Goal: Task Accomplishment & Management: Manage account settings

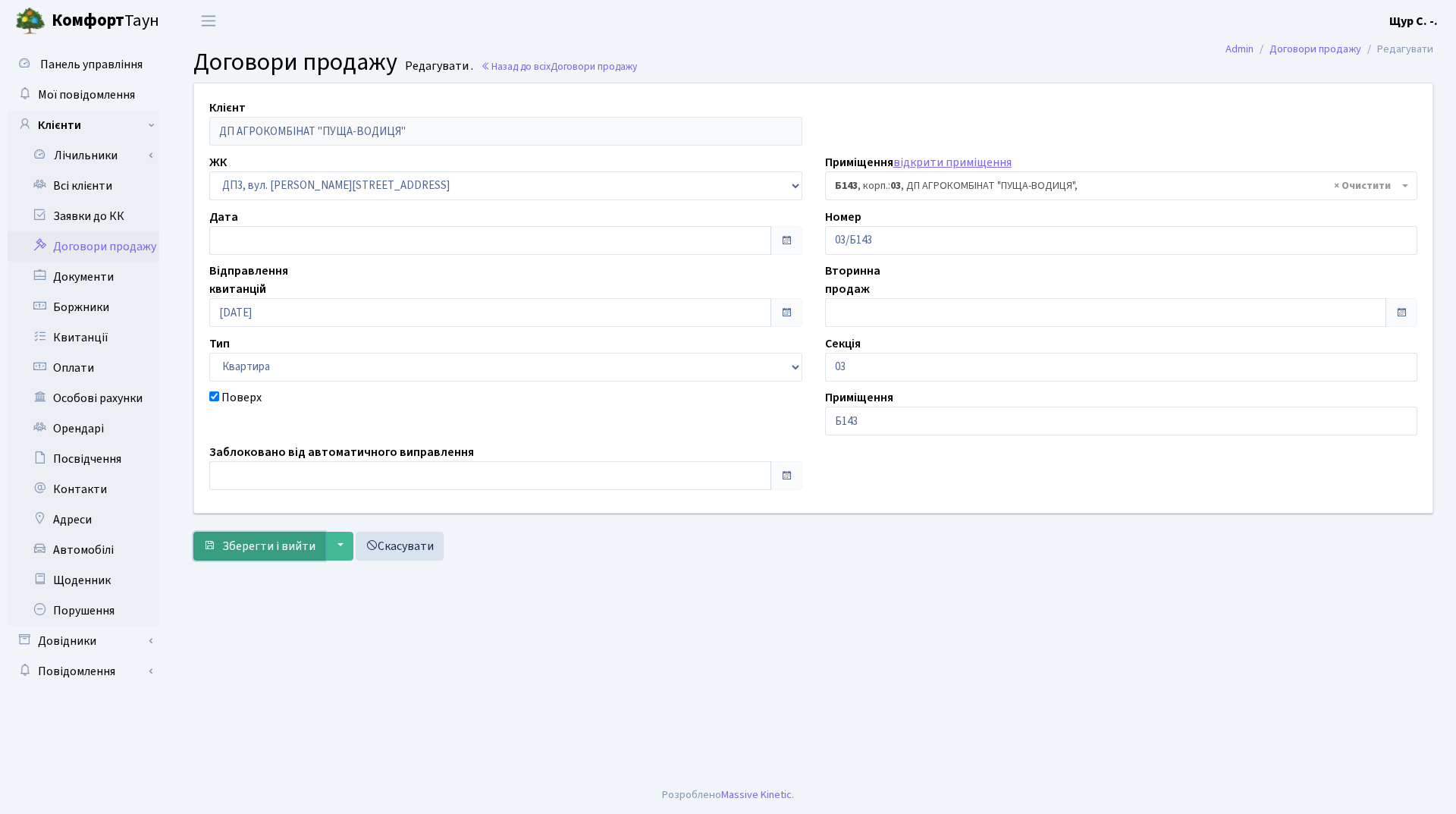
click at [260, 542] on span "Зберегти і вийти" at bounding box center [268, 546] width 93 height 17
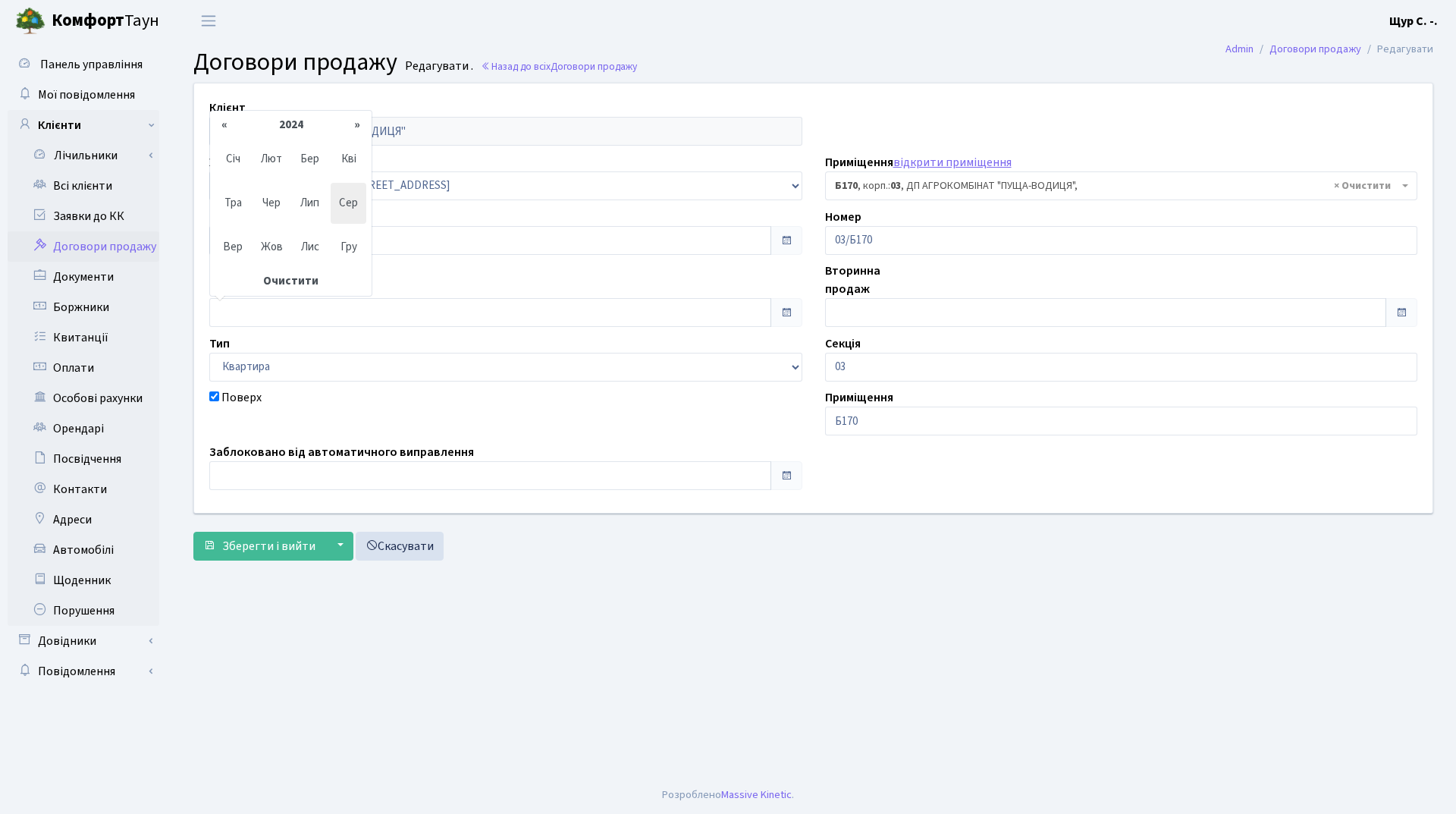
click at [235, 123] on th "«" at bounding box center [225, 125] width 23 height 23
click at [266, 244] on span "Жов" at bounding box center [272, 248] width 35 height 41
click at [358, 143] on td "1" at bounding box center [362, 145] width 23 height 23
type input "[DATE]"
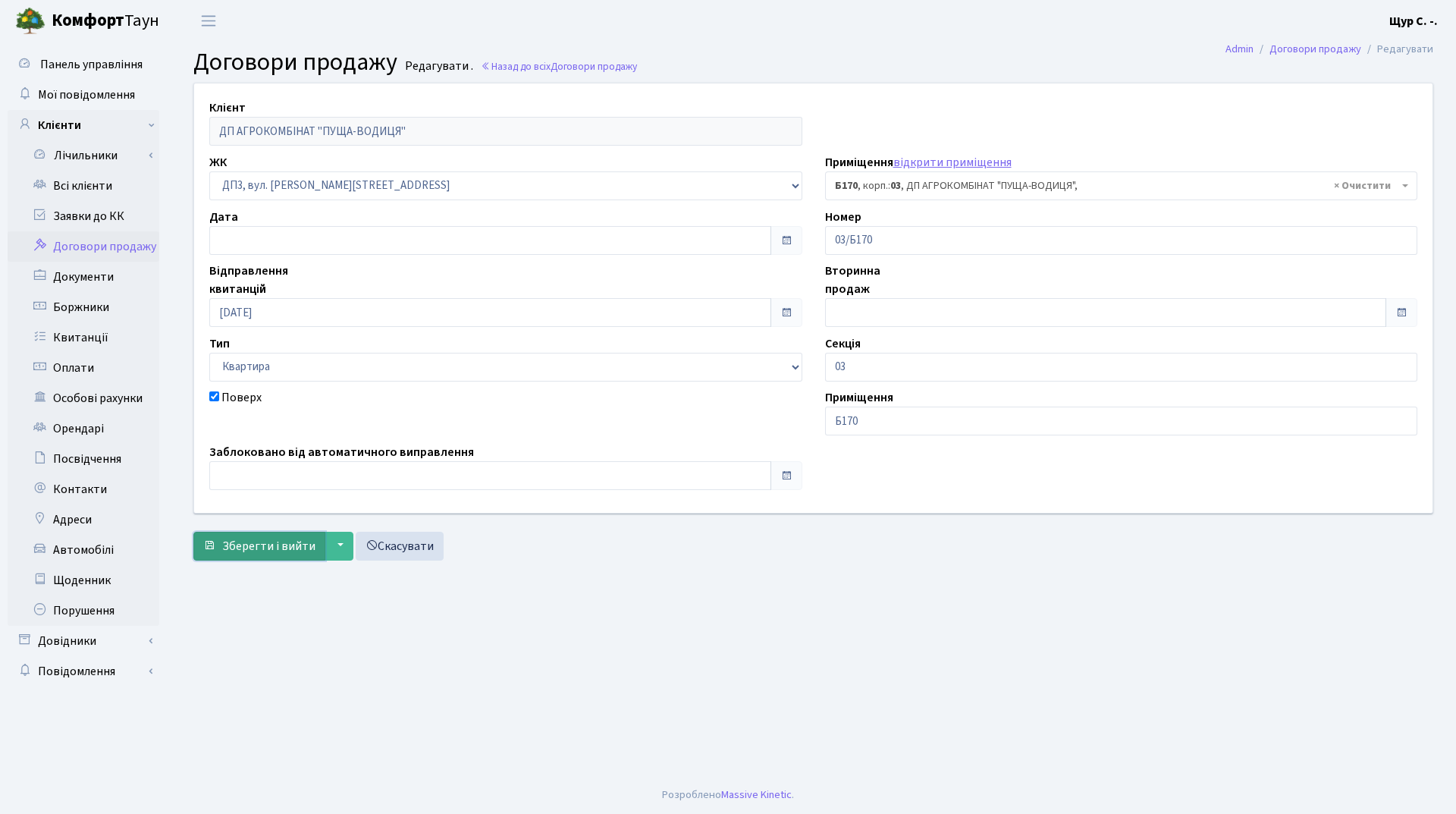
click at [268, 541] on span "Зберегти і вийти" at bounding box center [268, 546] width 93 height 17
click at [318, 313] on input "text" at bounding box center [490, 312] width 562 height 29
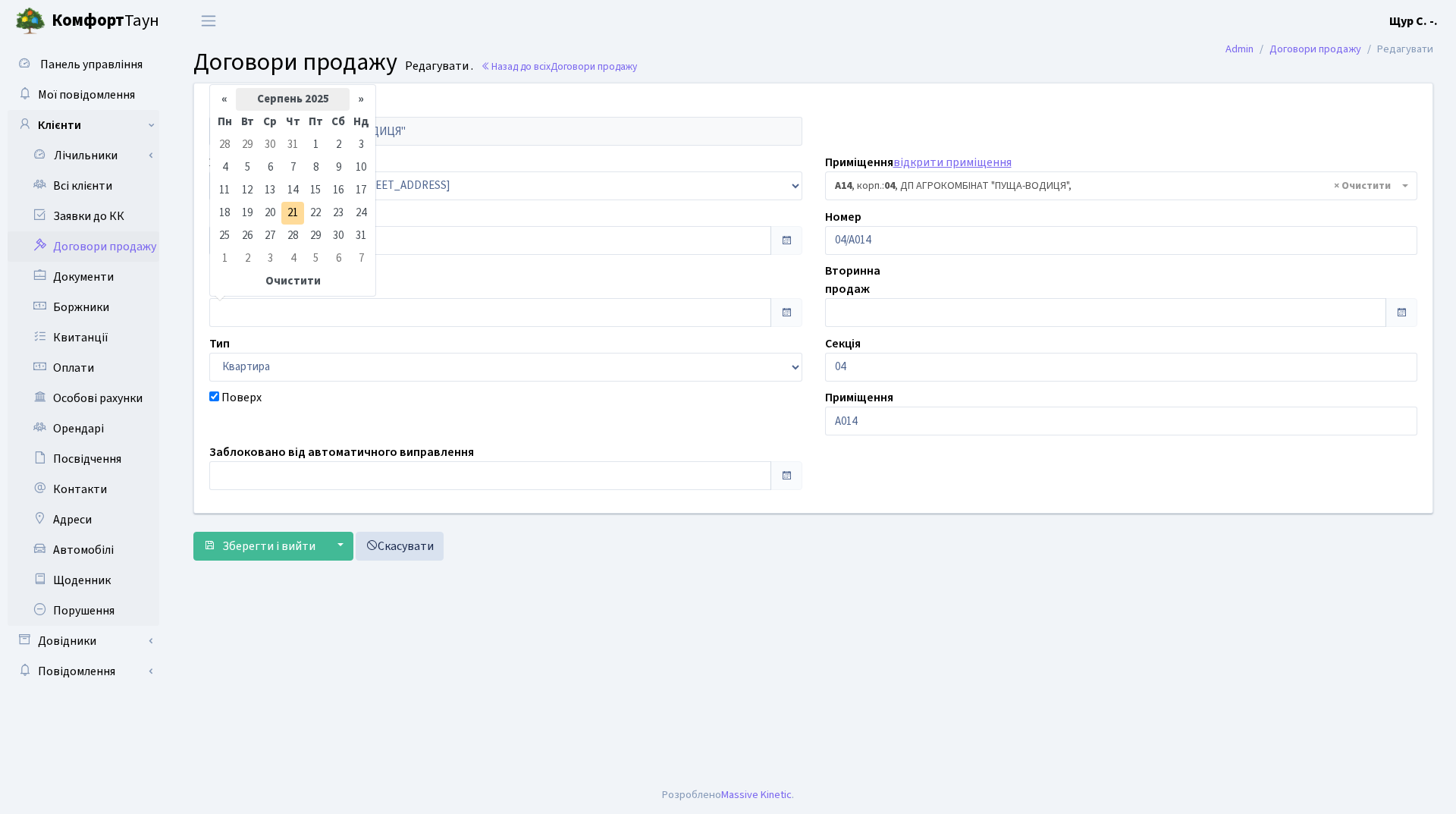
click at [285, 102] on th "Серпень 2025" at bounding box center [293, 100] width 114 height 23
click at [231, 121] on th "«" at bounding box center [225, 125] width 23 height 23
click at [267, 246] on span "Жов" at bounding box center [272, 248] width 35 height 41
click at [358, 151] on td "1" at bounding box center [362, 145] width 23 height 23
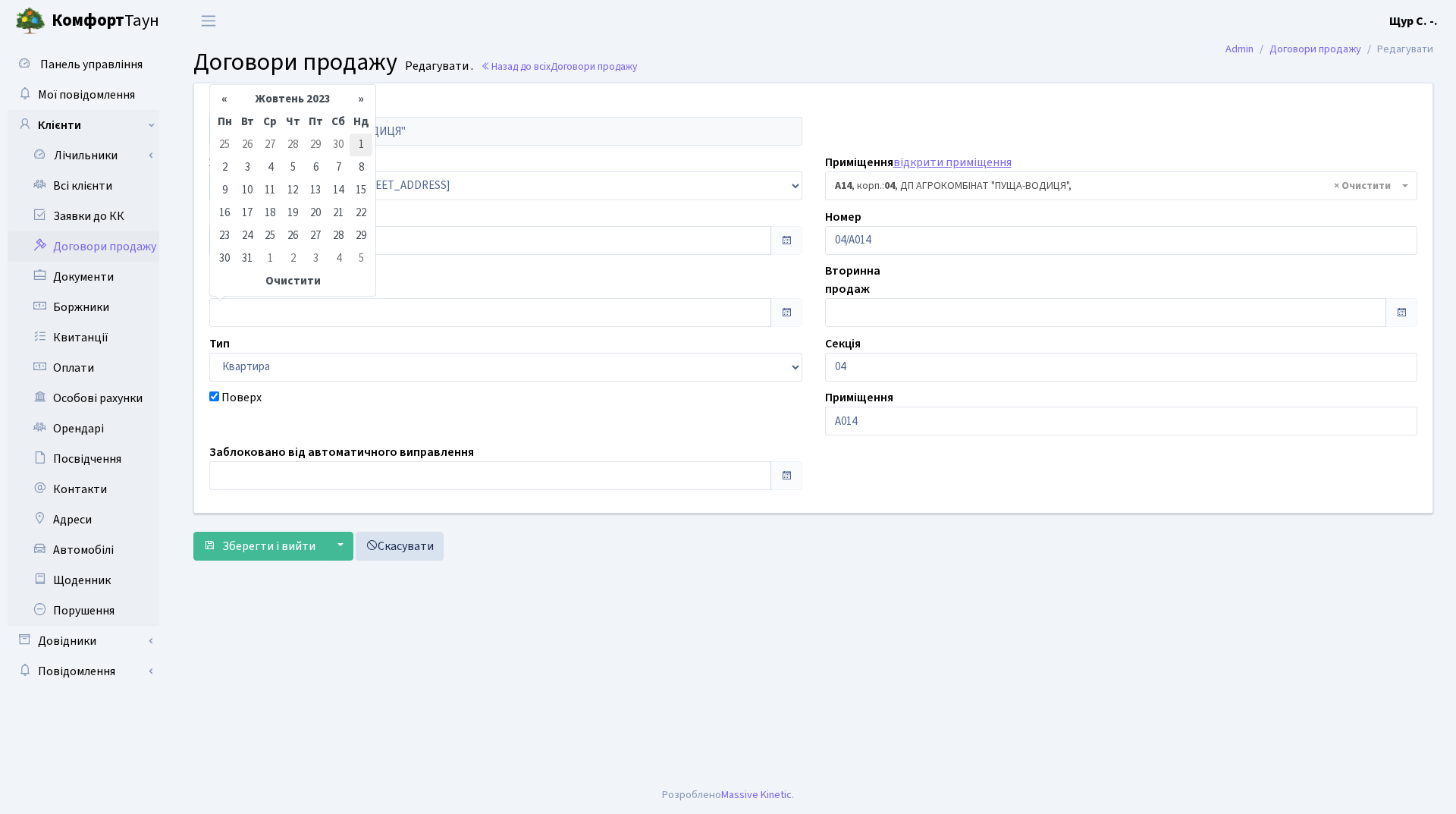
type input "[DATE]"
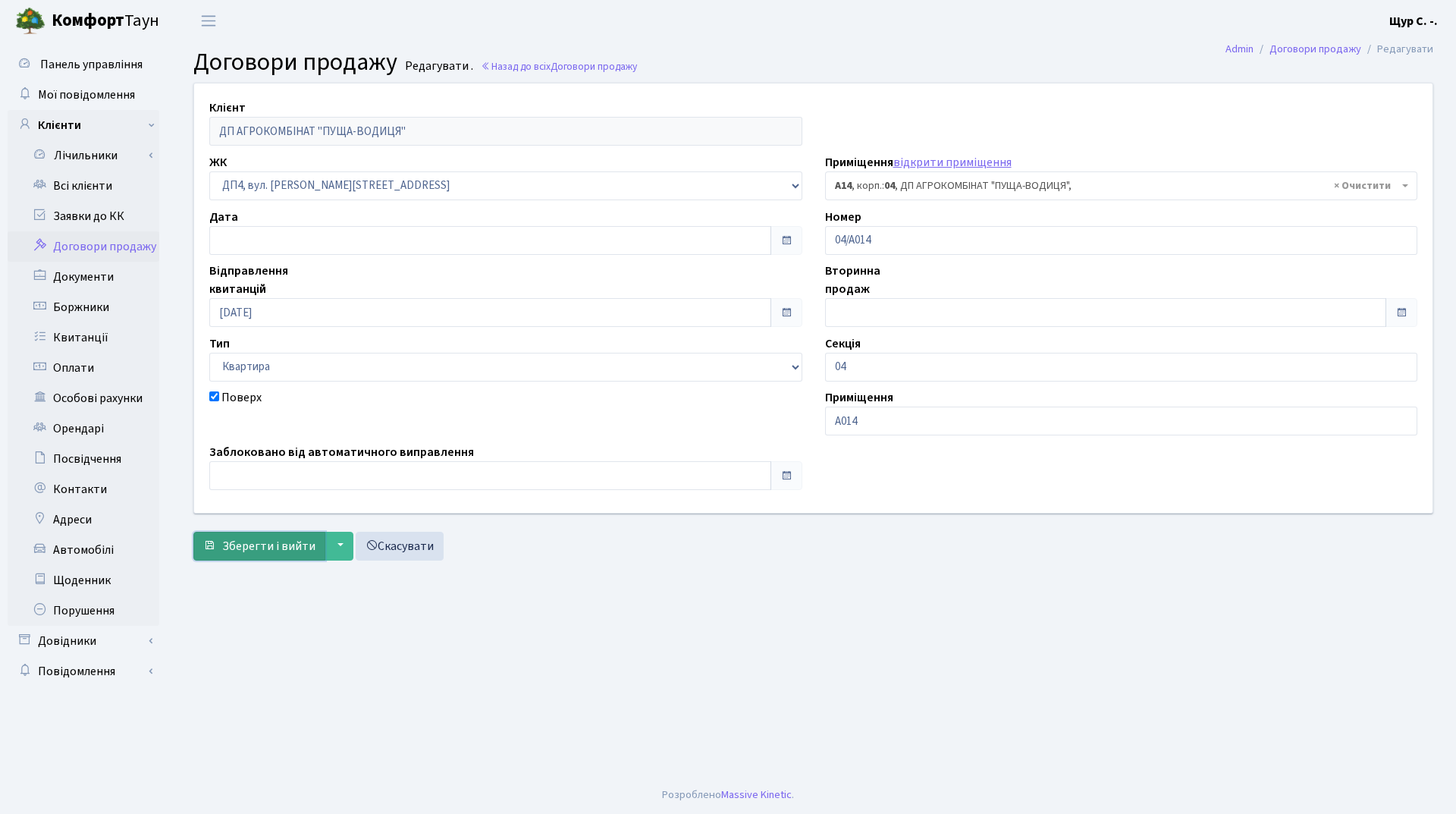
click at [258, 538] on span "Зберегти і вийти" at bounding box center [268, 546] width 93 height 17
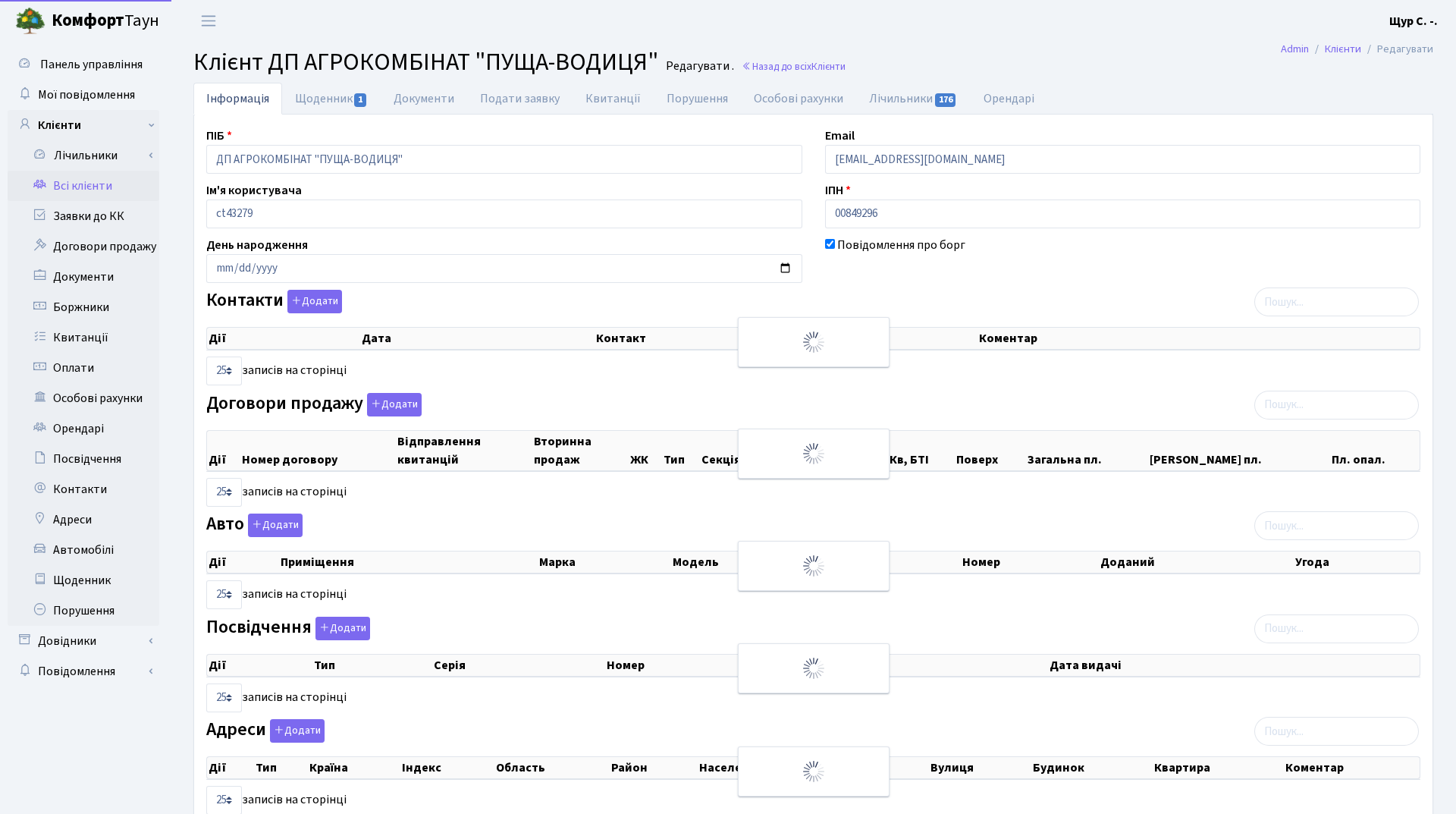
select select "25"
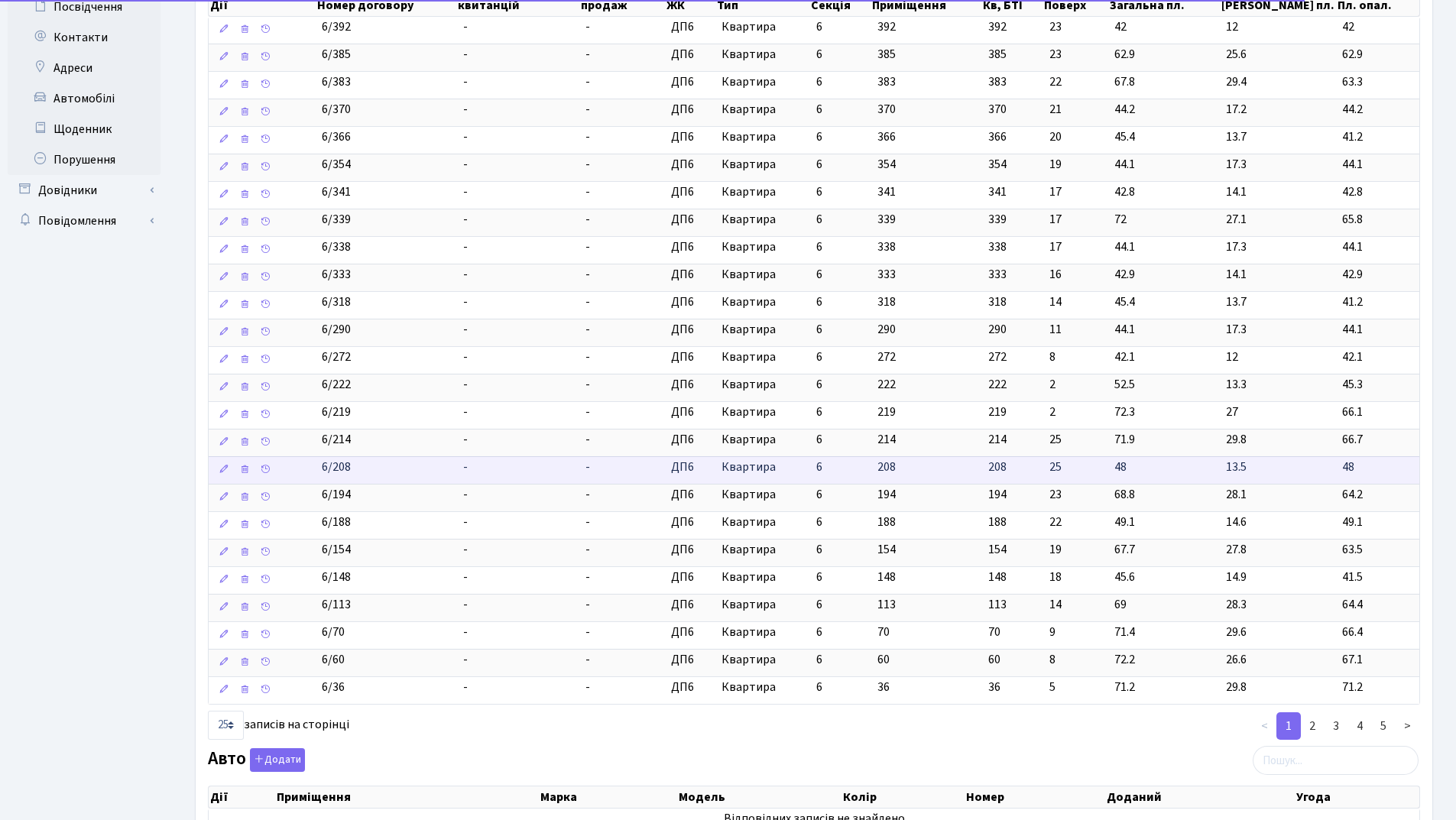
scroll to position [458, 0]
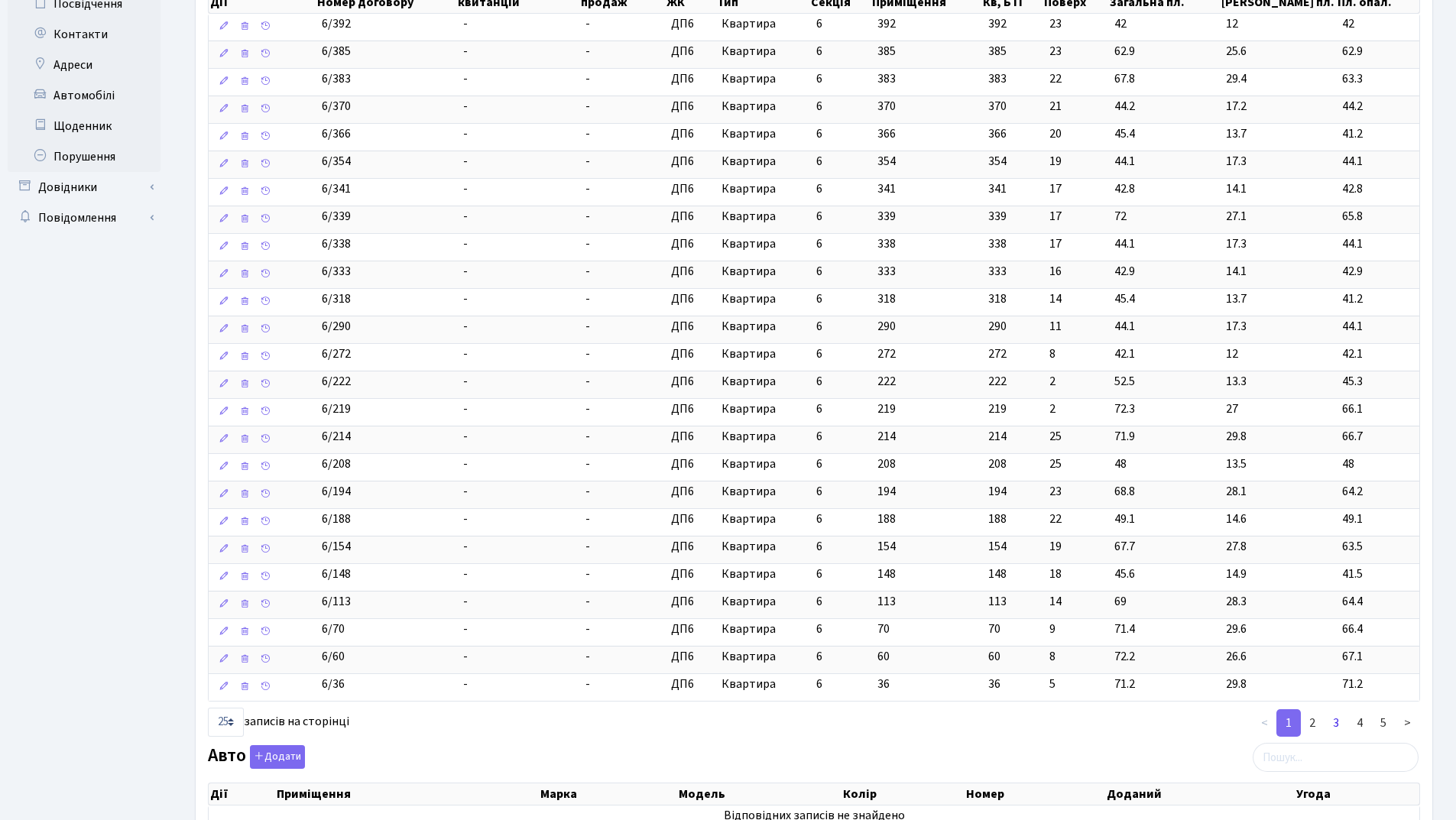
click at [1329, 721] on link "3" at bounding box center [1336, 723] width 24 height 27
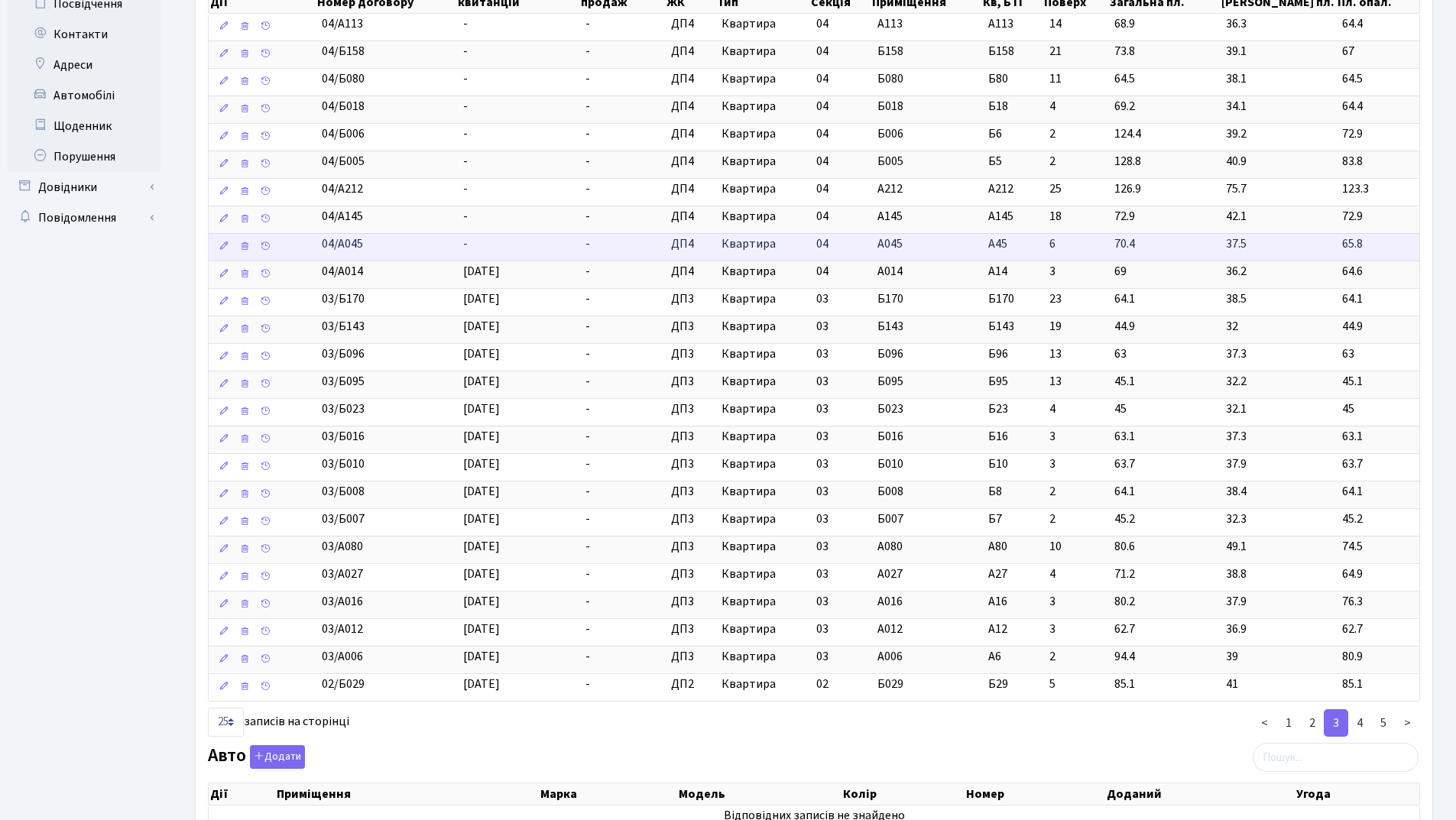
click at [461, 241] on td "-" at bounding box center [518, 246] width 123 height 27
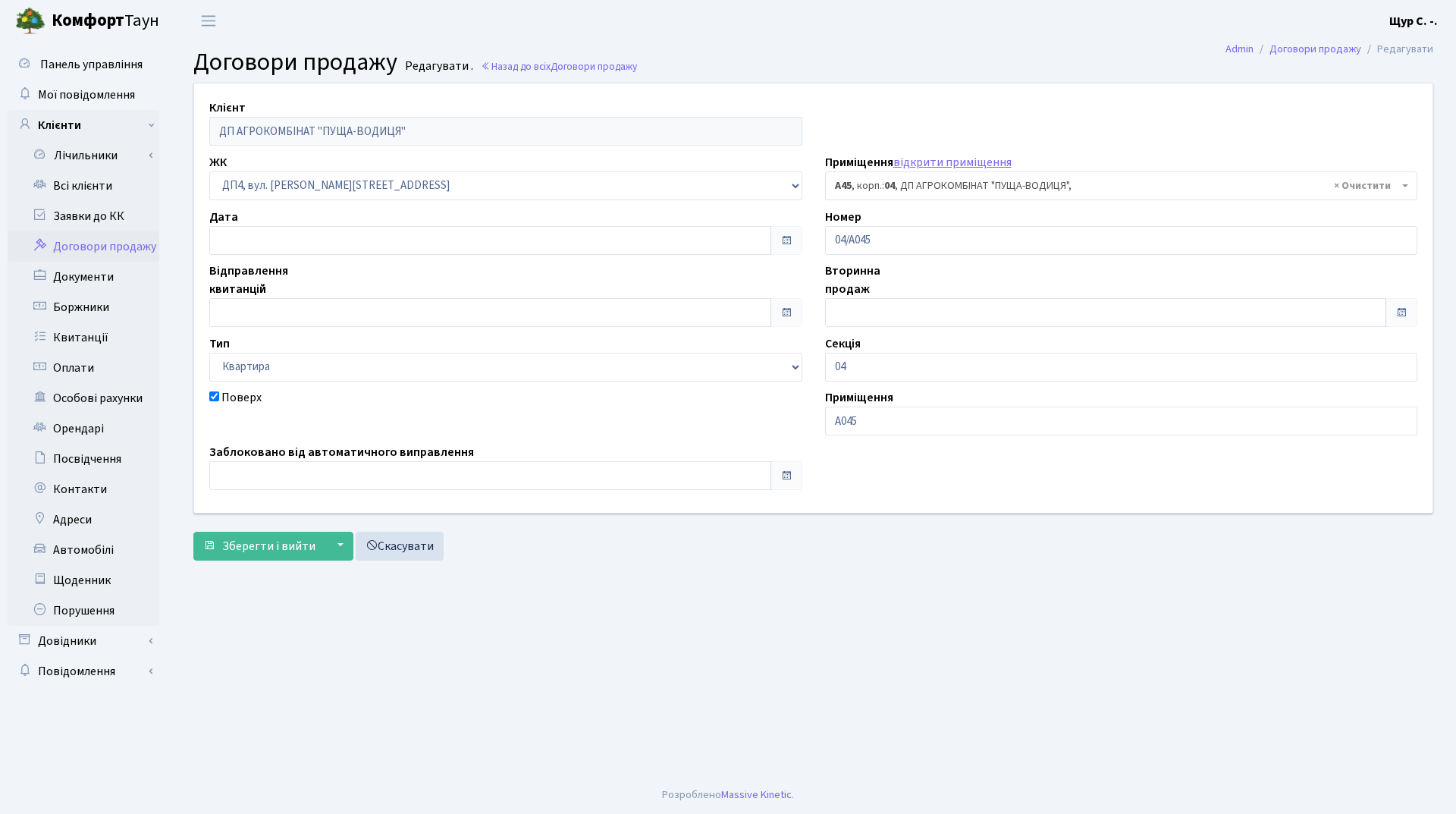
select select "34138"
click at [368, 321] on input "text" at bounding box center [490, 312] width 562 height 29
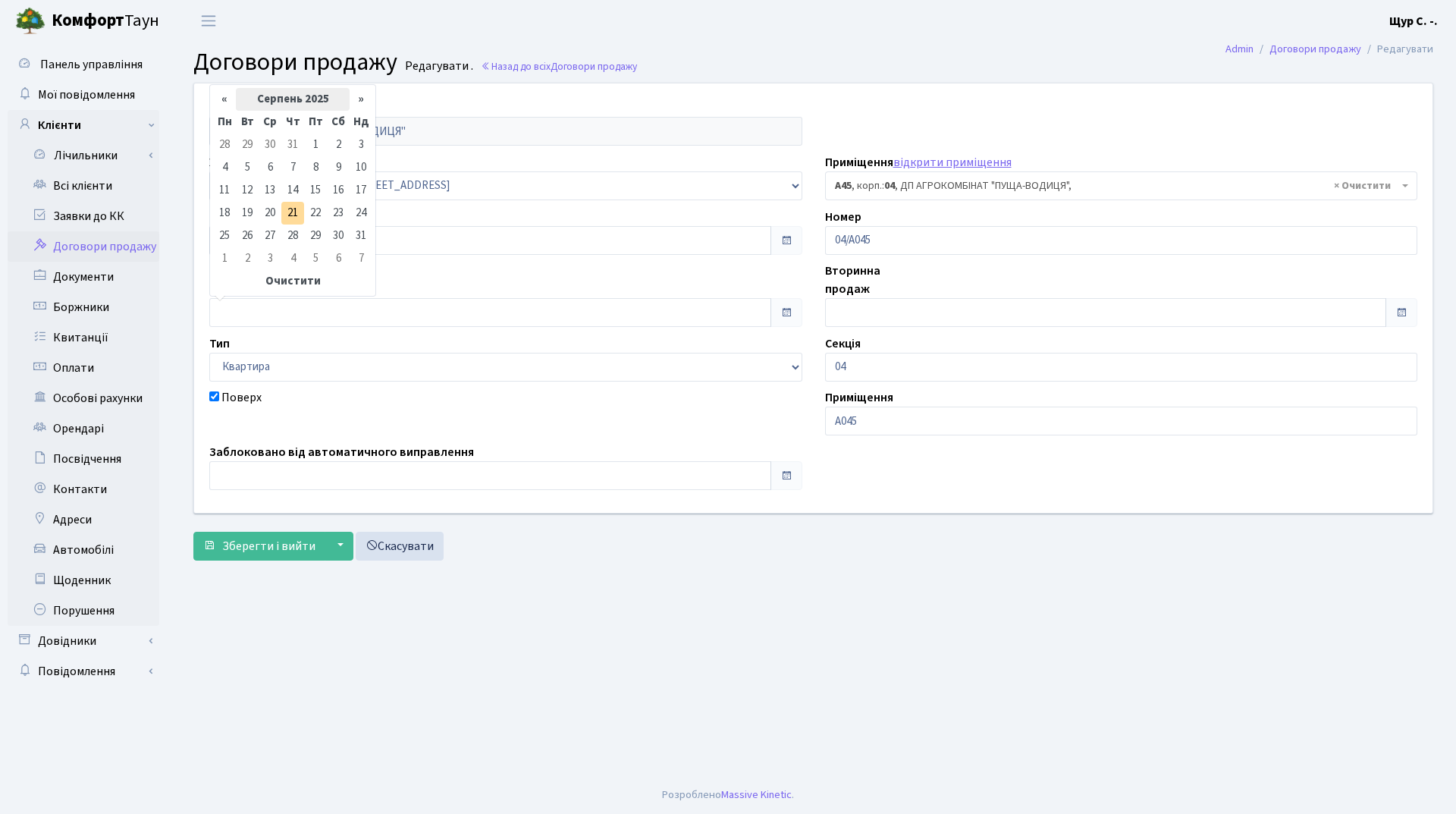
click at [291, 96] on th "Серпень 2025" at bounding box center [293, 100] width 114 height 23
click at [222, 125] on th "«" at bounding box center [225, 125] width 23 height 23
click at [273, 243] on span "Жов" at bounding box center [272, 248] width 35 height 41
click at [362, 142] on td "1" at bounding box center [362, 145] width 23 height 23
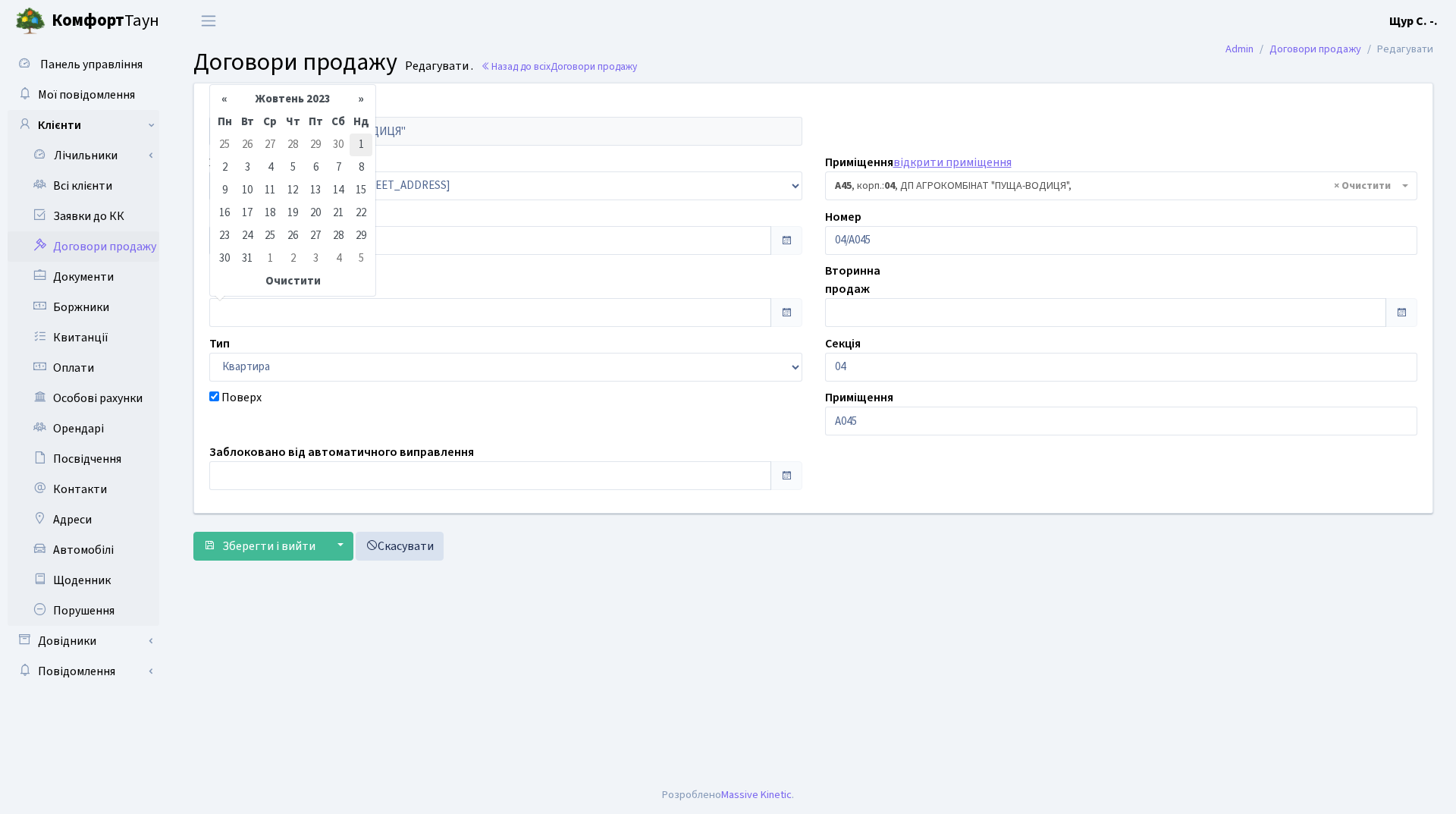
type input "[DATE]"
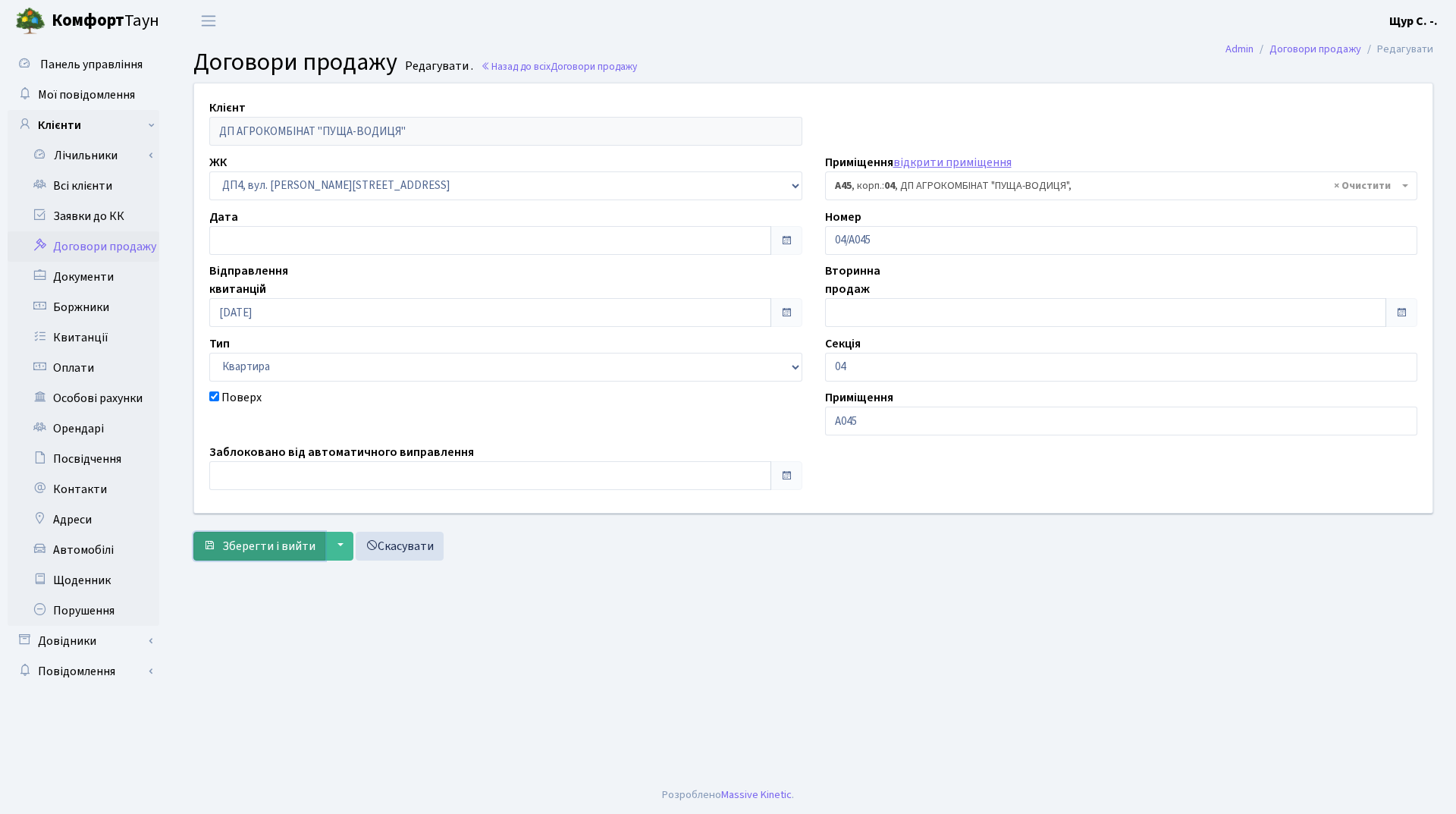
click at [263, 536] on button "Зберегти і вийти" at bounding box center [259, 546] width 132 height 29
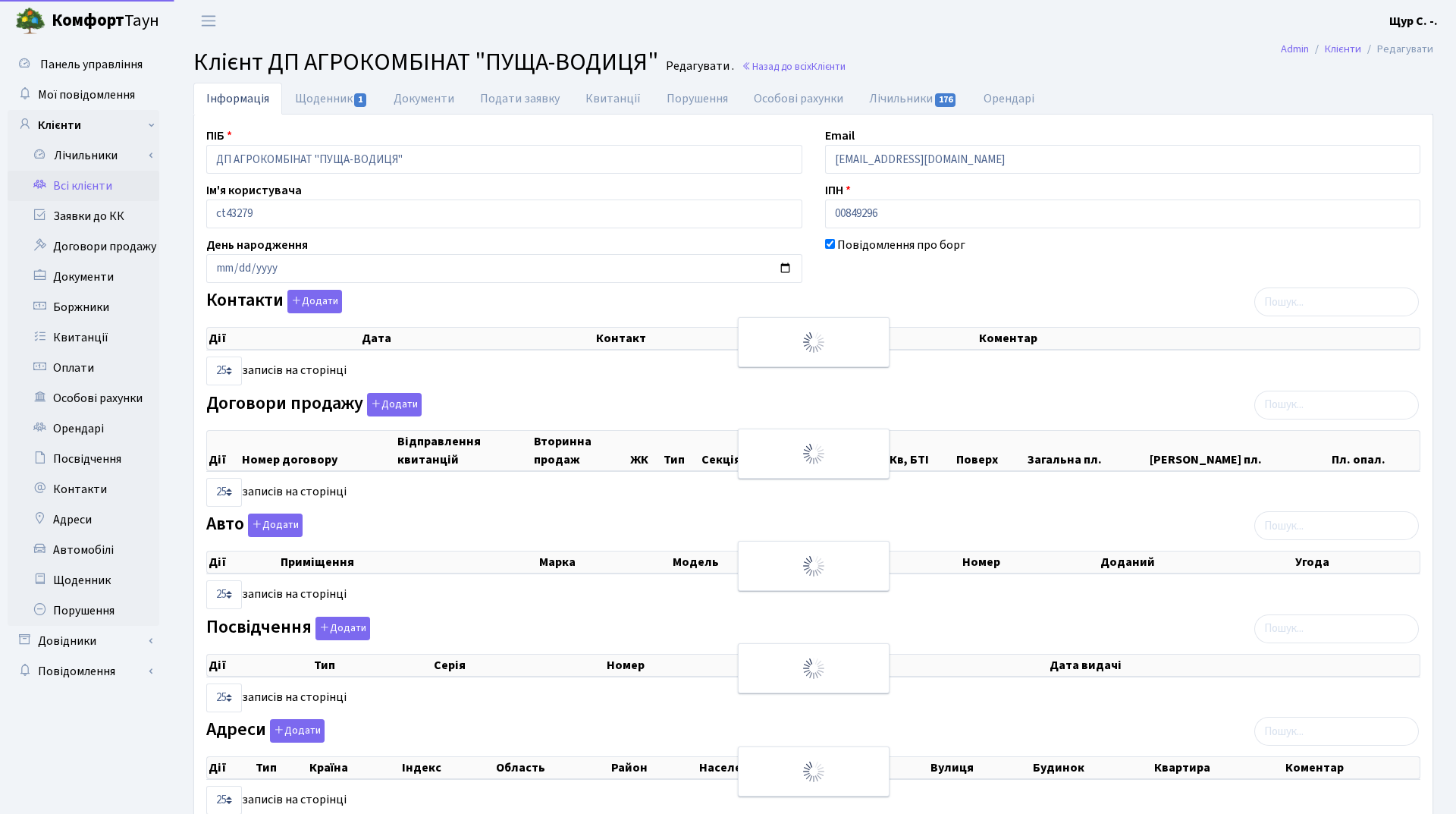
select select "25"
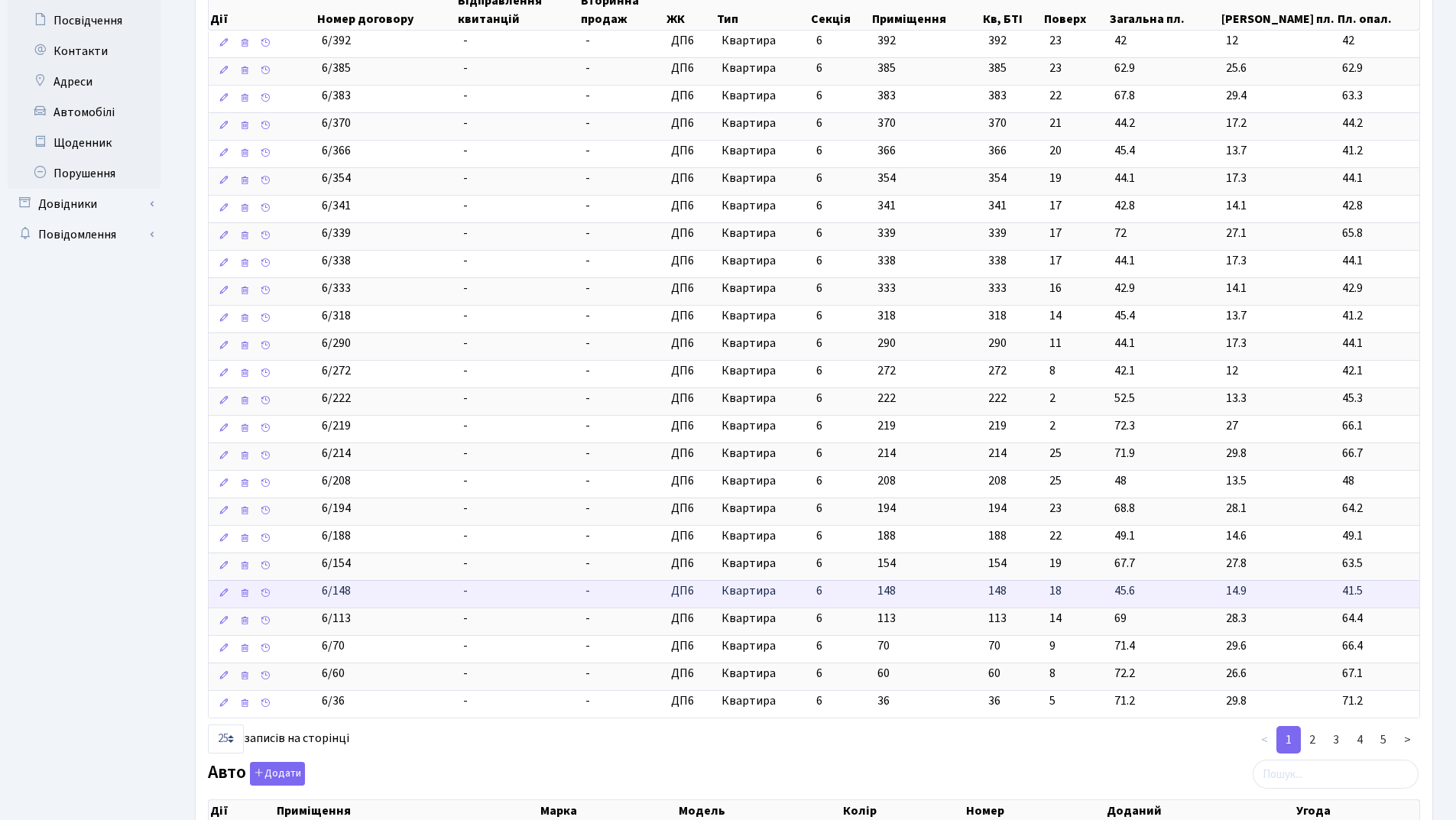
scroll to position [458, 0]
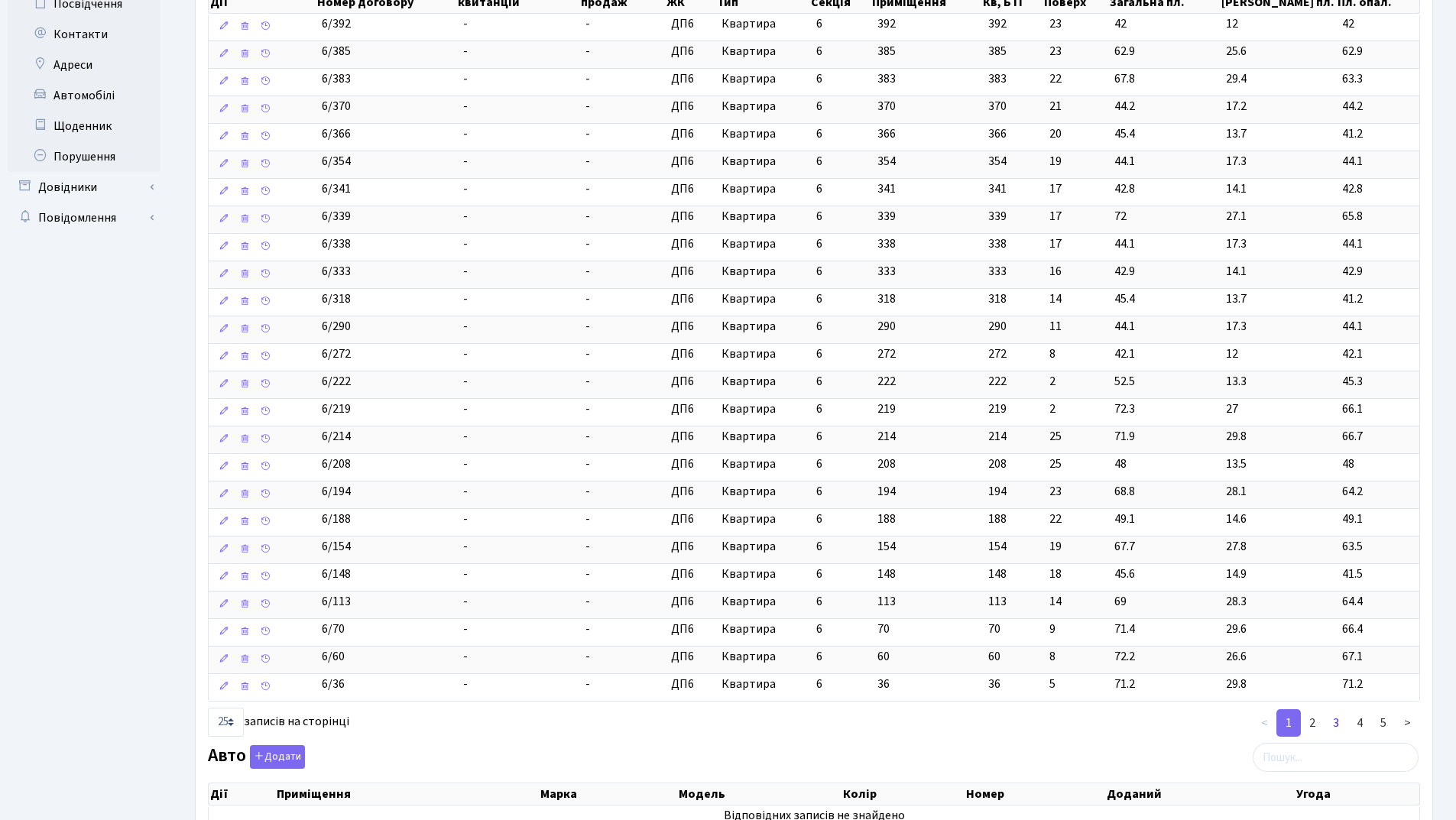
click at [1335, 719] on link "3" at bounding box center [1336, 723] width 24 height 27
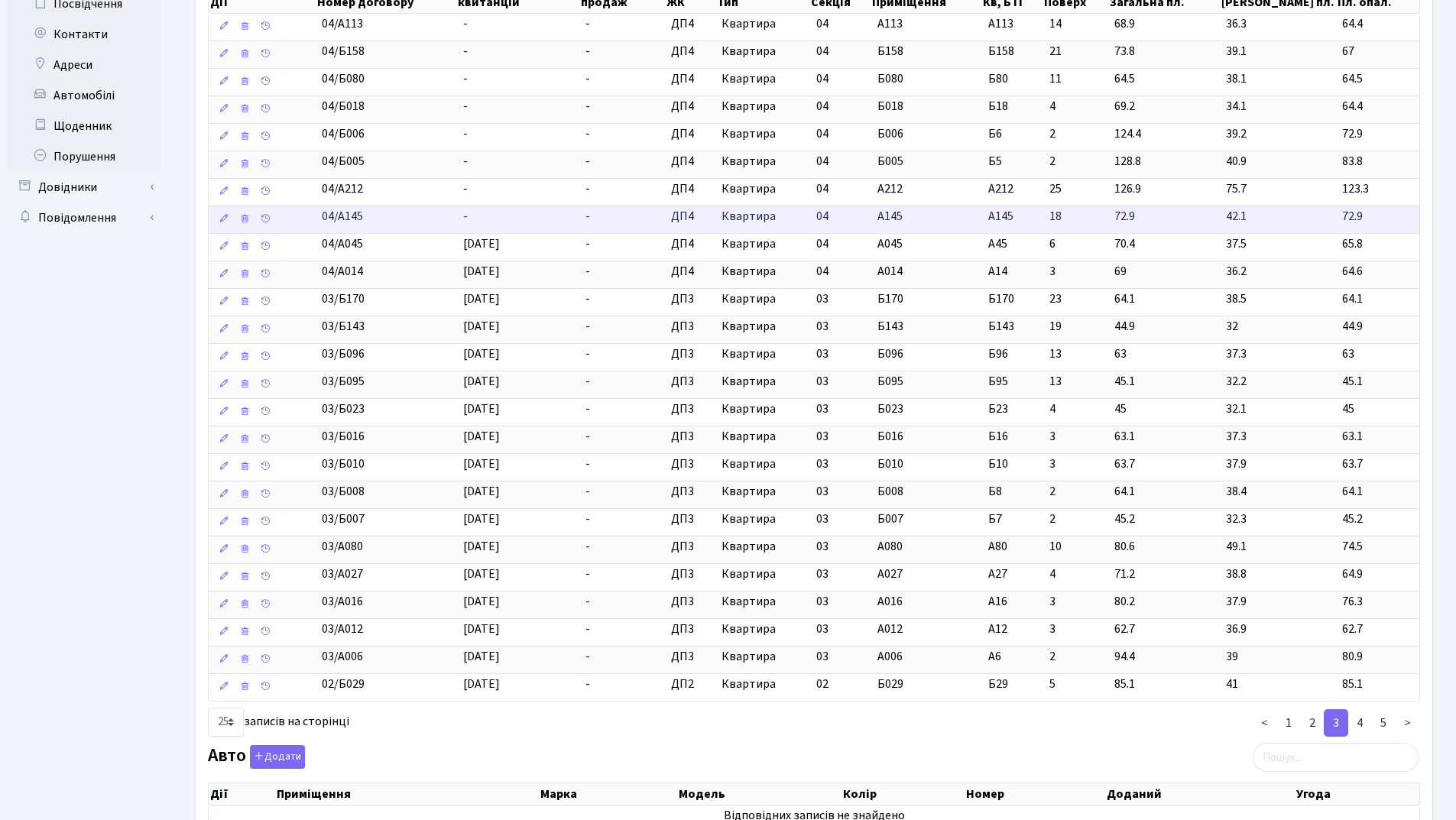
click at [506, 219] on td "-" at bounding box center [518, 219] width 123 height 27
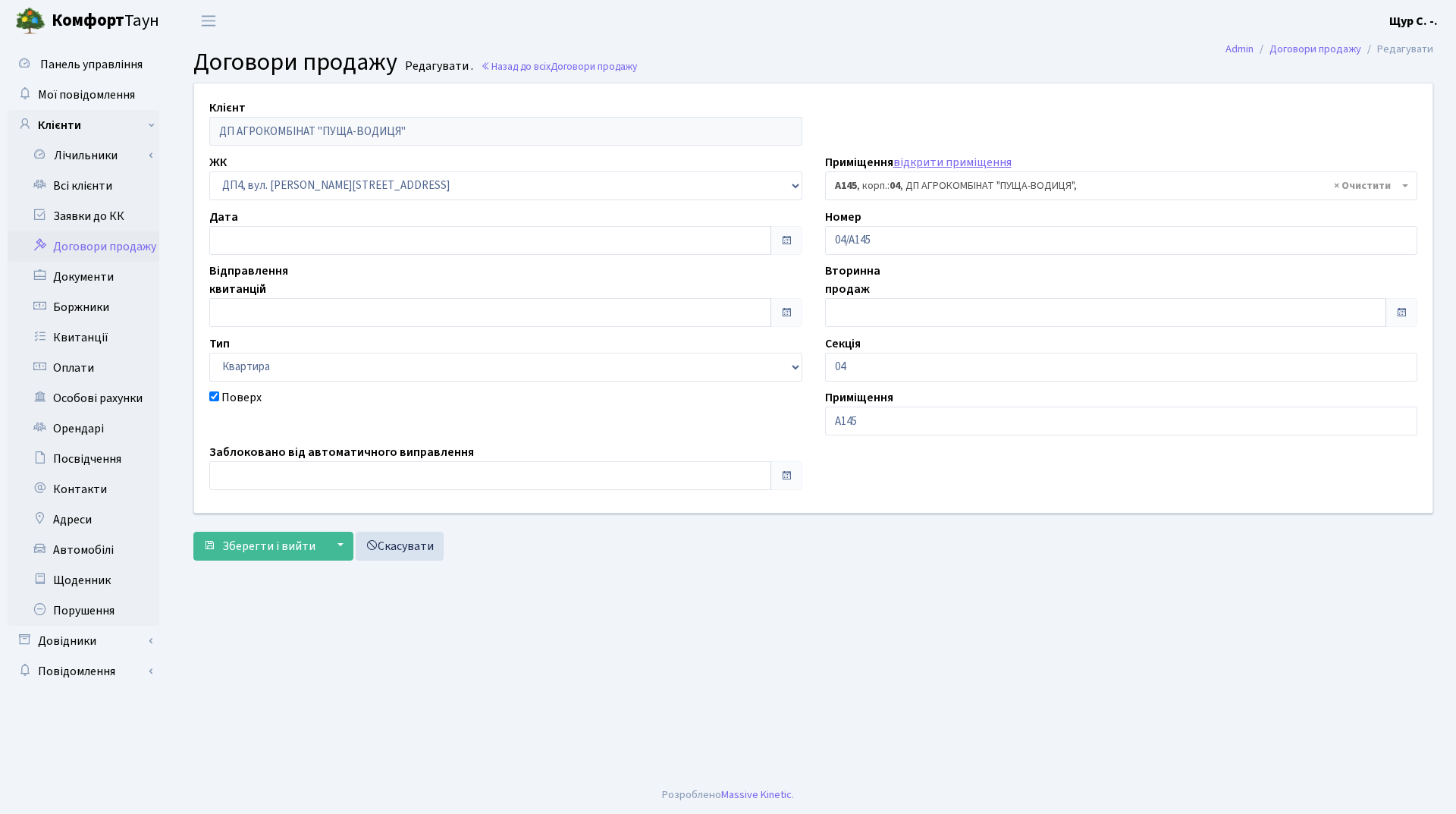
select select "34150"
click at [289, 310] on input "text" at bounding box center [490, 312] width 562 height 29
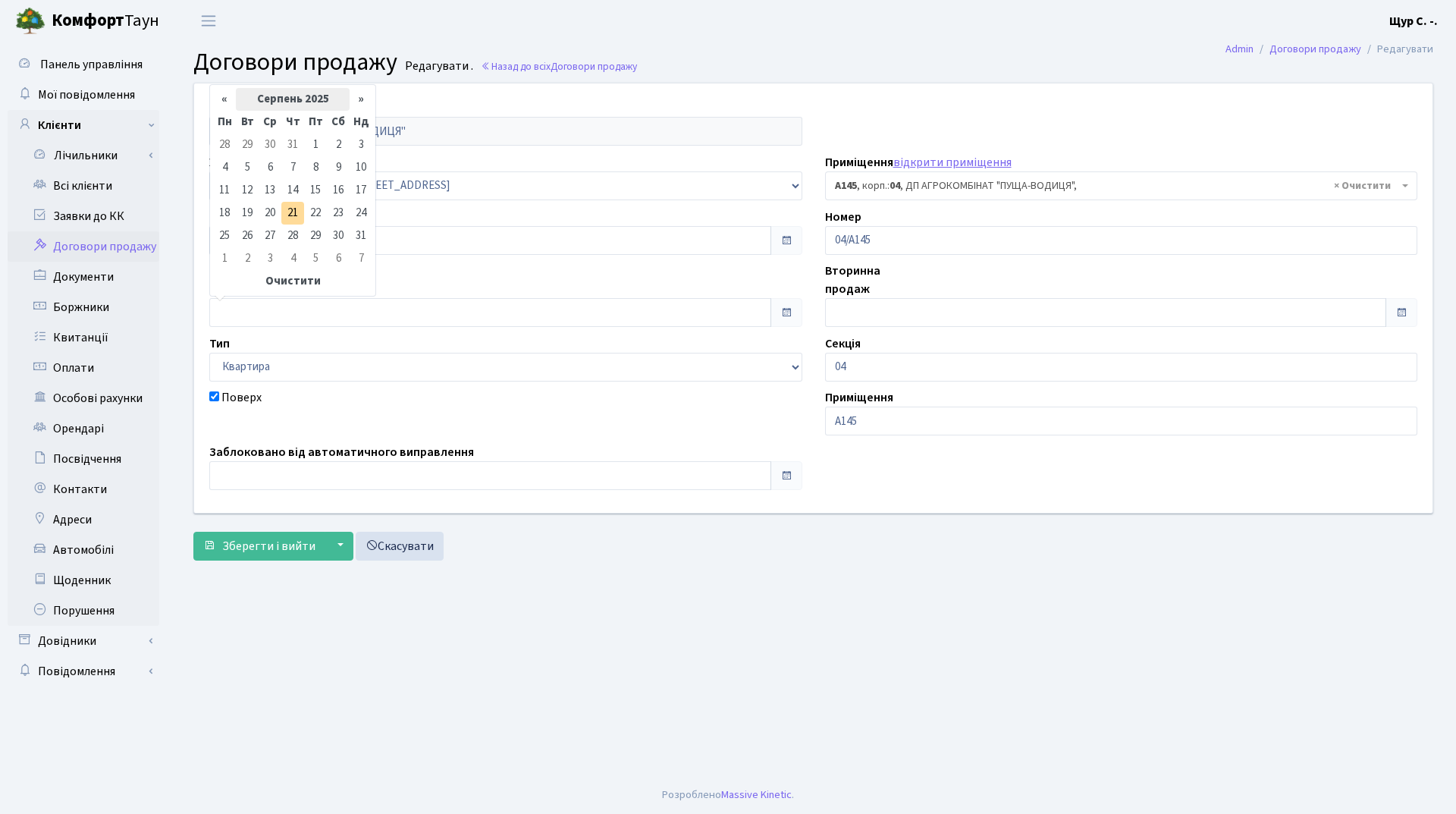
click at [285, 106] on th "Серпень 2025" at bounding box center [293, 100] width 114 height 23
click at [225, 123] on th "«" at bounding box center [225, 125] width 23 height 23
click at [262, 239] on span "Жов" at bounding box center [272, 248] width 35 height 41
click at [360, 144] on td "1" at bounding box center [362, 145] width 23 height 23
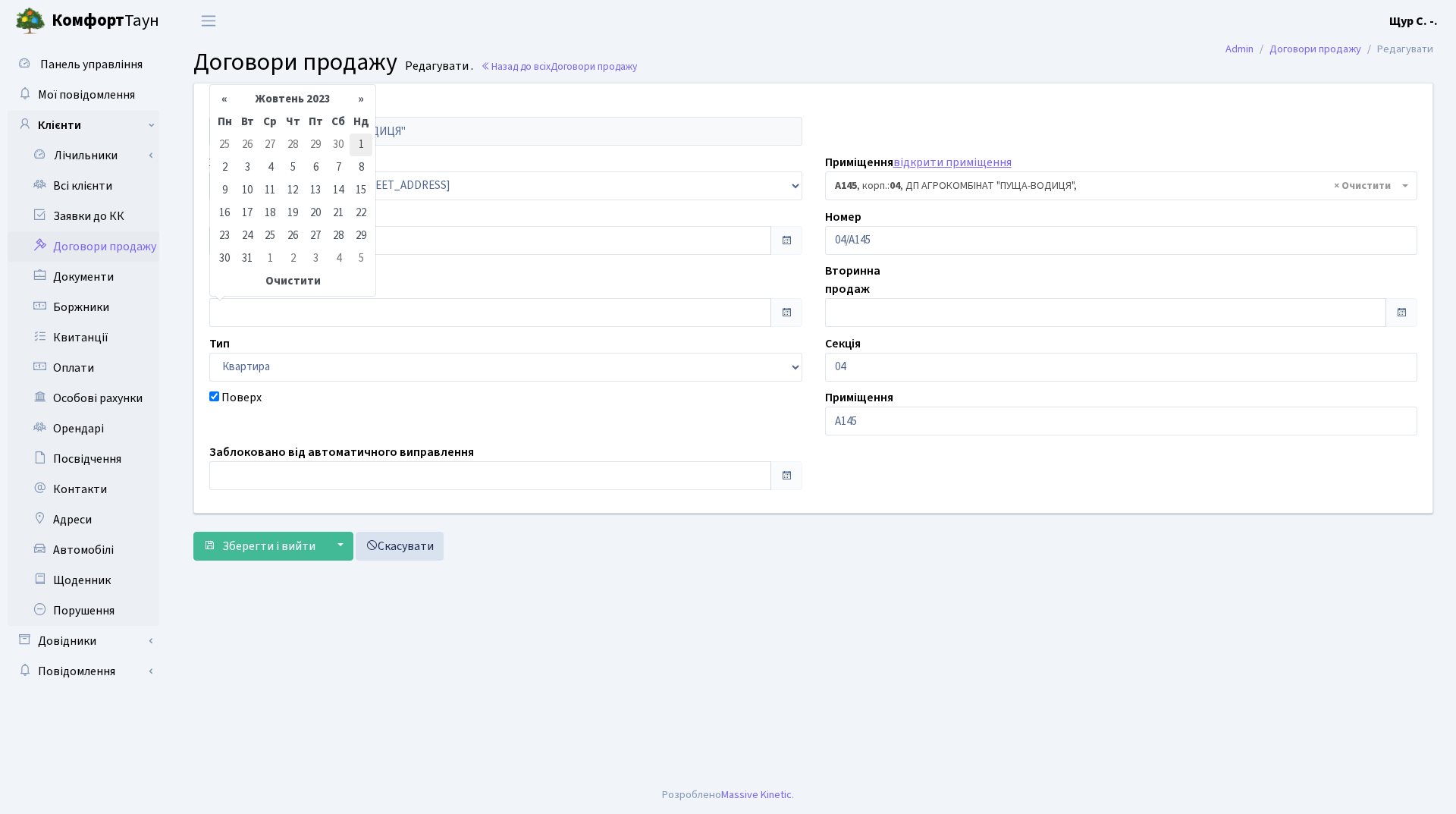
type input "[DATE]"
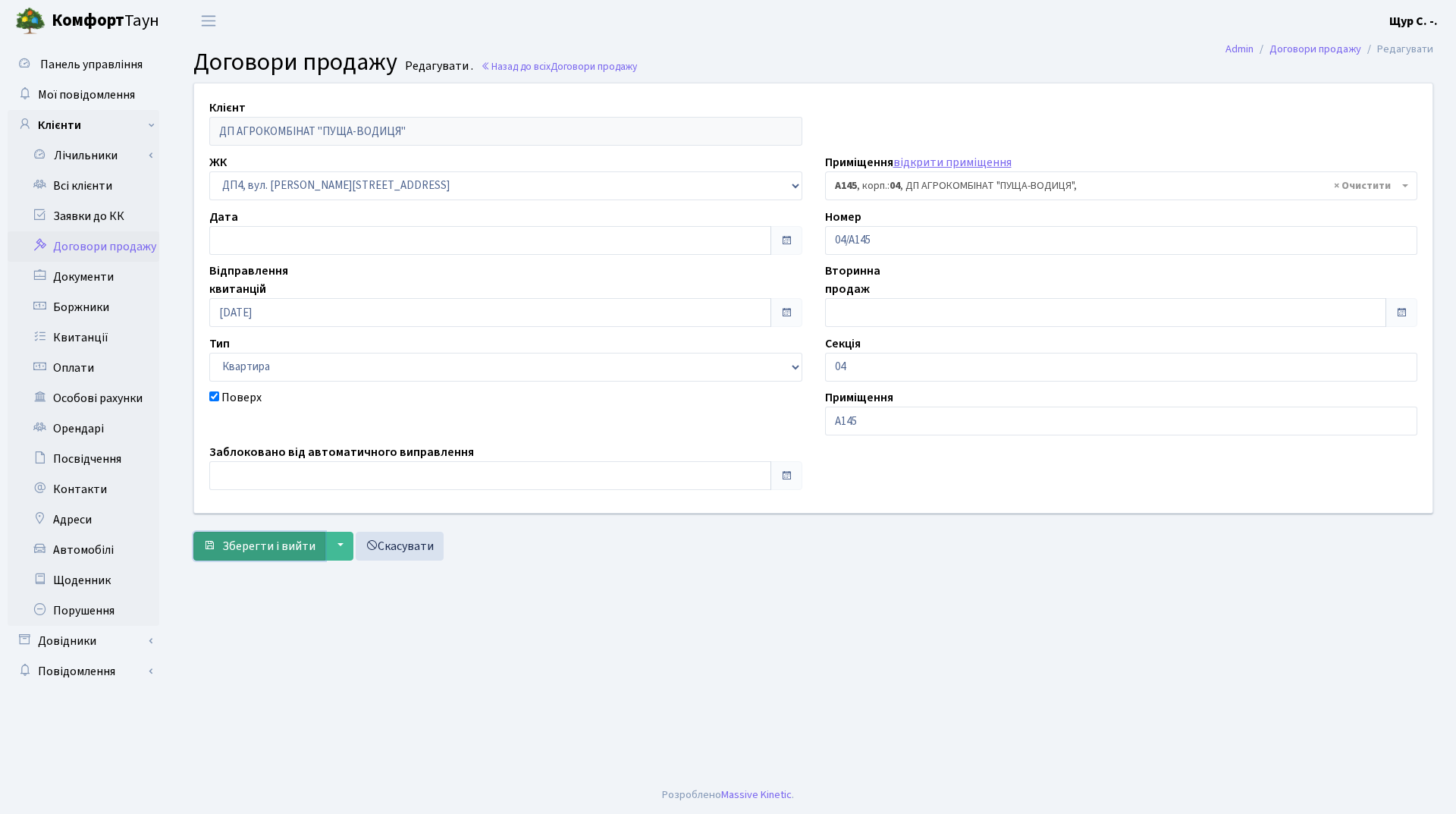
click at [269, 543] on span "Зберегти і вийти" at bounding box center [268, 546] width 93 height 17
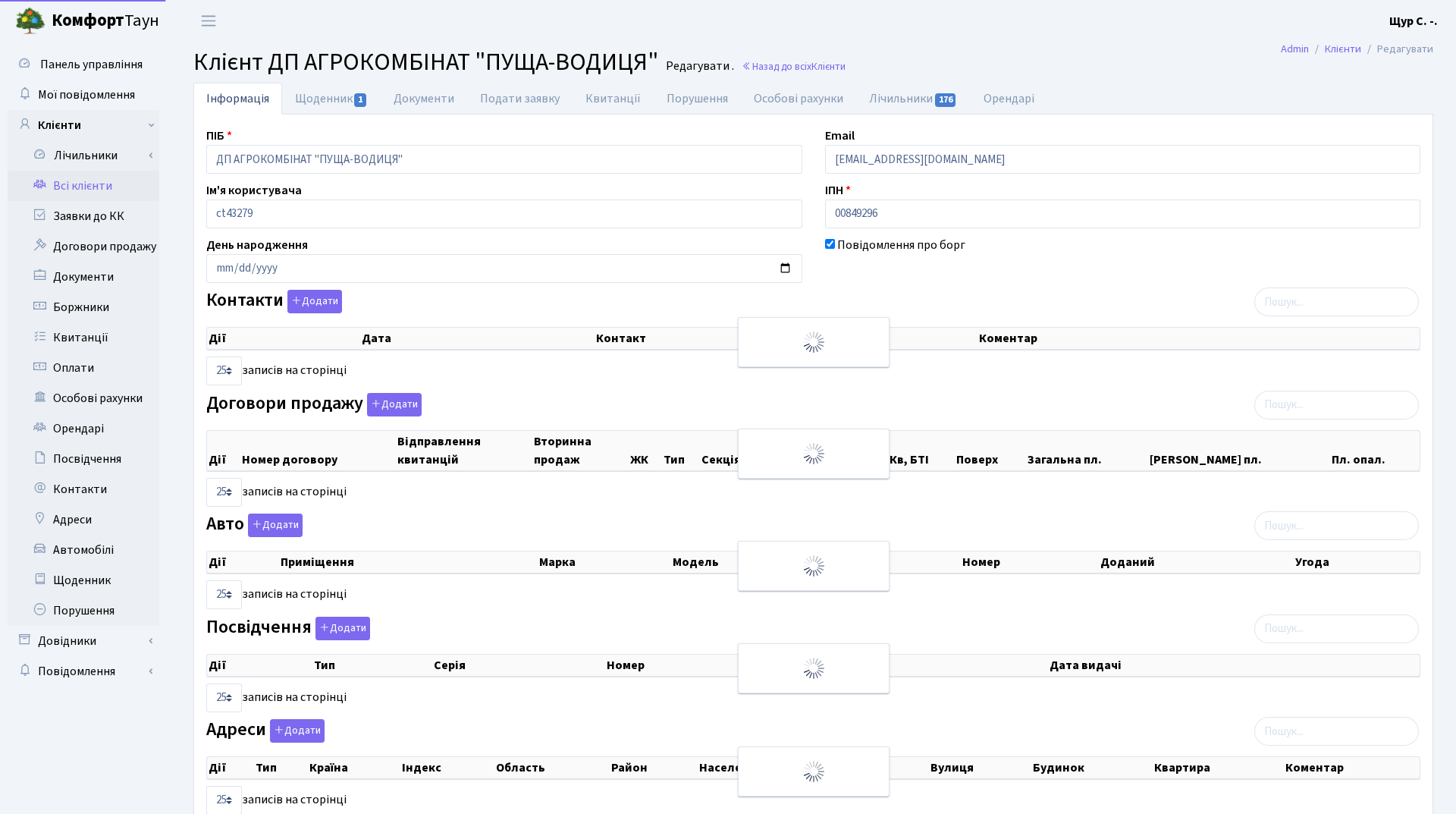
select select "25"
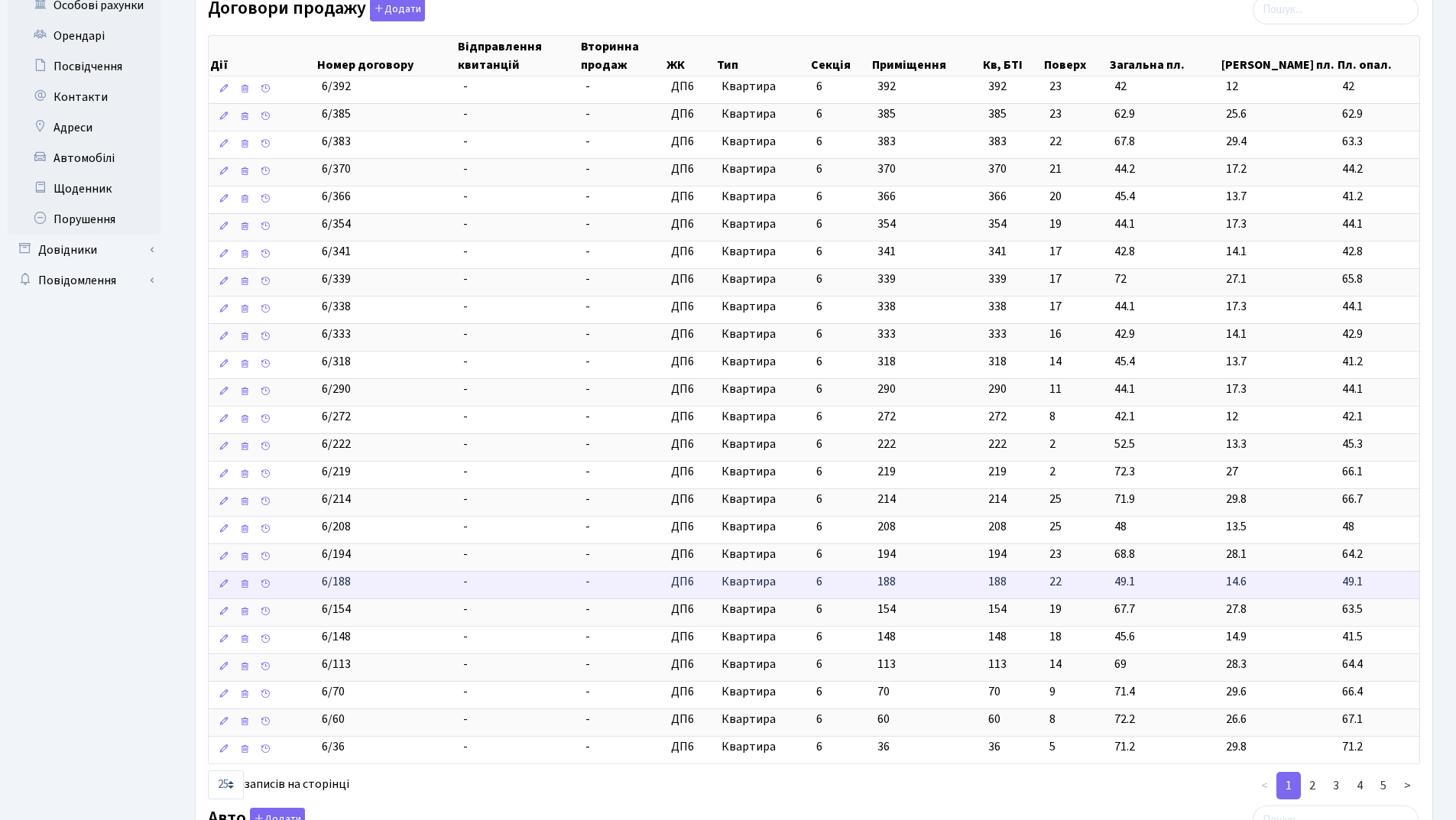
scroll to position [458, 0]
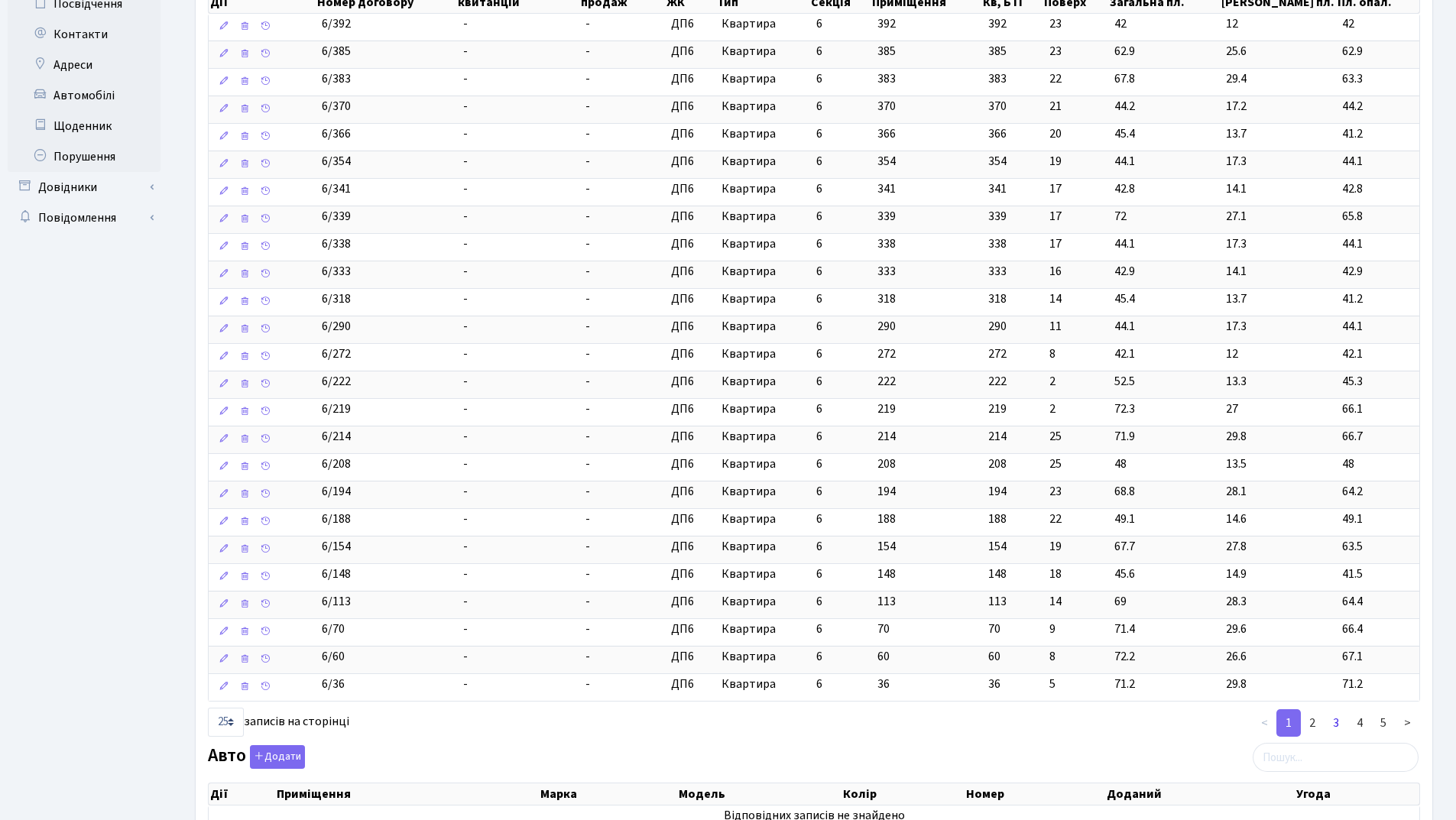
click at [1335, 725] on link "3" at bounding box center [1336, 723] width 24 height 27
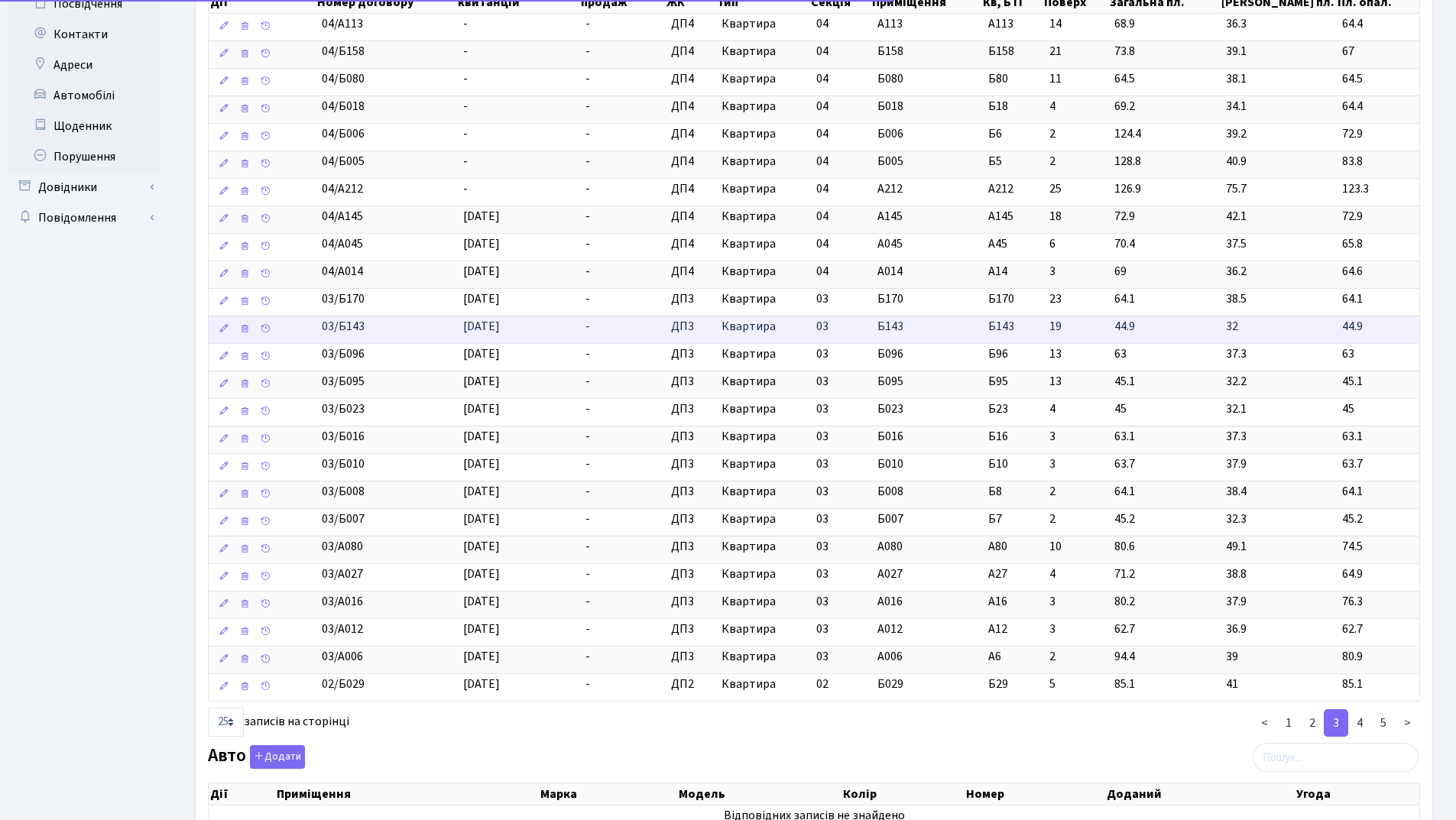
scroll to position [230, 0]
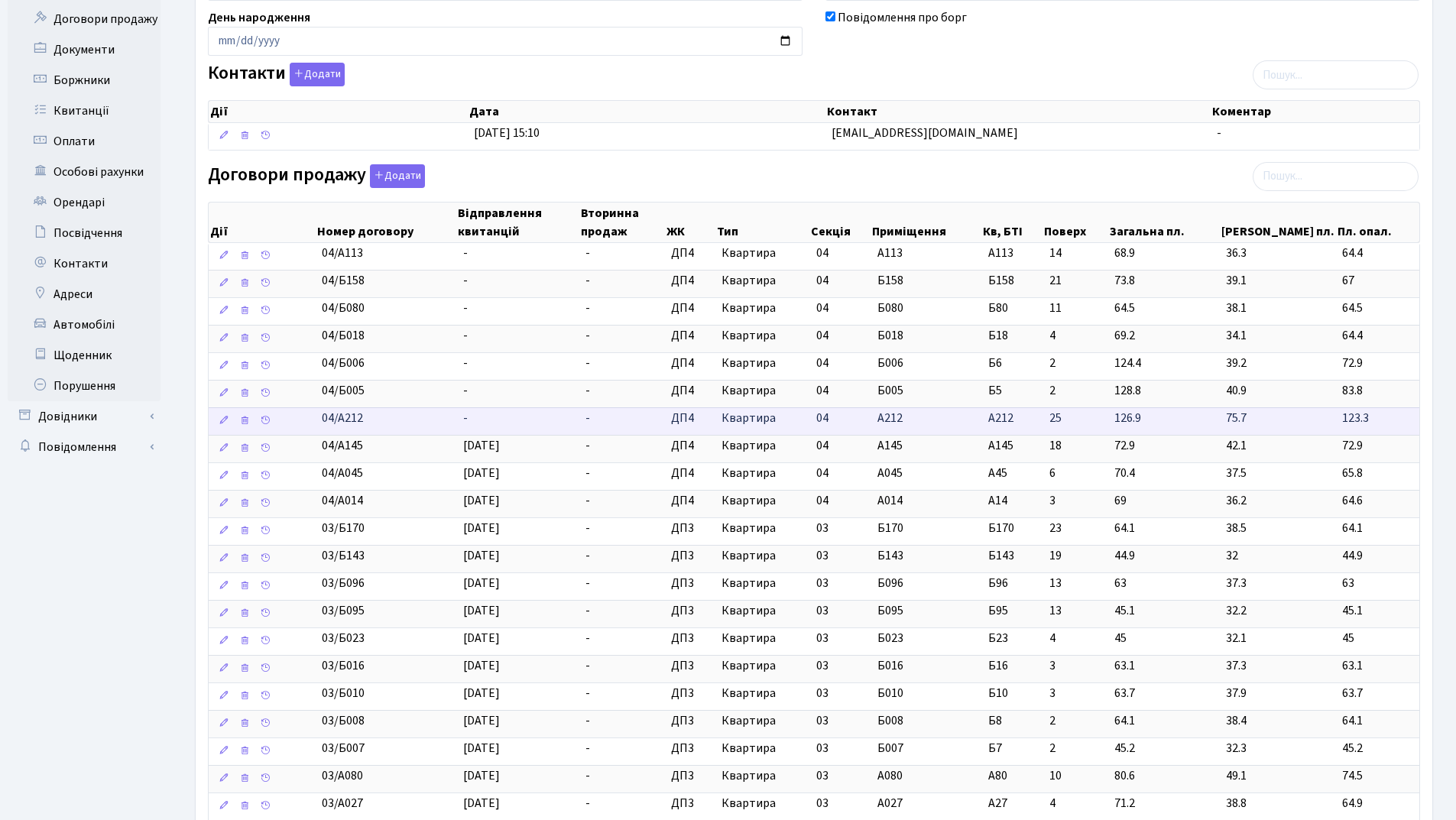
click at [472, 428] on td "-" at bounding box center [518, 421] width 123 height 27
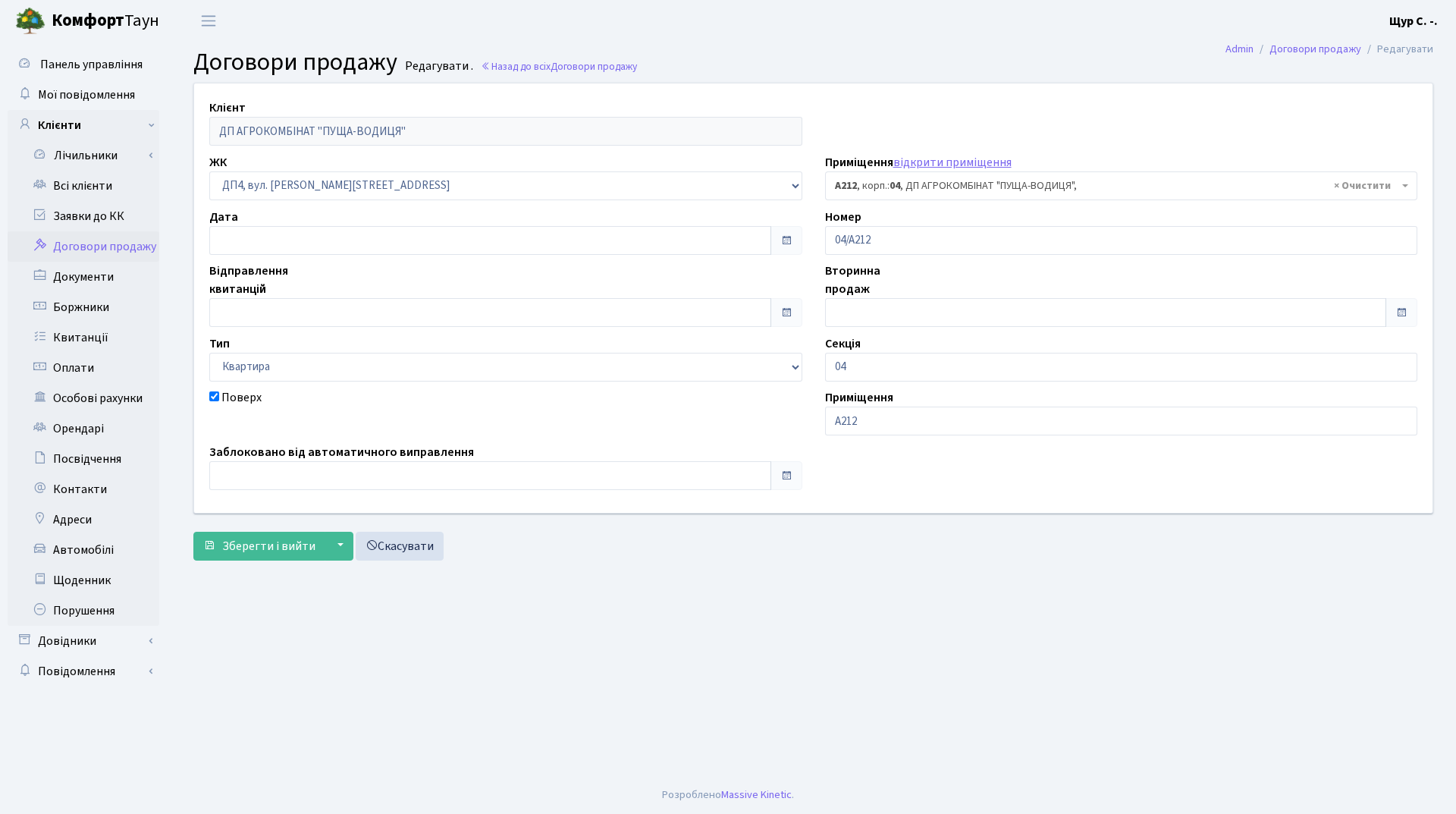
select select "34159"
click at [340, 308] on input "text" at bounding box center [490, 312] width 562 height 29
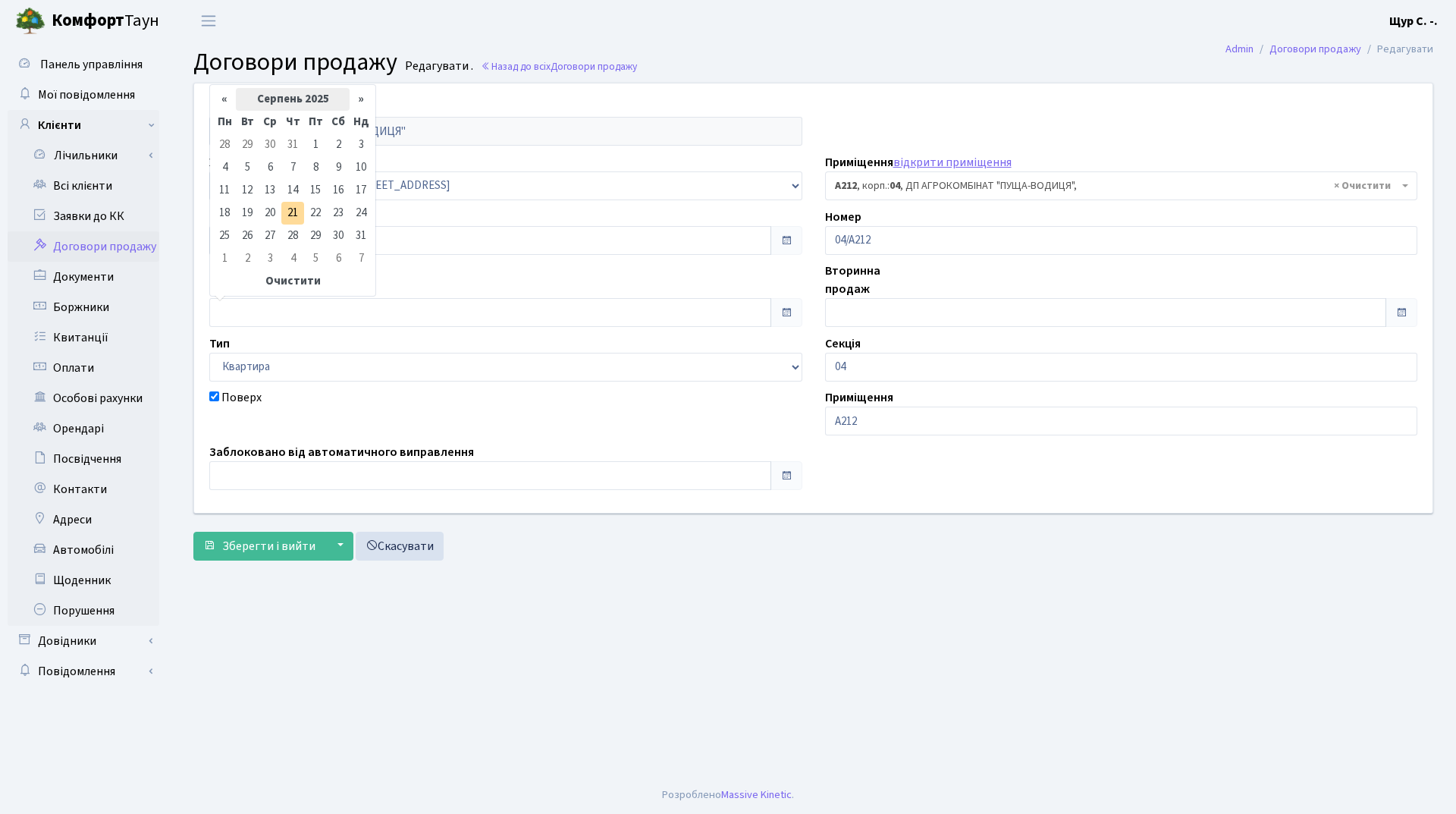
click at [286, 90] on th "Серпень 2025" at bounding box center [293, 100] width 114 height 23
click at [218, 118] on th "«" at bounding box center [225, 125] width 23 height 23
click at [275, 248] on span "Жов" at bounding box center [272, 248] width 35 height 41
click at [357, 146] on td "1" at bounding box center [362, 145] width 23 height 23
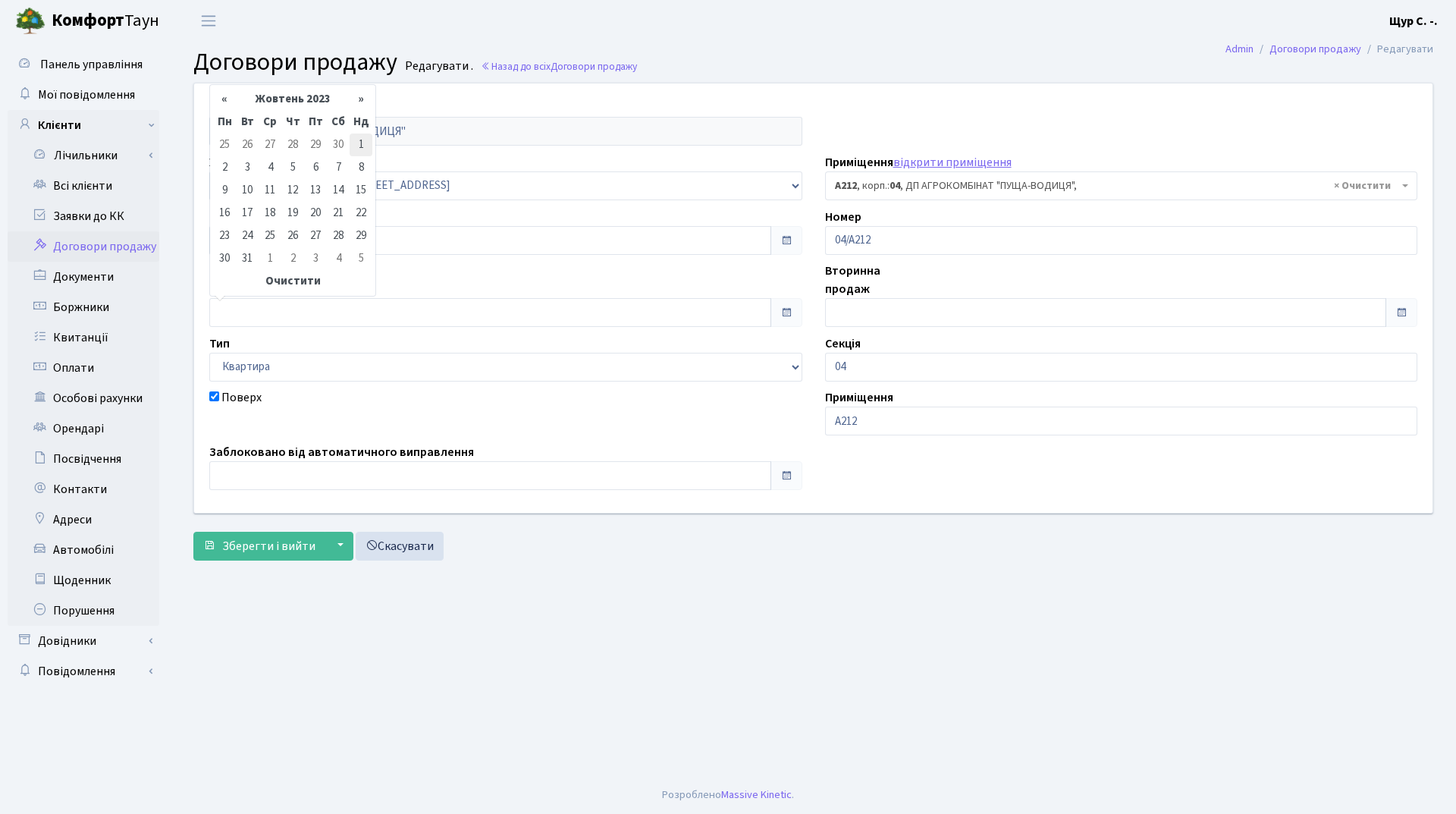
type input "[DATE]"
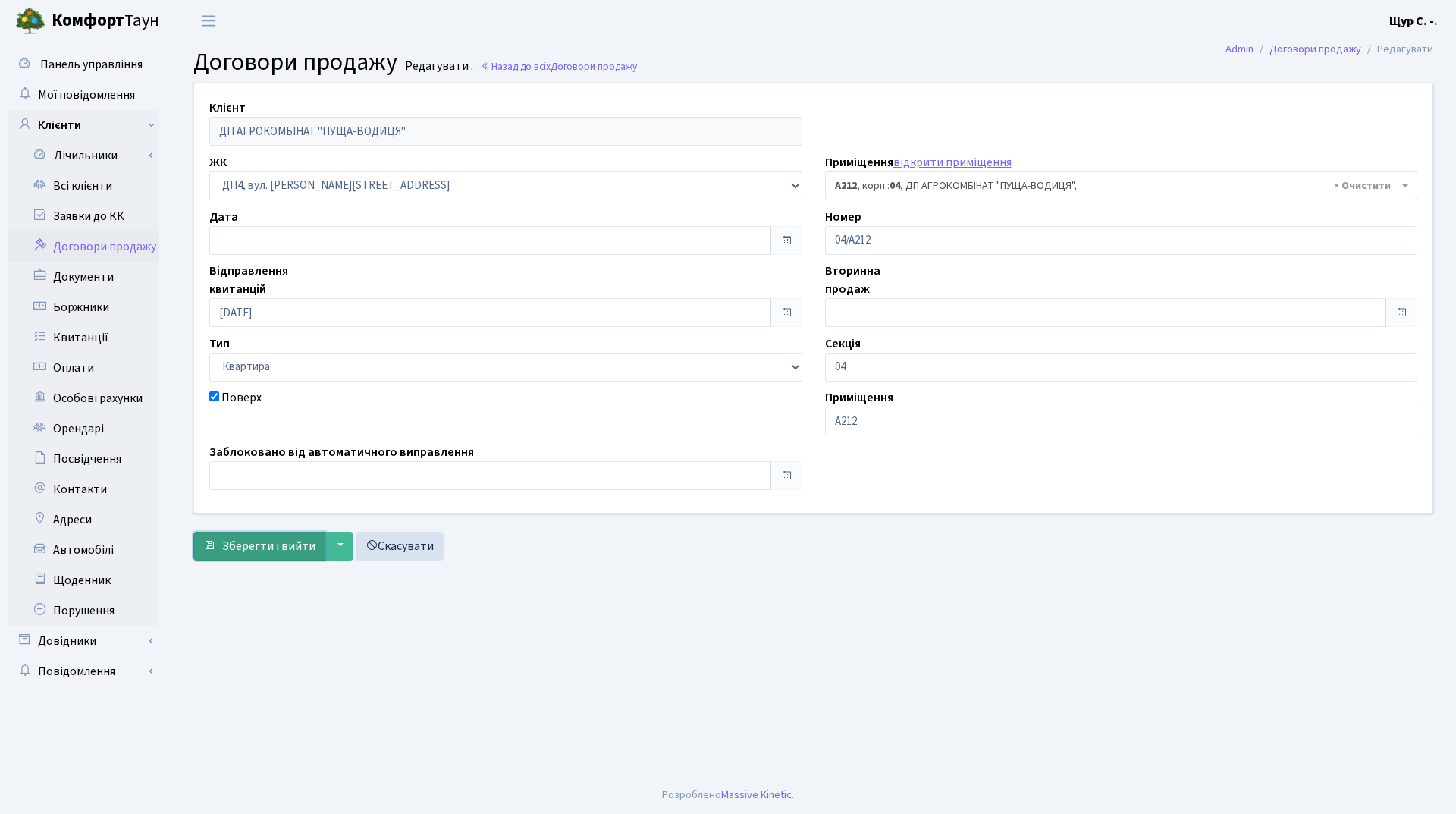
click at [261, 546] on span "Зберегти і вийти" at bounding box center [268, 546] width 93 height 17
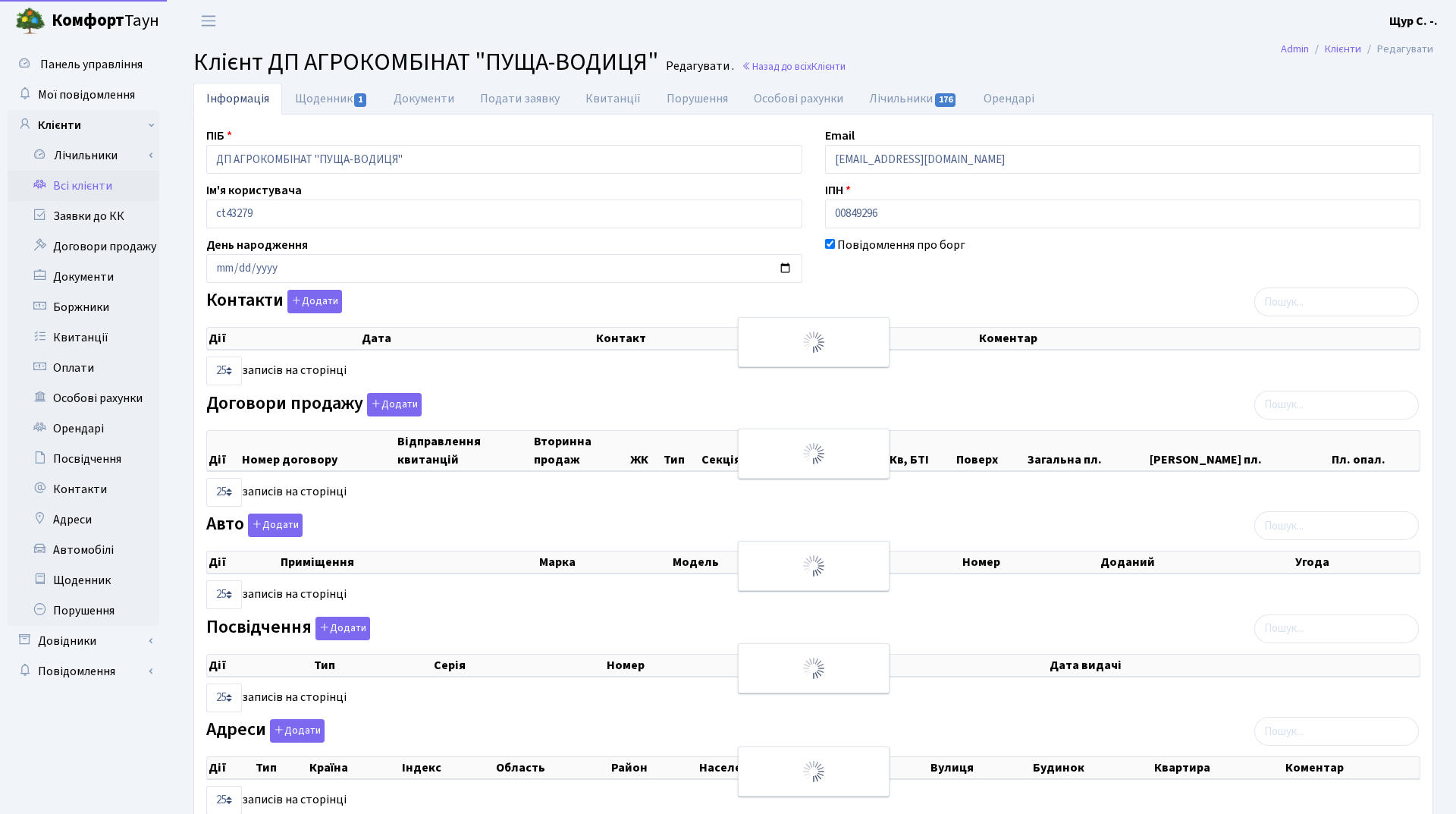
select select "25"
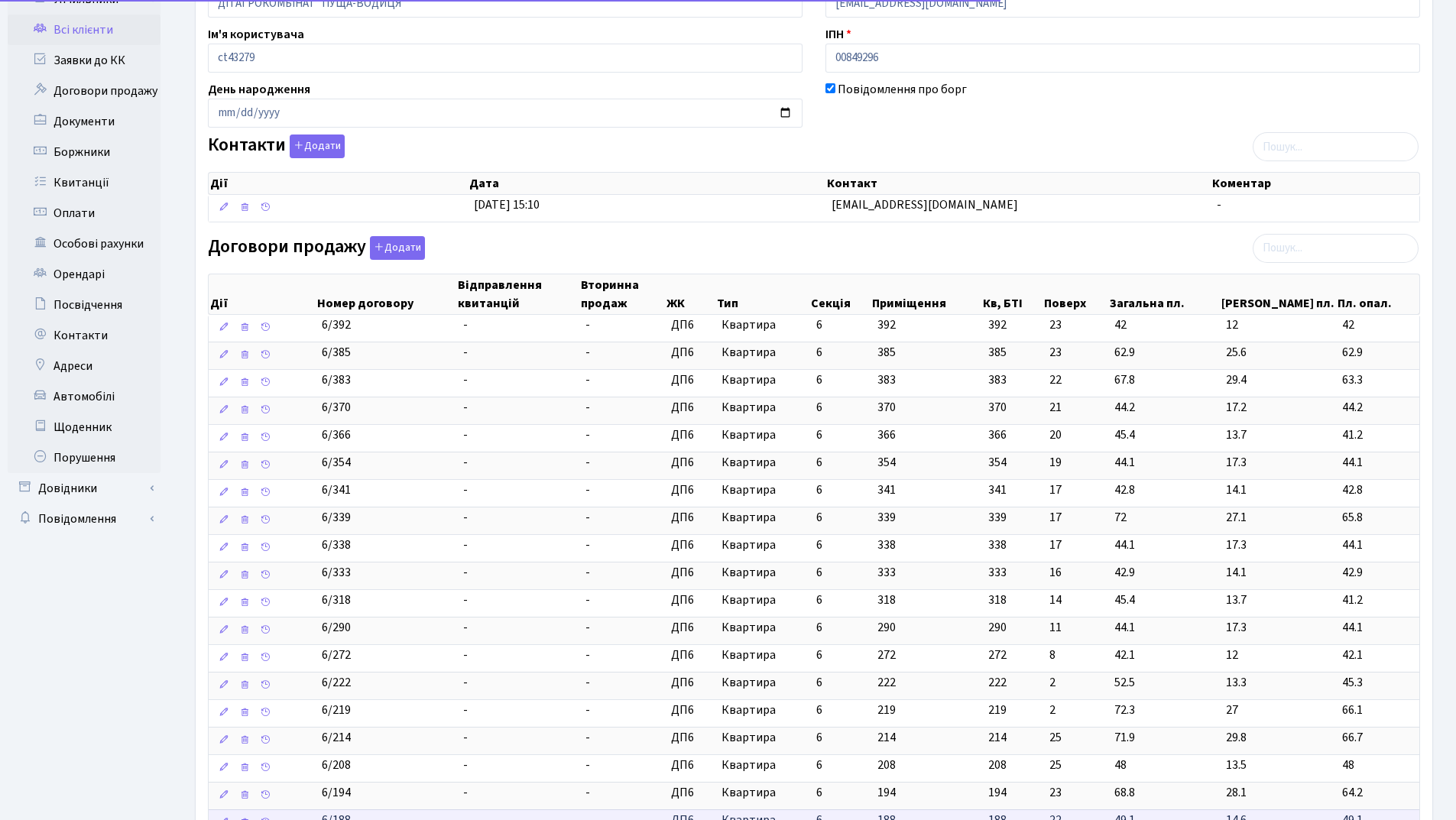
scroll to position [458, 0]
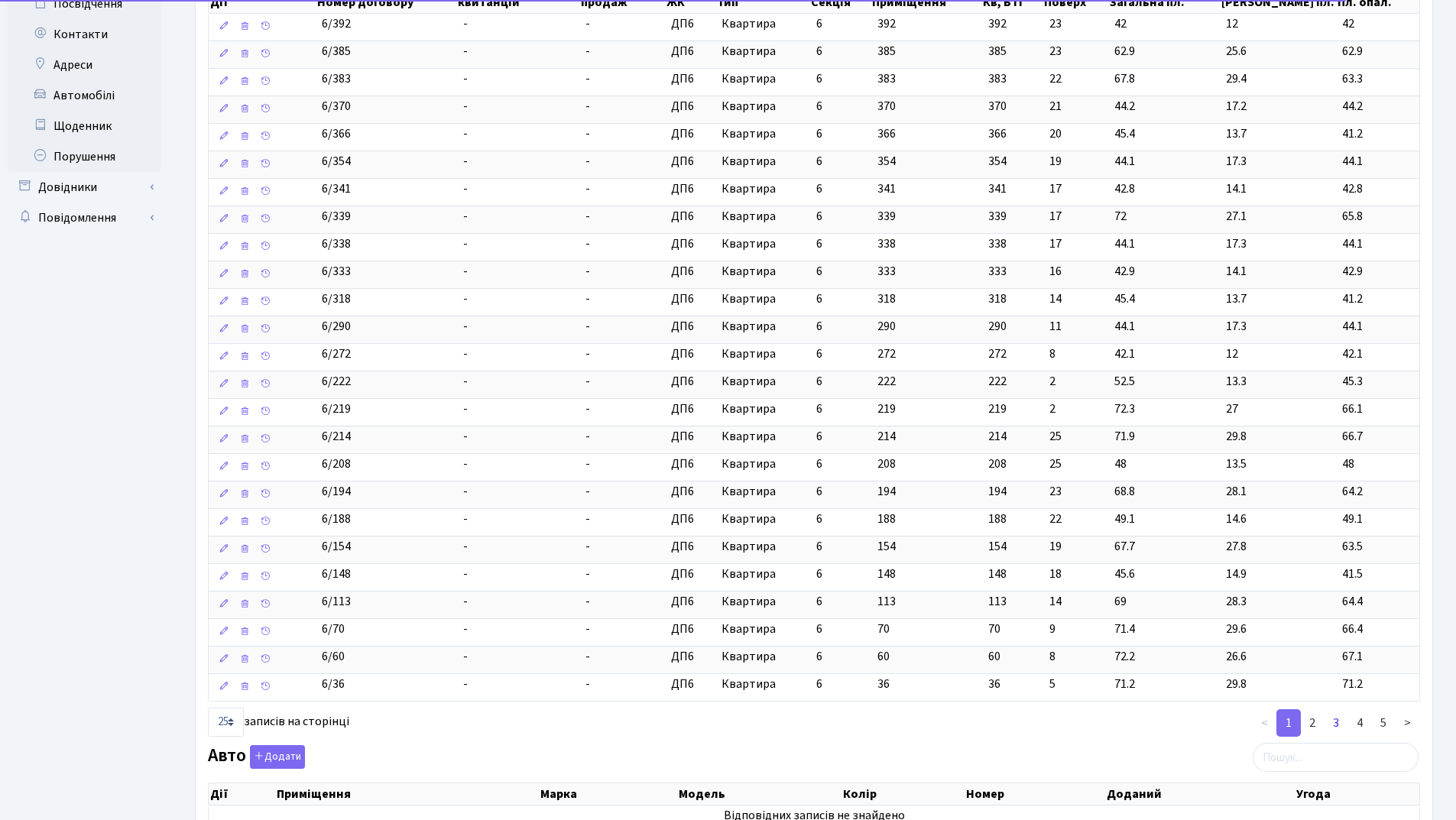
click at [1339, 719] on link "3" at bounding box center [1336, 723] width 24 height 27
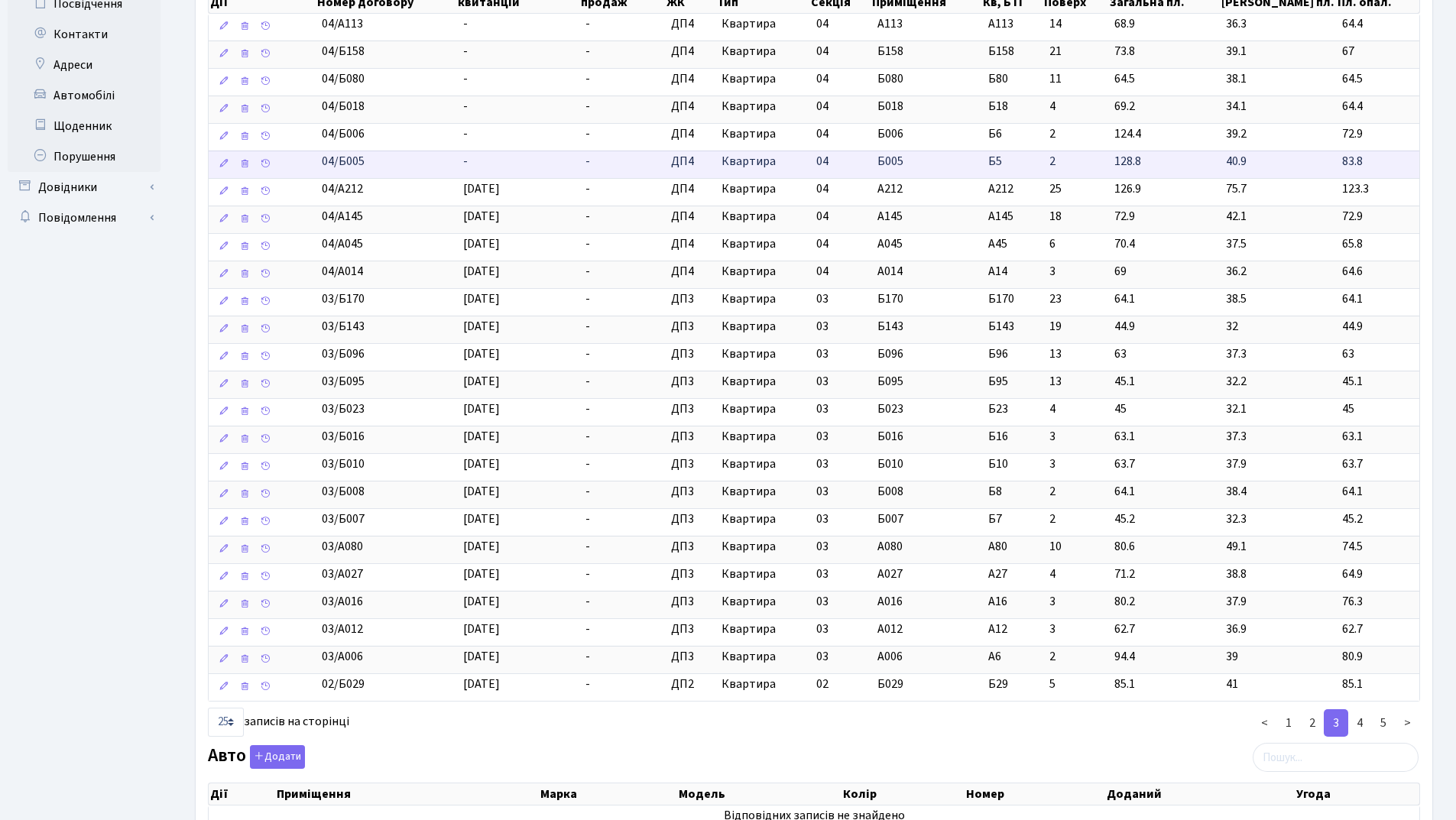
click at [503, 161] on td "-" at bounding box center [518, 164] width 123 height 27
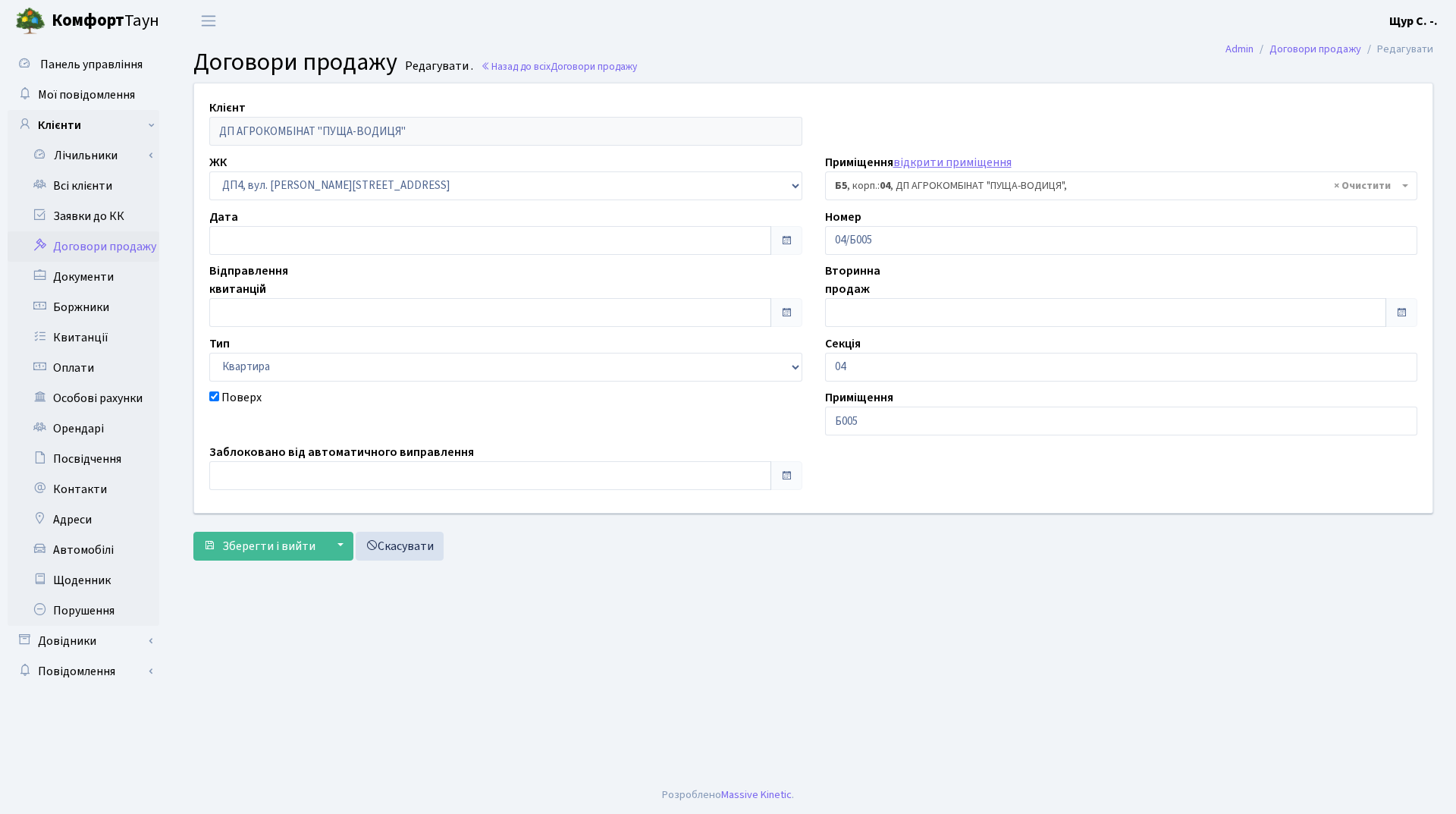
select select "34165"
click at [281, 316] on input "text" at bounding box center [490, 312] width 562 height 29
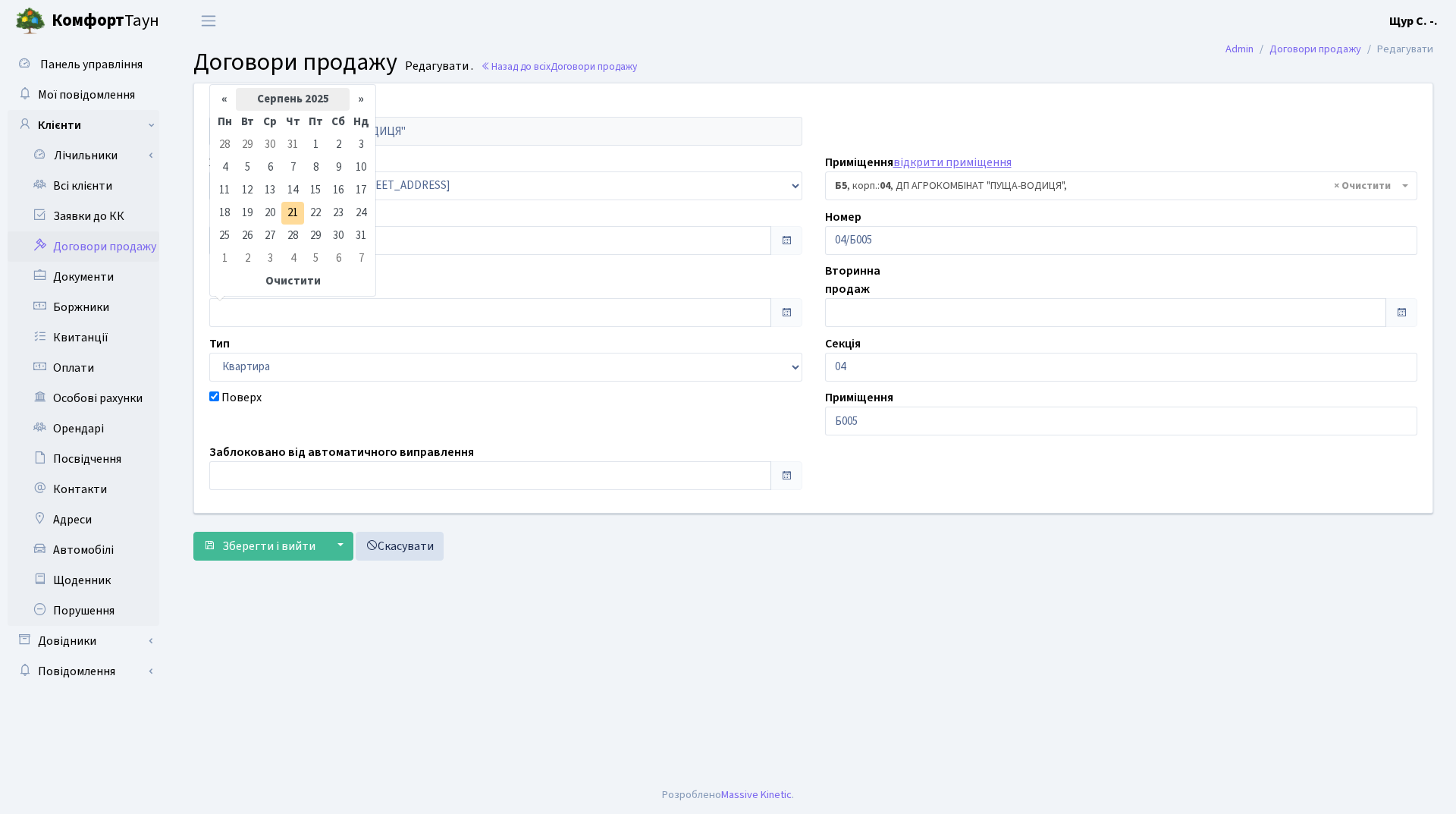
click at [275, 97] on th "Серпень 2025" at bounding box center [293, 100] width 114 height 23
click at [221, 121] on th "«" at bounding box center [225, 125] width 23 height 23
click at [272, 238] on span "Жов" at bounding box center [272, 248] width 35 height 41
click at [366, 147] on td "1" at bounding box center [362, 145] width 23 height 23
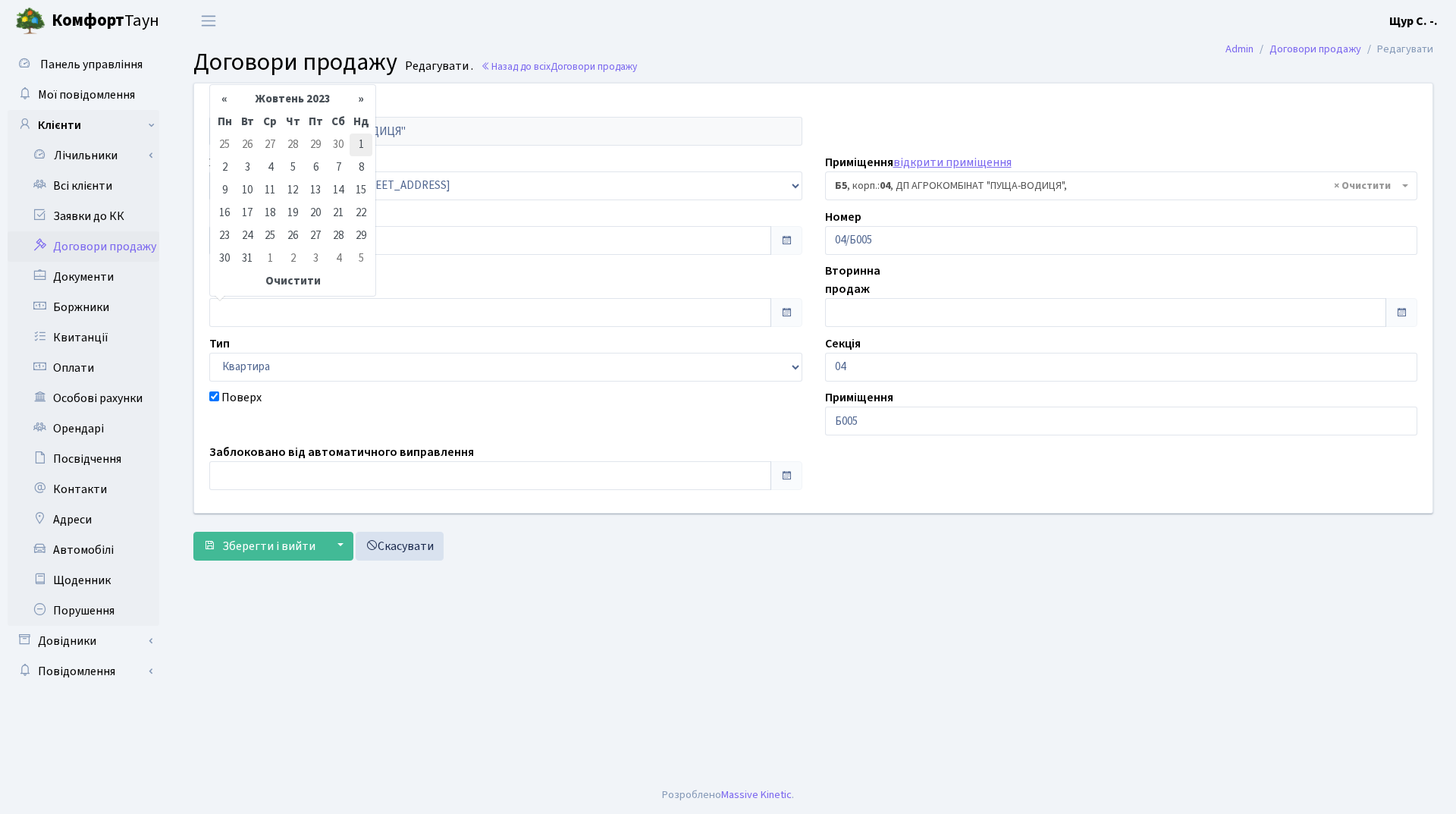
type input "[DATE]"
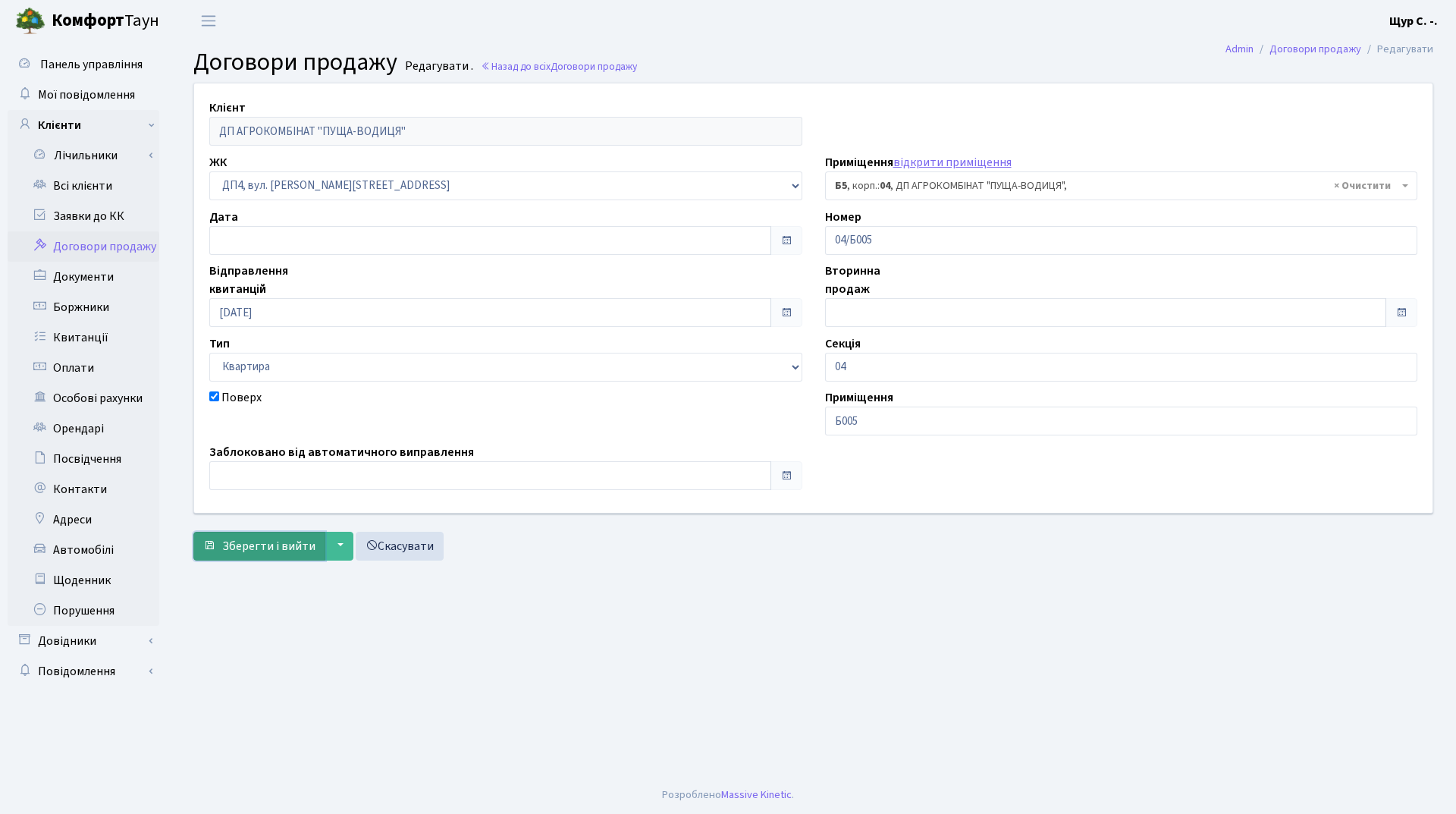
click at [279, 542] on span "Зберегти і вийти" at bounding box center [268, 546] width 93 height 17
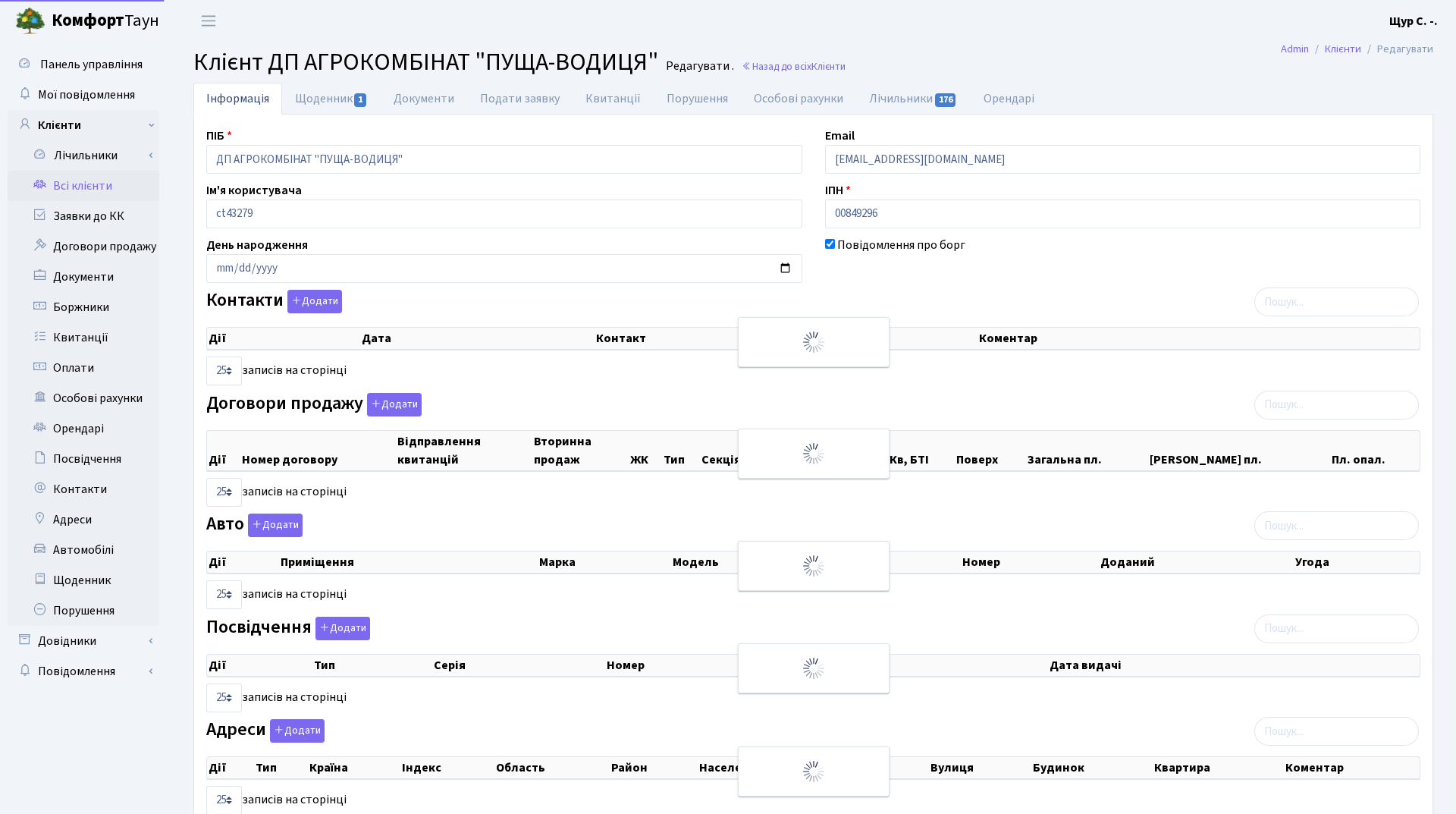
select select "25"
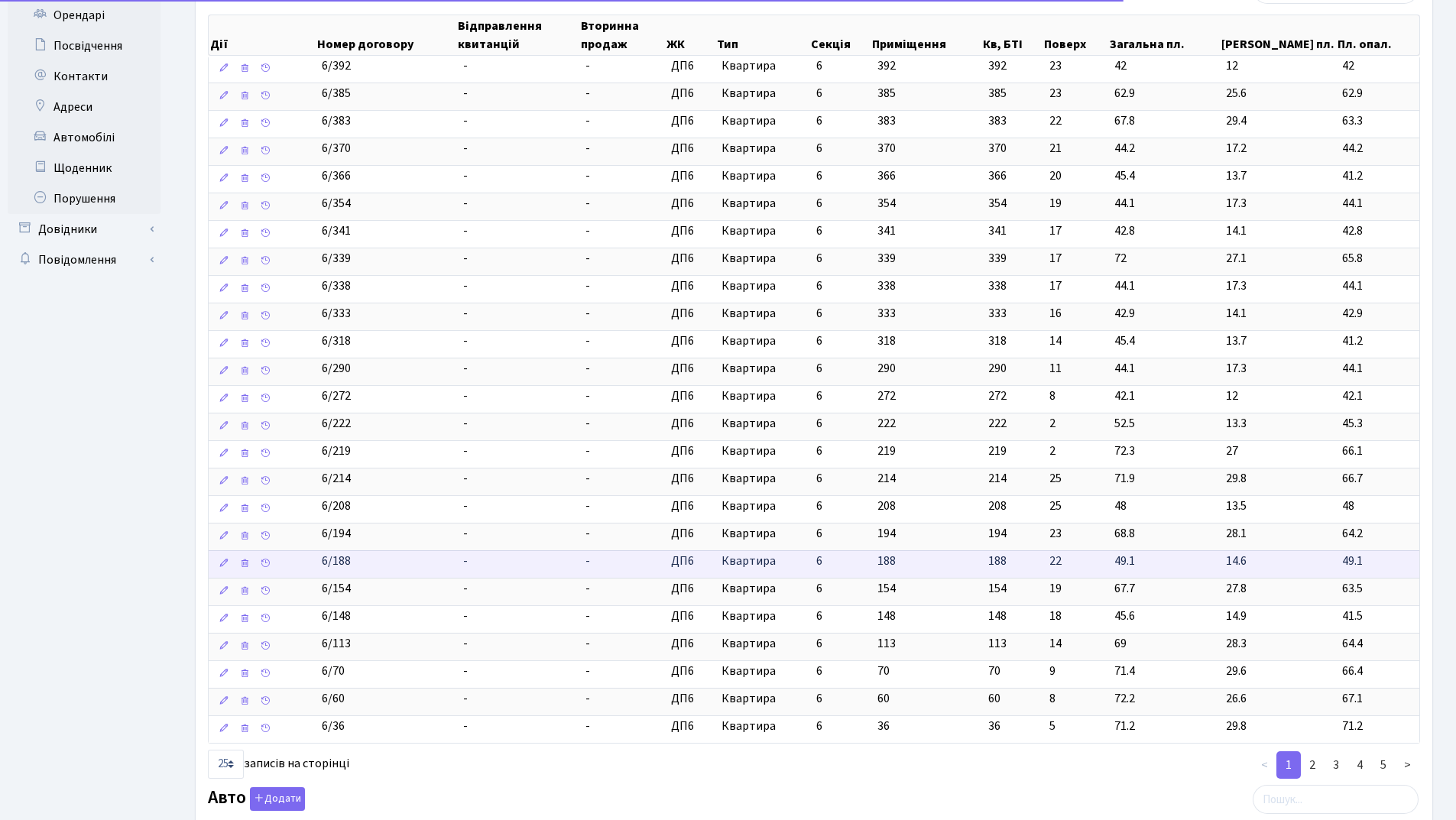
scroll to position [458, 0]
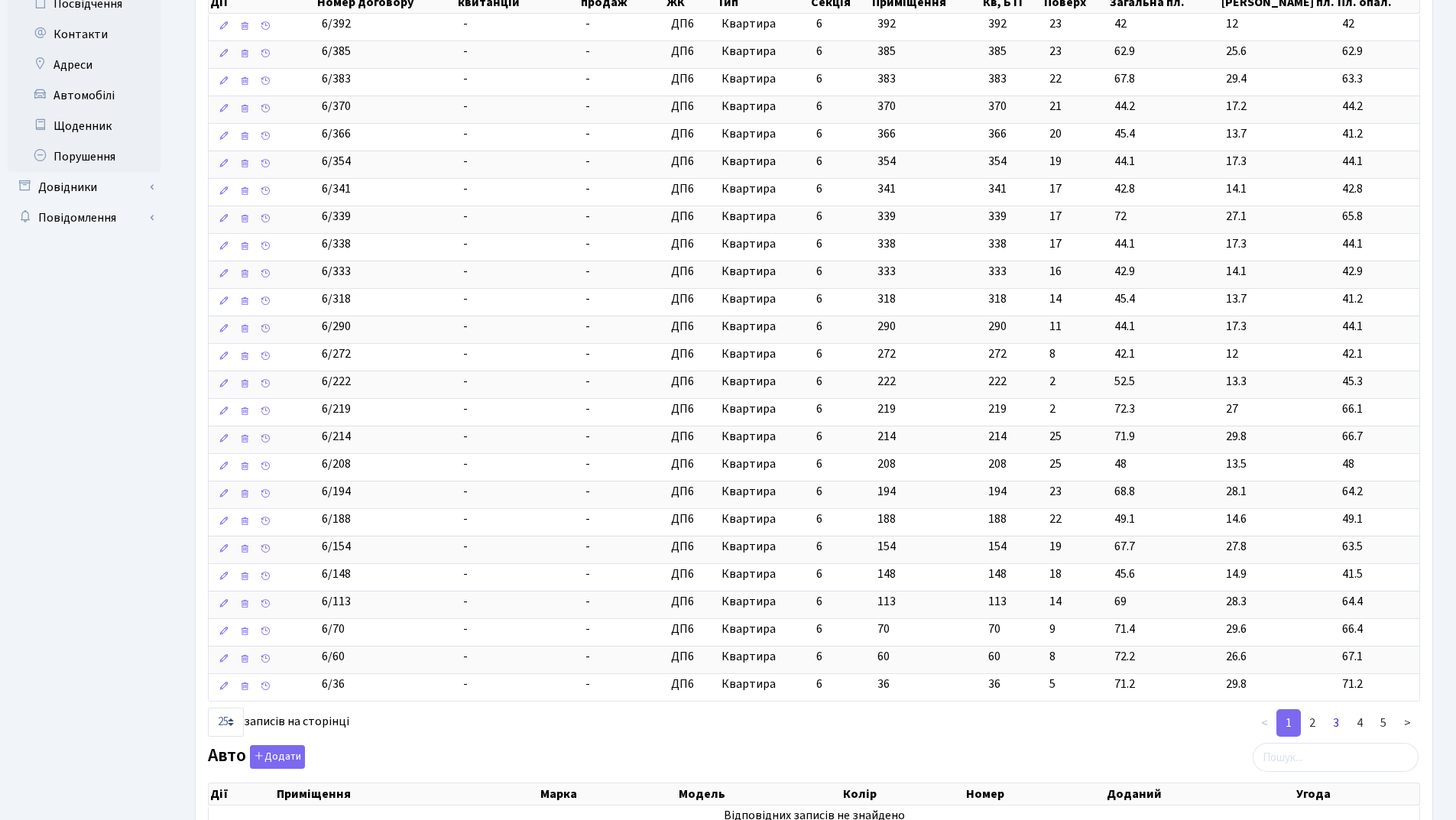
click at [1340, 717] on link "3" at bounding box center [1336, 723] width 24 height 27
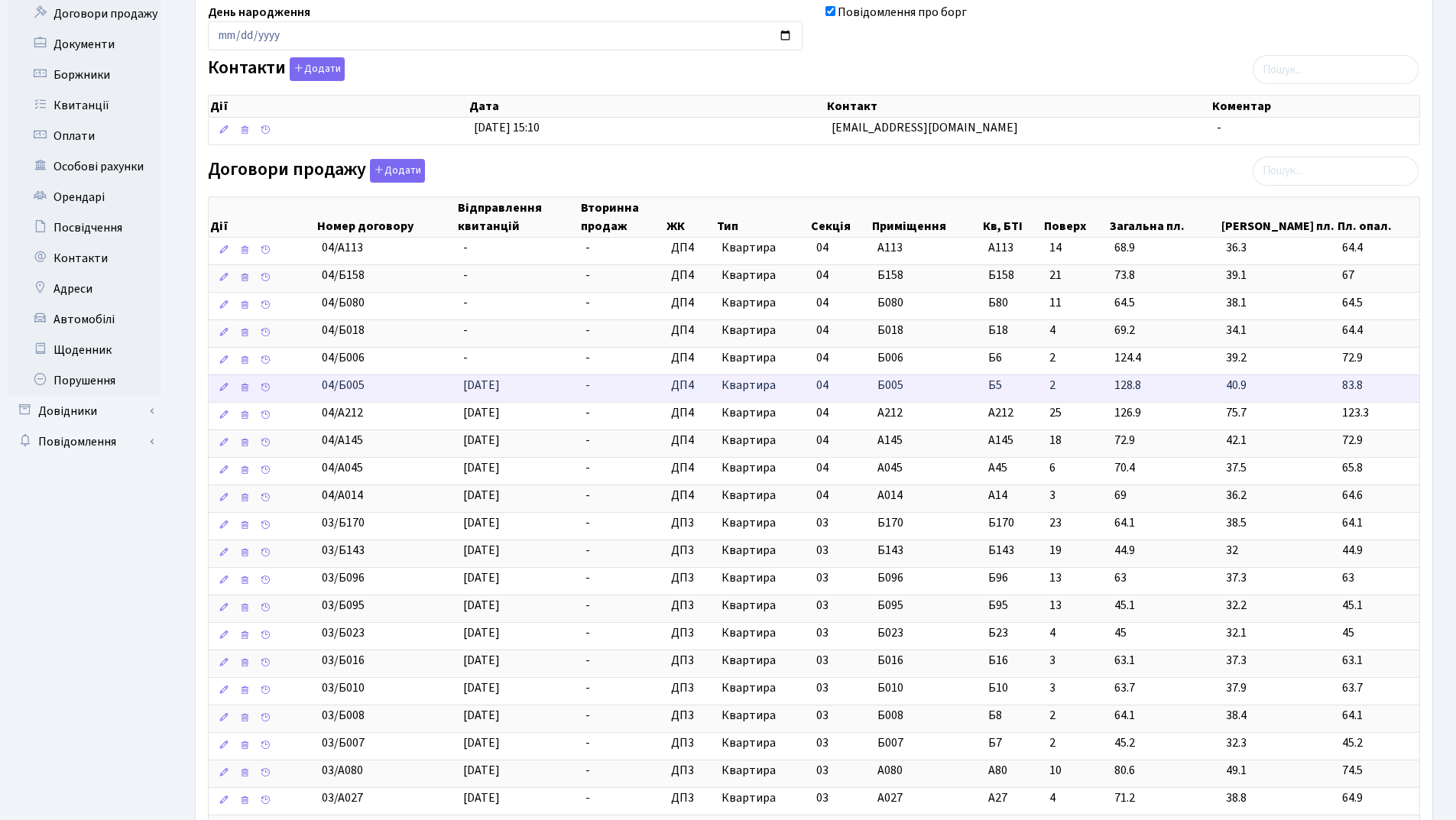
scroll to position [230, 0]
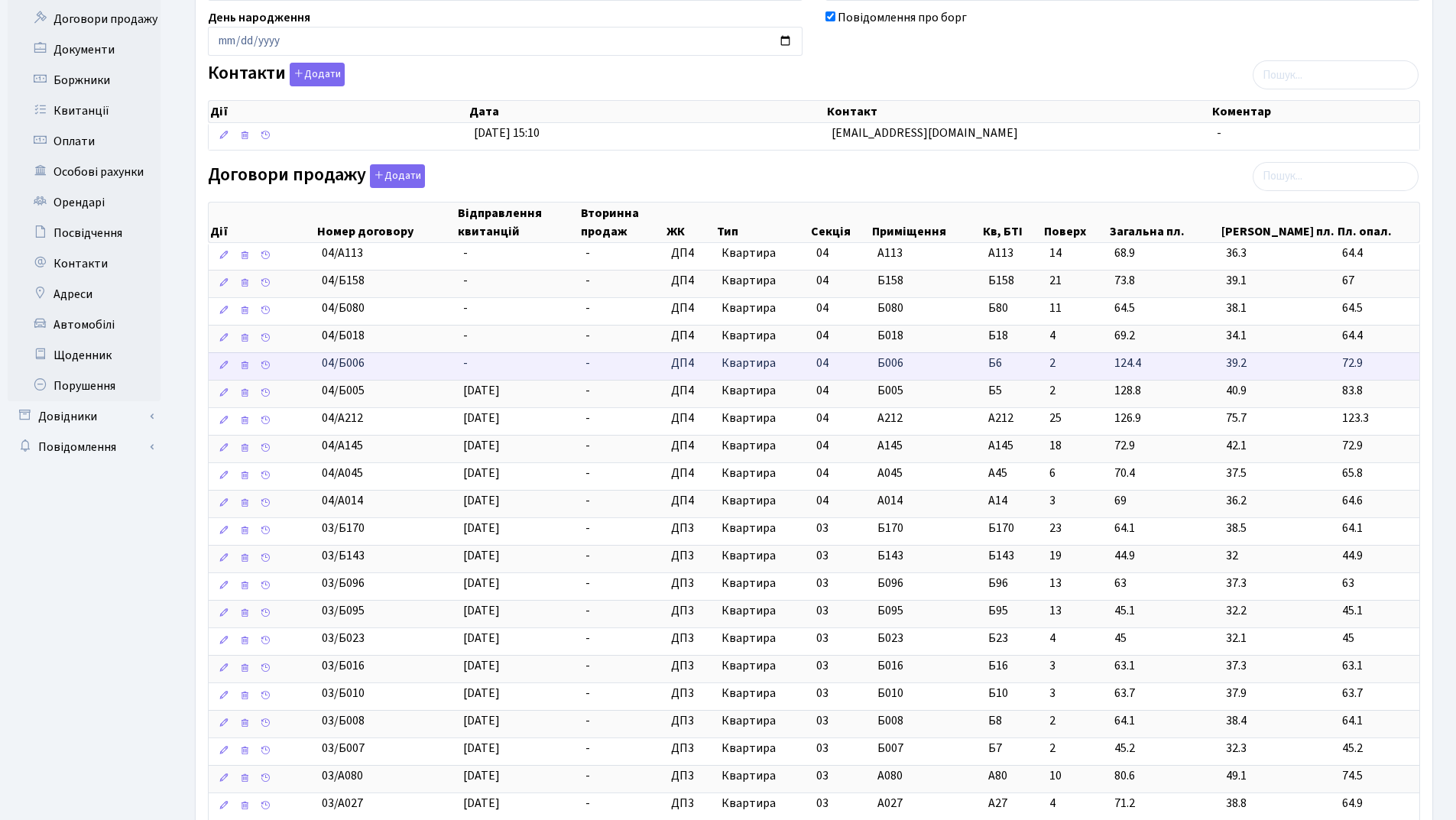
click at [503, 366] on td "-" at bounding box center [518, 366] width 123 height 27
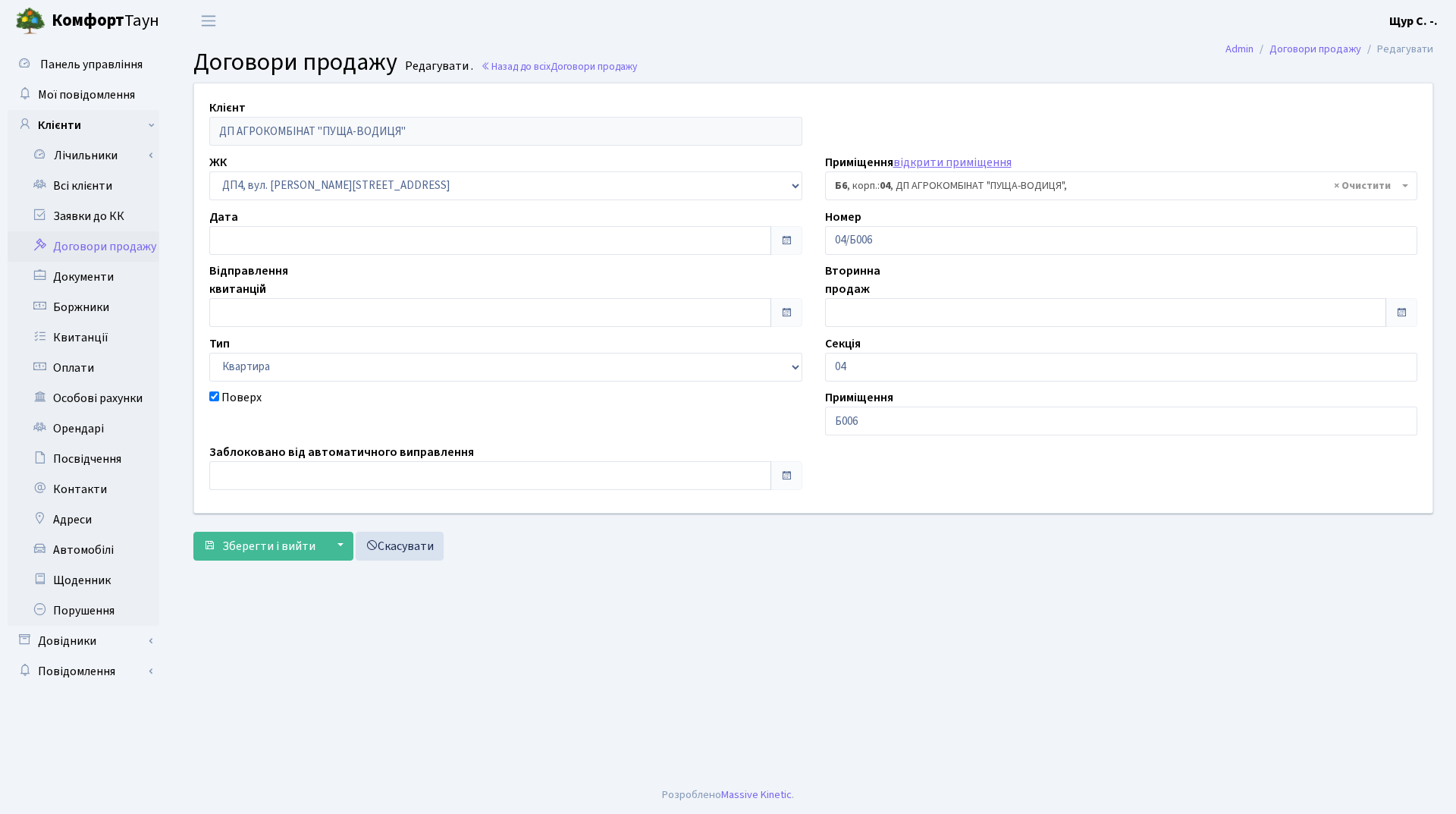
select select "34168"
click at [338, 309] on input "text" at bounding box center [490, 312] width 562 height 29
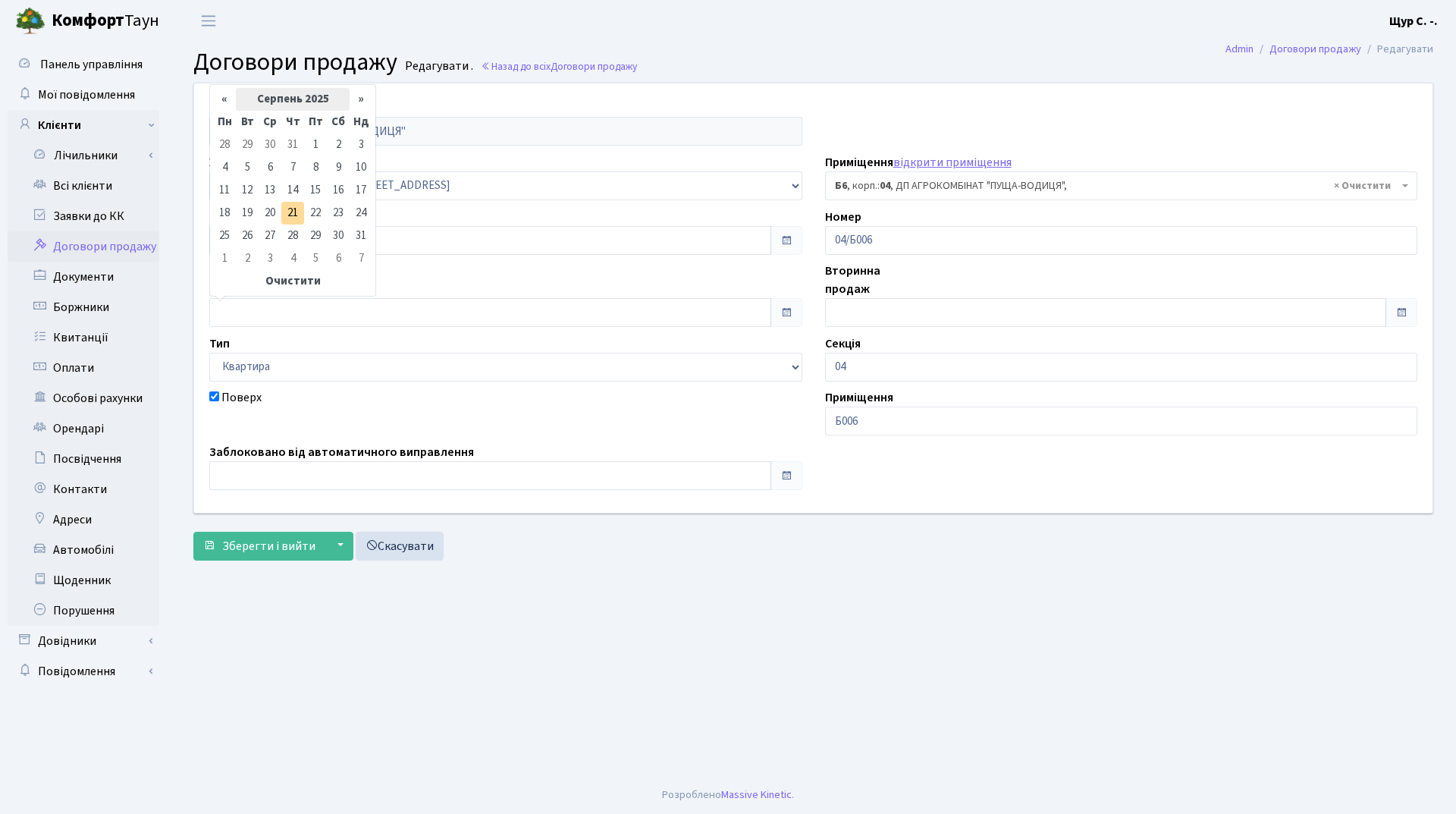
click at [295, 104] on th "Серпень 2025" at bounding box center [293, 100] width 114 height 23
click at [226, 126] on th "«" at bounding box center [225, 125] width 23 height 23
click at [276, 245] on span "Жов" at bounding box center [272, 248] width 35 height 41
click at [357, 149] on td "1" at bounding box center [362, 145] width 23 height 23
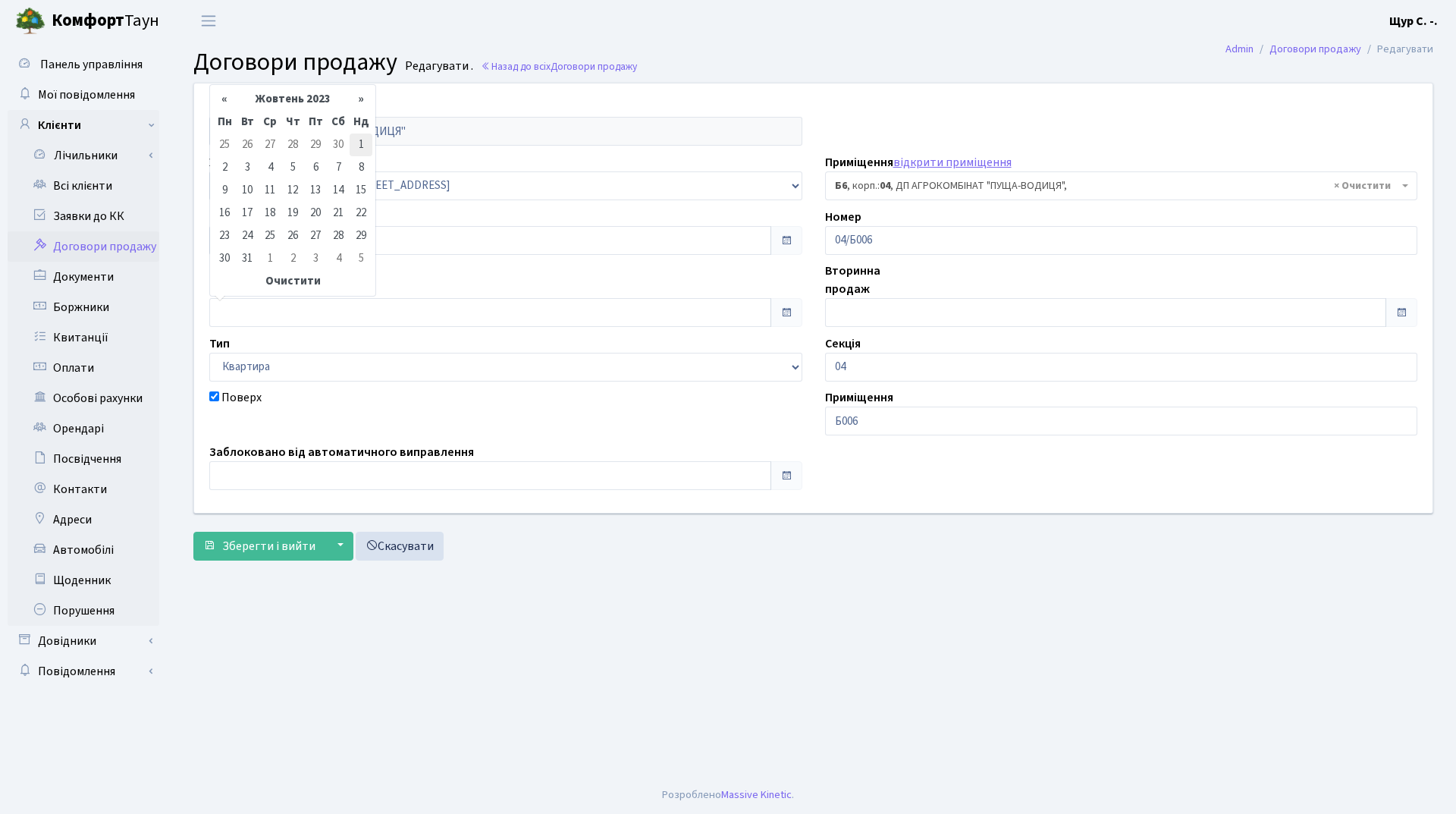
type input "[DATE]"
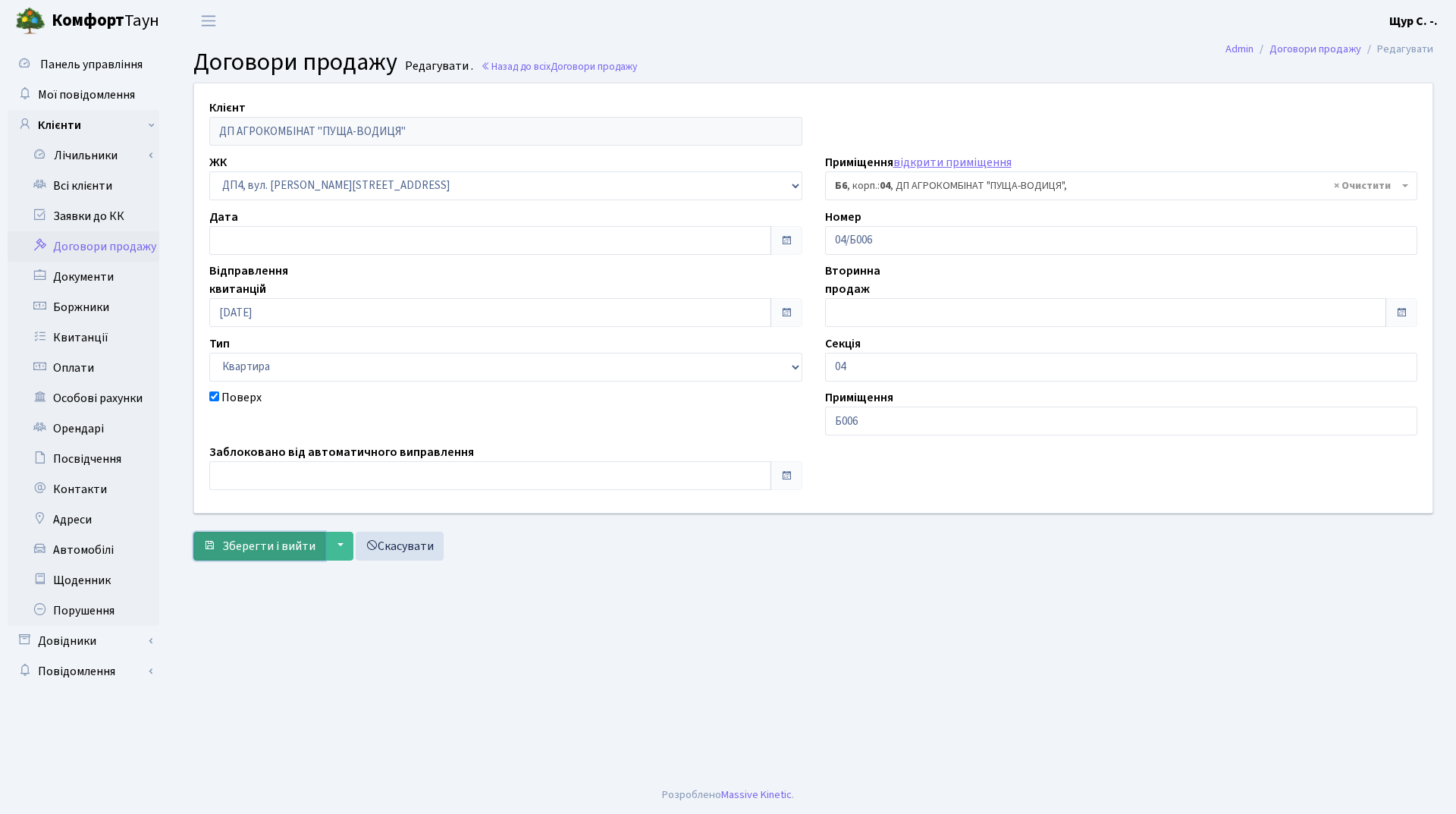
click at [260, 541] on span "Зберегти і вийти" at bounding box center [268, 546] width 93 height 17
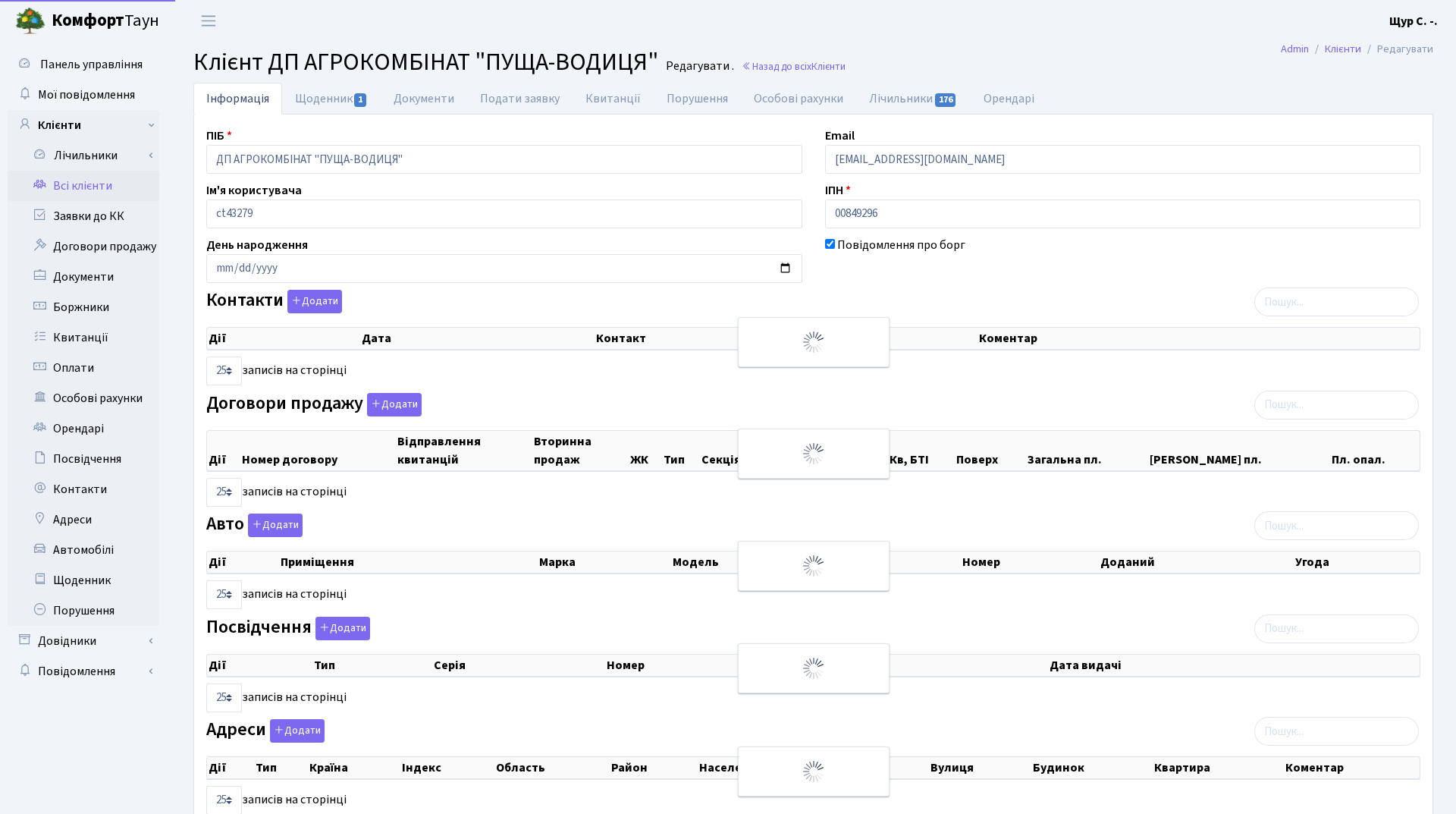
select select "25"
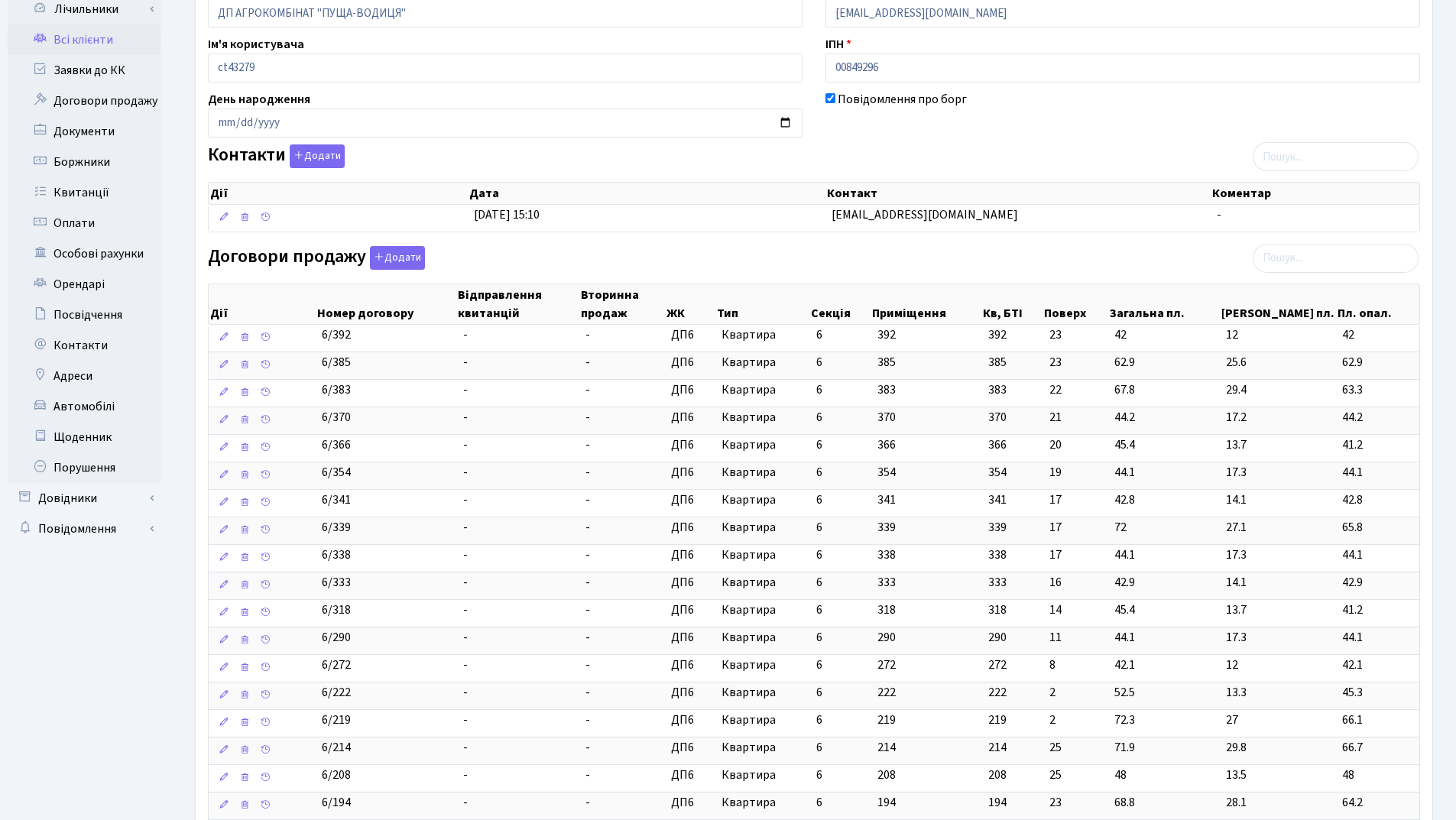
scroll to position [458, 0]
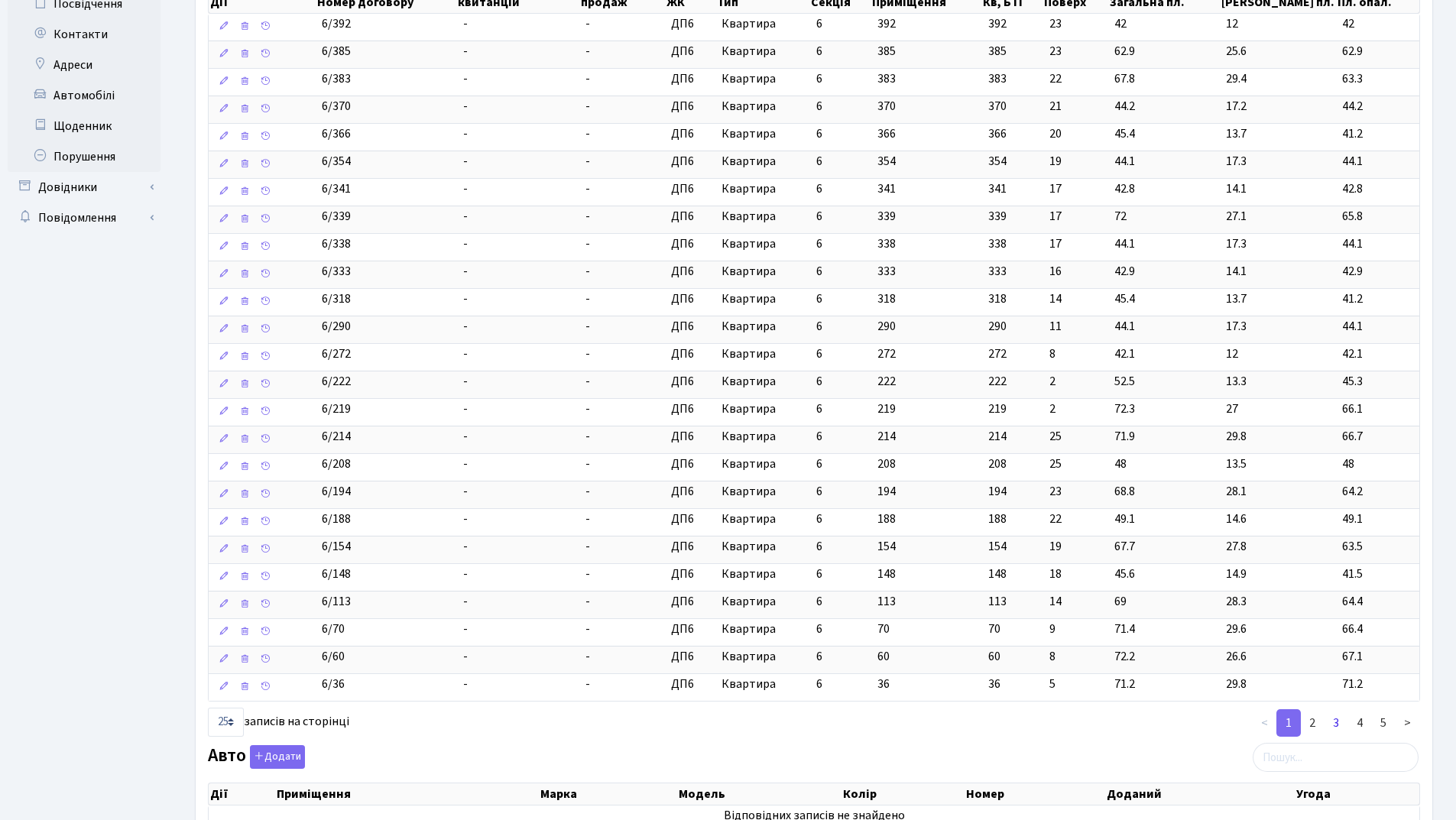
click at [1332, 719] on link "3" at bounding box center [1336, 723] width 24 height 27
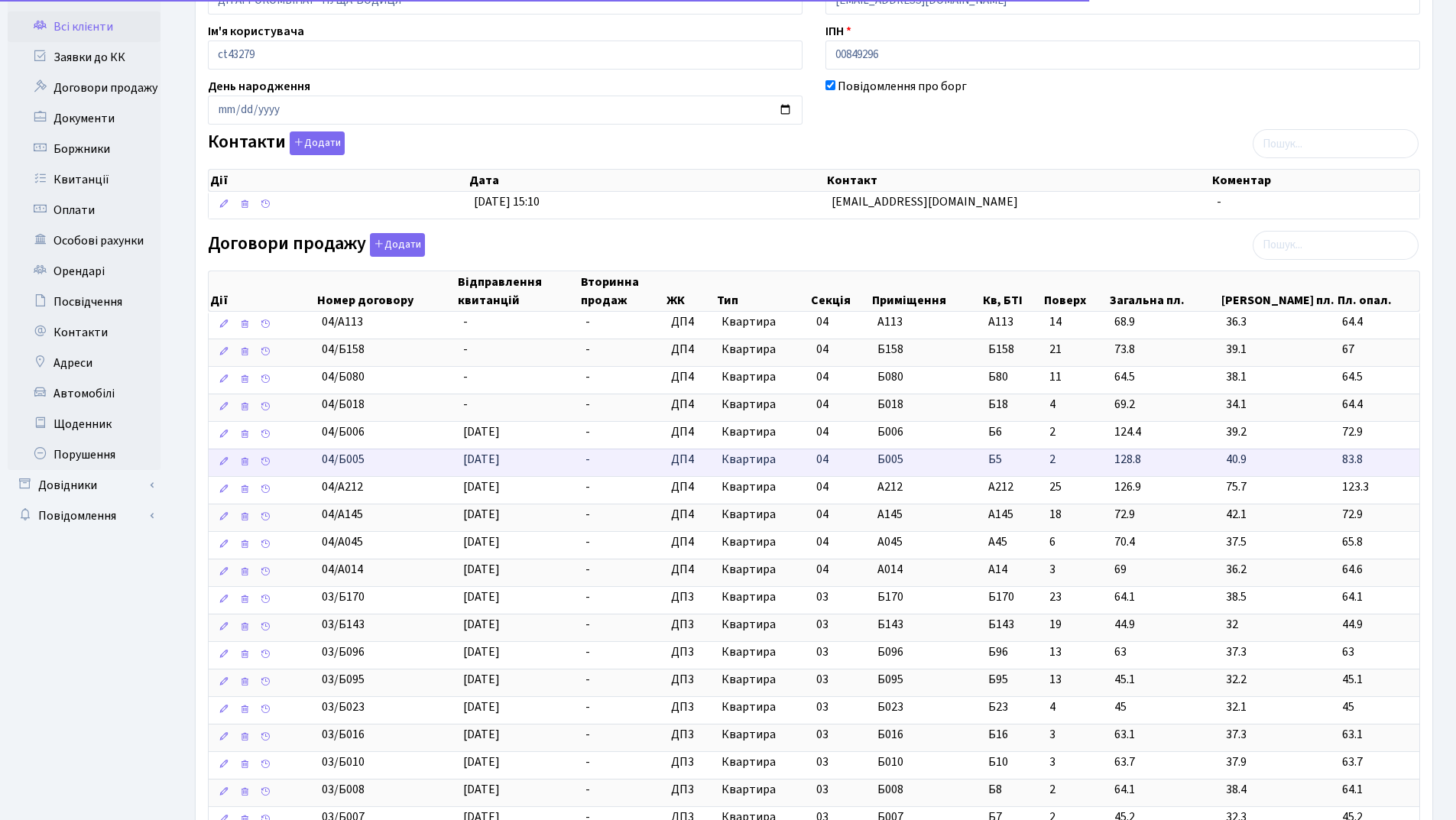
scroll to position [153, 0]
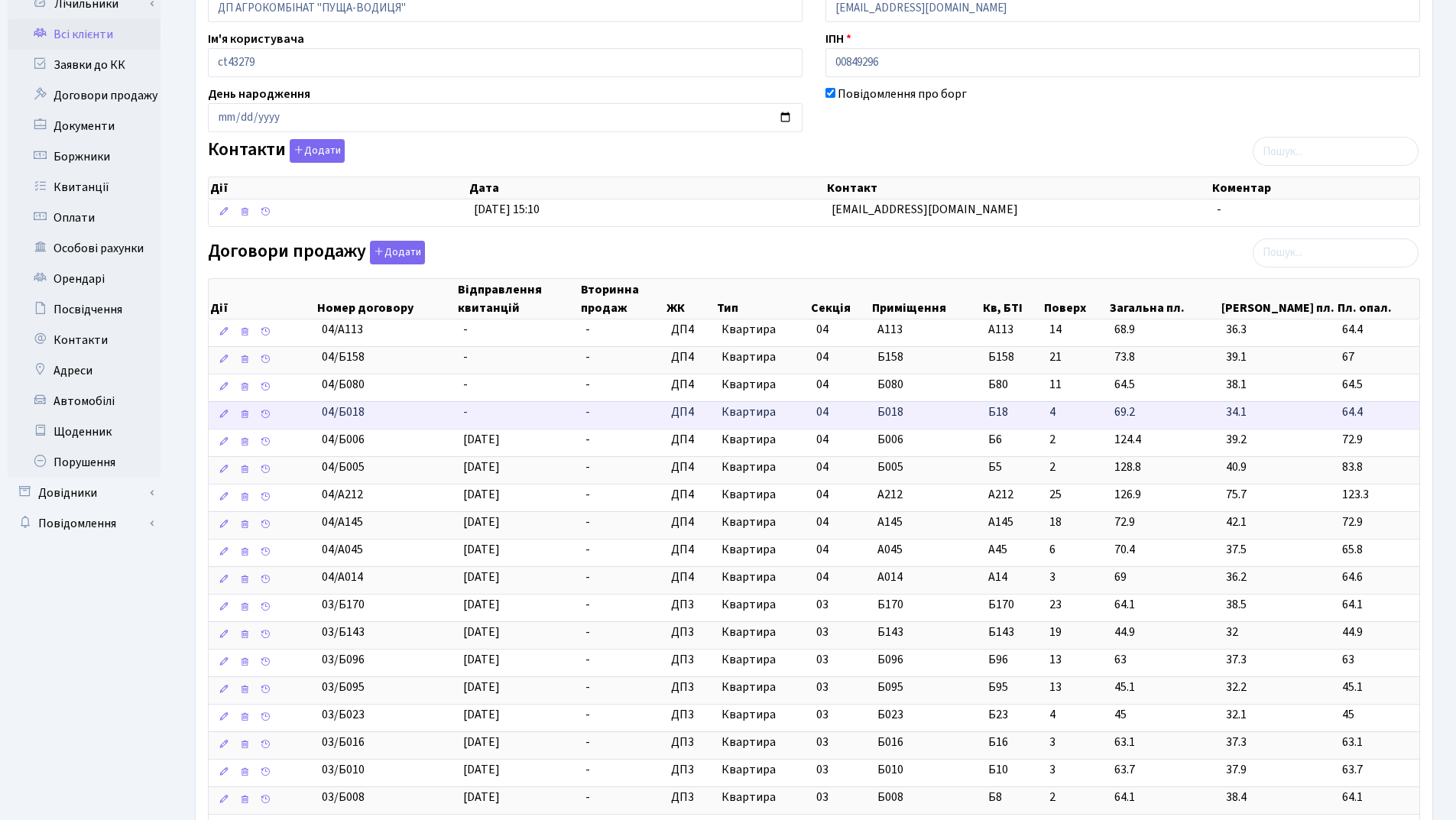
click at [476, 410] on td "-" at bounding box center [518, 414] width 123 height 27
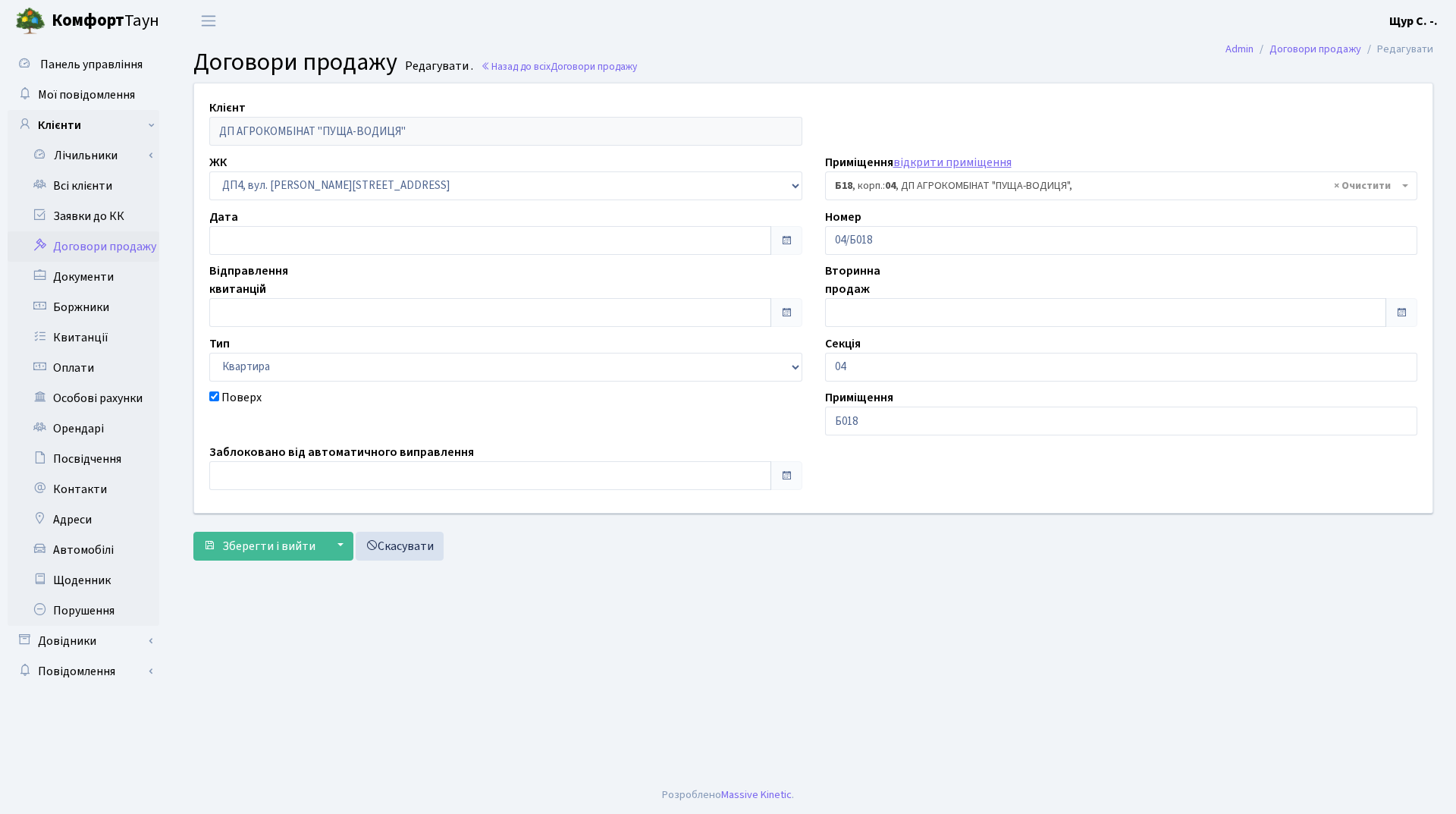
select select "34171"
click at [357, 314] on input "text" at bounding box center [490, 312] width 562 height 29
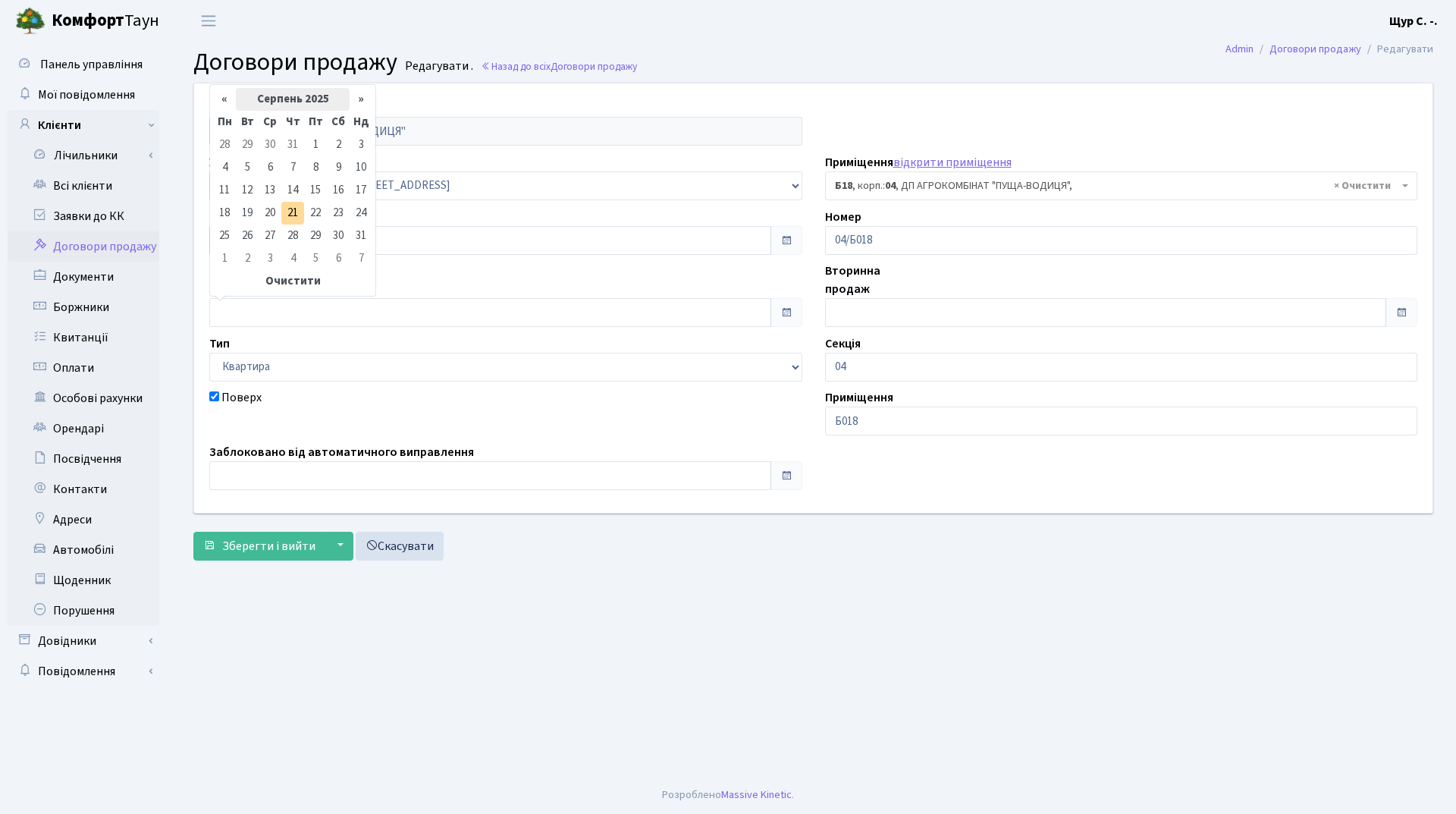
click at [273, 96] on th "Серпень 2025" at bounding box center [293, 100] width 114 height 23
click at [222, 120] on th "«" at bounding box center [225, 125] width 23 height 23
click at [270, 254] on span "Жов" at bounding box center [272, 248] width 35 height 41
click at [357, 149] on td "1" at bounding box center [362, 145] width 23 height 23
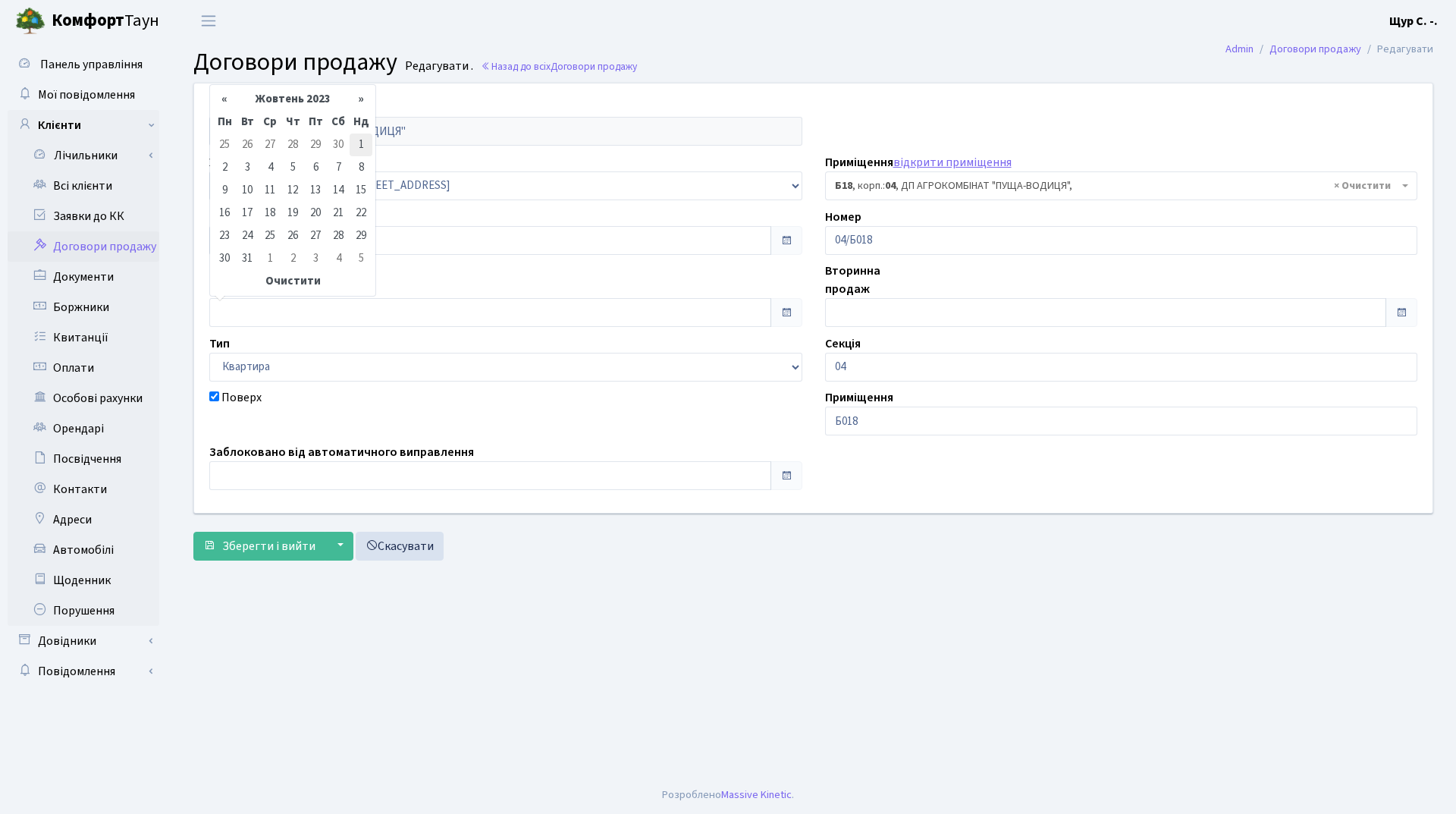
type input "01.10.2023"
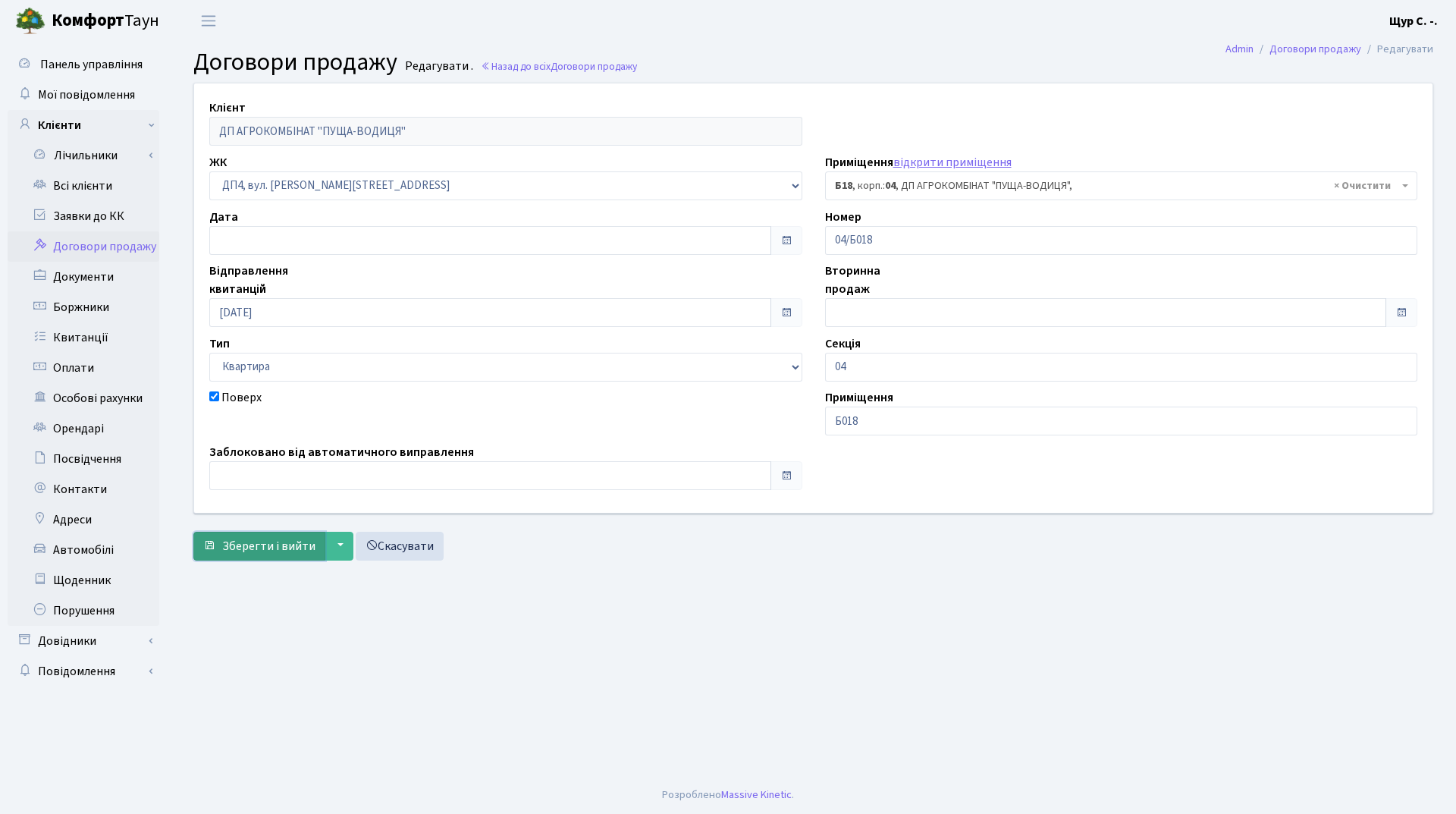
click at [267, 547] on span "Зберегти і вийти" at bounding box center [268, 546] width 93 height 17
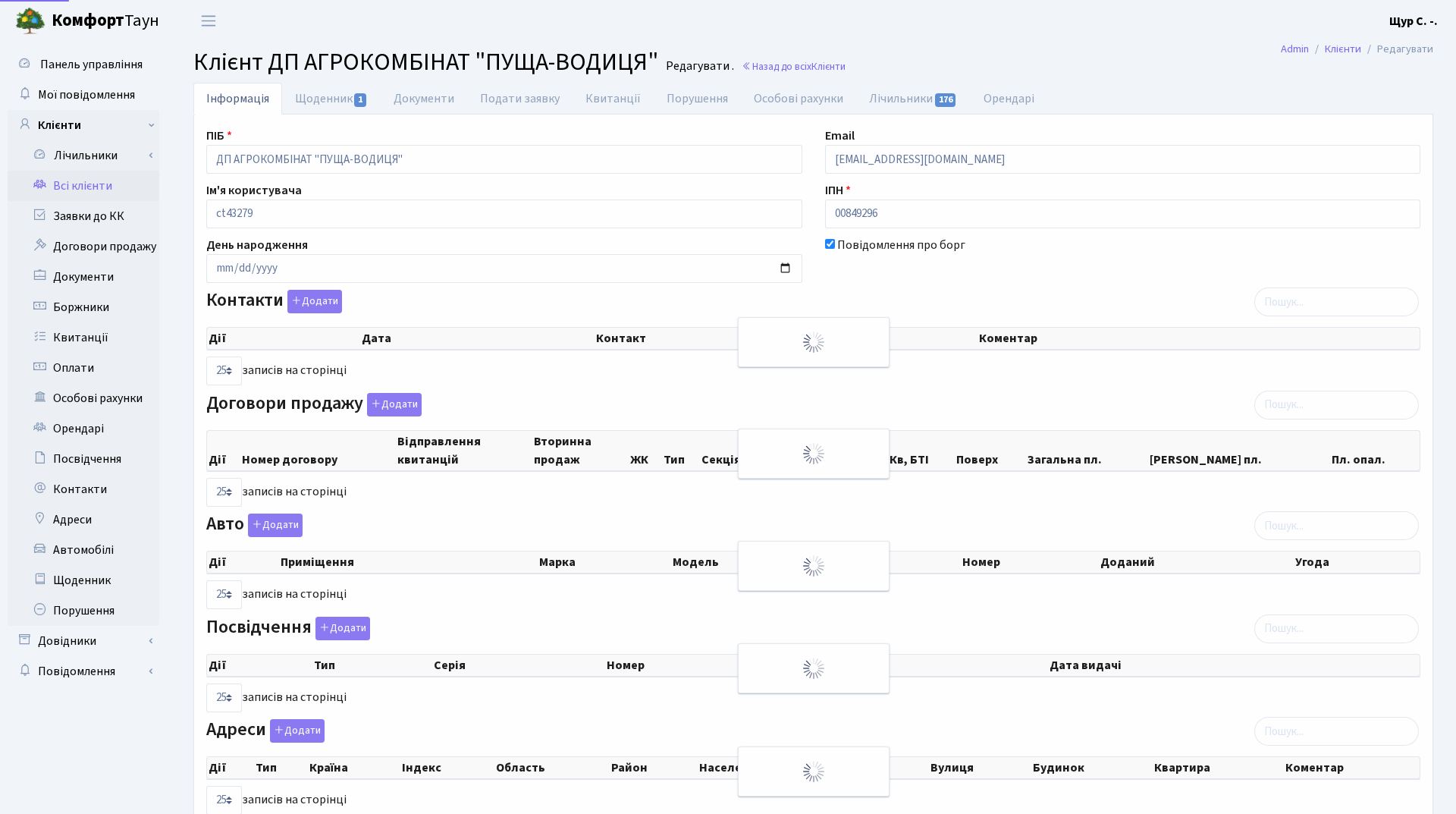
select select "25"
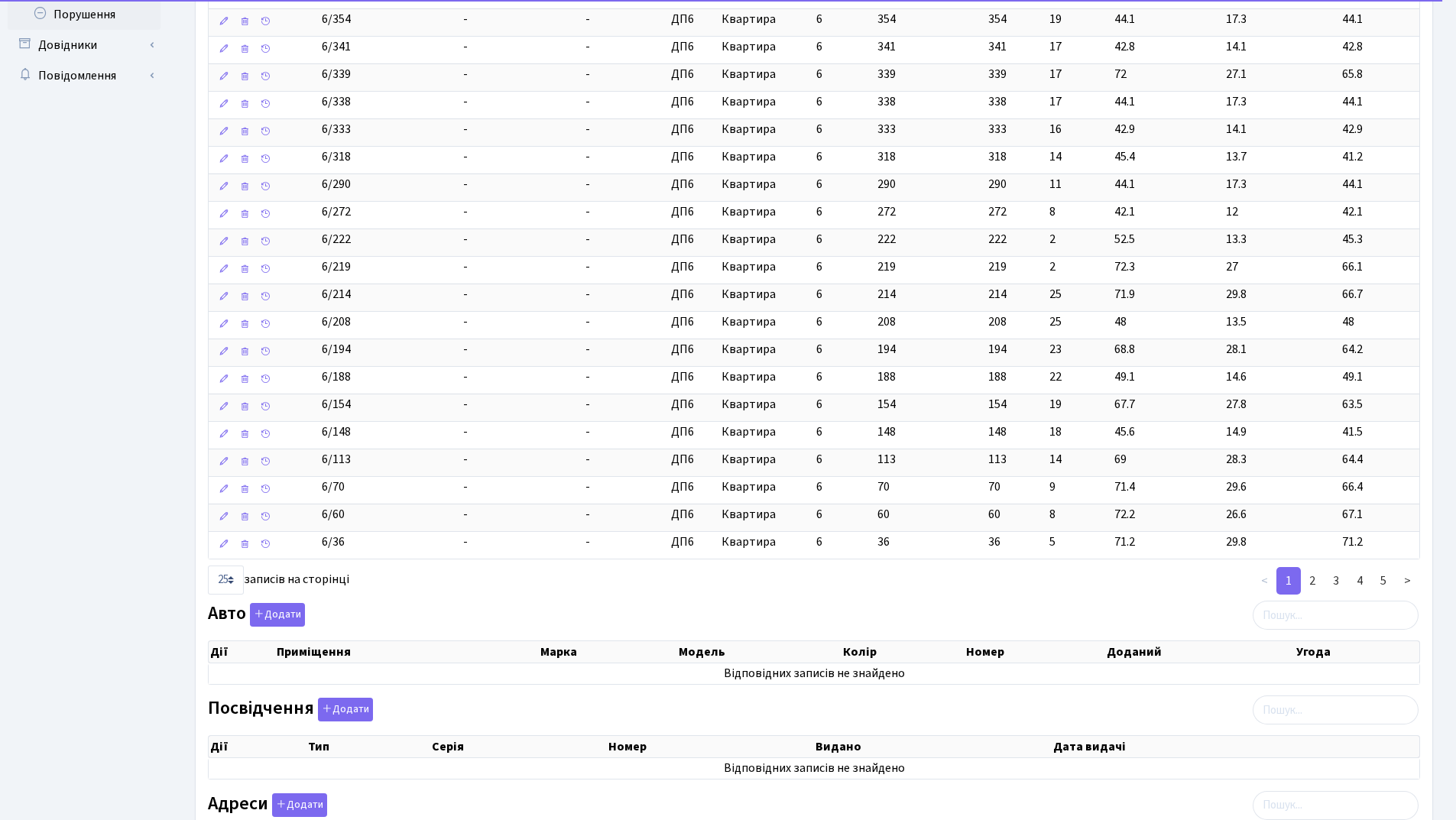
scroll to position [611, 0]
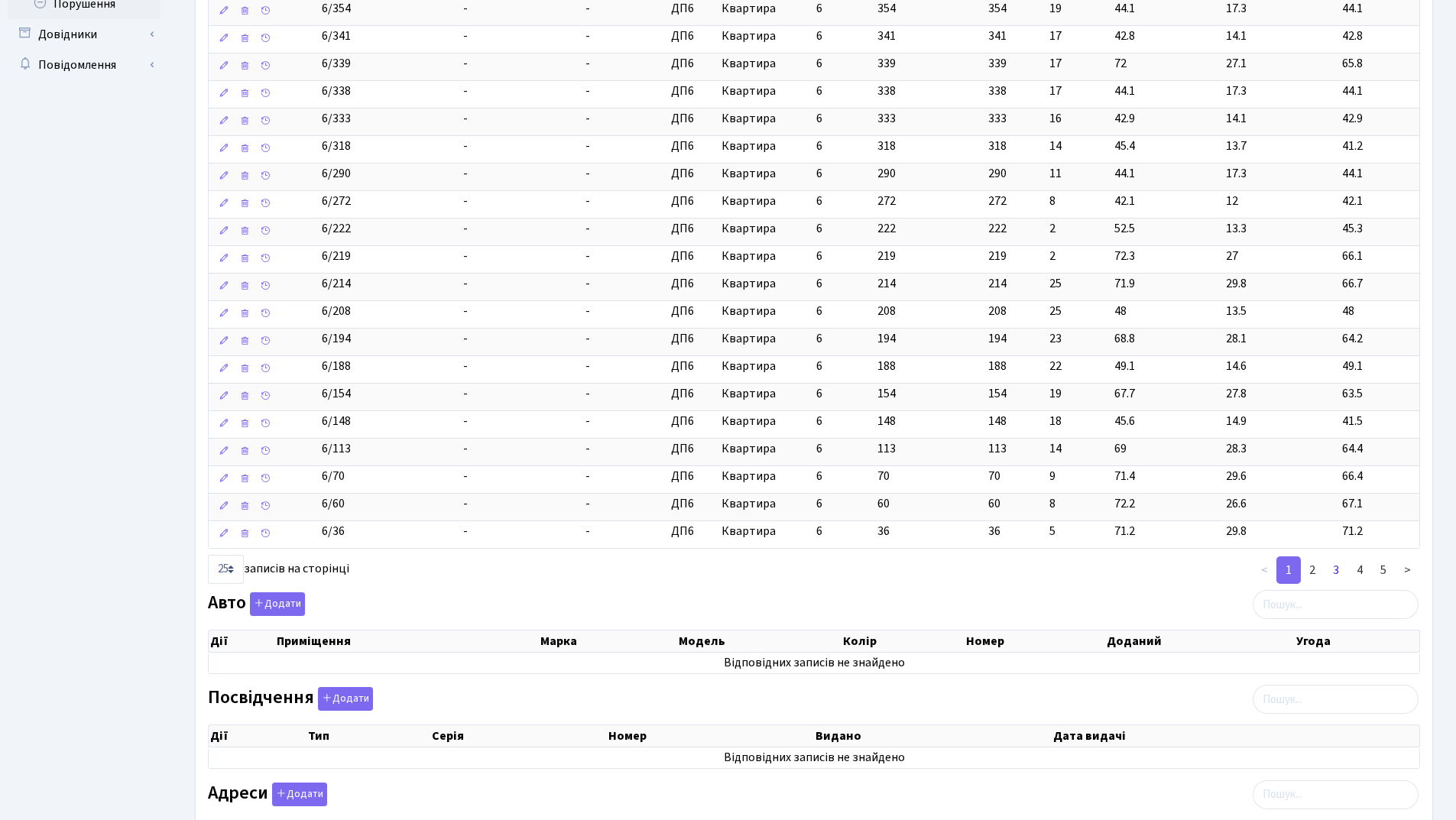
click at [1340, 571] on link "3" at bounding box center [1336, 570] width 24 height 27
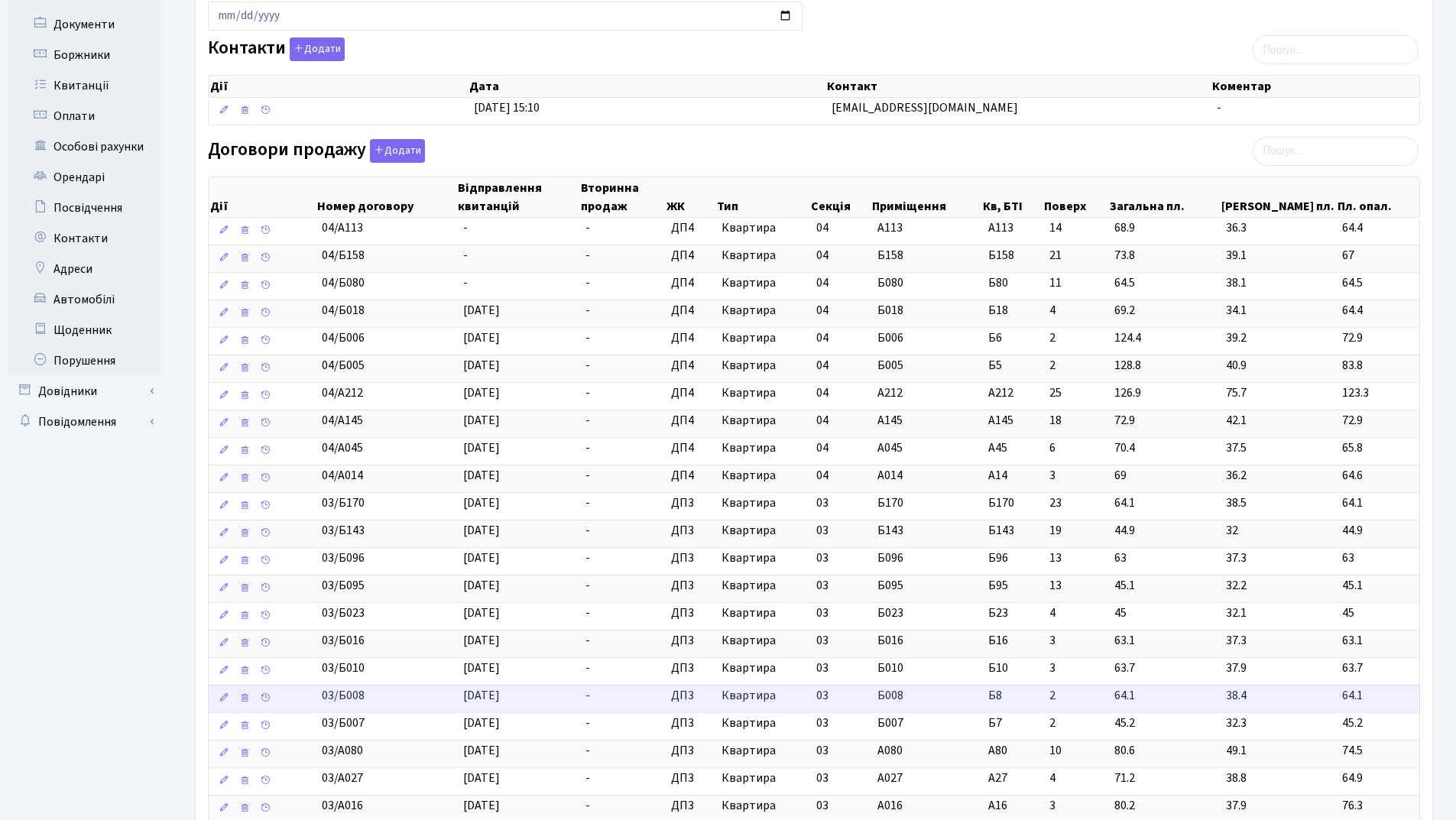
scroll to position [230, 0]
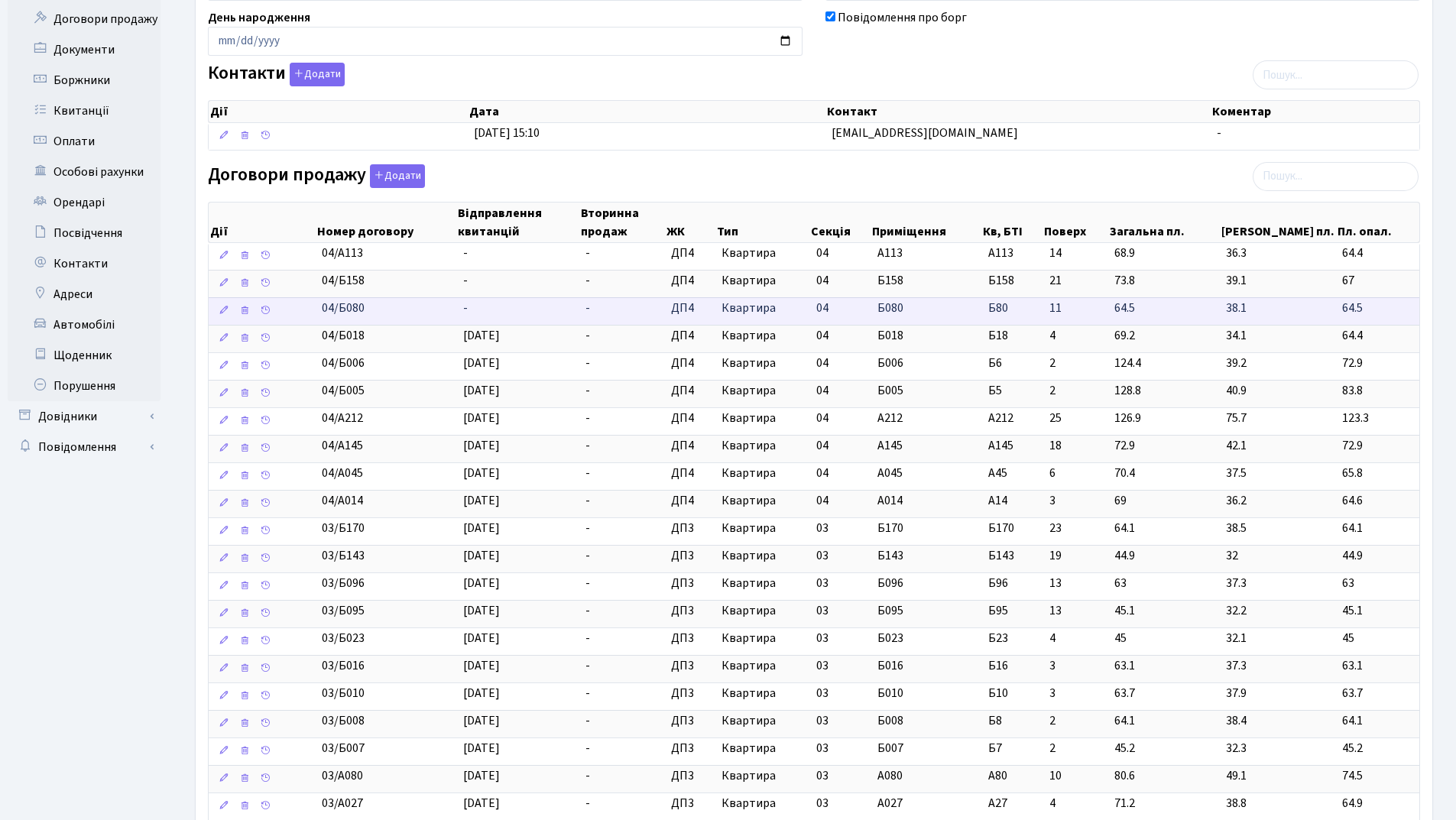
click at [480, 314] on td "-" at bounding box center [518, 310] width 123 height 27
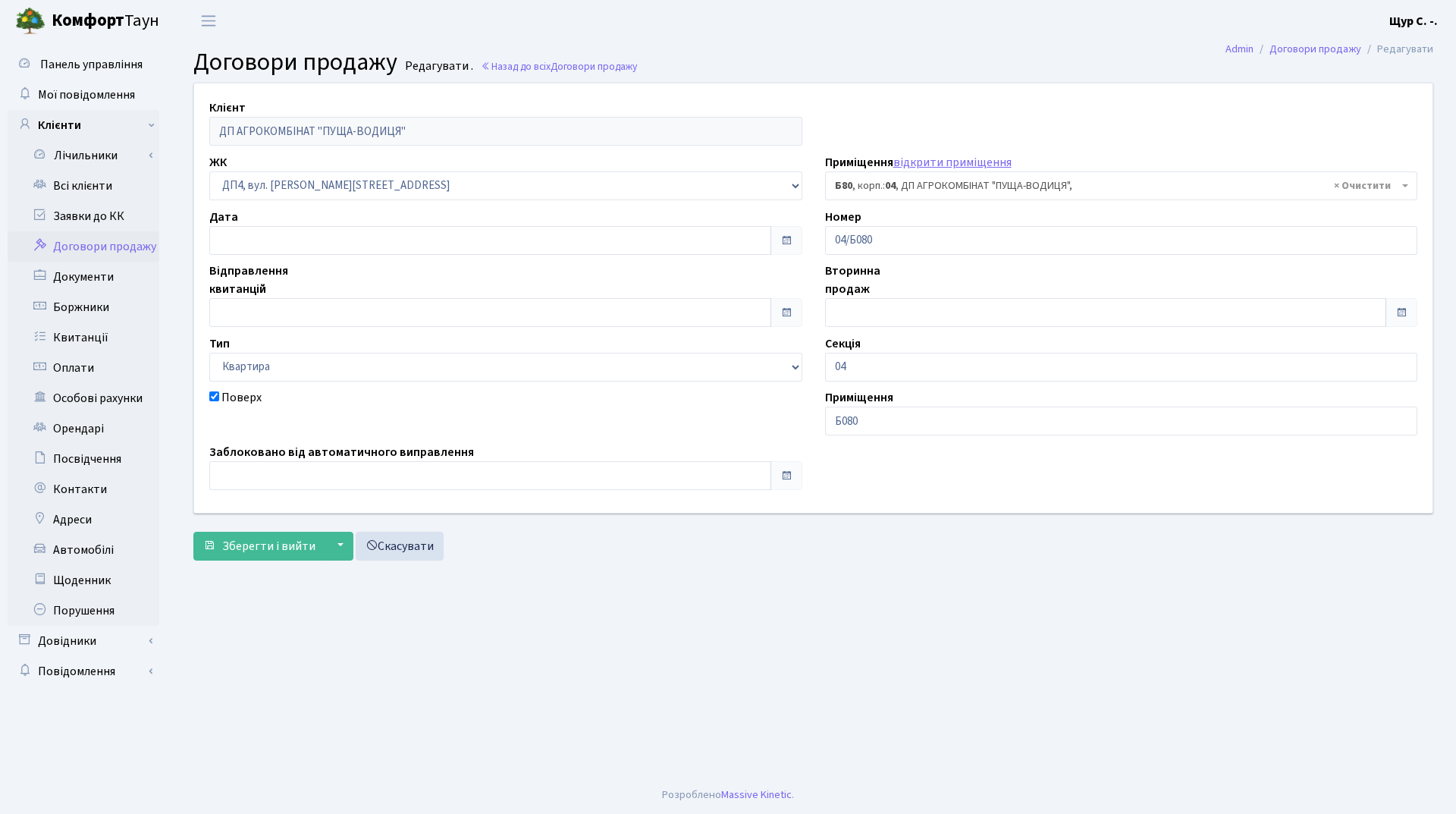
select select "34180"
click at [304, 315] on input "text" at bounding box center [490, 312] width 562 height 29
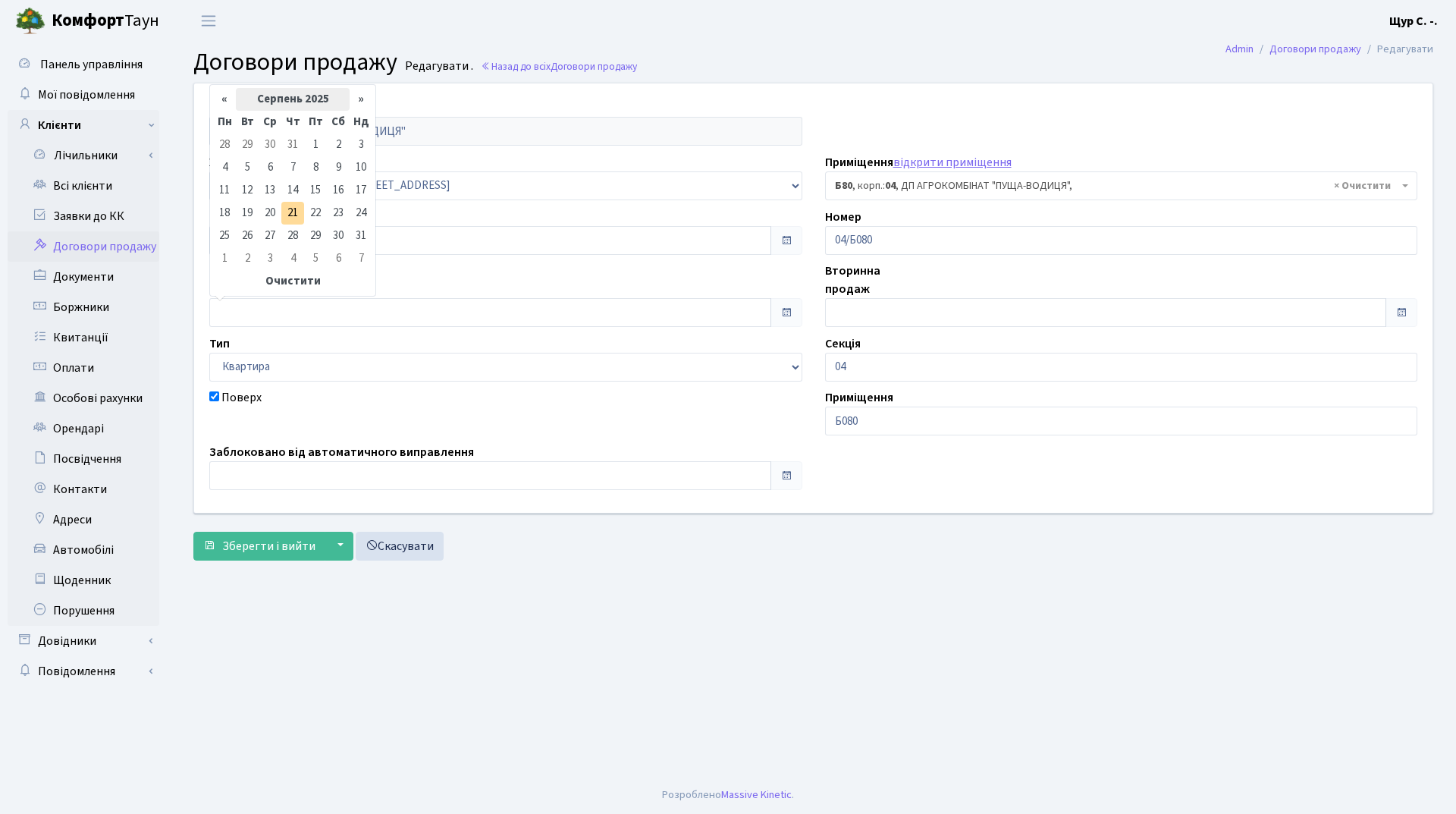
click at [297, 104] on th "Серпень 2025" at bounding box center [293, 100] width 114 height 23
click at [220, 124] on th "«" at bounding box center [225, 125] width 23 height 23
click at [280, 243] on span "Жов" at bounding box center [272, 248] width 35 height 41
click at [361, 140] on td "1" at bounding box center [362, 145] width 23 height 23
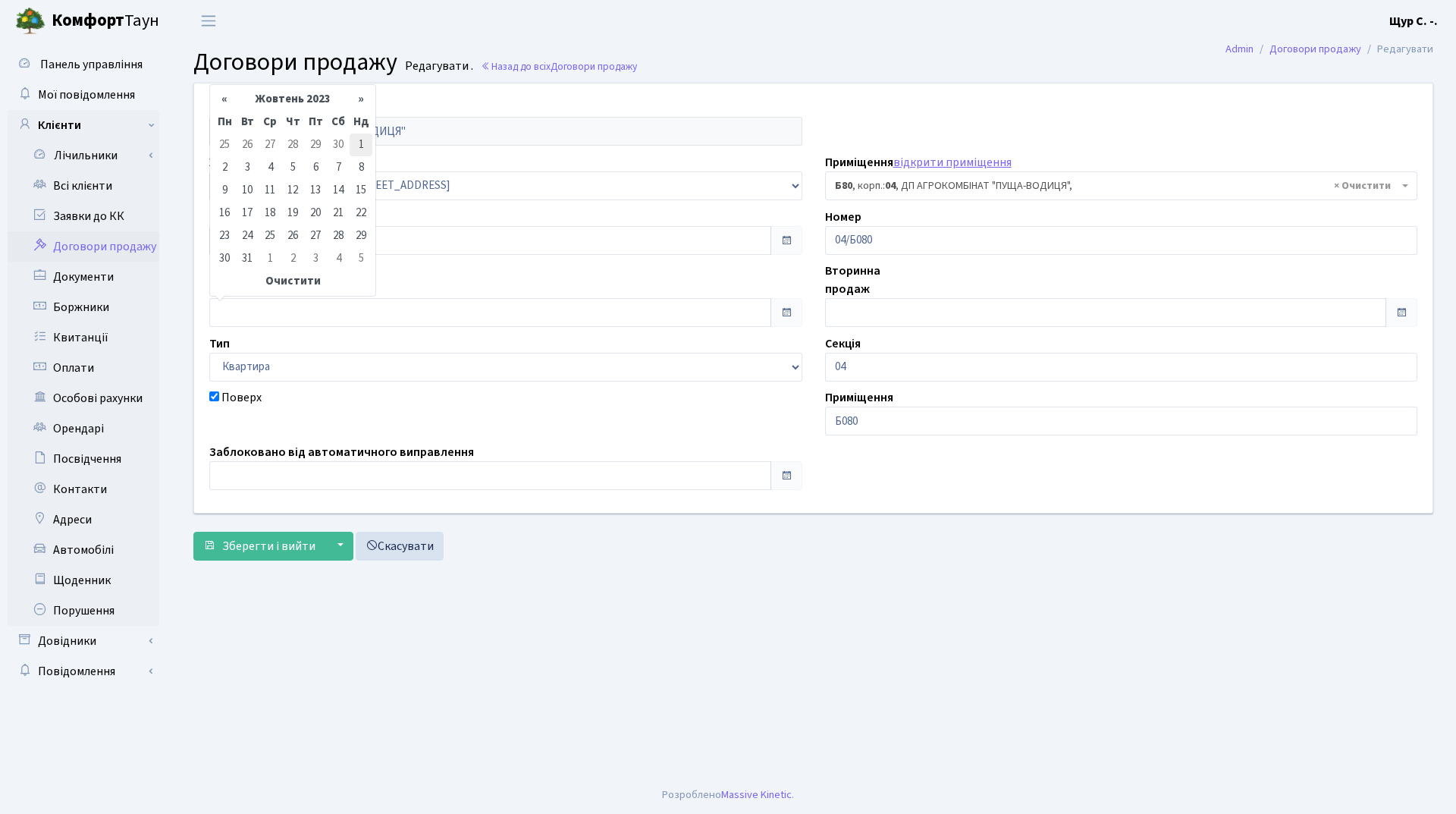
type input "[DATE]"
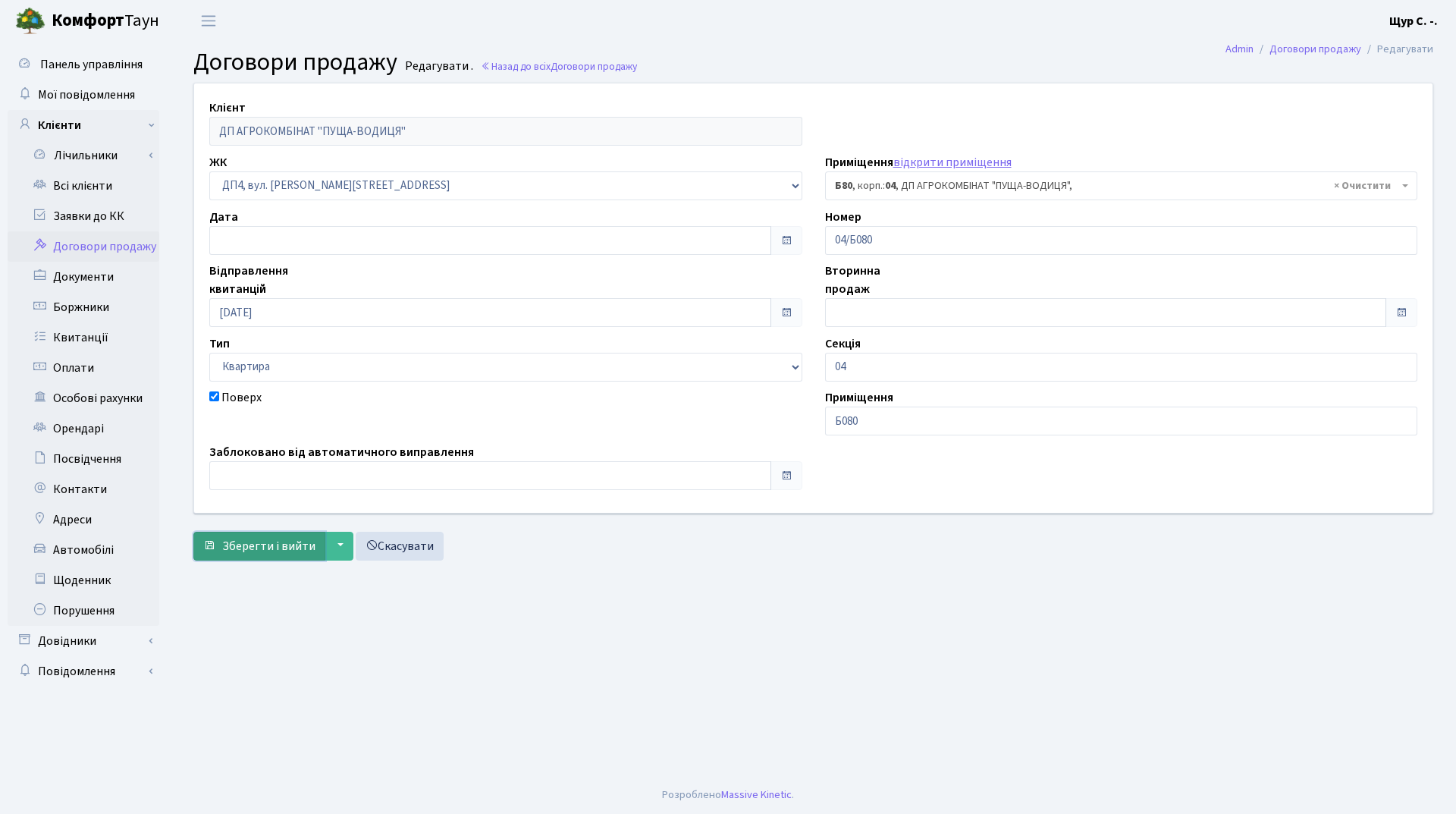
click at [264, 541] on span "Зберегти і вийти" at bounding box center [268, 546] width 93 height 17
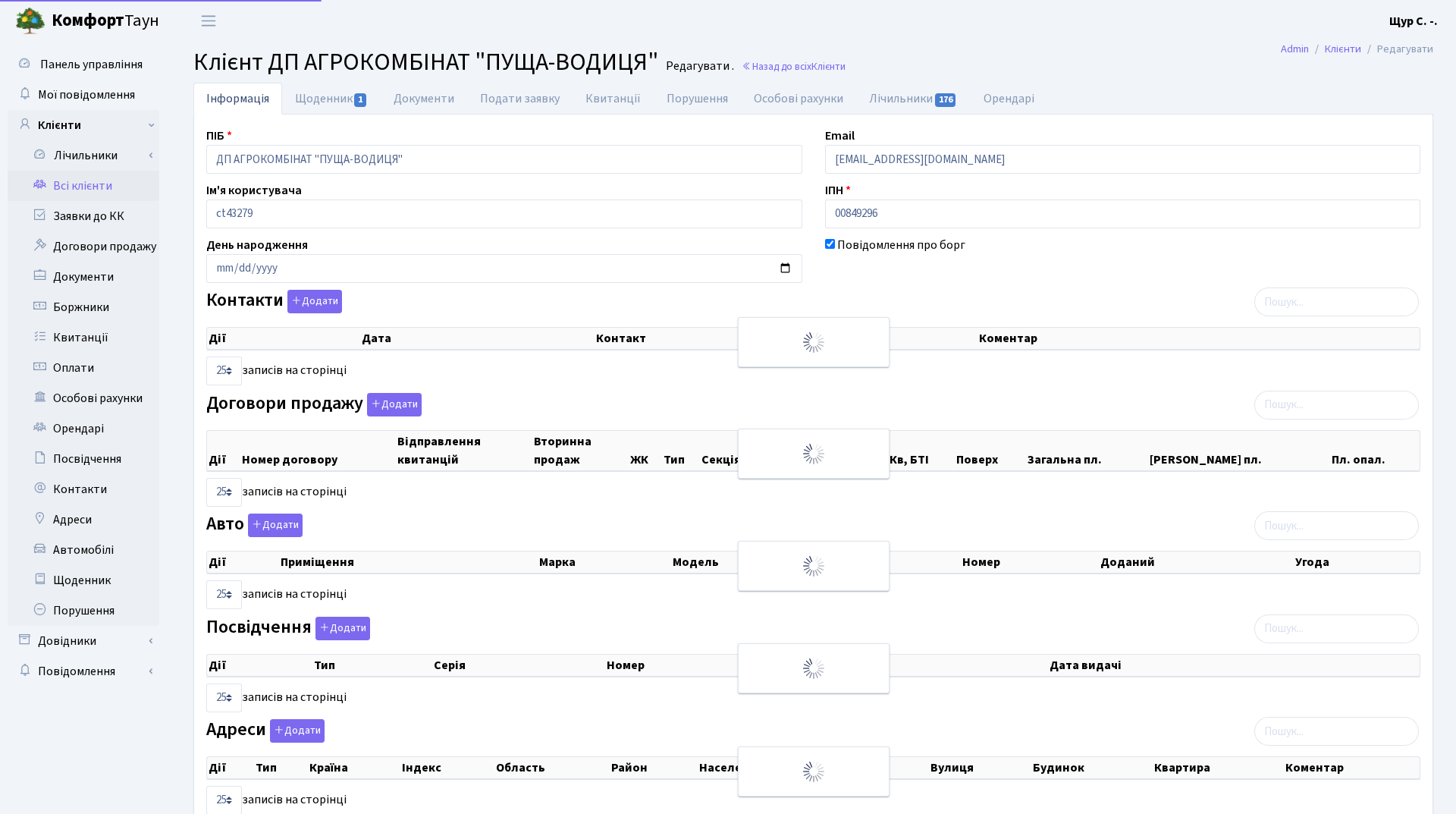
select select "25"
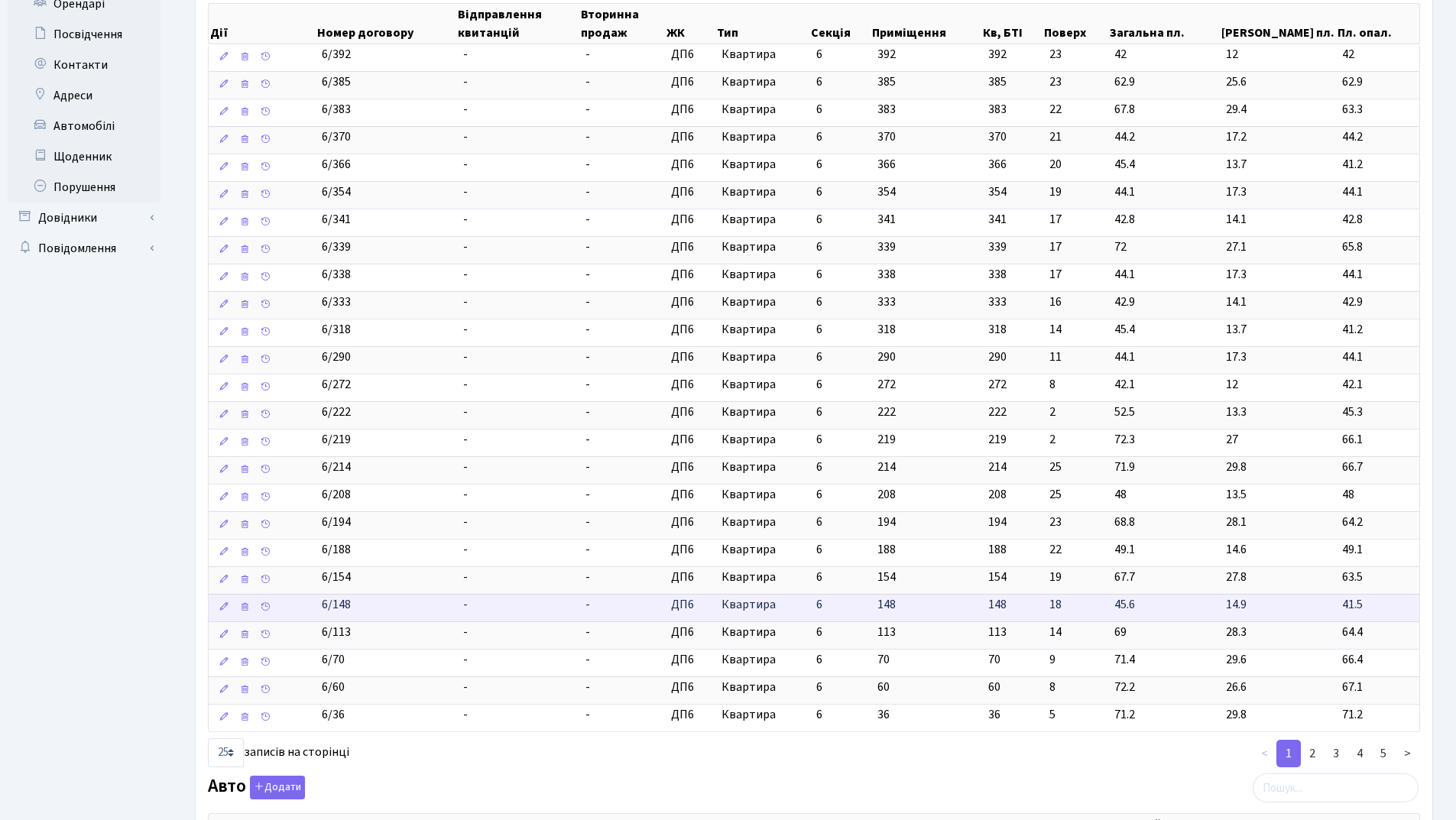
scroll to position [458, 0]
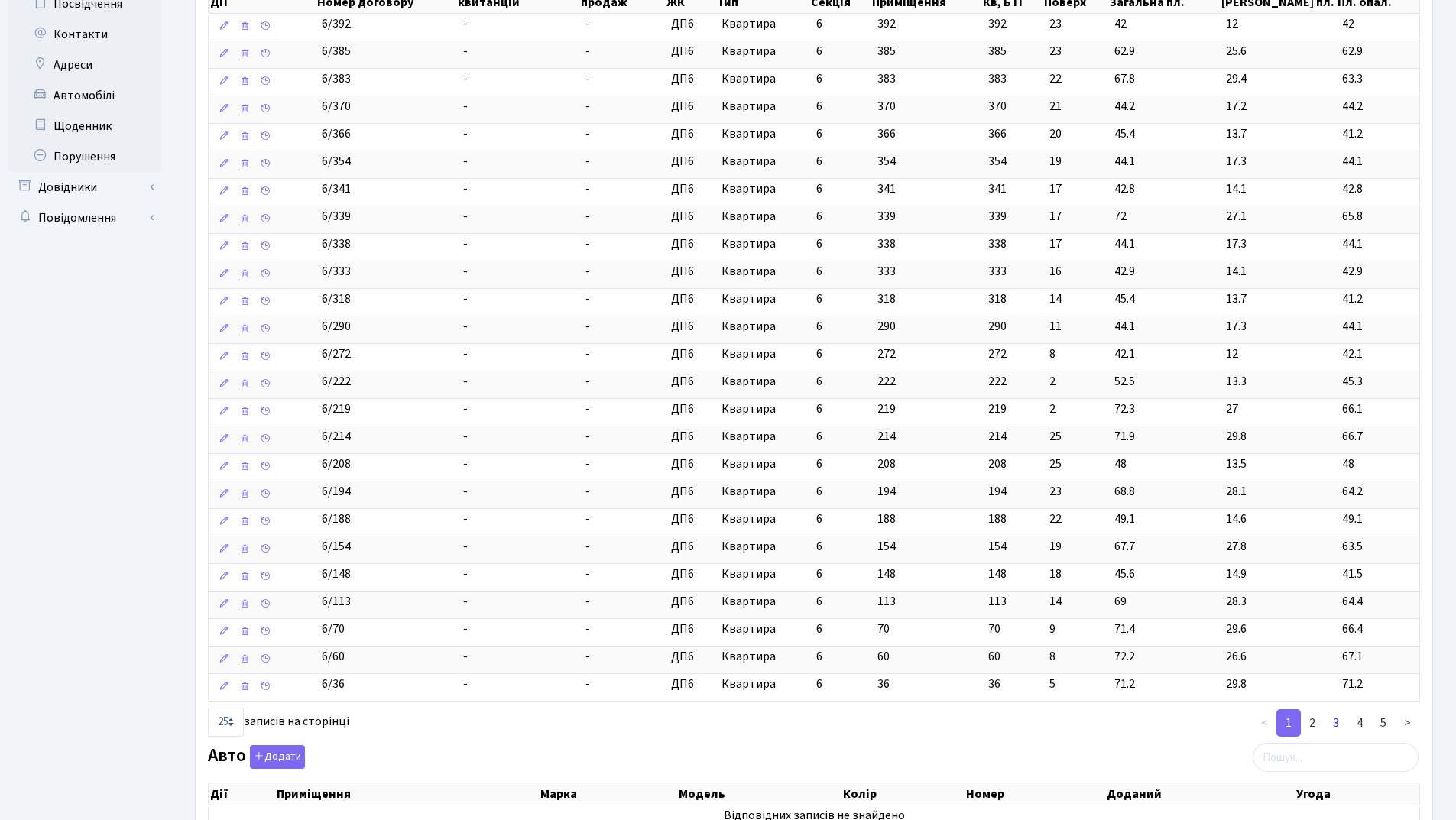
click at [1340, 726] on link "3" at bounding box center [1336, 723] width 24 height 27
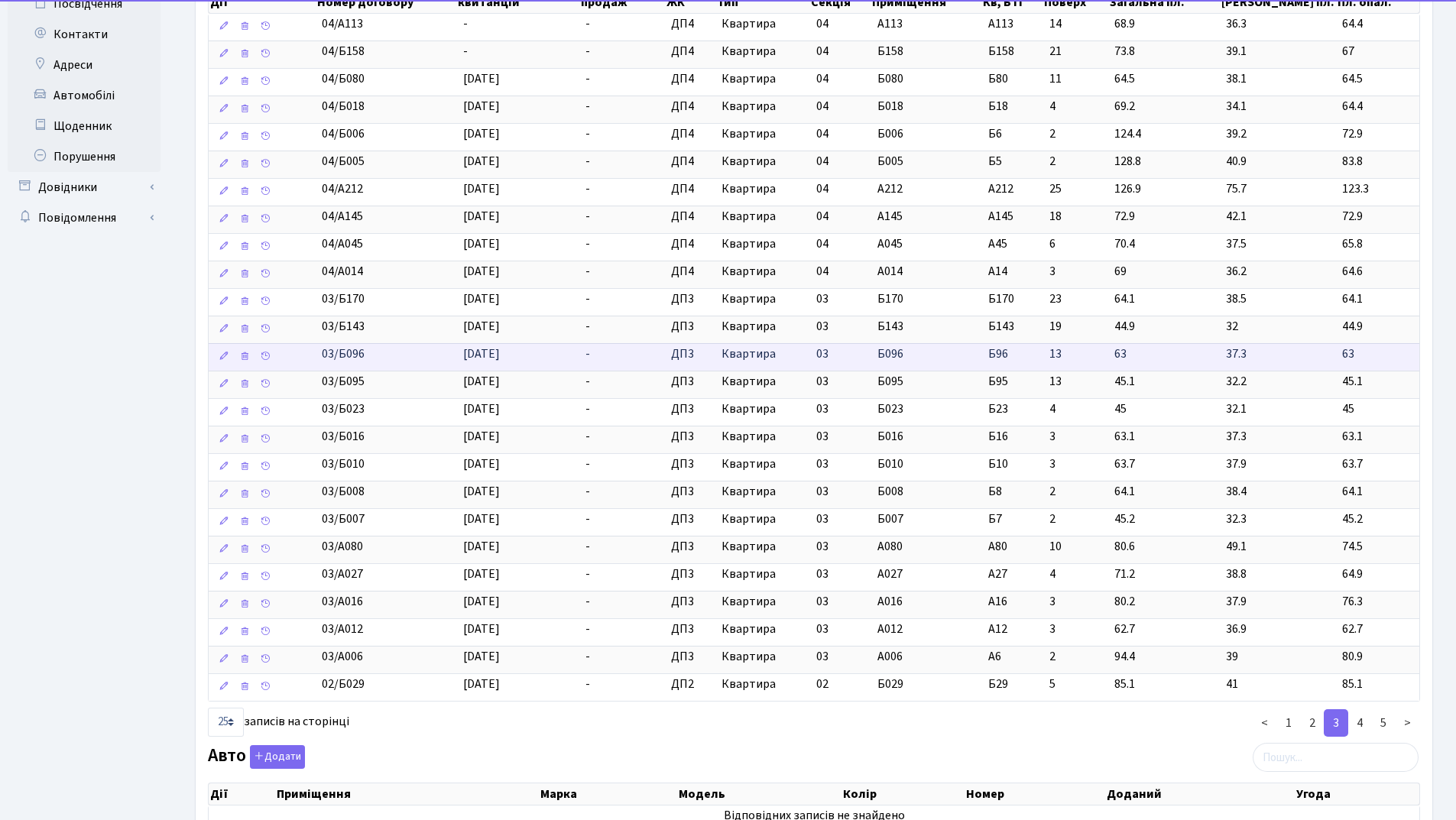
scroll to position [0, 0]
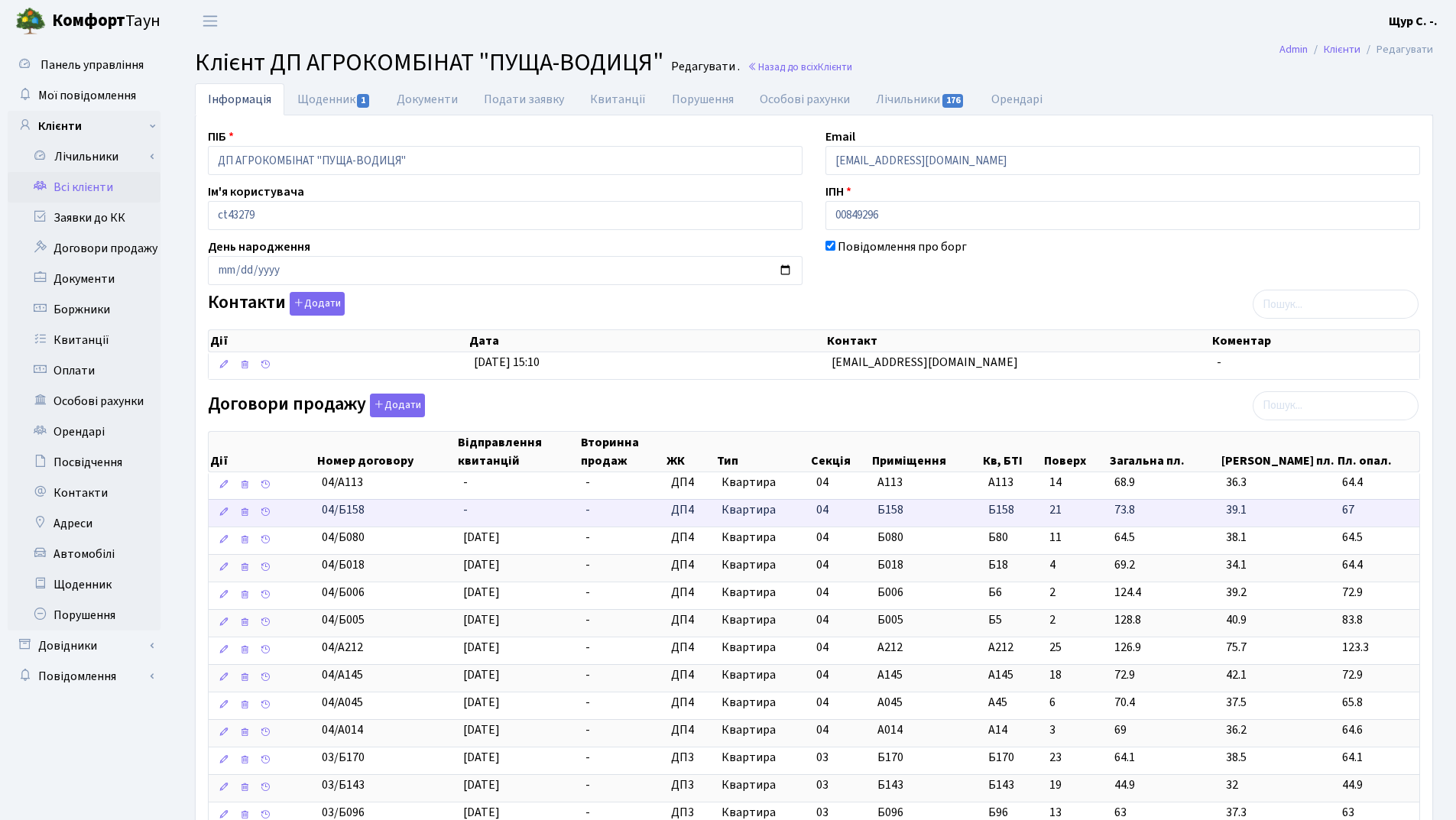
click at [512, 513] on td "-" at bounding box center [518, 512] width 123 height 27
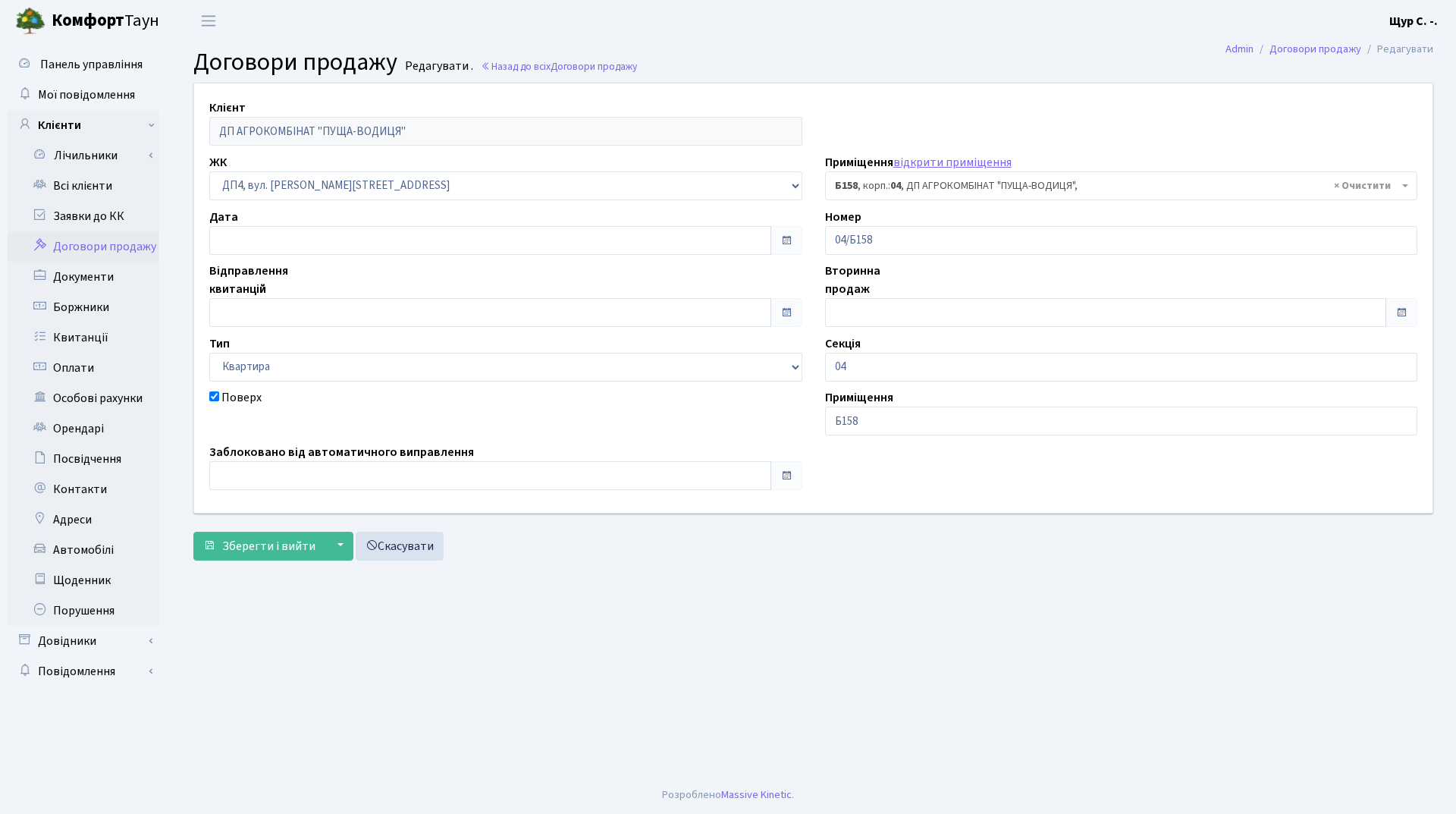
select select "34186"
click at [333, 306] on input "text" at bounding box center [490, 312] width 562 height 29
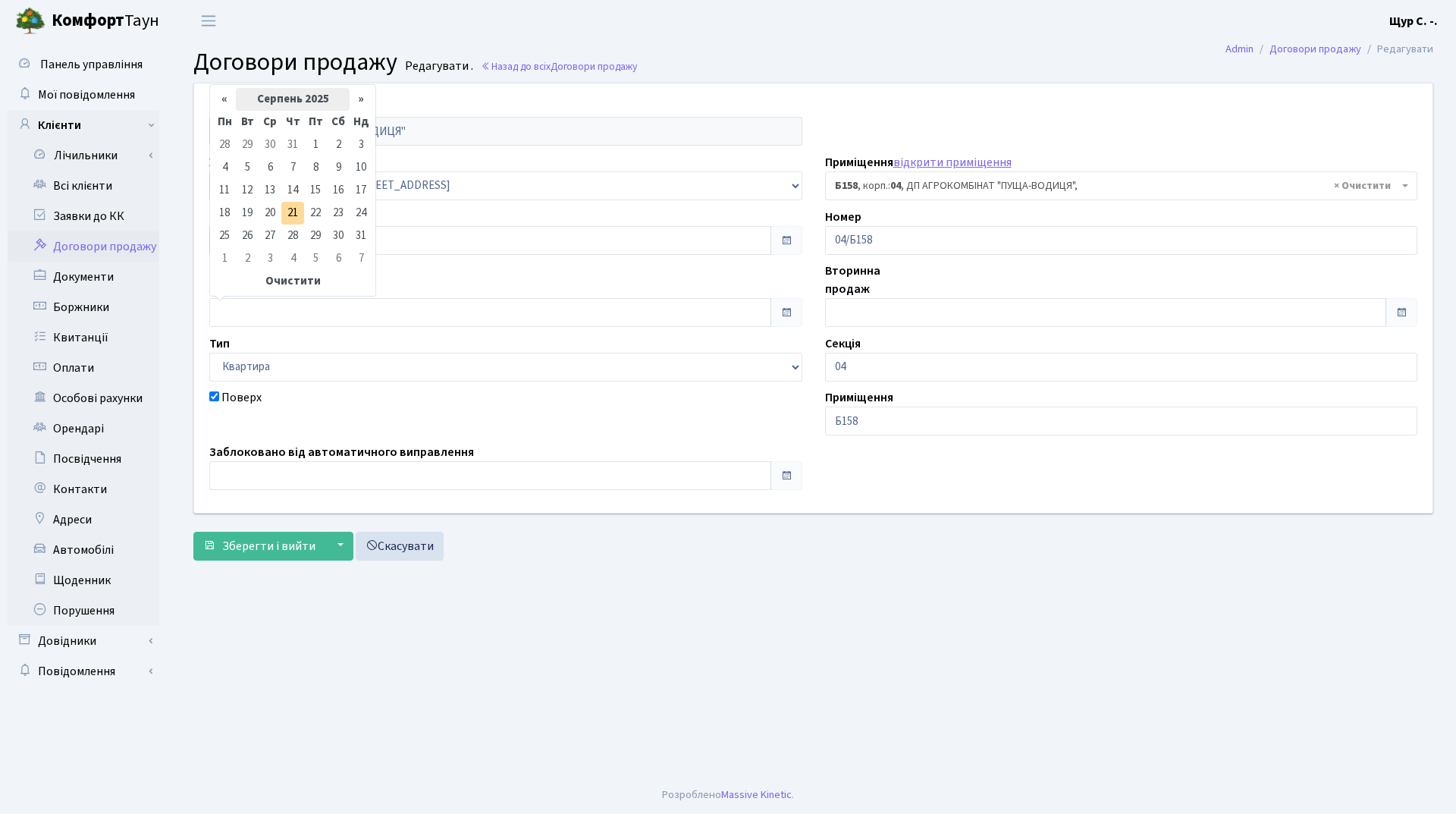
click at [298, 92] on th "Серпень 2025" at bounding box center [293, 100] width 114 height 23
click at [226, 125] on th "«" at bounding box center [225, 125] width 23 height 23
click at [270, 250] on span "Жов" at bounding box center [272, 248] width 35 height 41
click at [357, 147] on td "1" at bounding box center [362, 145] width 23 height 23
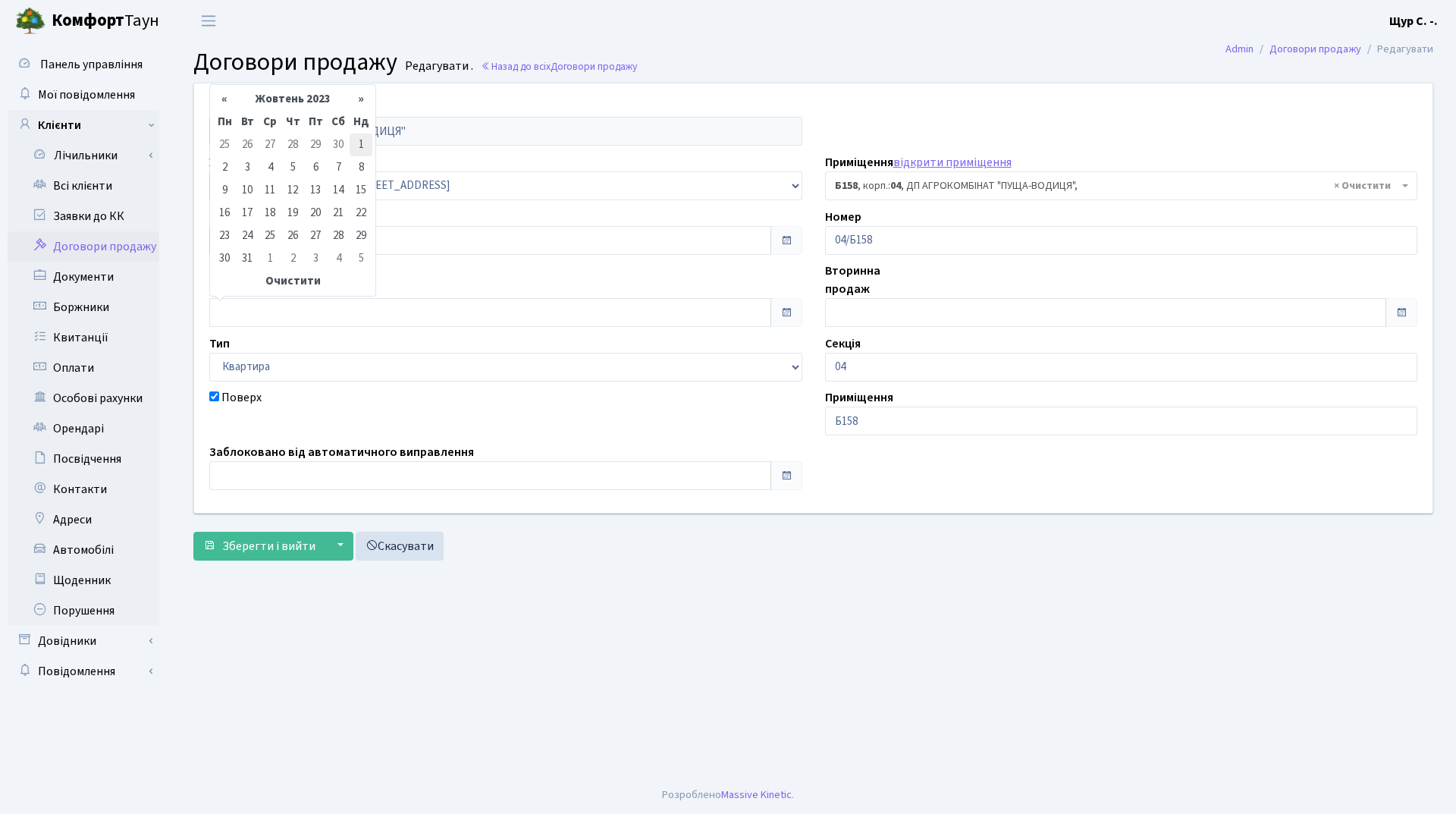
type input "[DATE]"
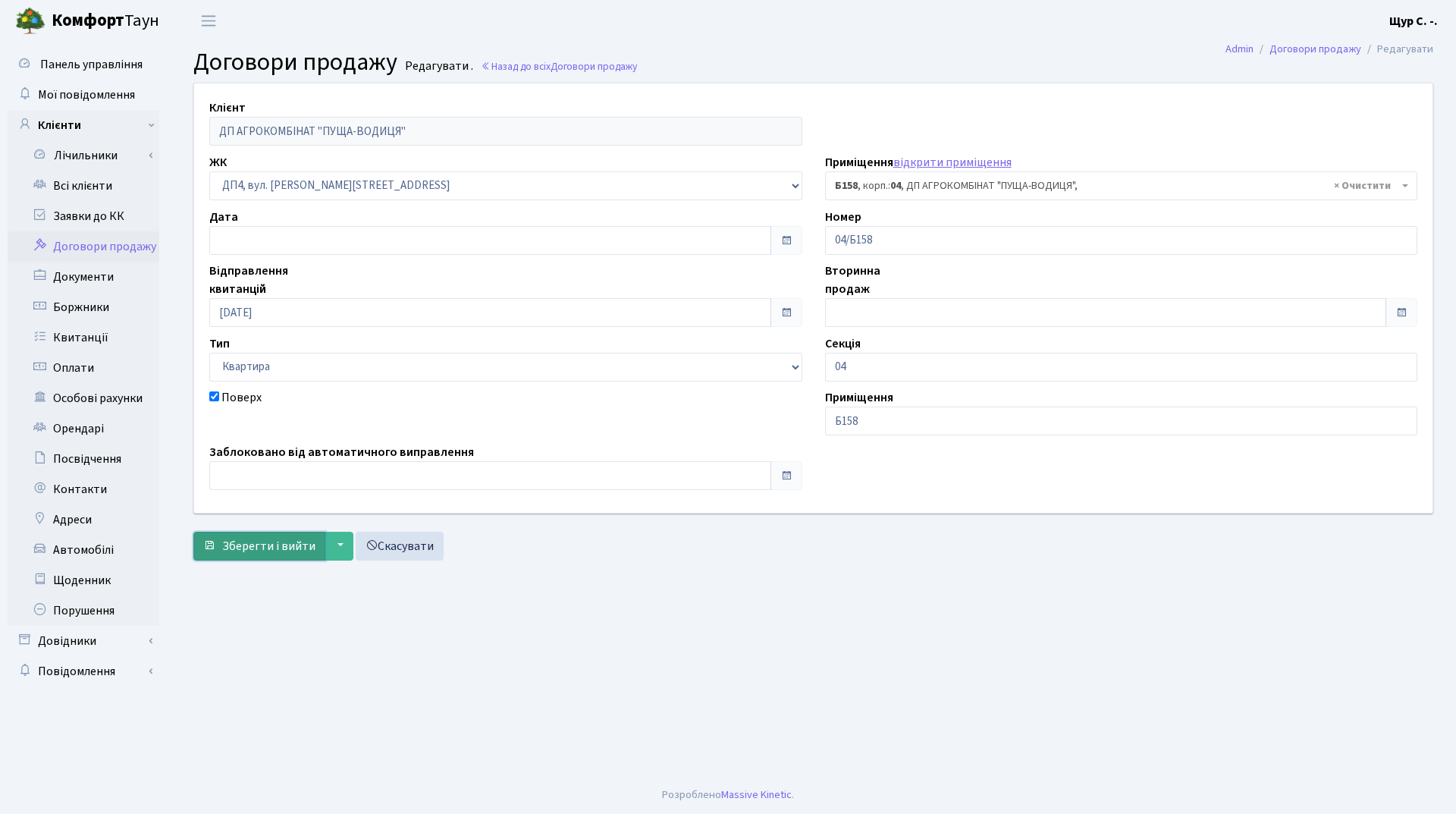
click at [272, 542] on span "Зберегти і вийти" at bounding box center [268, 546] width 93 height 17
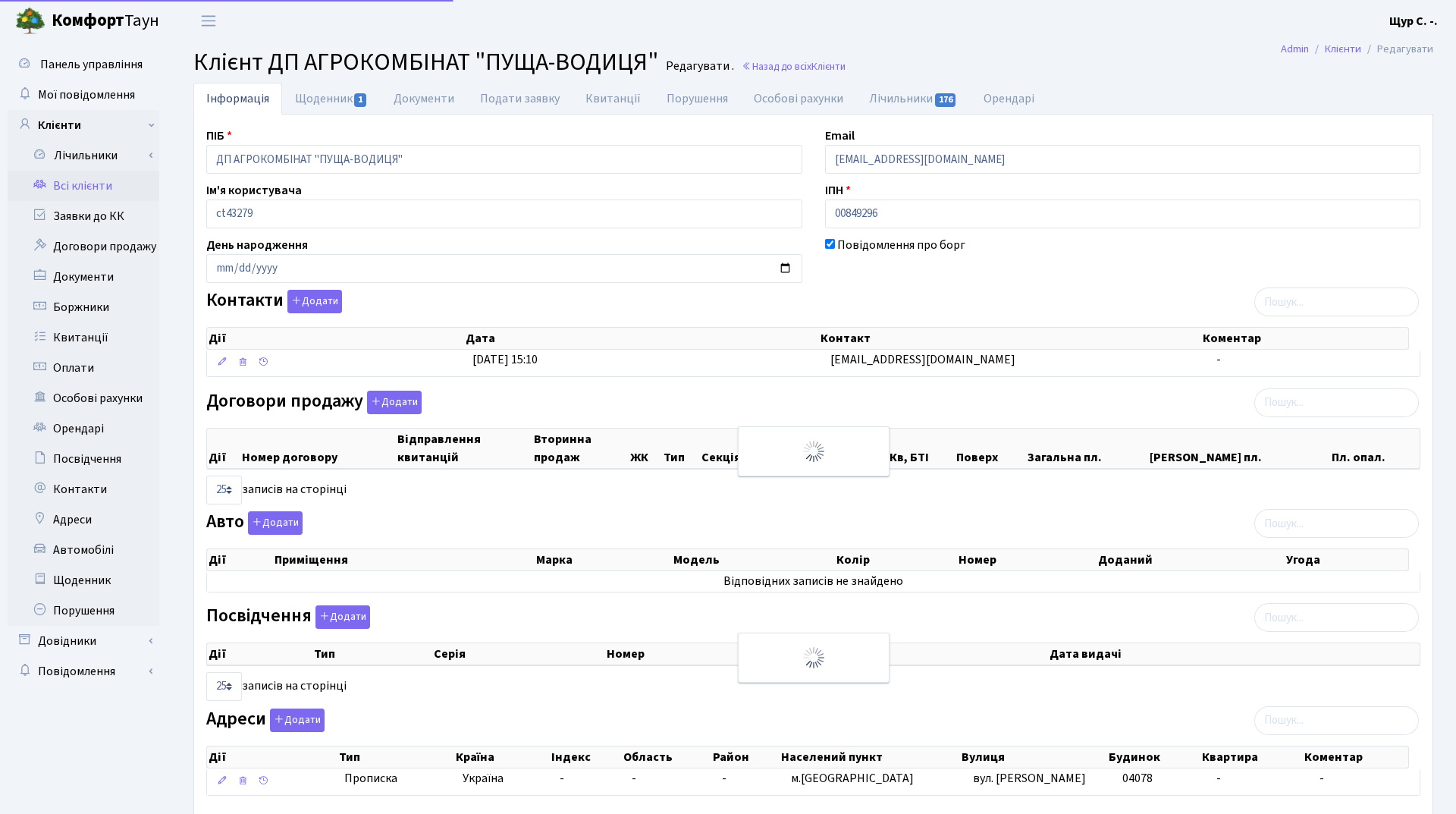
select select "25"
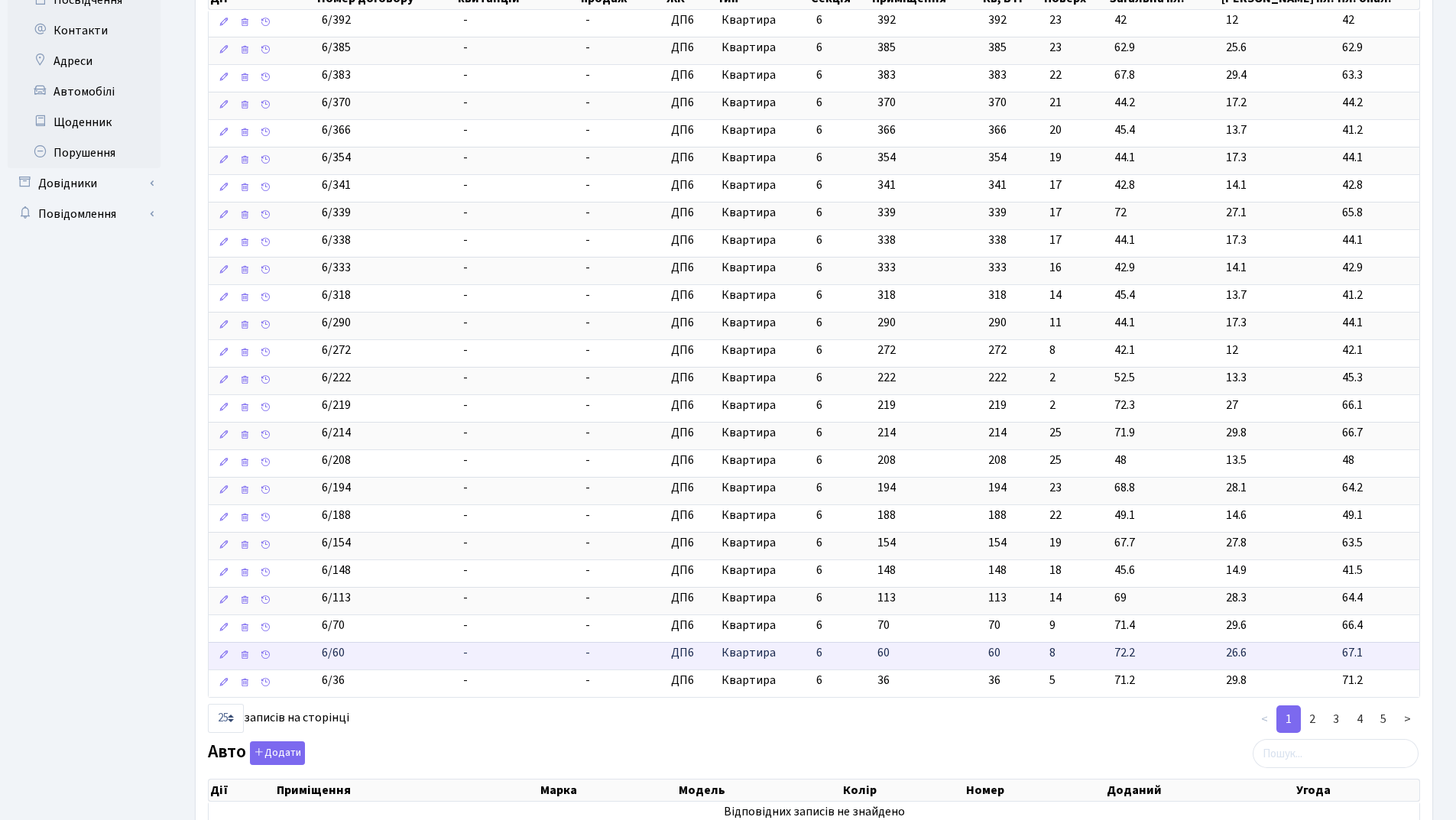
scroll to position [535, 0]
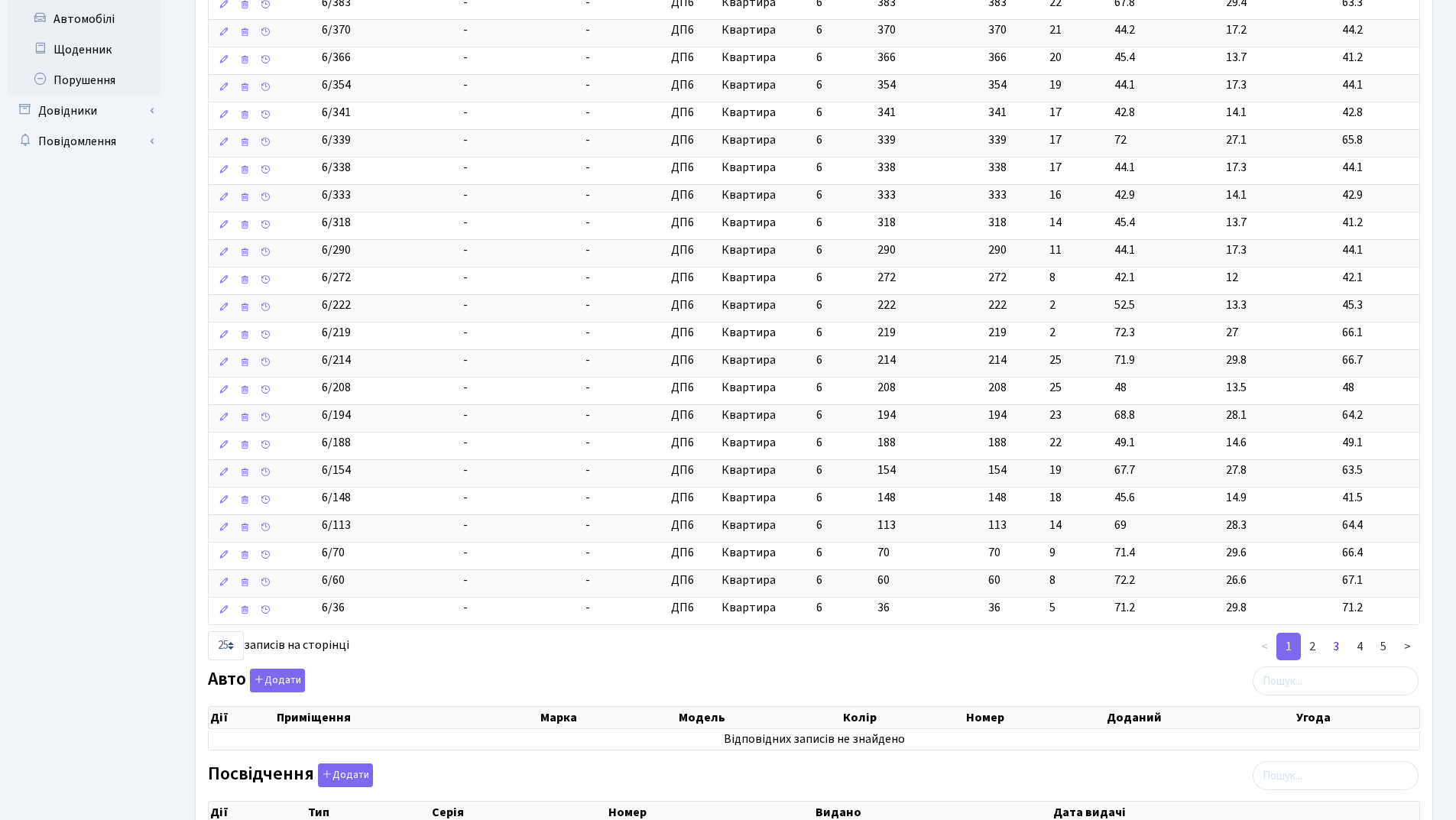
click at [1335, 645] on link "3" at bounding box center [1336, 646] width 24 height 27
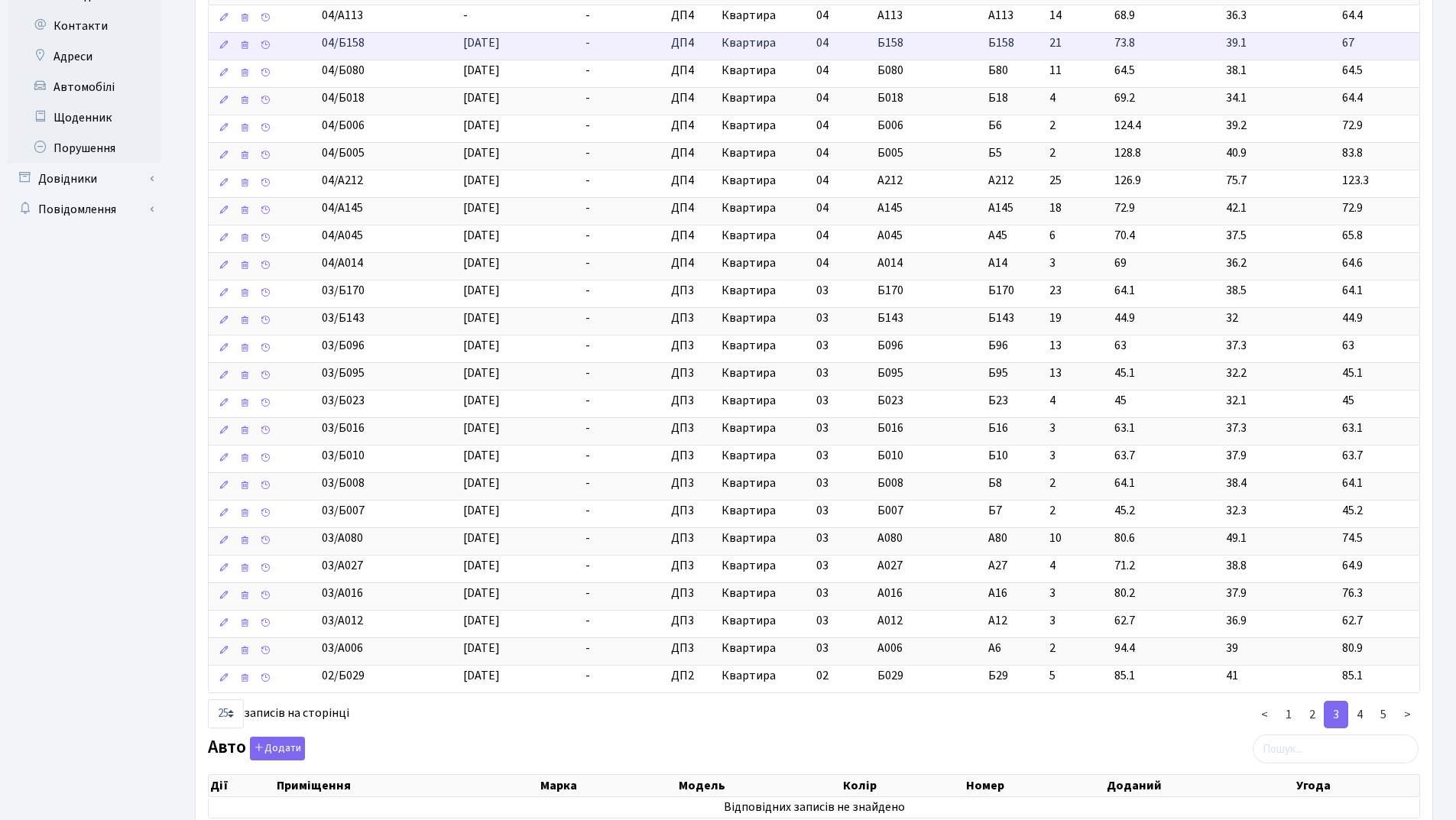
scroll to position [0, 0]
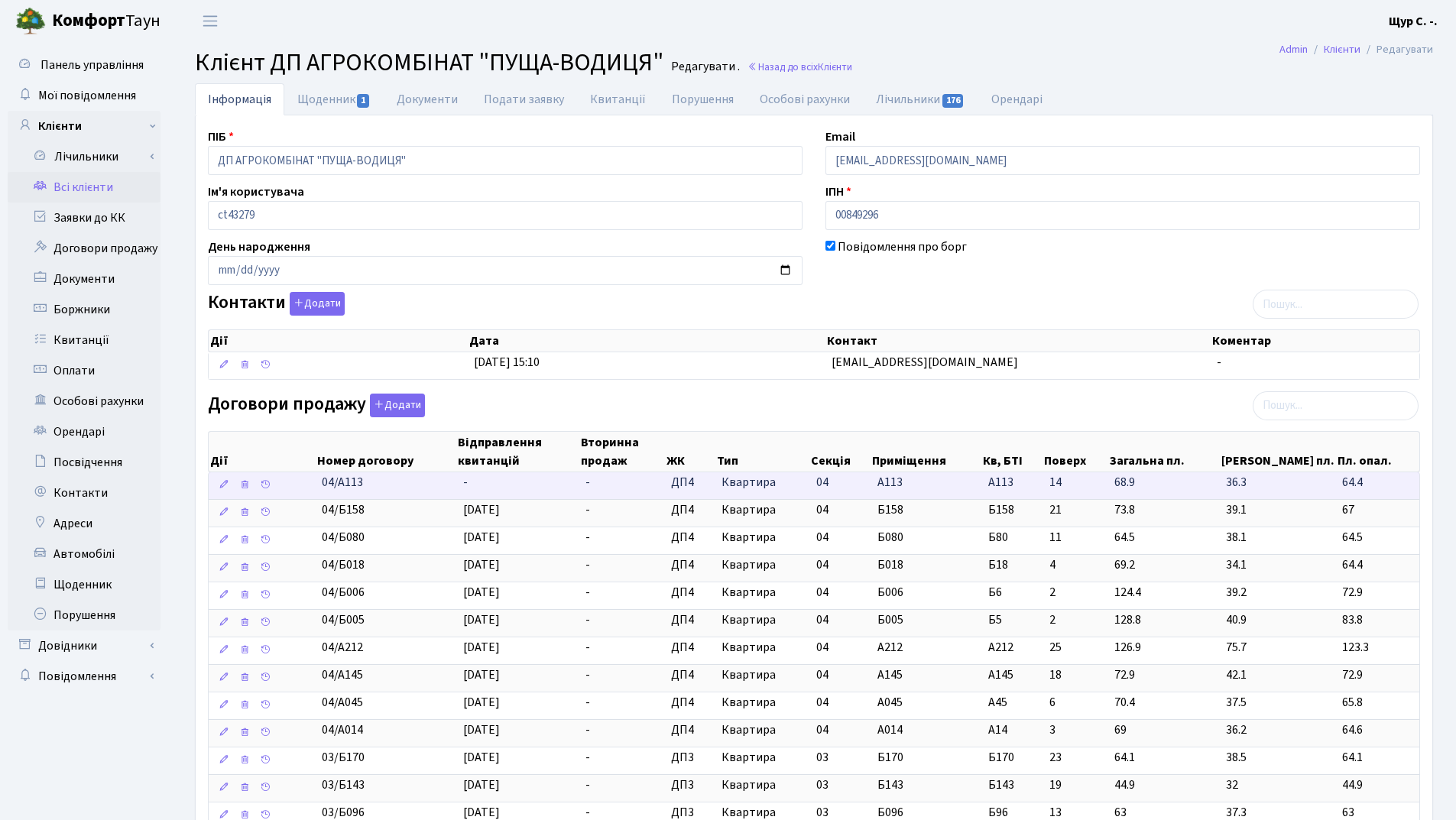
click at [498, 476] on td "-" at bounding box center [518, 486] width 123 height 27
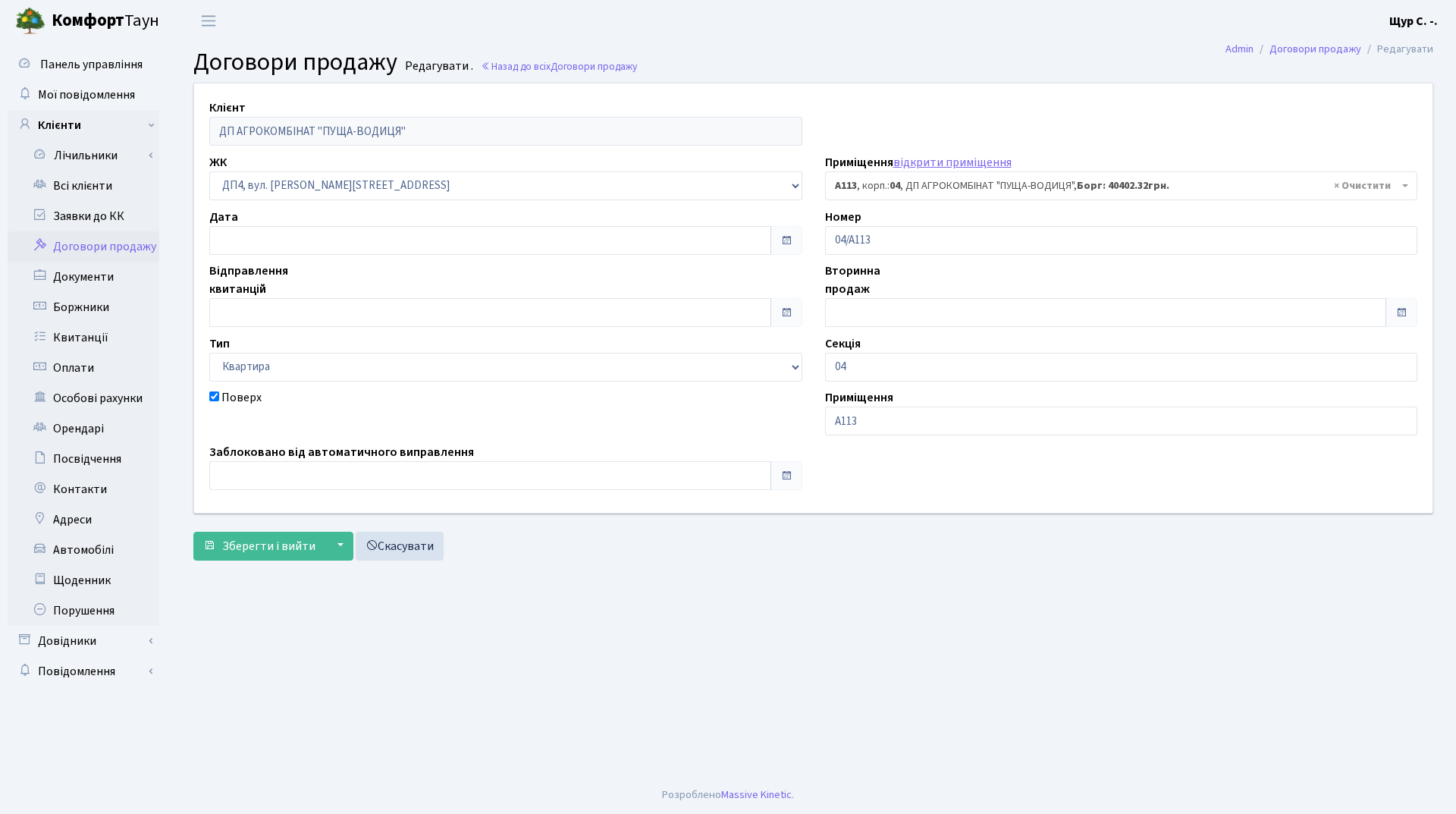
select select "34144"
click at [322, 310] on input "text" at bounding box center [490, 312] width 562 height 29
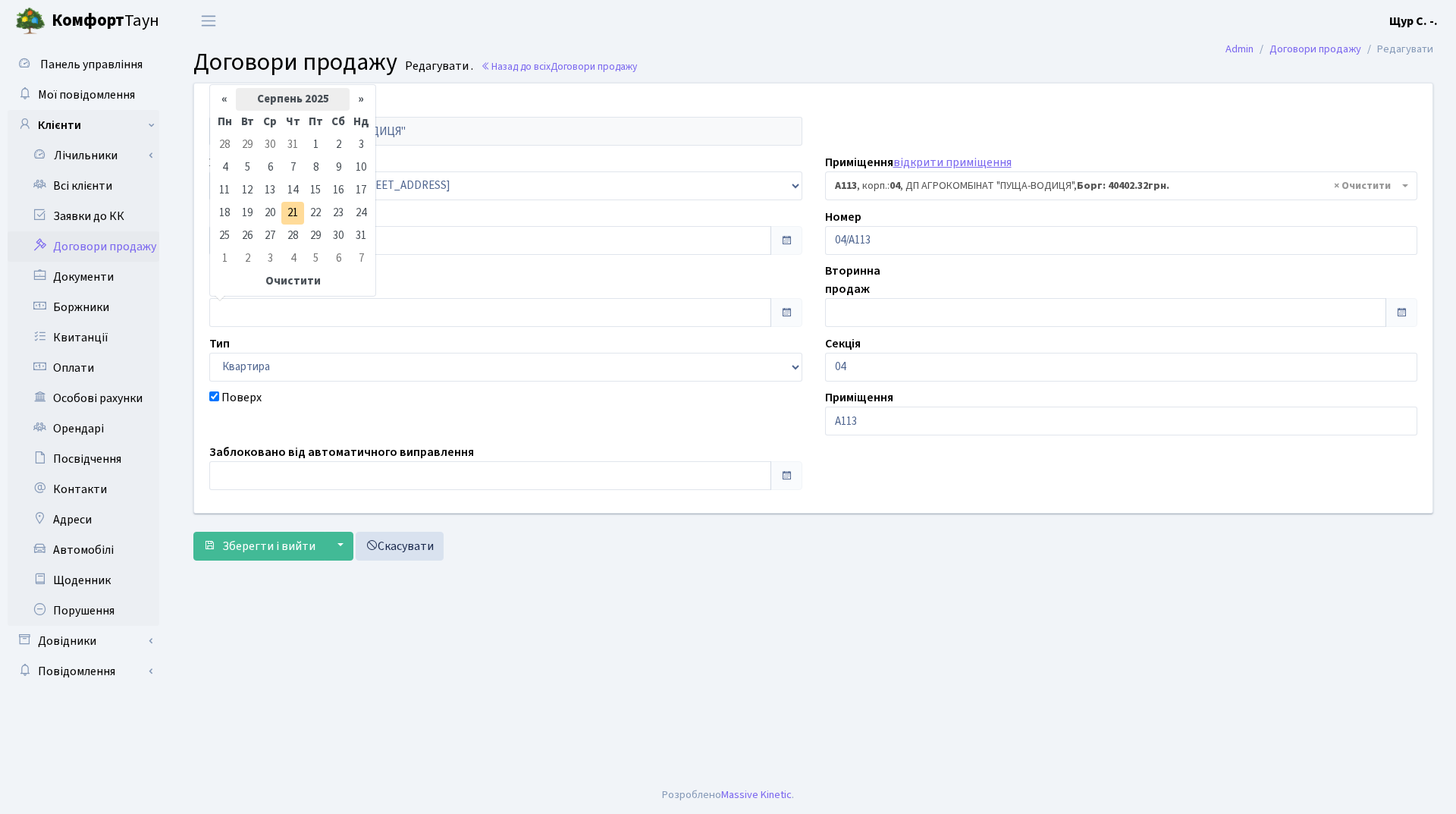
click at [288, 88] on th "Серпень 2025" at bounding box center [293, 100] width 114 height 23
click at [228, 125] on th "«" at bounding box center [225, 125] width 23 height 23
click at [269, 244] on span "Жов" at bounding box center [272, 248] width 35 height 41
click at [361, 144] on td "1" at bounding box center [362, 145] width 23 height 23
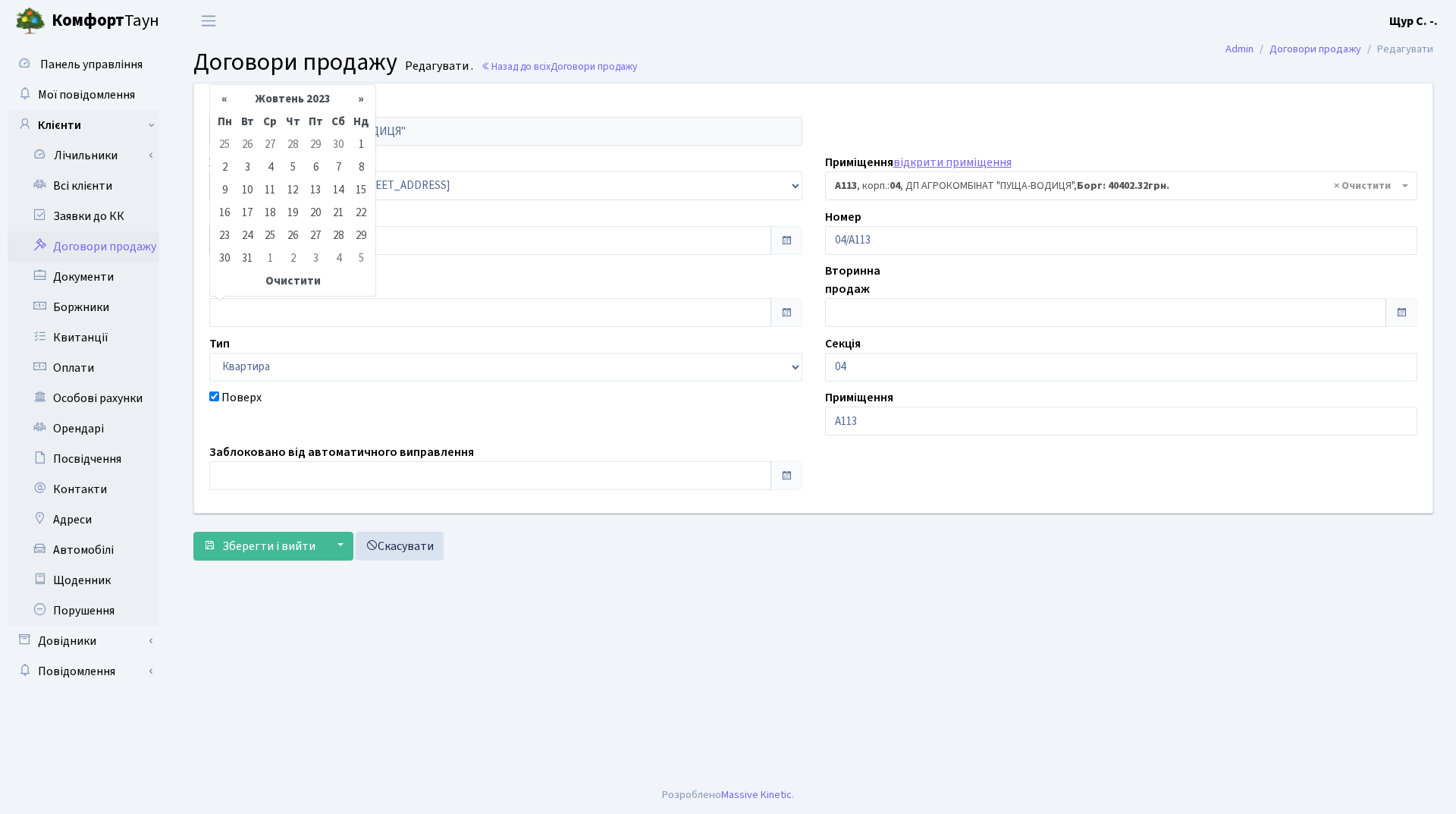
type input "[DATE]"
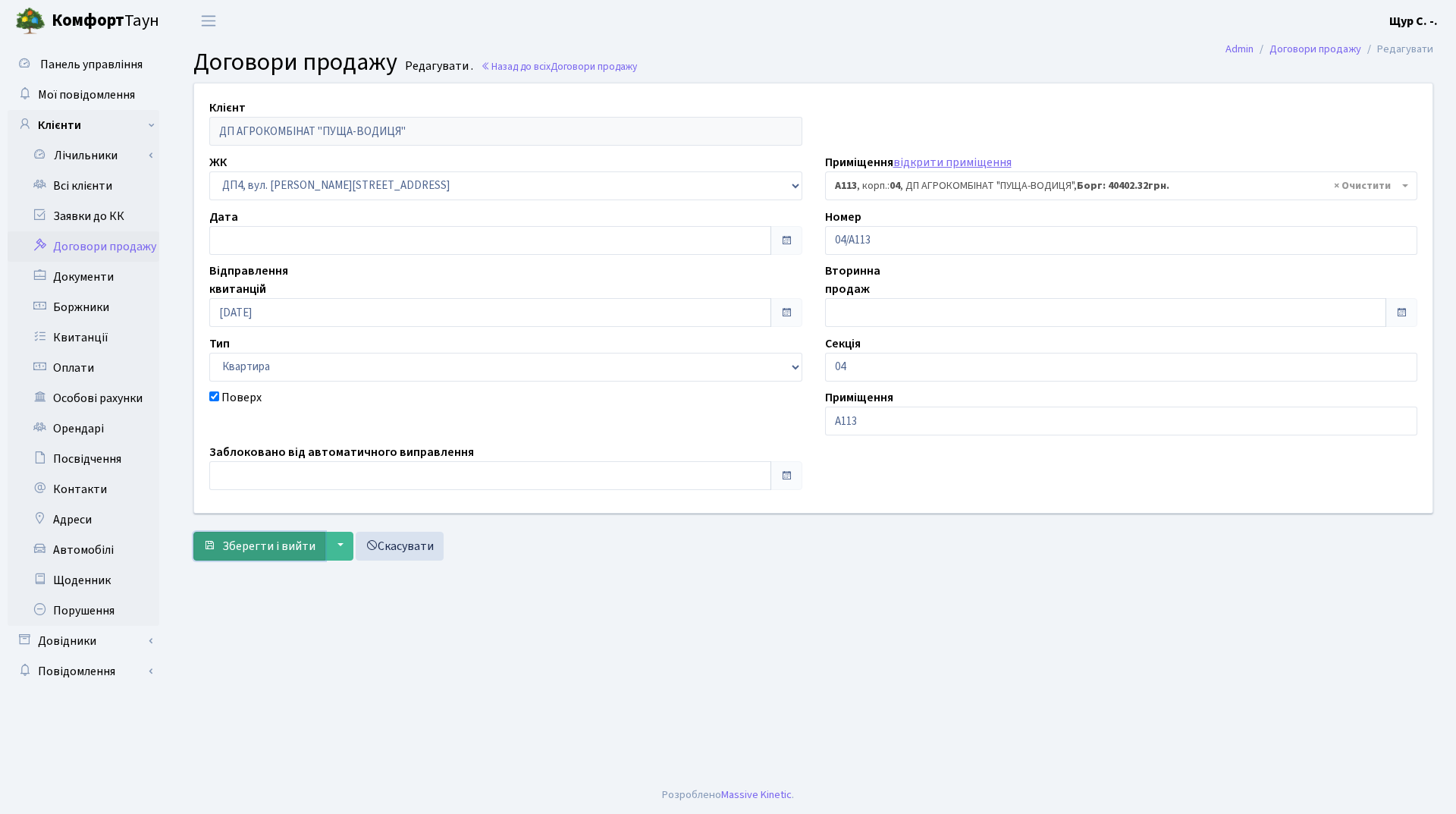
click at [281, 540] on span "Зберегти і вийти" at bounding box center [268, 546] width 93 height 17
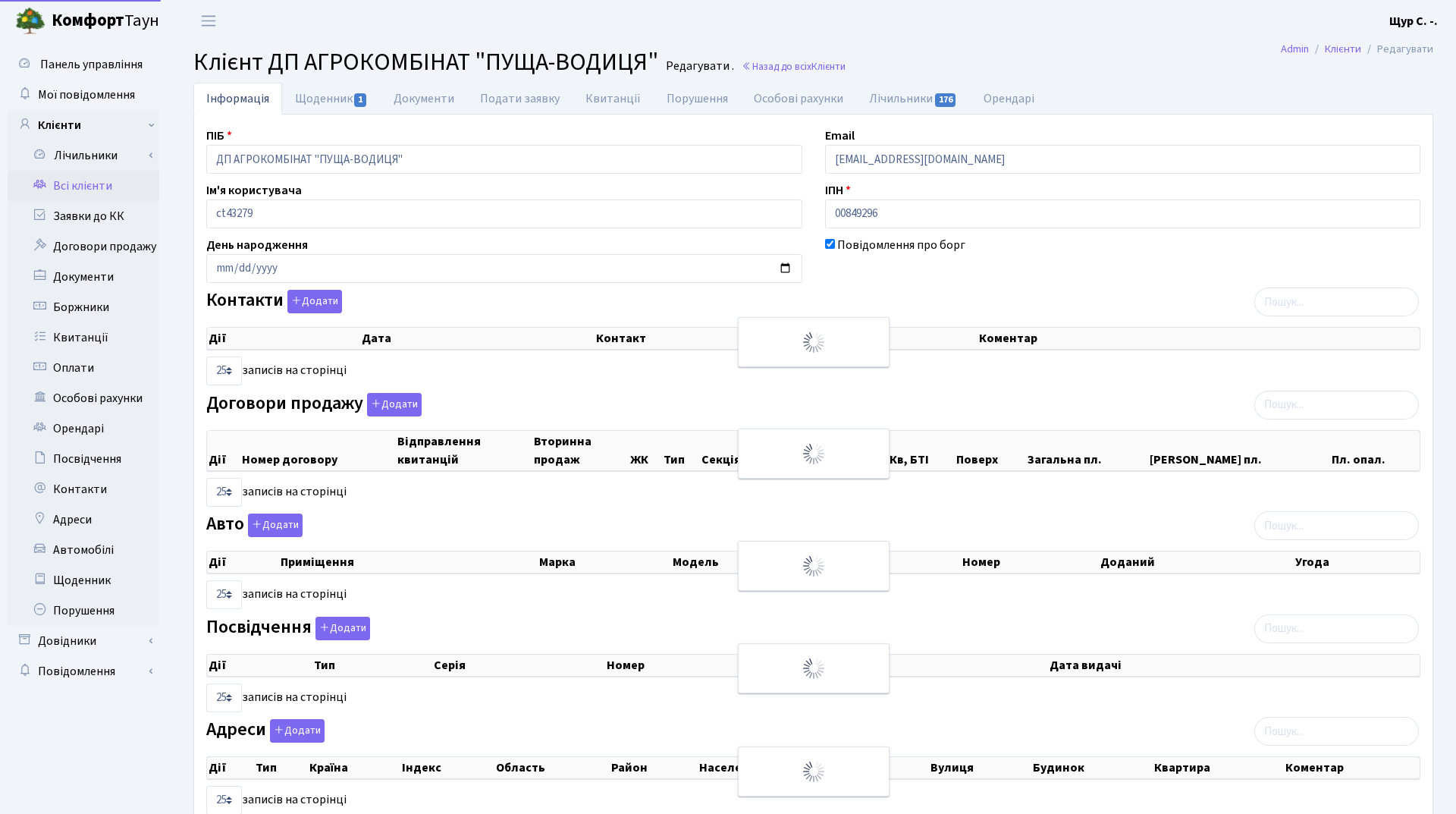
select select "25"
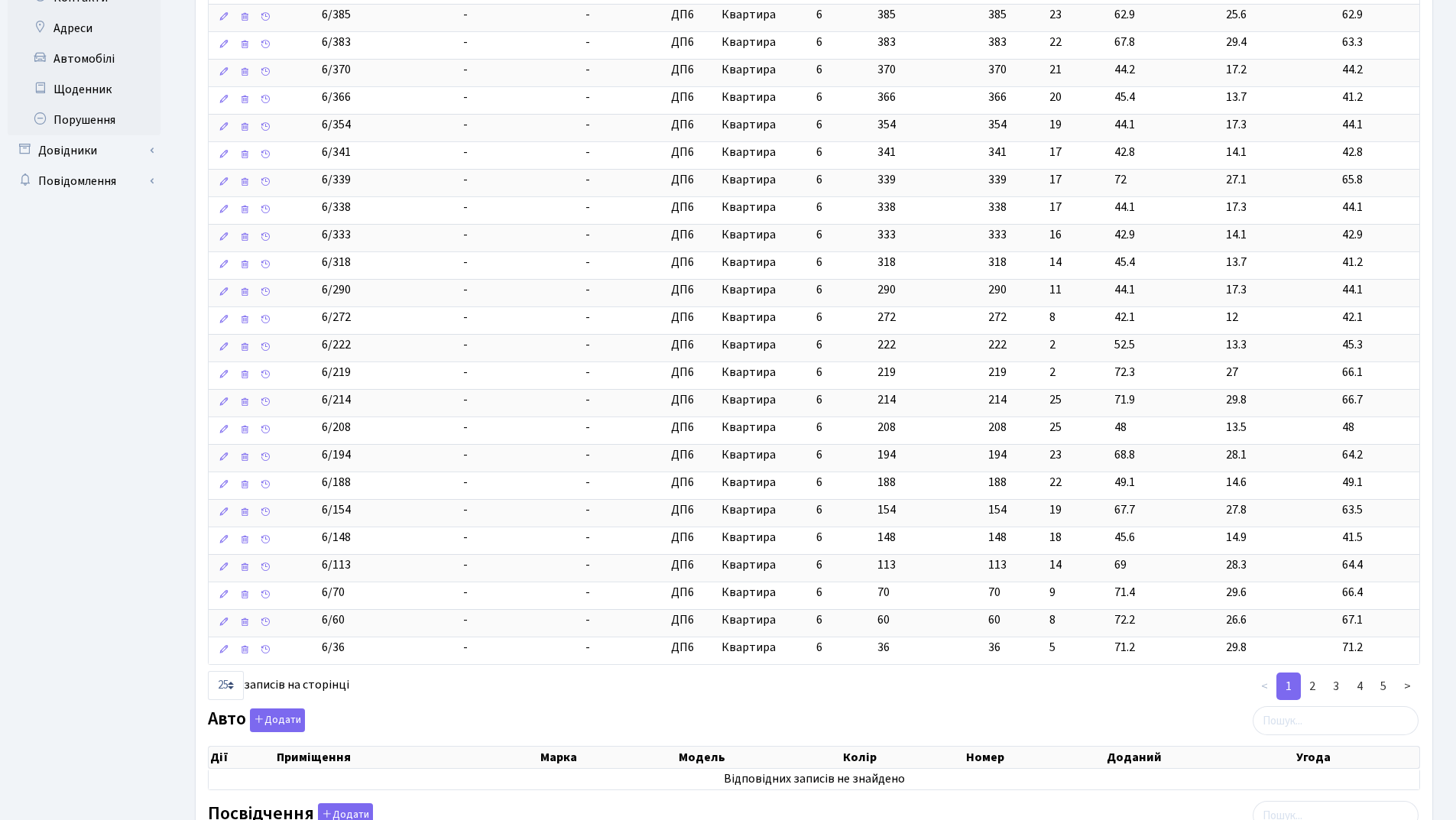
scroll to position [535, 0]
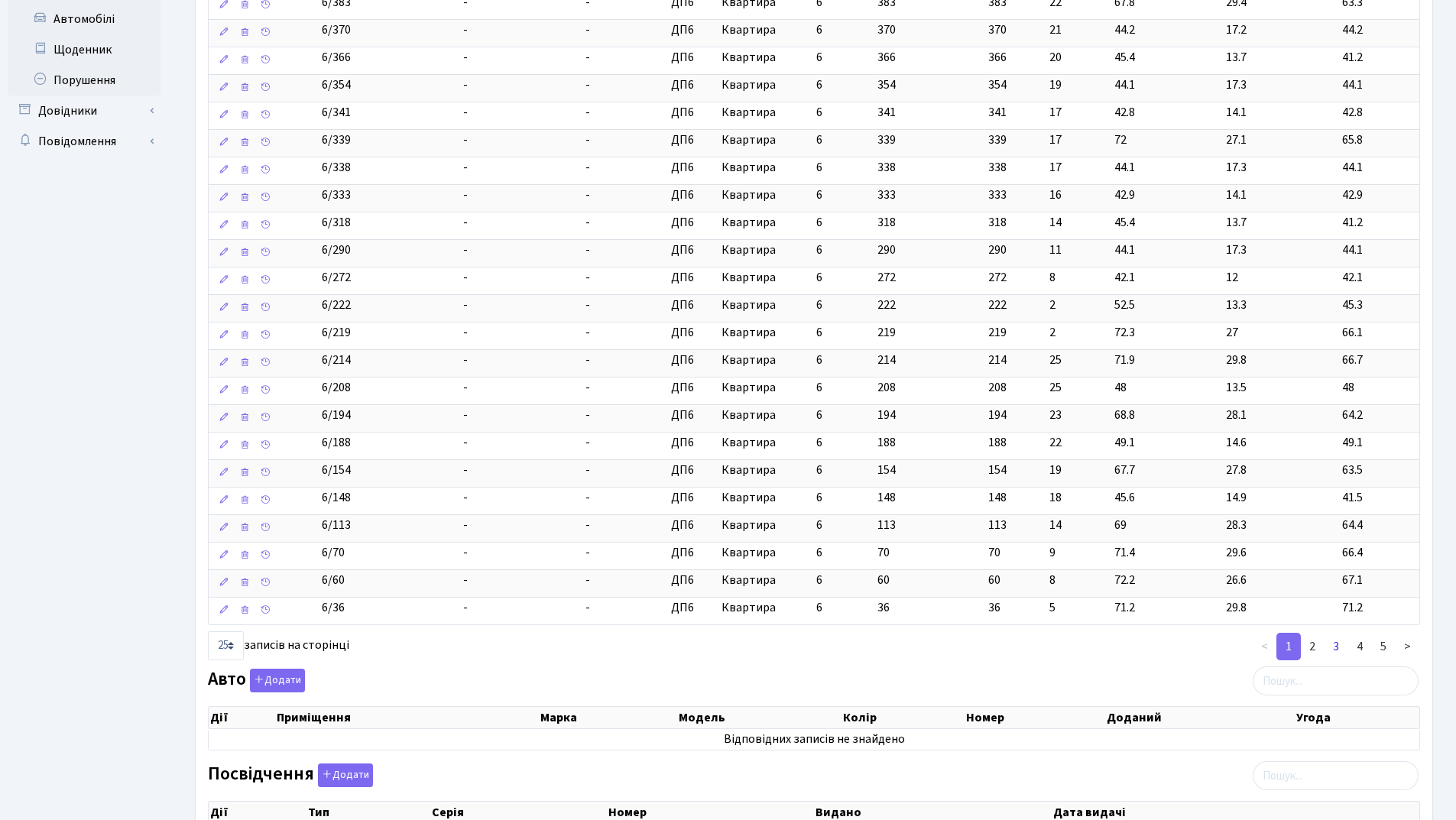
click at [1335, 642] on link "3" at bounding box center [1336, 646] width 24 height 27
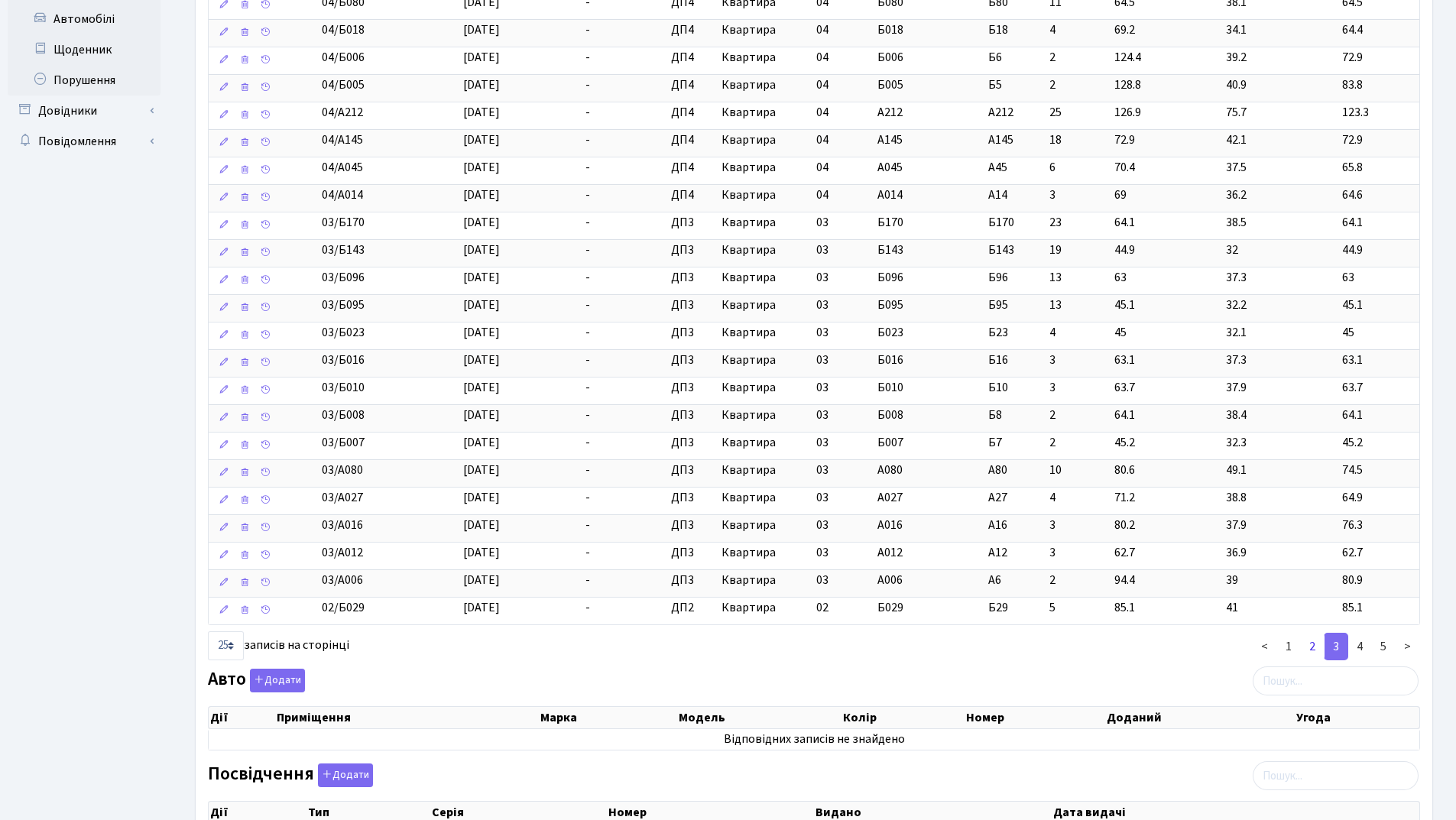
click at [1316, 645] on link "2" at bounding box center [1312, 646] width 24 height 27
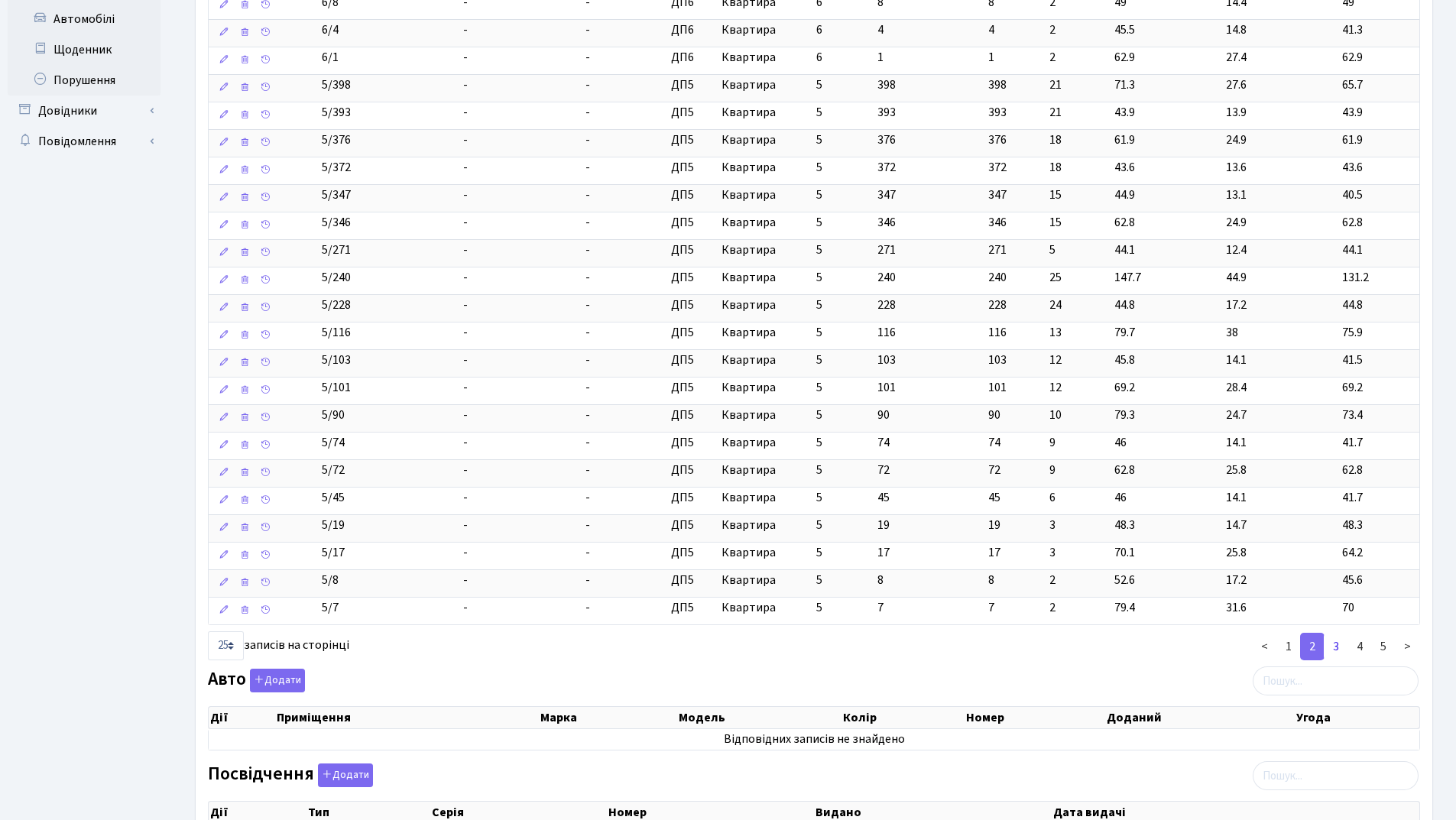
click at [1339, 642] on link "3" at bounding box center [1336, 646] width 24 height 27
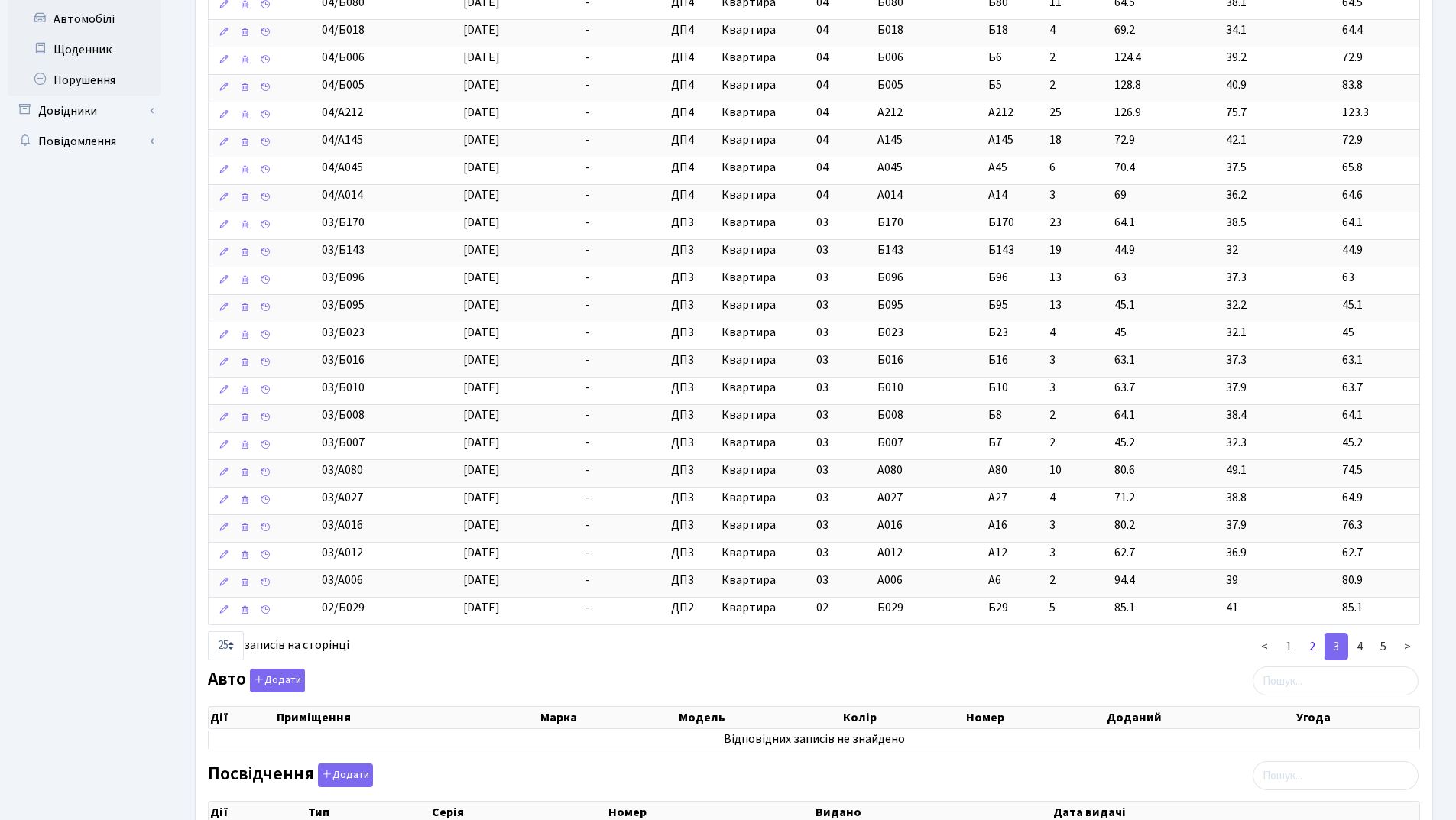
click at [1308, 646] on link "2" at bounding box center [1312, 646] width 24 height 27
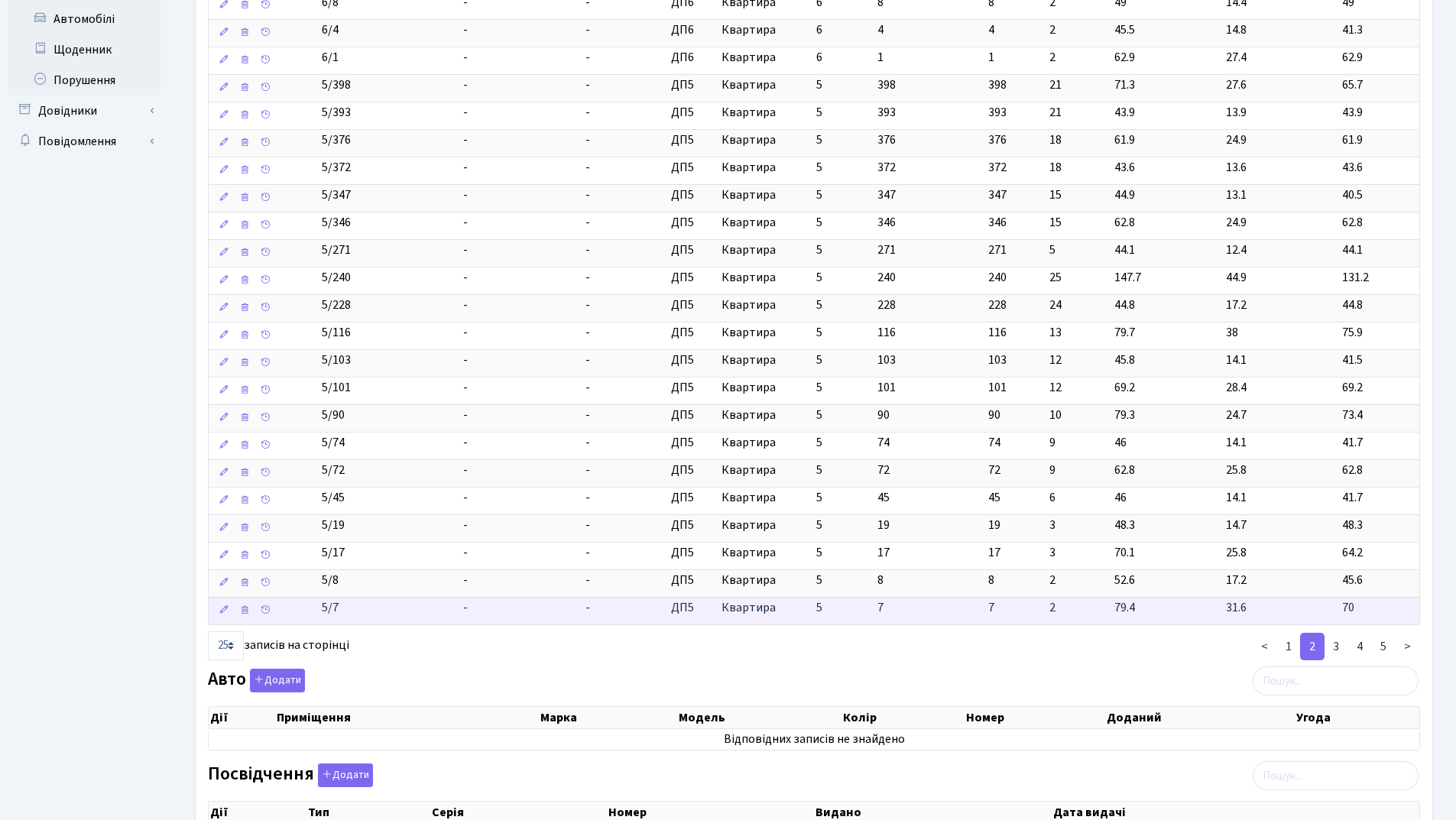
click at [547, 611] on td "-" at bounding box center [518, 610] width 123 height 27
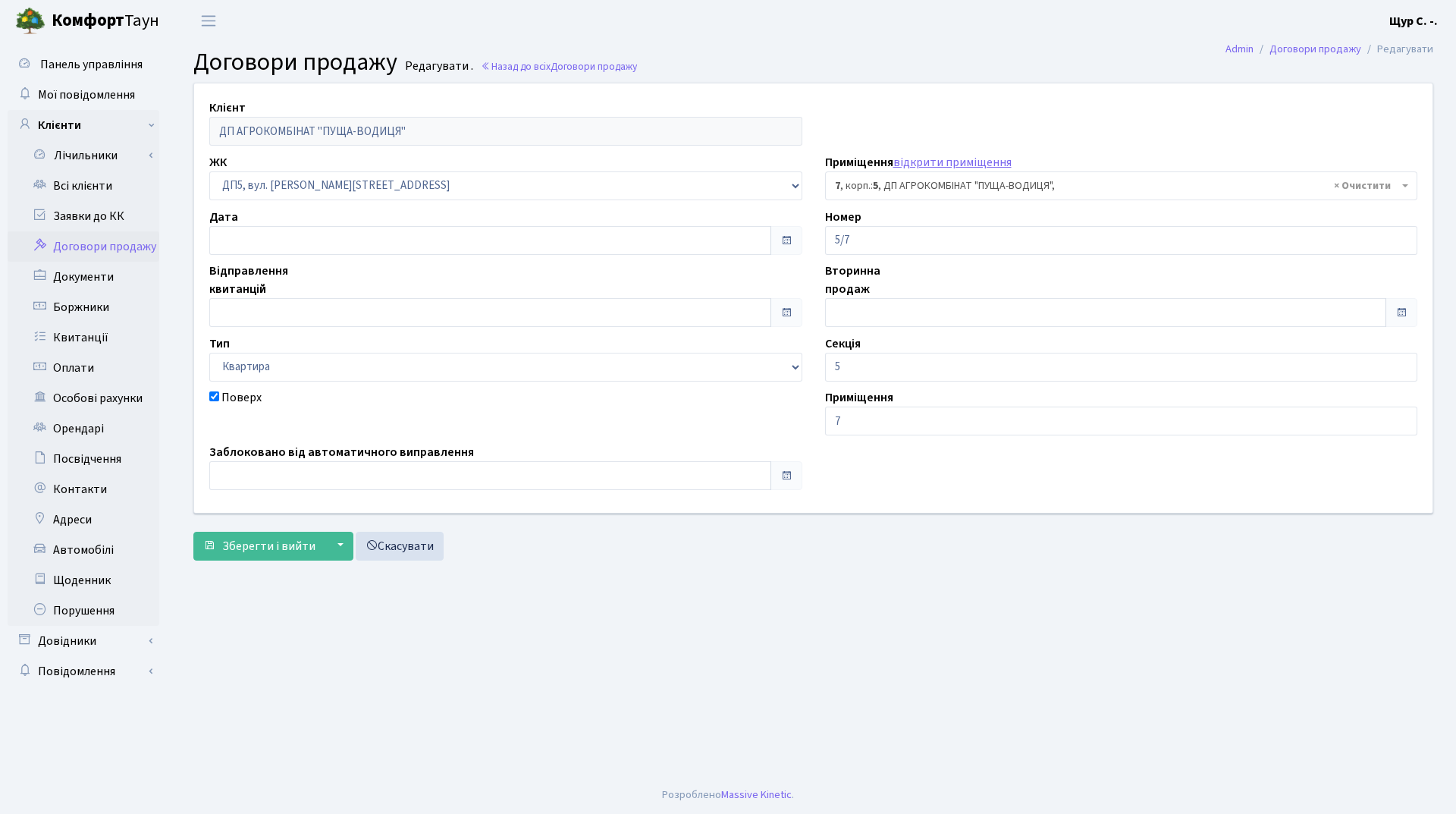
select select "45517"
click at [308, 314] on input "text" at bounding box center [490, 312] width 562 height 29
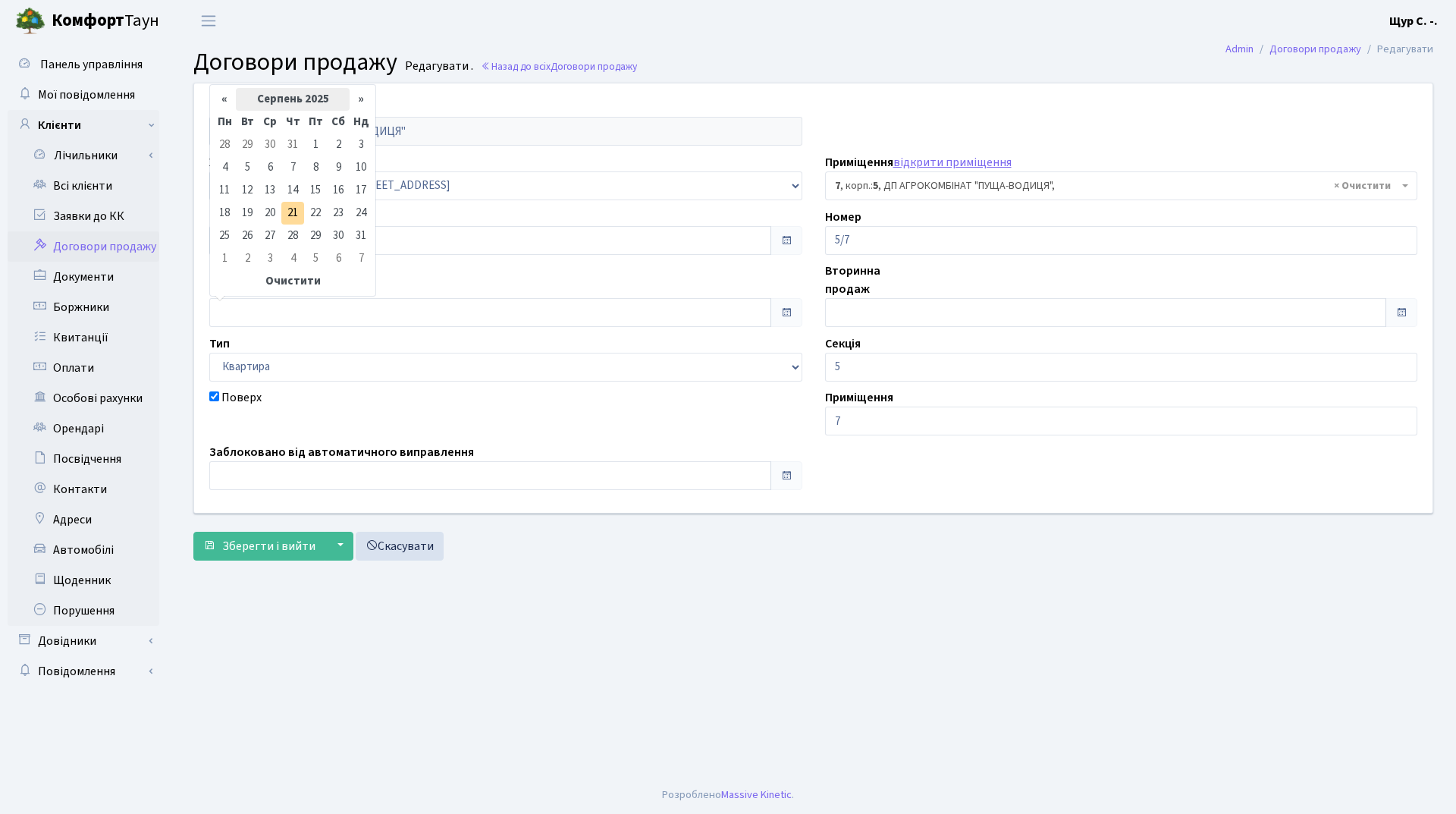
click at [291, 105] on th "Серпень 2025" at bounding box center [293, 100] width 114 height 23
click at [339, 154] on span "Кві" at bounding box center [348, 159] width 35 height 41
click at [248, 153] on td "1" at bounding box center [248, 145] width 23 height 23
type input "[DATE]"
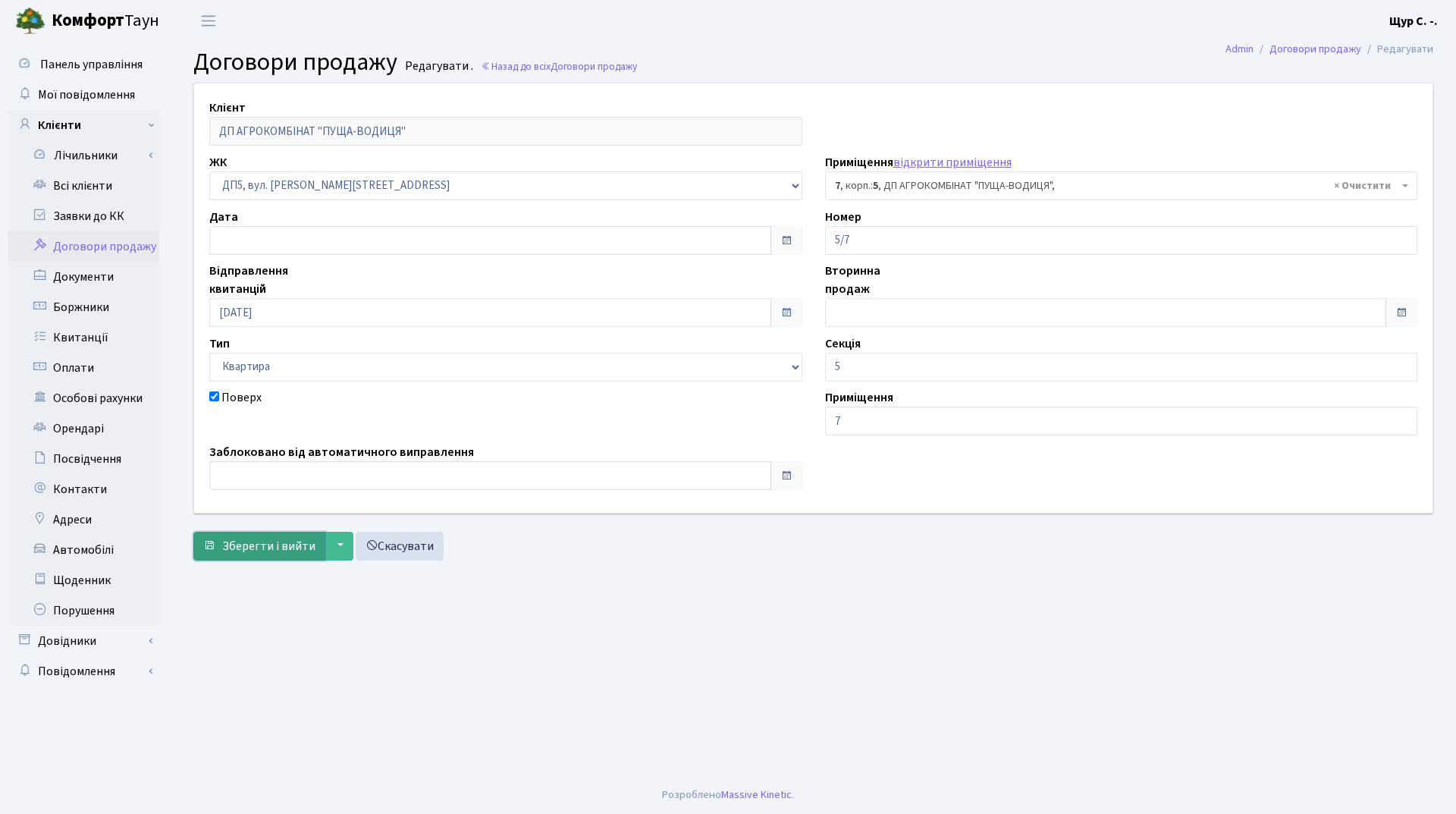
click at [255, 548] on span "Зберегти і вийти" at bounding box center [268, 546] width 93 height 17
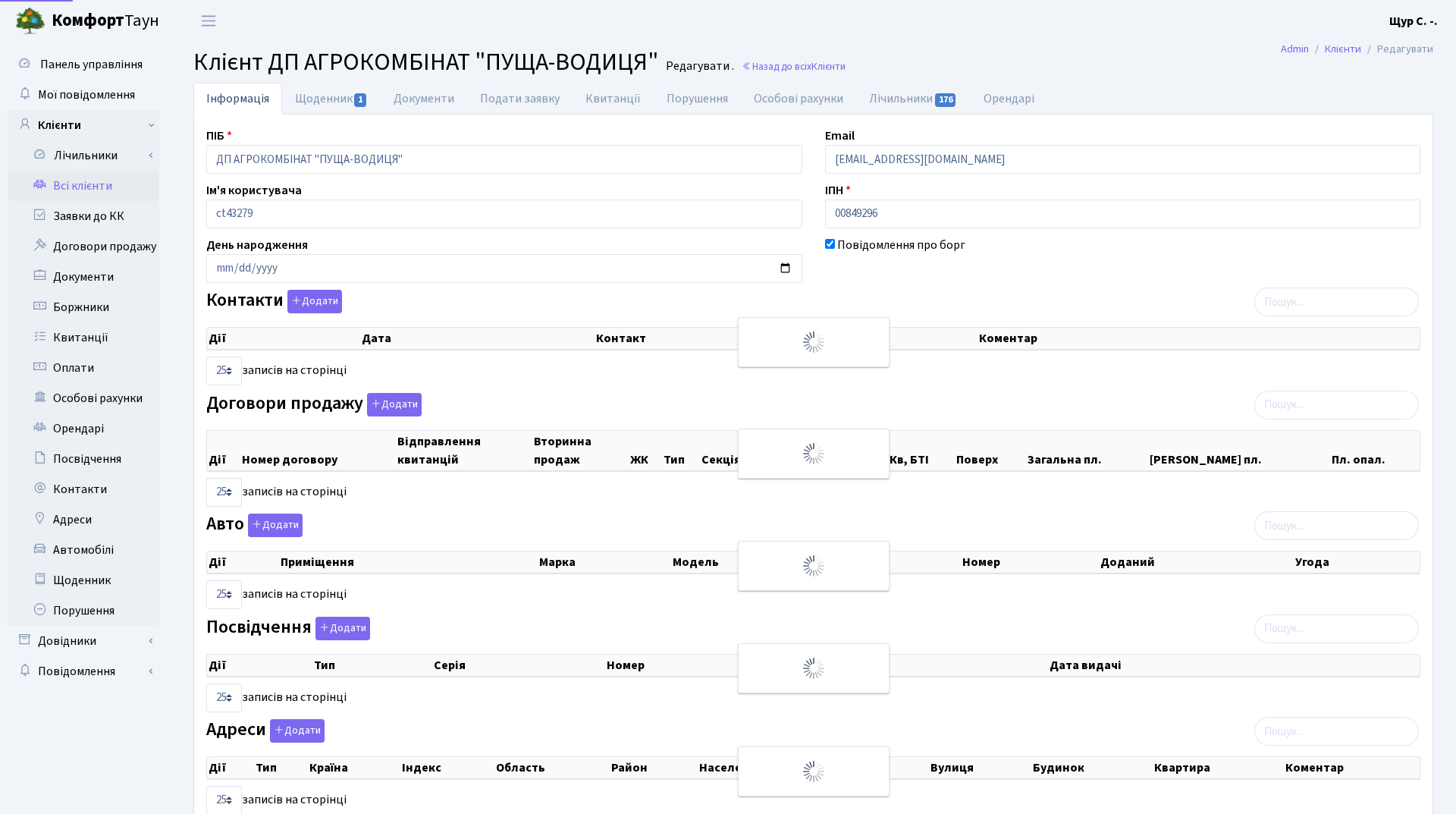
select select "25"
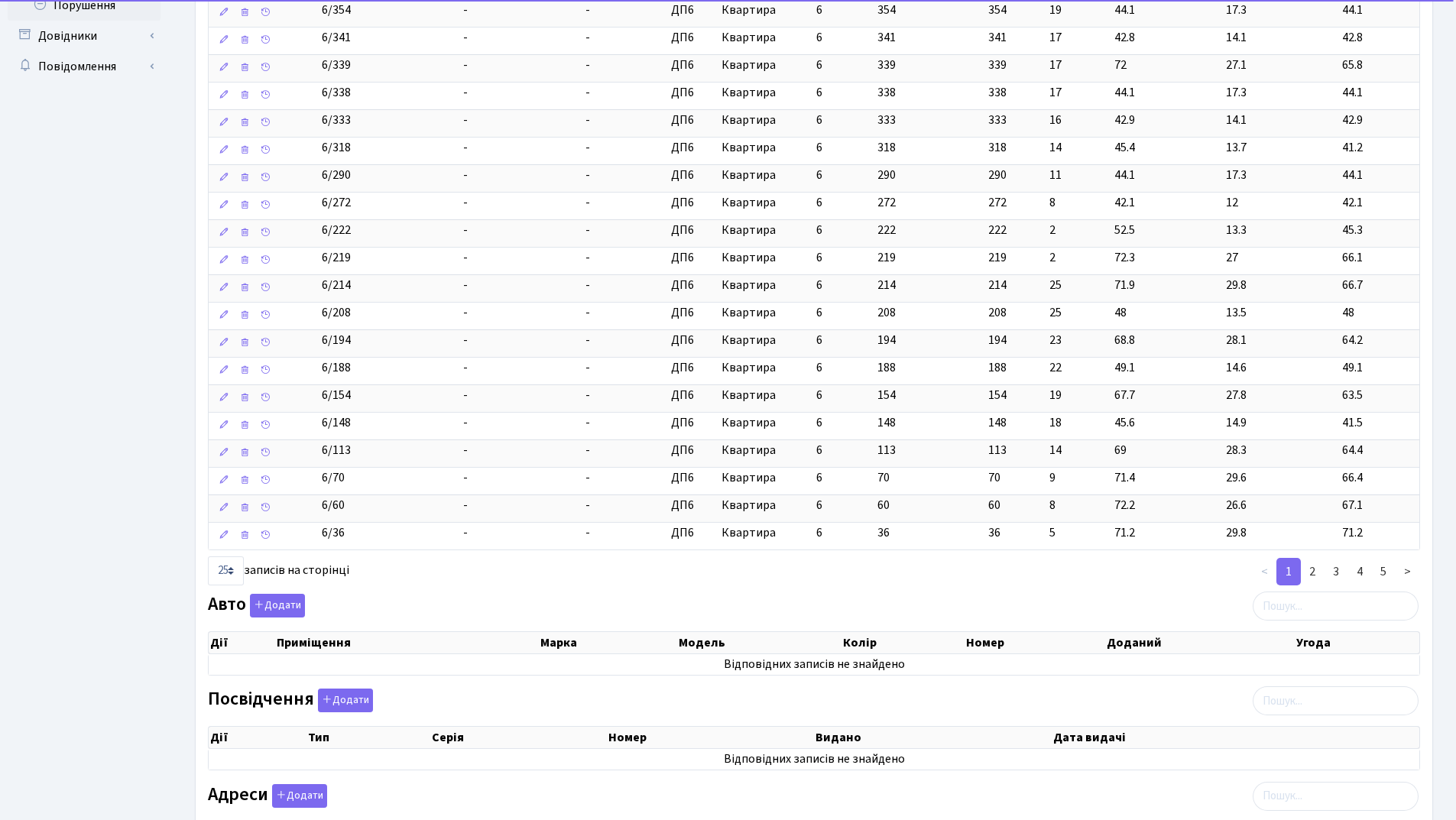
scroll to position [611, 0]
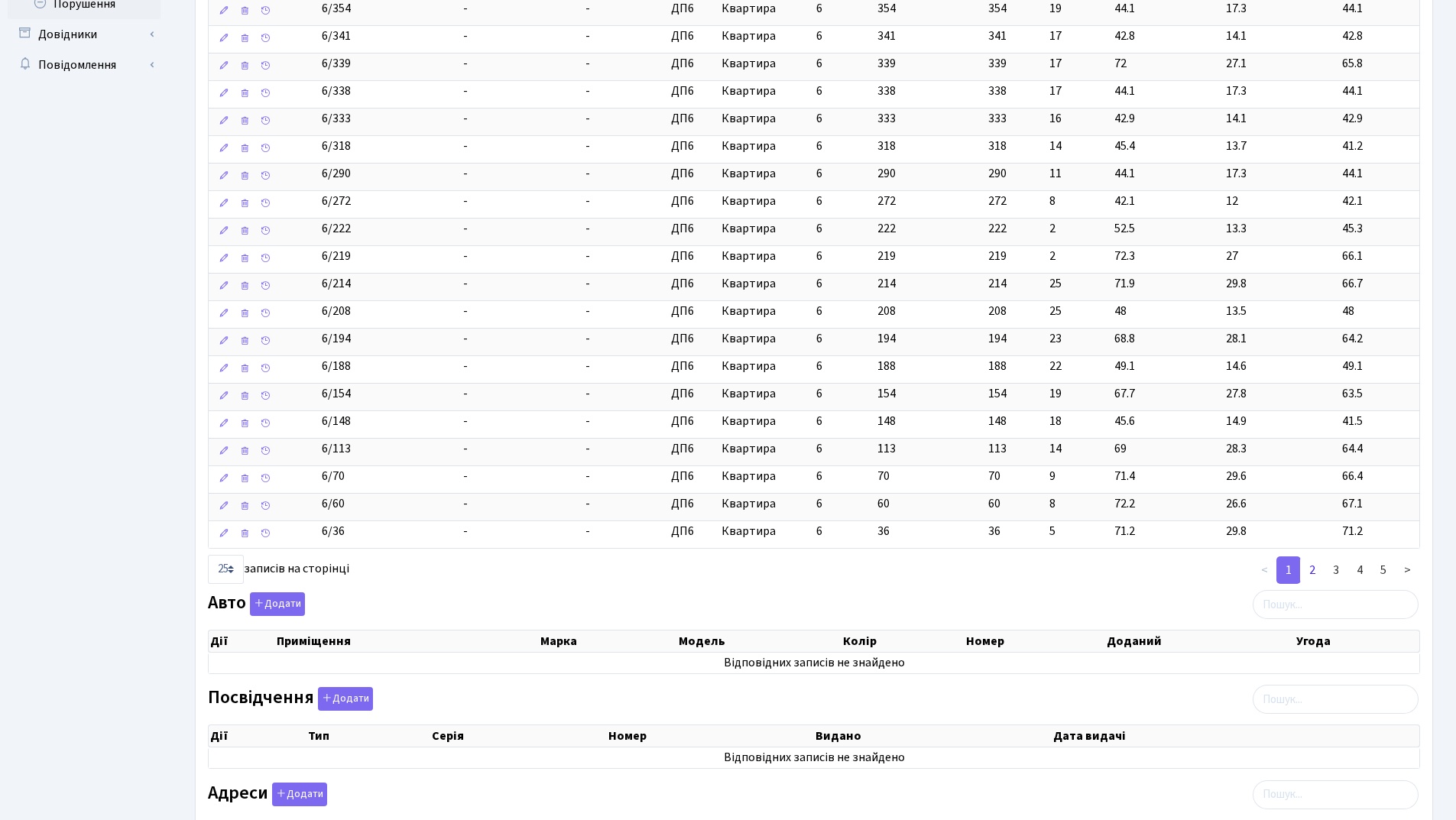
click at [1310, 561] on link "2" at bounding box center [1312, 570] width 24 height 27
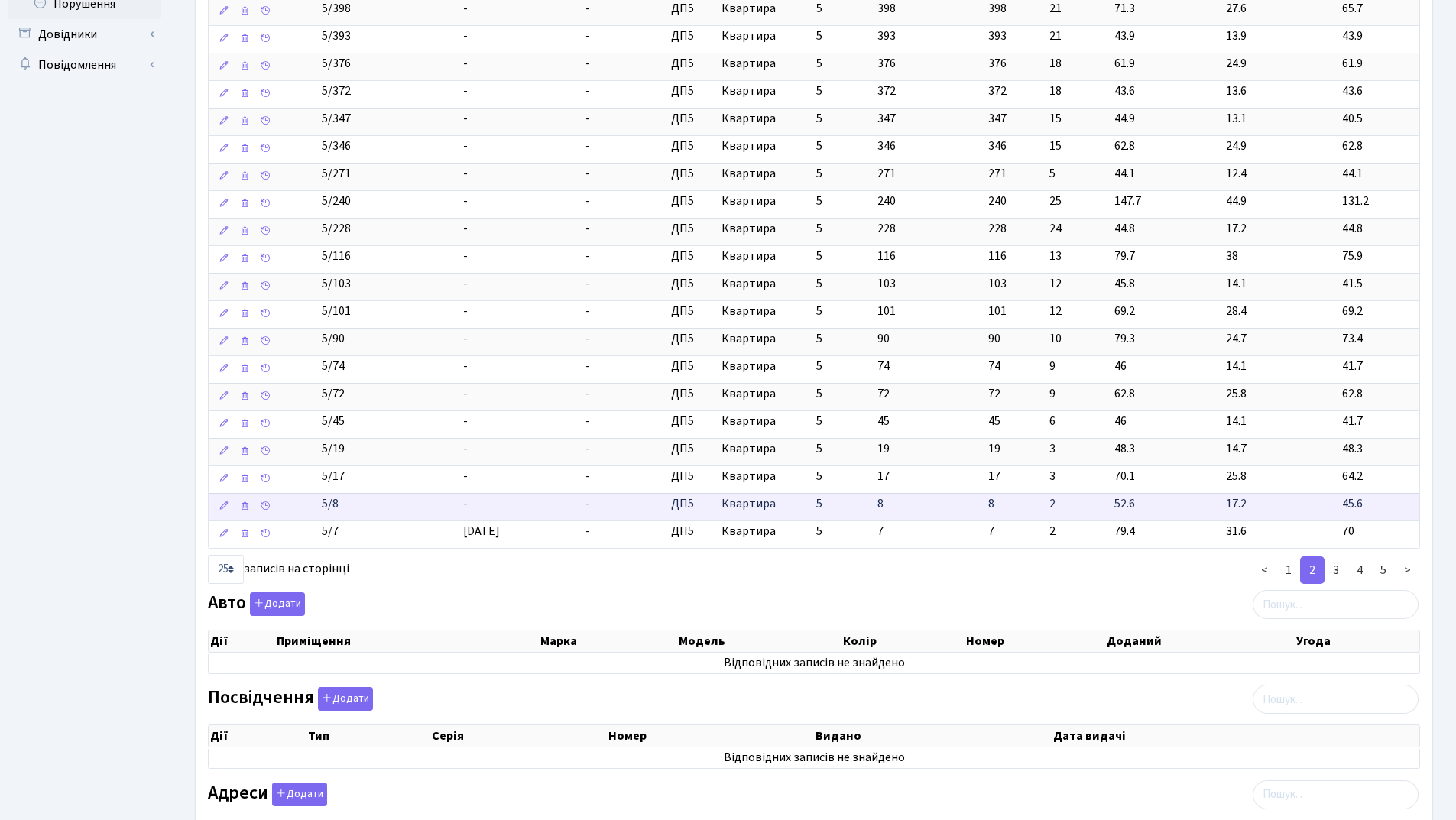
click at [540, 511] on td "-" at bounding box center [518, 506] width 123 height 27
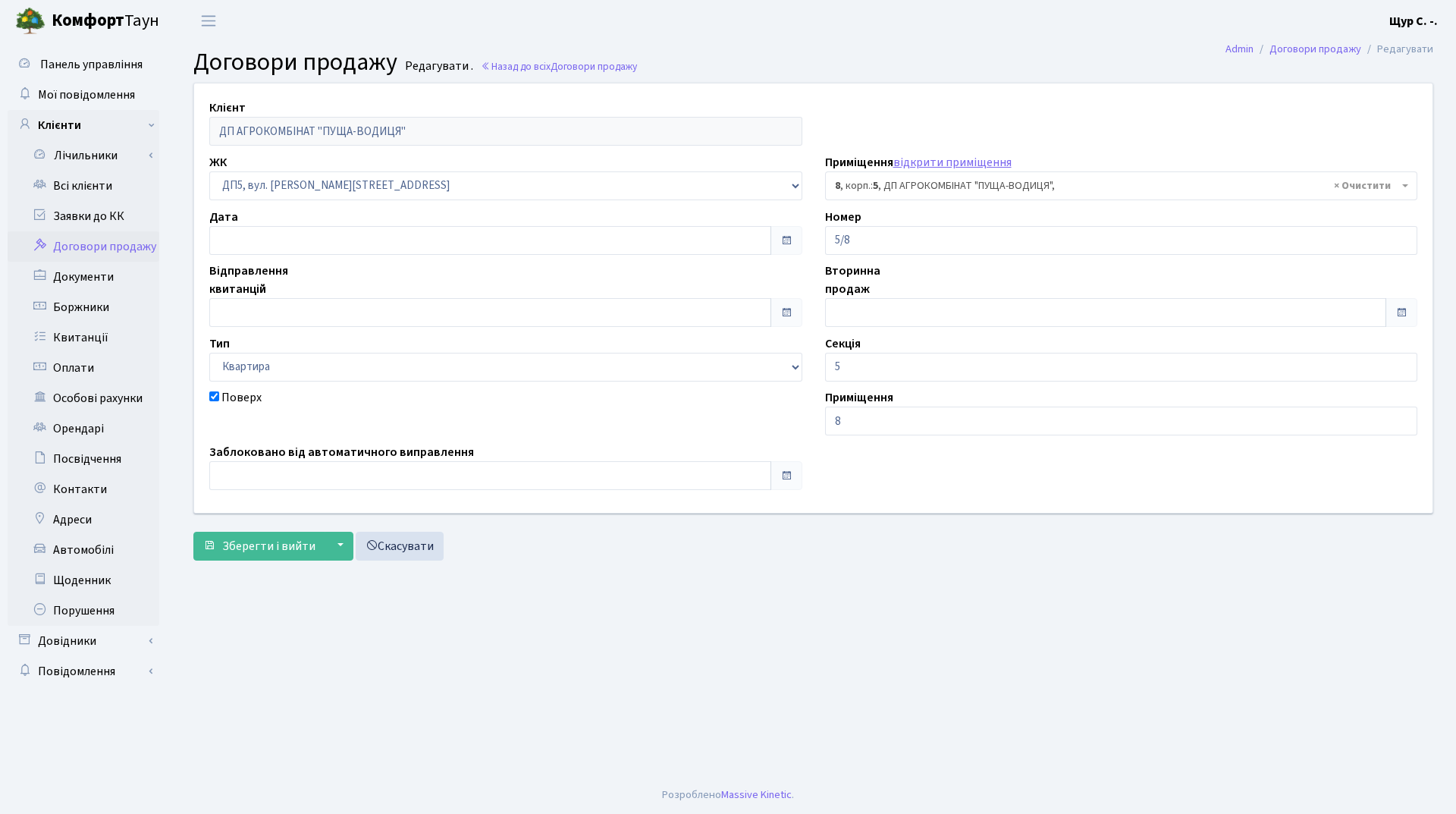
select select "45607"
click at [296, 304] on input "text" at bounding box center [490, 312] width 562 height 29
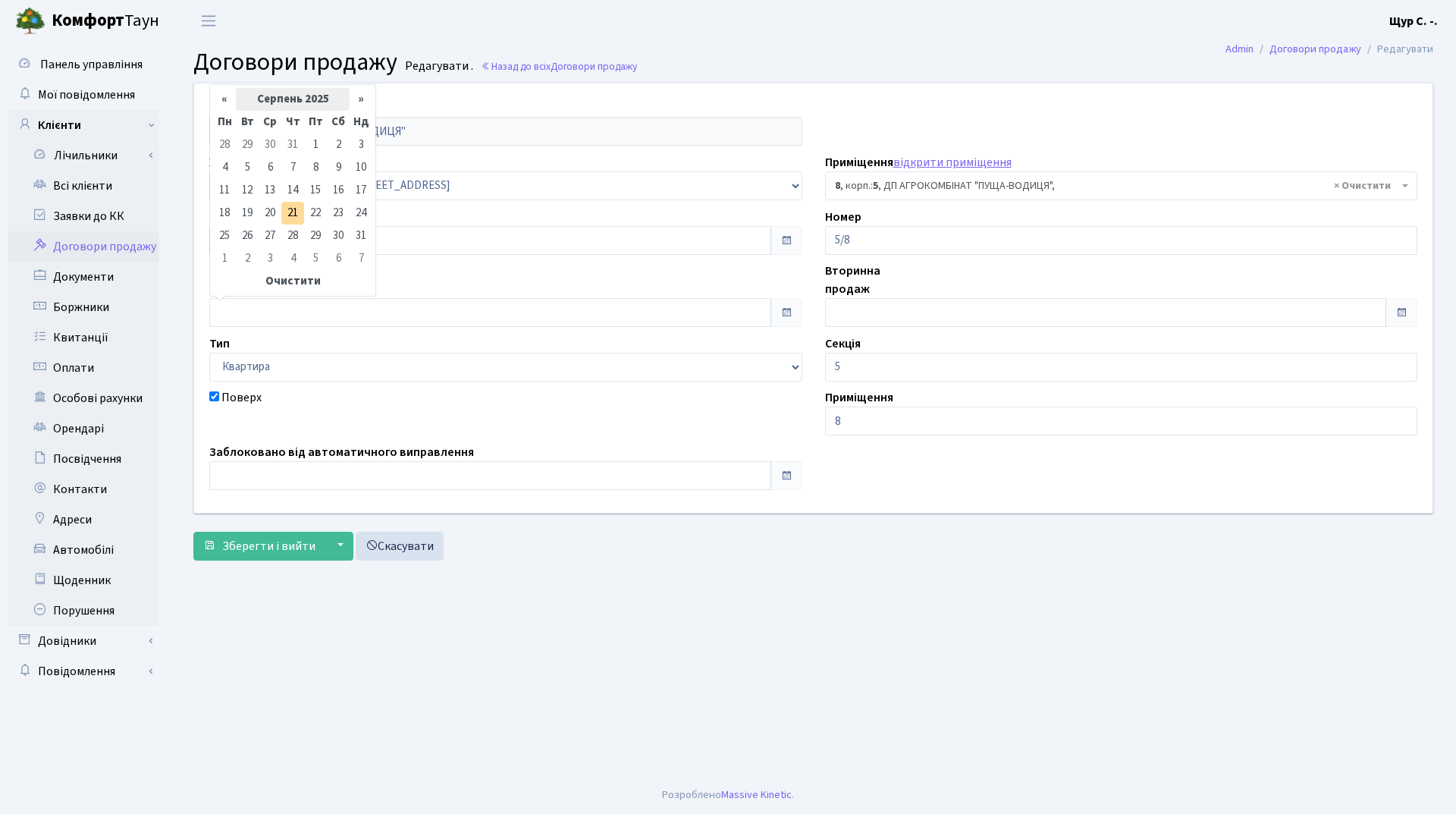
click at [310, 103] on th "Серпень 2025" at bounding box center [293, 100] width 114 height 23
click at [345, 160] on span "Кві" at bounding box center [348, 159] width 35 height 41
click at [252, 145] on td "1" at bounding box center [248, 145] width 23 height 23
type input "[DATE]"
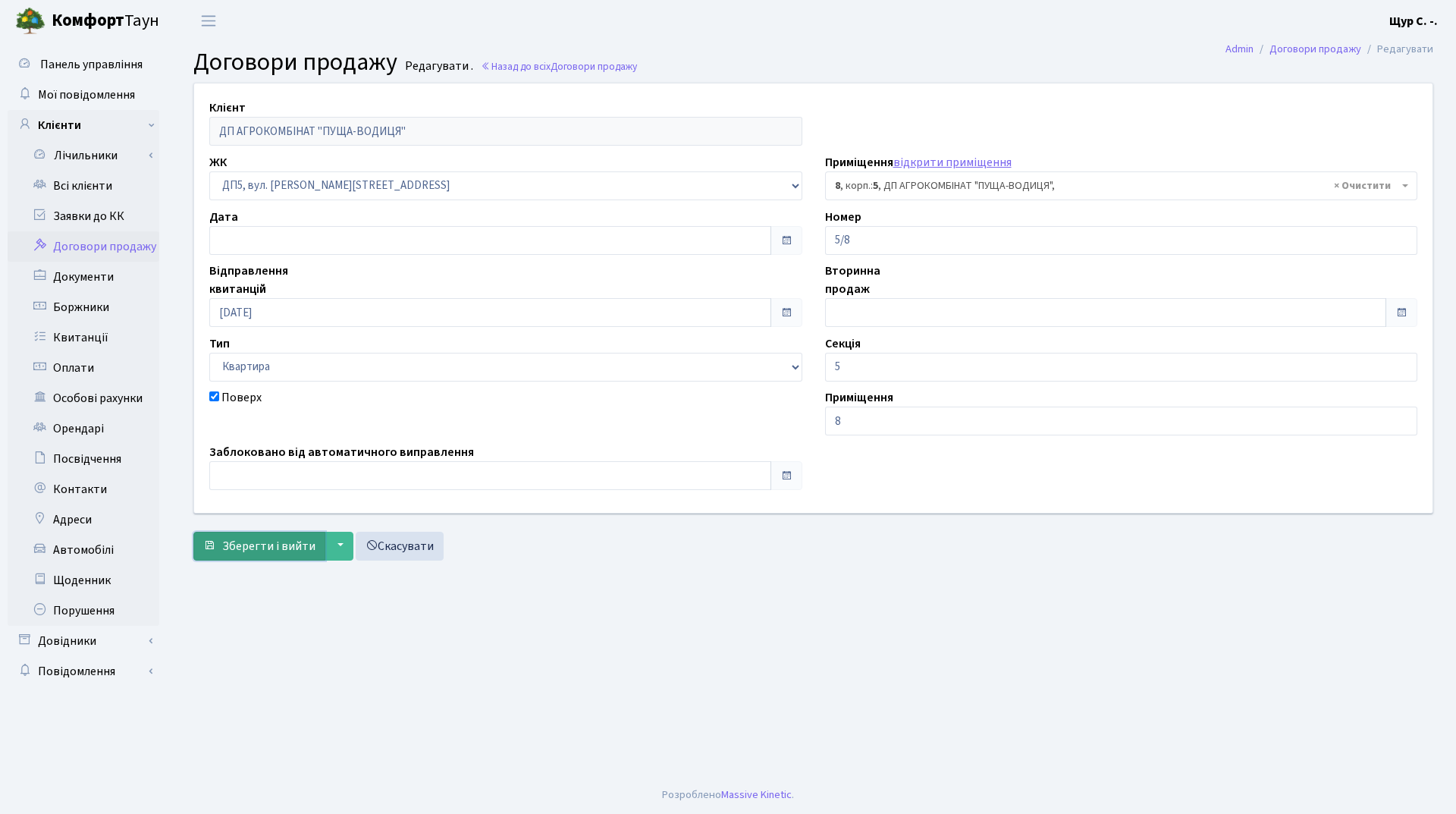
click at [270, 547] on span "Зберегти і вийти" at bounding box center [268, 546] width 93 height 17
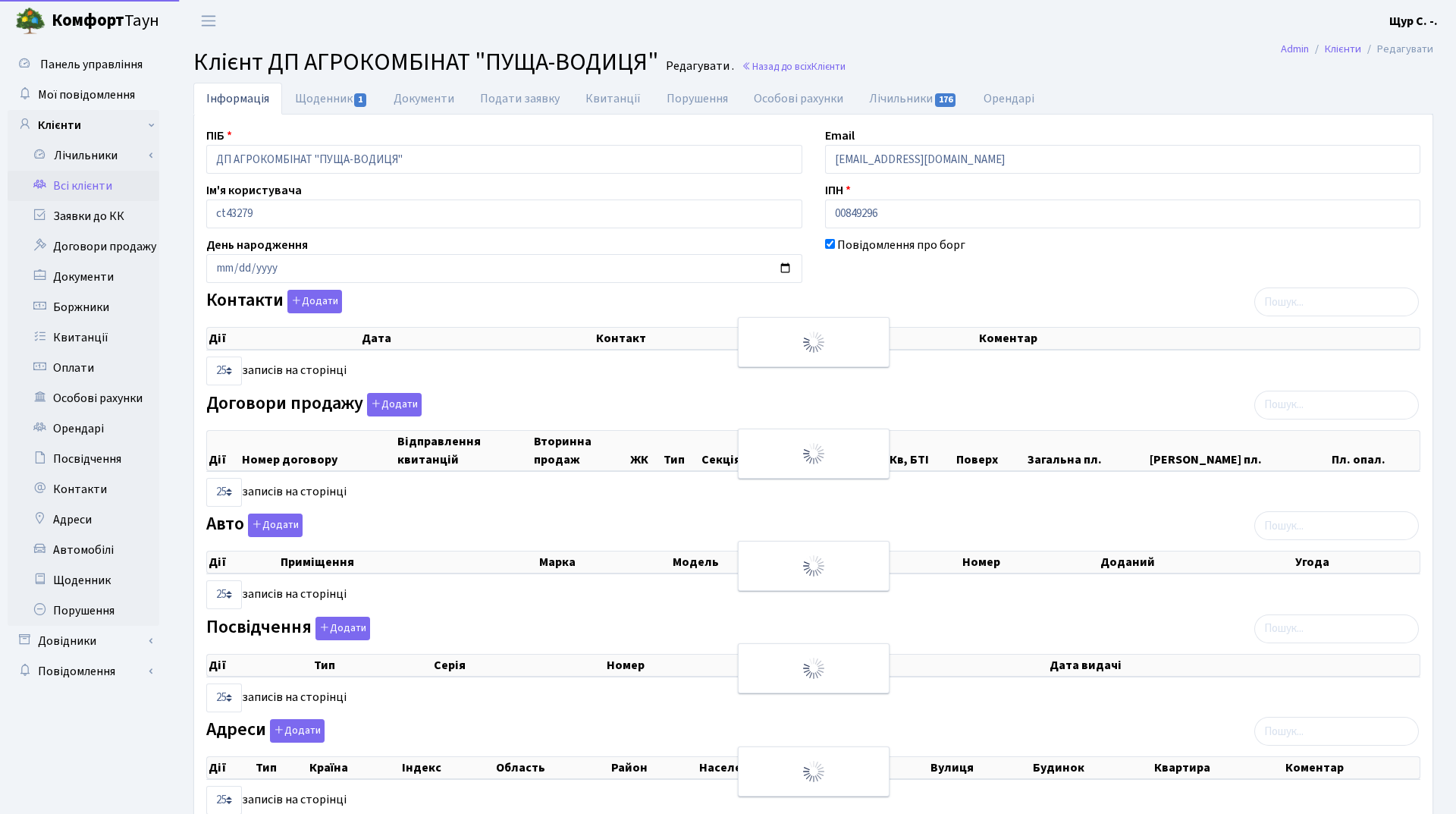
select select "25"
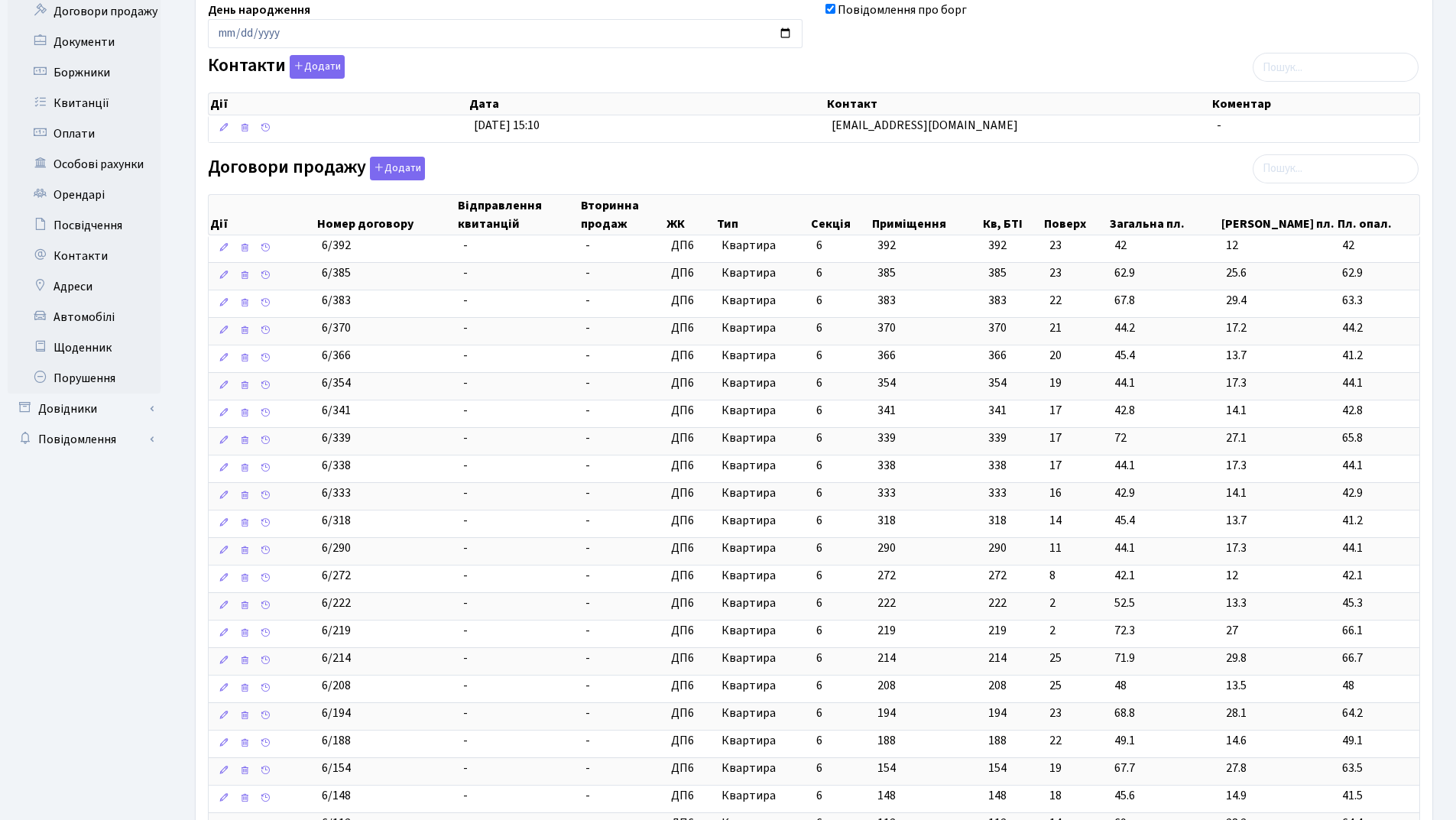
scroll to position [535, 0]
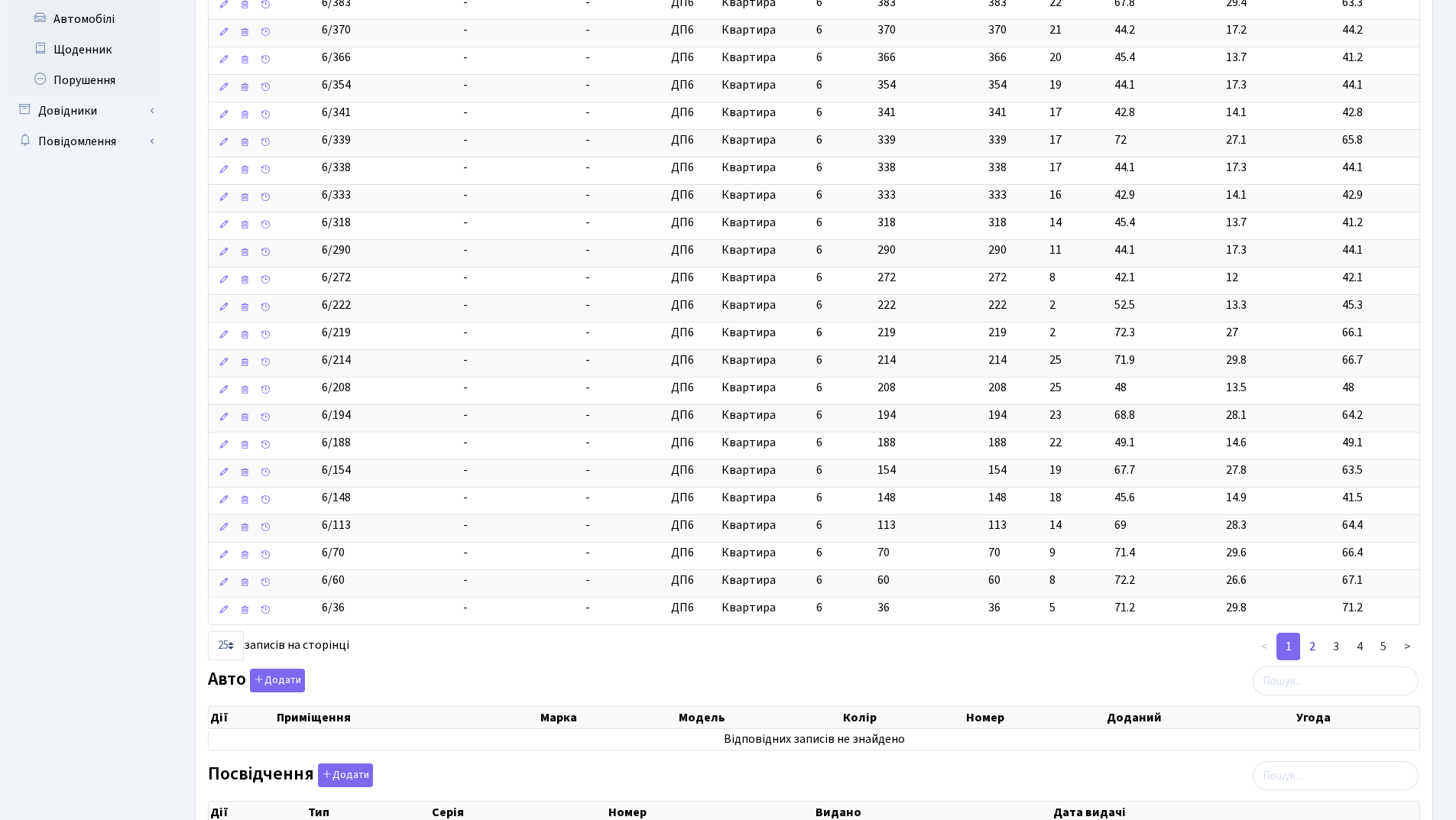
click at [1308, 649] on link "2" at bounding box center [1312, 646] width 24 height 27
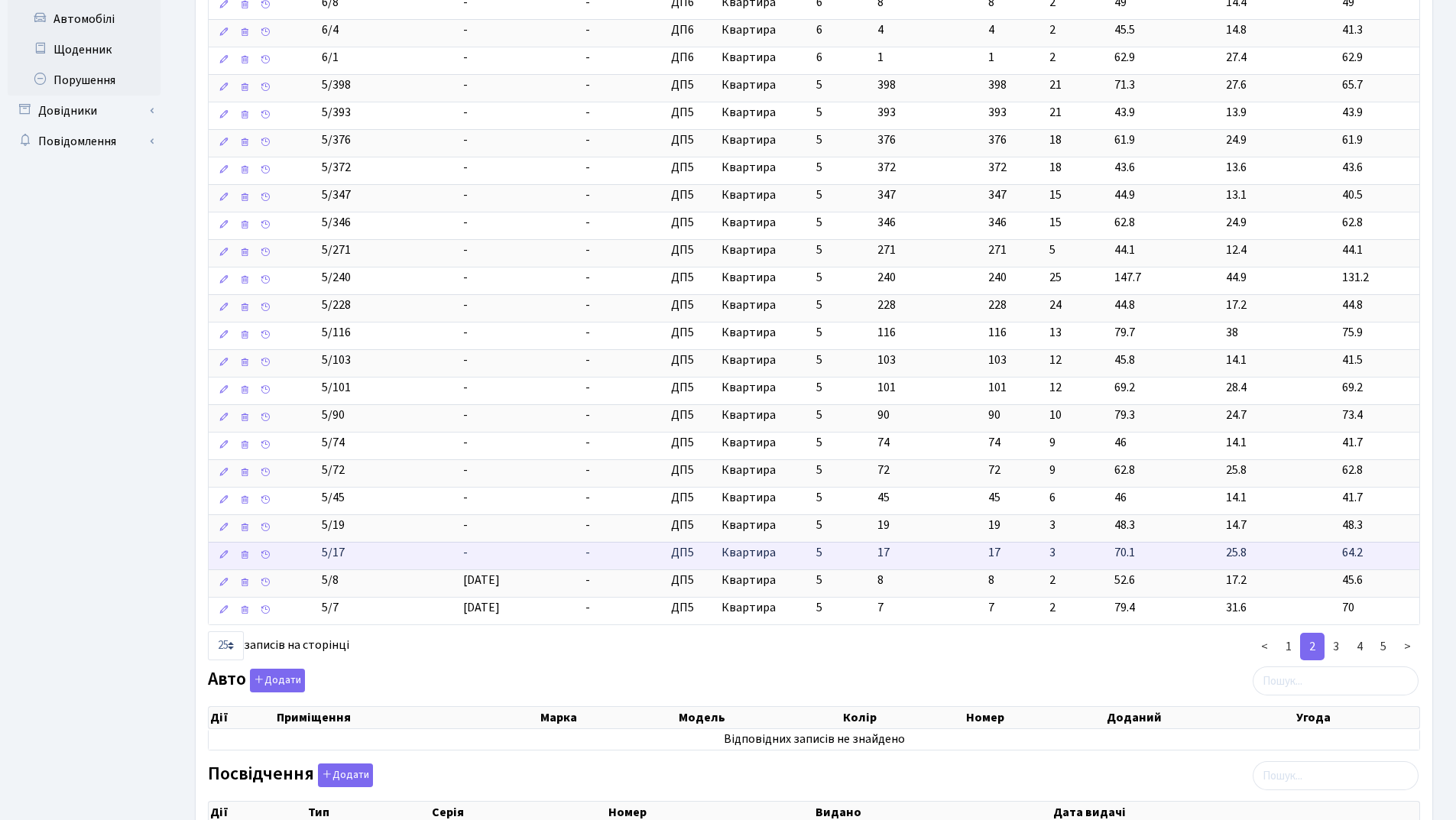
click at [526, 558] on td "-" at bounding box center [518, 555] width 123 height 27
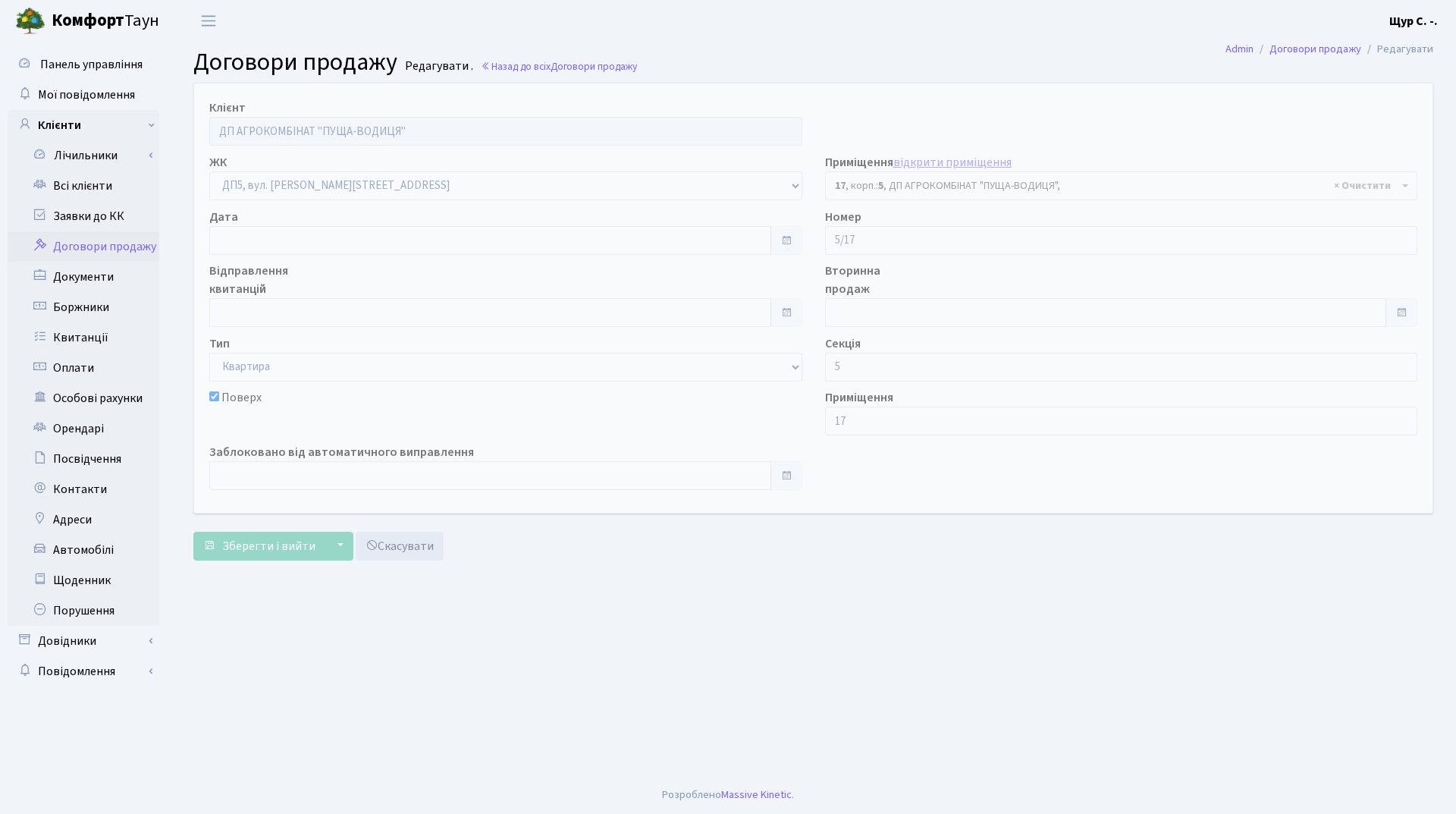
select select "45615"
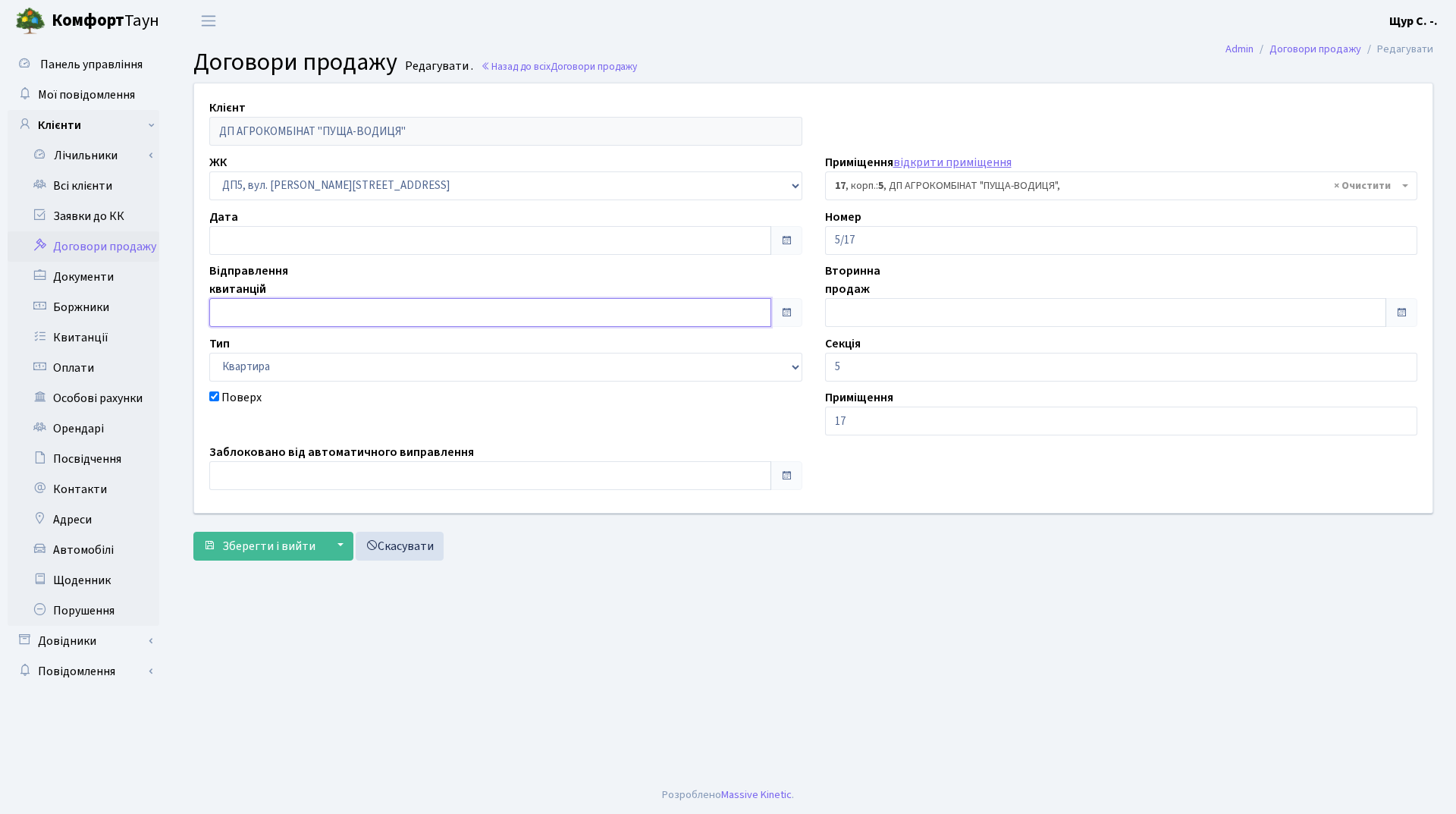
click at [362, 317] on input "text" at bounding box center [490, 312] width 562 height 29
click at [288, 97] on th "Серпень 2025" at bounding box center [293, 100] width 114 height 23
click at [347, 154] on span "Кві" at bounding box center [348, 159] width 35 height 41
click at [248, 135] on td "1" at bounding box center [248, 145] width 23 height 23
type input "[DATE]"
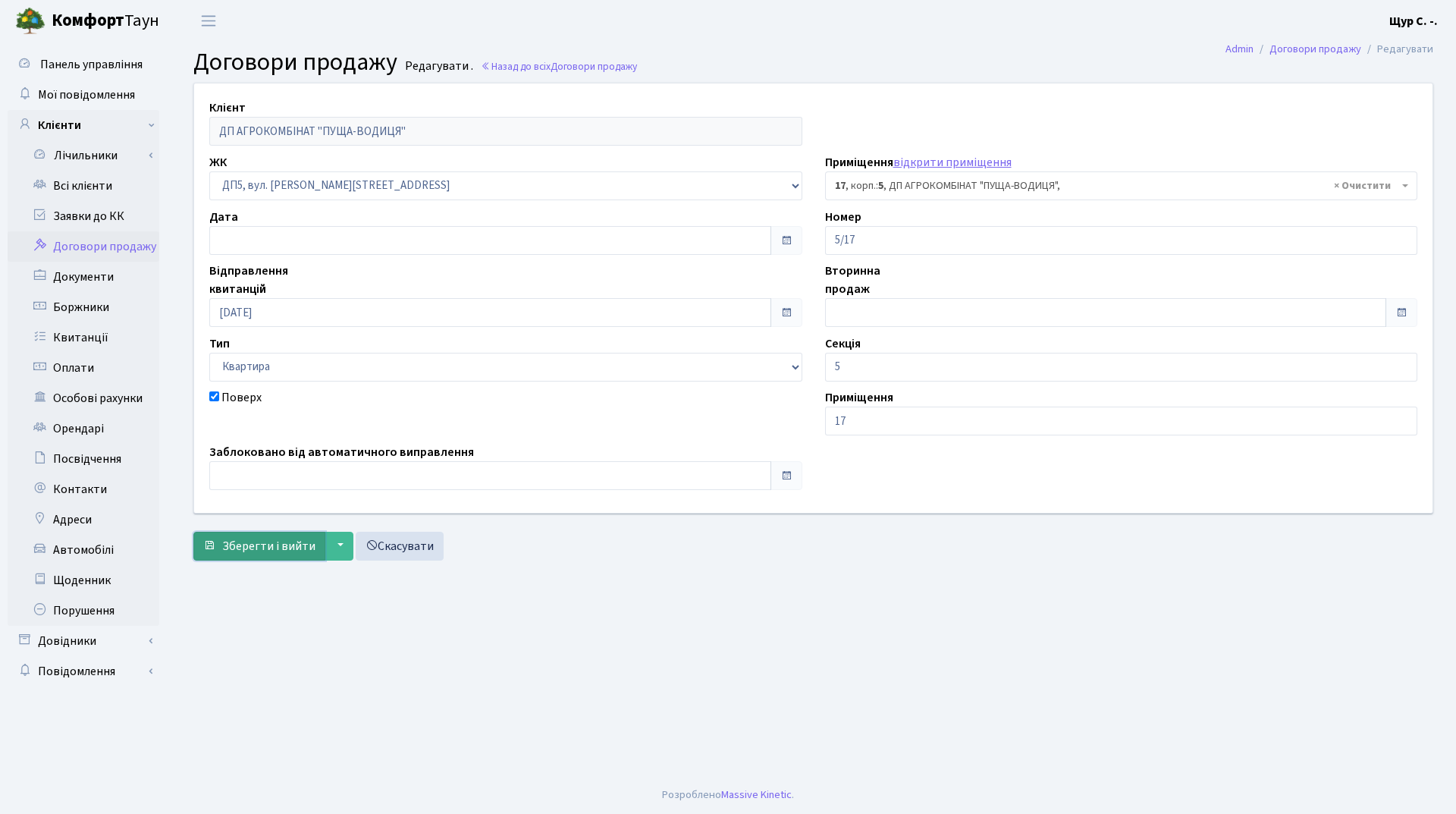
click at [262, 549] on span "Зберегти і вийти" at bounding box center [268, 546] width 93 height 17
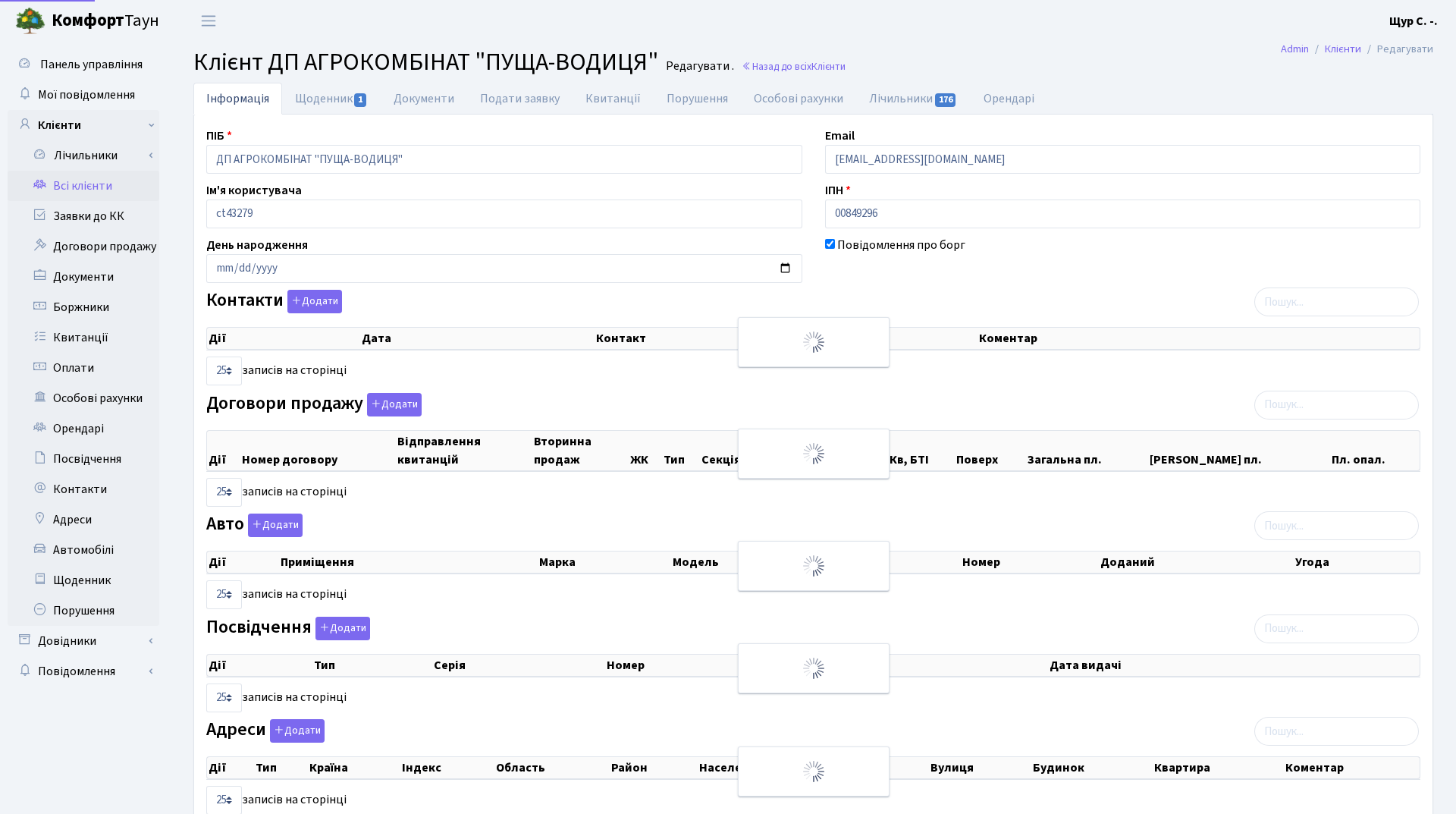
select select "25"
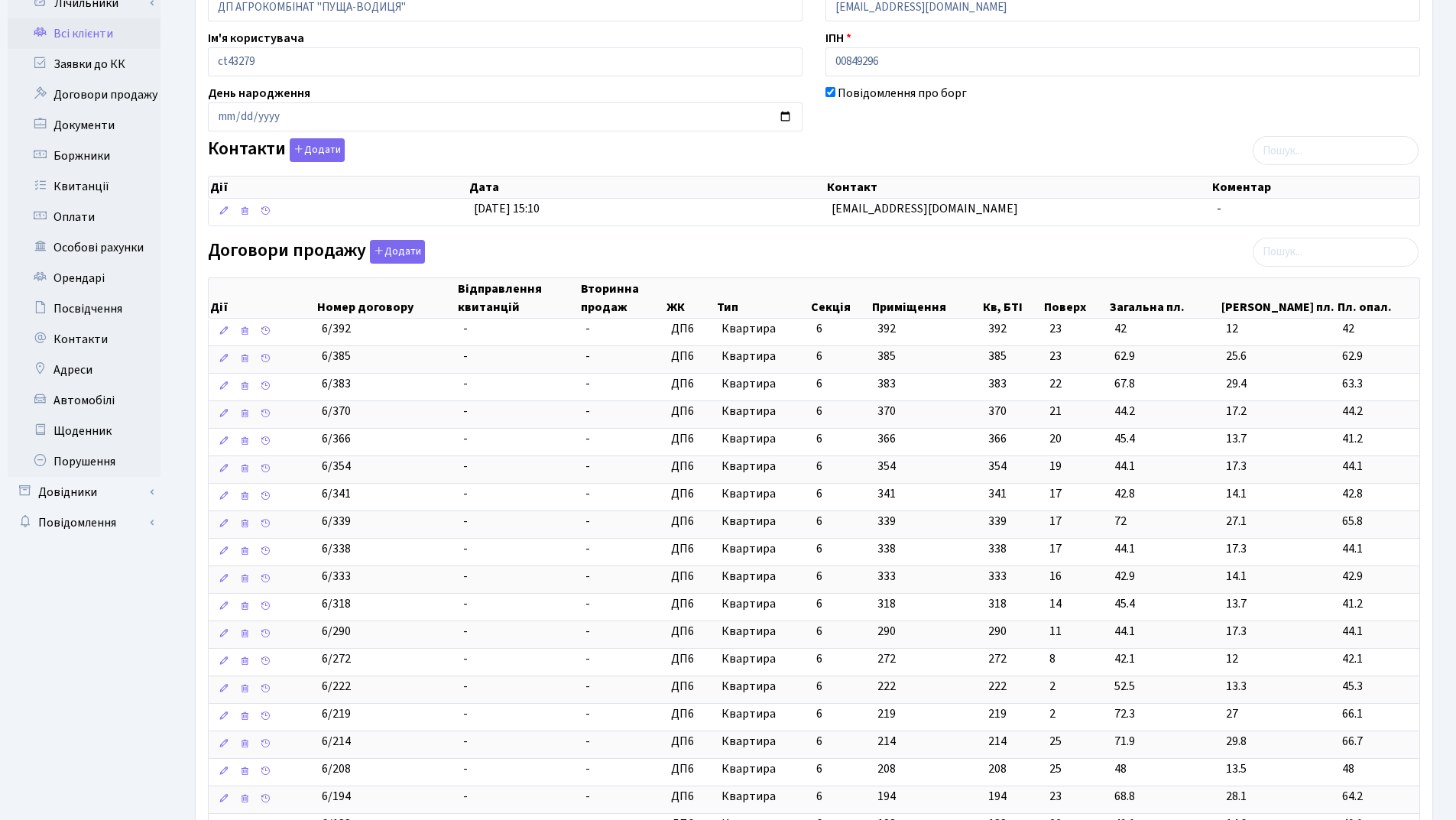
scroll to position [458, 0]
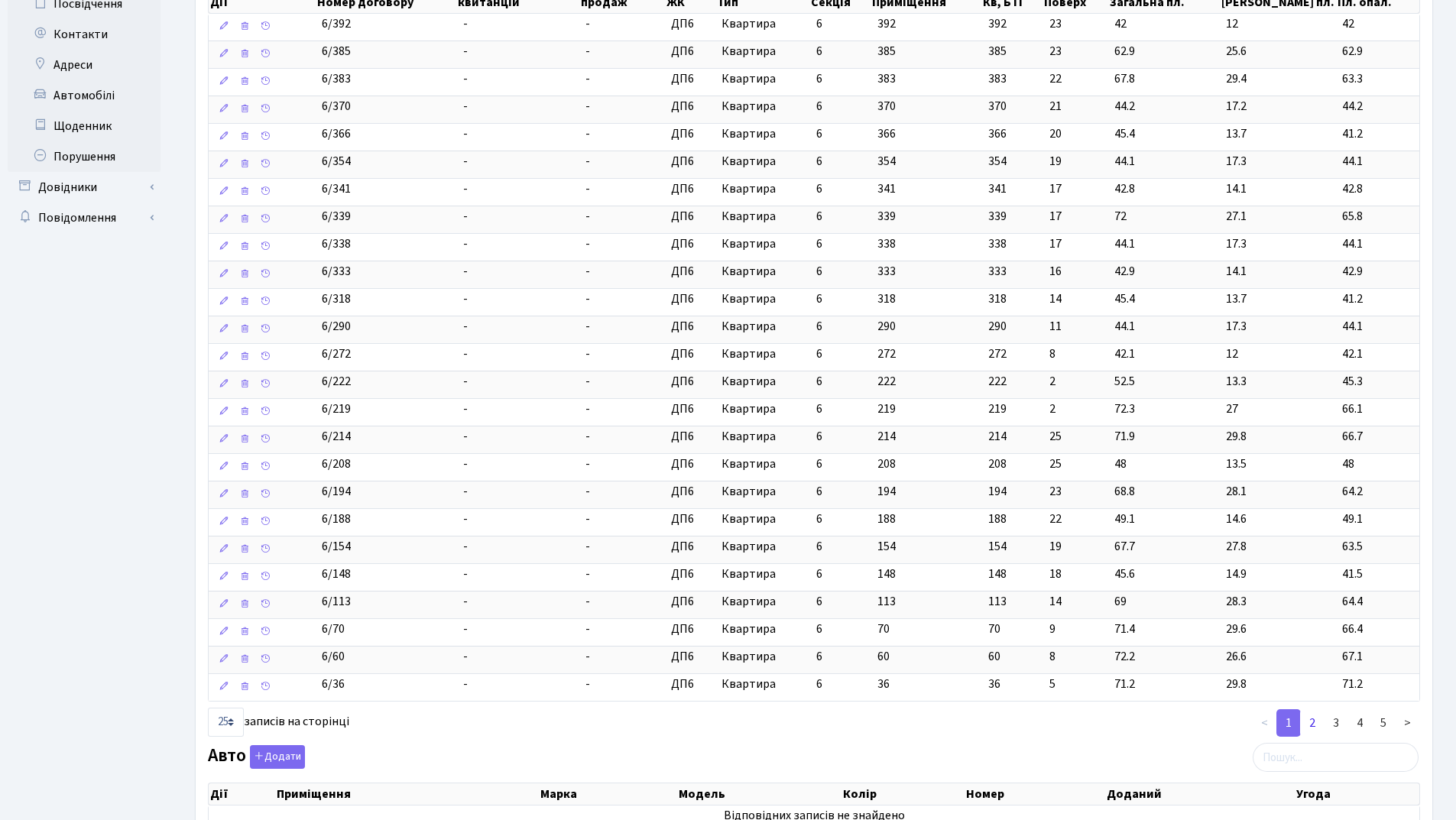
click at [1311, 723] on link "2" at bounding box center [1312, 723] width 24 height 27
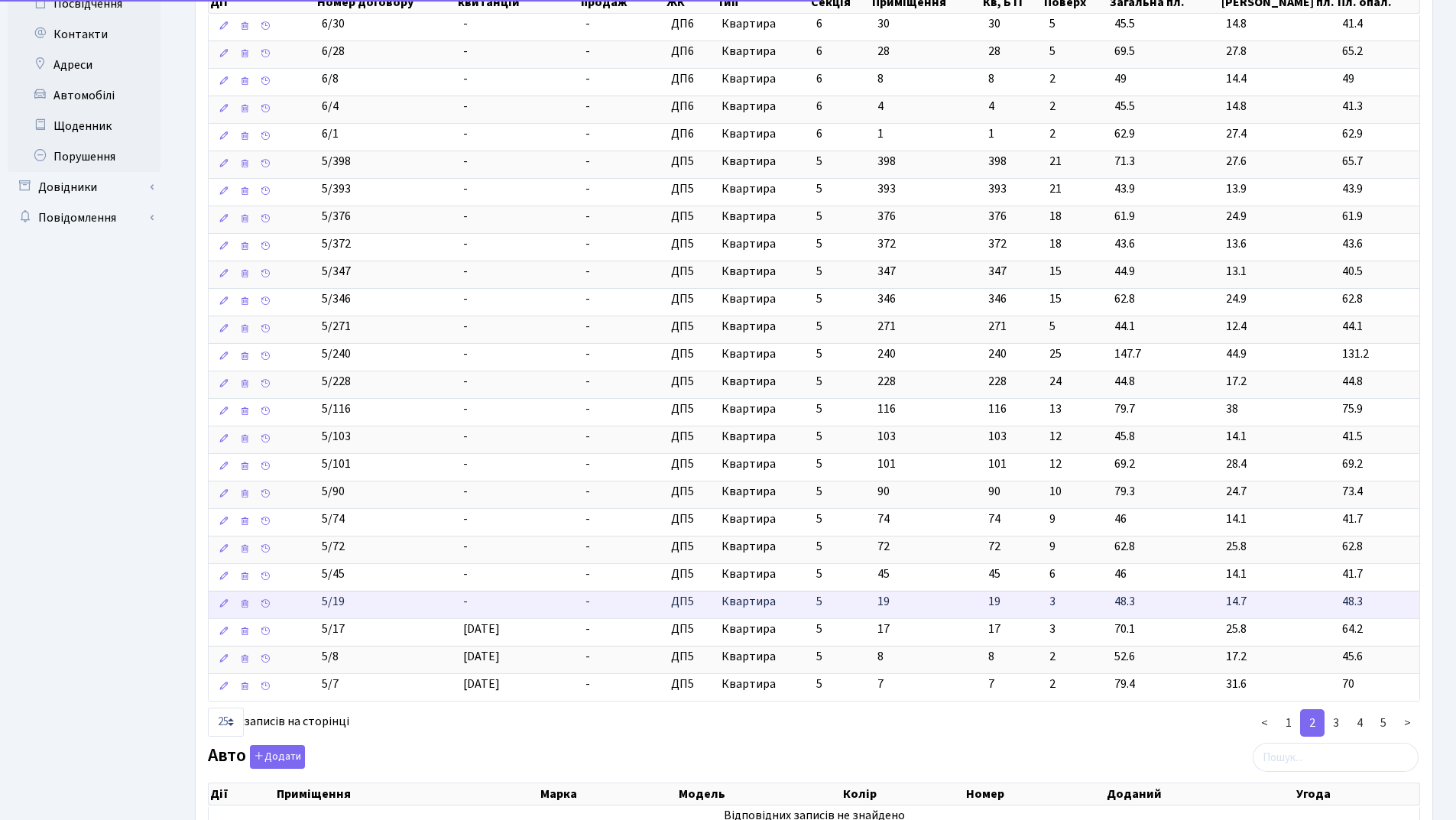
click at [488, 600] on td "-" at bounding box center [518, 604] width 123 height 27
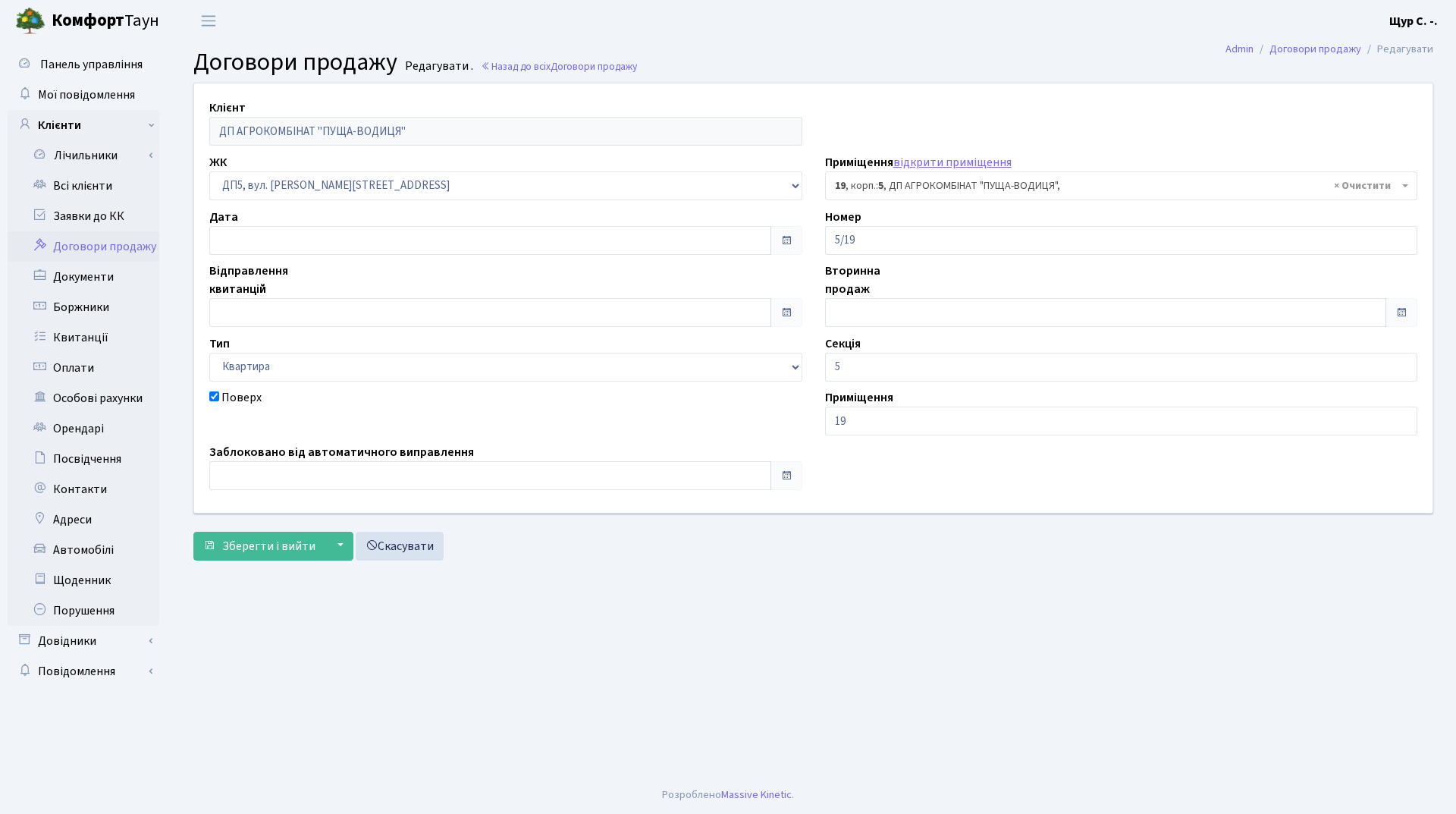
select select "45617"
click at [304, 306] on input "text" at bounding box center [490, 312] width 562 height 29
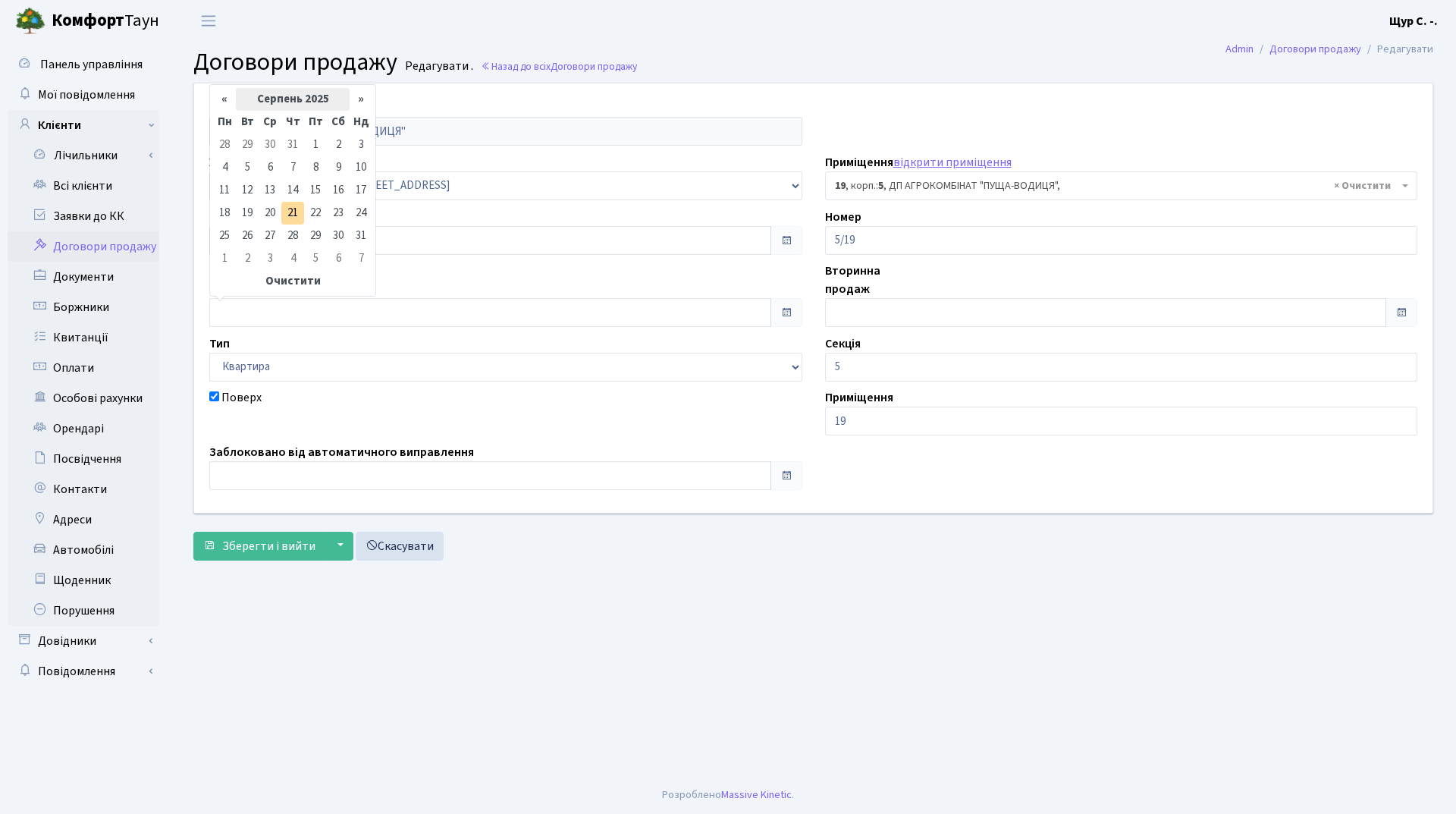
click at [291, 101] on th "Серпень 2025" at bounding box center [293, 100] width 114 height 23
click at [344, 162] on span "Кві" at bounding box center [348, 159] width 35 height 41
click at [240, 140] on td "1" at bounding box center [248, 145] width 23 height 23
type input "[DATE]"
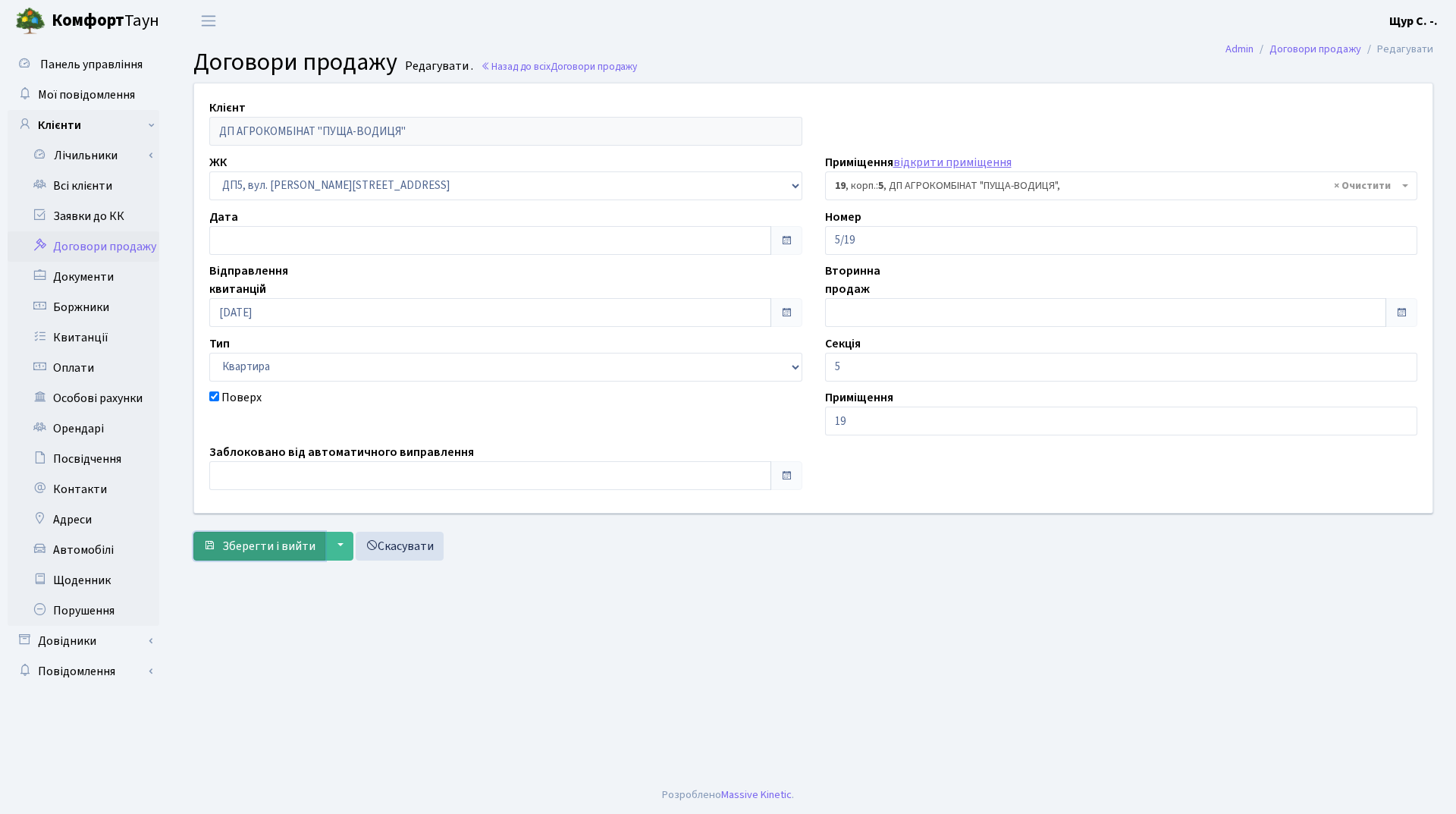
click at [255, 551] on span "Зберегти і вийти" at bounding box center [268, 546] width 93 height 17
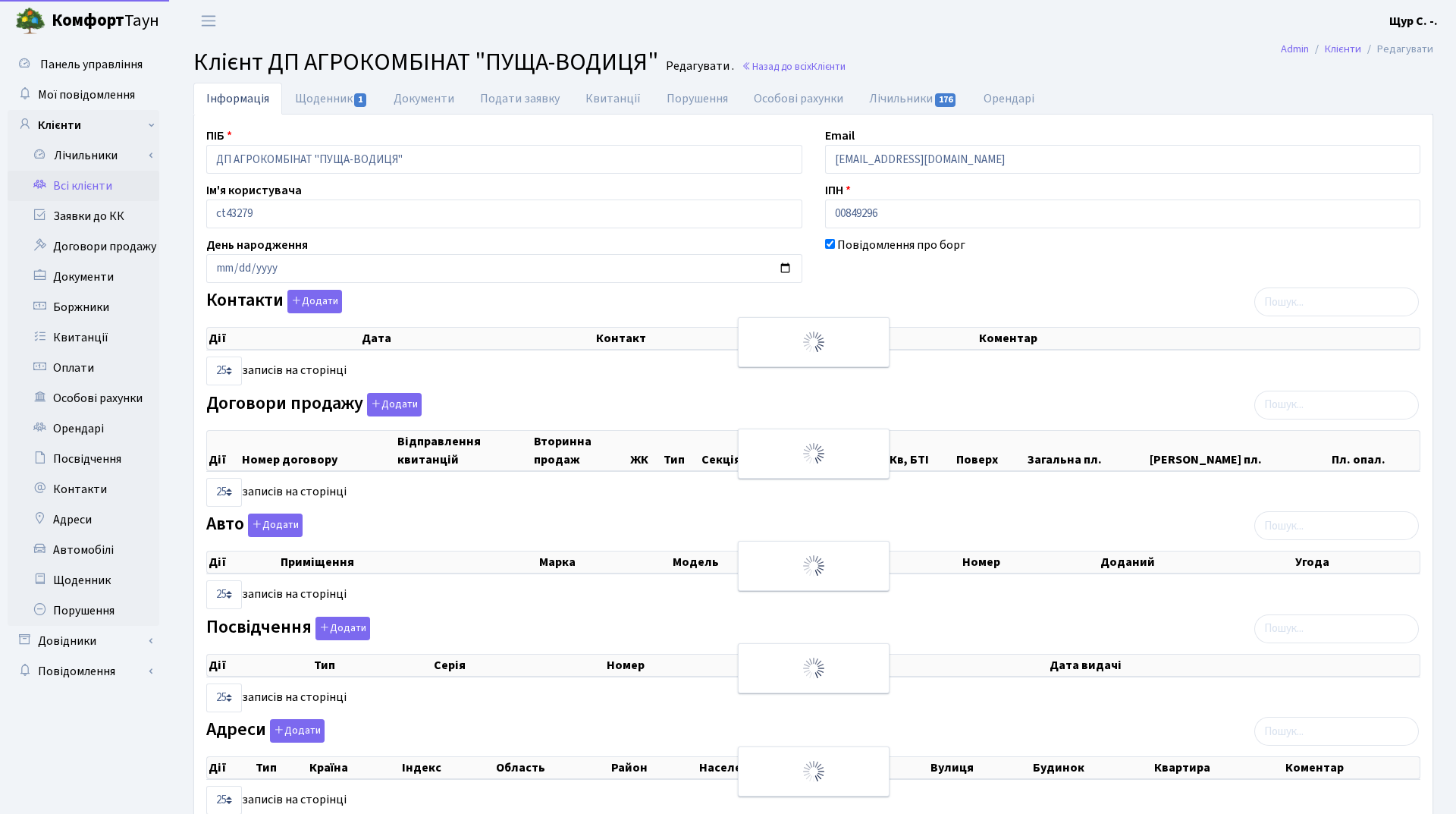
select select "25"
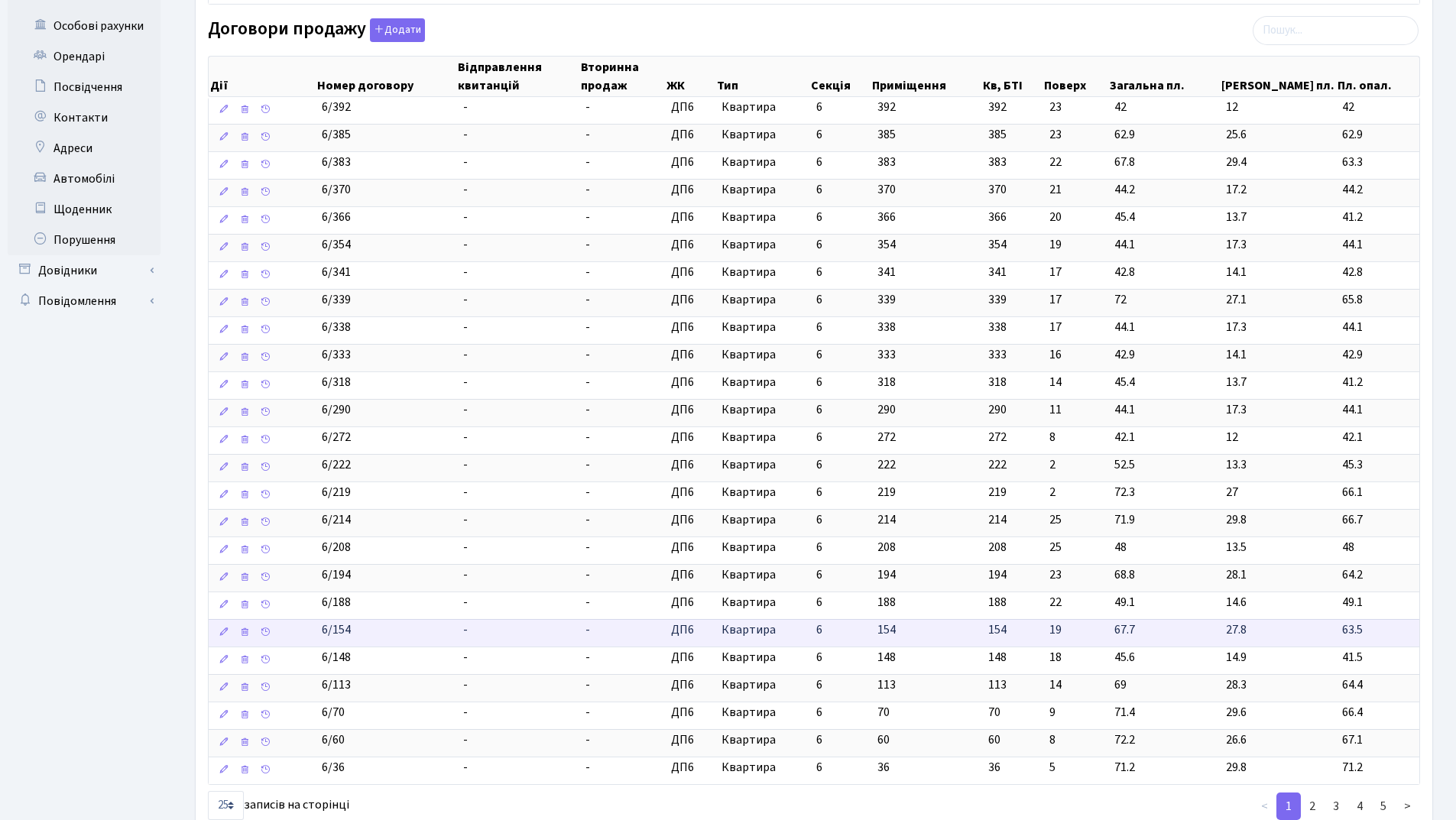
scroll to position [382, 0]
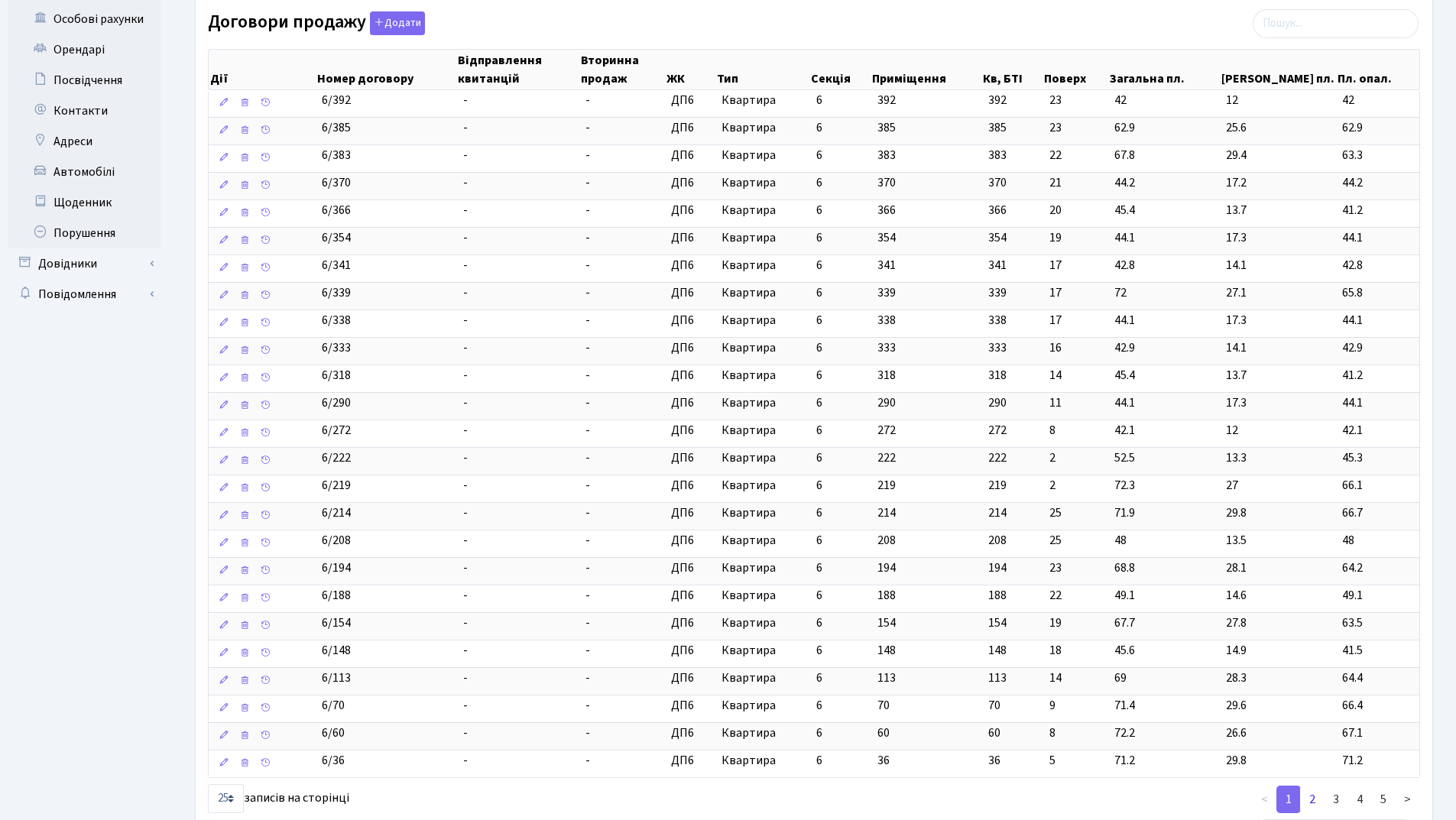
click at [1311, 805] on link "2" at bounding box center [1312, 799] width 24 height 27
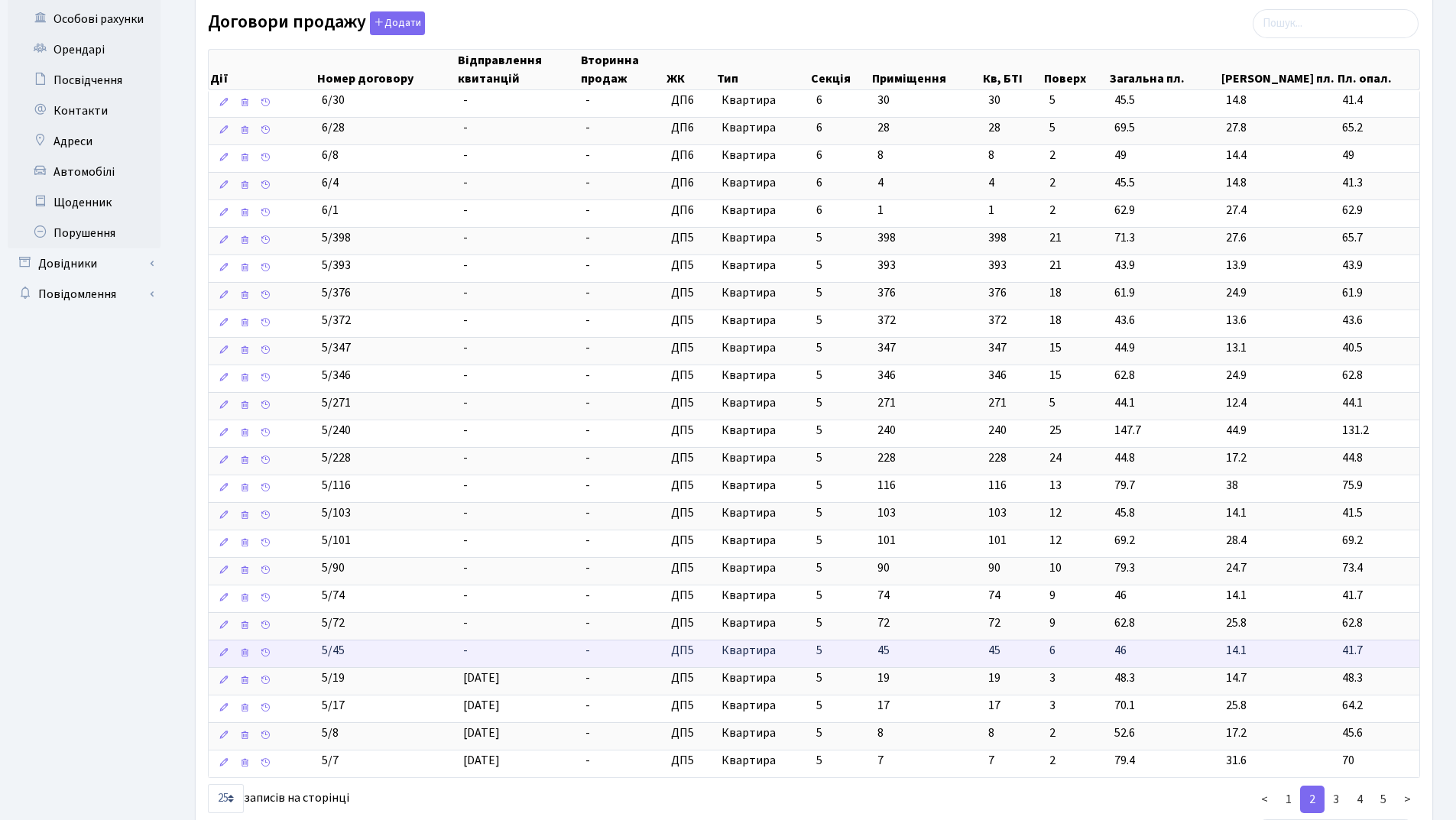
click at [532, 645] on td "-" at bounding box center [518, 653] width 123 height 27
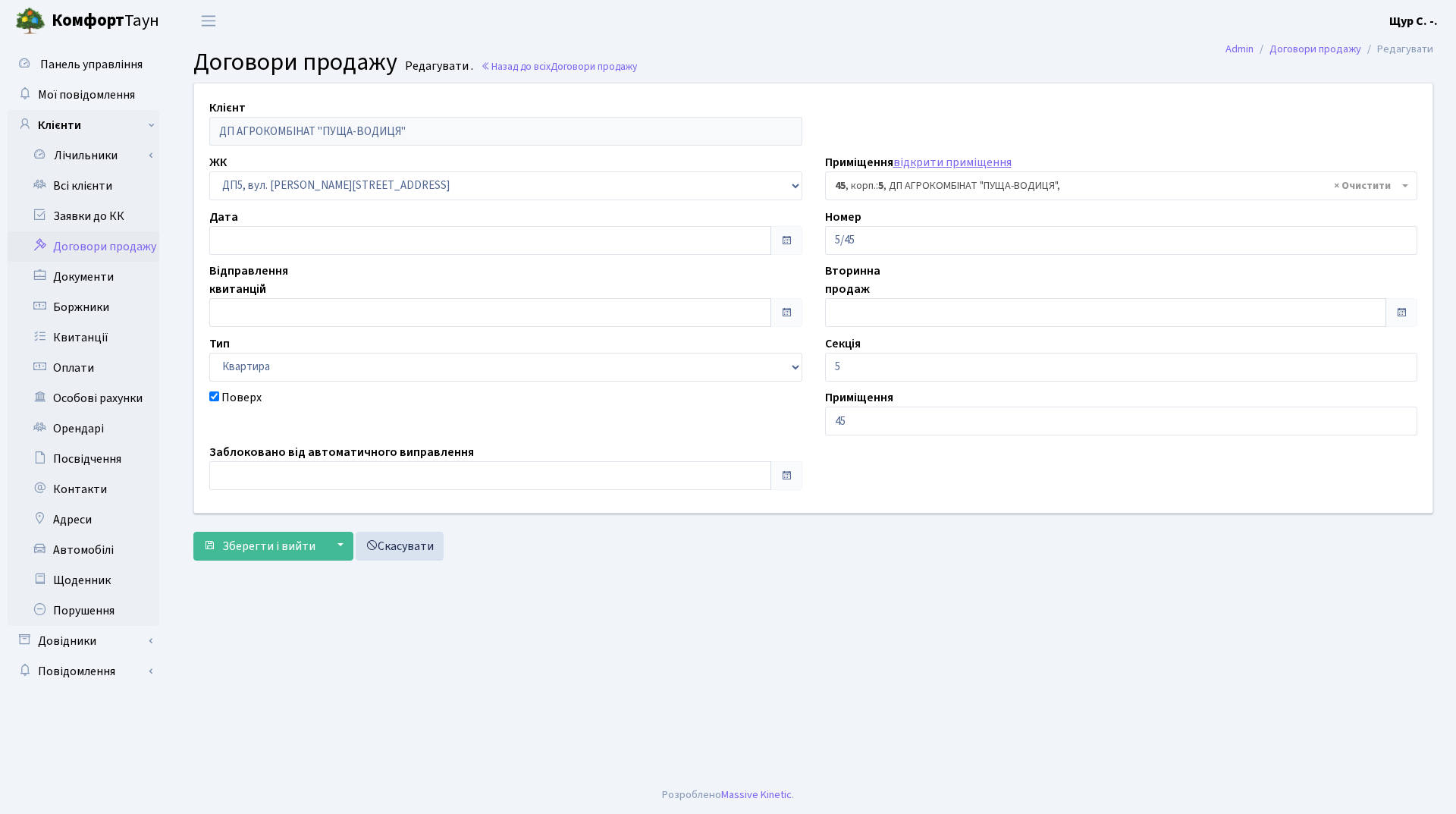
select select "45643"
click at [371, 305] on input "text" at bounding box center [490, 312] width 562 height 29
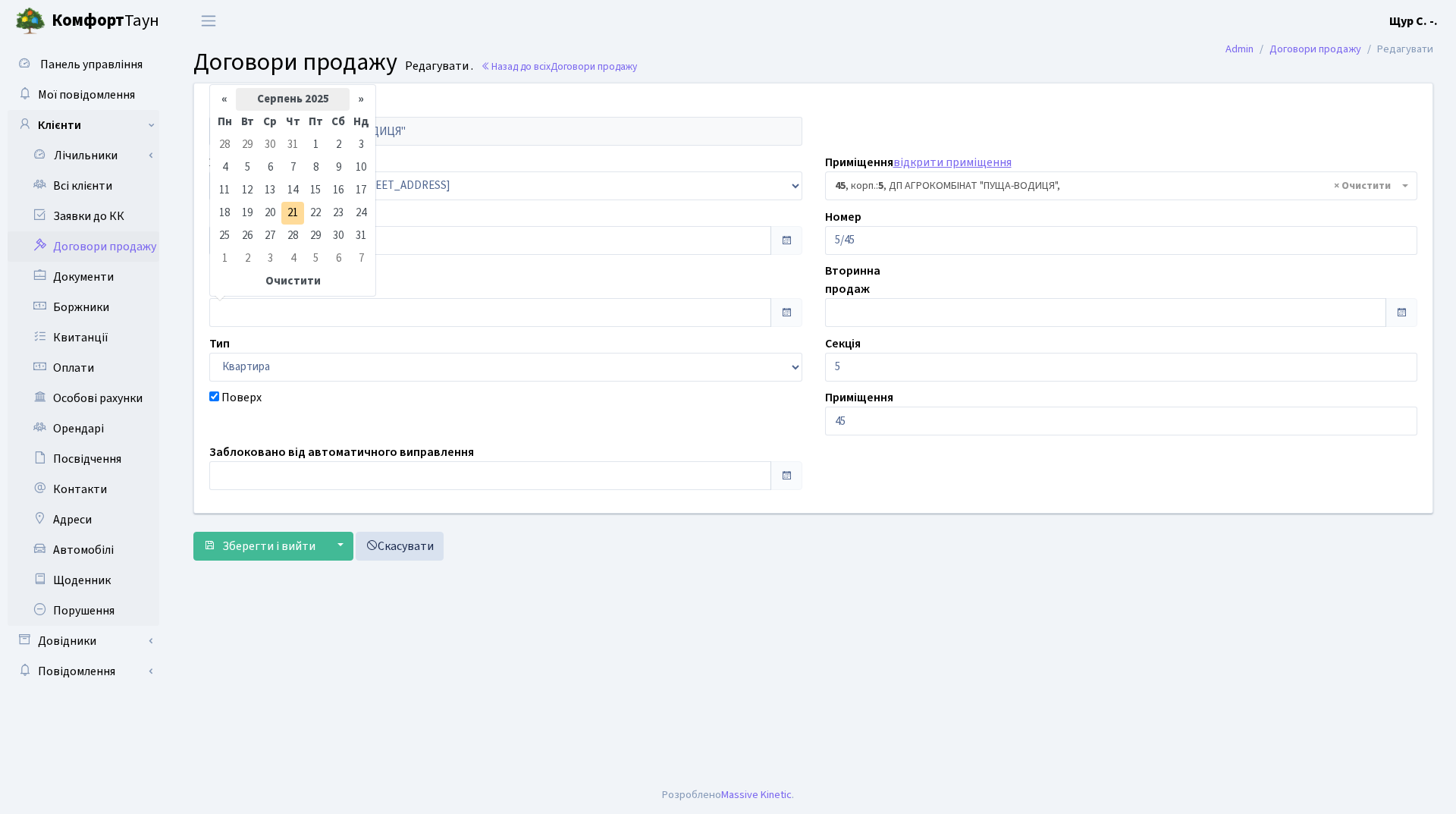
click at [292, 93] on th "Серпень 2025" at bounding box center [293, 100] width 114 height 23
click at [351, 155] on span "Кві" at bounding box center [348, 159] width 35 height 41
click at [253, 145] on td "1" at bounding box center [248, 145] width 23 height 23
type input "[DATE]"
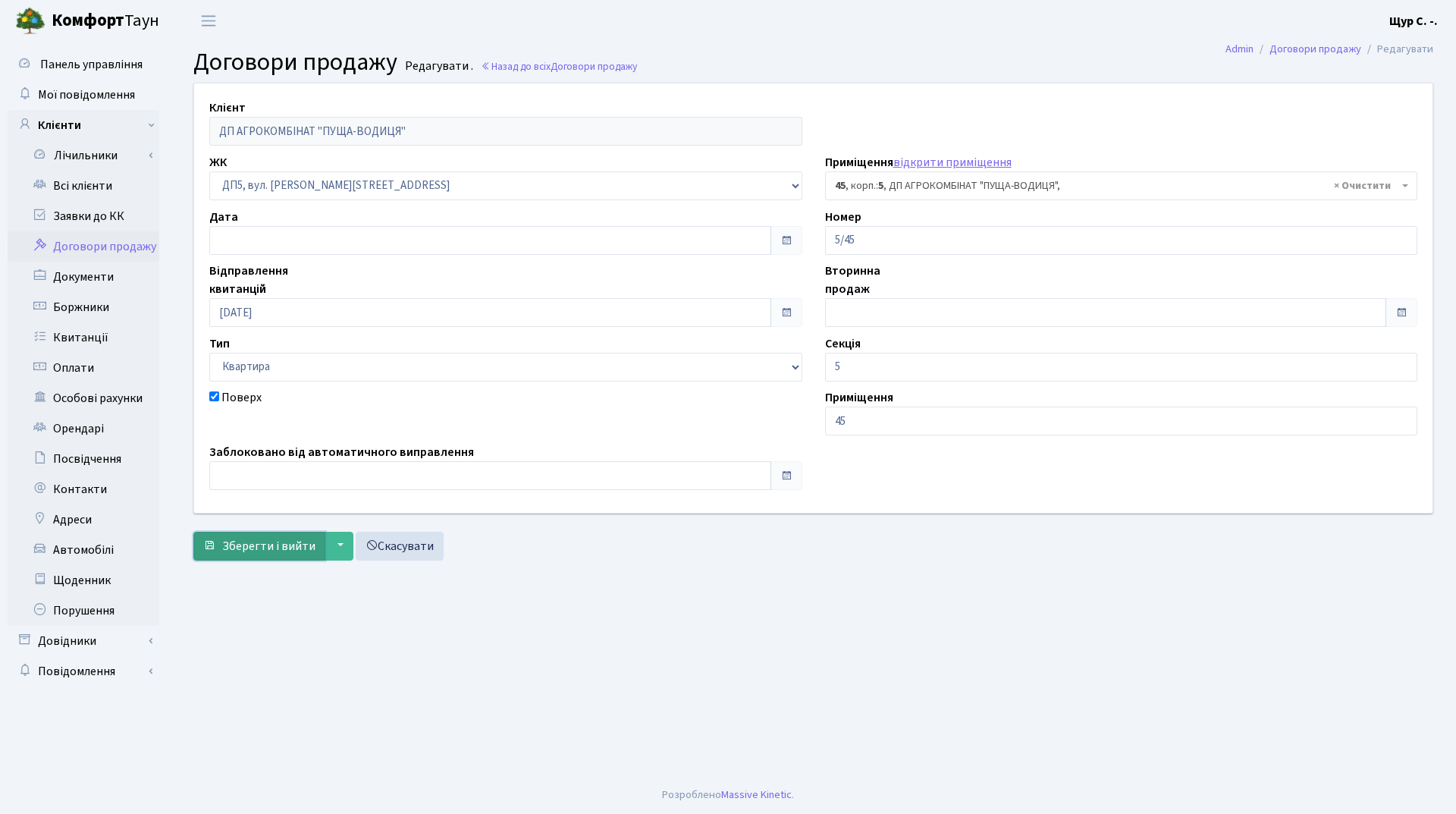
click at [258, 551] on span "Зберегти і вийти" at bounding box center [268, 546] width 93 height 17
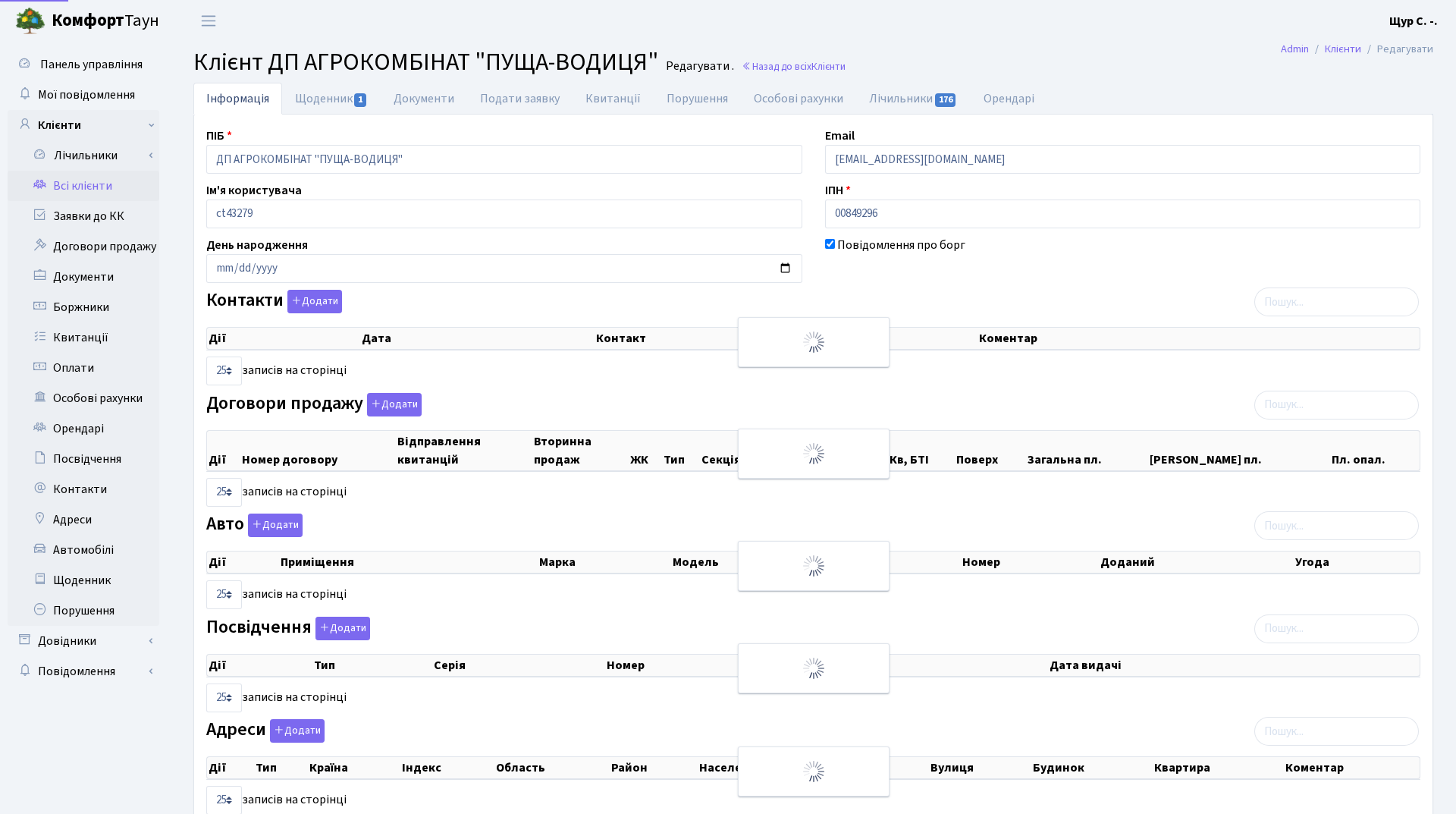
select select "25"
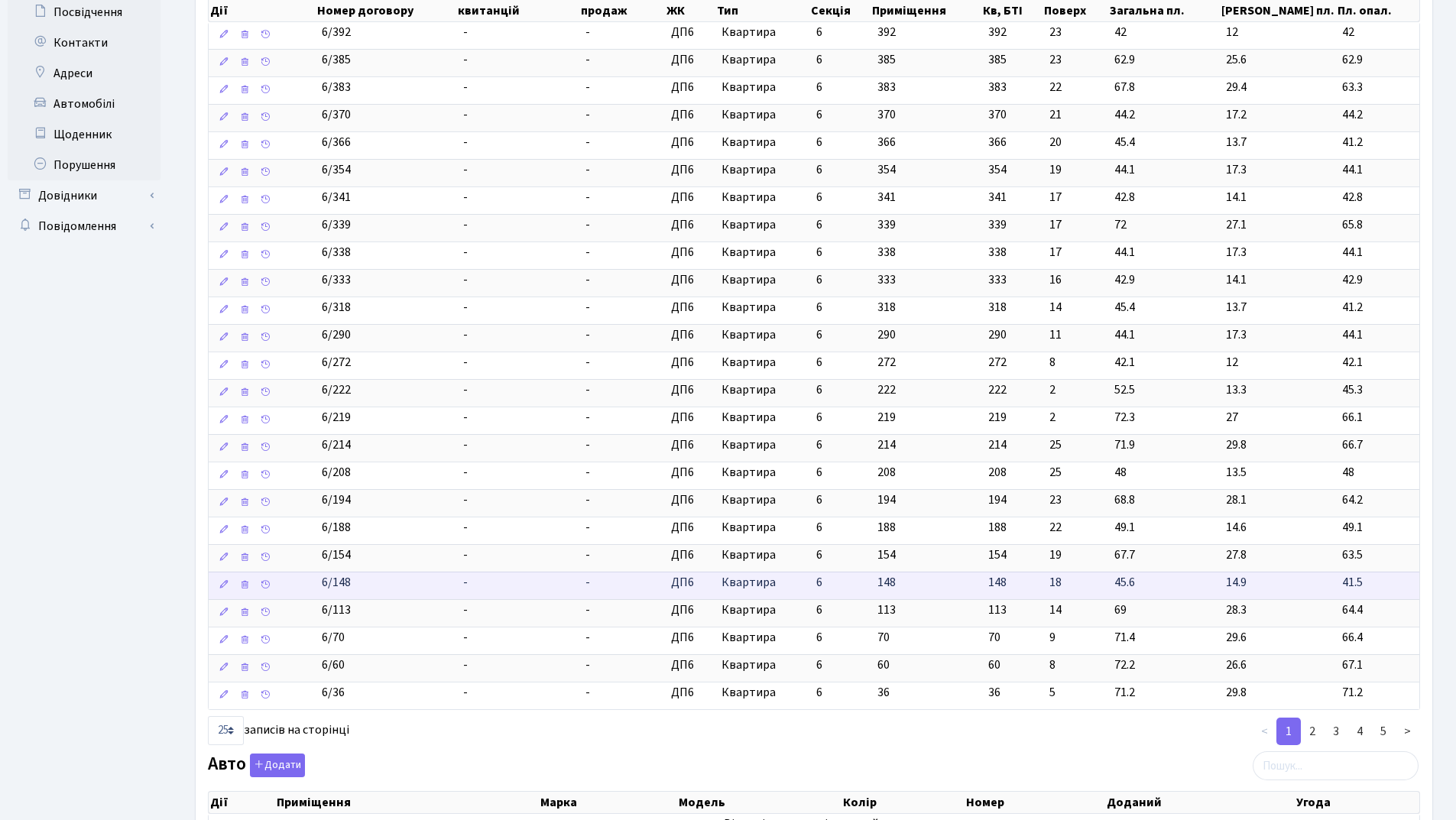
scroll to position [458, 0]
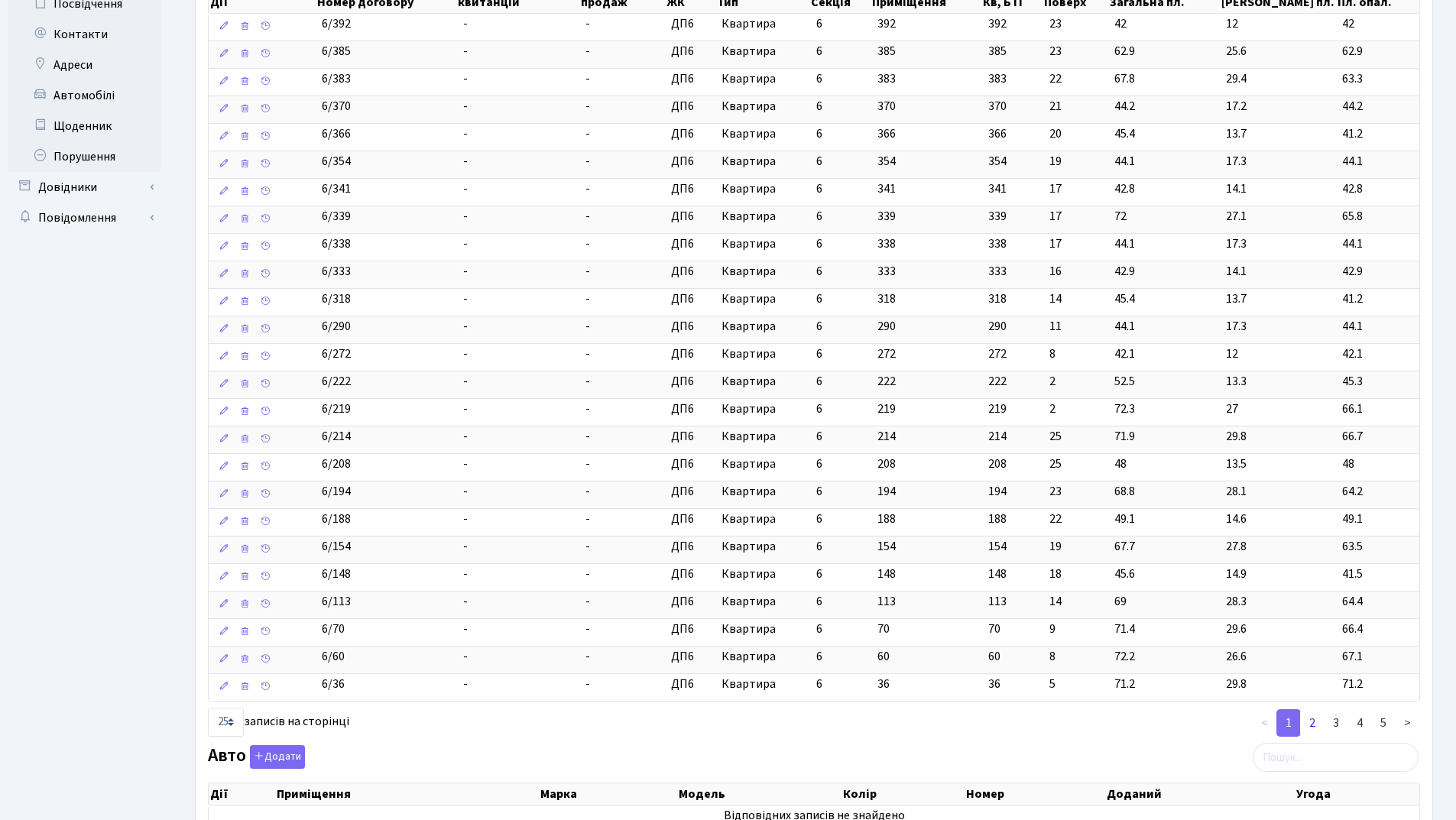
click at [1315, 723] on link "2" at bounding box center [1312, 723] width 24 height 27
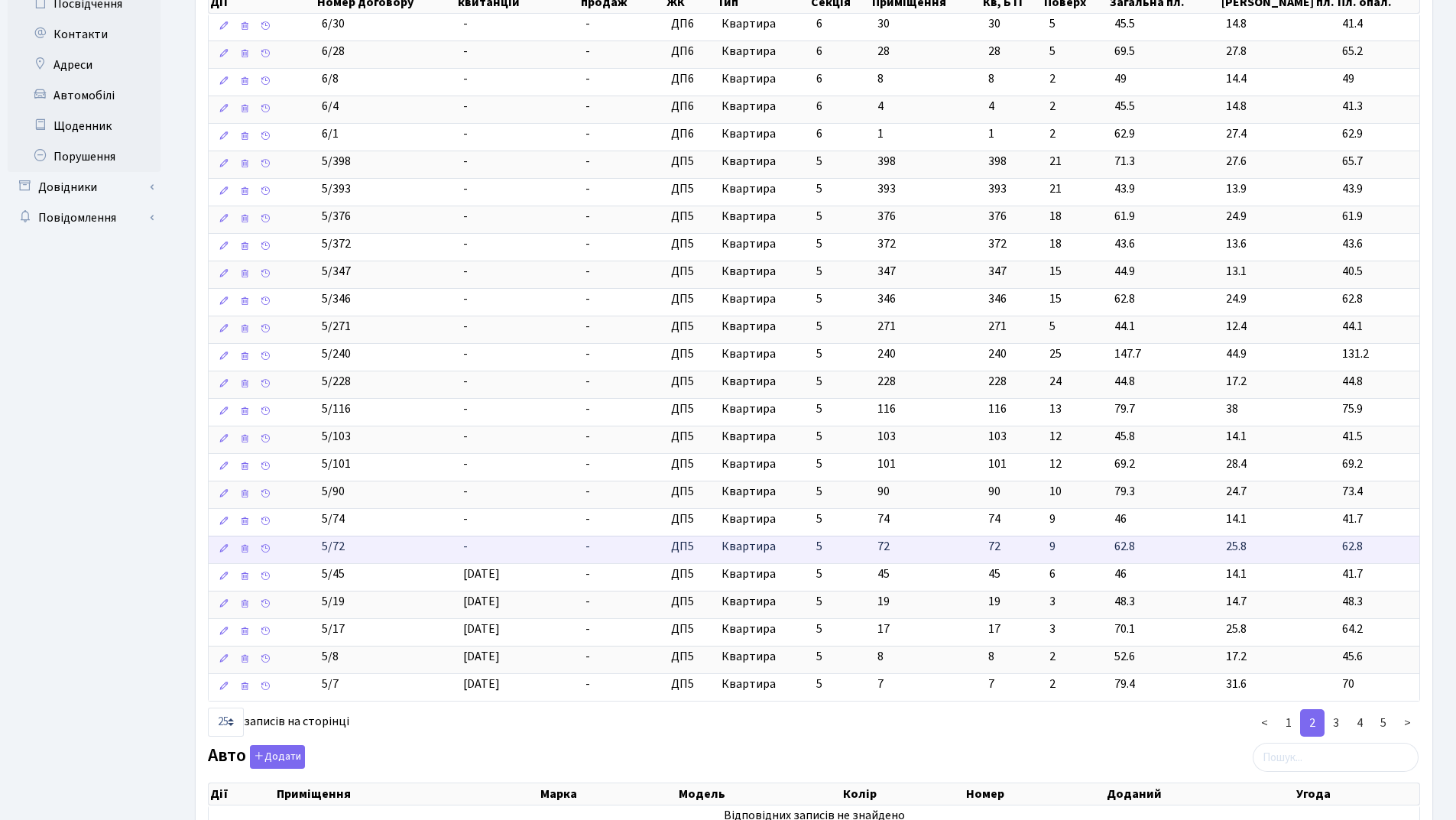
click at [549, 556] on td "-" at bounding box center [518, 549] width 123 height 27
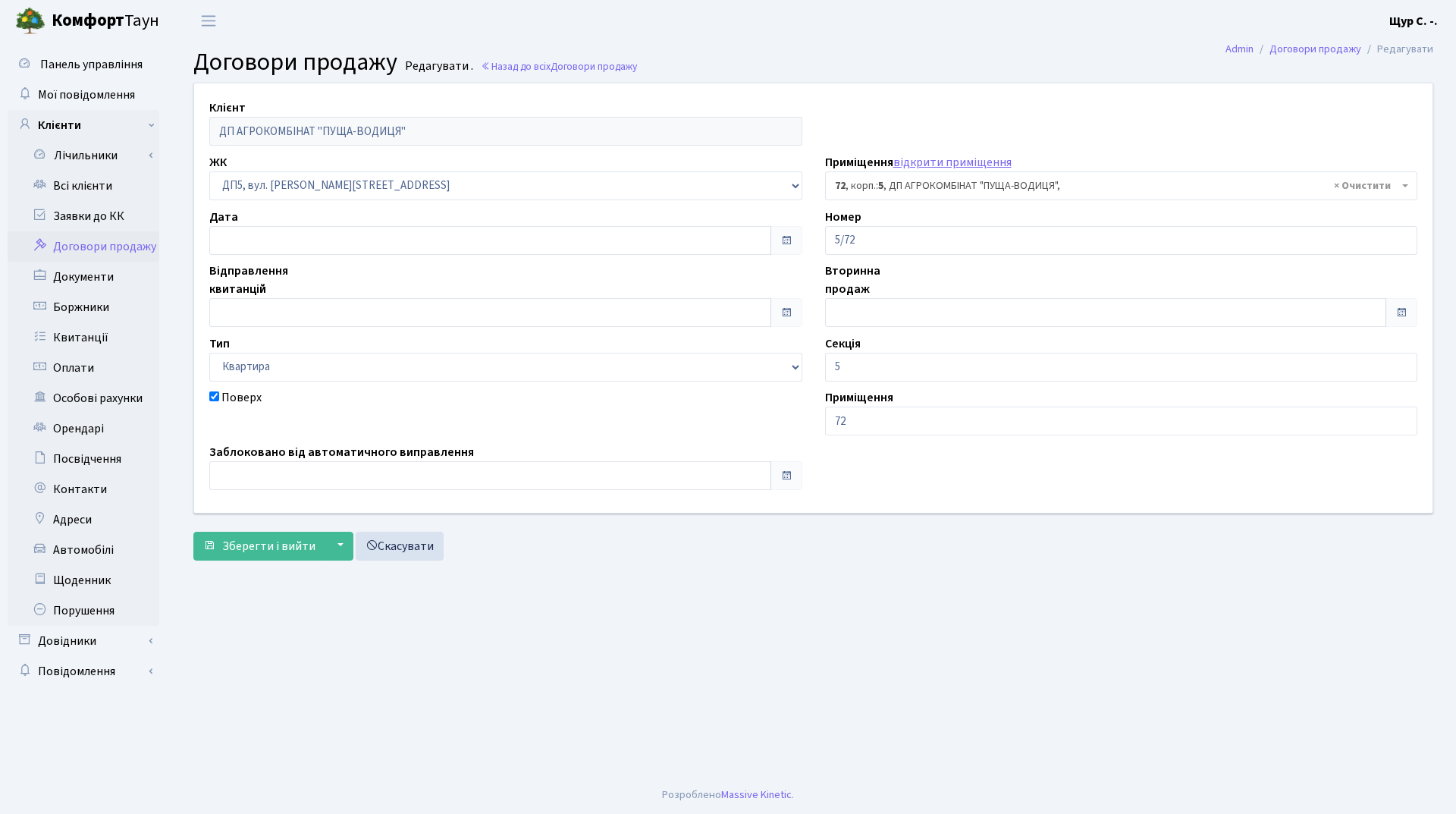
select select "45670"
click at [437, 312] on input "text" at bounding box center [490, 312] width 562 height 29
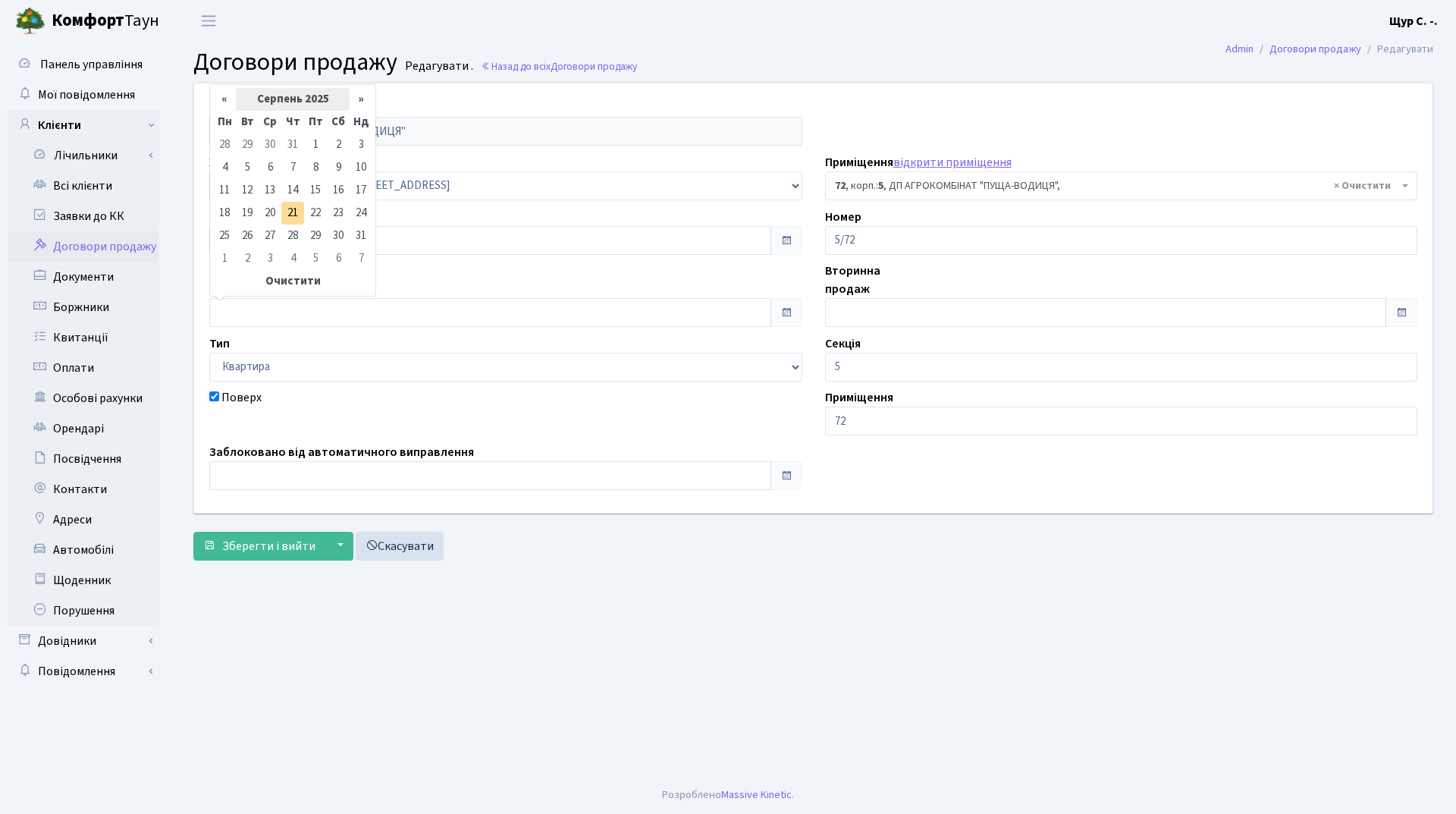
click at [300, 95] on th "Серпень 2025" at bounding box center [293, 100] width 114 height 23
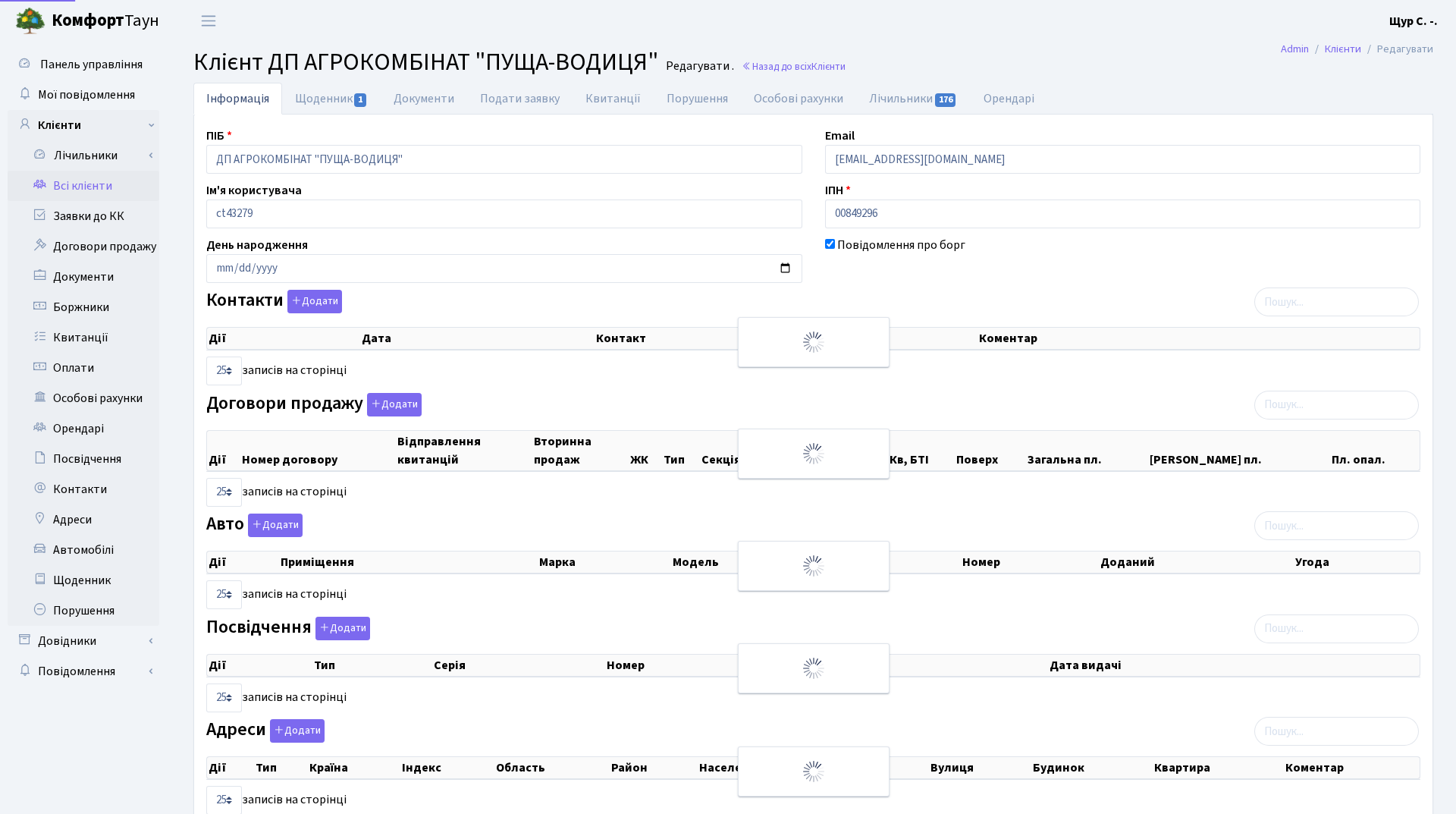
select select "25"
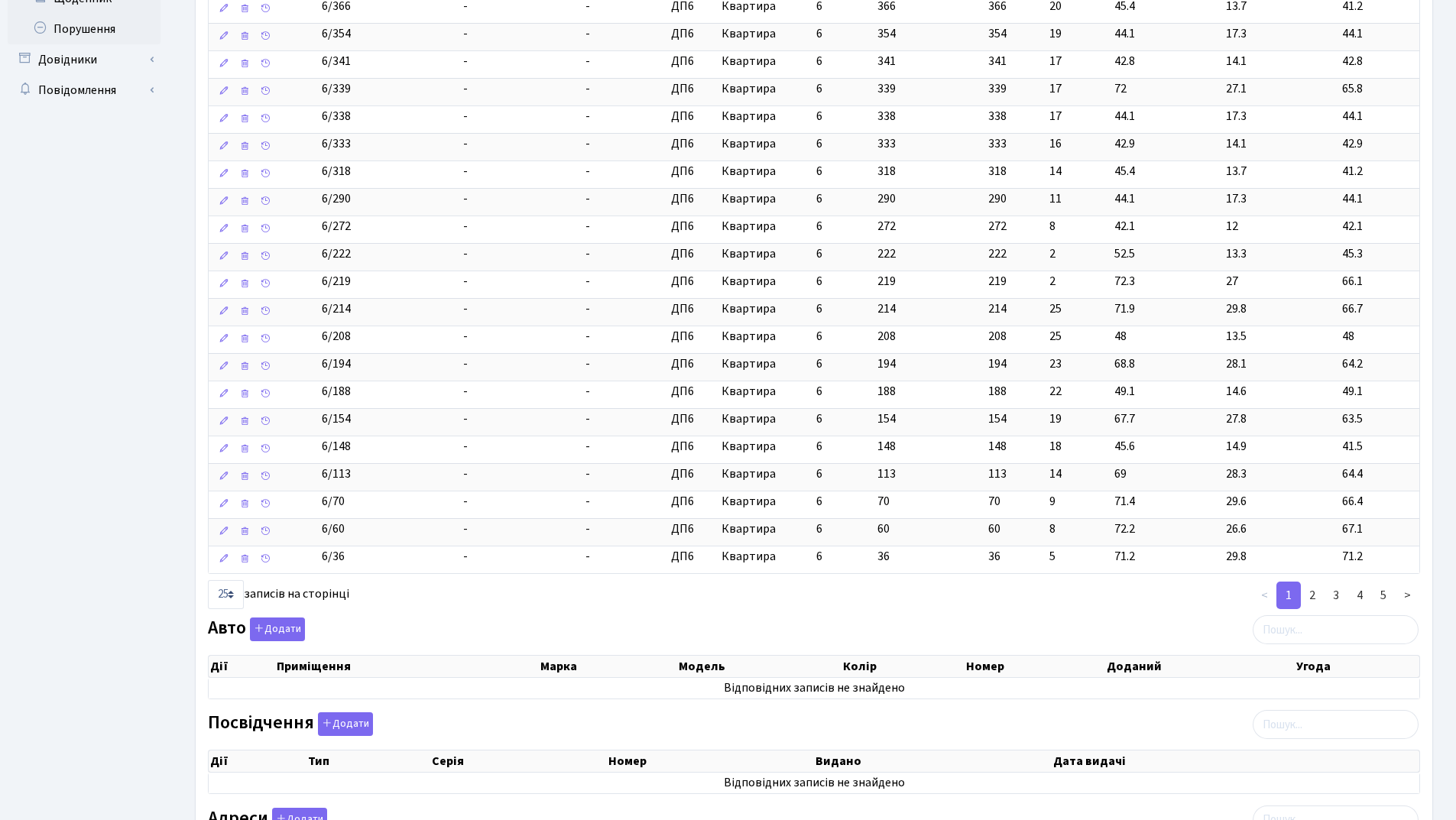
scroll to position [611, 0]
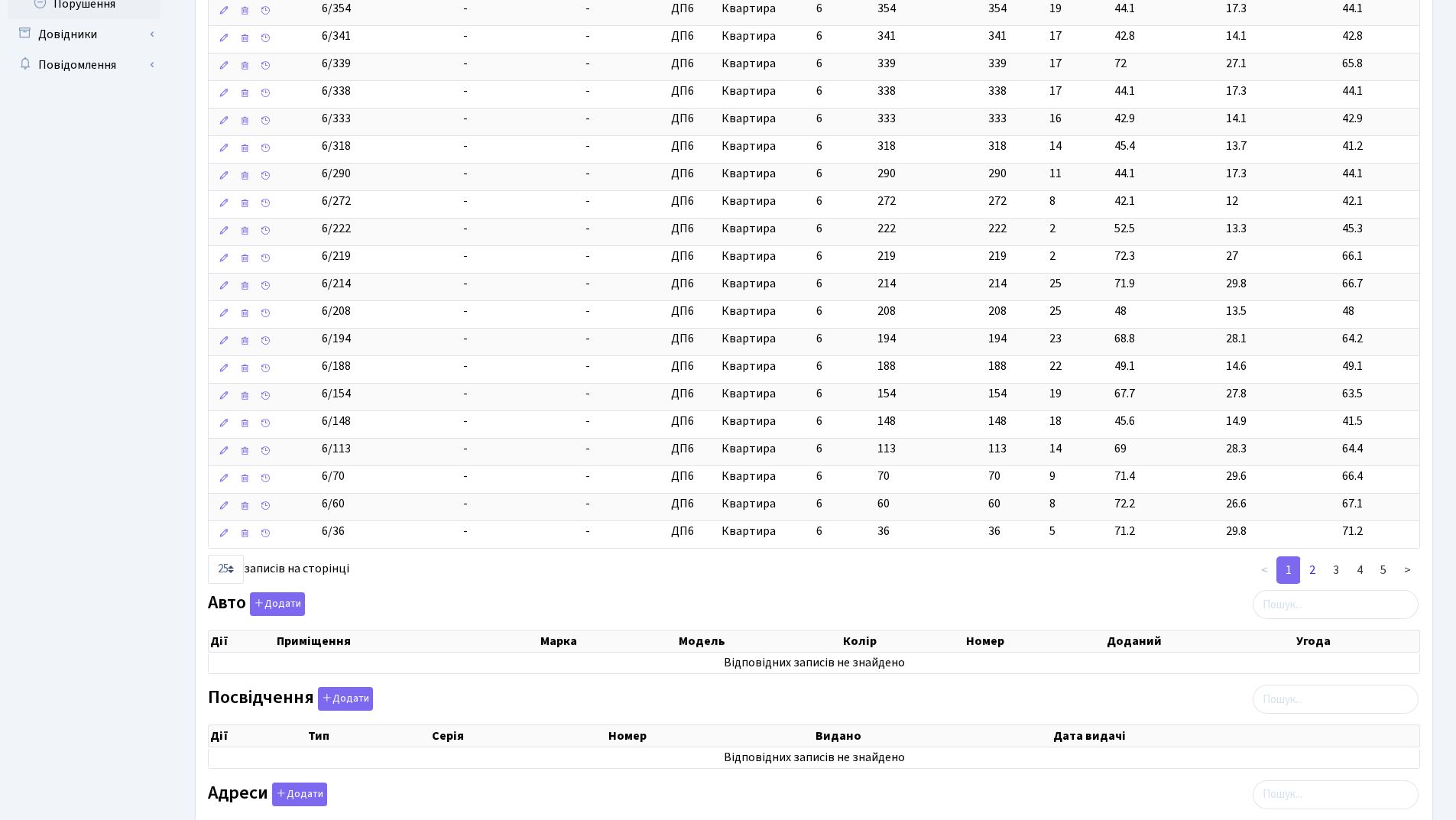
click at [1319, 574] on link "2" at bounding box center [1312, 570] width 24 height 27
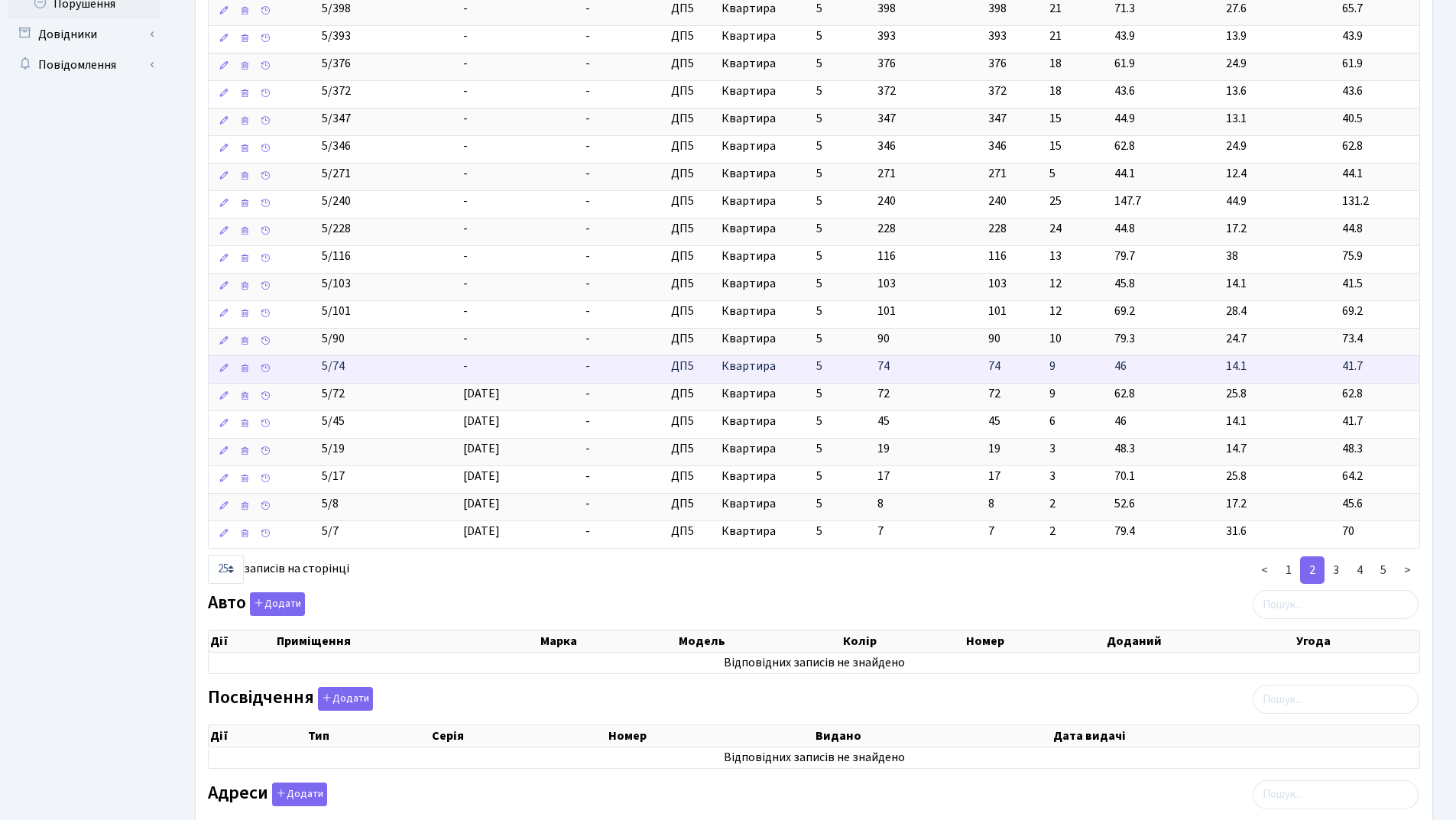
click at [487, 367] on td "-" at bounding box center [518, 368] width 123 height 27
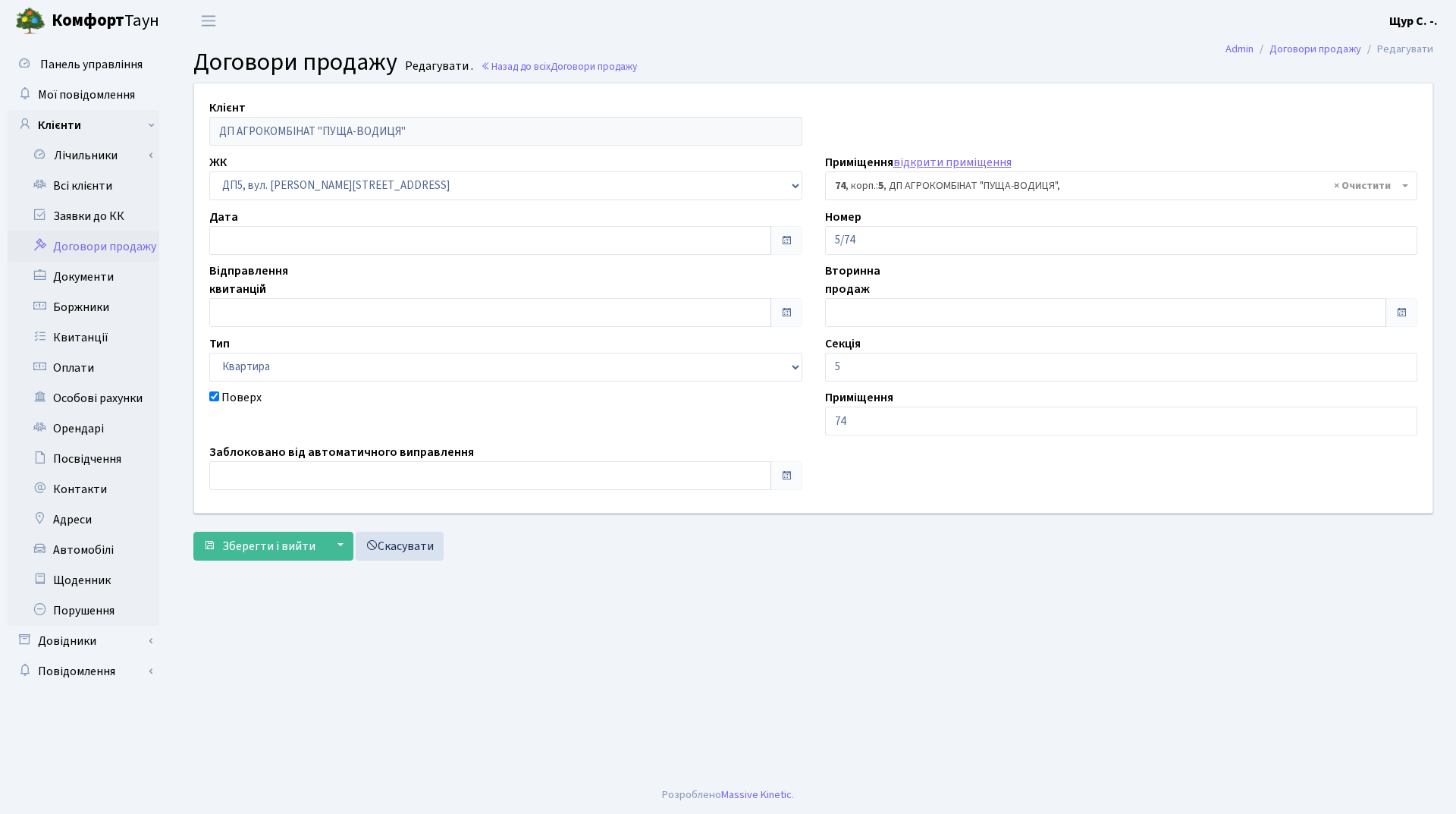
select select "45672"
click at [323, 308] on input "text" at bounding box center [490, 312] width 562 height 29
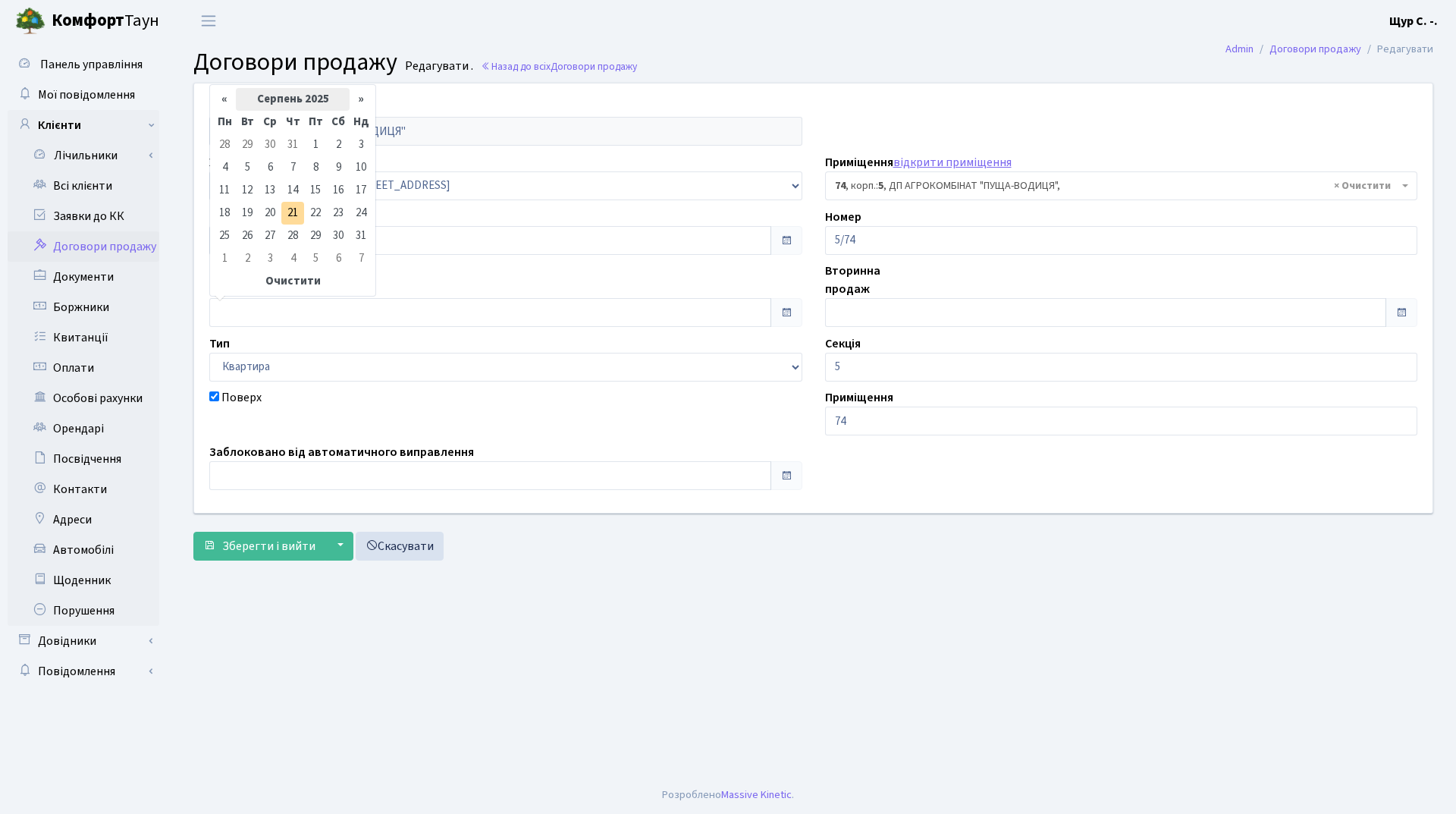
click at [276, 99] on th "Серпень 2025" at bounding box center [293, 100] width 114 height 23
click at [348, 159] on span "Кві" at bounding box center [348, 159] width 35 height 41
click at [249, 148] on td "1" at bounding box center [248, 145] width 23 height 23
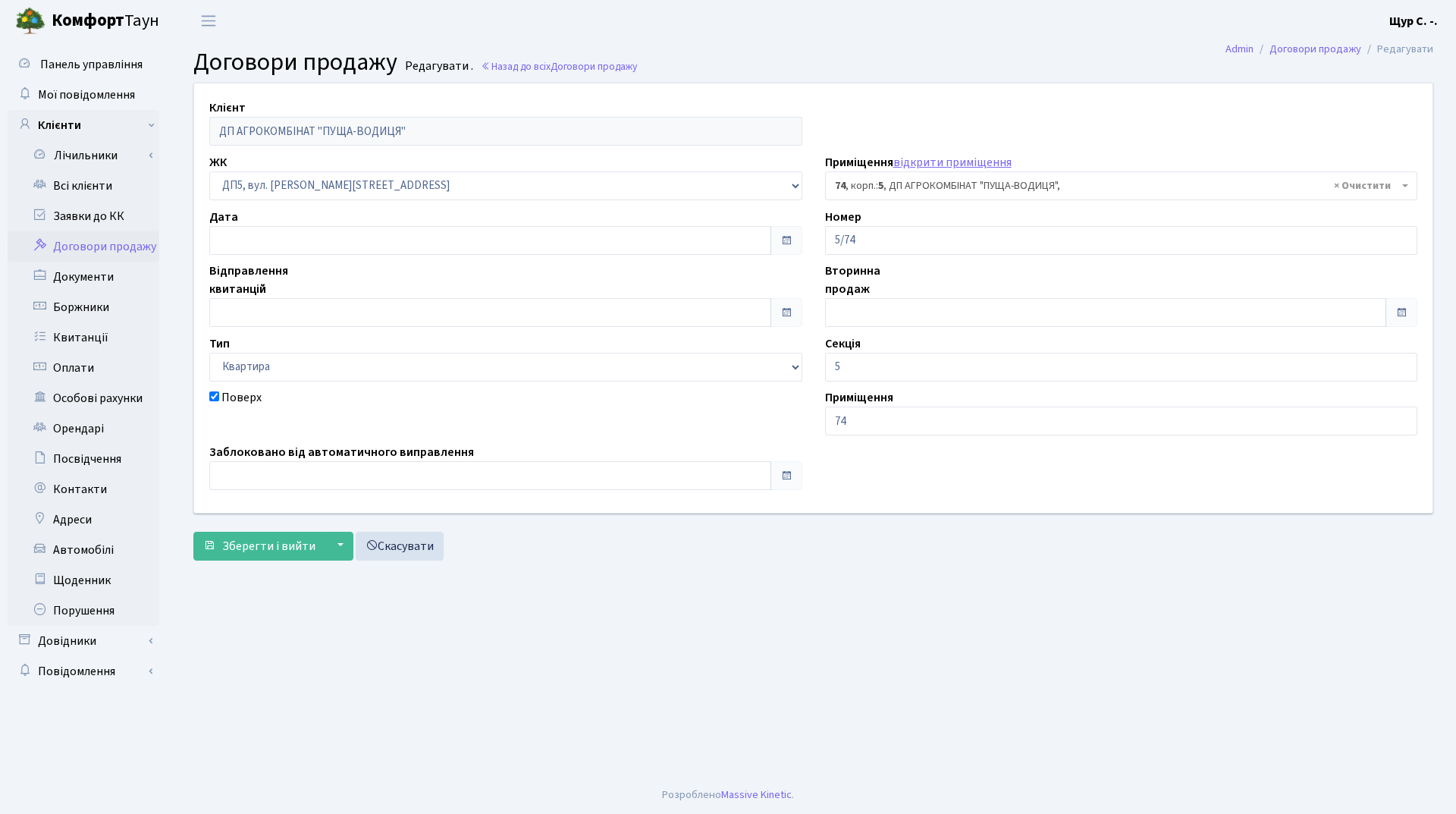
type input "[DATE]"
click at [268, 543] on span "Зберегти і вийти" at bounding box center [268, 546] width 93 height 17
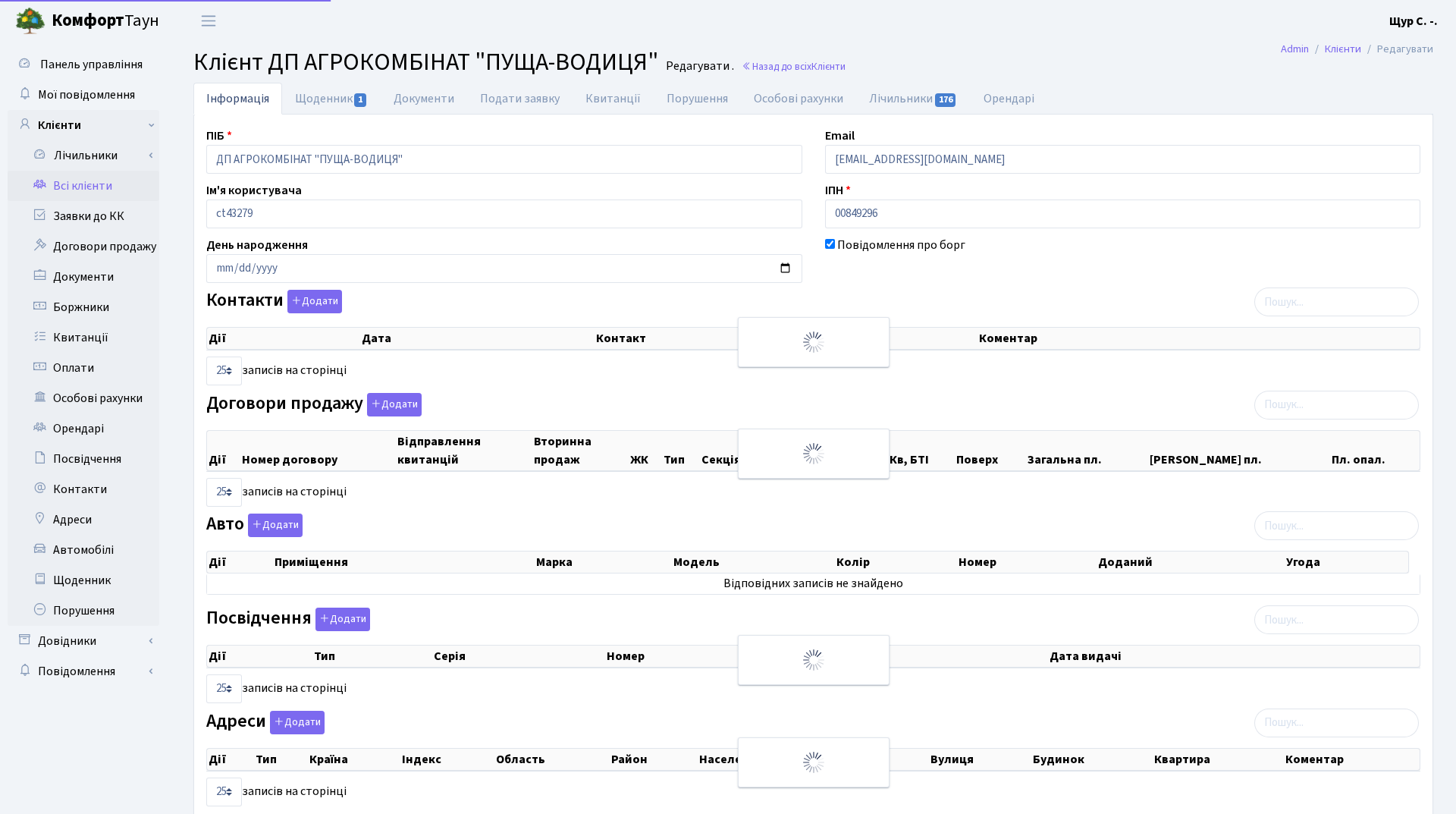
select select "25"
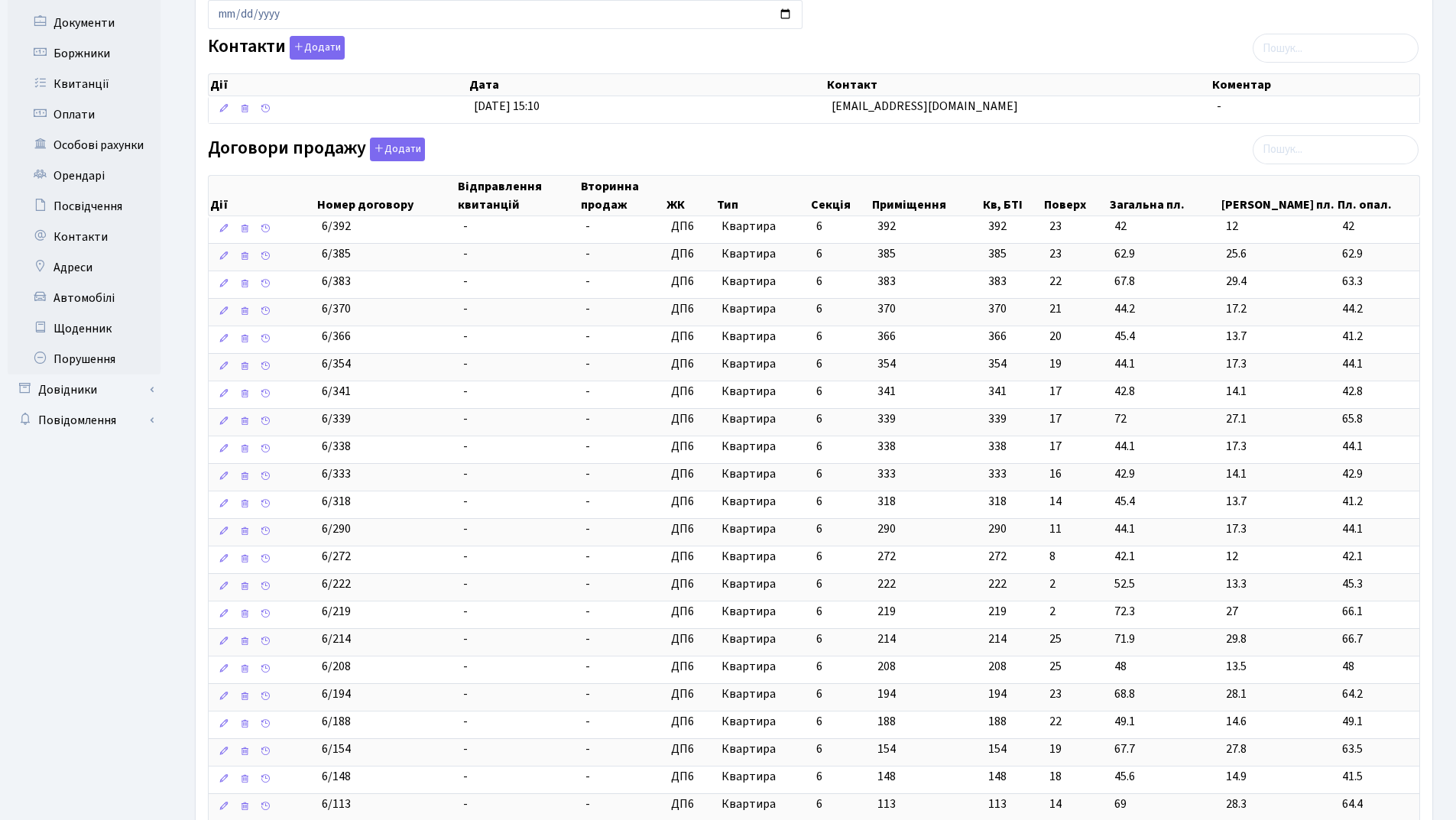
scroll to position [611, 0]
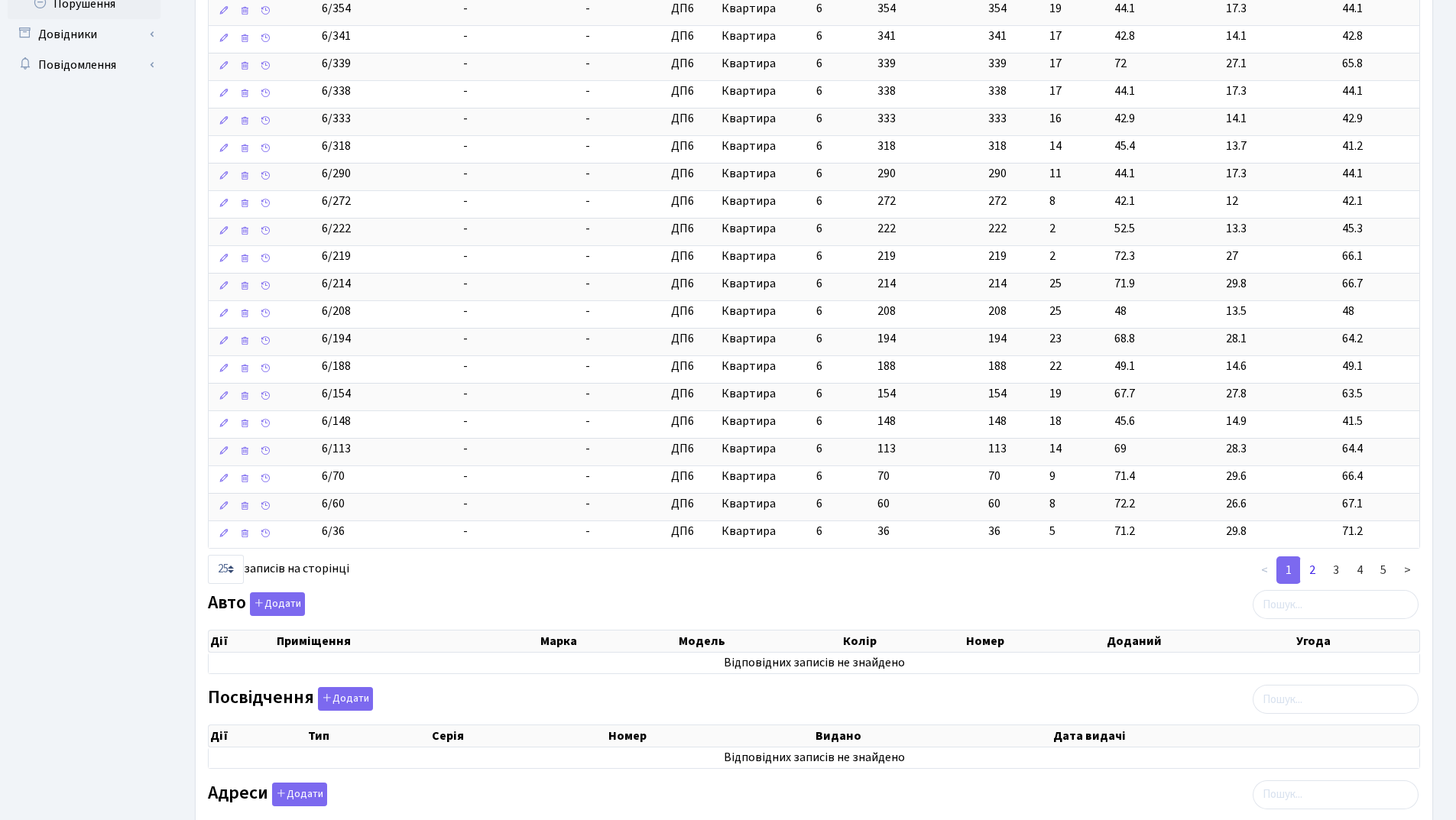
click at [1315, 572] on link "2" at bounding box center [1312, 570] width 24 height 27
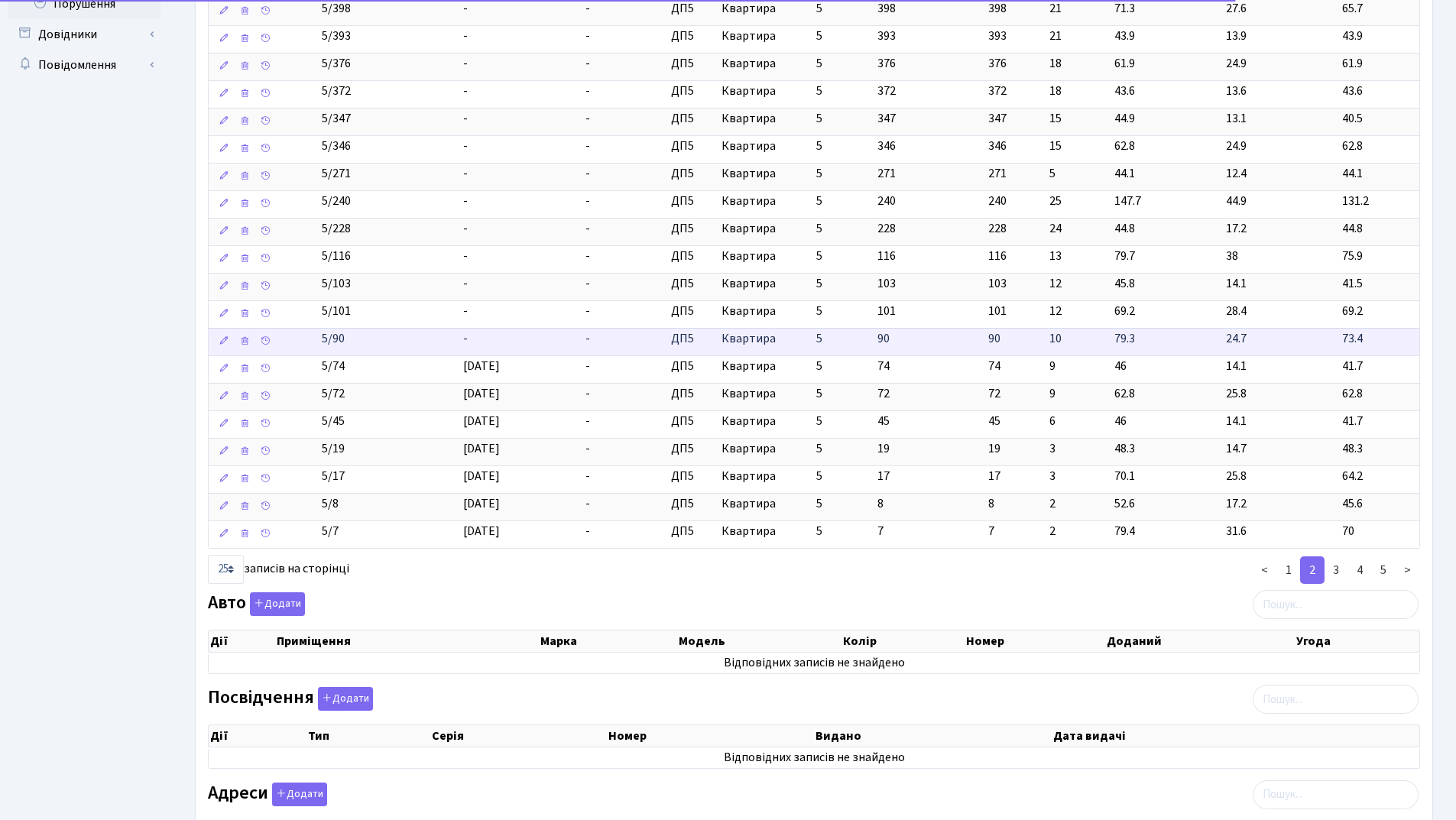
click at [523, 342] on td "-" at bounding box center [518, 341] width 123 height 27
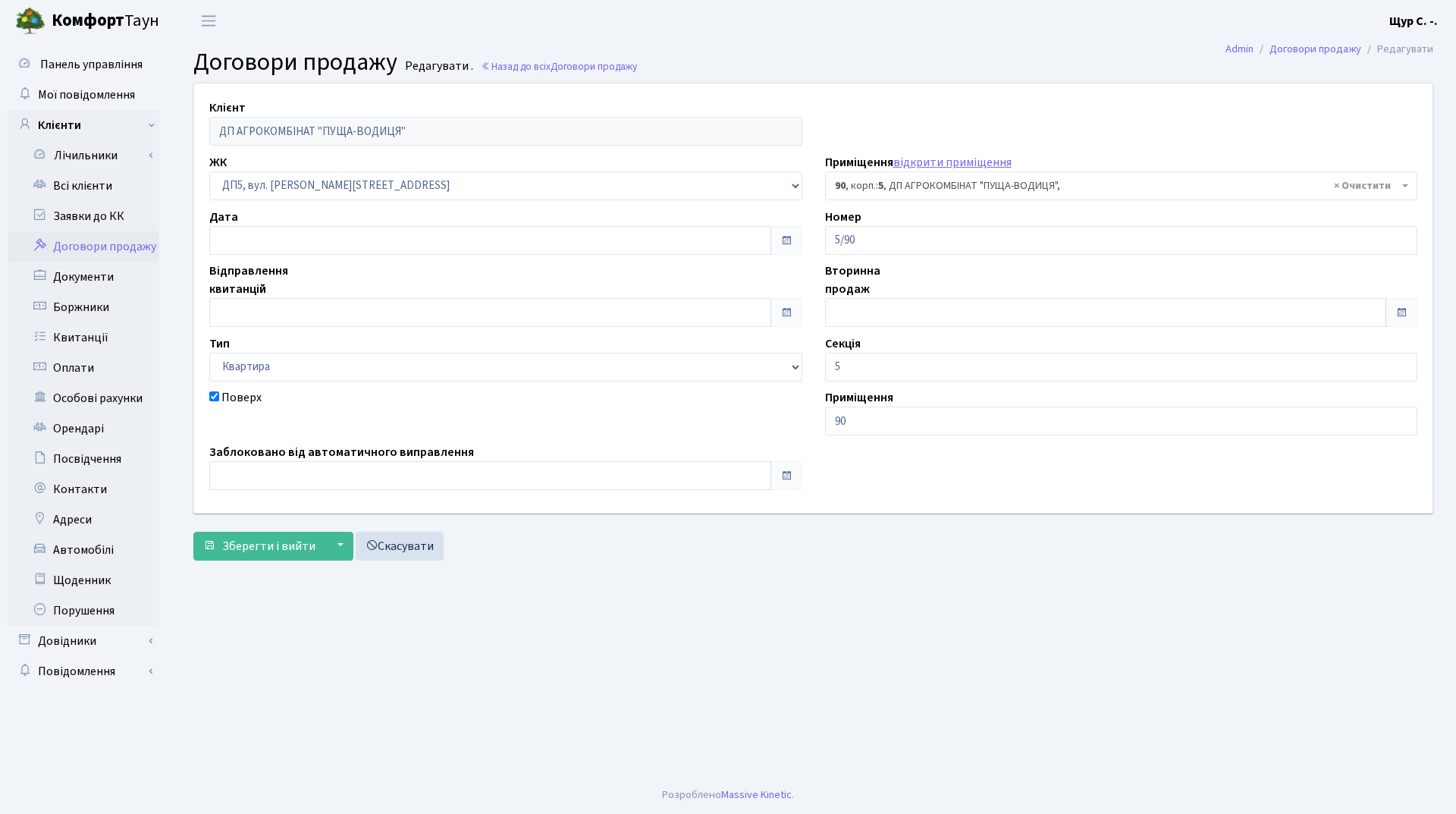
select select "45688"
click at [319, 305] on input "text" at bounding box center [490, 312] width 562 height 29
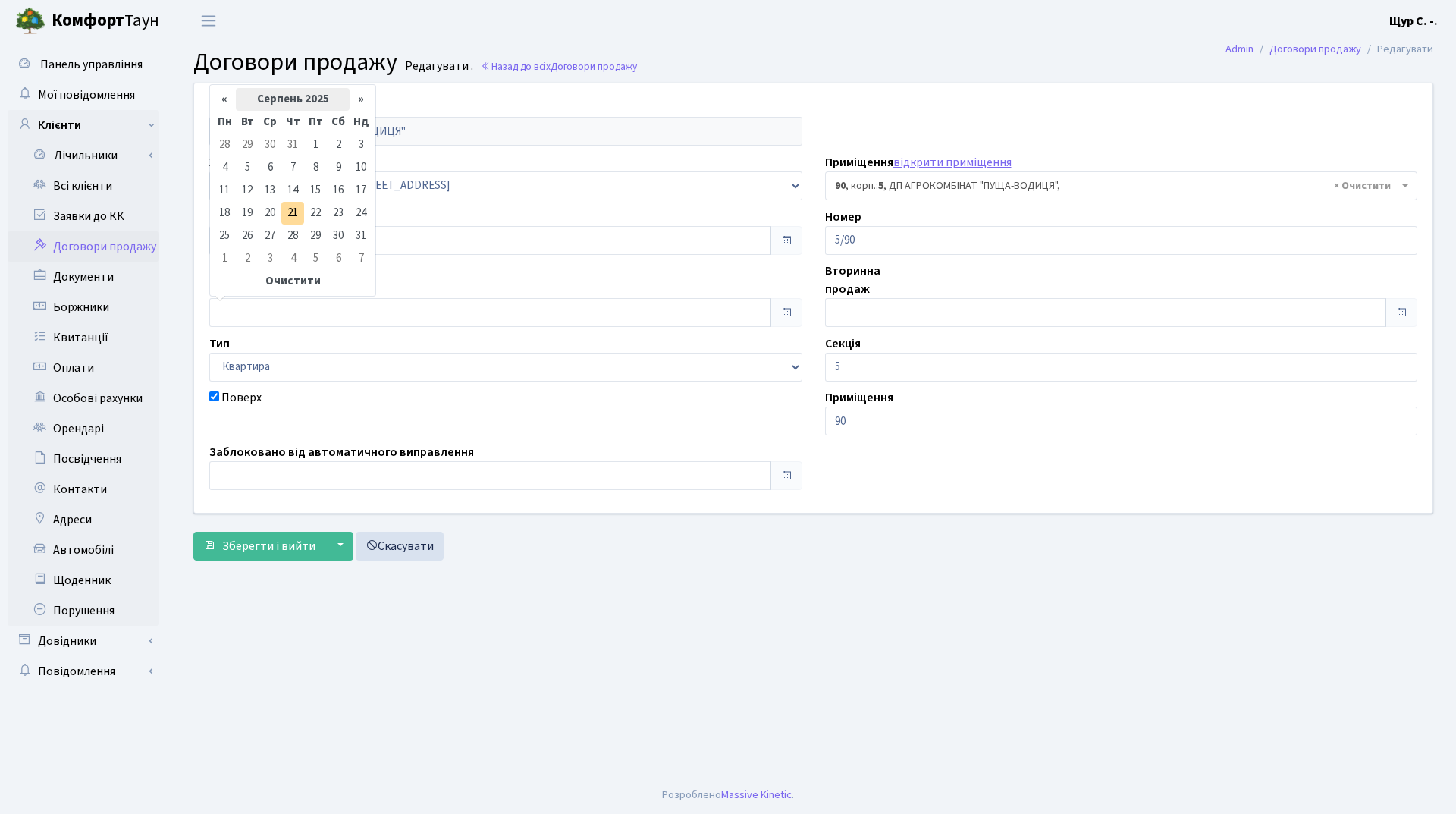
click at [305, 102] on th "Серпень 2025" at bounding box center [293, 100] width 114 height 23
click at [347, 155] on span "Кві" at bounding box center [348, 159] width 35 height 41
click at [246, 144] on td "1" at bounding box center [248, 145] width 23 height 23
type input "[DATE]"
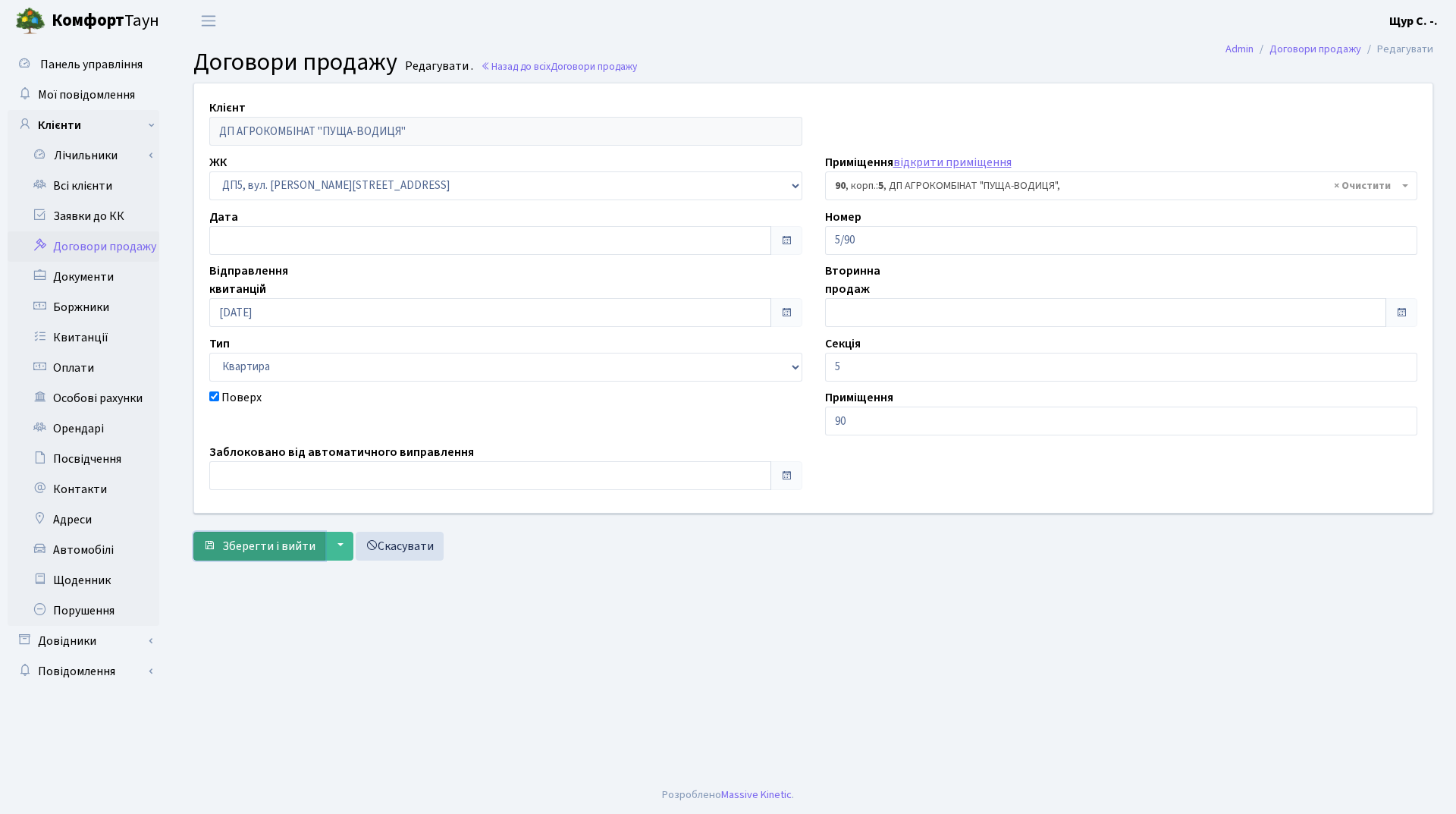
click at [253, 542] on span "Зберегти і вийти" at bounding box center [268, 546] width 93 height 17
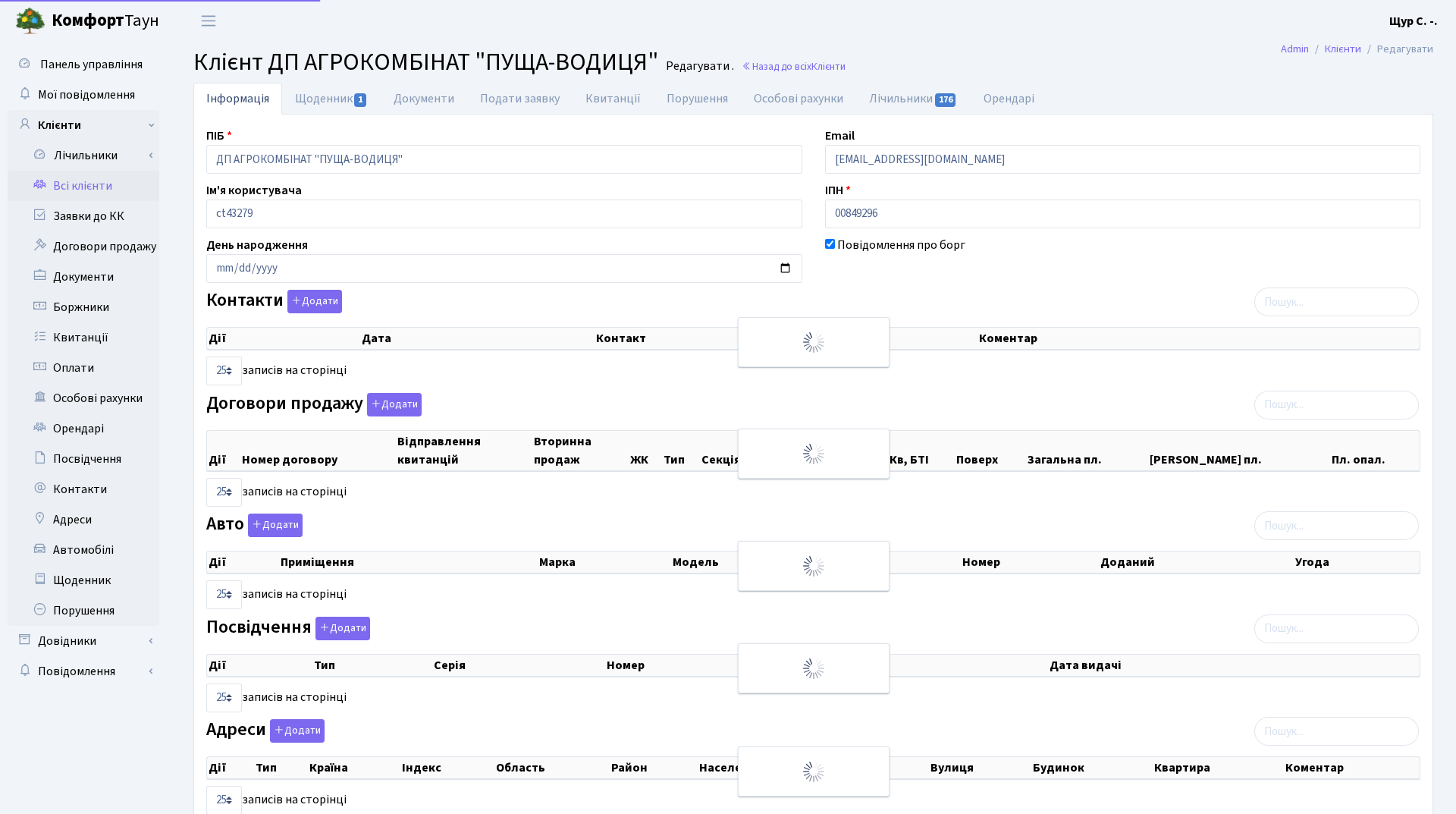
select select "25"
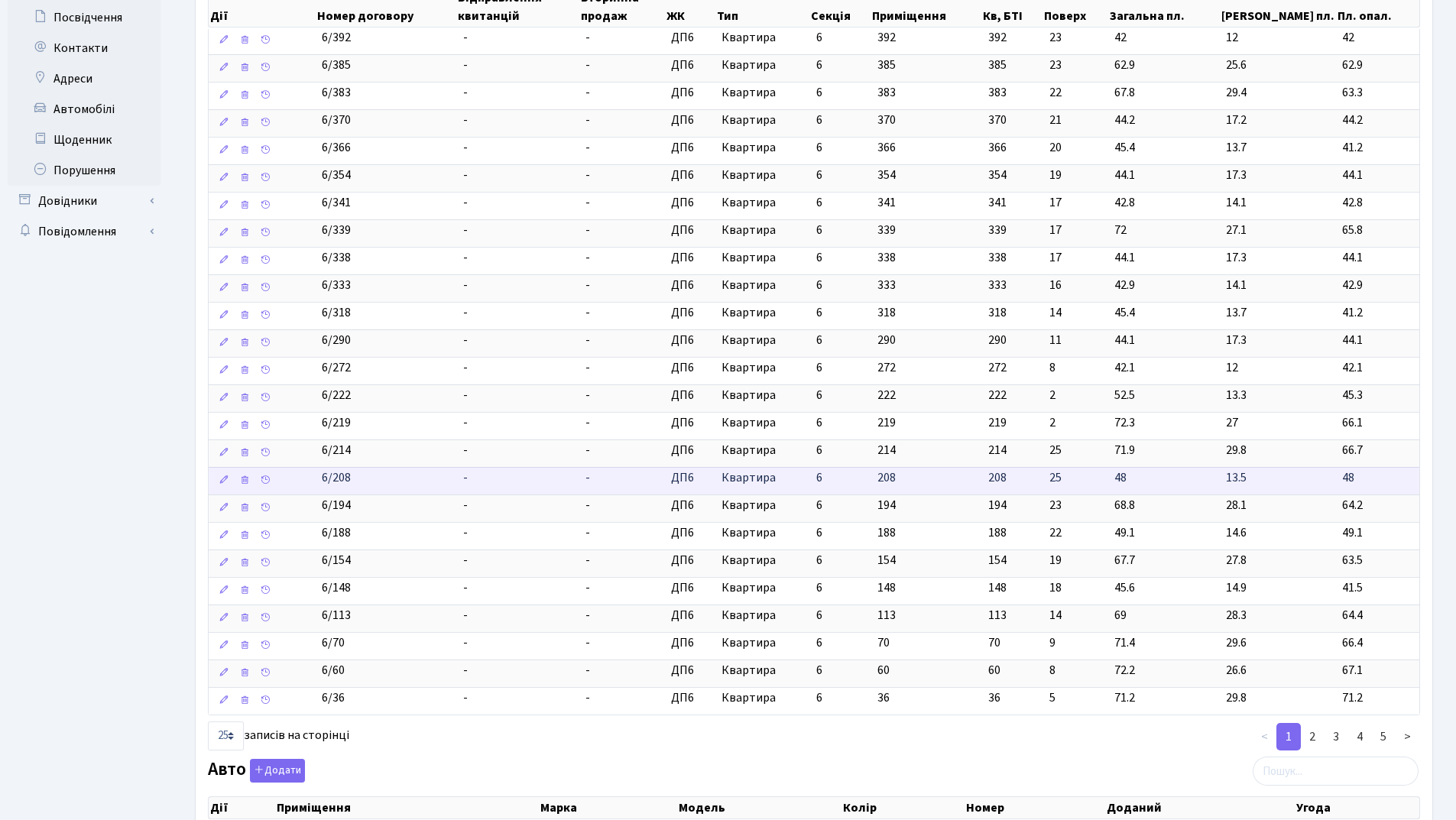
scroll to position [458, 0]
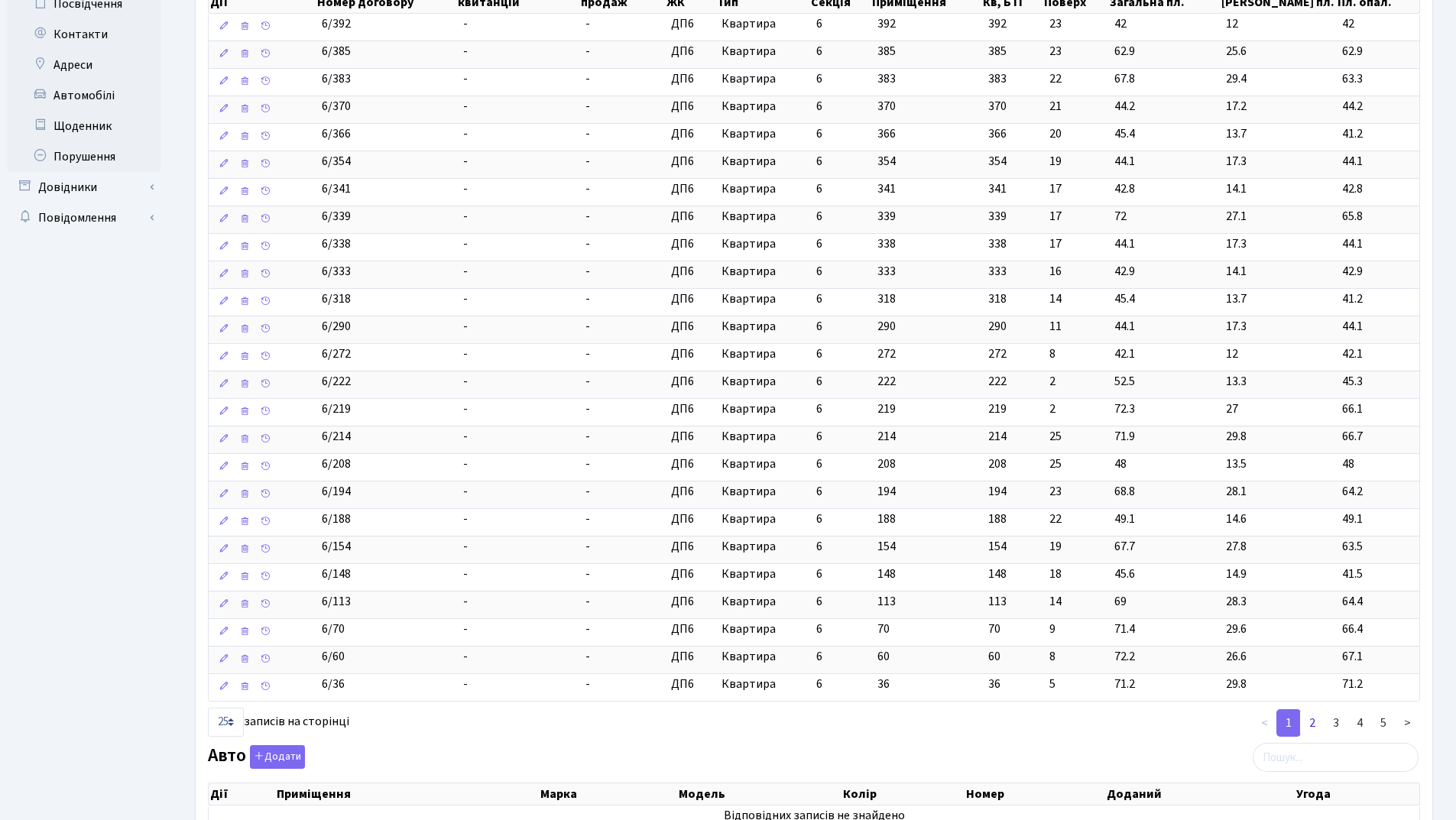
click at [1315, 721] on link "2" at bounding box center [1312, 723] width 24 height 27
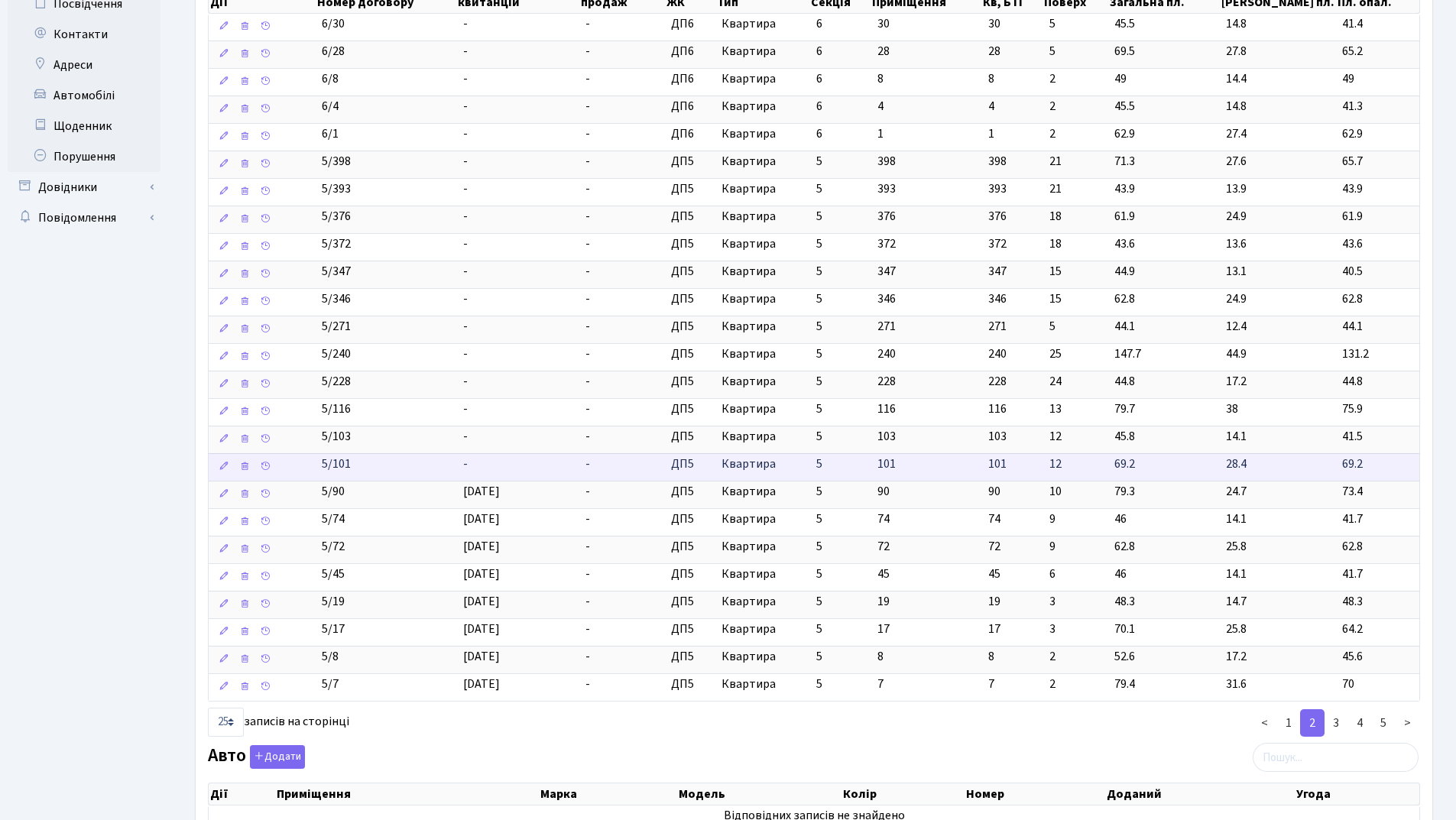
click at [535, 472] on td "-" at bounding box center [518, 467] width 123 height 27
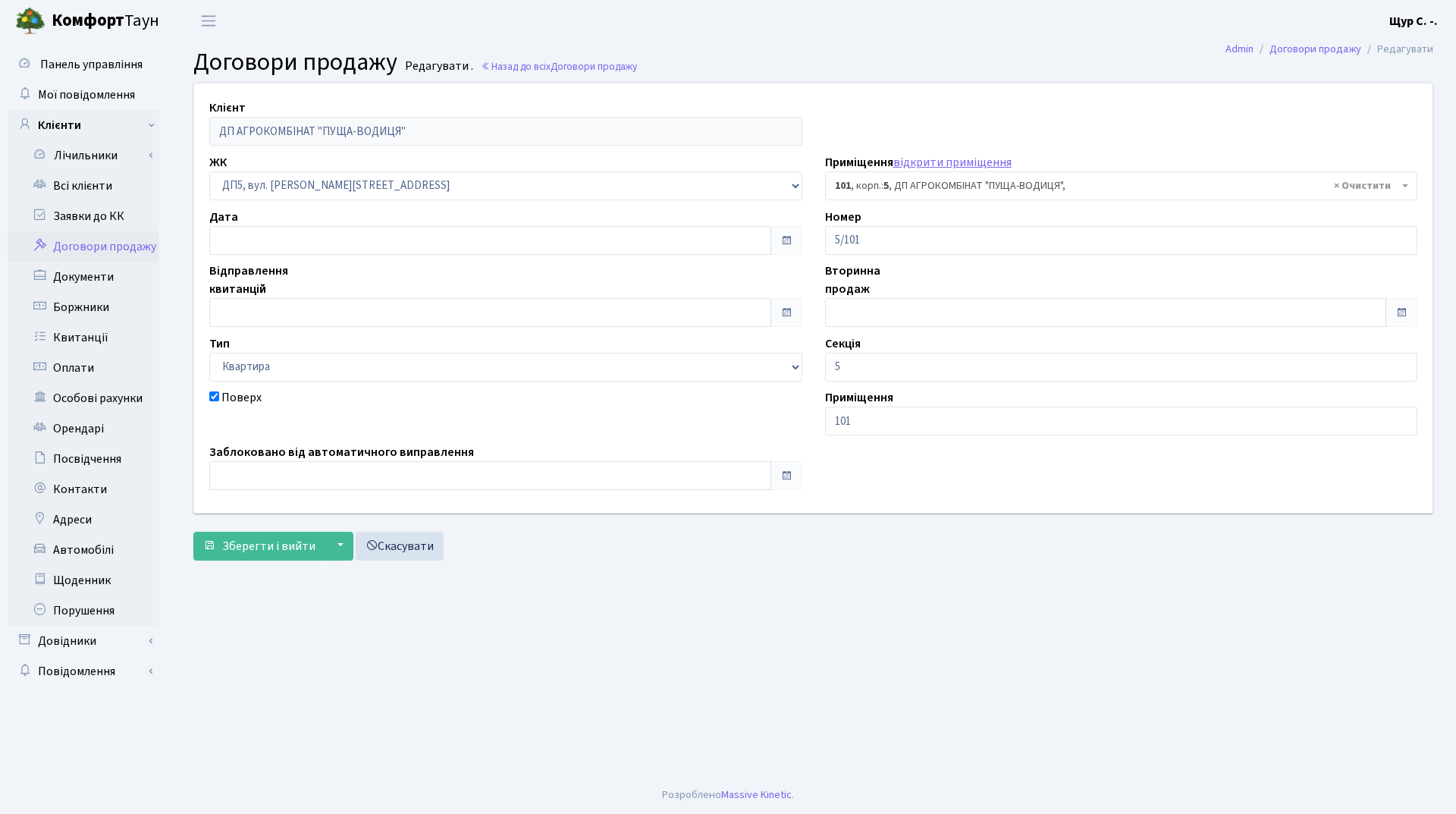
select select "45699"
click at [291, 313] on input "text" at bounding box center [490, 312] width 562 height 29
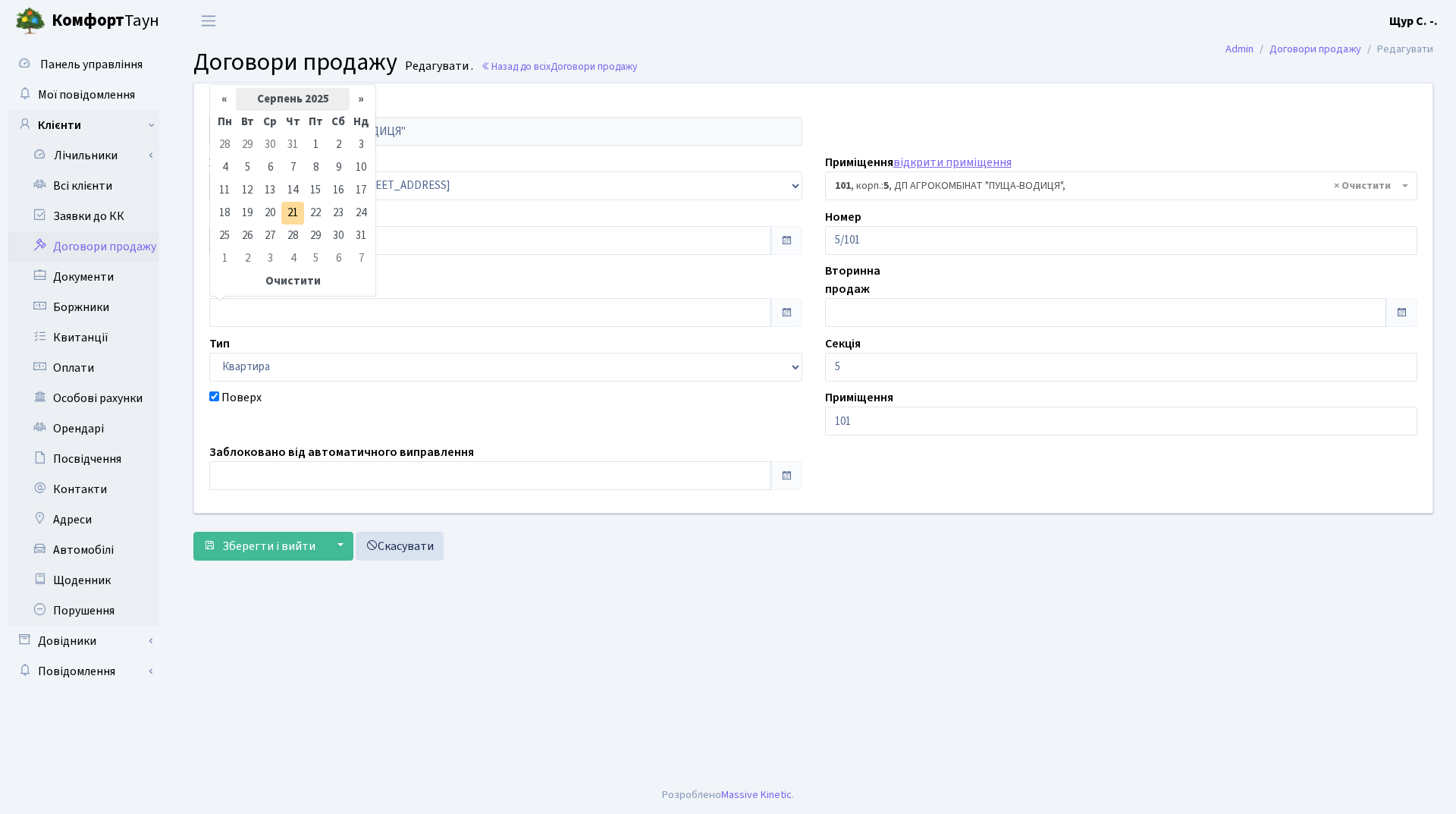
click at [295, 100] on th "Серпень 2025" at bounding box center [293, 100] width 114 height 23
click at [351, 154] on span "Кві" at bounding box center [348, 159] width 35 height 41
click at [248, 147] on td "1" at bounding box center [248, 145] width 23 height 23
type input "[DATE]"
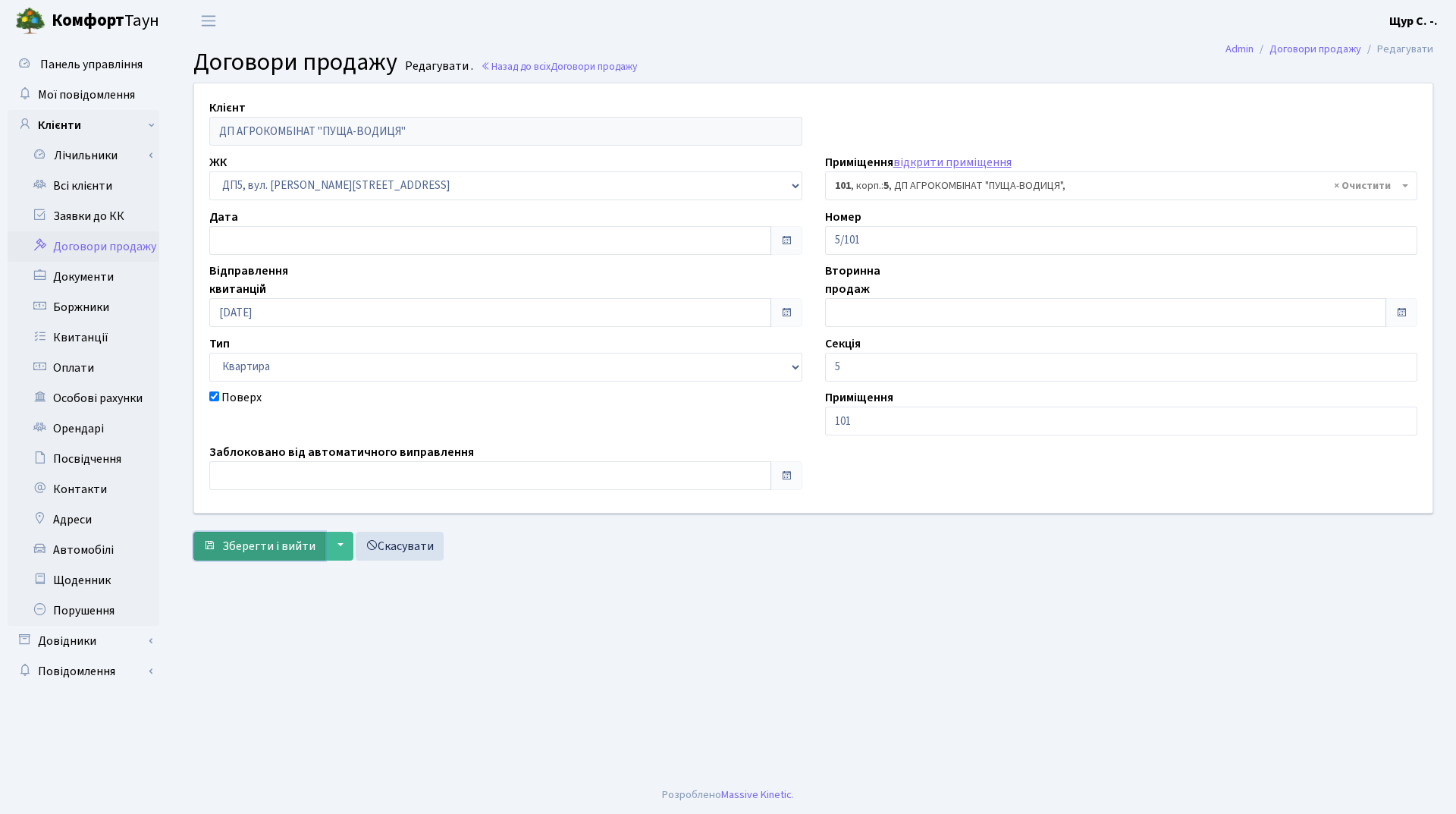
click at [260, 544] on span "Зберегти і вийти" at bounding box center [268, 546] width 93 height 17
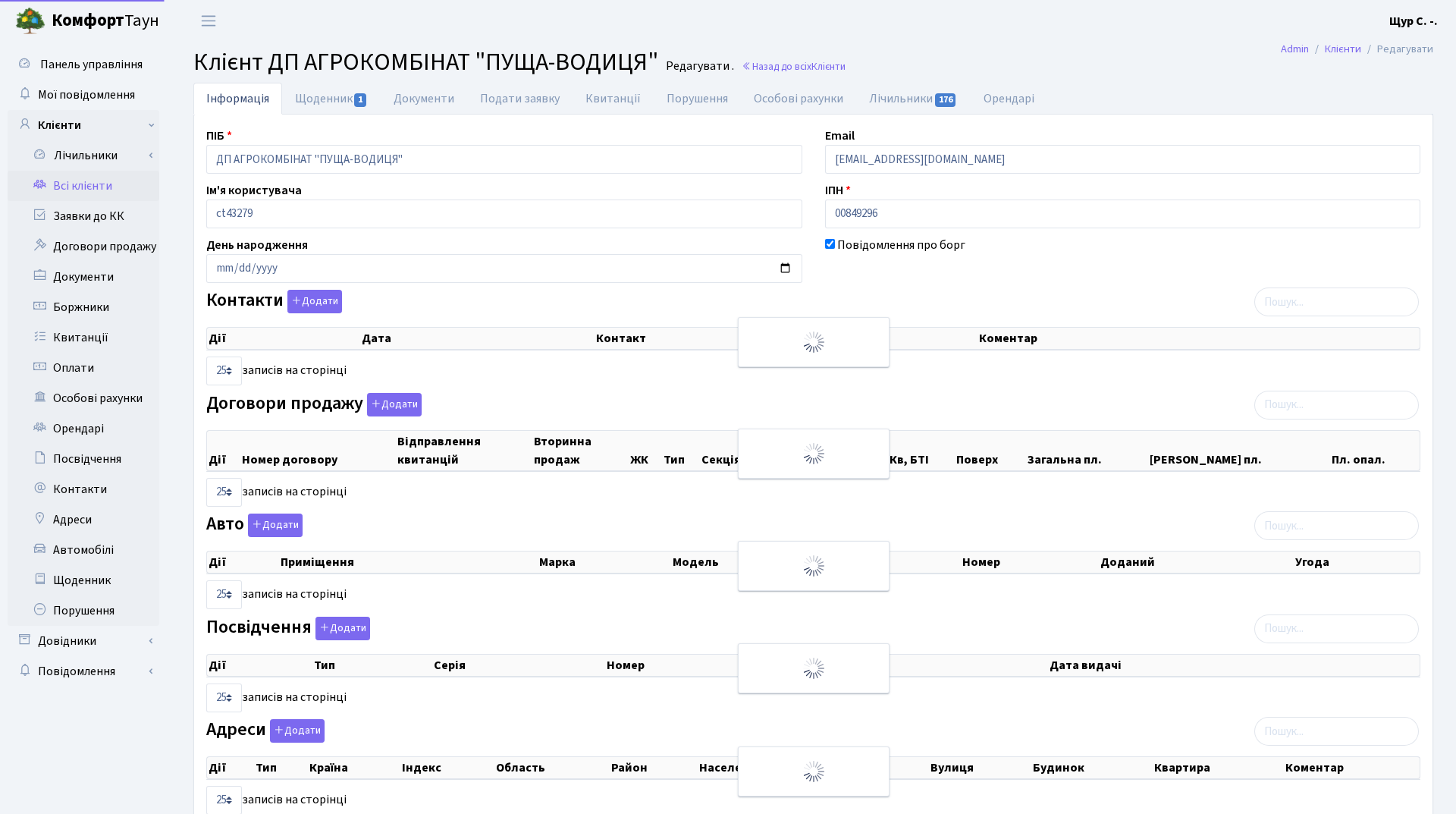
select select "25"
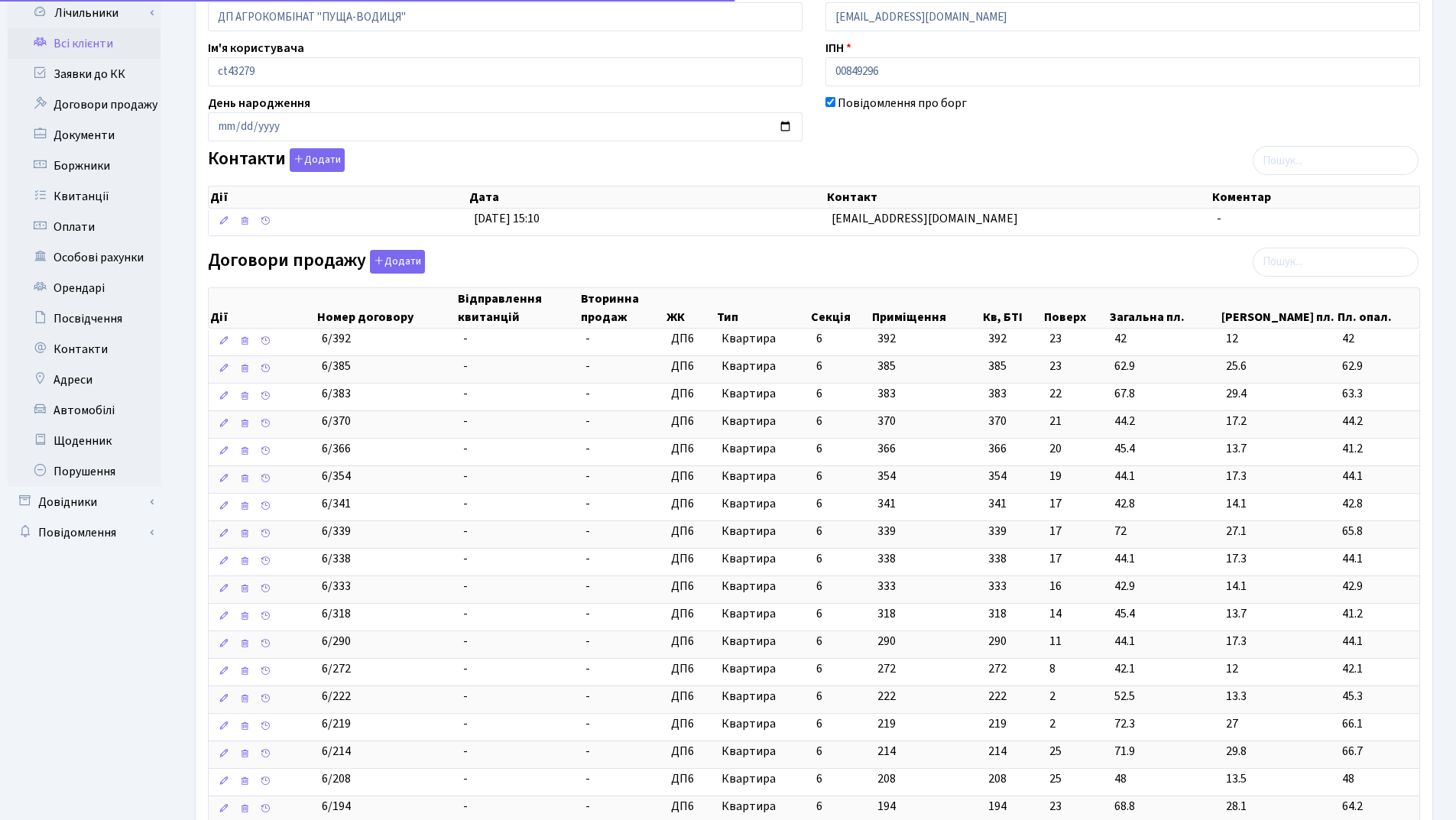
scroll to position [535, 0]
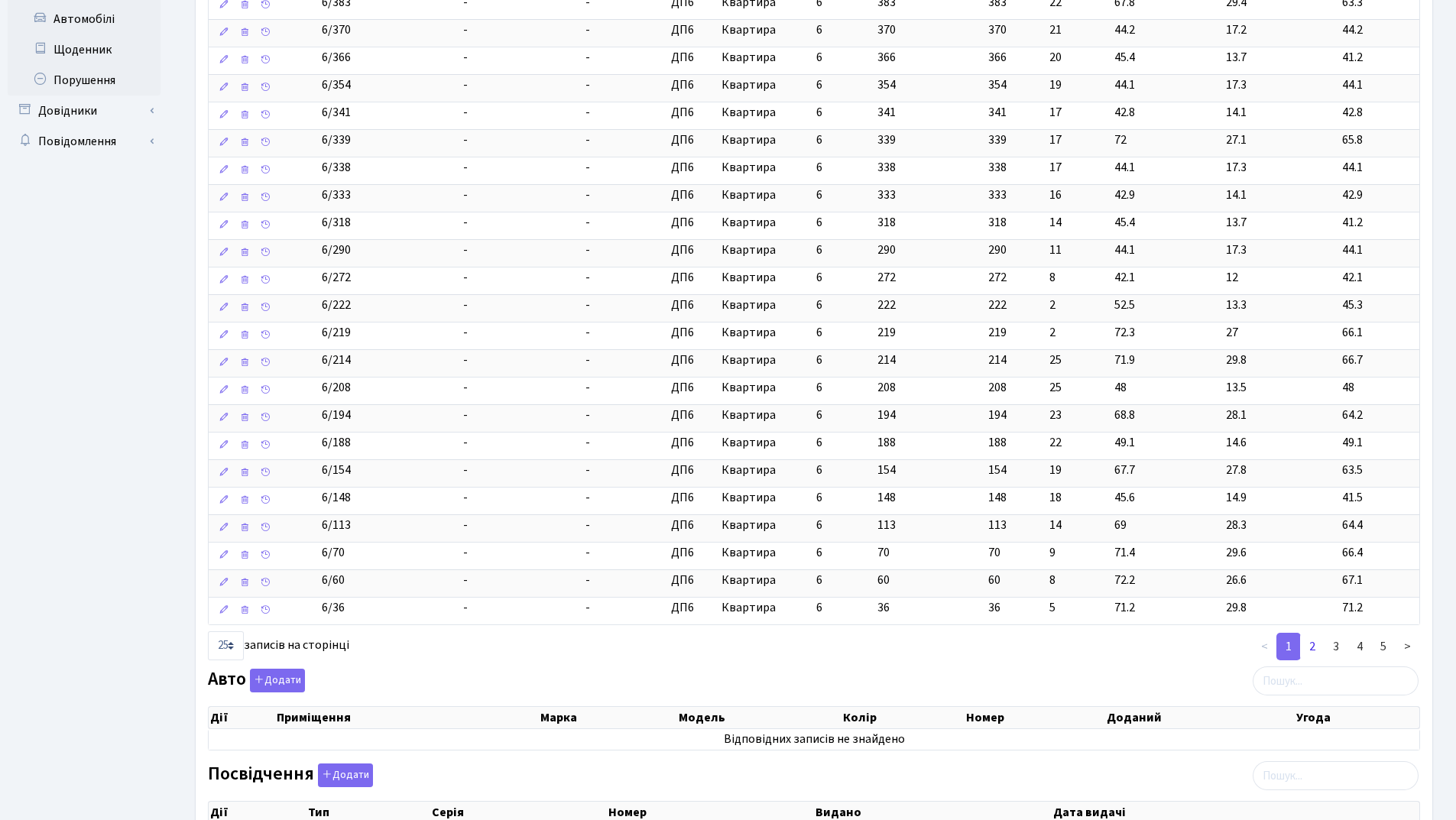
click at [1319, 646] on link "2" at bounding box center [1312, 646] width 24 height 27
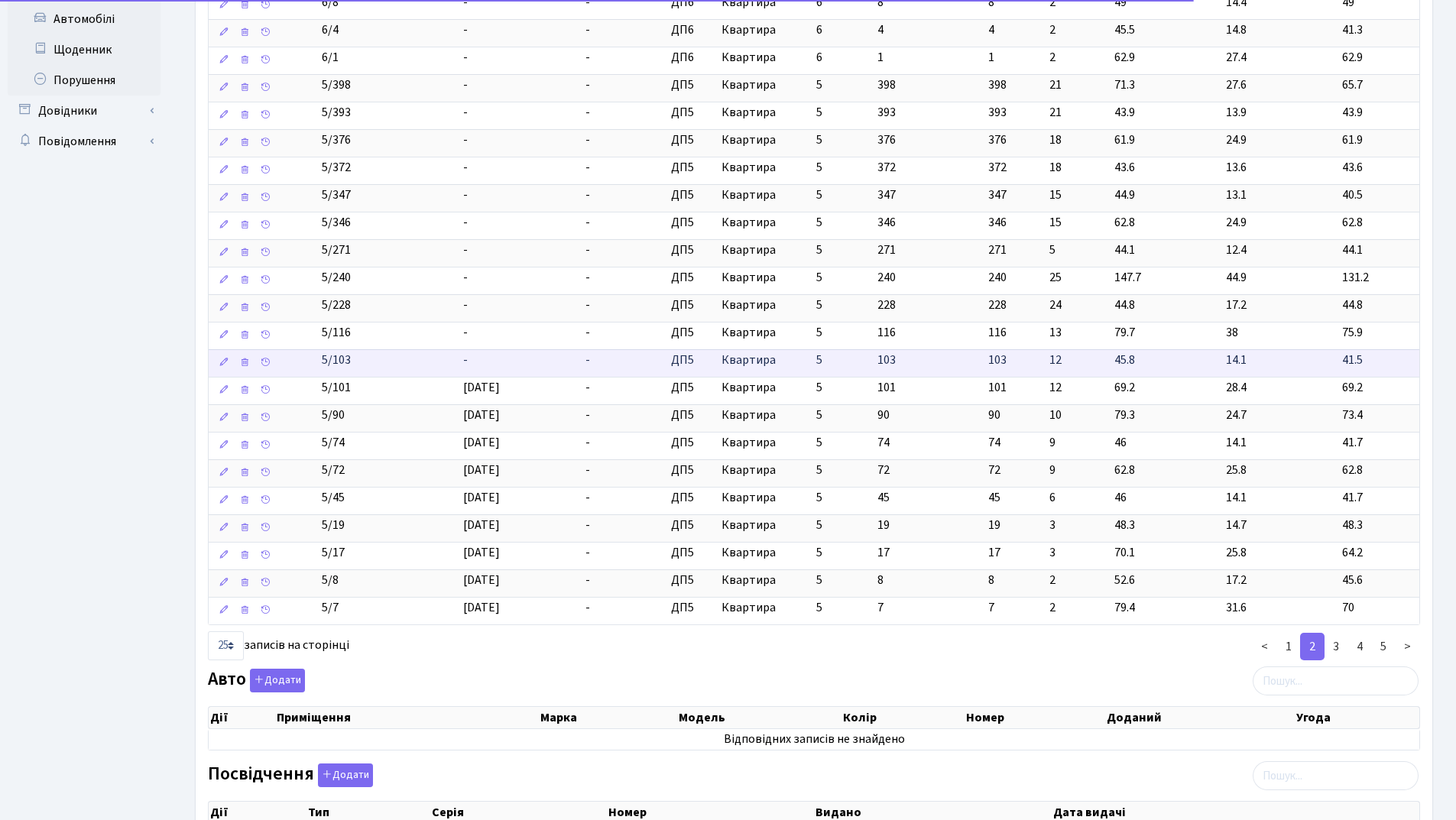
click at [467, 365] on span "-" at bounding box center [466, 360] width 5 height 17
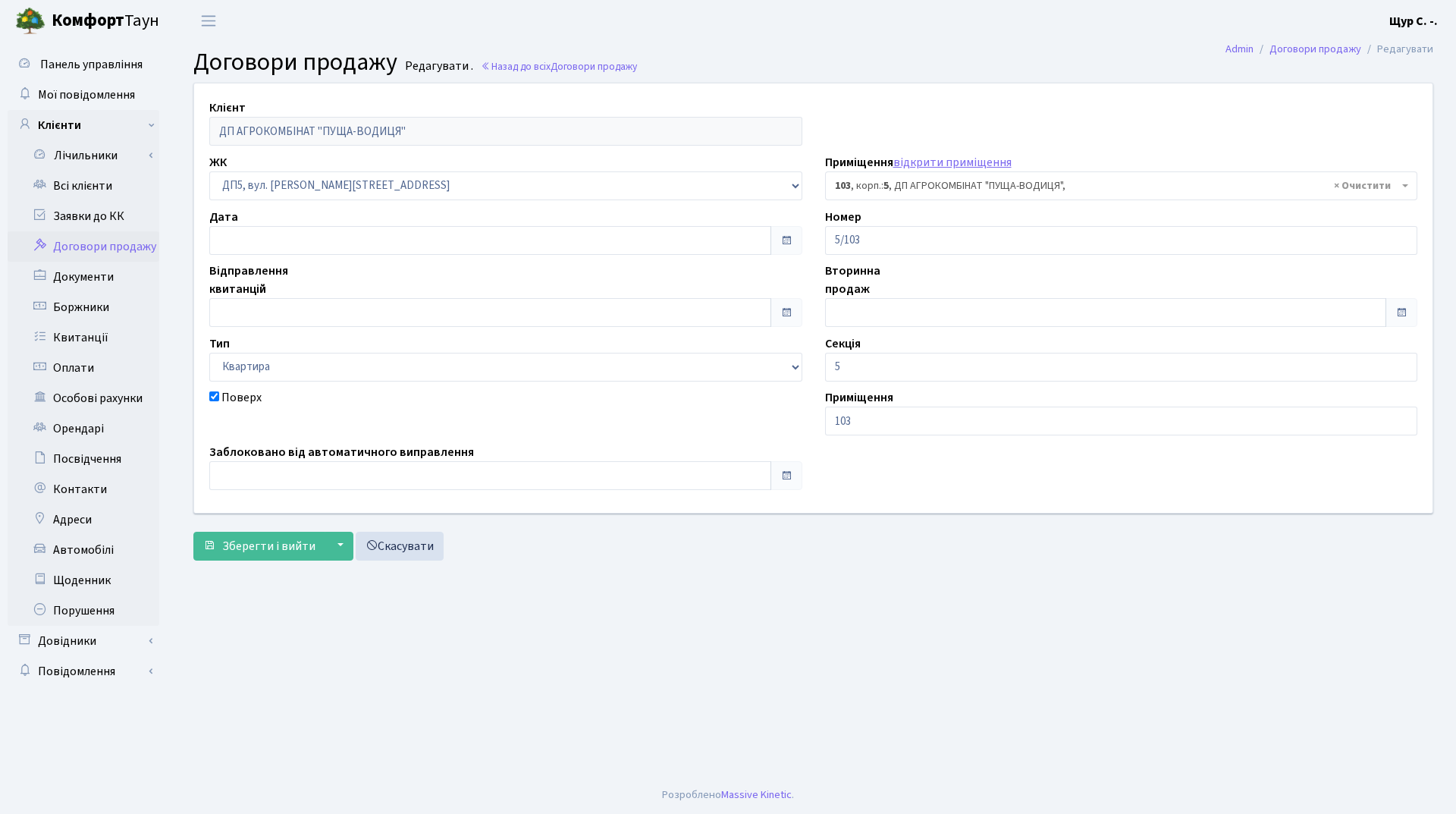
select select "45701"
click at [370, 306] on input "text" at bounding box center [490, 312] width 562 height 29
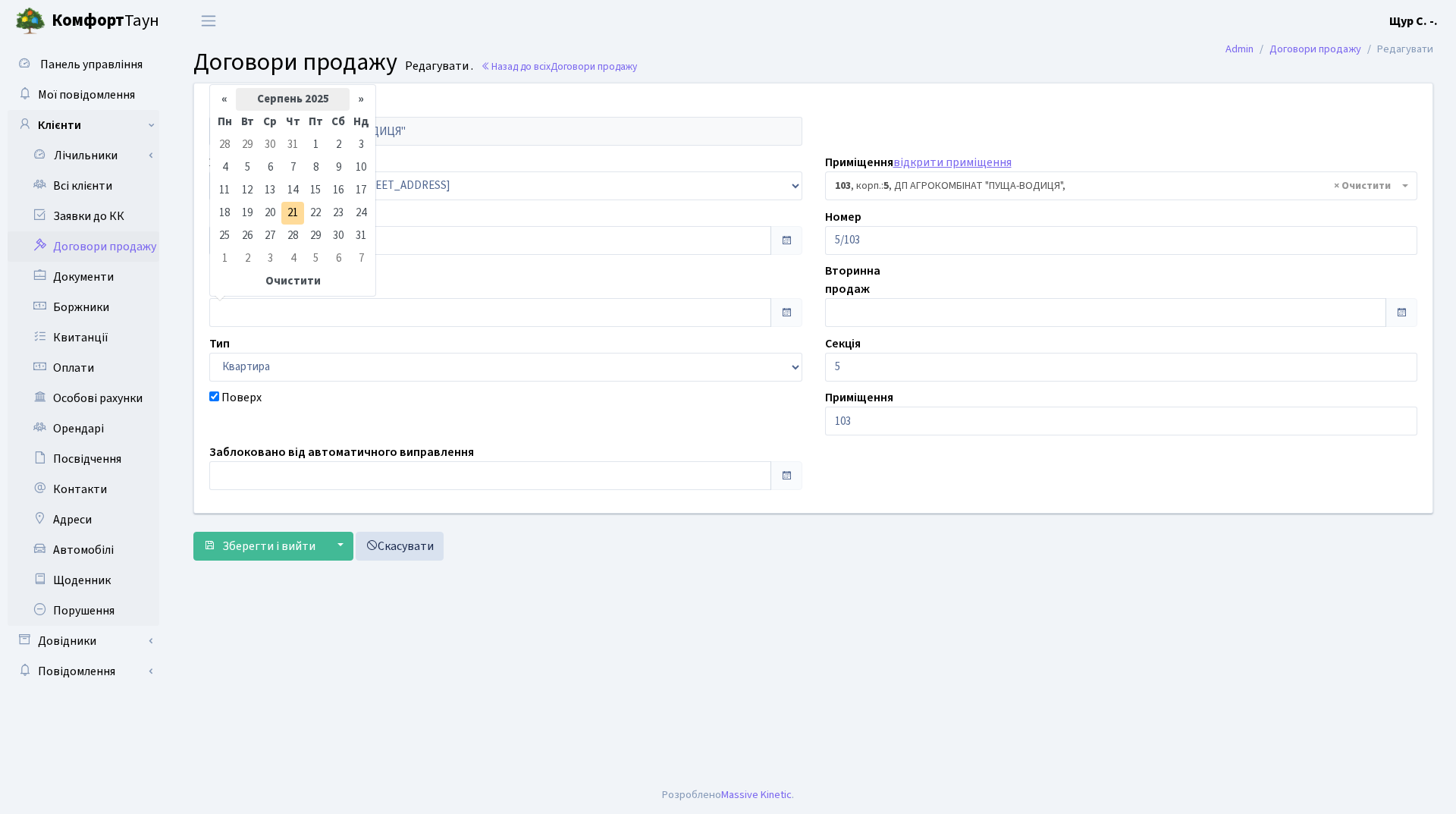
click at [288, 92] on th "Серпень 2025" at bounding box center [293, 100] width 114 height 23
click at [352, 159] on span "Кві" at bounding box center [348, 159] width 35 height 41
click at [240, 141] on td "1" at bounding box center [248, 145] width 23 height 23
type input "[DATE]"
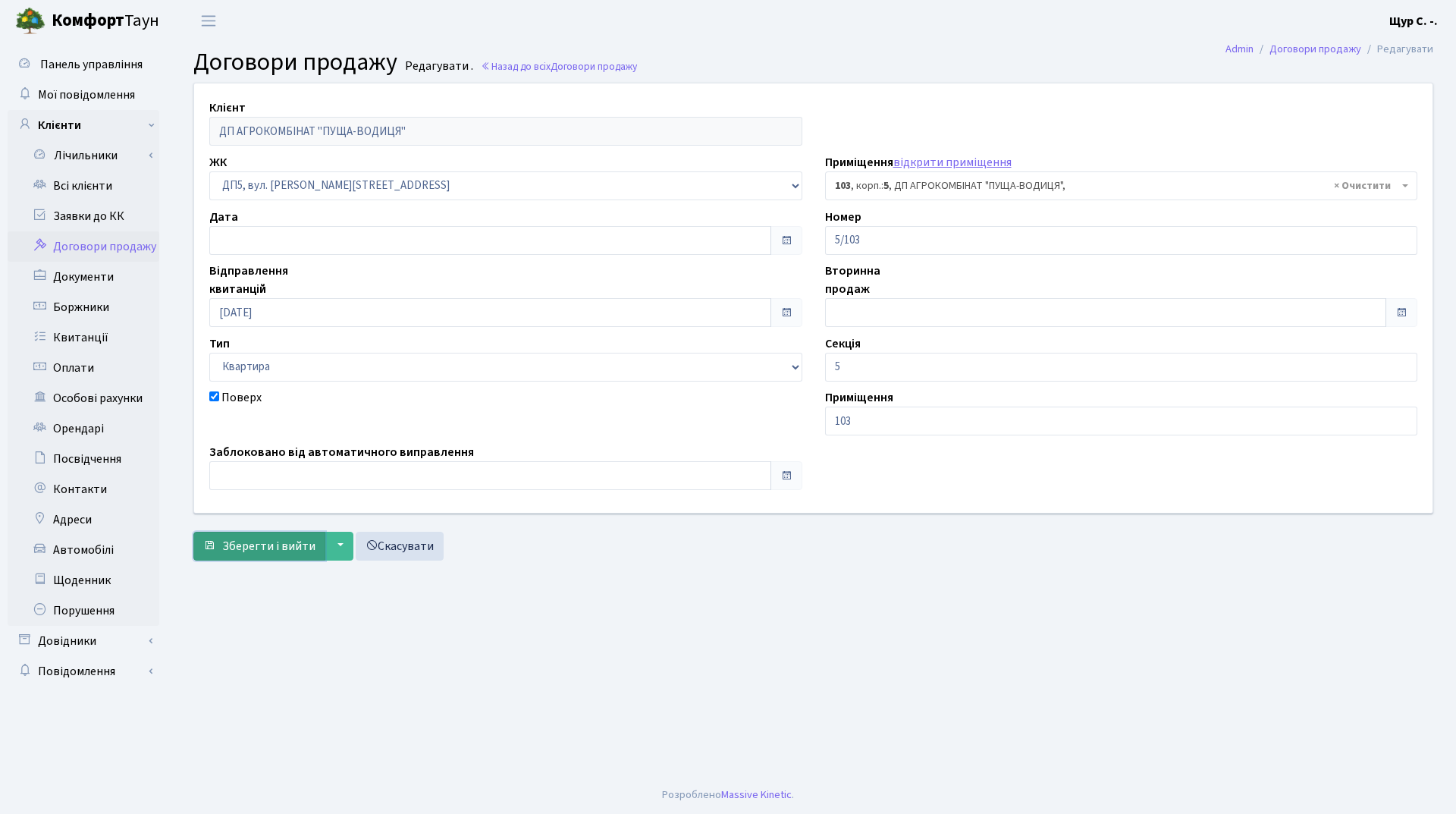
click at [273, 554] on span "Зберегти і вийти" at bounding box center [268, 546] width 93 height 17
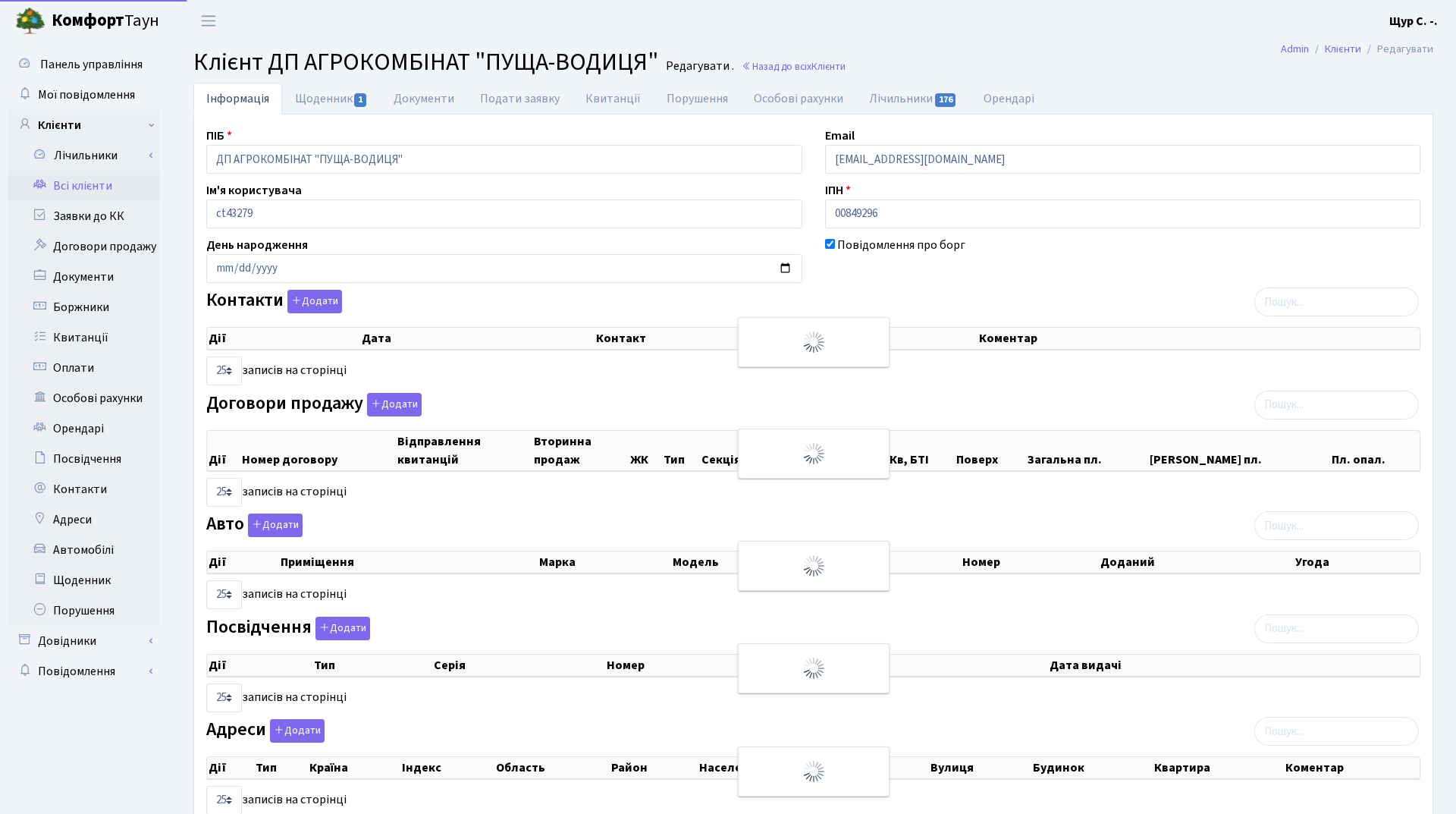
select select "25"
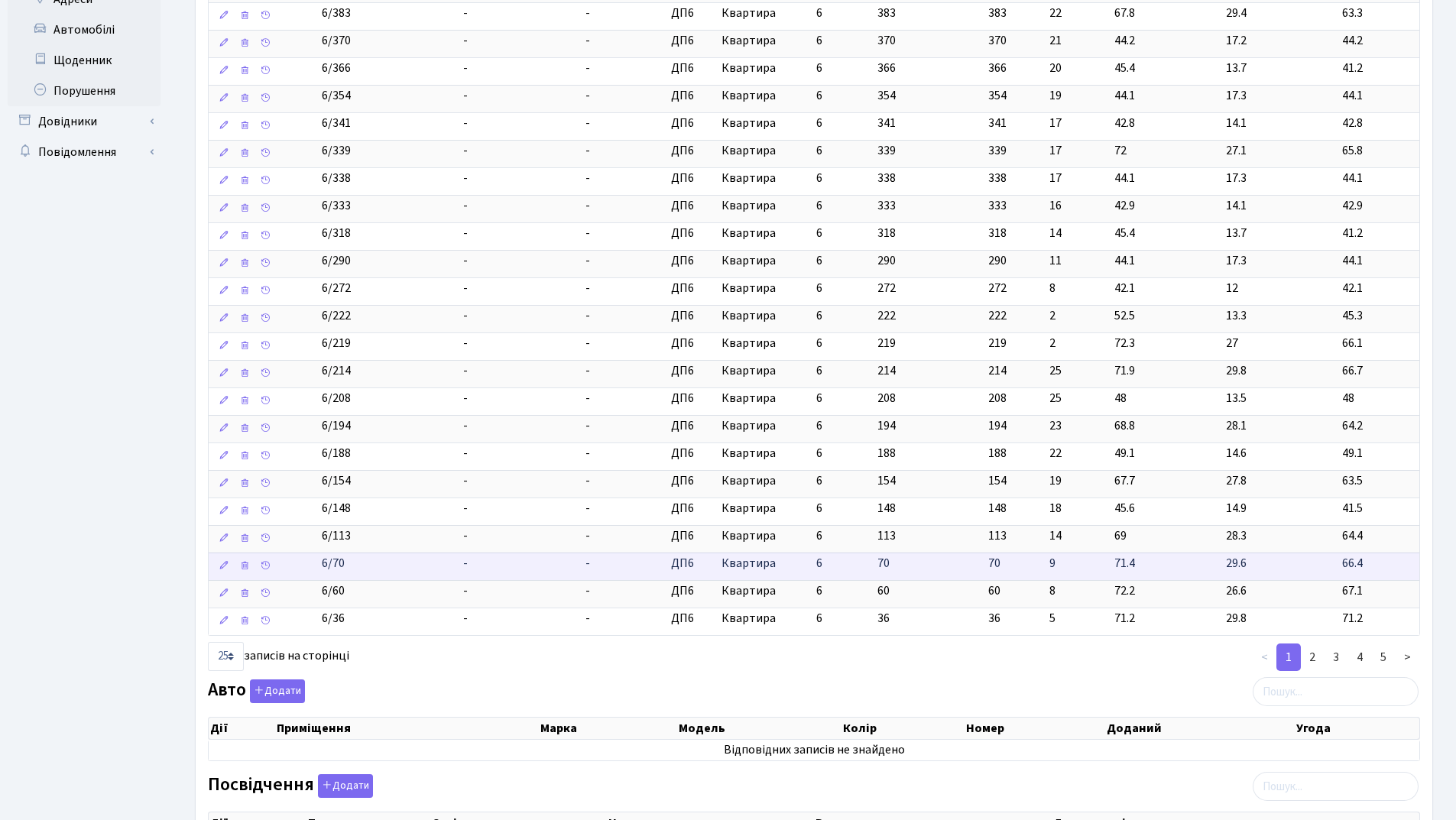
scroll to position [535, 0]
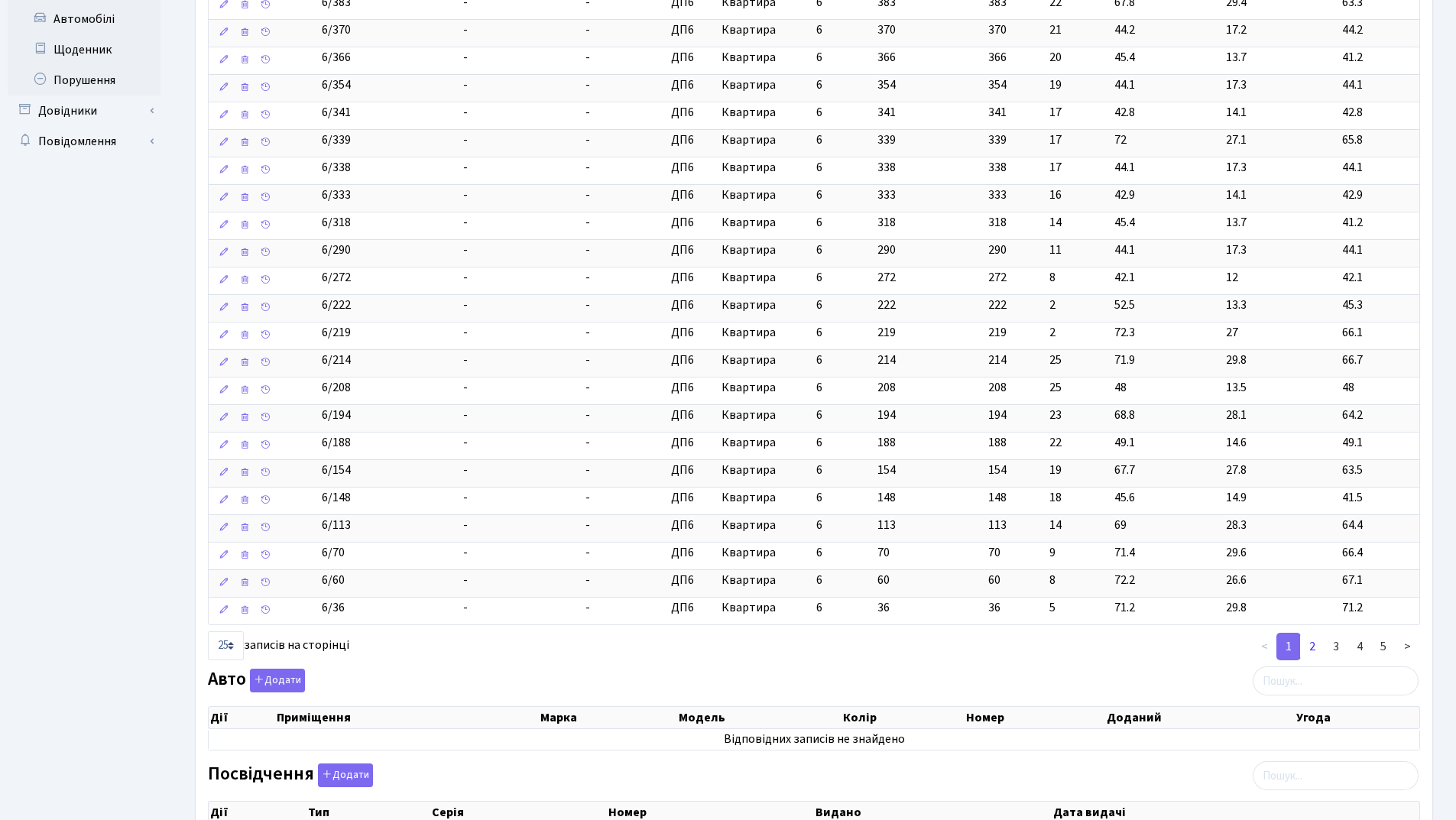
click at [1310, 648] on link "2" at bounding box center [1312, 646] width 24 height 27
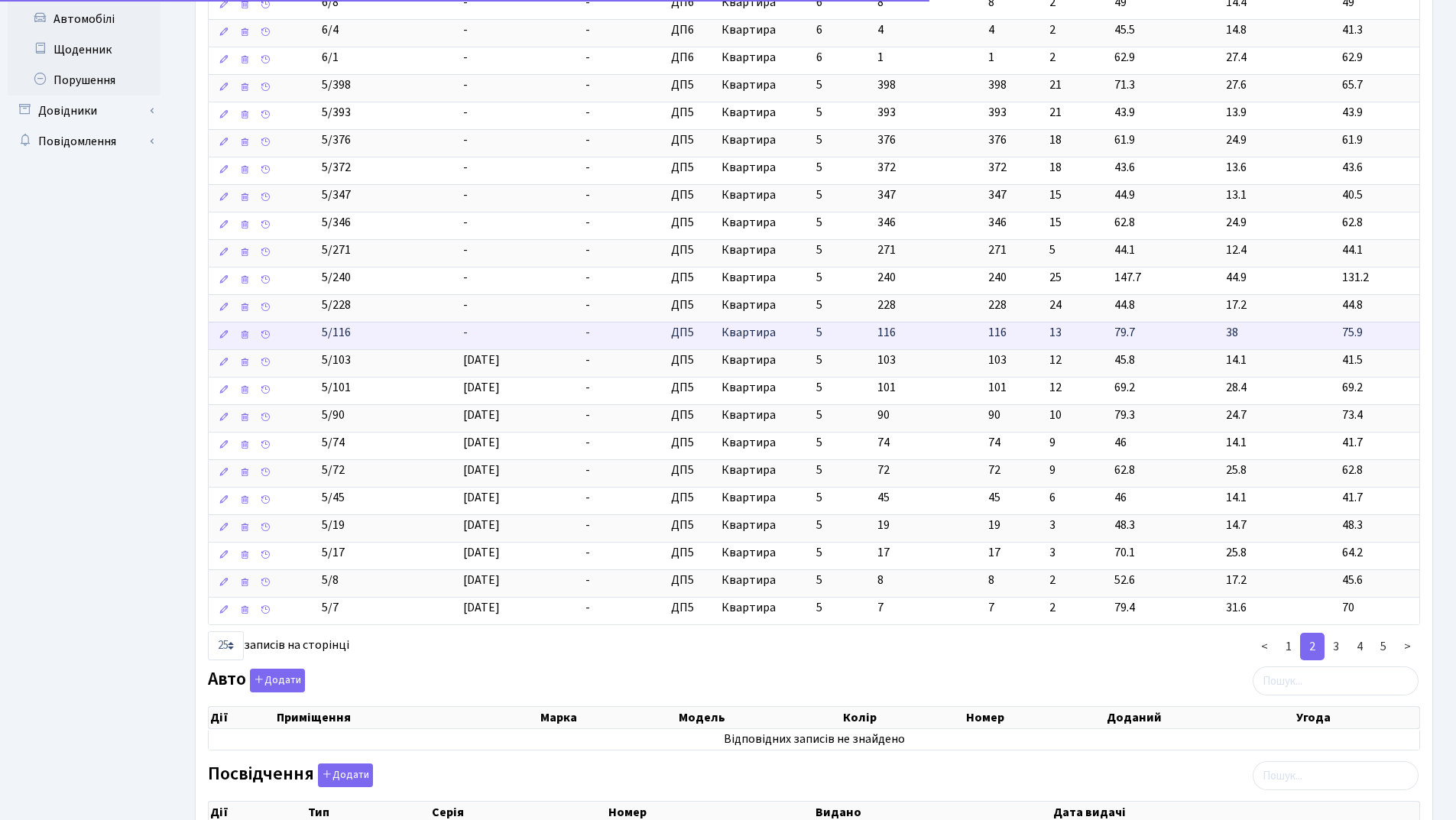
click at [451, 335] on td "5/116" at bounding box center [386, 335] width 141 height 27
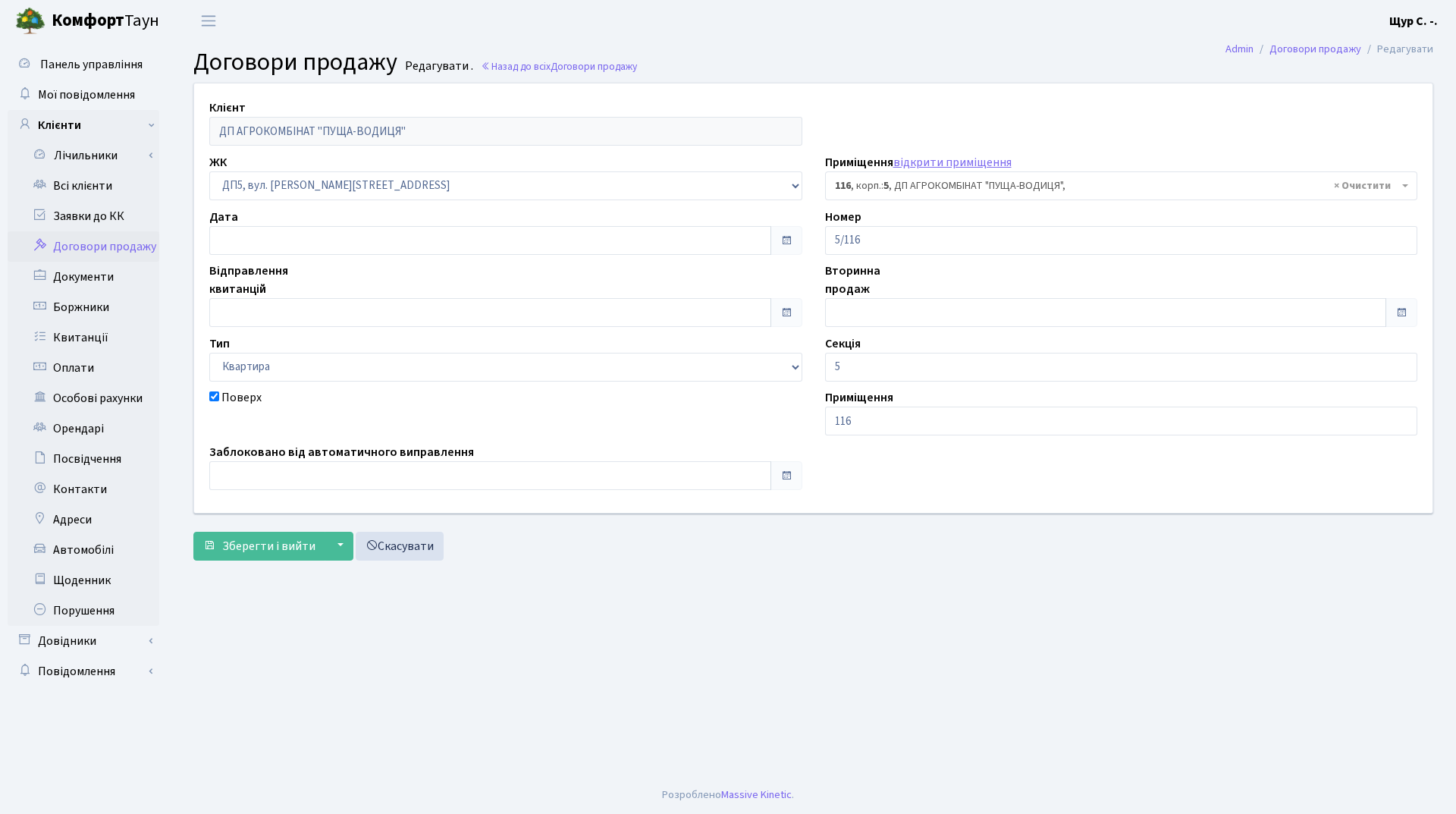
select select "45714"
click at [393, 314] on input "text" at bounding box center [490, 312] width 562 height 29
click at [292, 92] on th "Серпень 2025" at bounding box center [293, 100] width 114 height 23
click at [360, 160] on span "Кві" at bounding box center [348, 159] width 35 height 41
click at [253, 145] on td "1" at bounding box center [248, 145] width 23 height 23
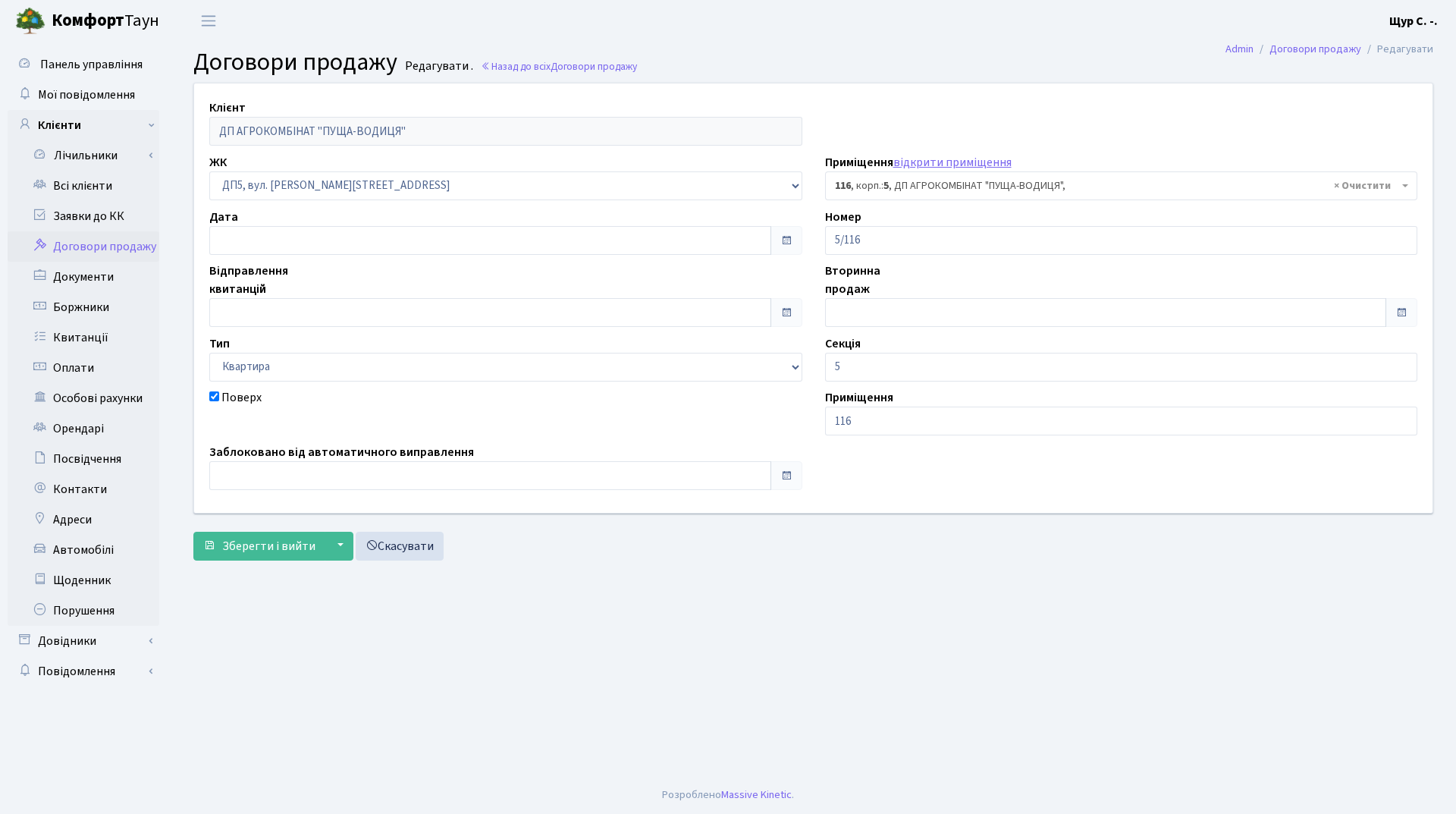
type input "[DATE]"
click at [262, 547] on span "Зберегти і вийти" at bounding box center [268, 546] width 93 height 17
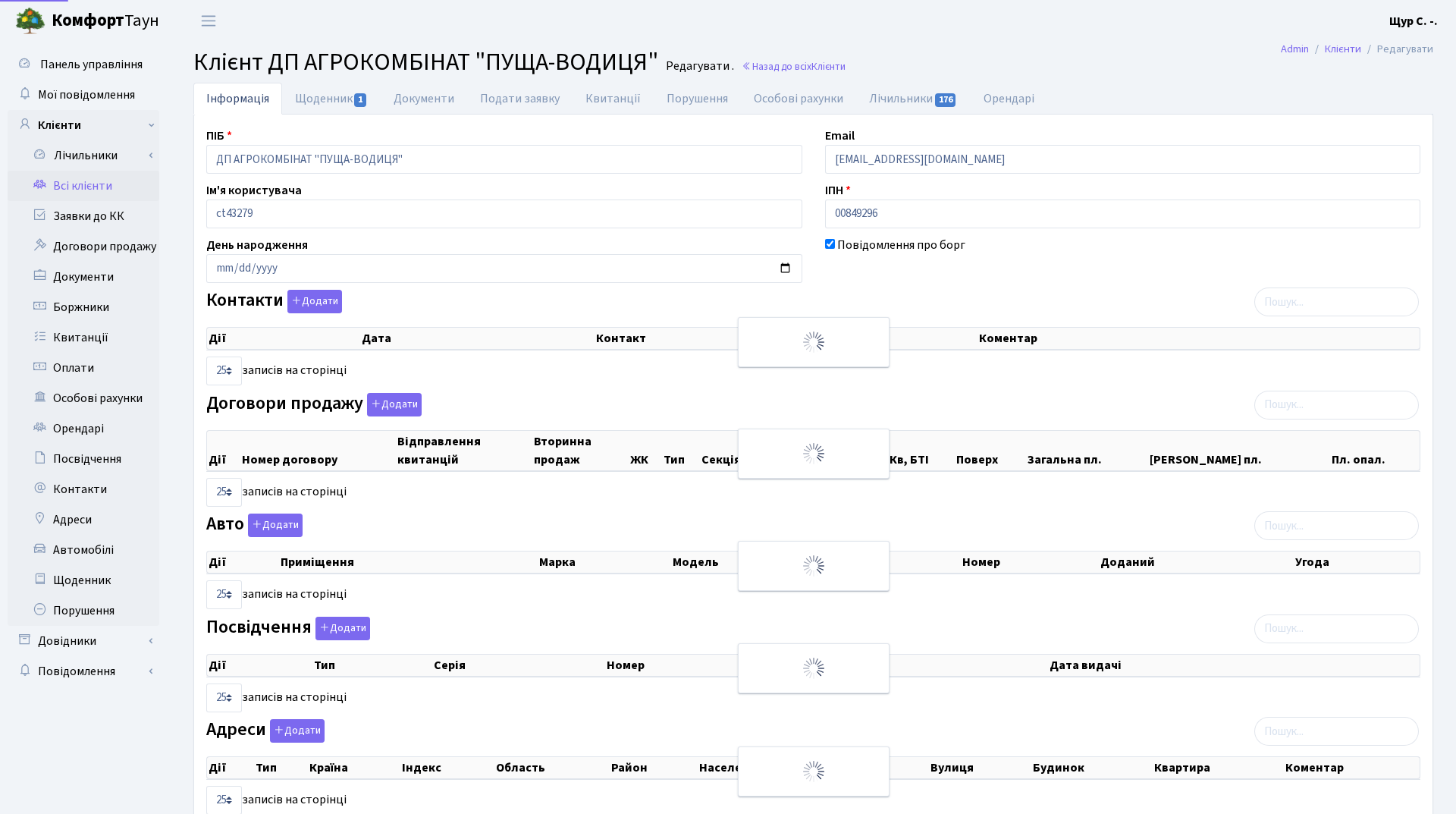
select select "25"
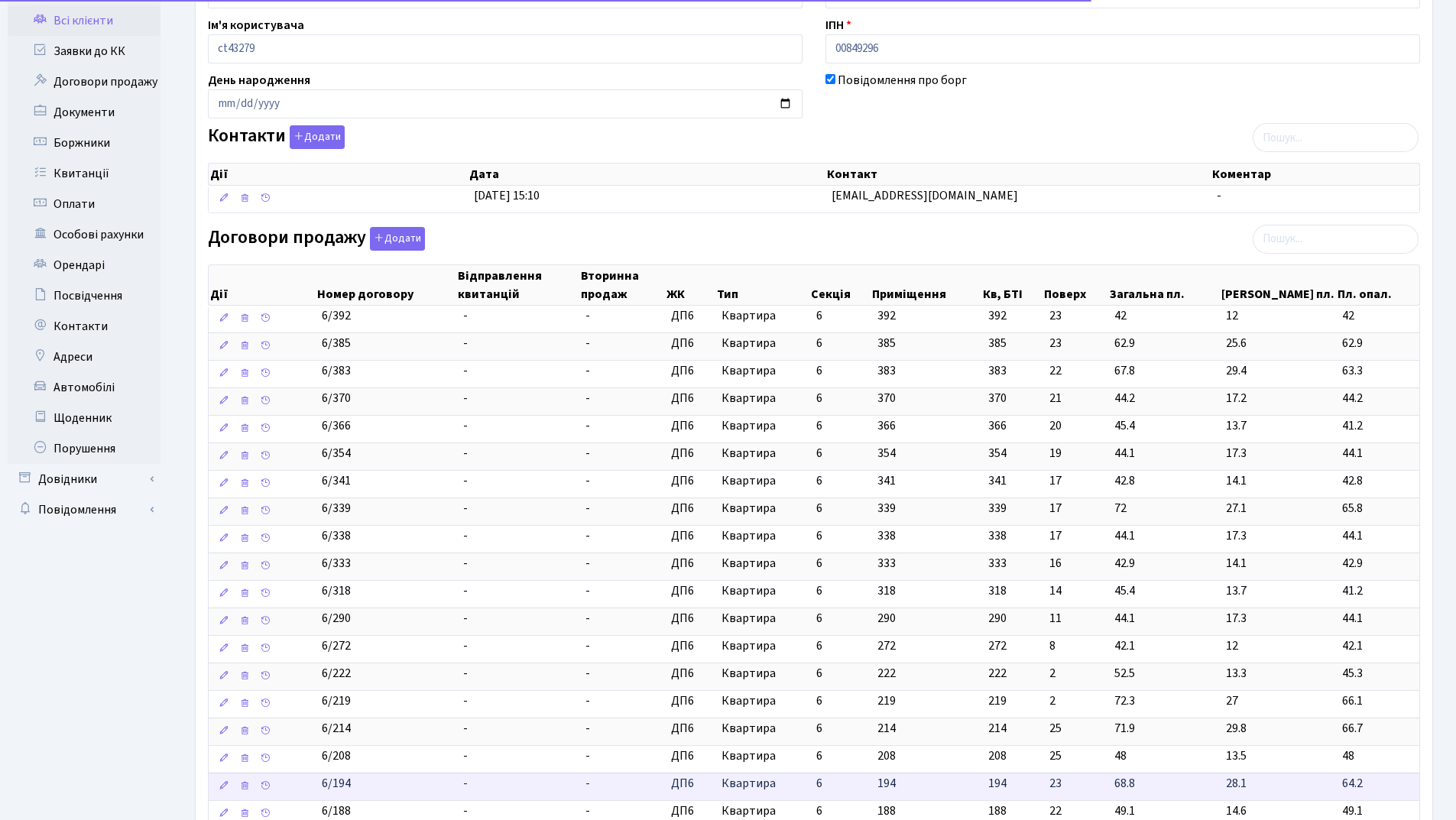
scroll to position [458, 0]
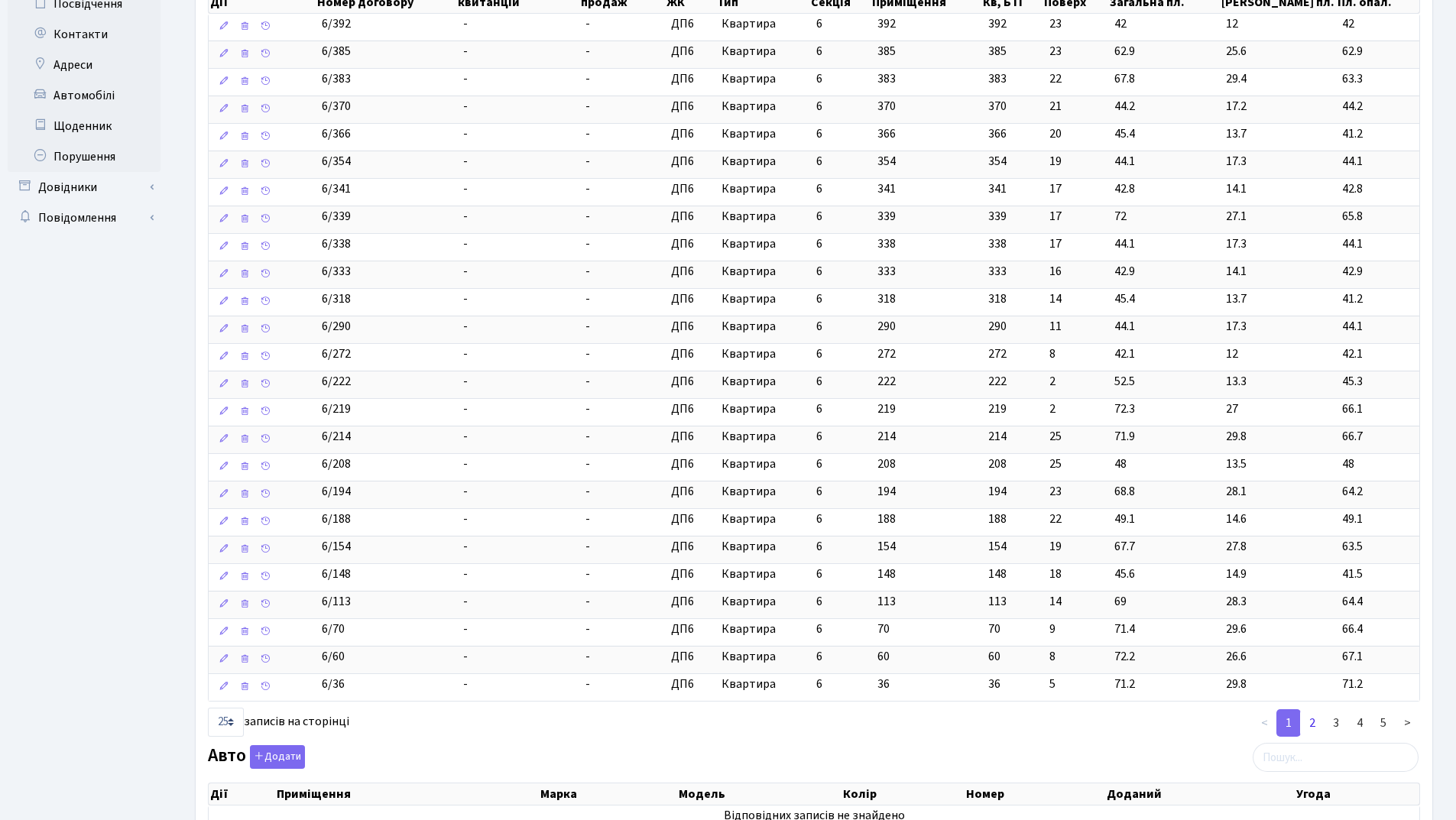
click at [1310, 721] on link "2" at bounding box center [1312, 723] width 24 height 27
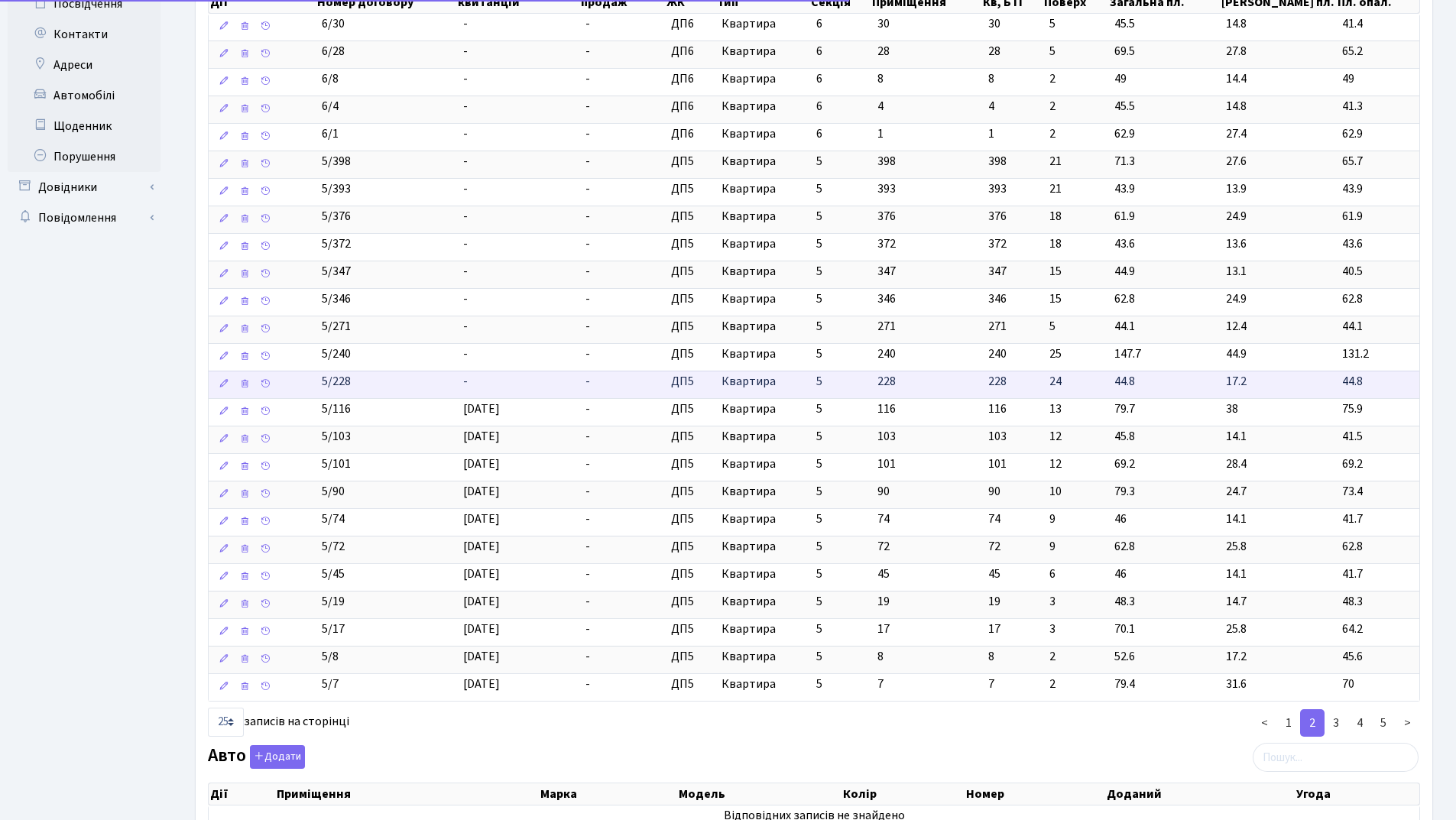
click at [527, 381] on td "-" at bounding box center [518, 384] width 123 height 27
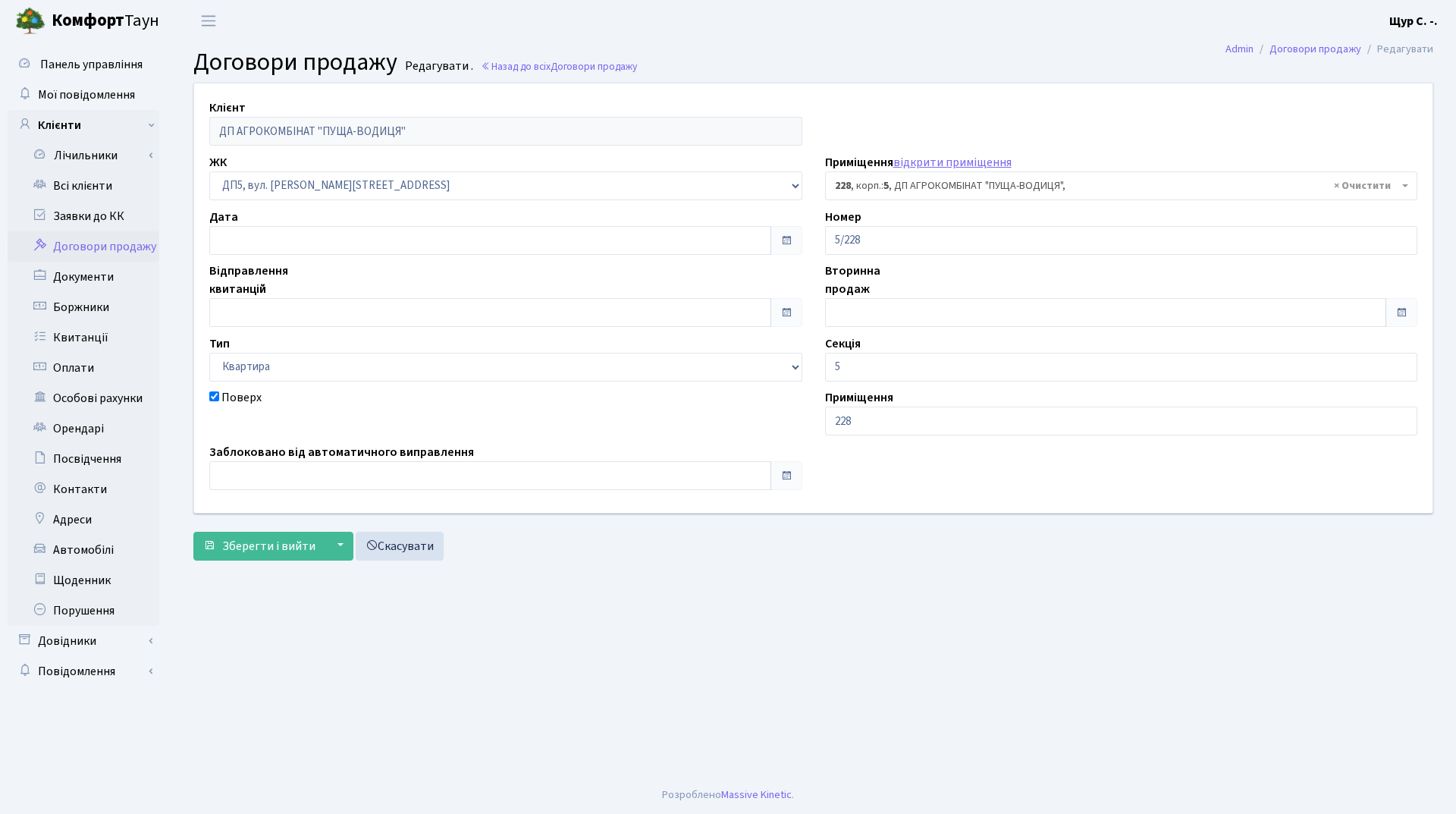
select select "45826"
click at [362, 305] on input "text" at bounding box center [490, 312] width 562 height 29
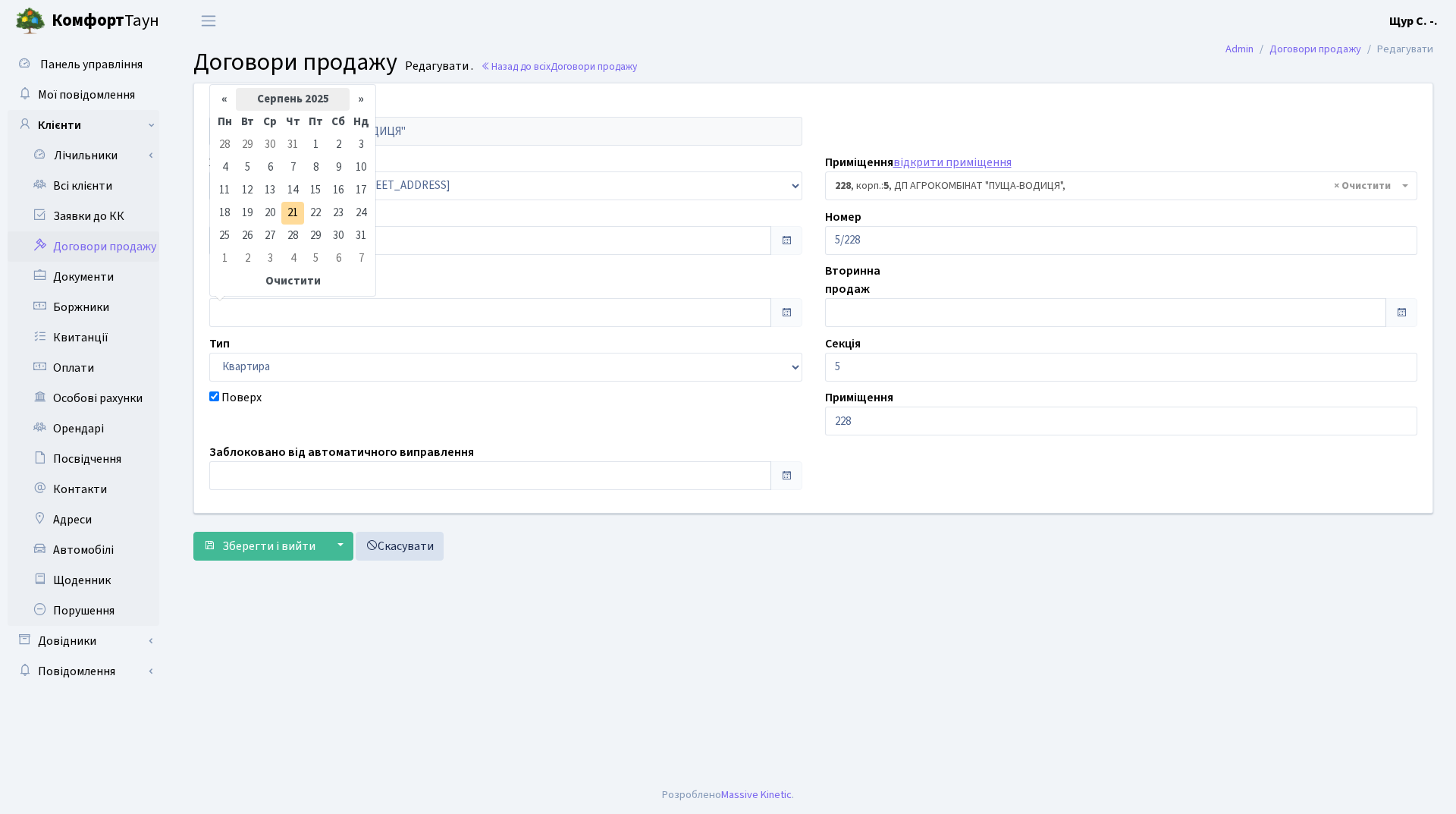
click at [290, 103] on th "Серпень 2025" at bounding box center [293, 100] width 114 height 23
click at [345, 154] on span "Кві" at bounding box center [348, 159] width 35 height 41
click at [242, 145] on td "1" at bounding box center [248, 145] width 23 height 23
type input "[DATE]"
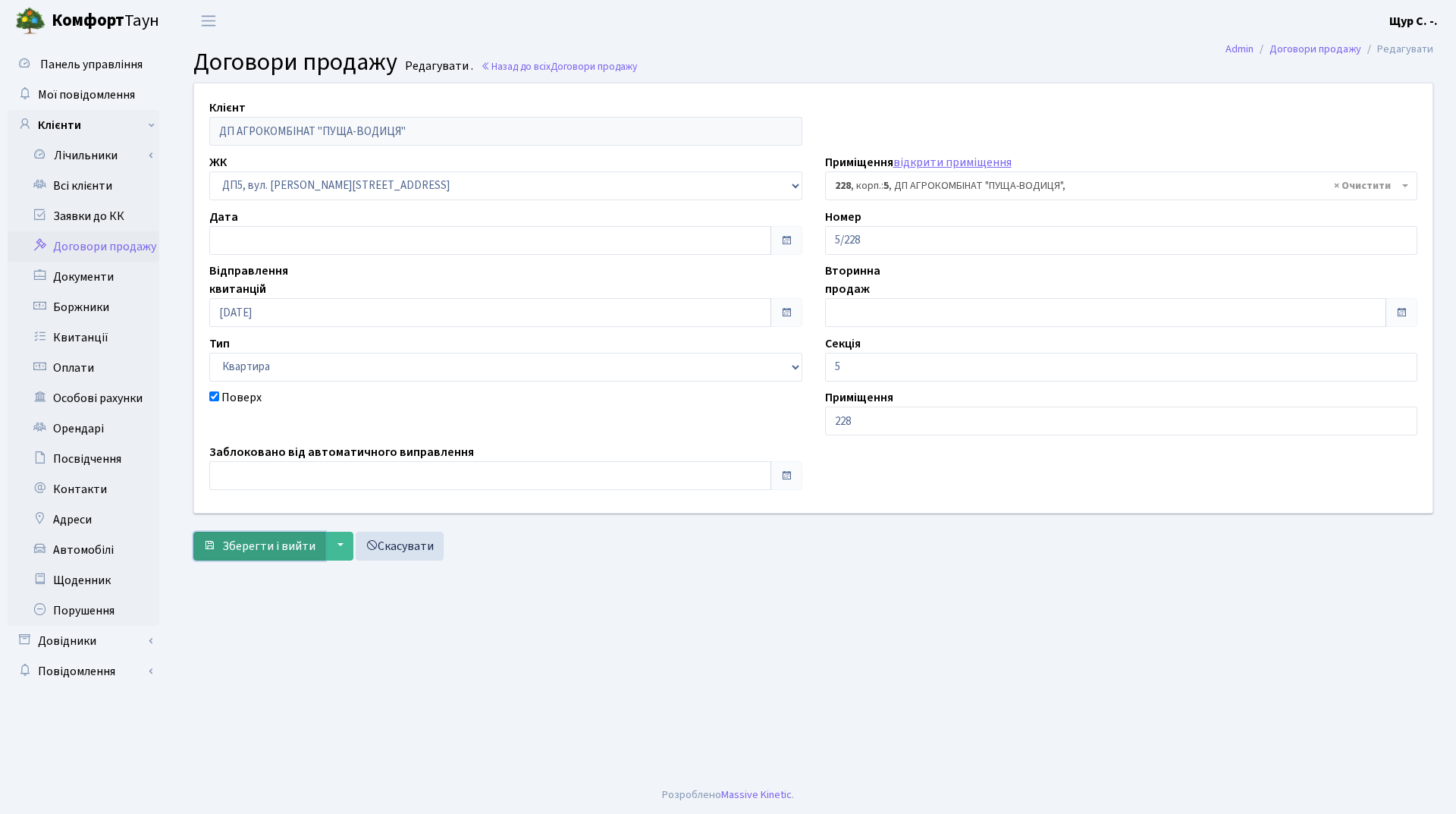
click at [257, 547] on span "Зберегти і вийти" at bounding box center [268, 546] width 93 height 17
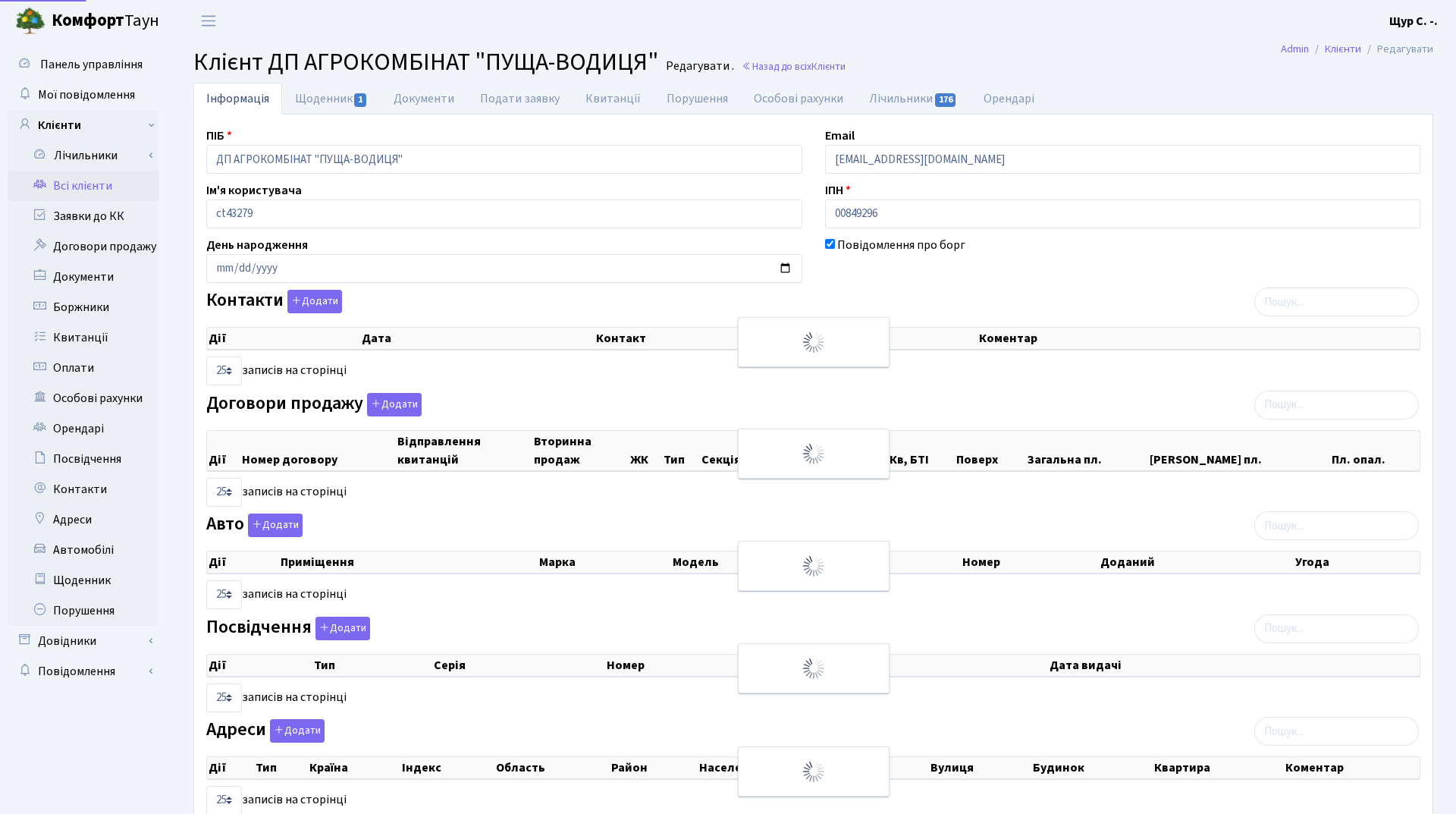
select select "25"
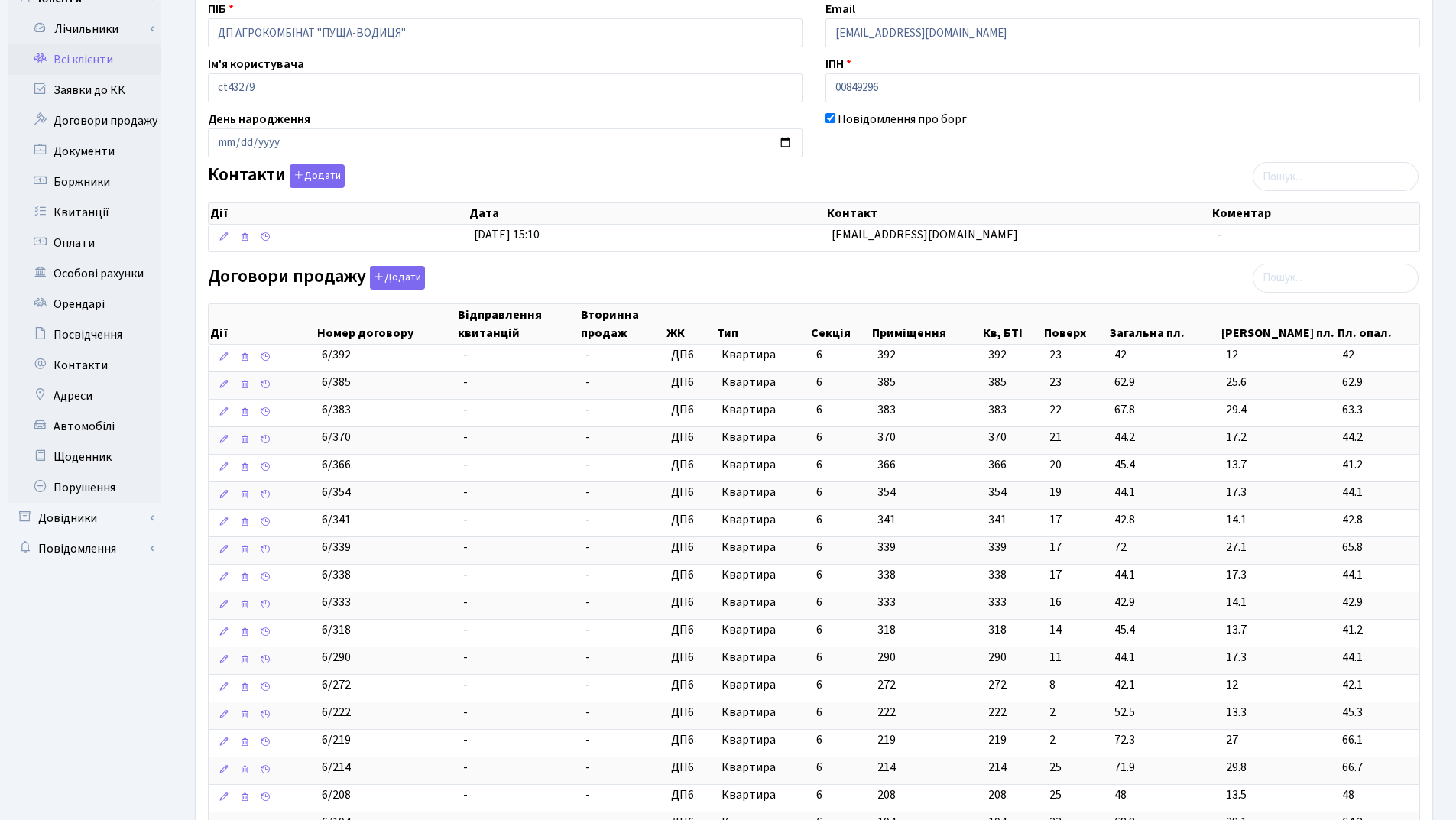
scroll to position [458, 0]
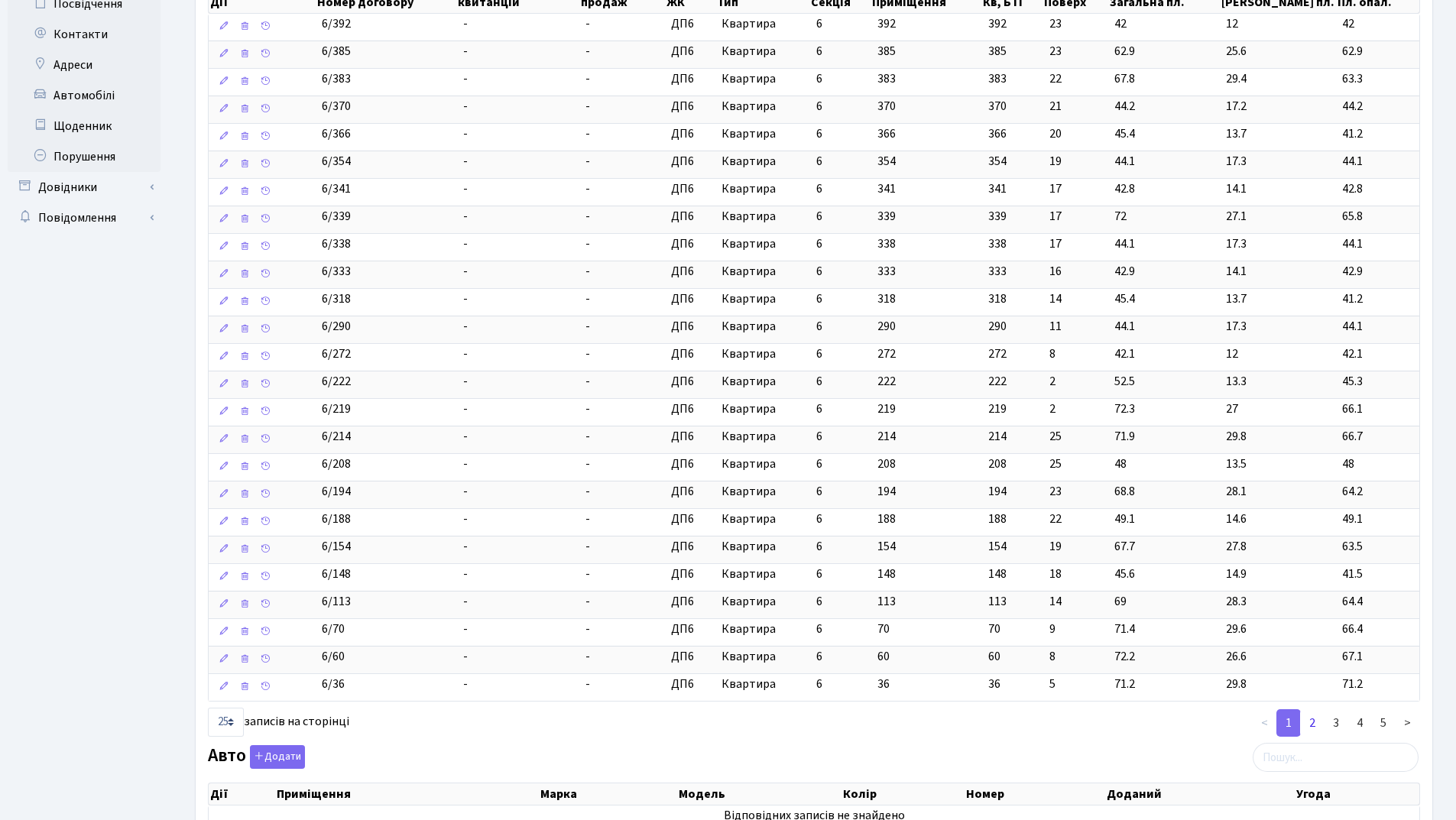
click at [1314, 721] on link "2" at bounding box center [1312, 723] width 24 height 27
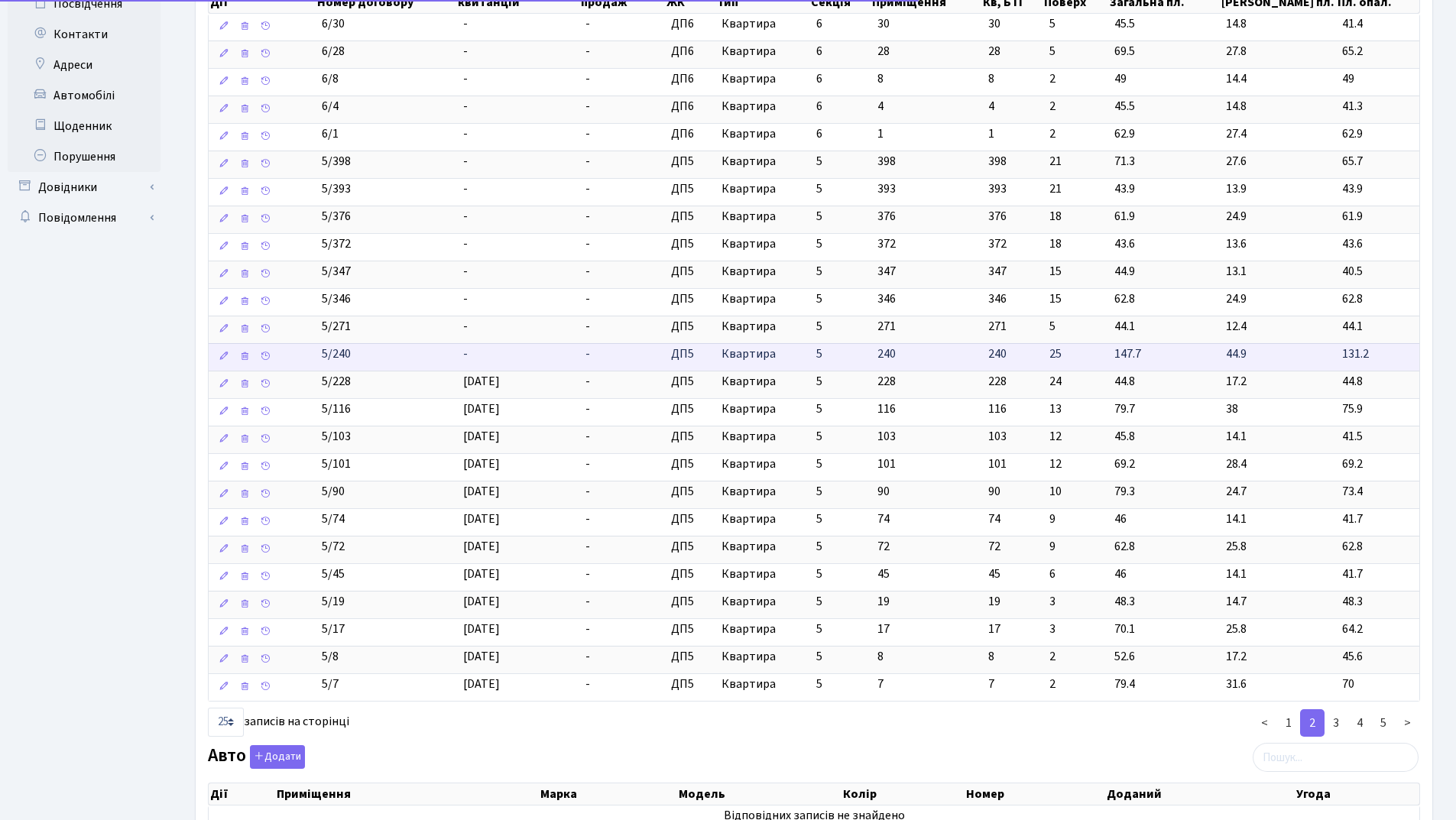
click at [565, 348] on td "-" at bounding box center [518, 357] width 123 height 27
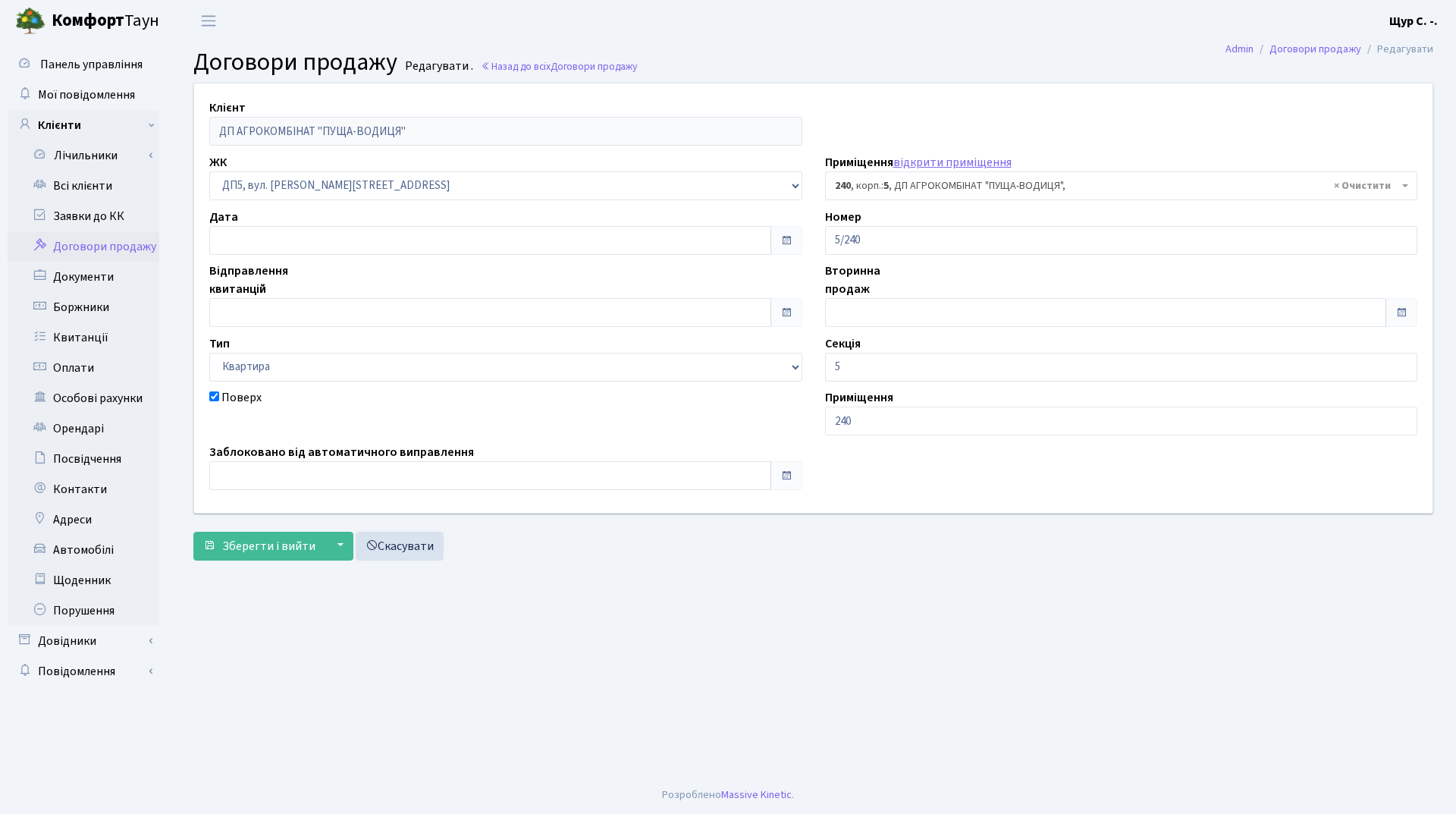
select select "45838"
click at [381, 305] on input "text" at bounding box center [490, 312] width 562 height 29
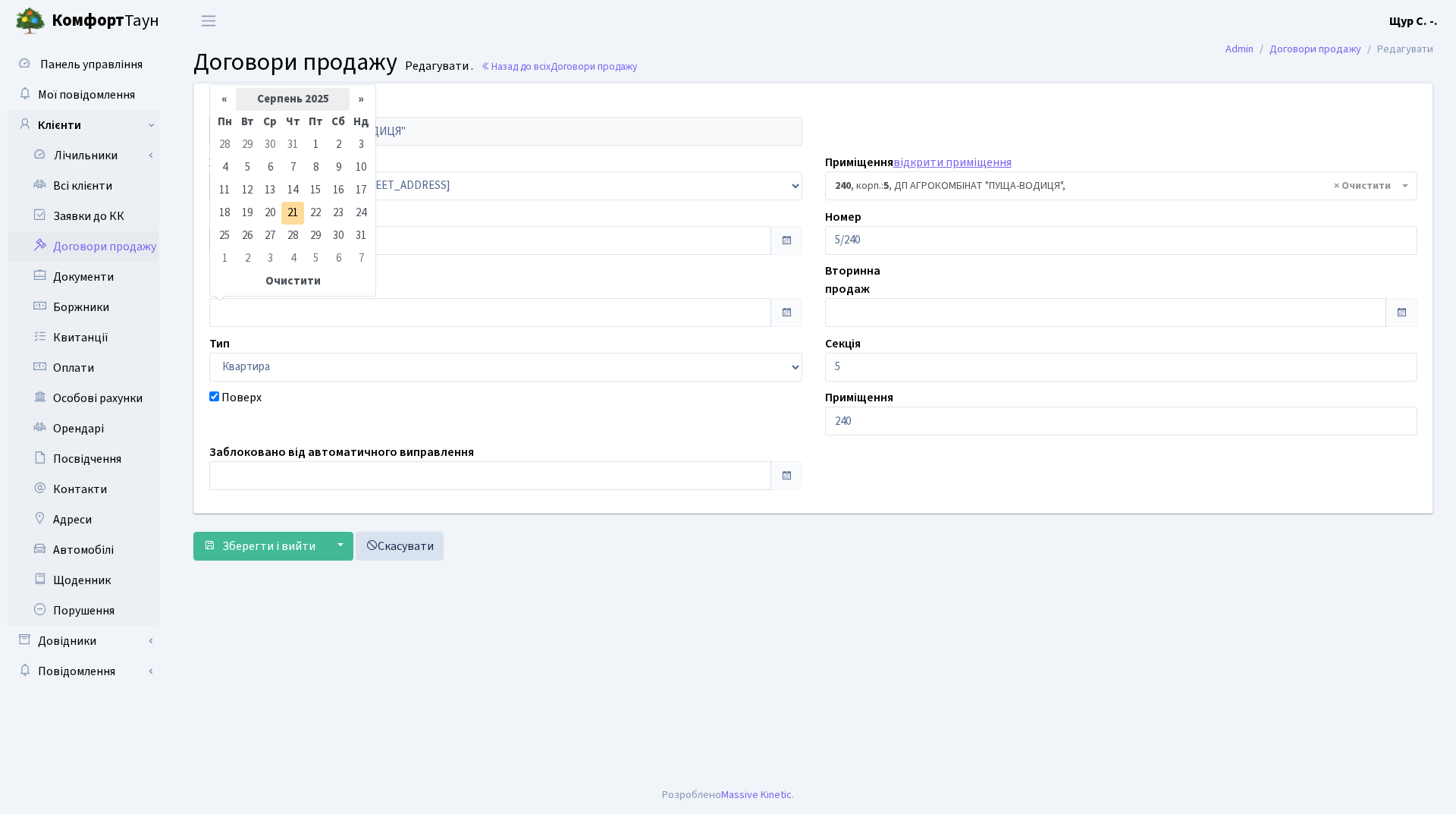
click at [300, 97] on th "Серпень 2025" at bounding box center [293, 100] width 114 height 23
click at [352, 158] on span "Кві" at bounding box center [348, 159] width 35 height 41
click at [239, 142] on td "1" at bounding box center [248, 145] width 23 height 23
type input "[DATE]"
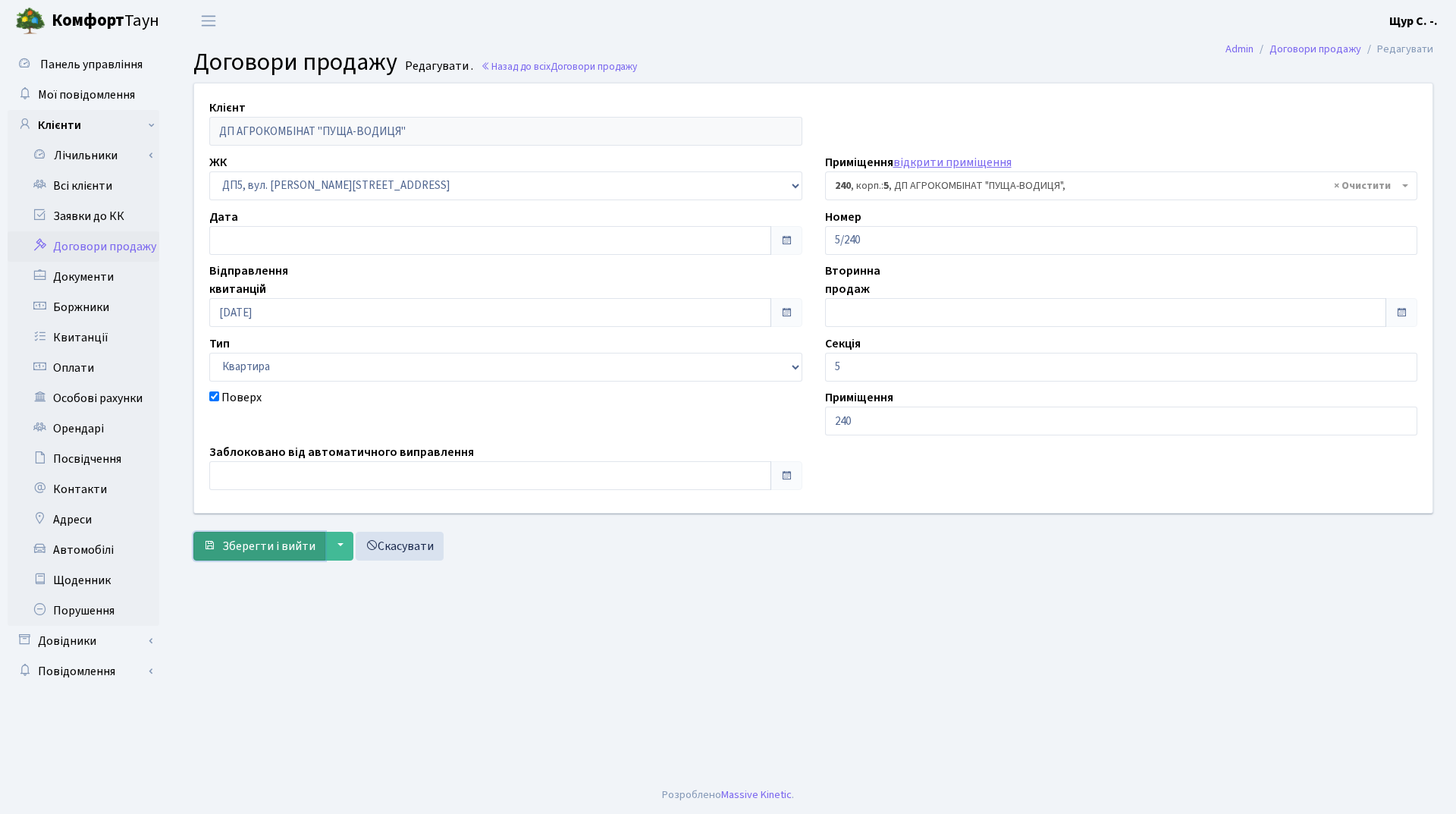
click at [264, 551] on span "Зберегти і вийти" at bounding box center [268, 546] width 93 height 17
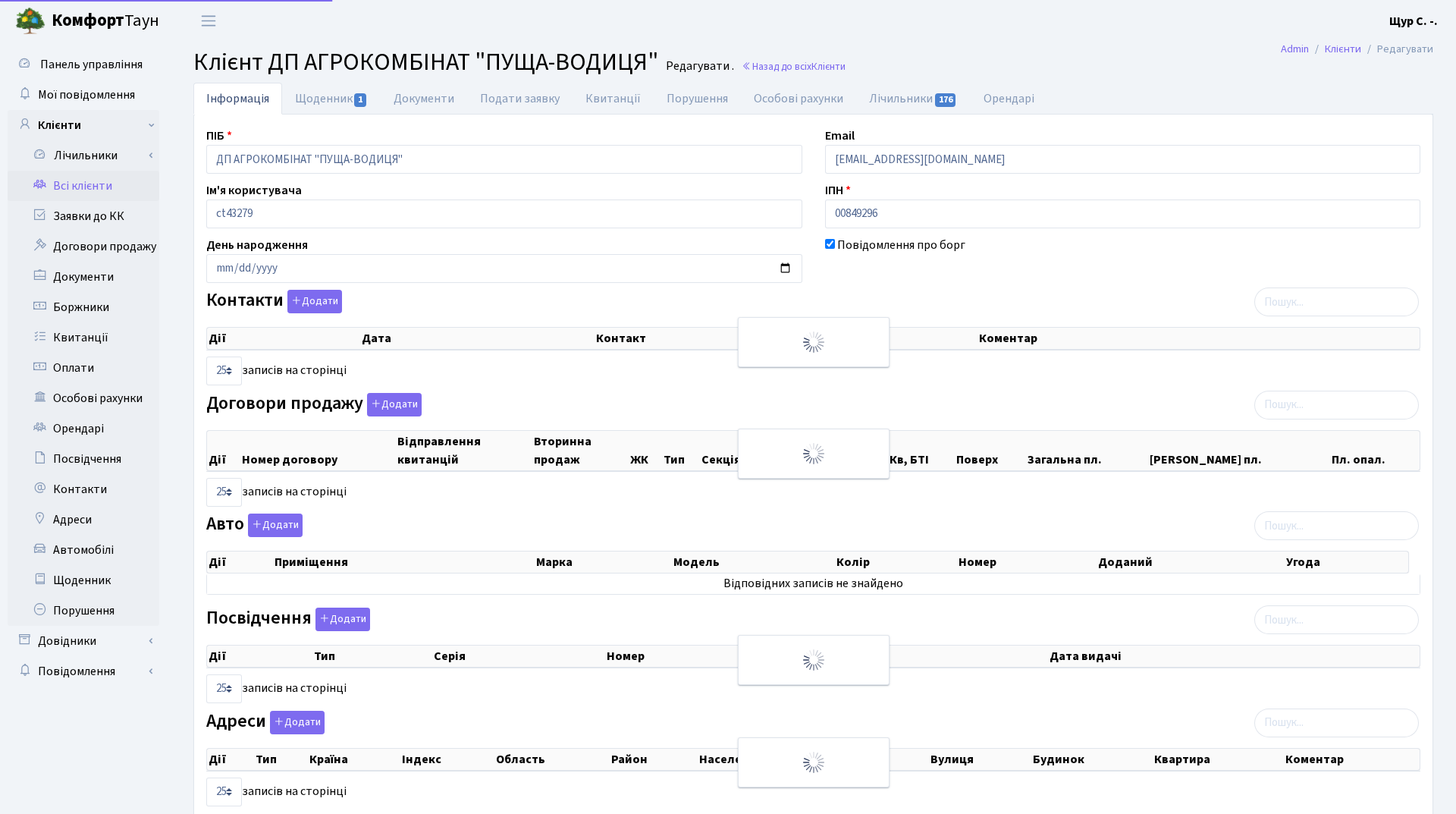
select select "25"
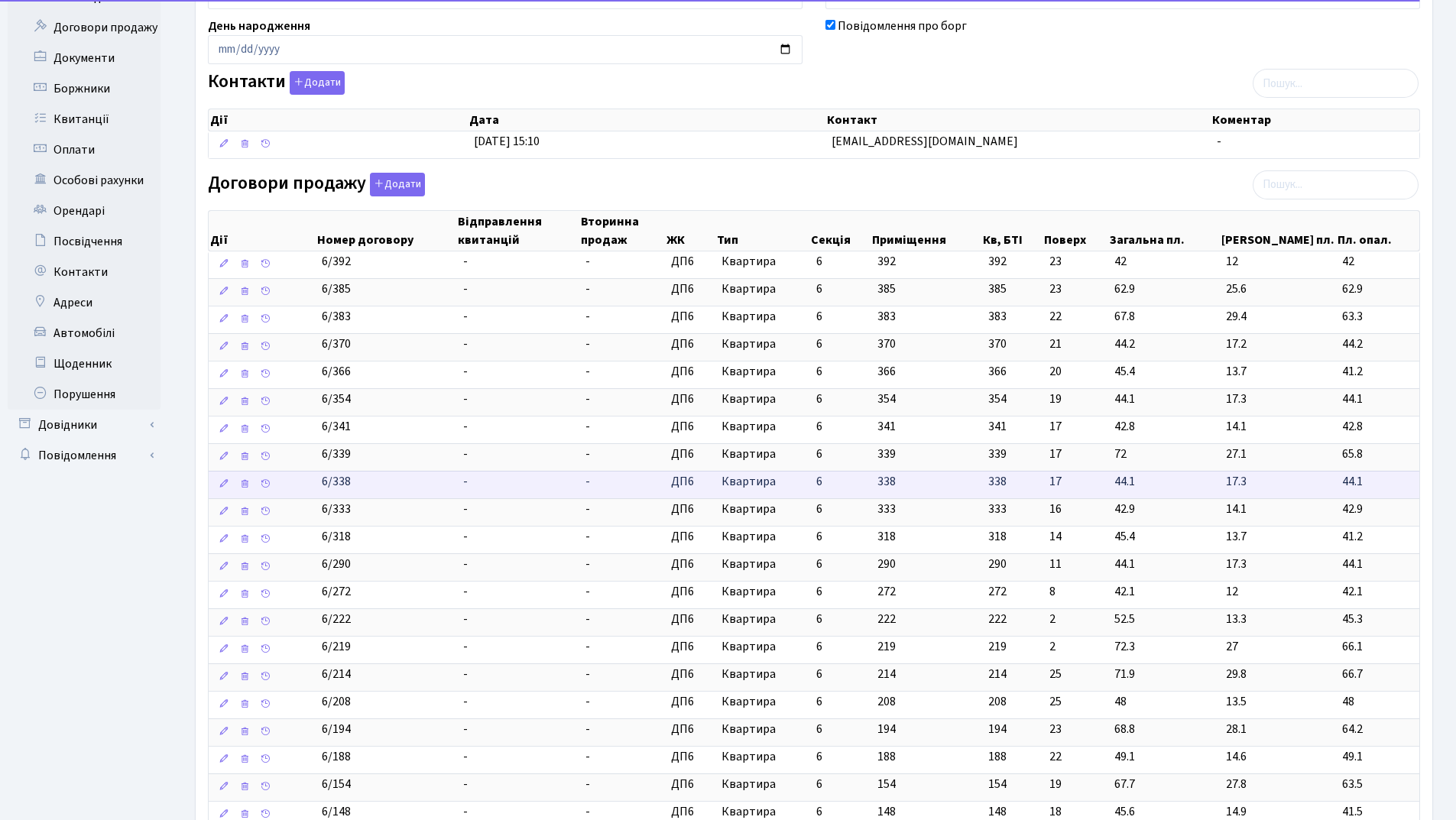
scroll to position [458, 0]
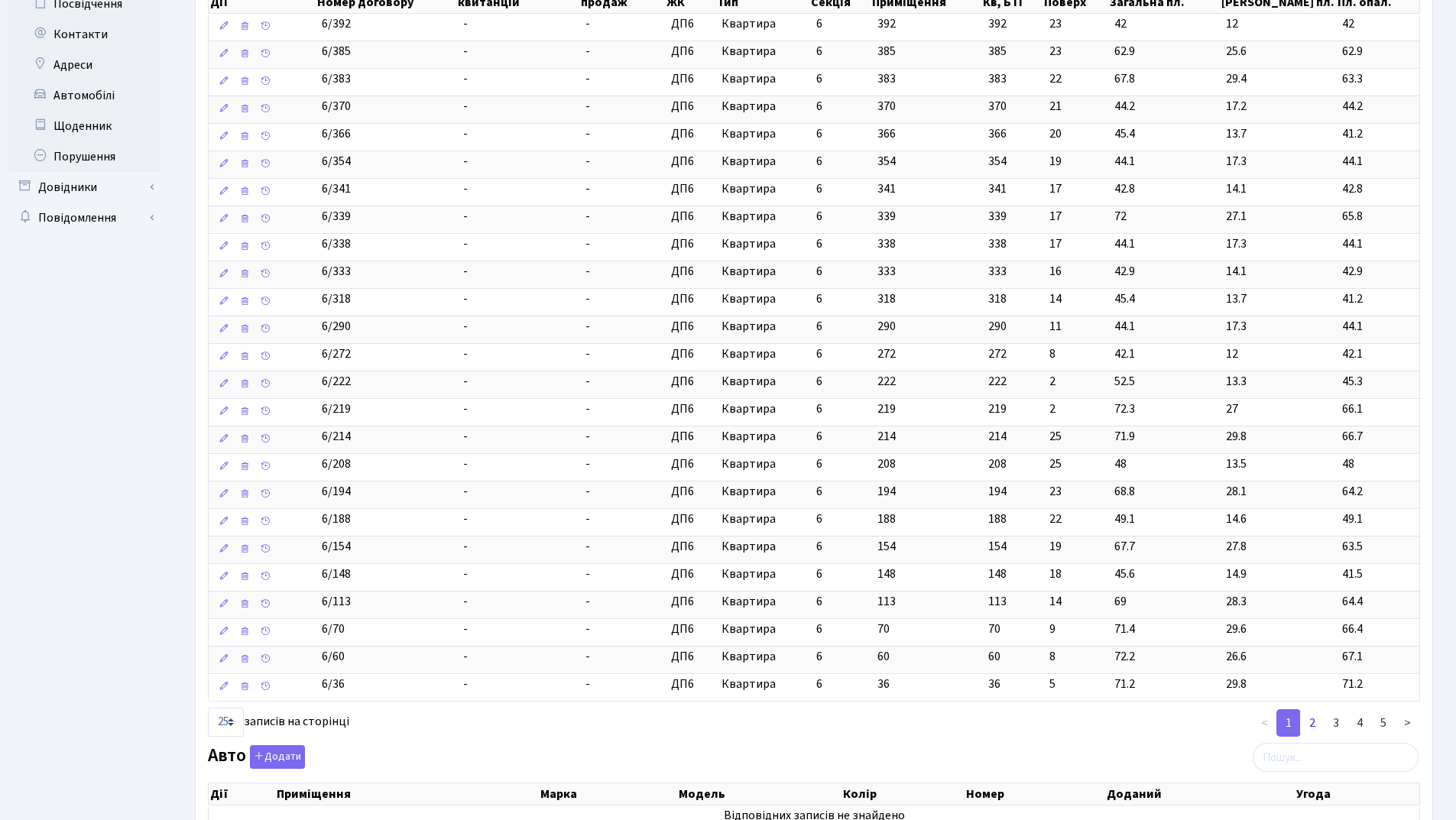
click at [1314, 721] on link "2" at bounding box center [1312, 723] width 24 height 27
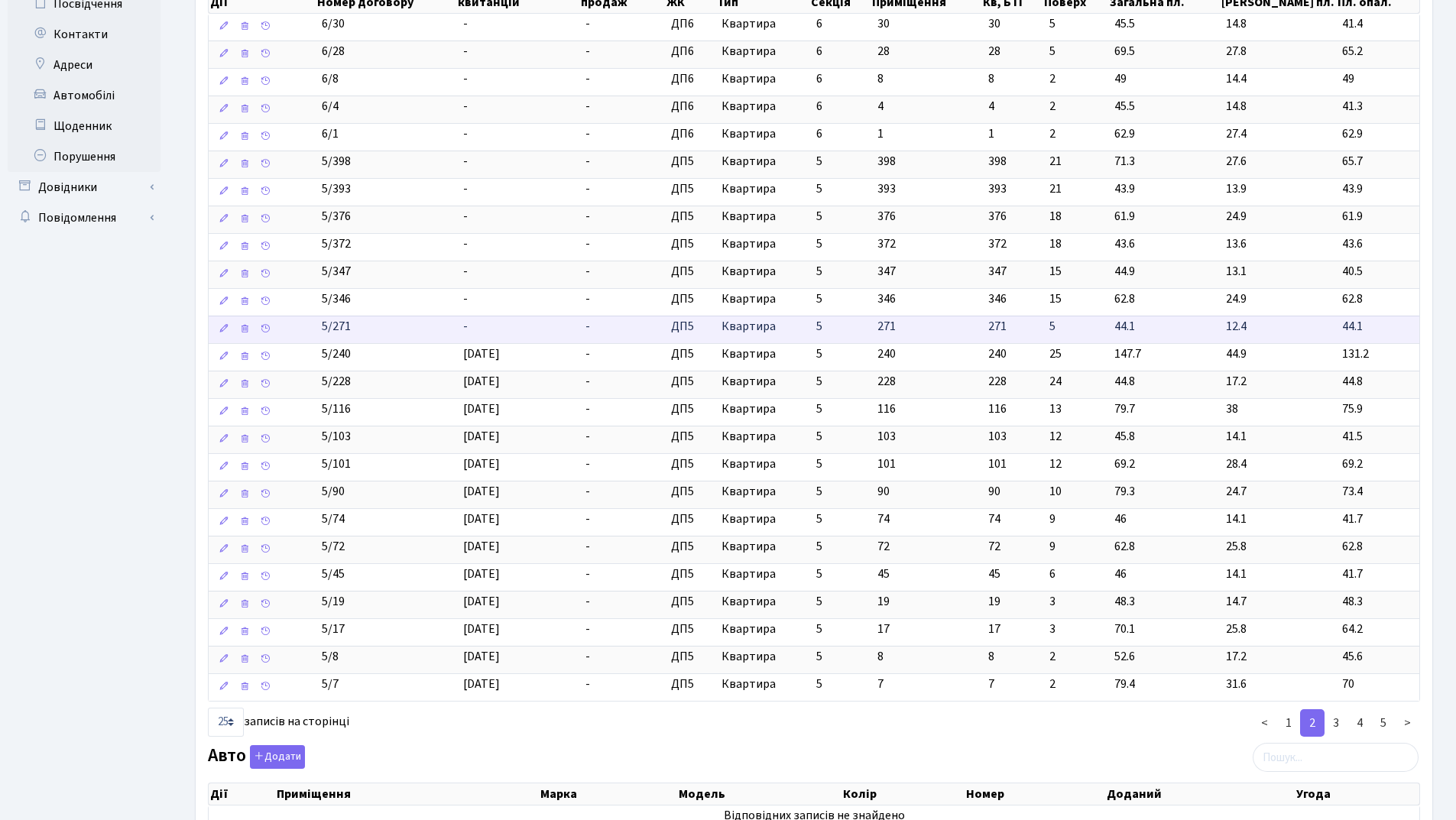
click at [436, 334] on td "5/271" at bounding box center [386, 329] width 141 height 27
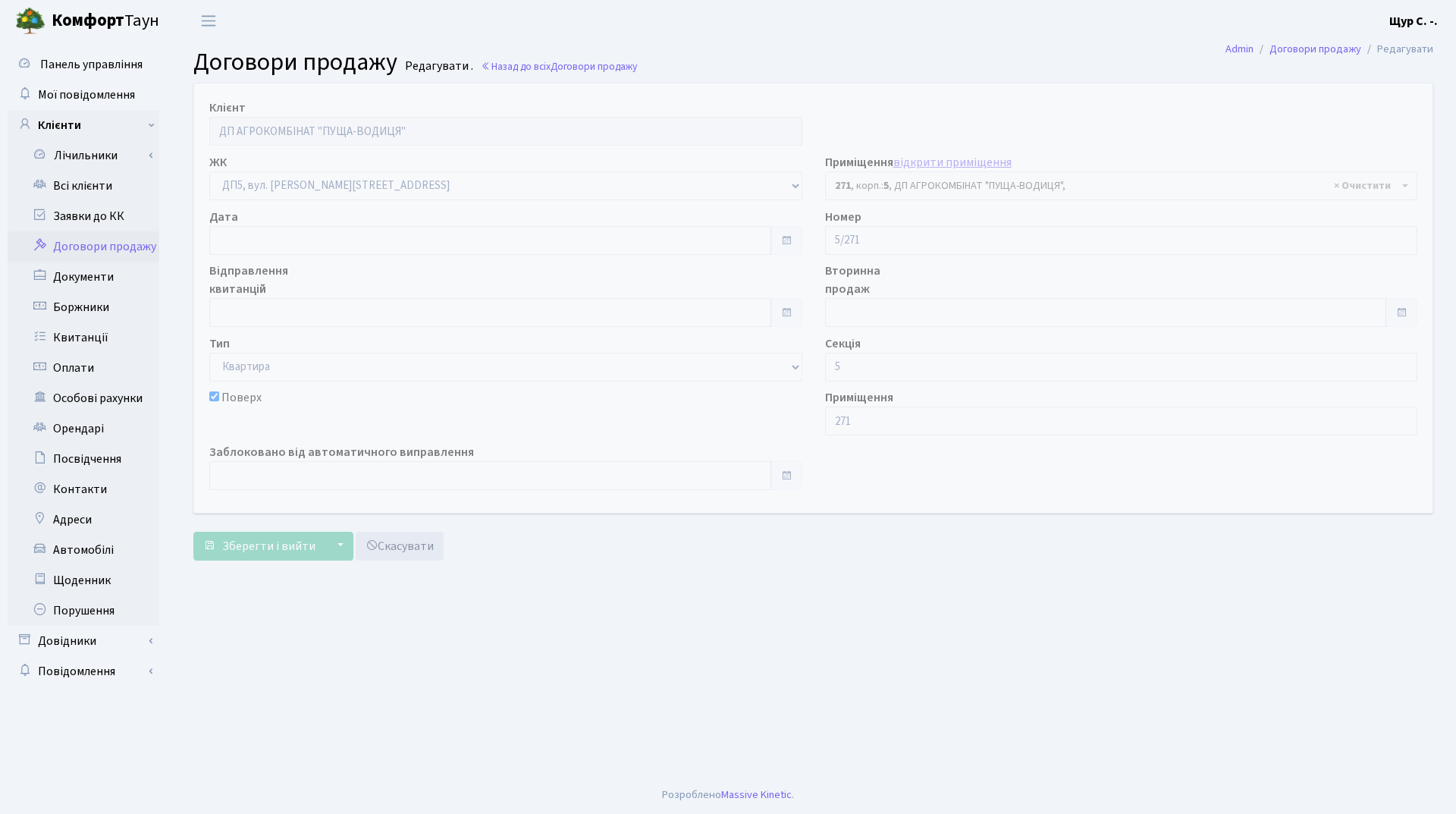
select select "45869"
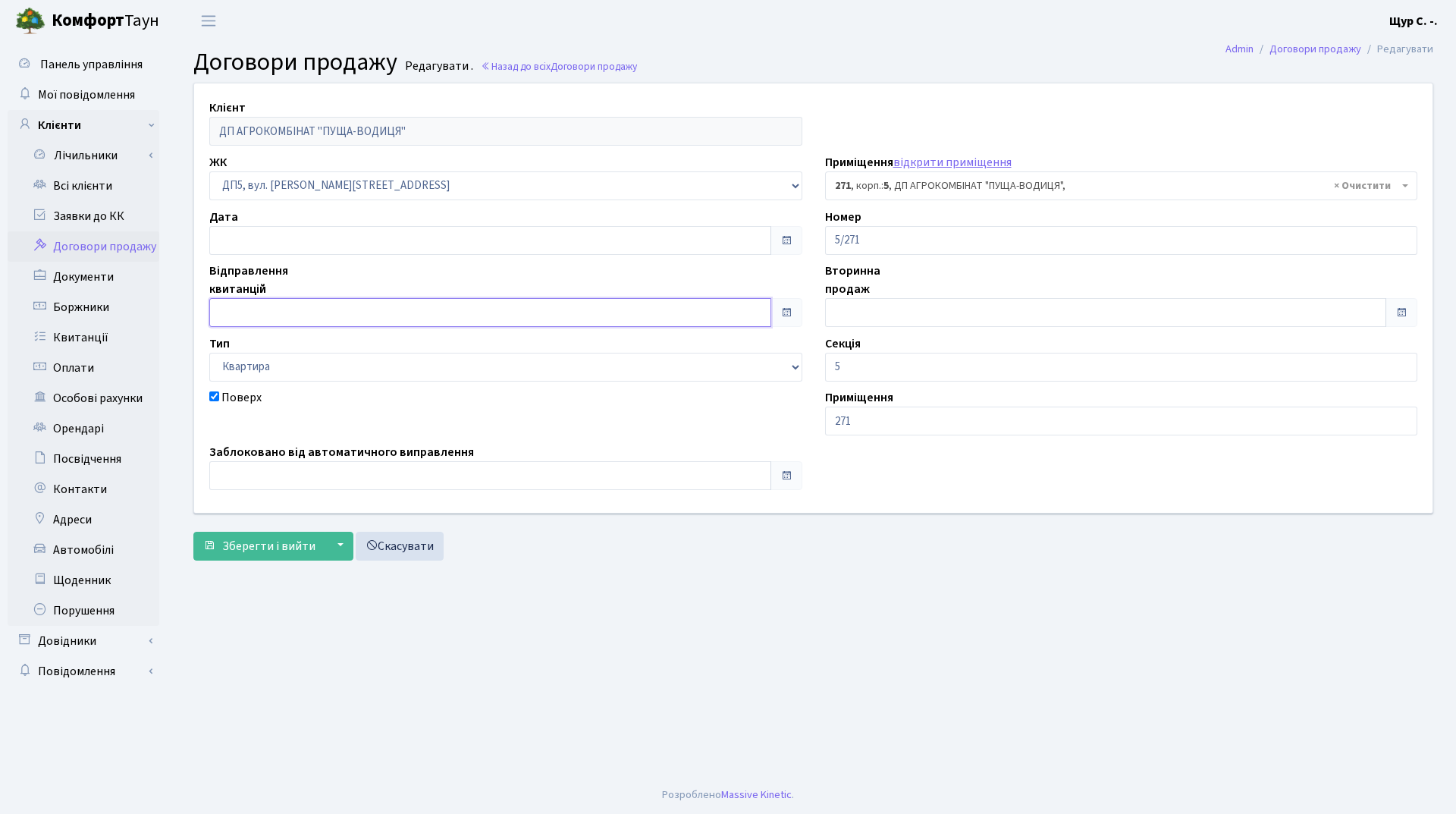
click at [414, 317] on input "text" at bounding box center [490, 312] width 562 height 29
click at [300, 88] on th "Серпень 2025" at bounding box center [293, 100] width 114 height 23
click at [358, 152] on span "Кві" at bounding box center [348, 159] width 35 height 41
click at [248, 140] on td "1" at bounding box center [248, 145] width 23 height 23
type input "[DATE]"
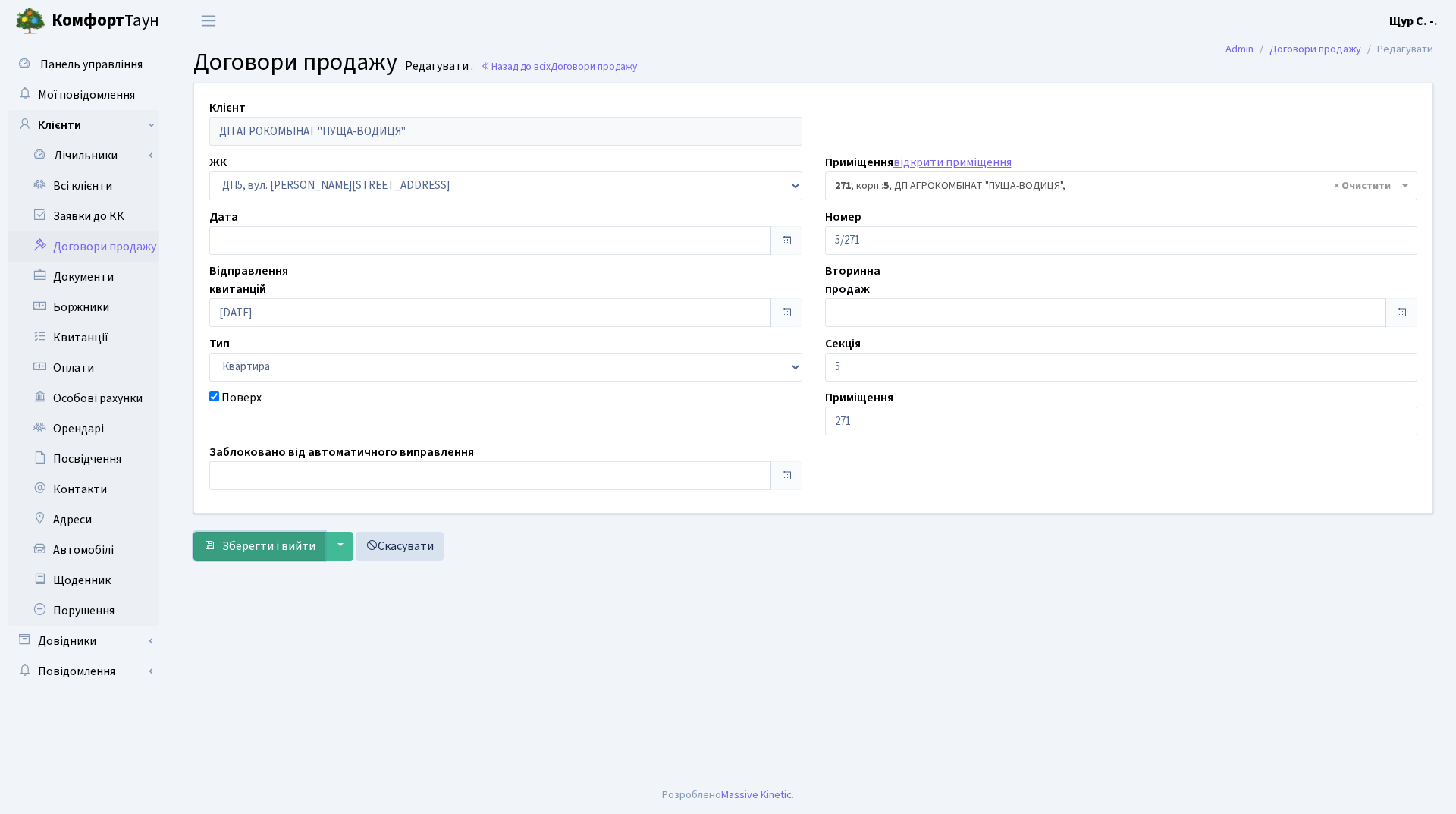
click at [281, 551] on span "Зберегти і вийти" at bounding box center [268, 546] width 93 height 17
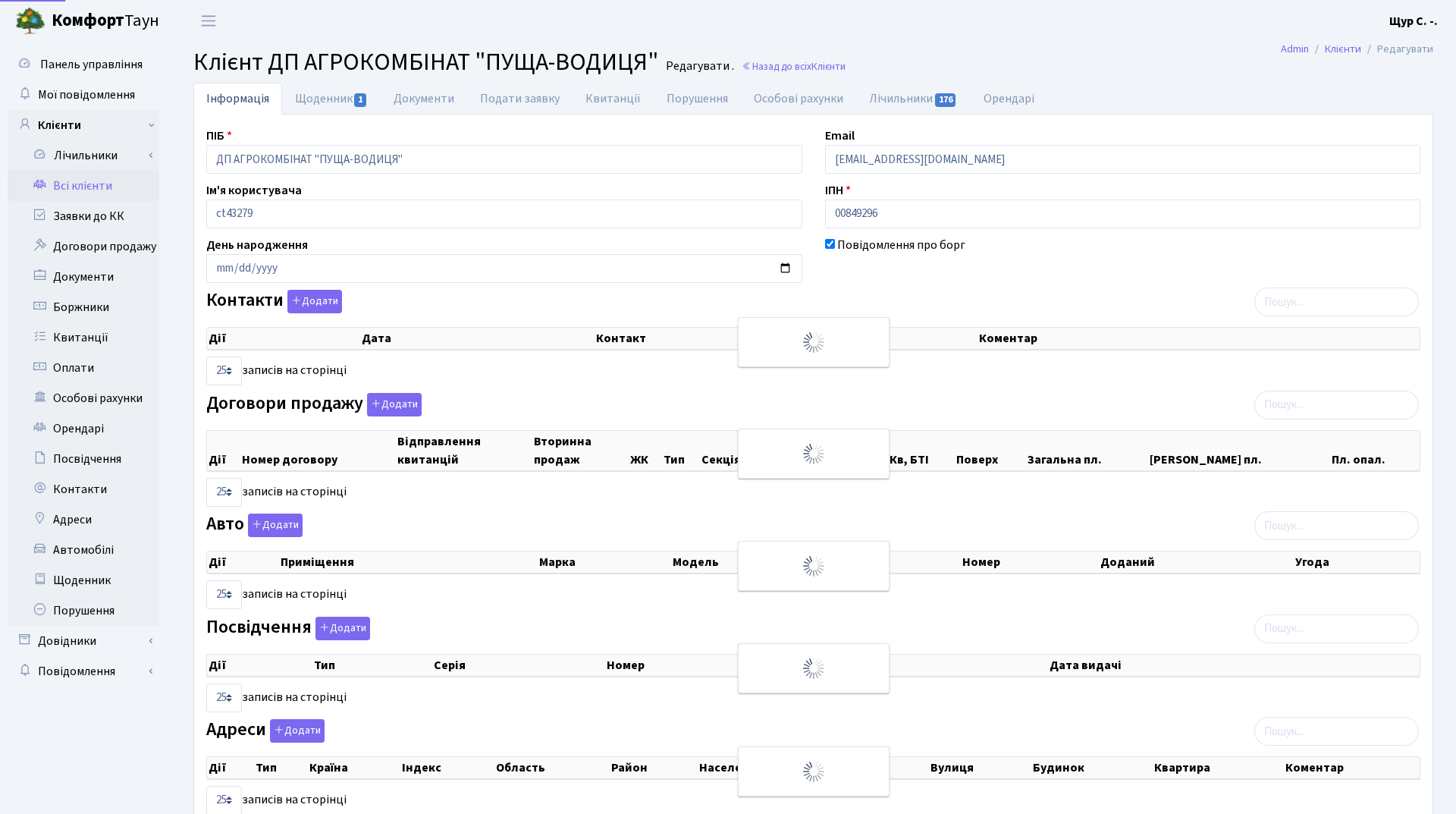
select select "25"
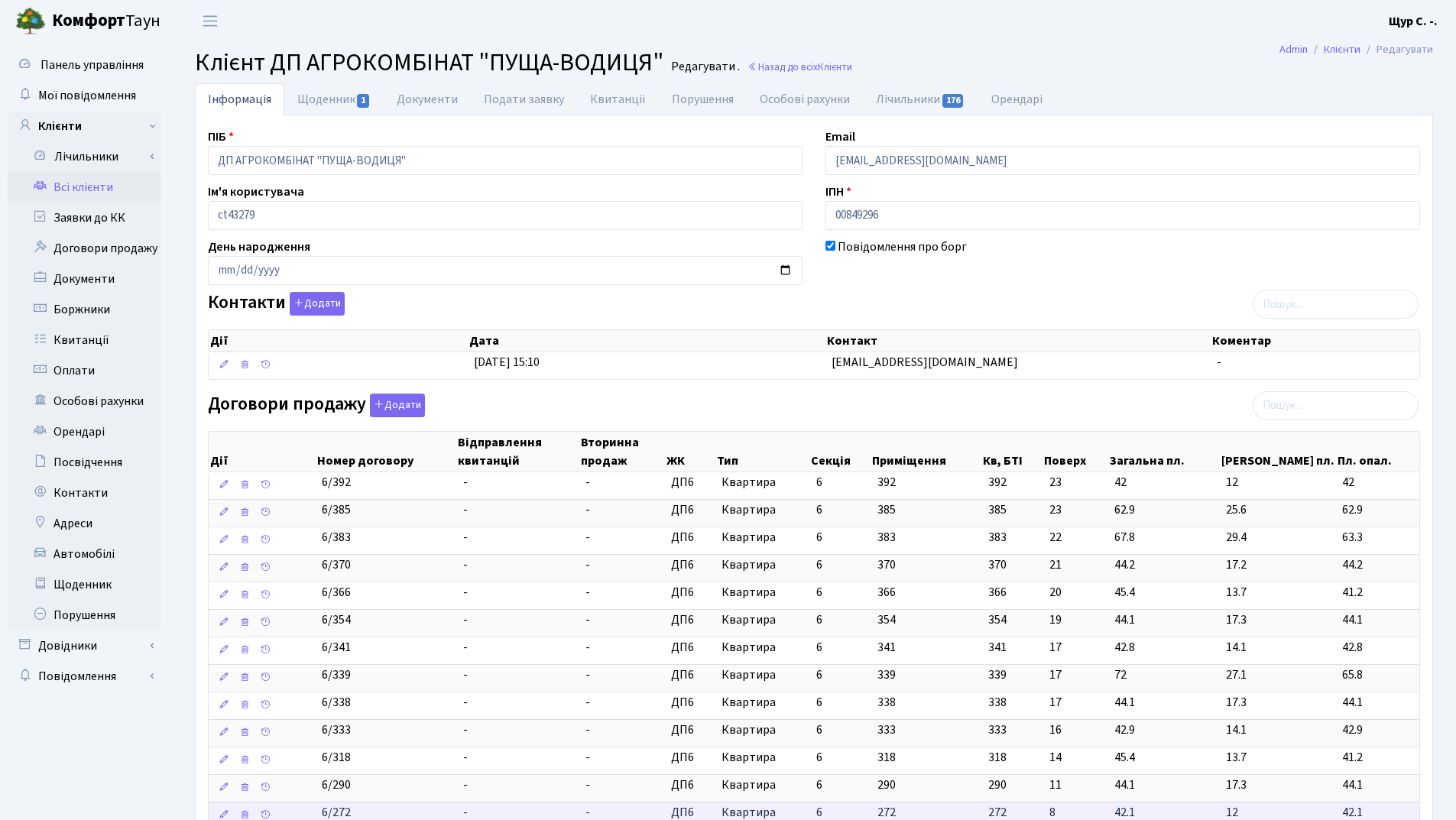
scroll to position [382, 0]
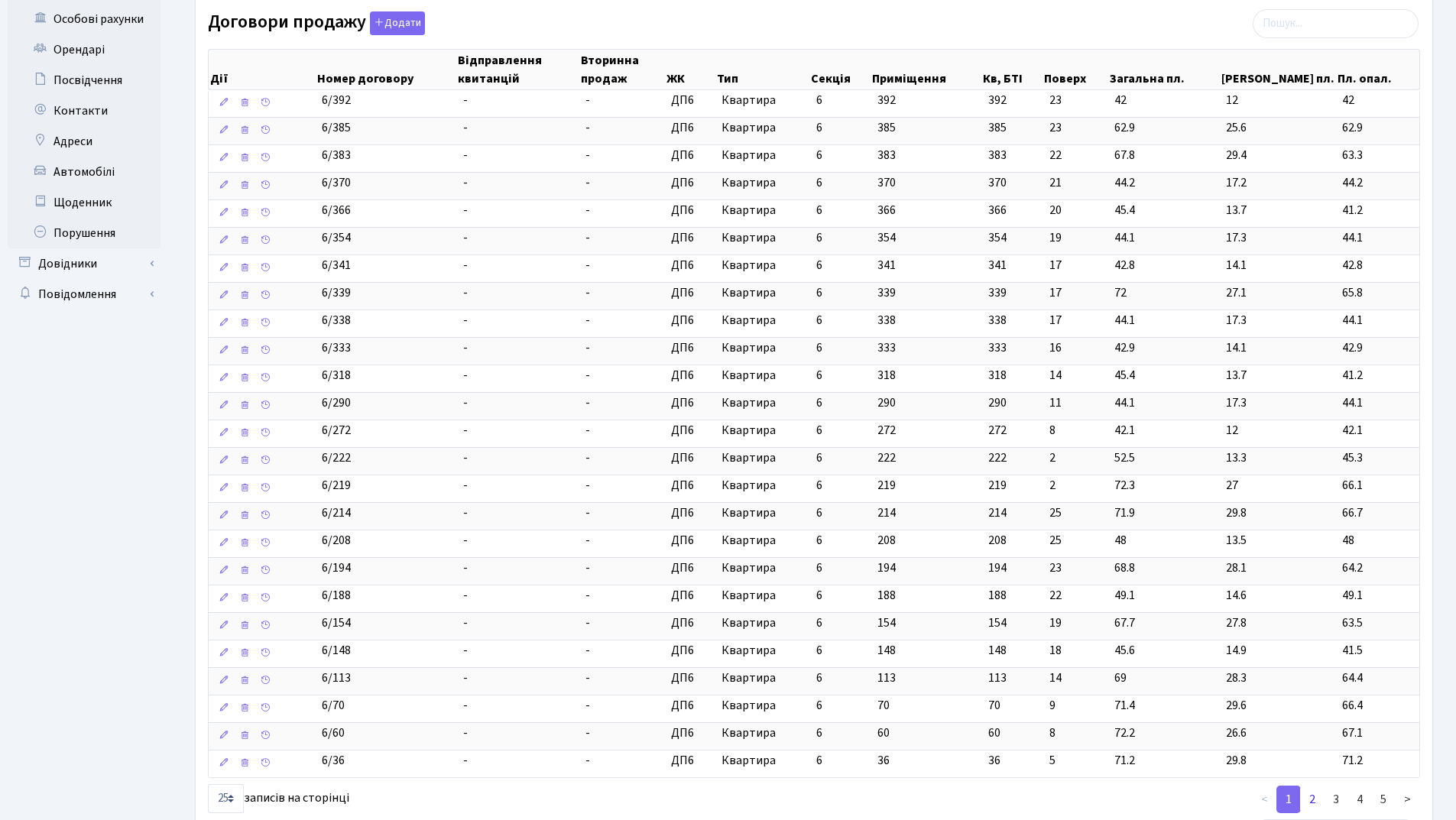
click at [1312, 797] on link "2" at bounding box center [1312, 799] width 24 height 27
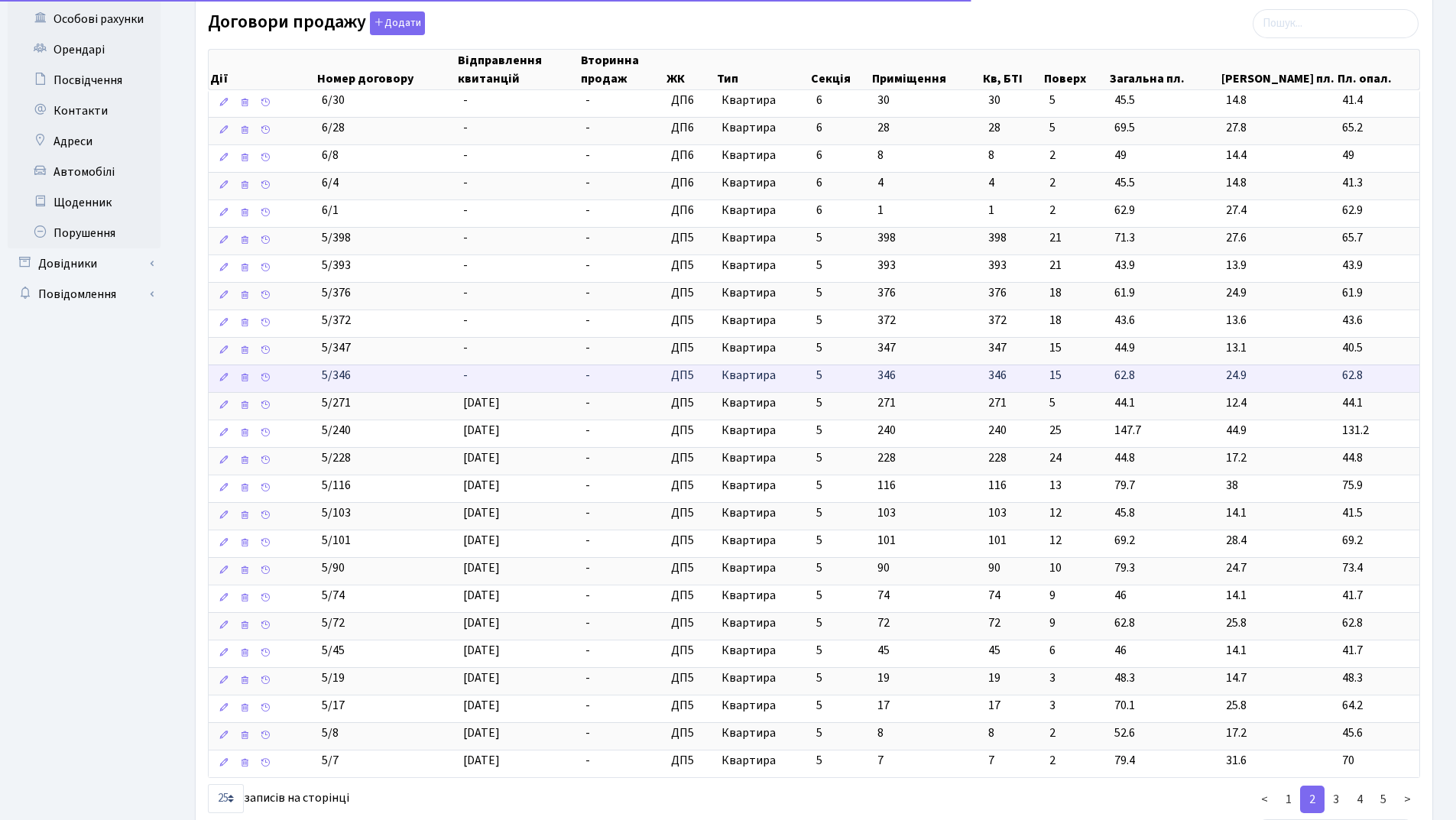
click at [526, 378] on td "-" at bounding box center [518, 378] width 123 height 27
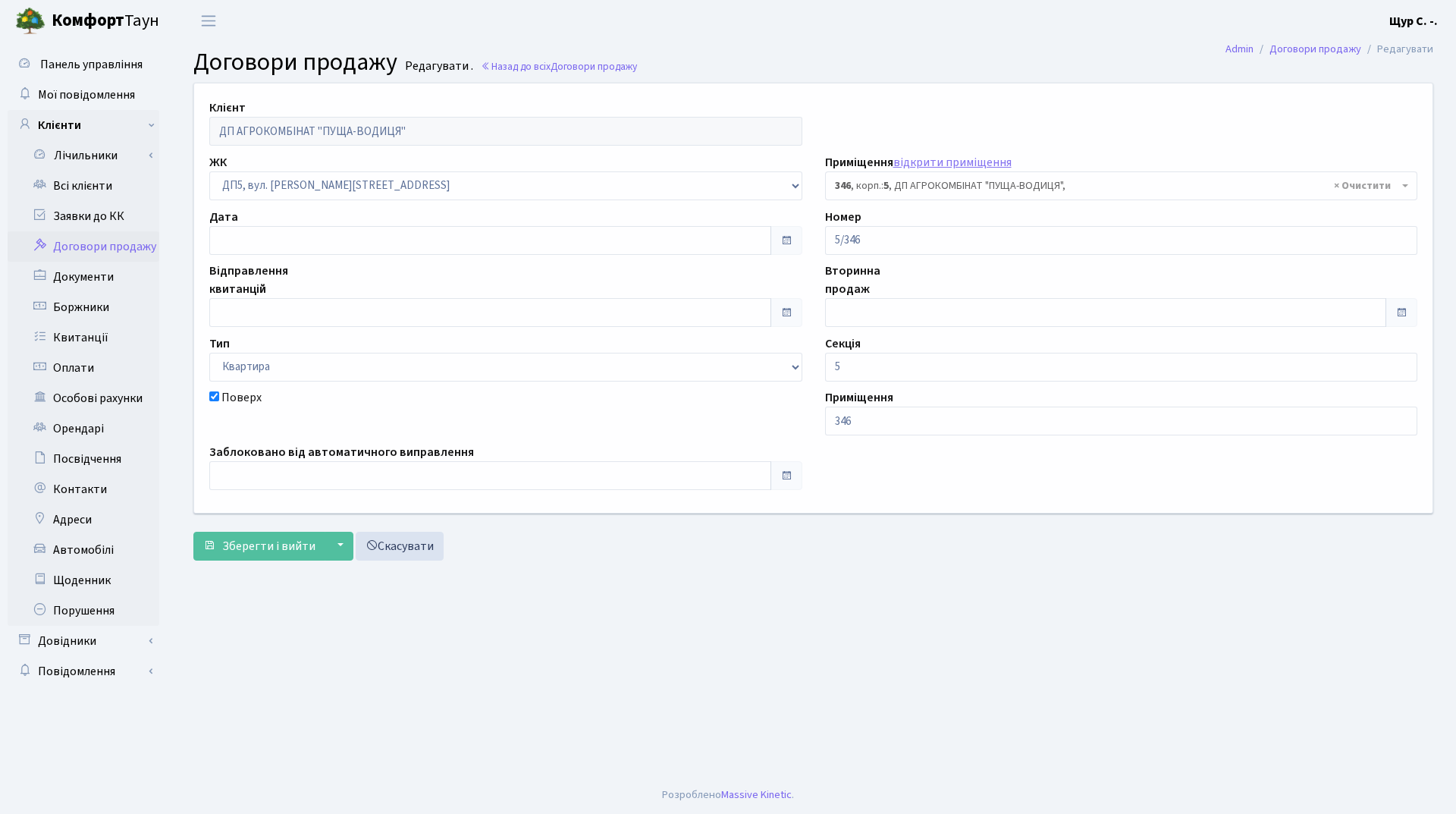
select select "45944"
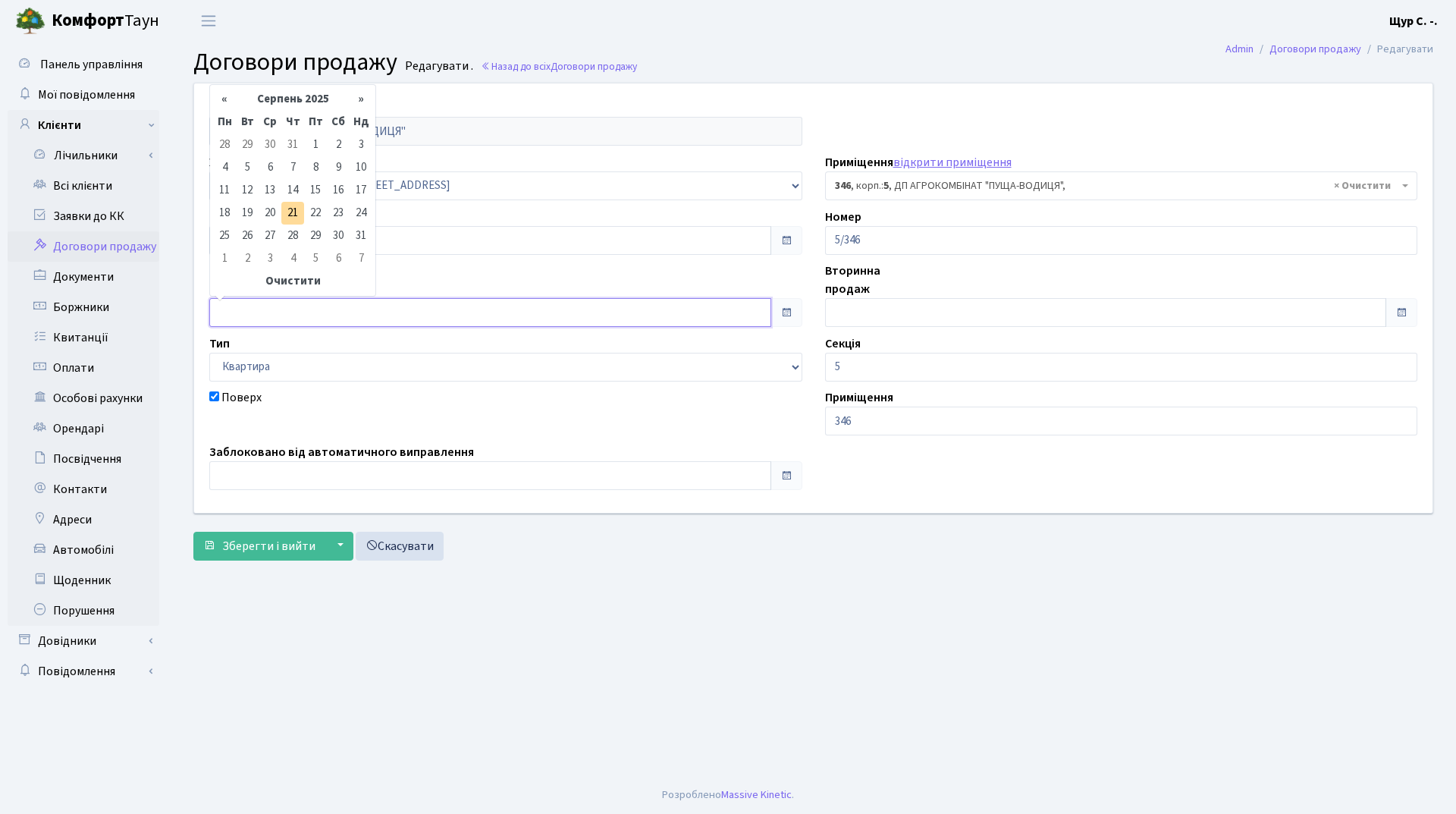
click at [269, 319] on input "text" at bounding box center [490, 312] width 562 height 29
click at [275, 96] on th "Серпень 2025" at bounding box center [293, 100] width 114 height 23
click at [342, 163] on span "Кві" at bounding box center [348, 159] width 35 height 41
click at [253, 145] on td "1" at bounding box center [248, 145] width 23 height 23
type input "[DATE]"
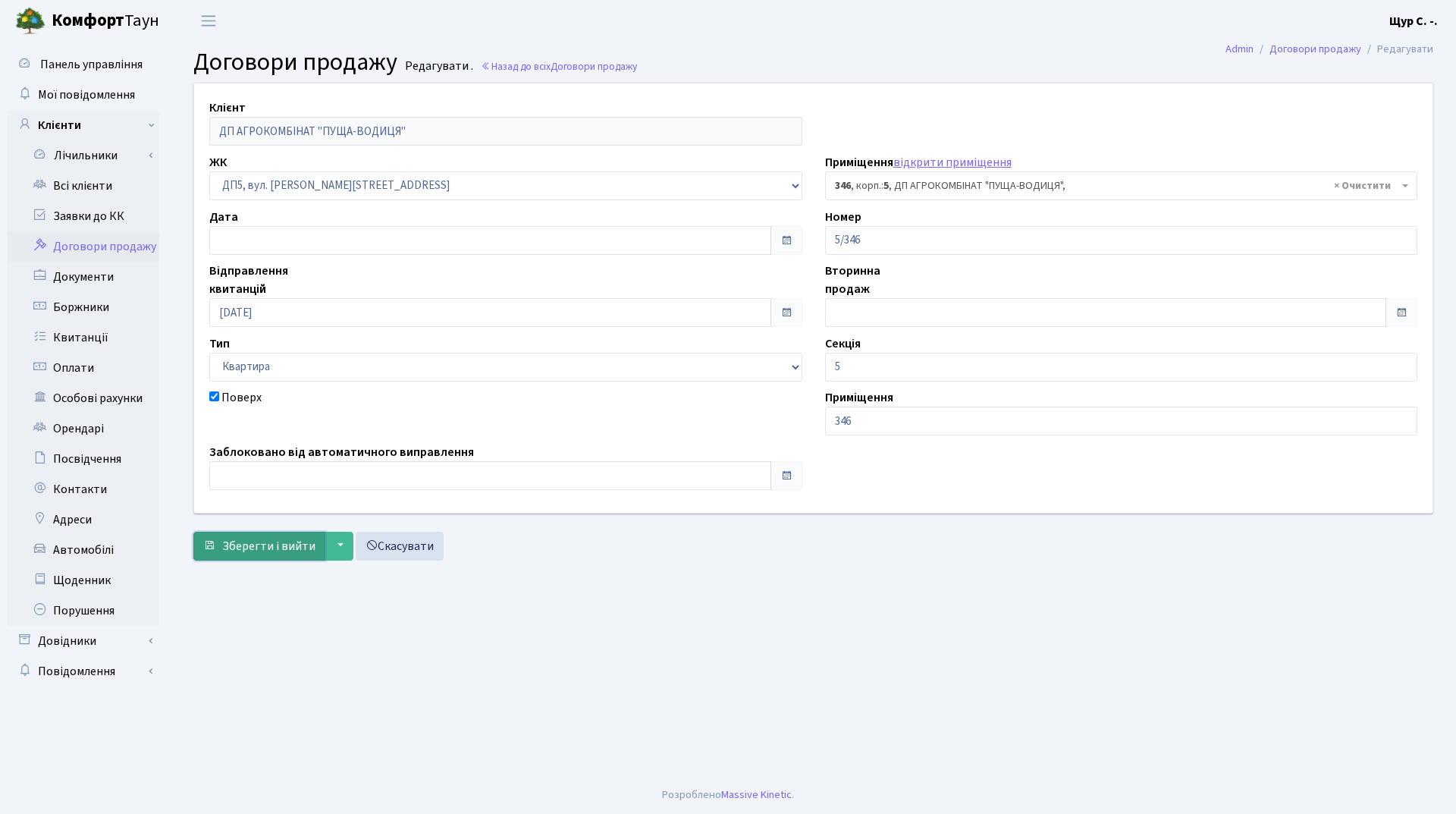
click at [269, 537] on button "Зберегти і вийти" at bounding box center [259, 546] width 132 height 29
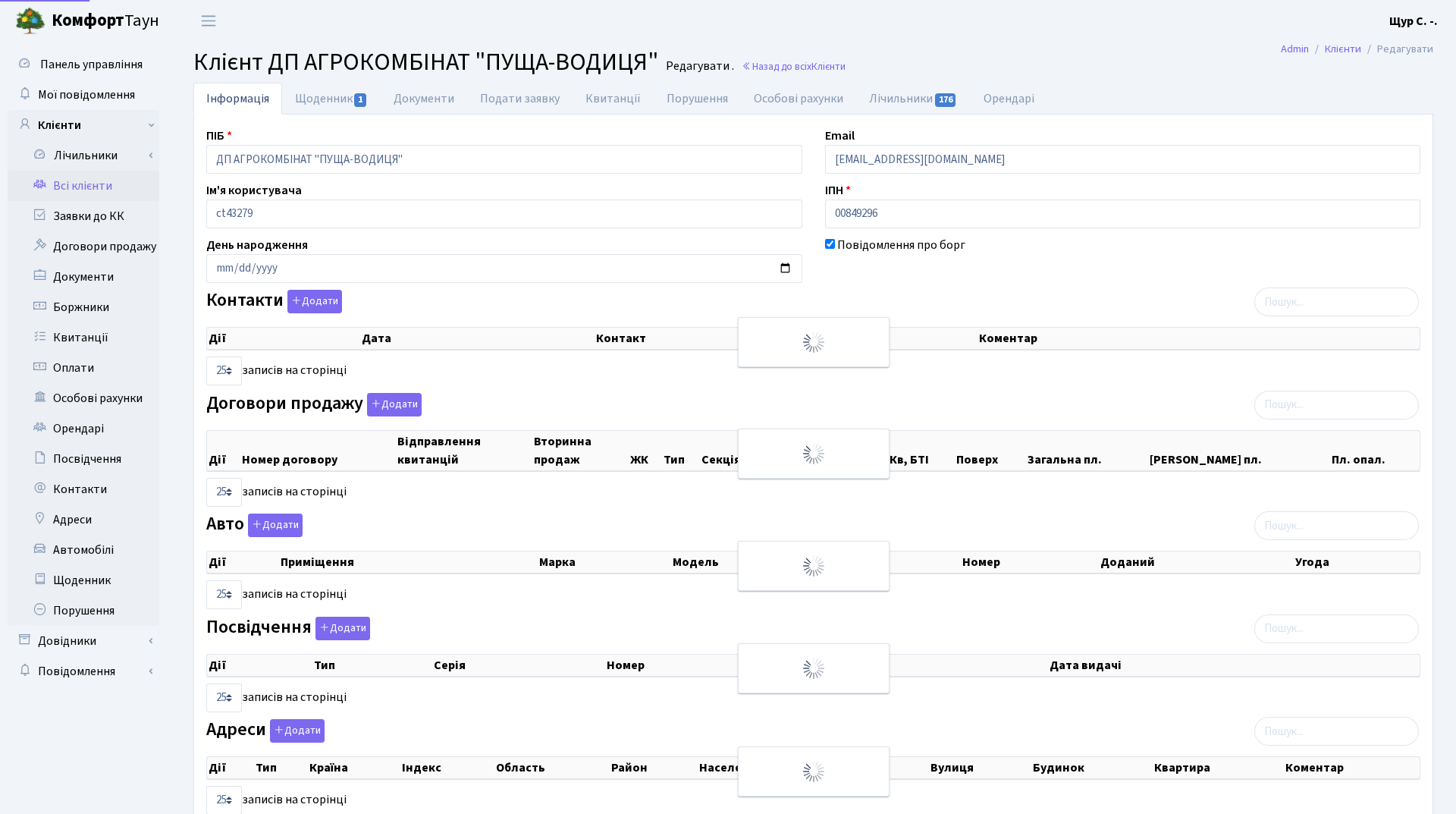
select select "25"
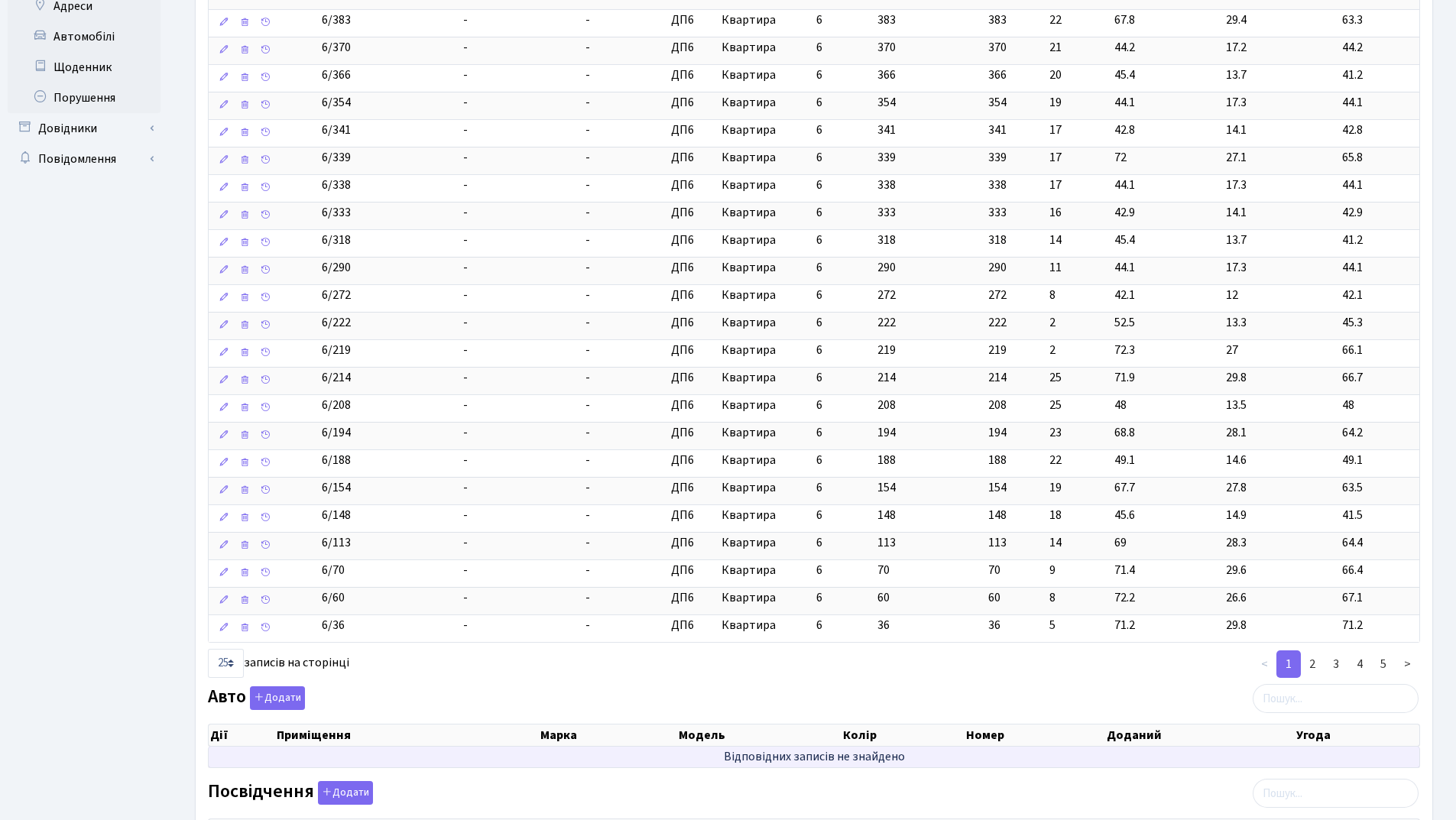
scroll to position [535, 0]
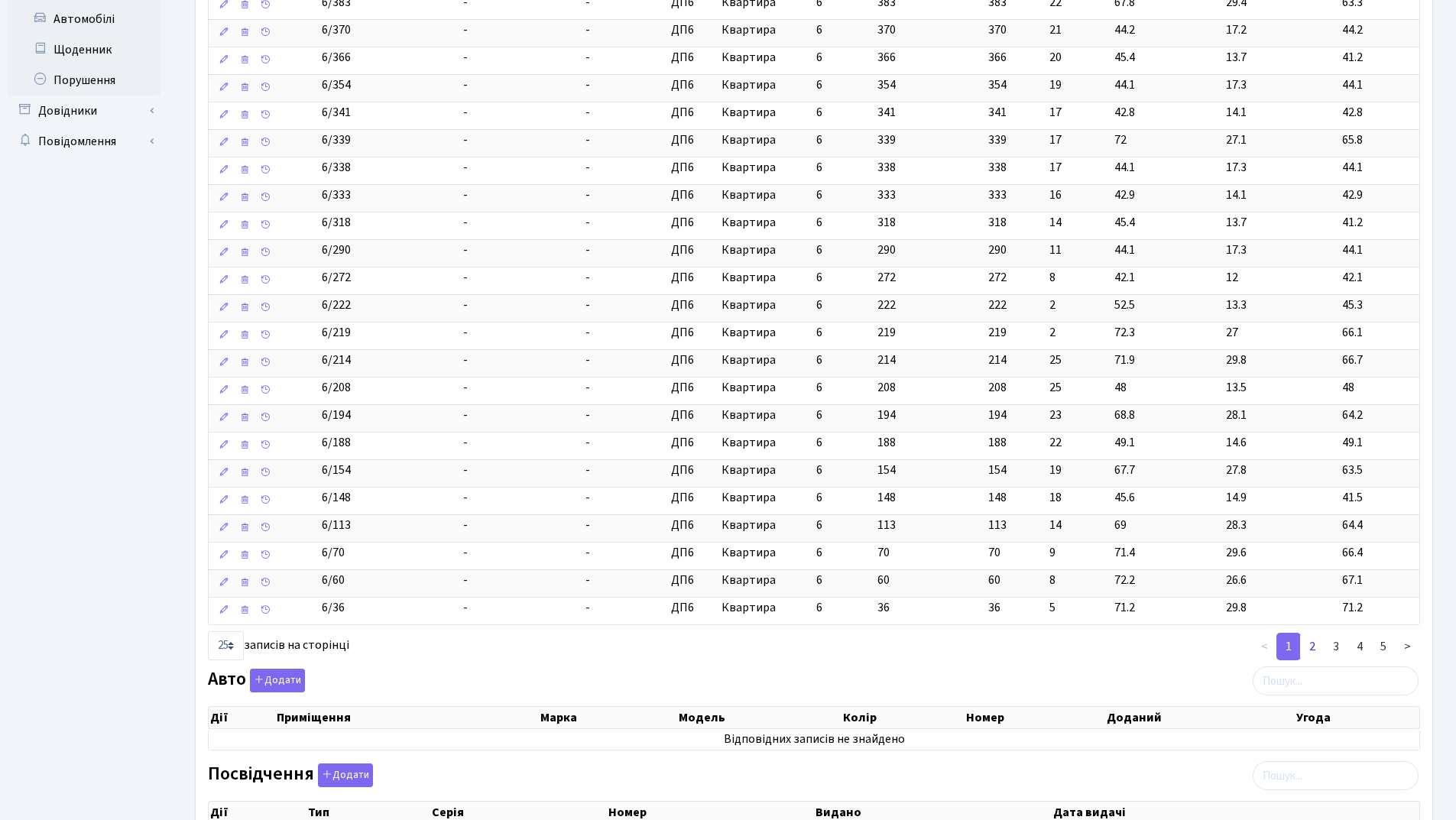
click at [1313, 646] on link "2" at bounding box center [1312, 646] width 24 height 27
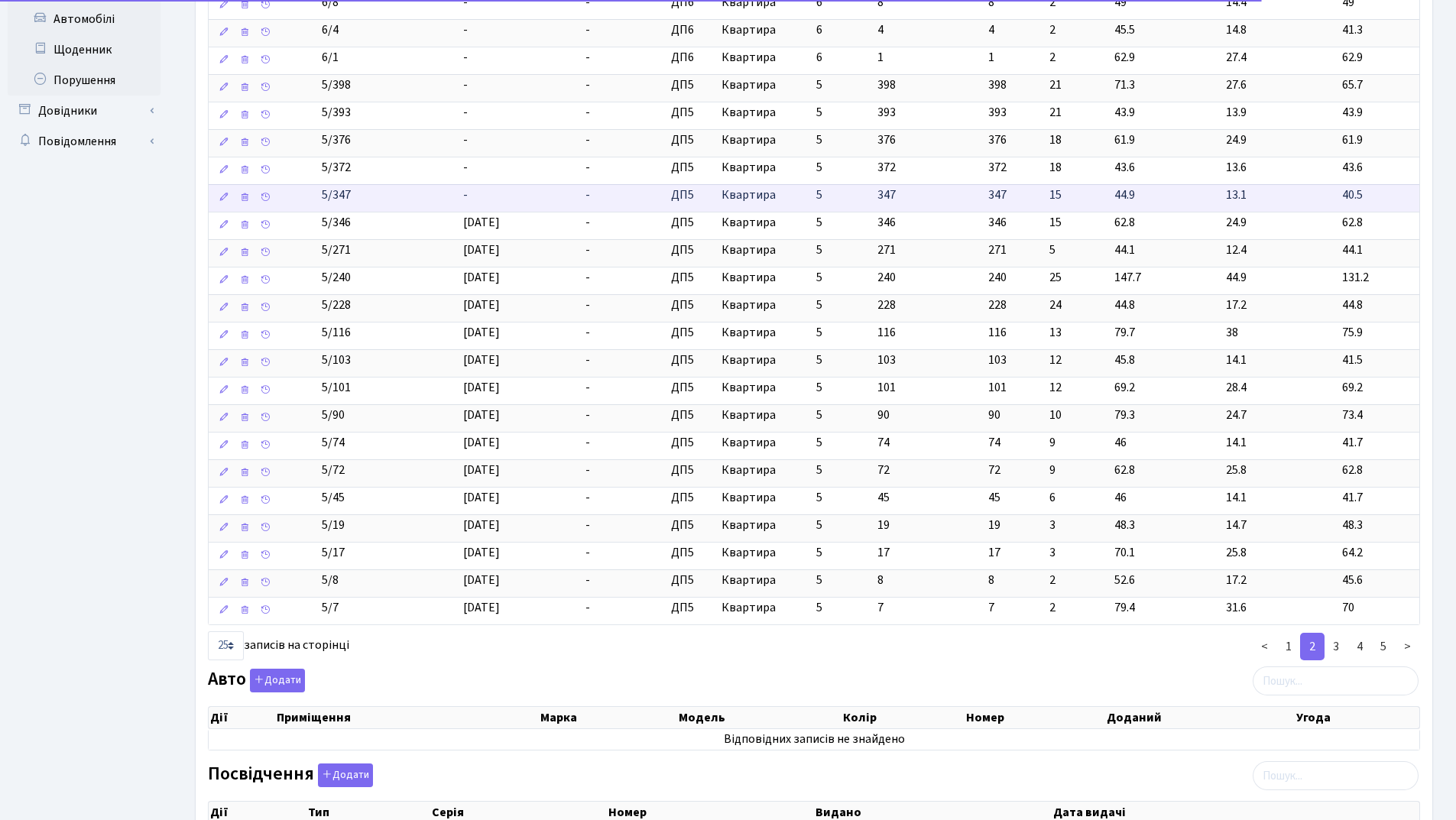
click at [508, 196] on td "-" at bounding box center [518, 197] width 123 height 27
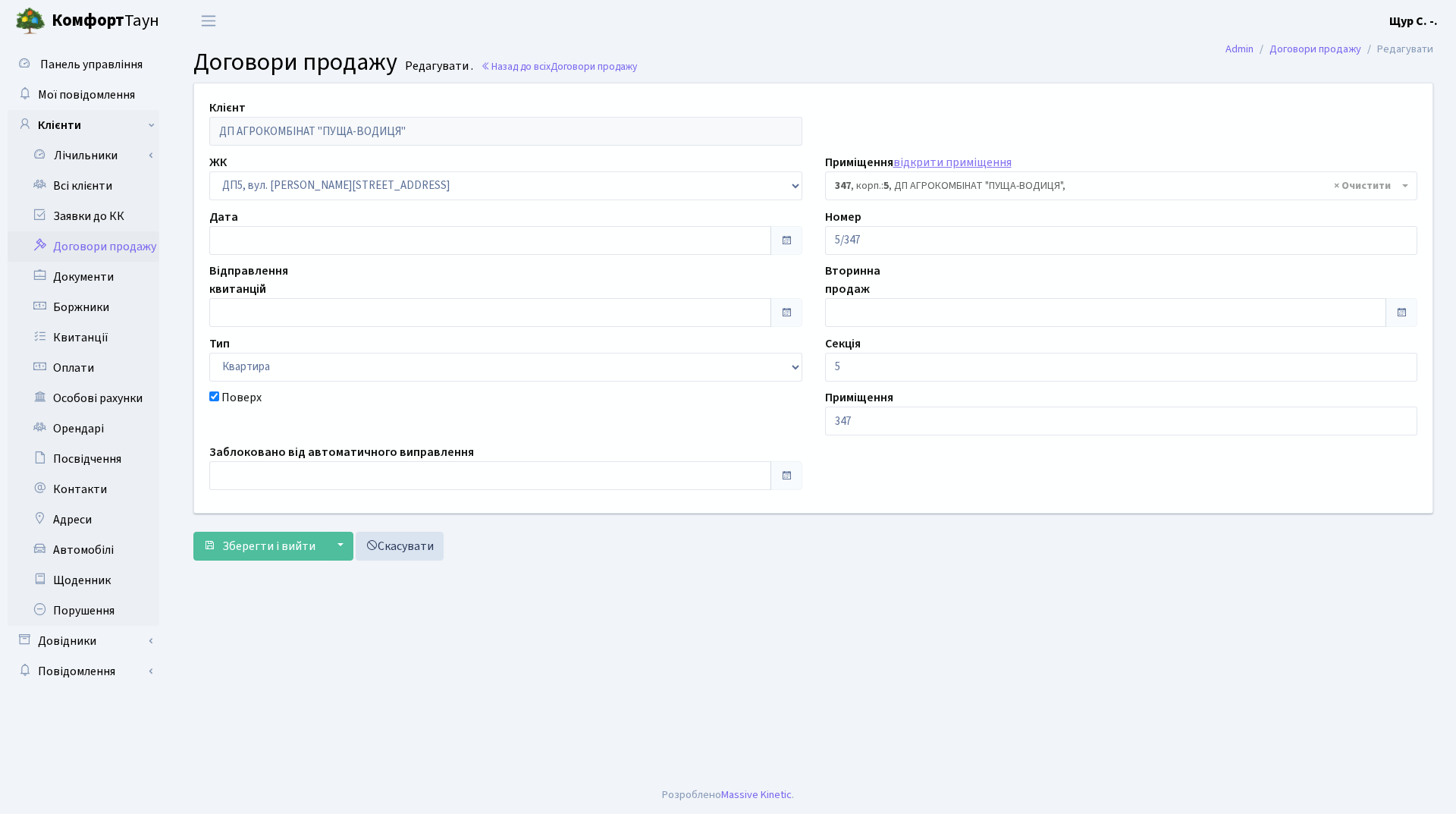
select select "45945"
click at [343, 312] on input "text" at bounding box center [490, 312] width 562 height 29
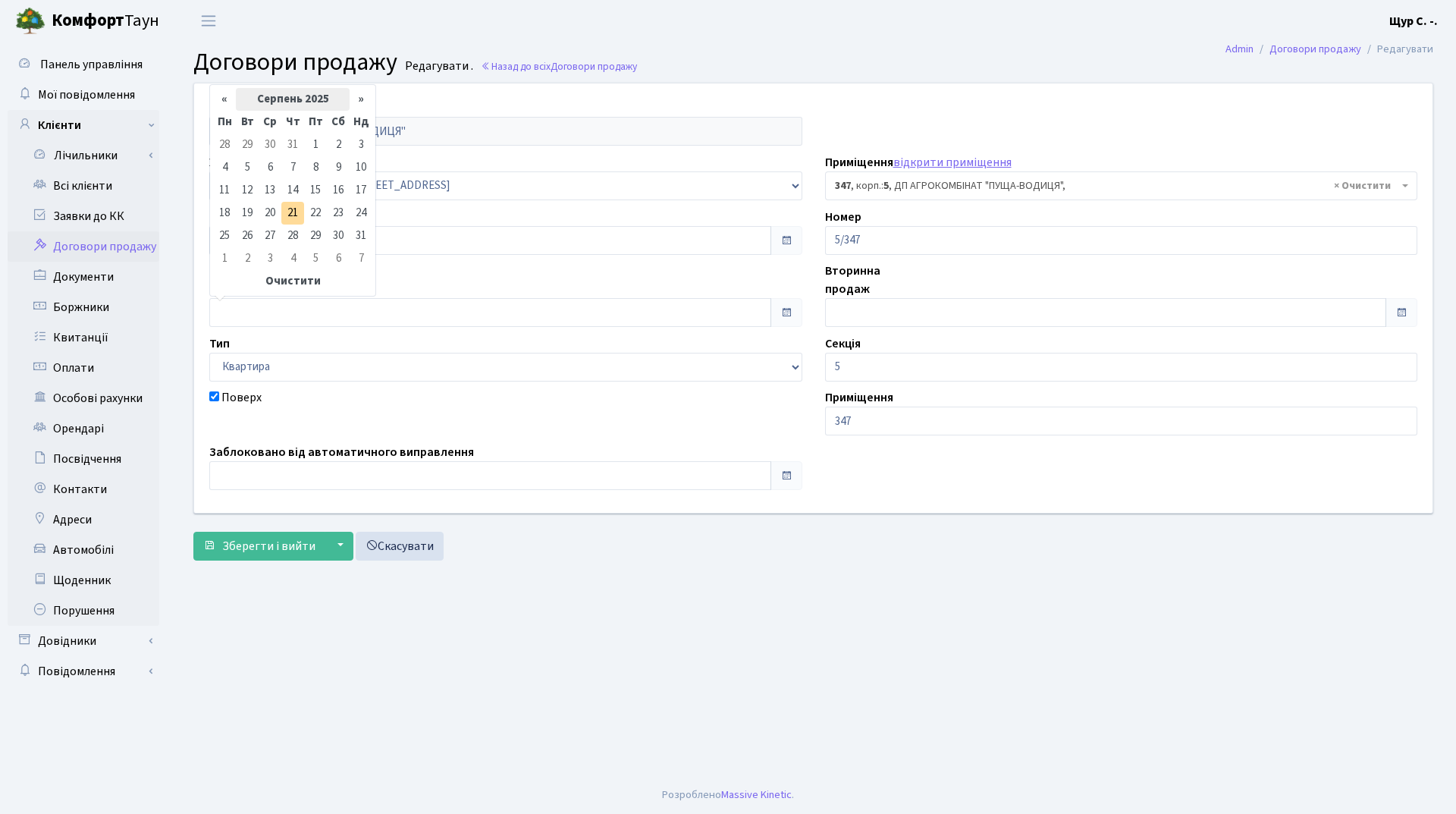
click at [279, 107] on th "Серпень 2025" at bounding box center [293, 100] width 114 height 23
click at [357, 154] on span "Кві" at bounding box center [348, 159] width 35 height 41
click at [240, 144] on td "1" at bounding box center [248, 145] width 23 height 23
type input "[DATE]"
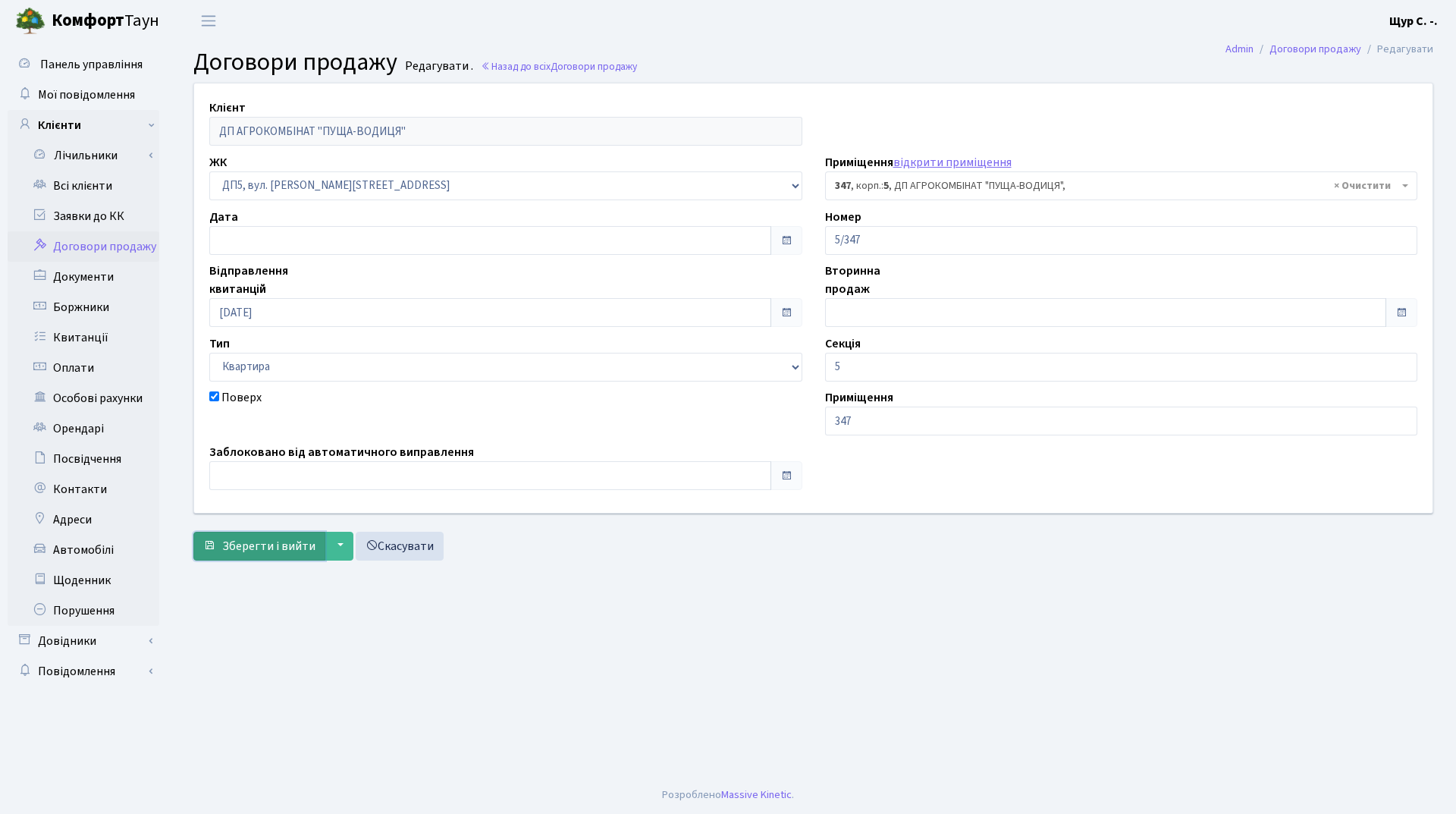
click at [261, 551] on span "Зберегти і вийти" at bounding box center [268, 546] width 93 height 17
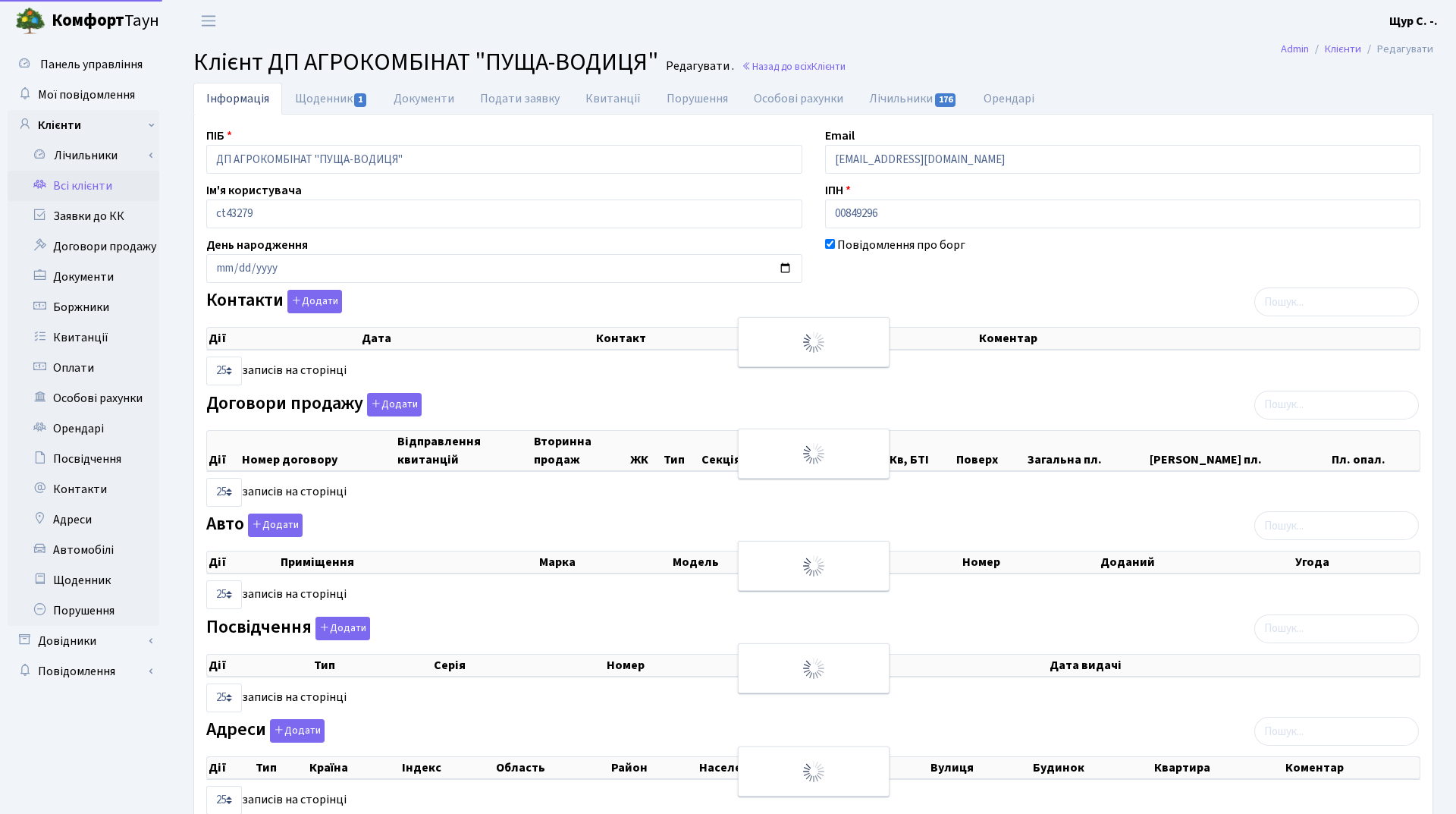
select select "25"
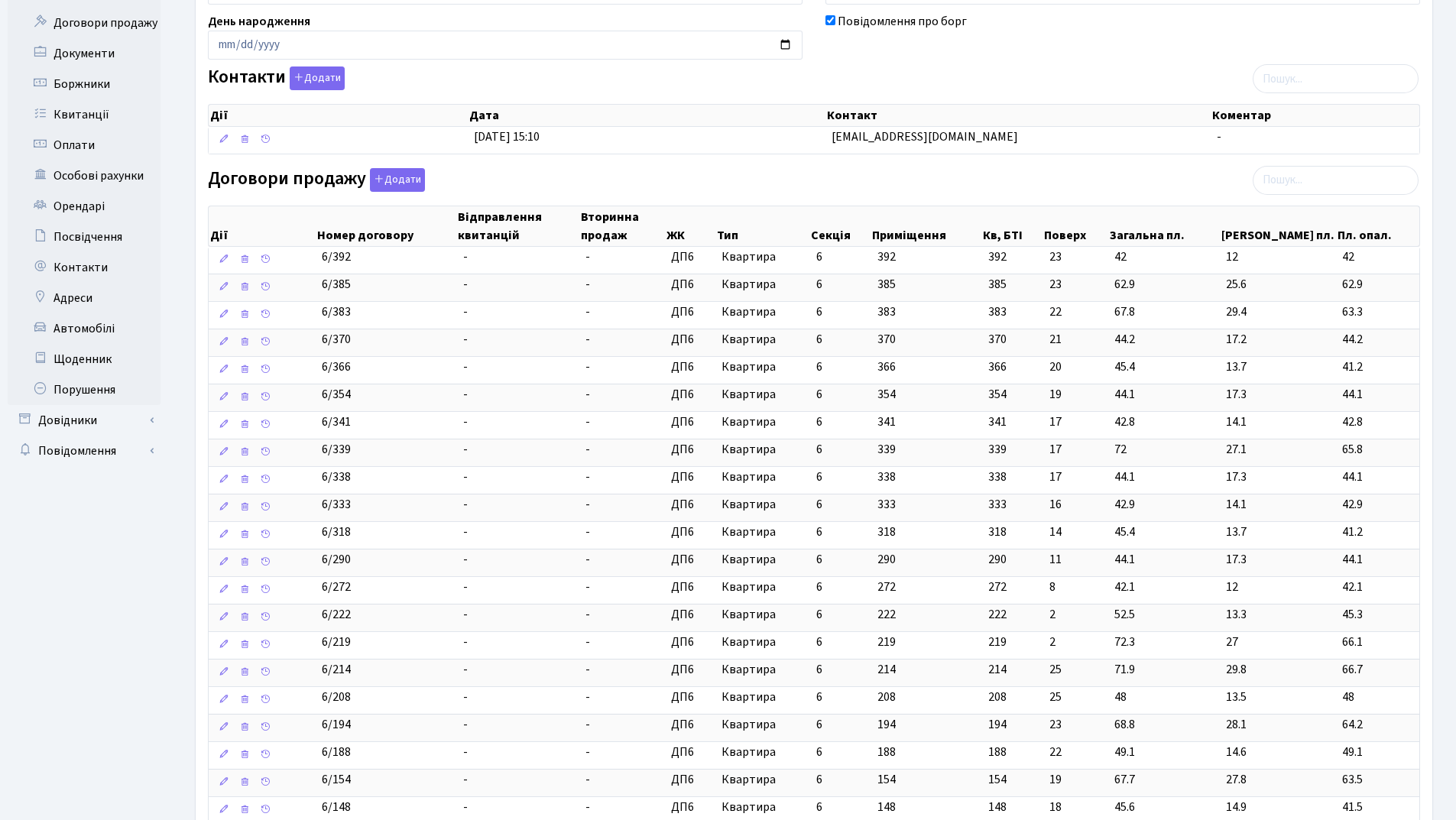
scroll to position [535, 0]
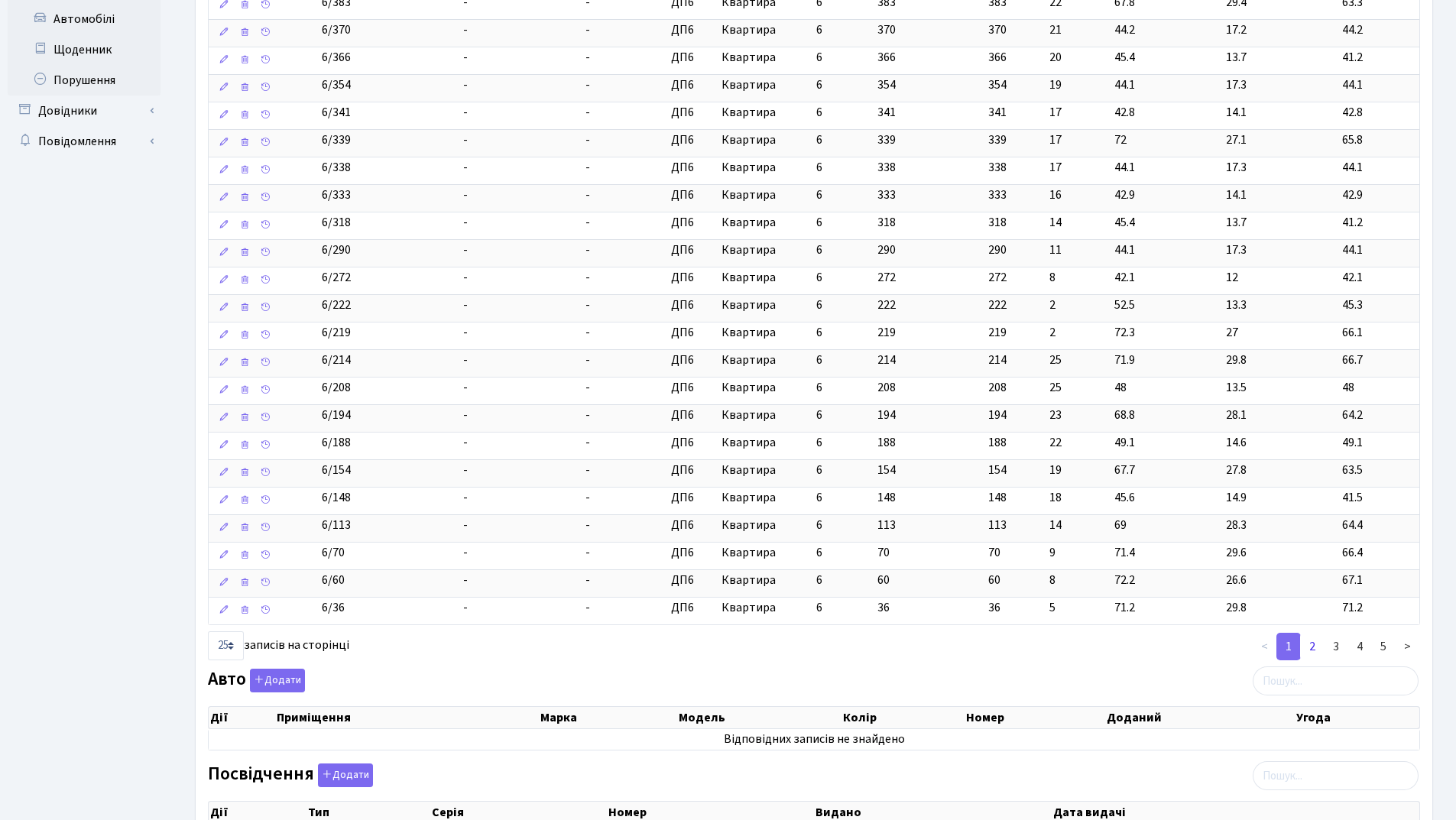
click at [1310, 644] on link "2" at bounding box center [1312, 646] width 24 height 27
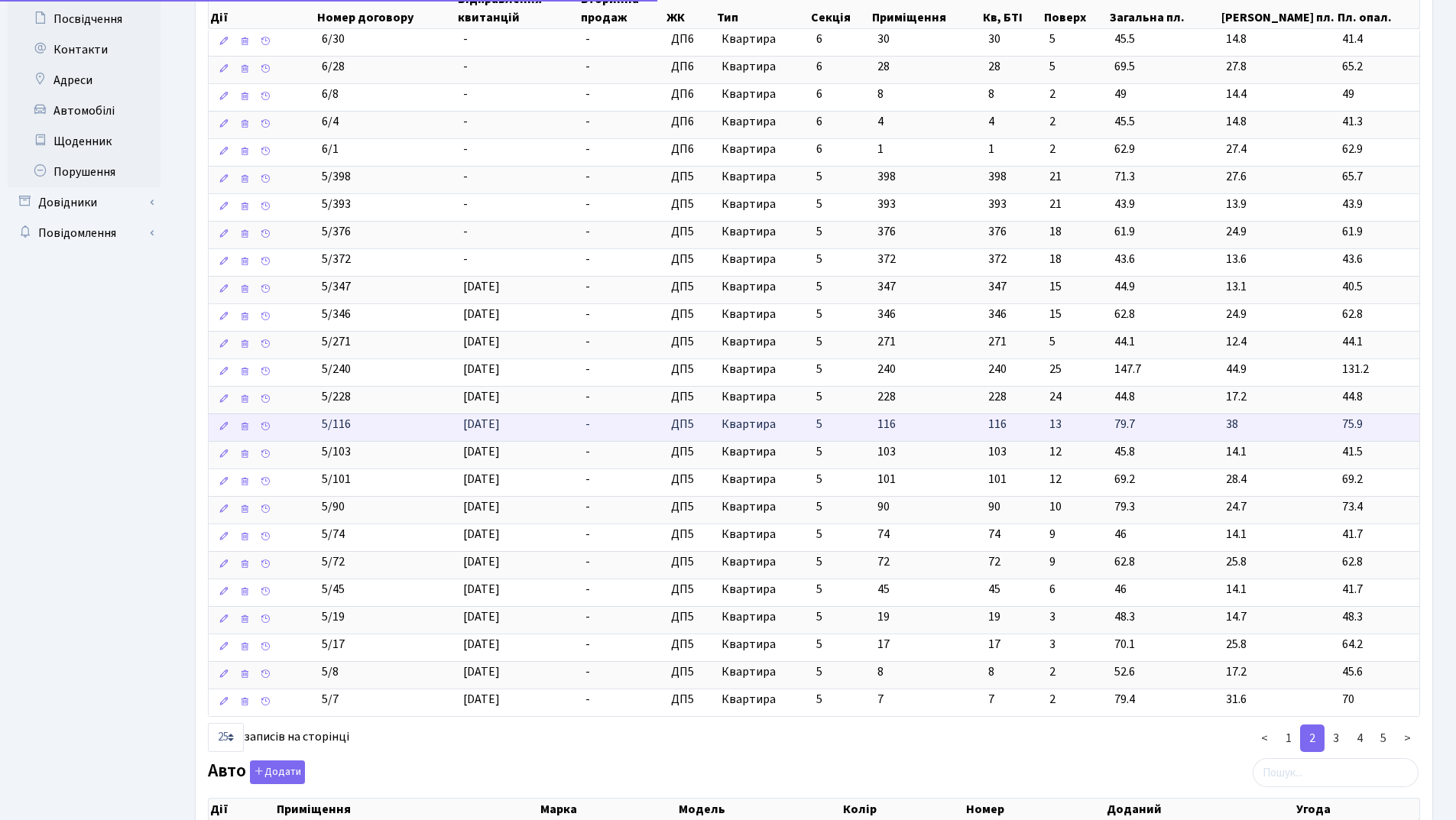
scroll to position [306, 0]
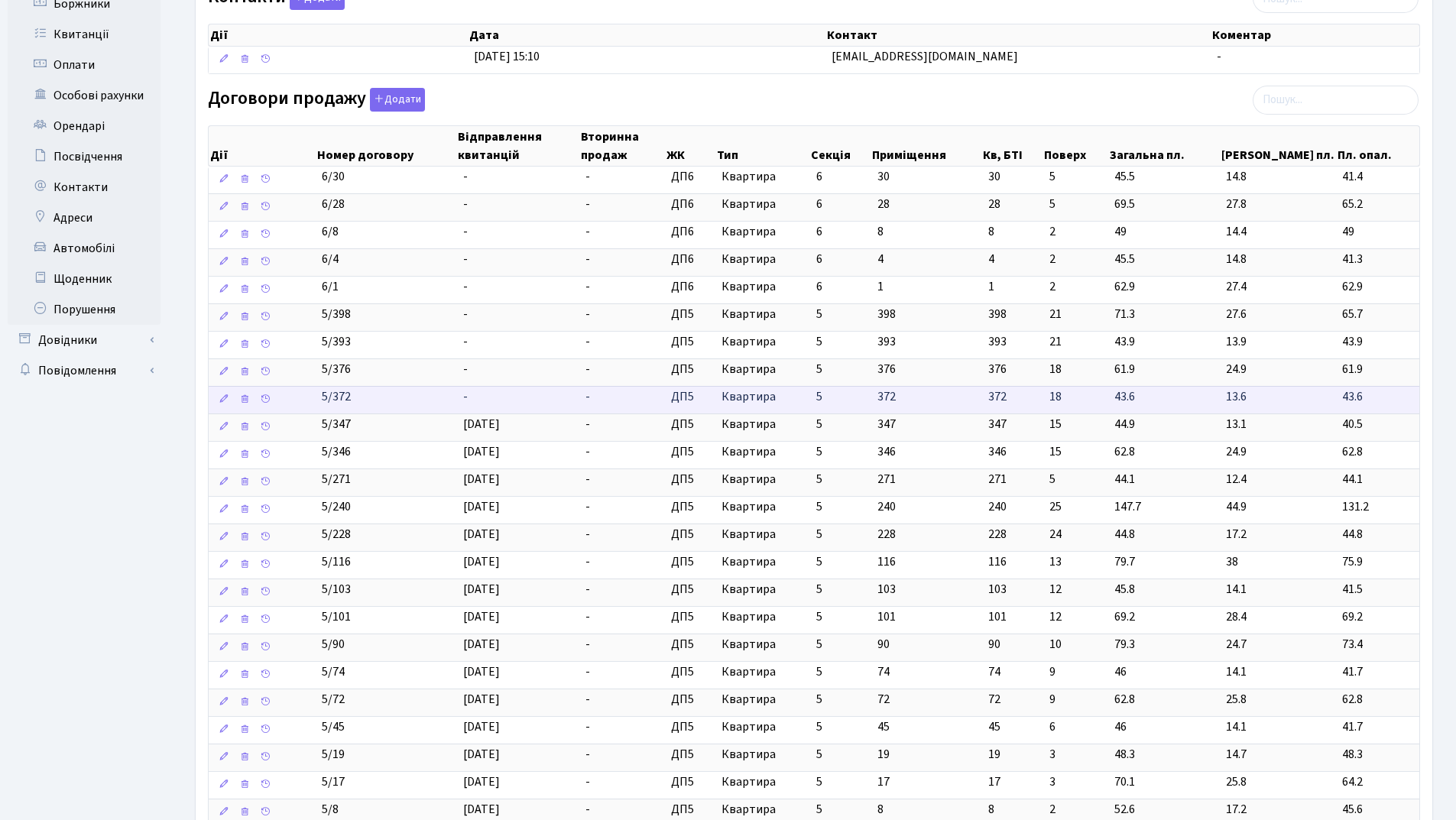
click at [494, 399] on td "-" at bounding box center [518, 399] width 123 height 27
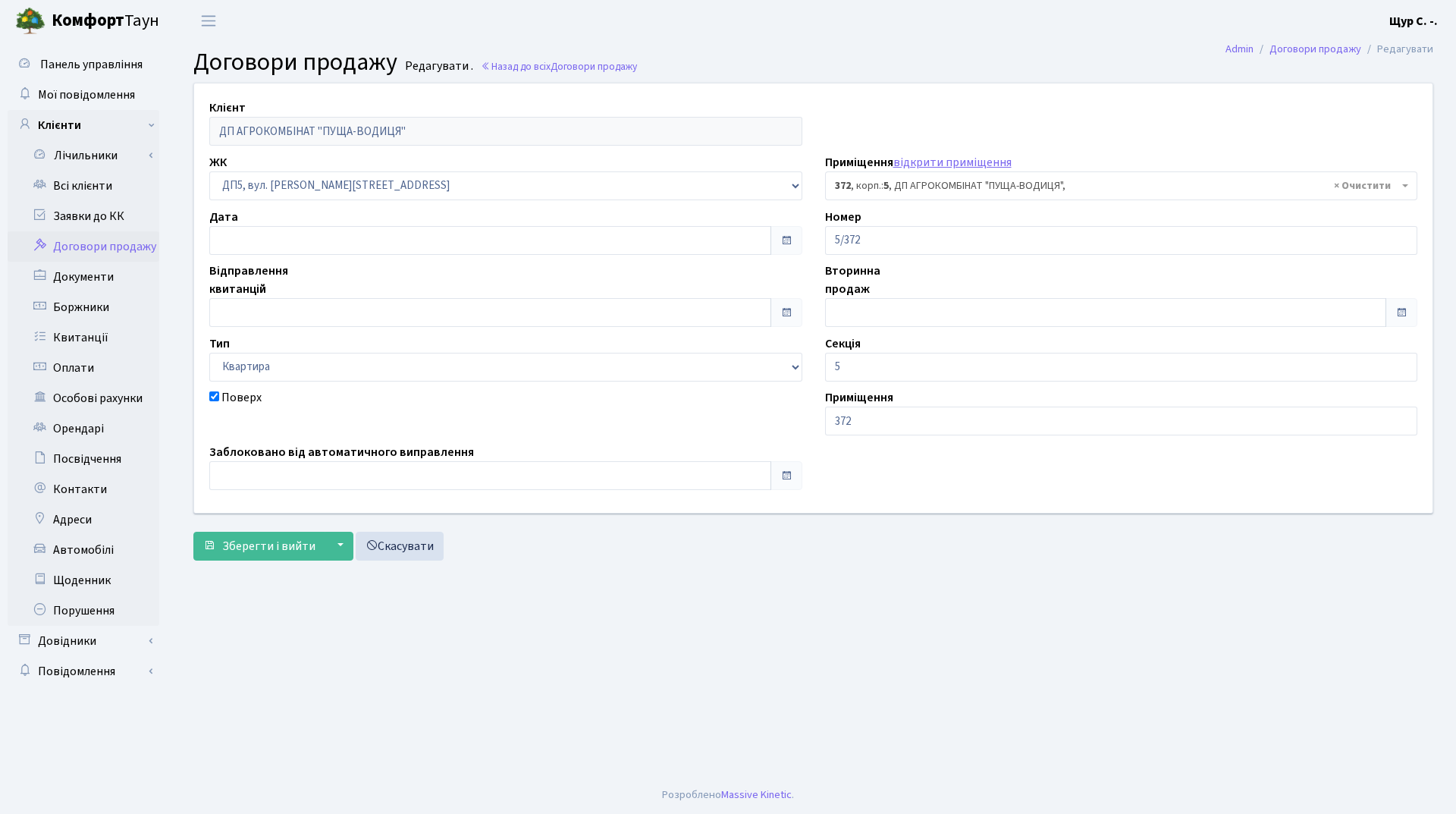
select select "45970"
click at [383, 307] on input "text" at bounding box center [490, 312] width 562 height 29
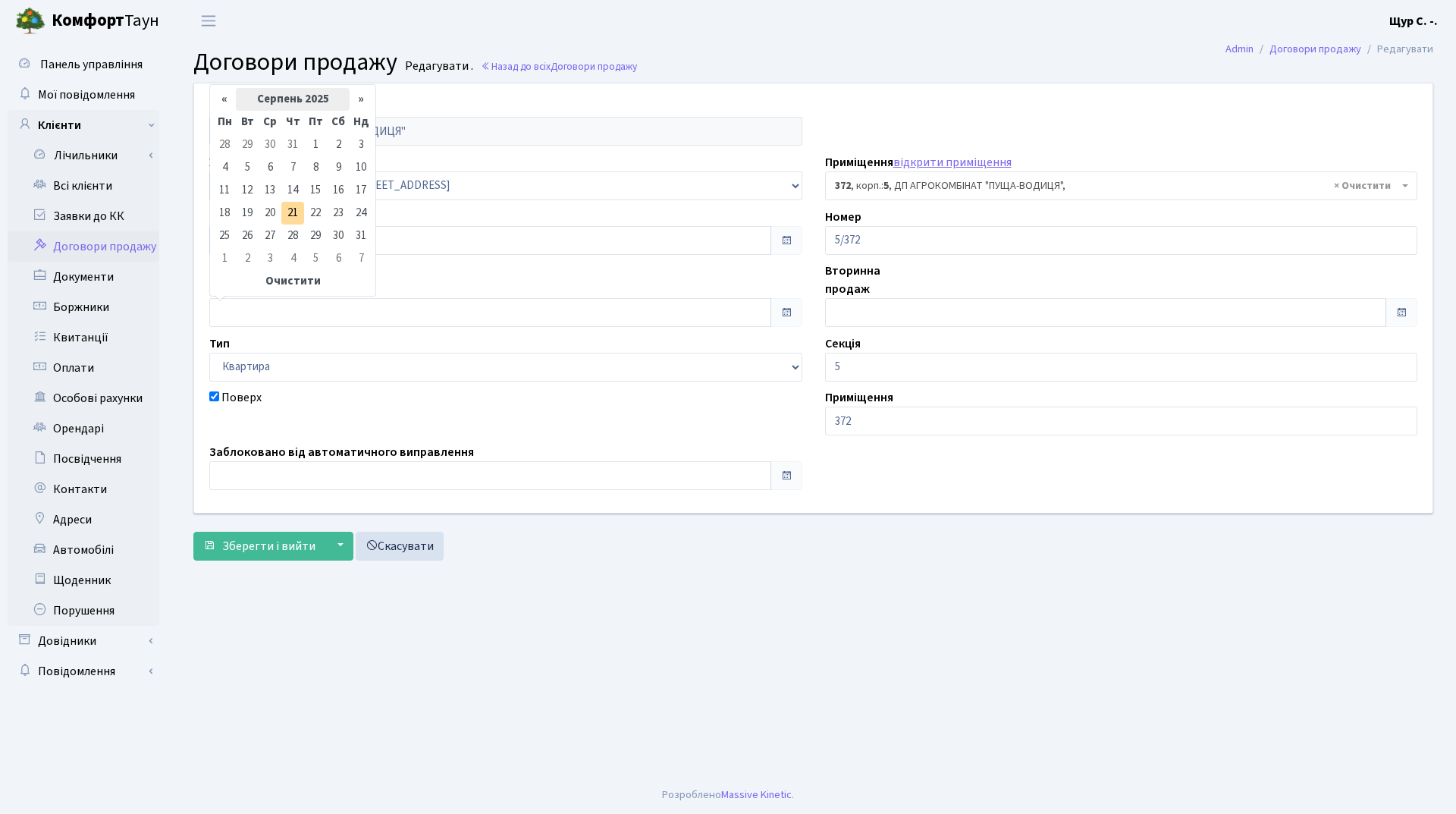
click at [286, 102] on th "Серпень 2025" at bounding box center [293, 100] width 114 height 23
click at [346, 154] on span "Кві" at bounding box center [348, 159] width 35 height 41
click at [243, 147] on td "1" at bounding box center [248, 145] width 23 height 23
type input "[DATE]"
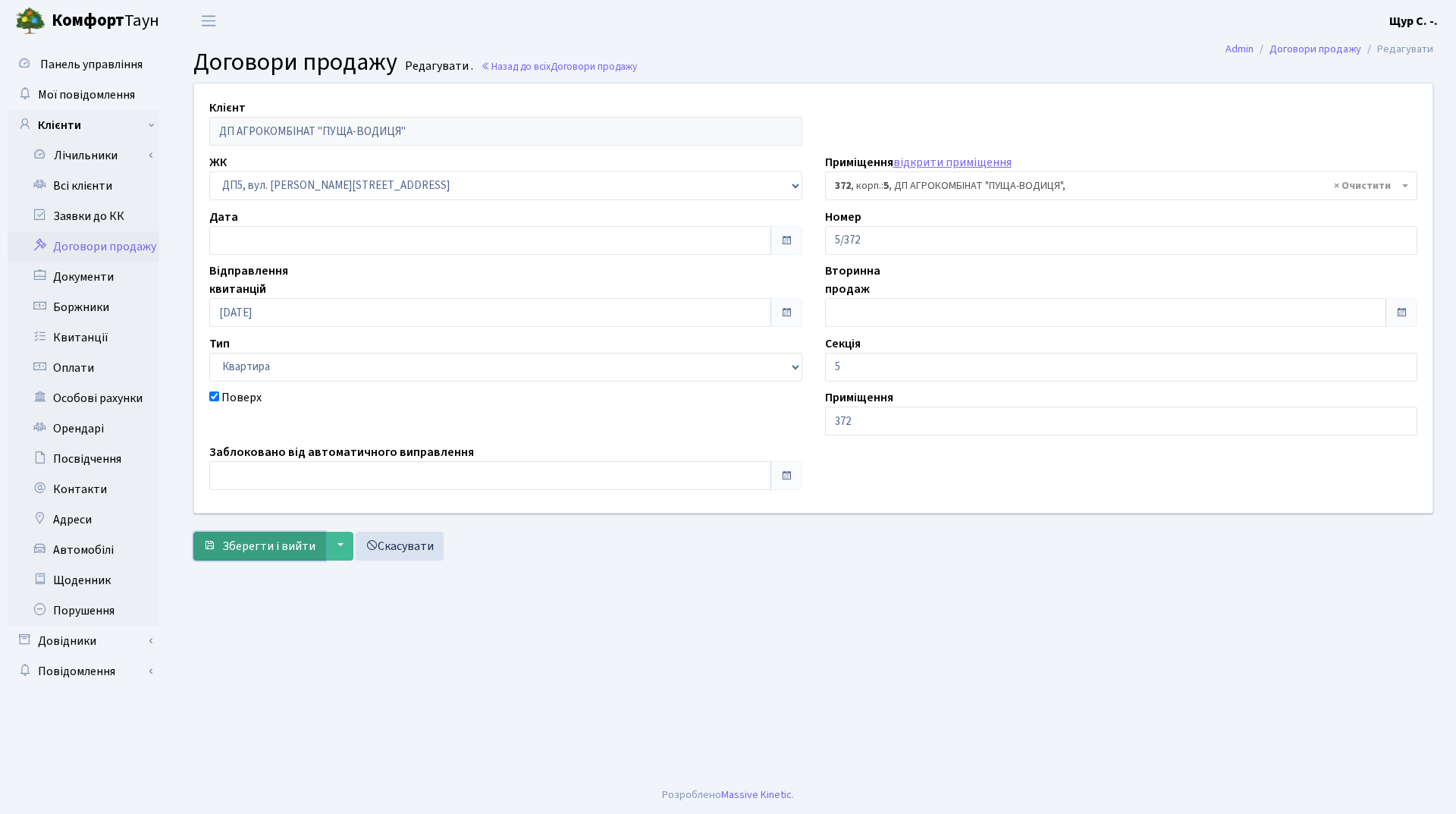
click at [261, 544] on span "Зберегти і вийти" at bounding box center [268, 546] width 93 height 17
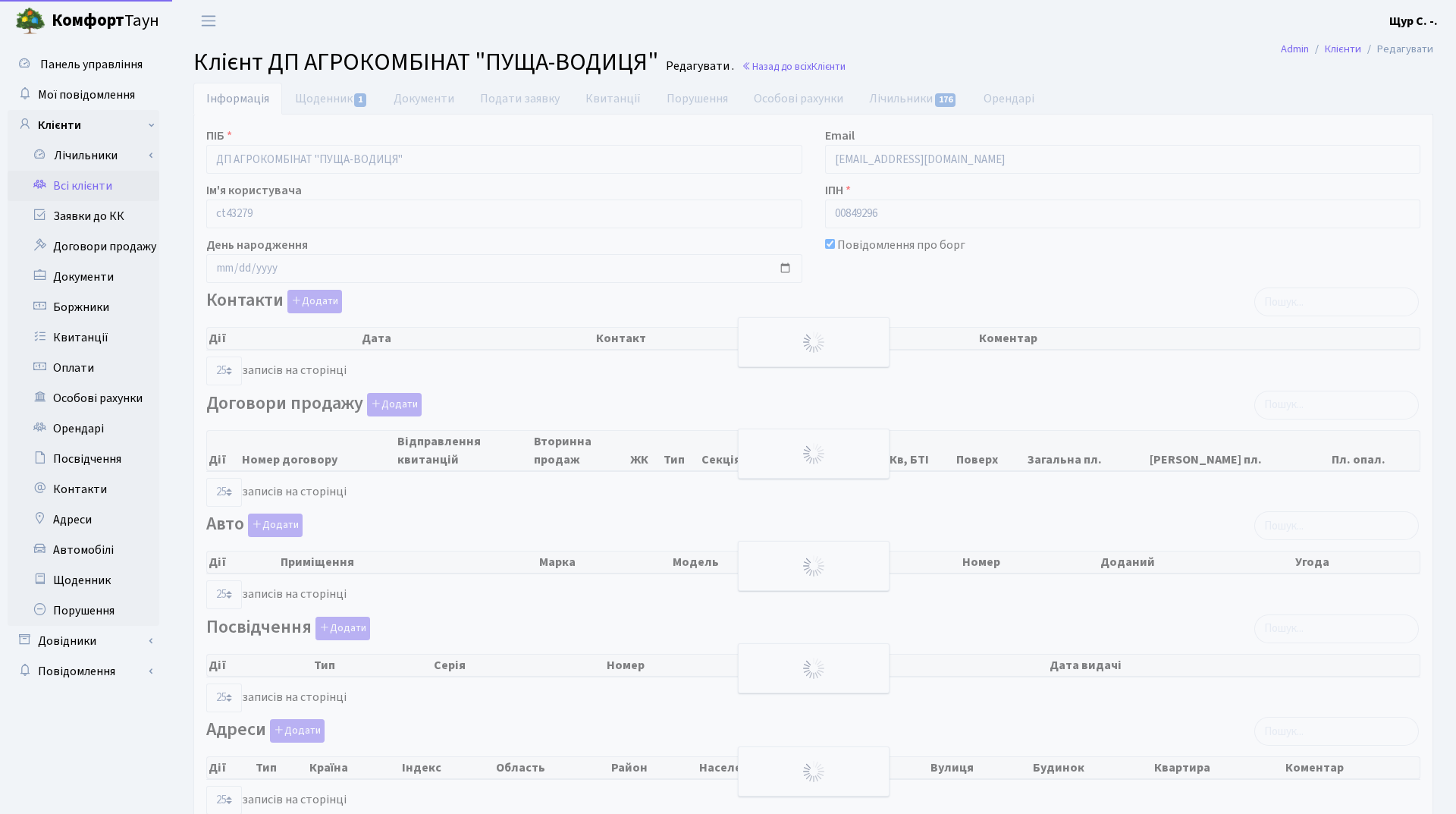
select select "25"
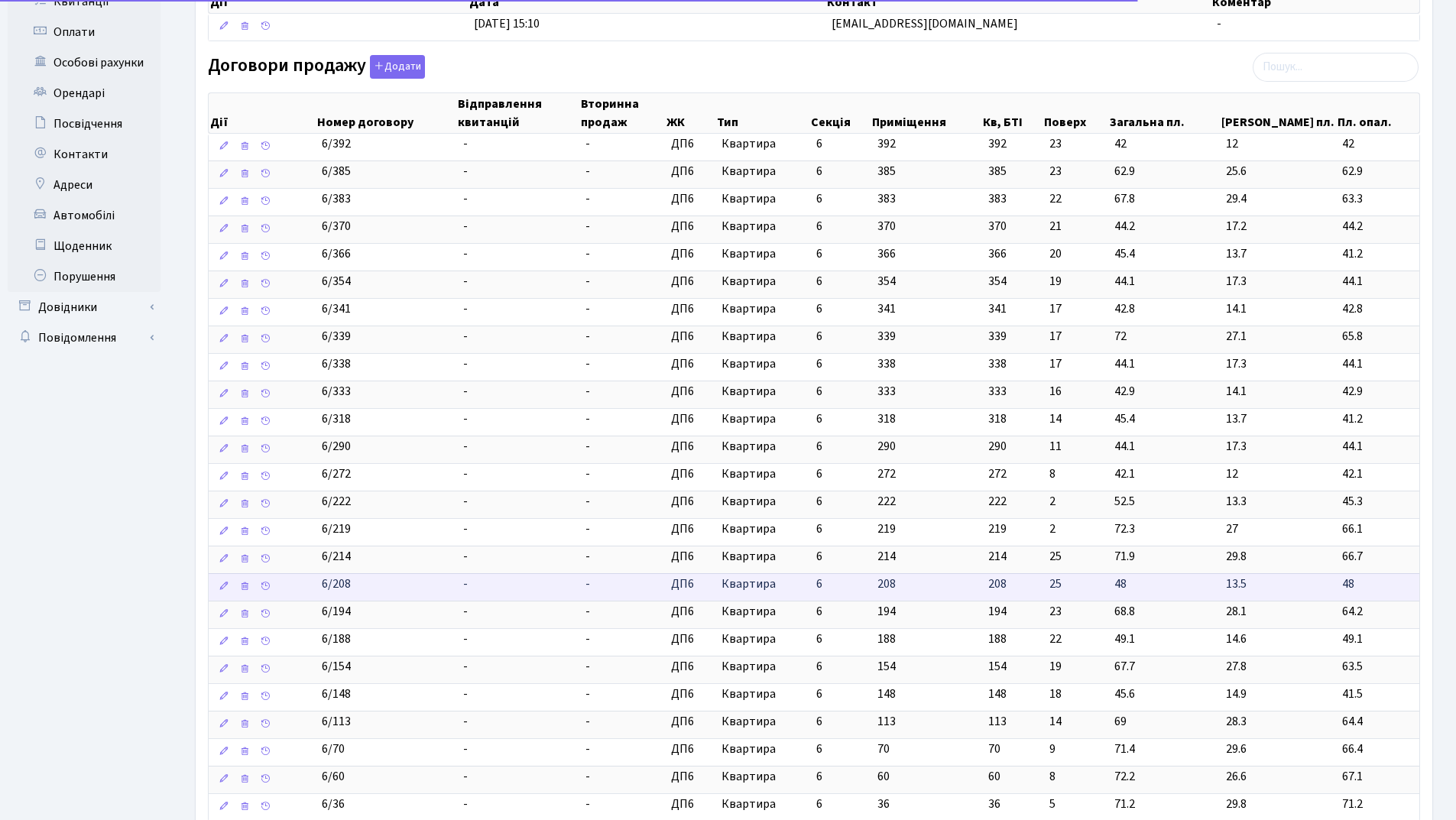
scroll to position [382, 0]
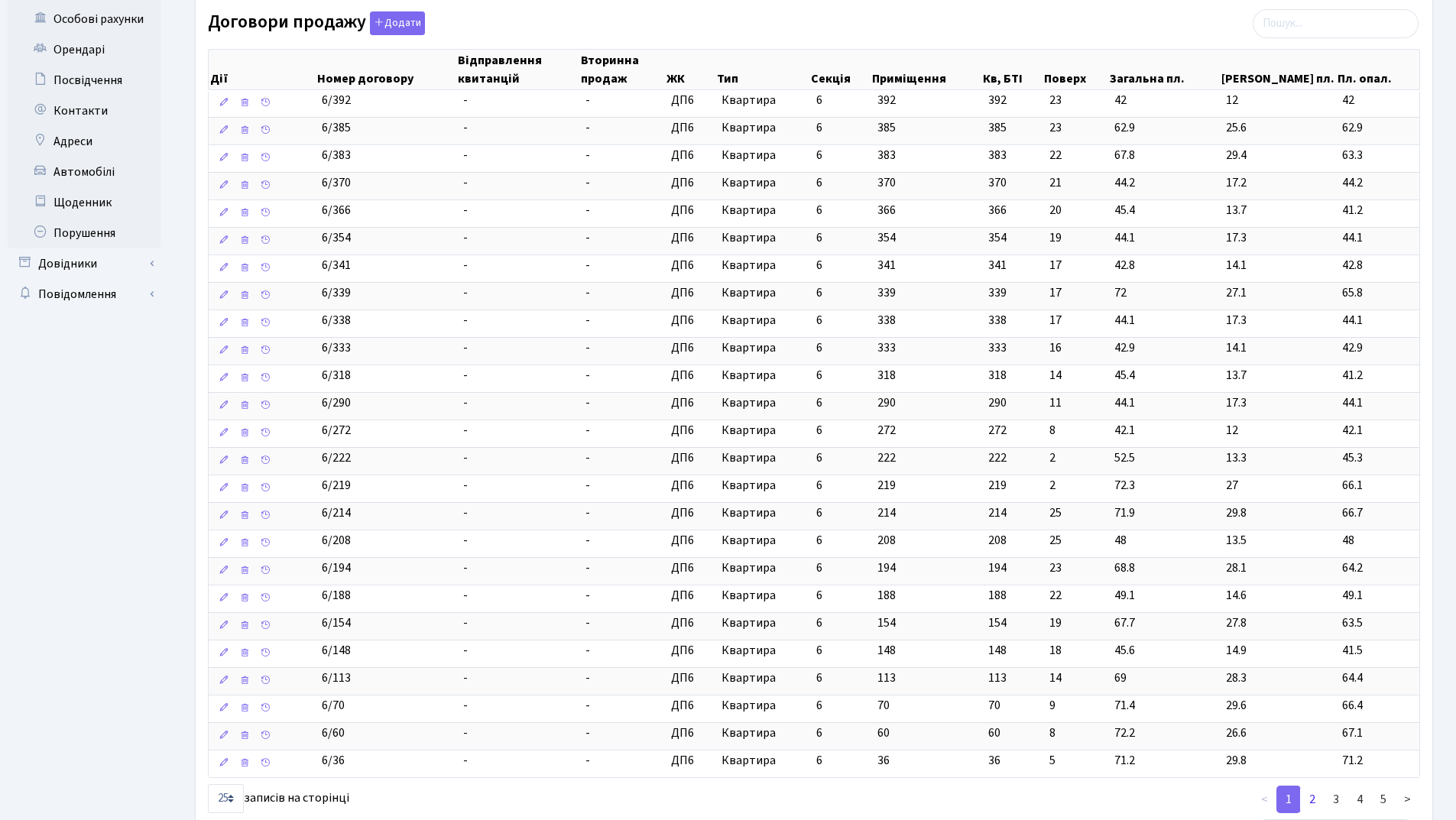
click at [1311, 799] on link "2" at bounding box center [1312, 799] width 24 height 27
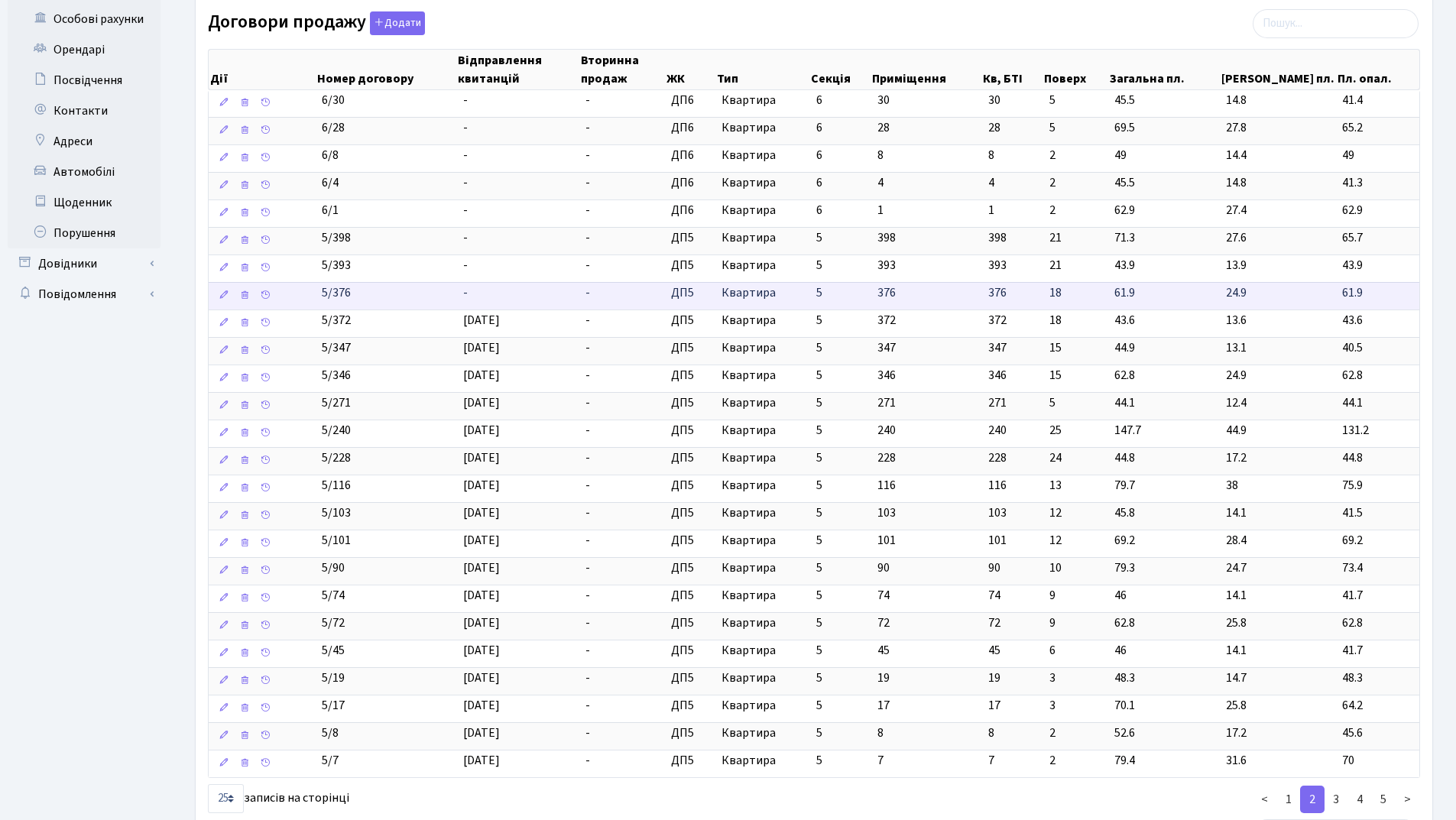
click at [522, 294] on td "-" at bounding box center [518, 295] width 123 height 27
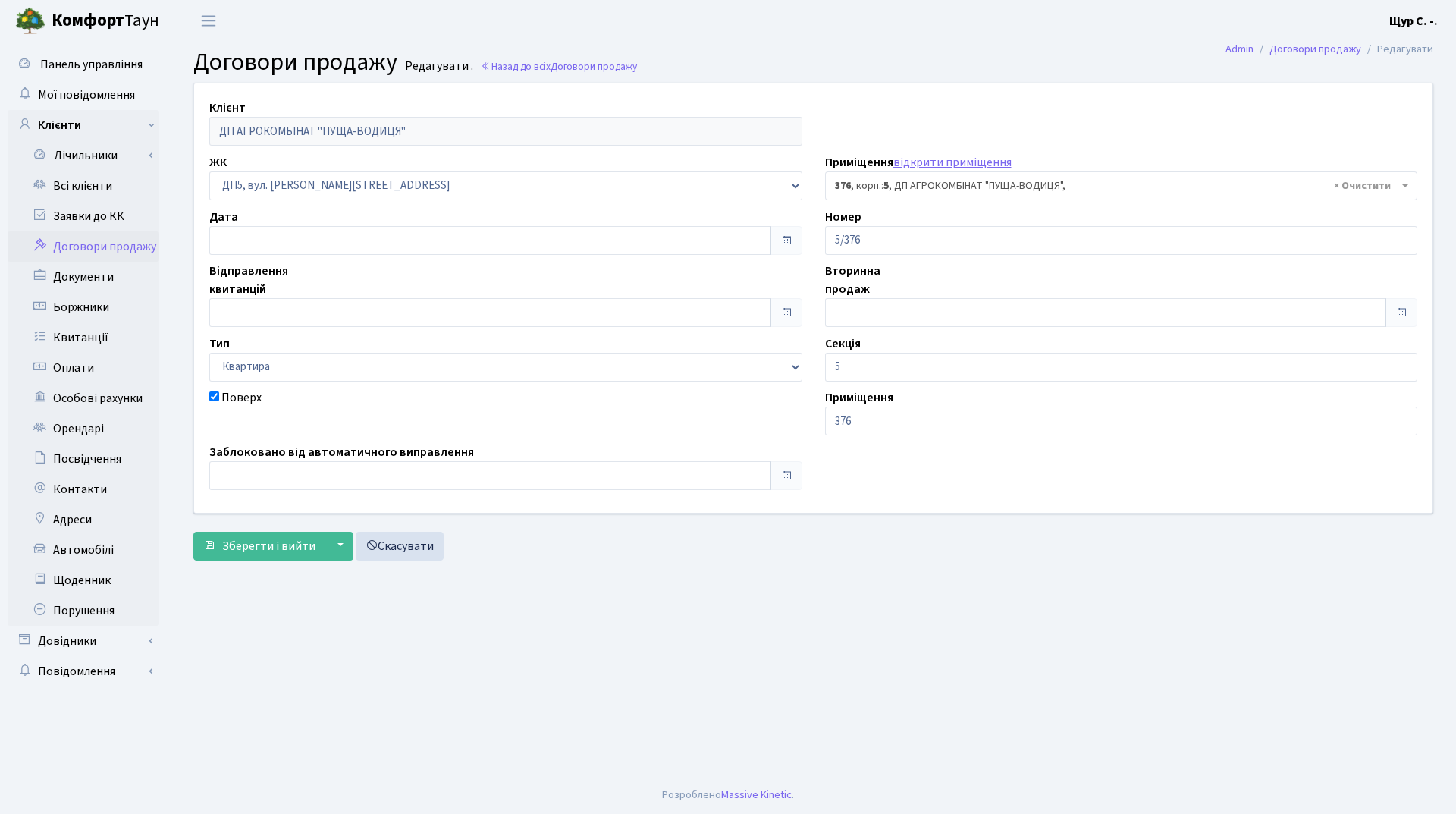
select select "45974"
click at [394, 319] on input "text" at bounding box center [490, 312] width 562 height 29
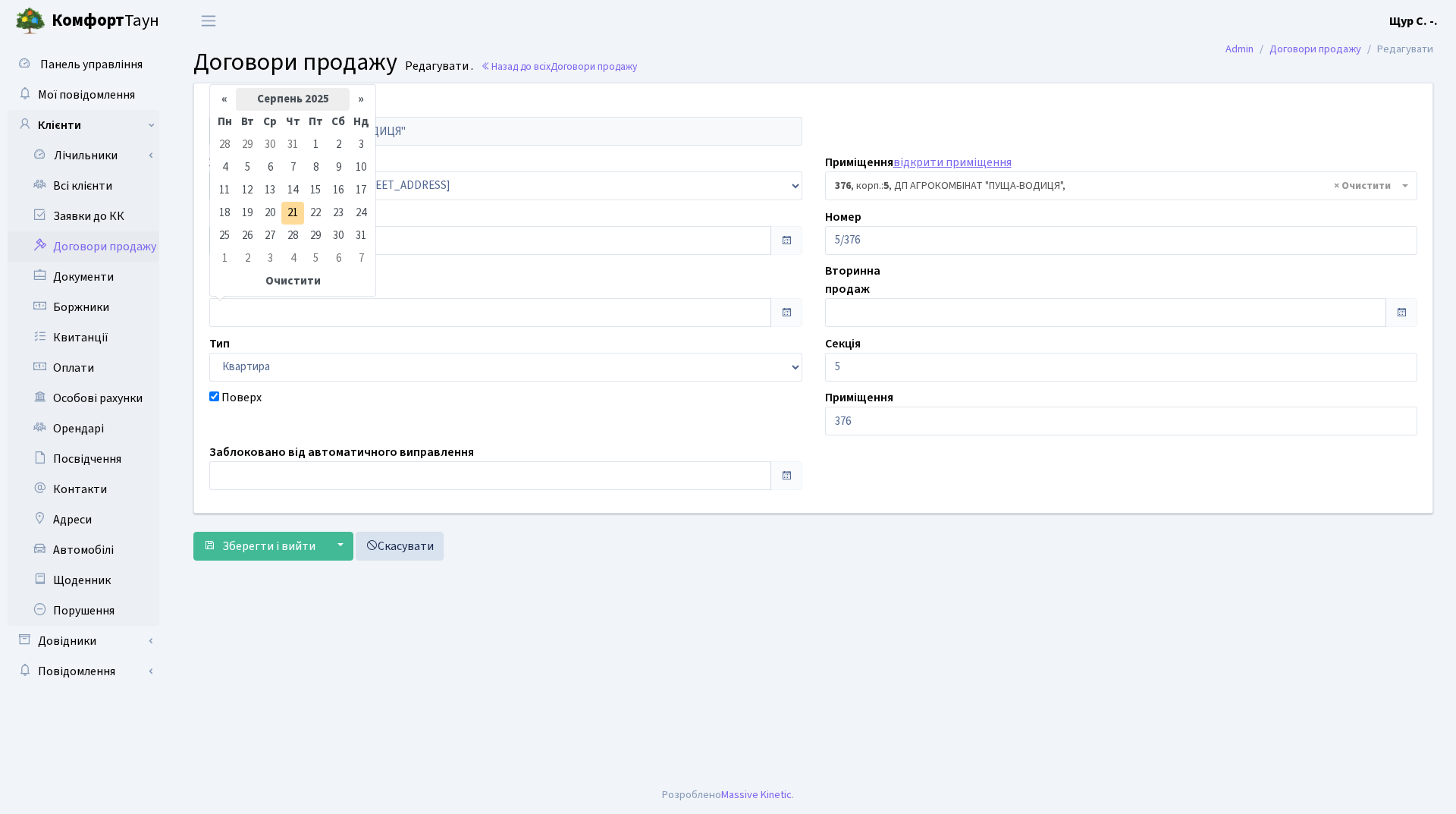
click at [281, 100] on th "Серпень 2025" at bounding box center [293, 100] width 114 height 23
click at [343, 156] on span "Кві" at bounding box center [348, 159] width 35 height 41
click at [251, 152] on td "1" at bounding box center [248, 145] width 23 height 23
type input "[DATE]"
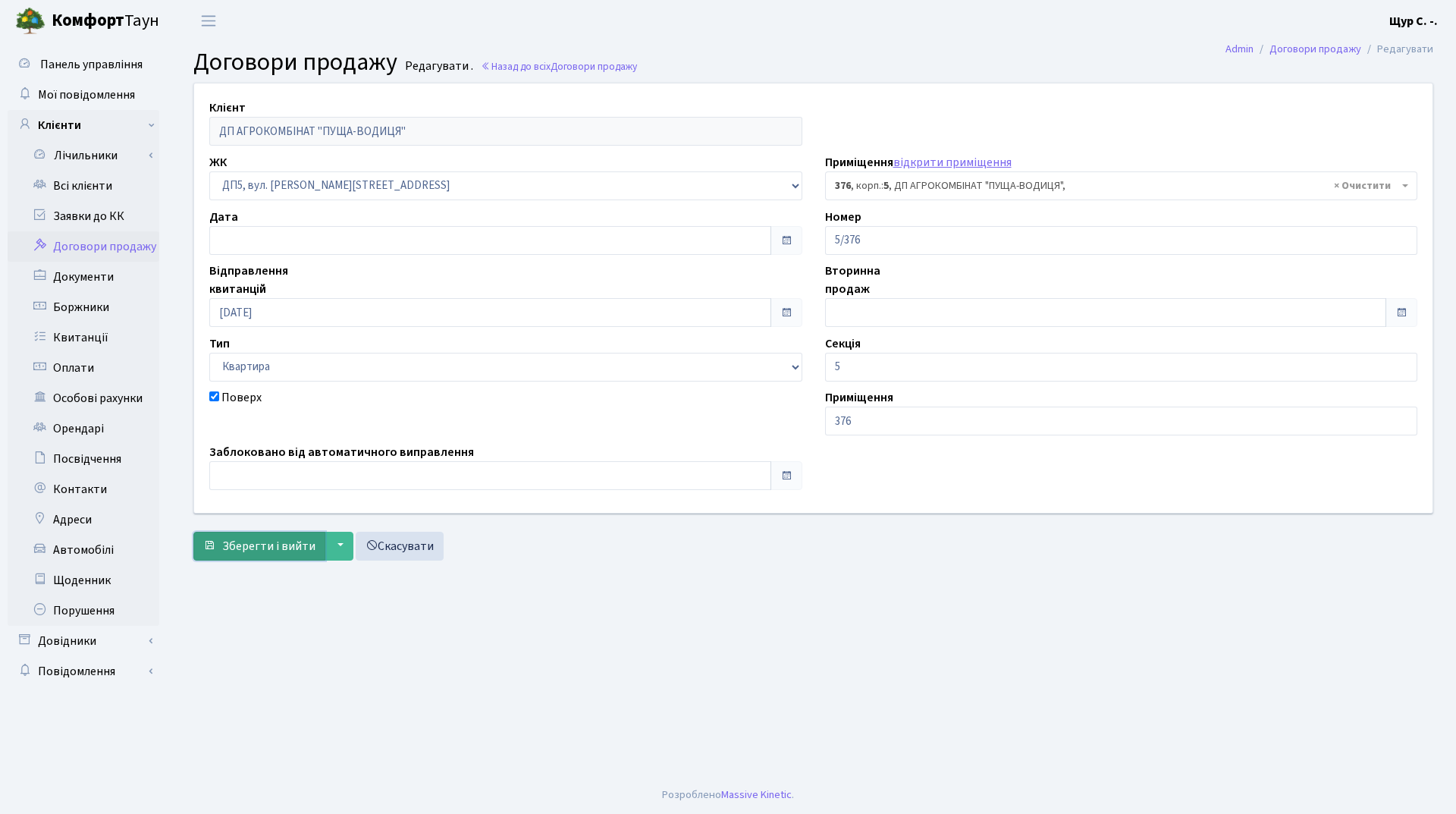
click at [283, 550] on span "Зберегти і вийти" at bounding box center [268, 546] width 93 height 17
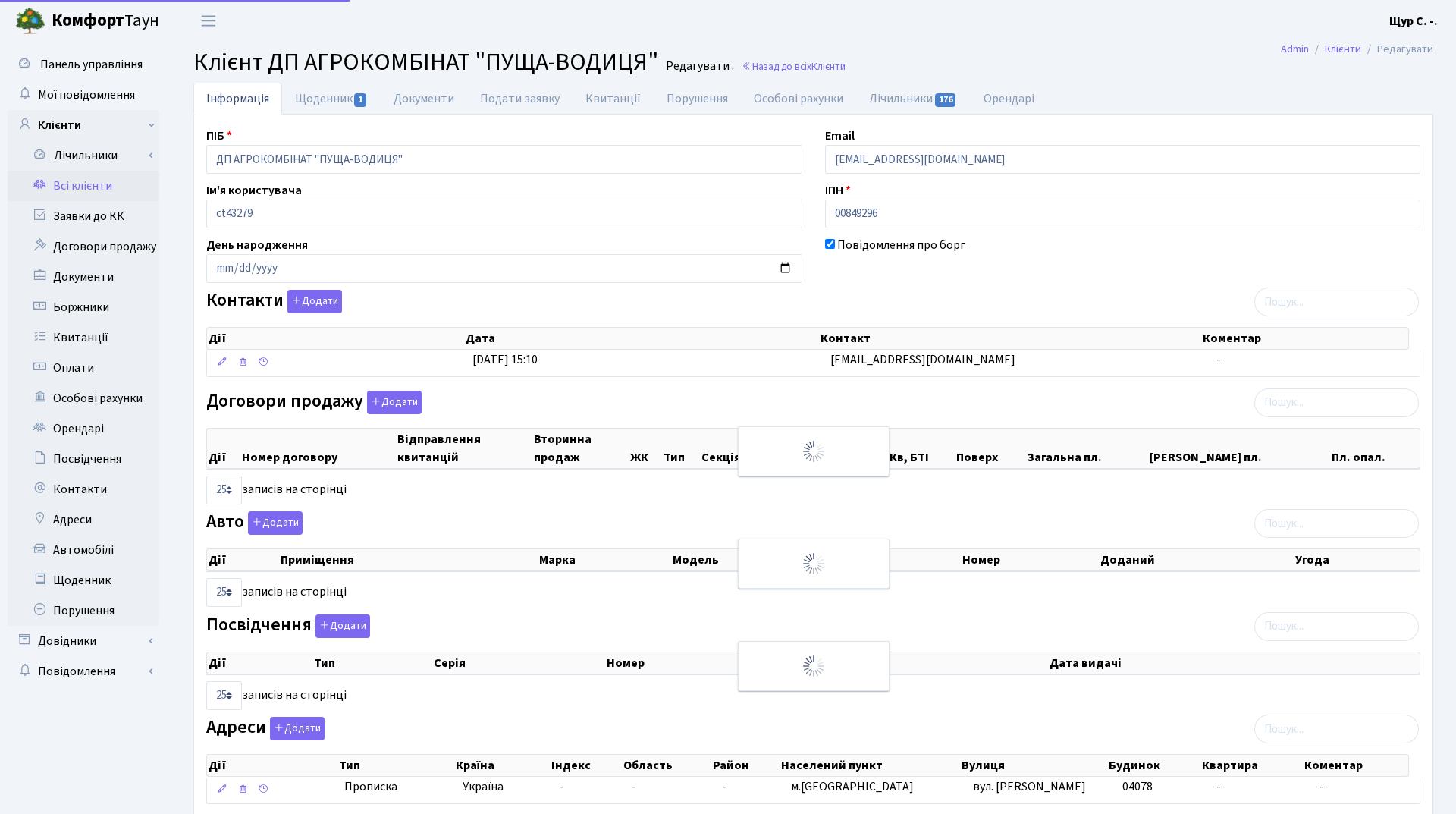
select select "25"
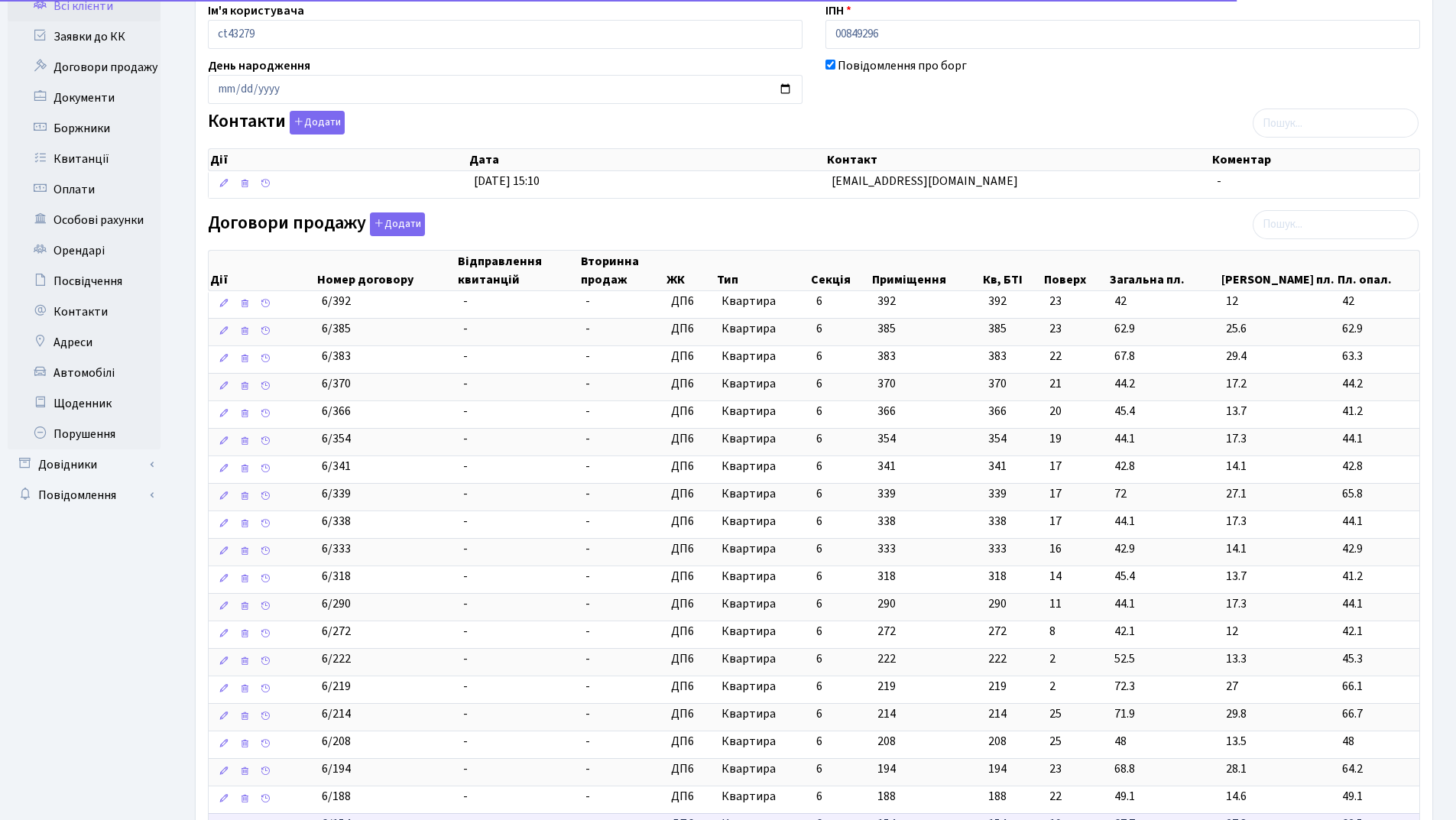
scroll to position [458, 0]
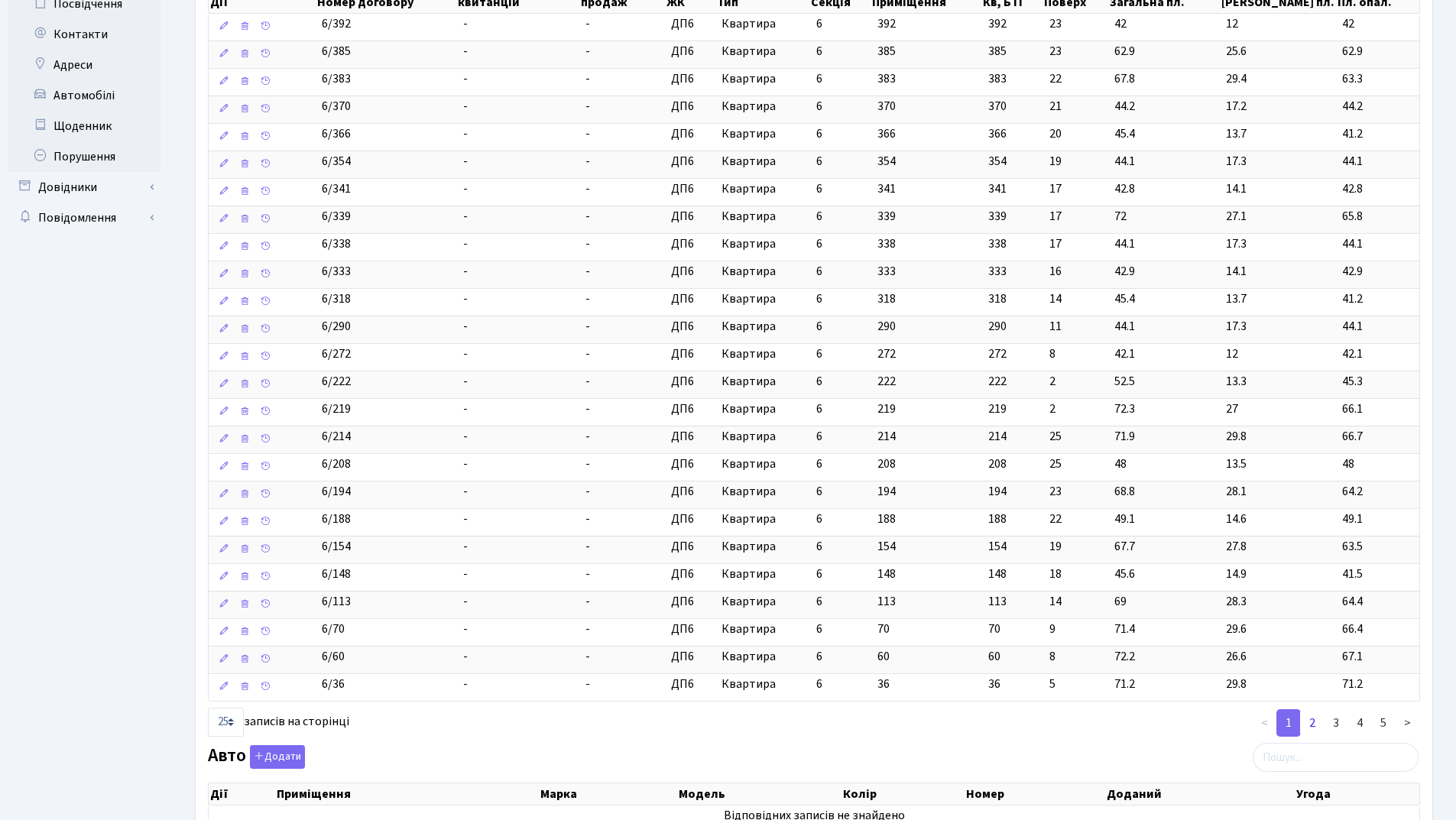
click at [1309, 719] on link "2" at bounding box center [1312, 723] width 24 height 27
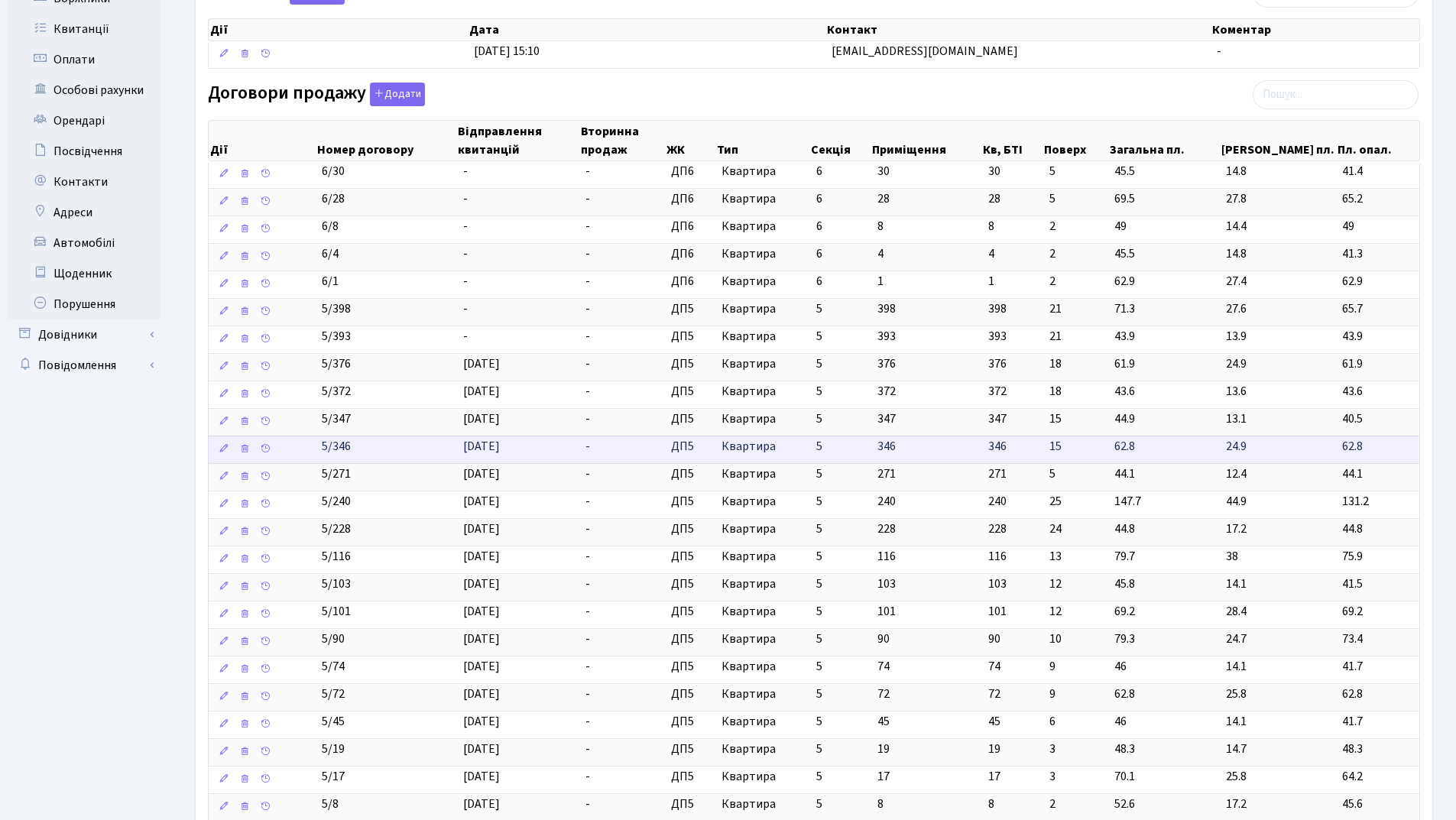
scroll to position [306, 0]
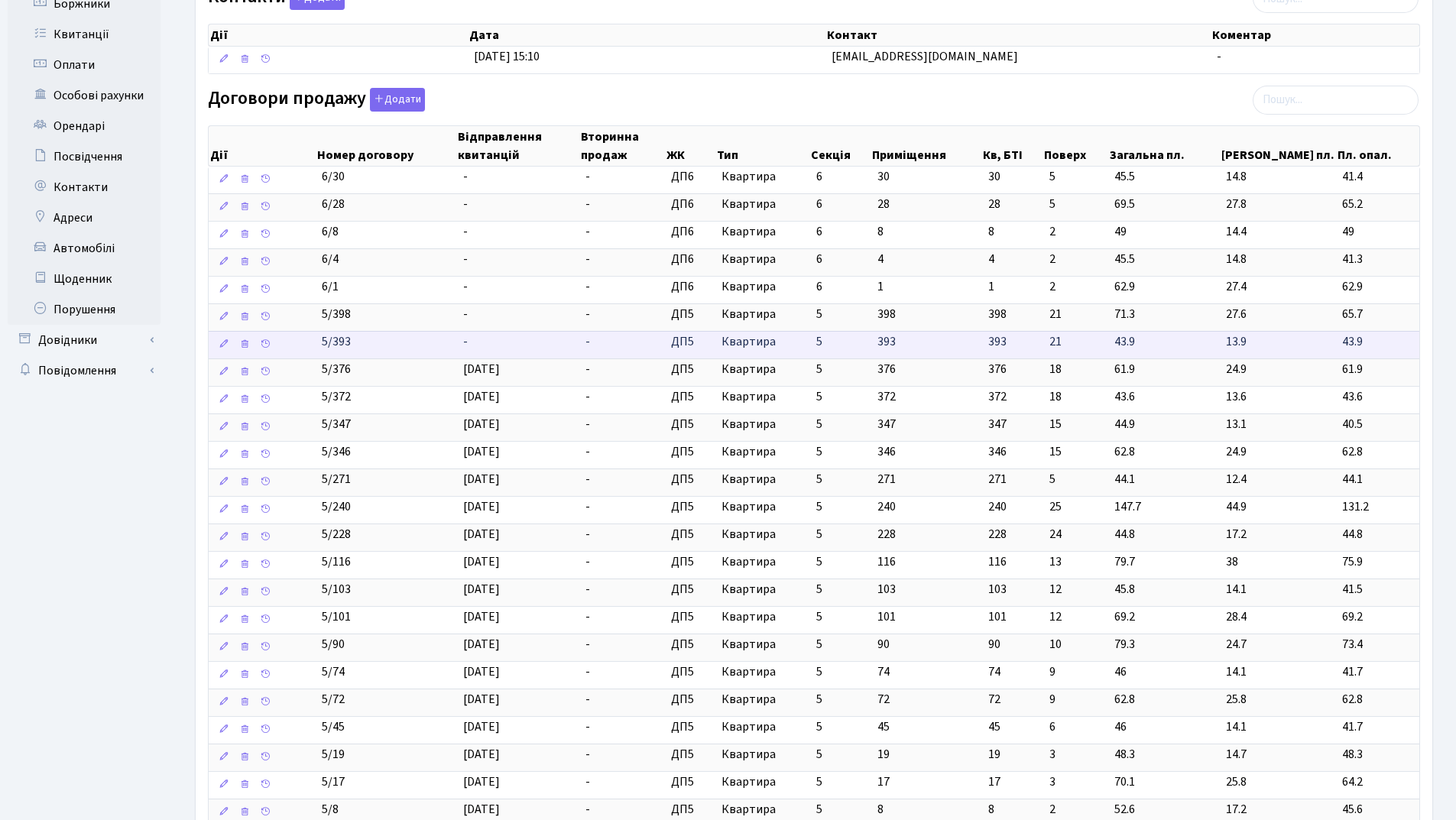
click at [483, 347] on td "-" at bounding box center [518, 344] width 123 height 27
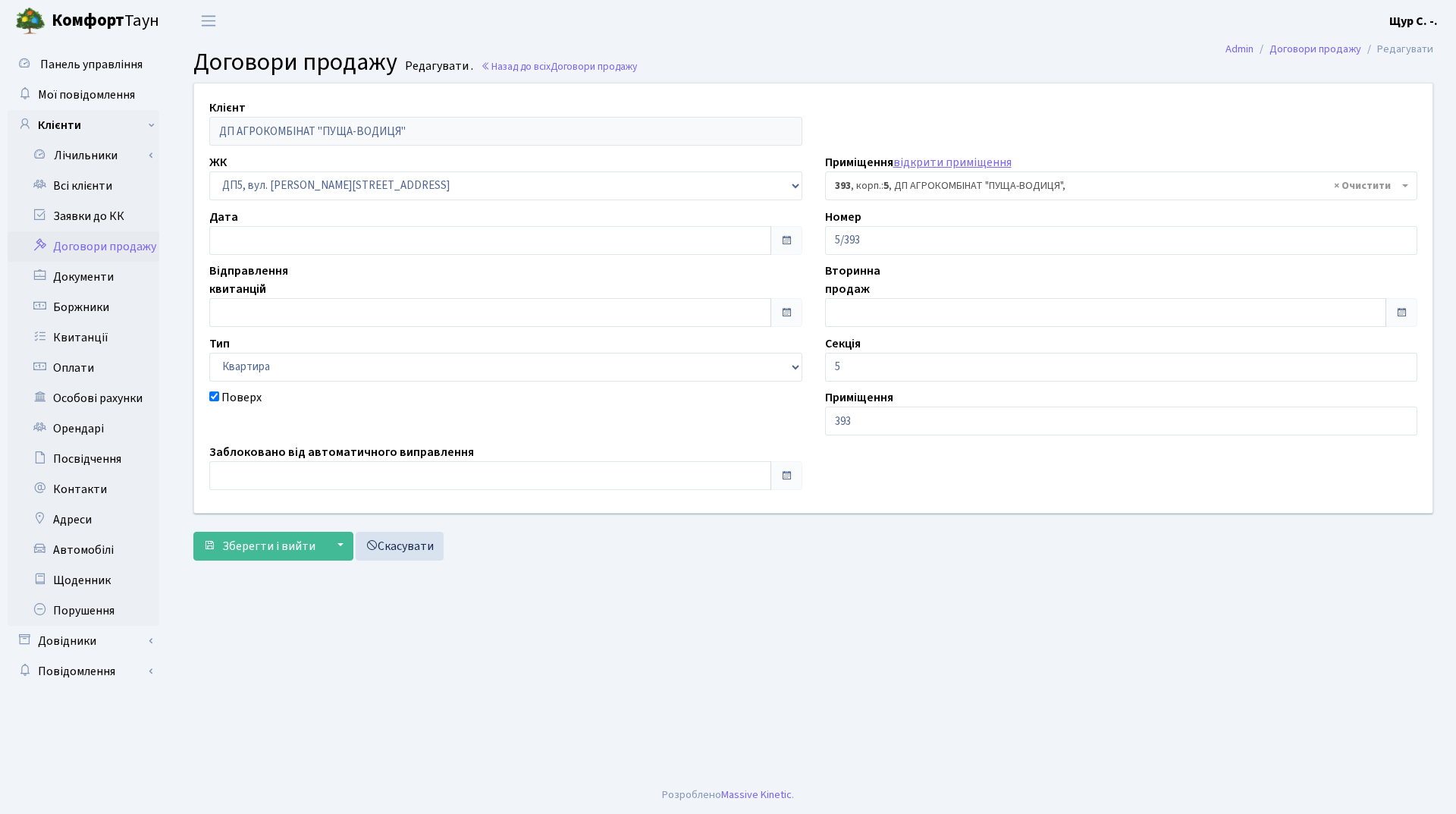
select select "45991"
click at [335, 304] on input "text" at bounding box center [490, 312] width 562 height 29
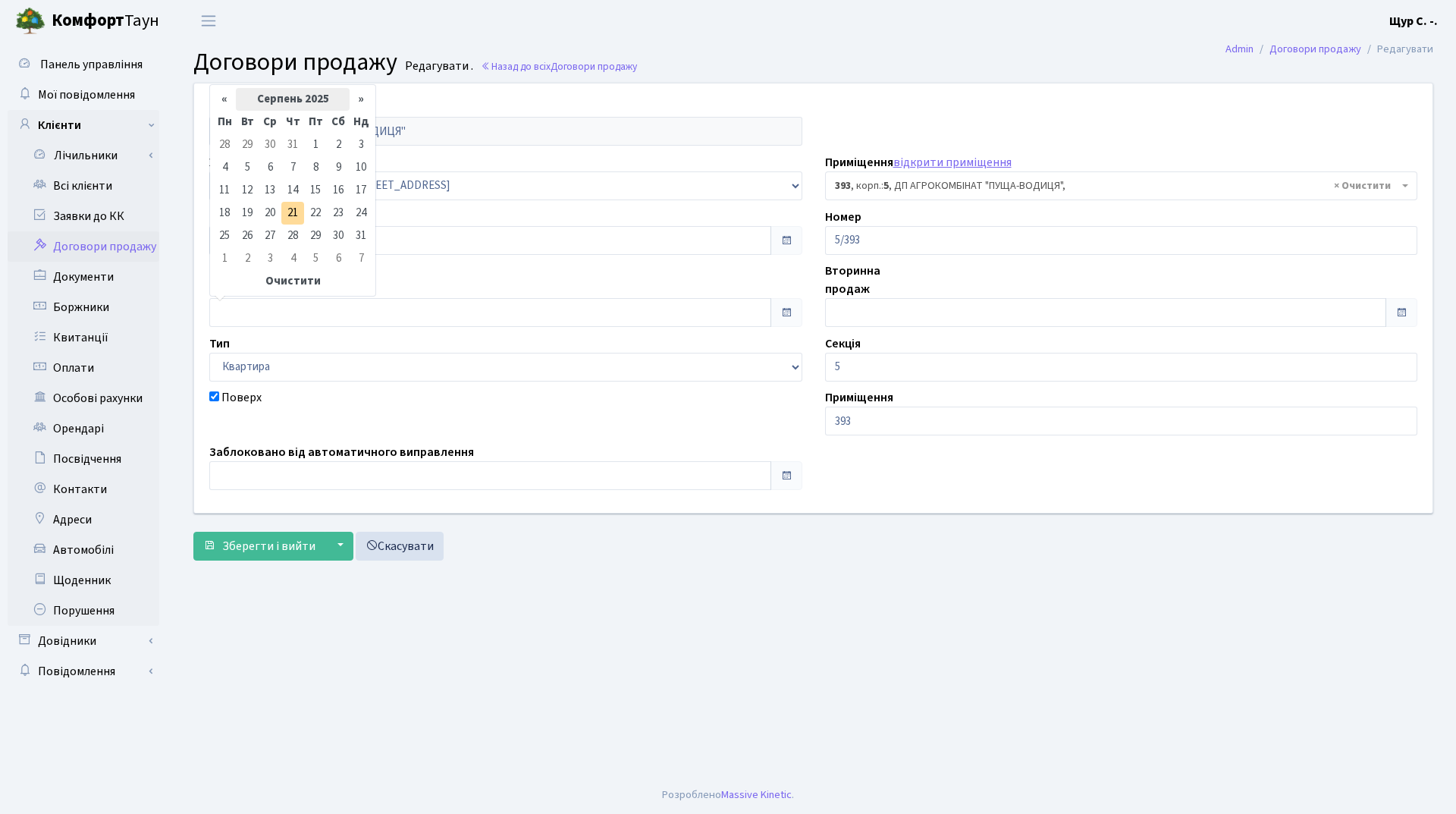
click at [303, 100] on th "Серпень 2025" at bounding box center [293, 100] width 114 height 23
click at [352, 152] on span "Кві" at bounding box center [348, 159] width 35 height 41
click at [252, 141] on td "1" at bounding box center [248, 145] width 23 height 23
type input "[DATE]"
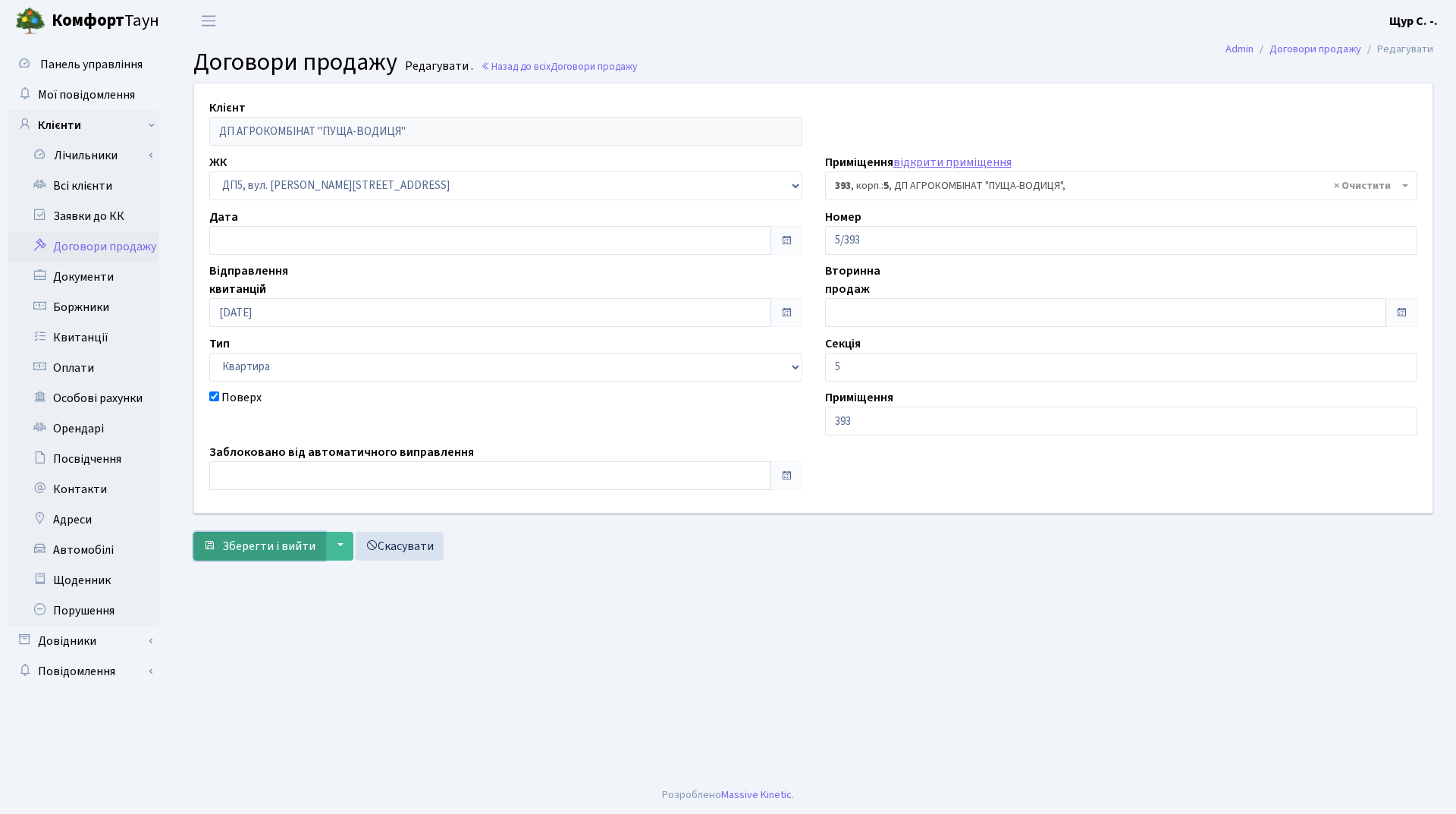
click at [267, 542] on span "Зберегти і вийти" at bounding box center [268, 546] width 93 height 17
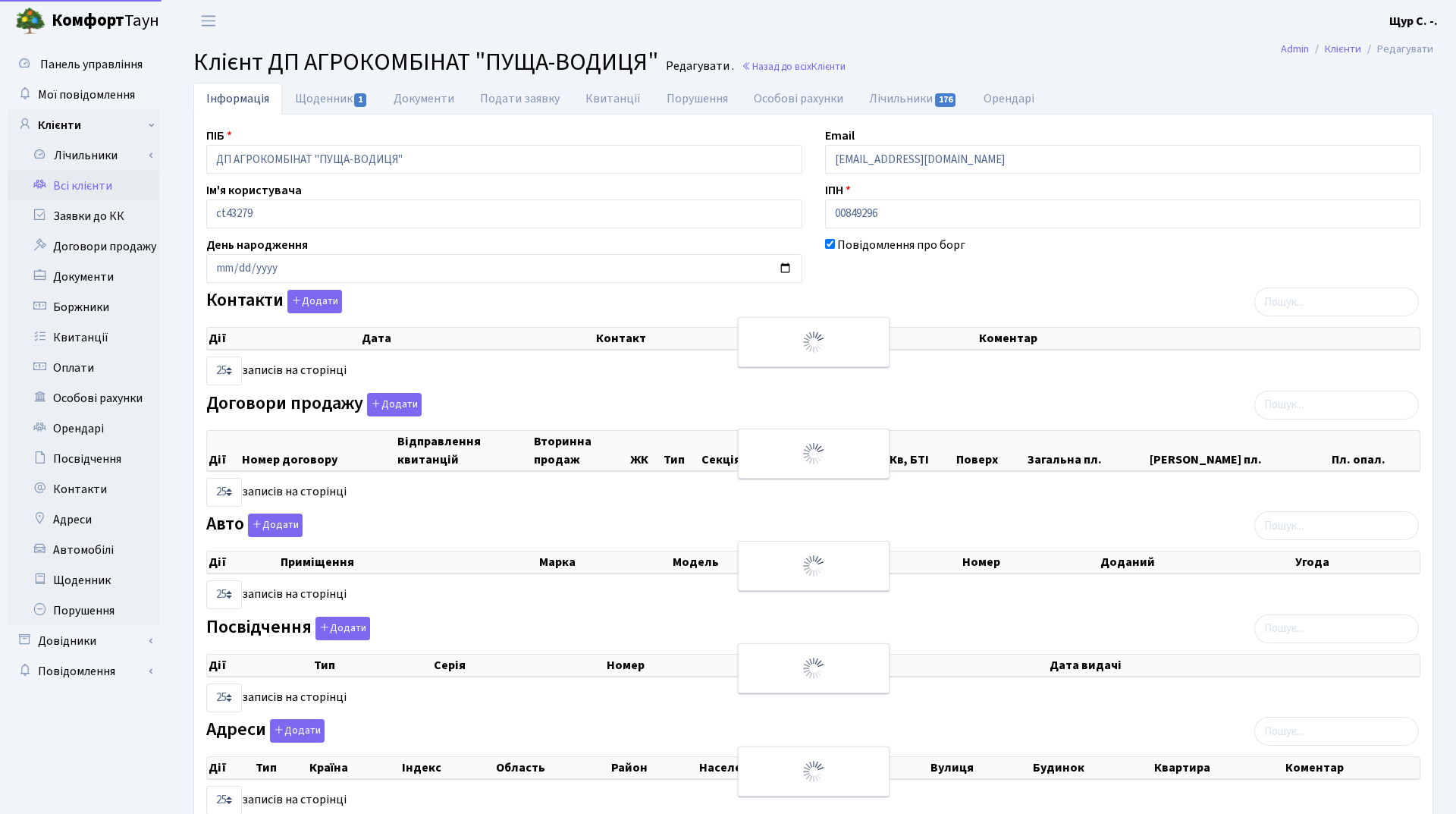
select select "25"
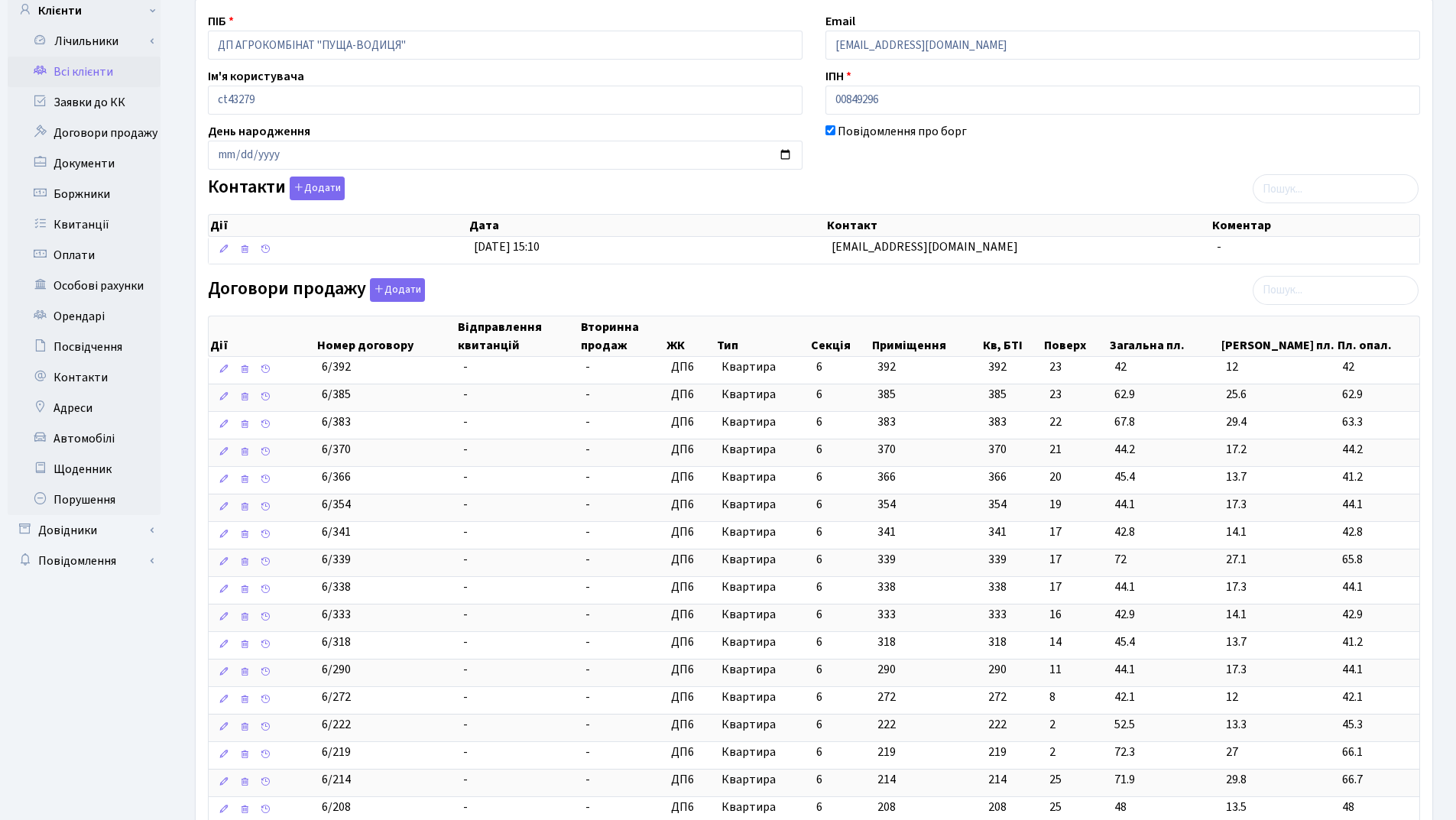
scroll to position [382, 0]
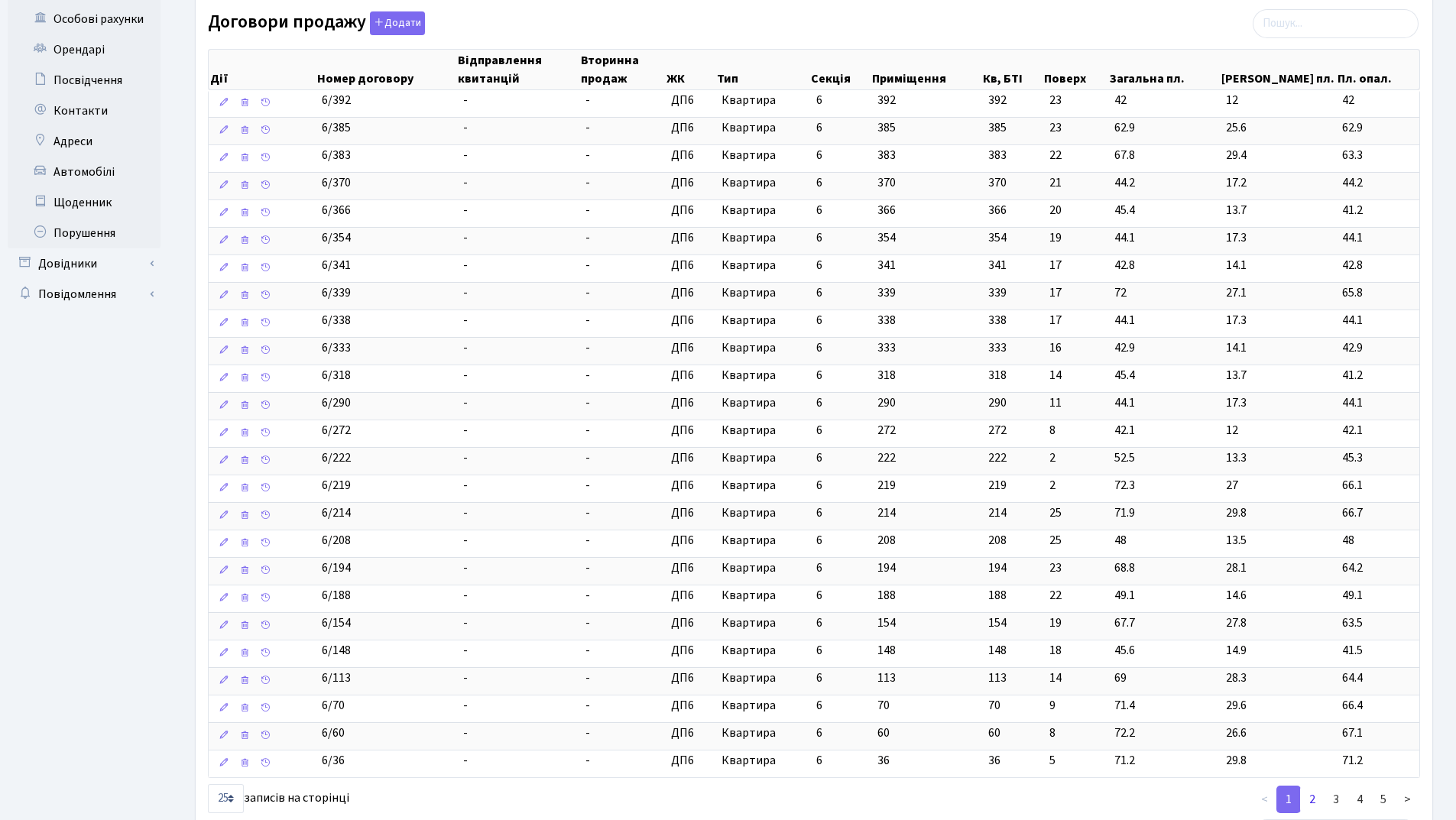
click at [1315, 796] on link "2" at bounding box center [1312, 799] width 24 height 27
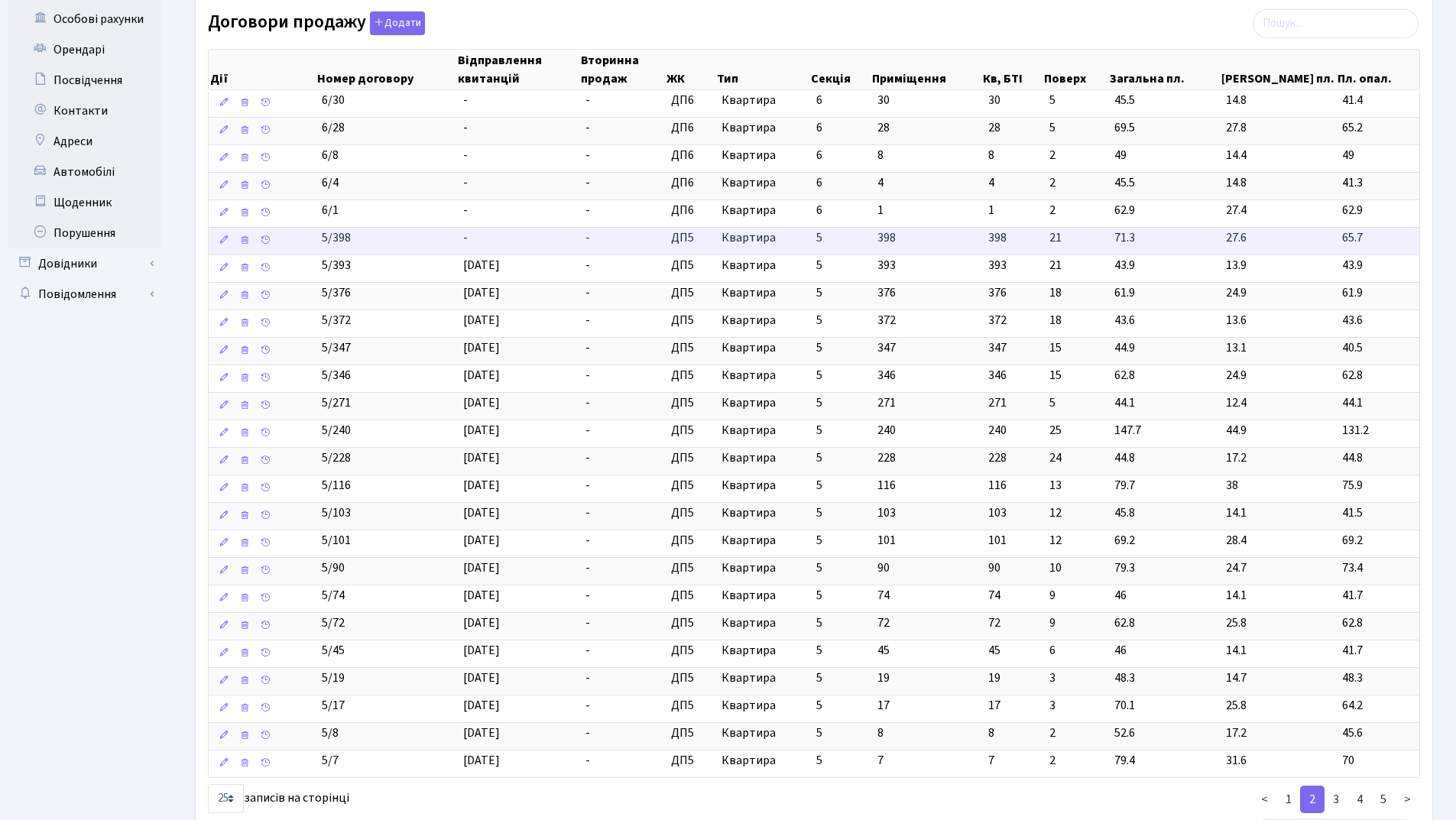
click at [514, 237] on td "-" at bounding box center [518, 240] width 123 height 27
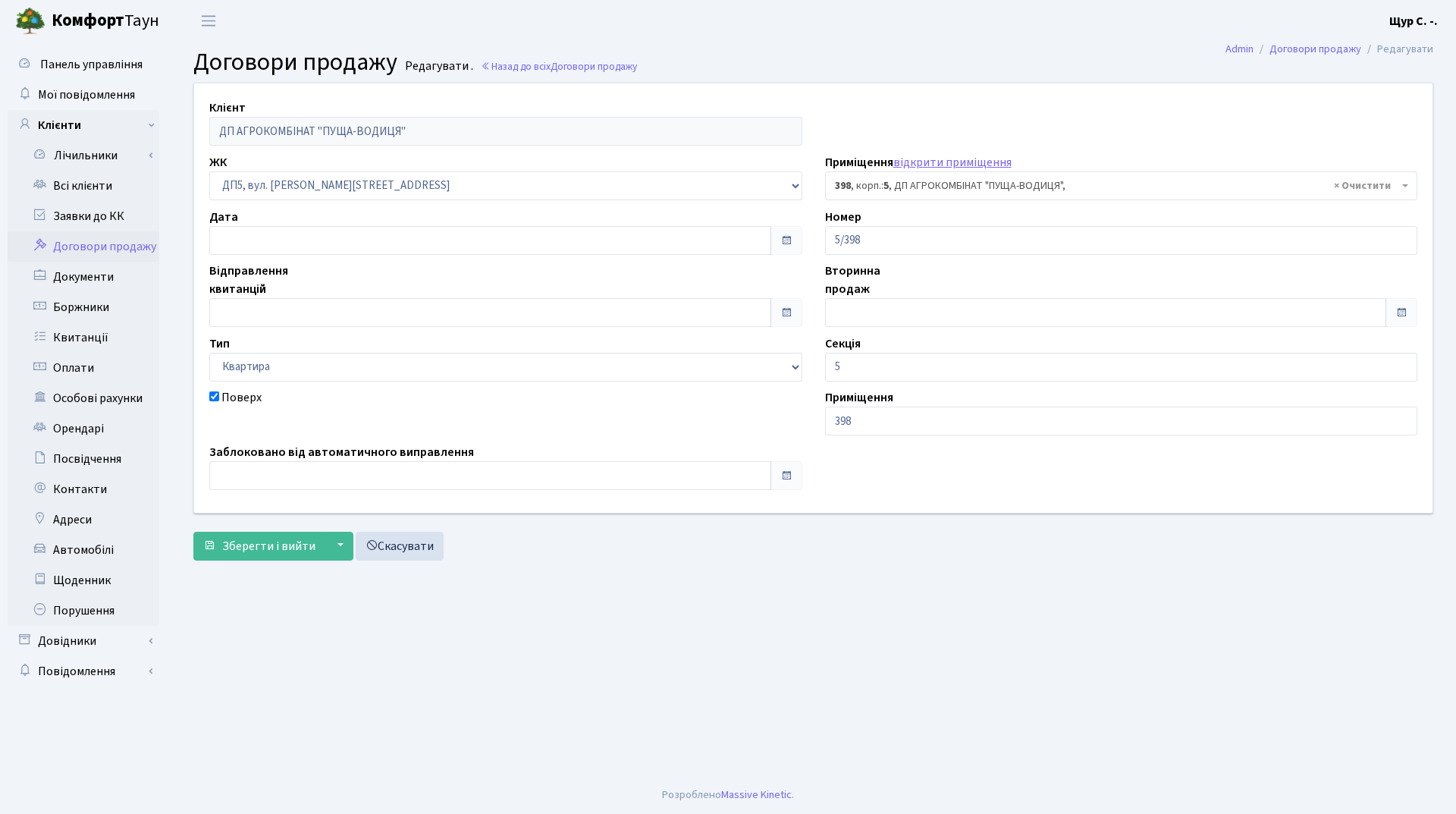
select select "45996"
click at [305, 318] on input "text" at bounding box center [490, 312] width 562 height 29
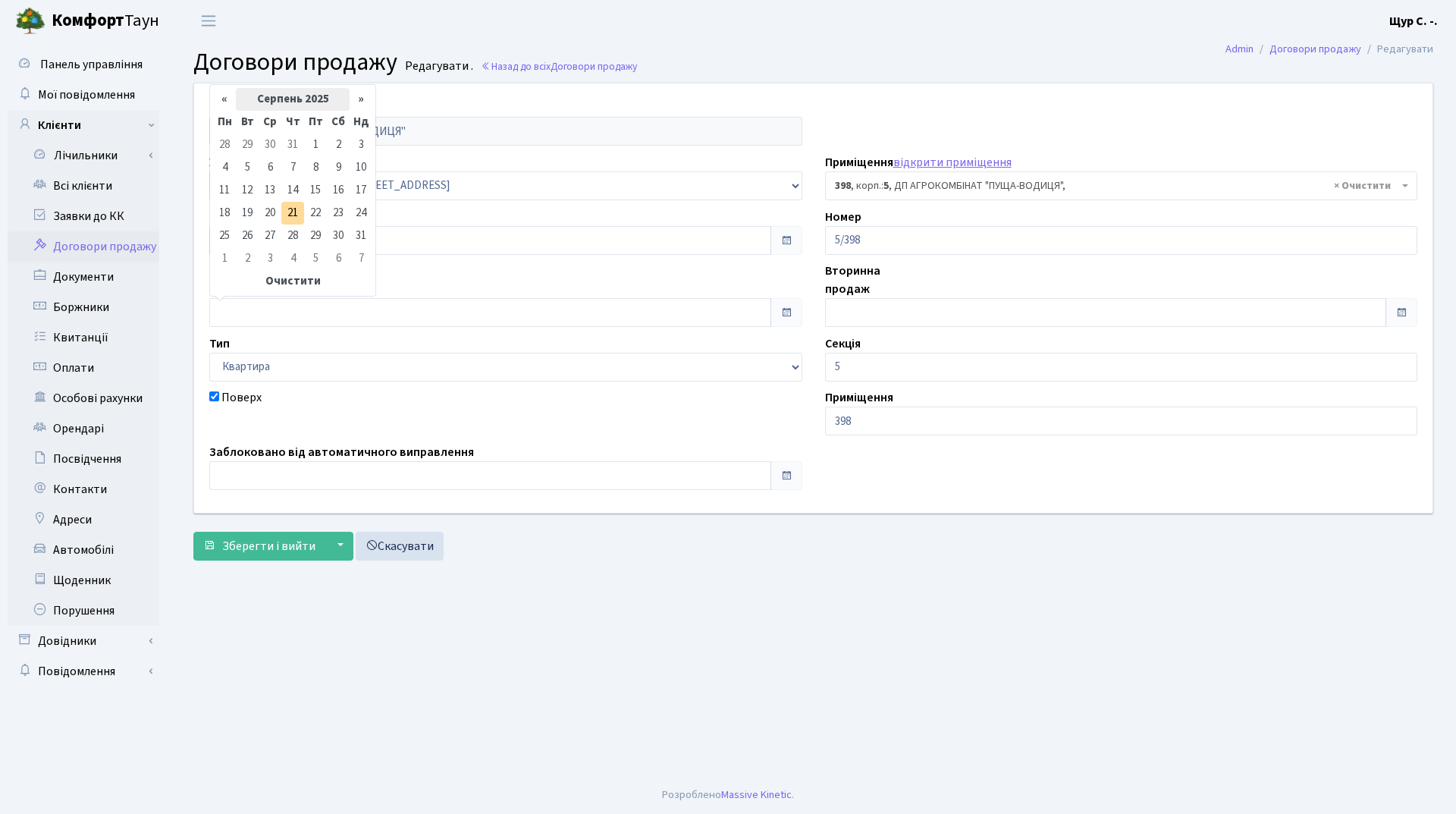
click at [290, 106] on th "Серпень 2025" at bounding box center [293, 100] width 114 height 23
click at [343, 159] on span "Кві" at bounding box center [348, 159] width 35 height 41
click at [239, 148] on td "1" at bounding box center [248, 145] width 23 height 23
type input "[DATE]"
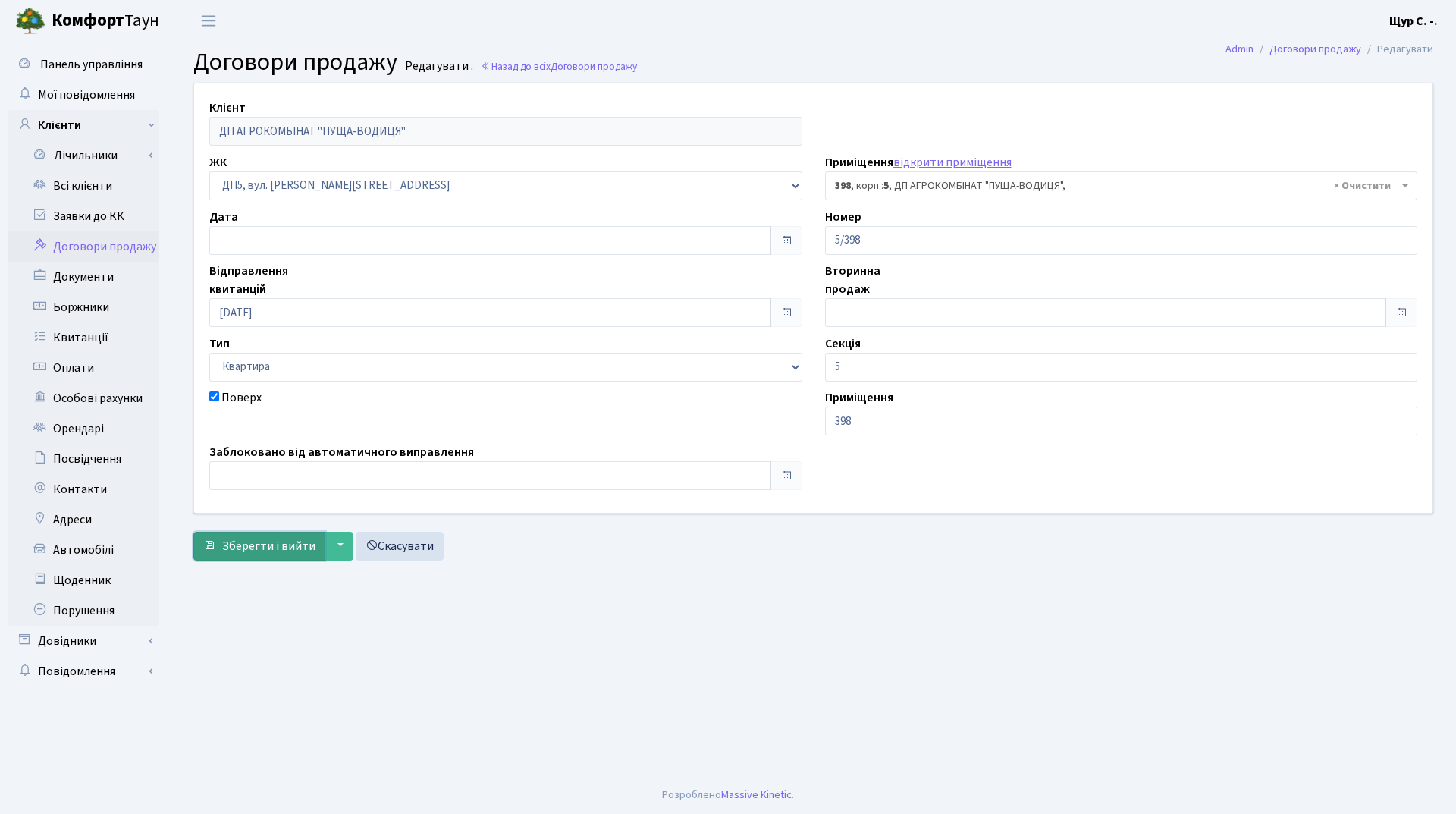
click at [258, 541] on span "Зберегти і вийти" at bounding box center [268, 546] width 93 height 17
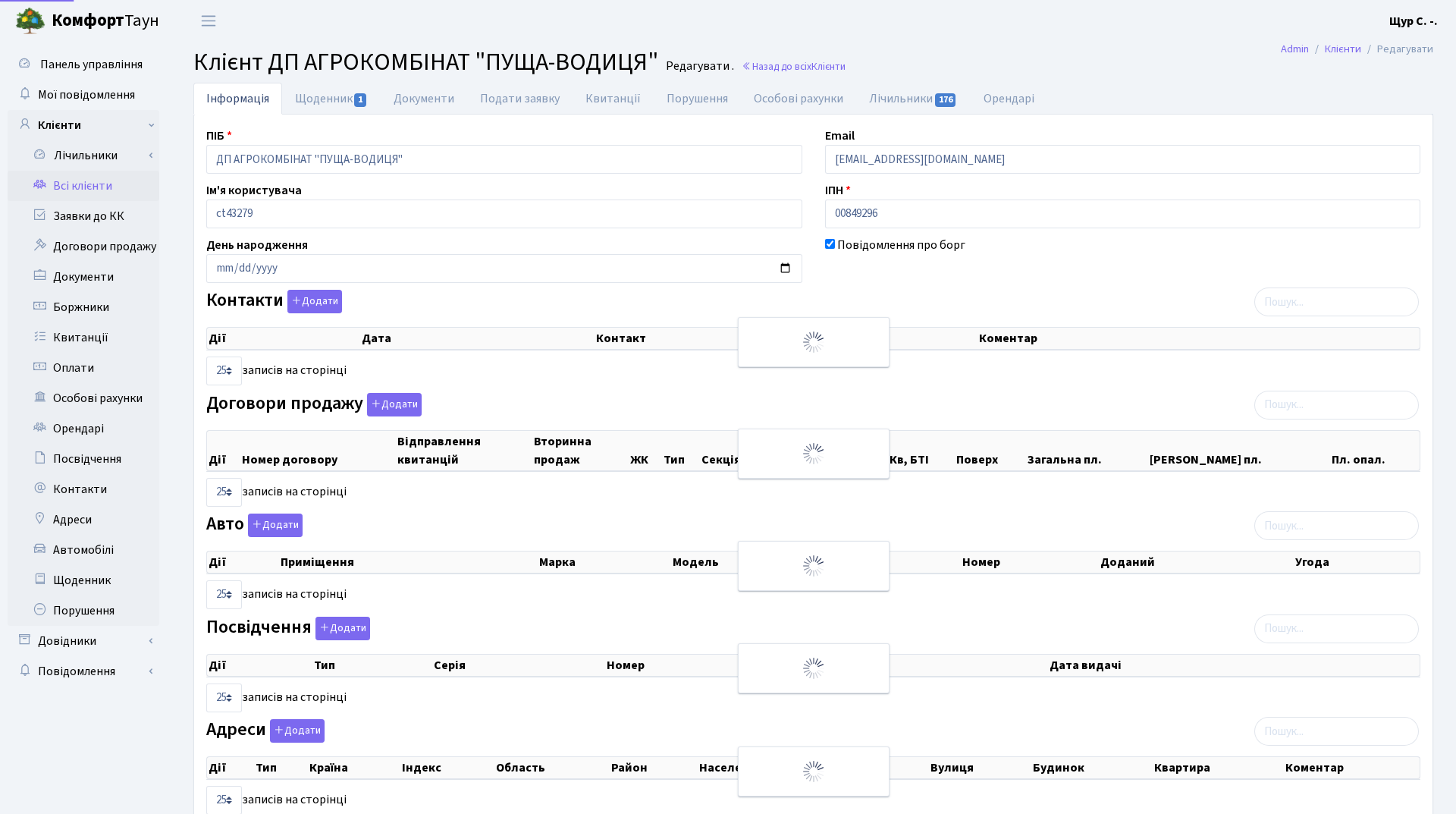
select select "25"
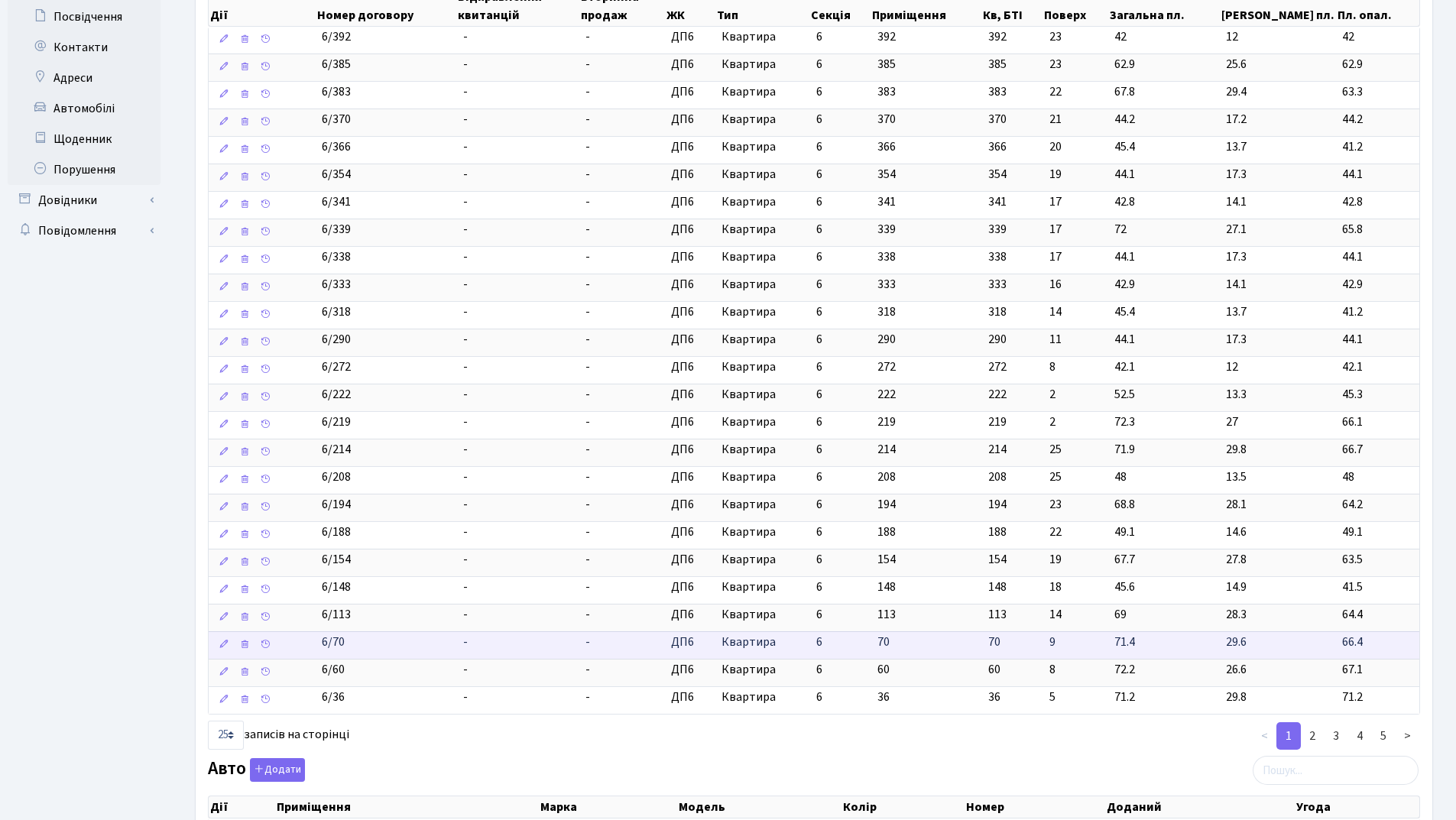
scroll to position [458, 0]
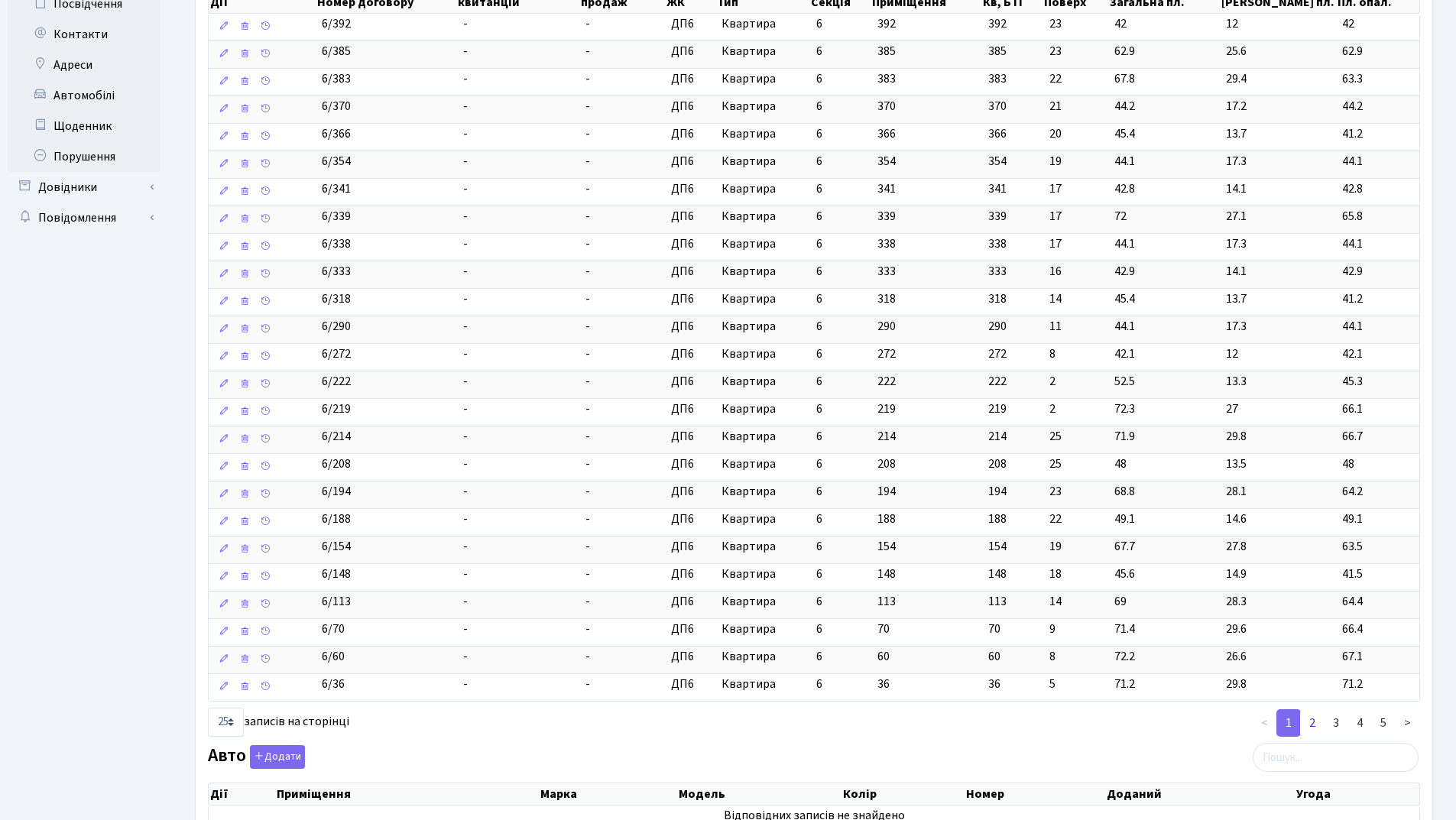
click at [1309, 724] on link "2" at bounding box center [1312, 723] width 24 height 27
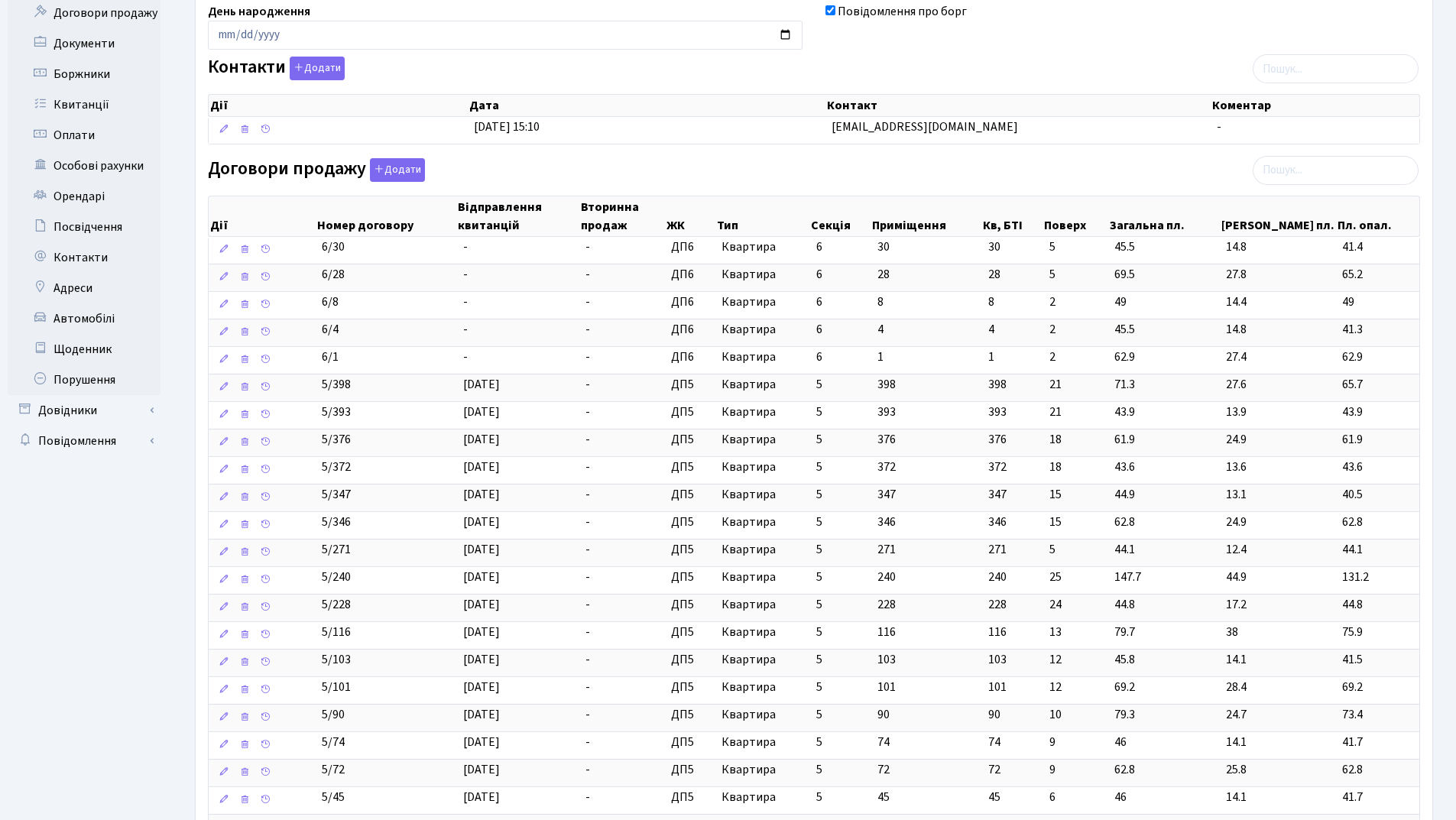
scroll to position [0, 0]
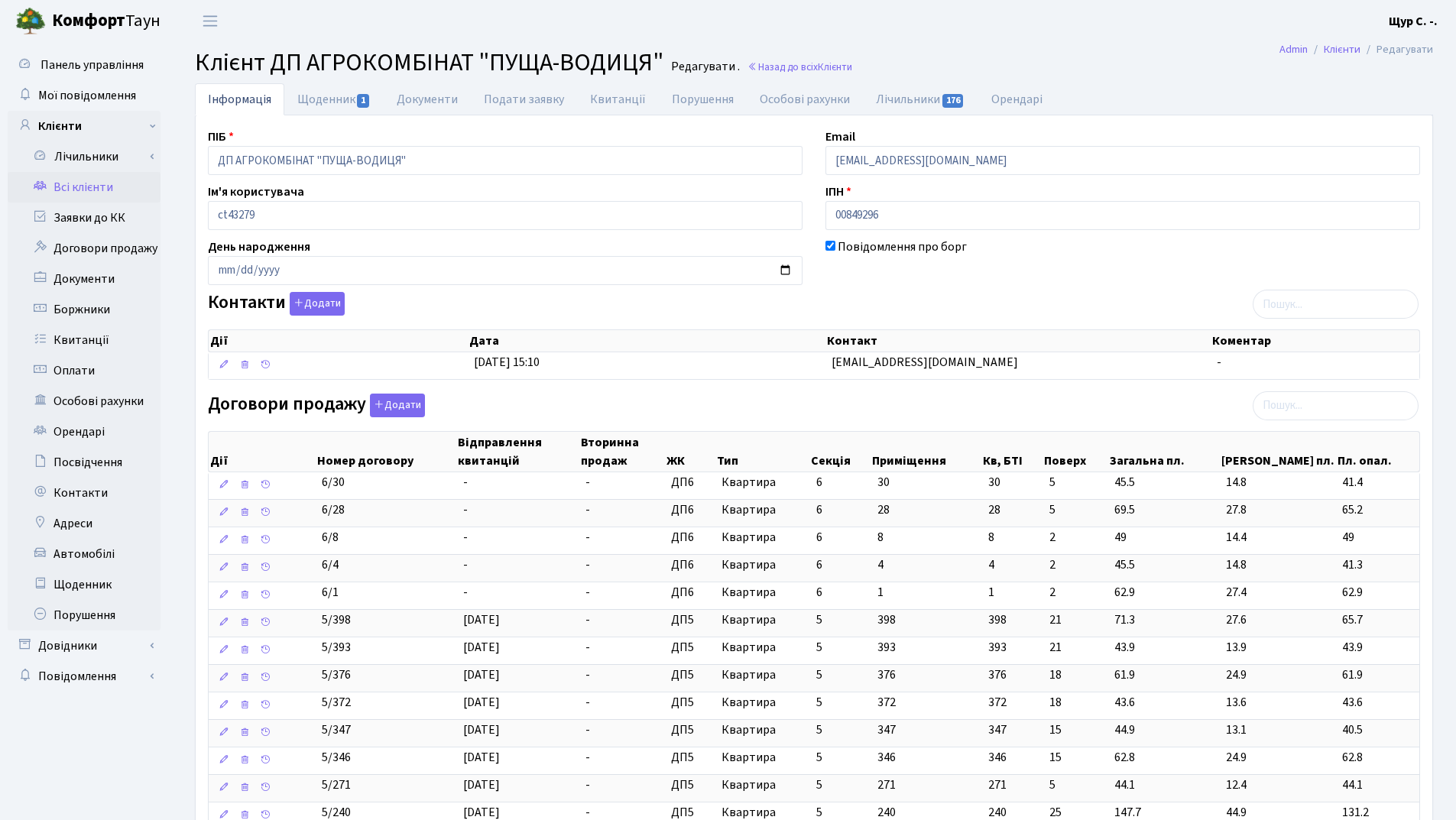
click at [90, 190] on link "Всі клієнти" at bounding box center [84, 187] width 153 height 31
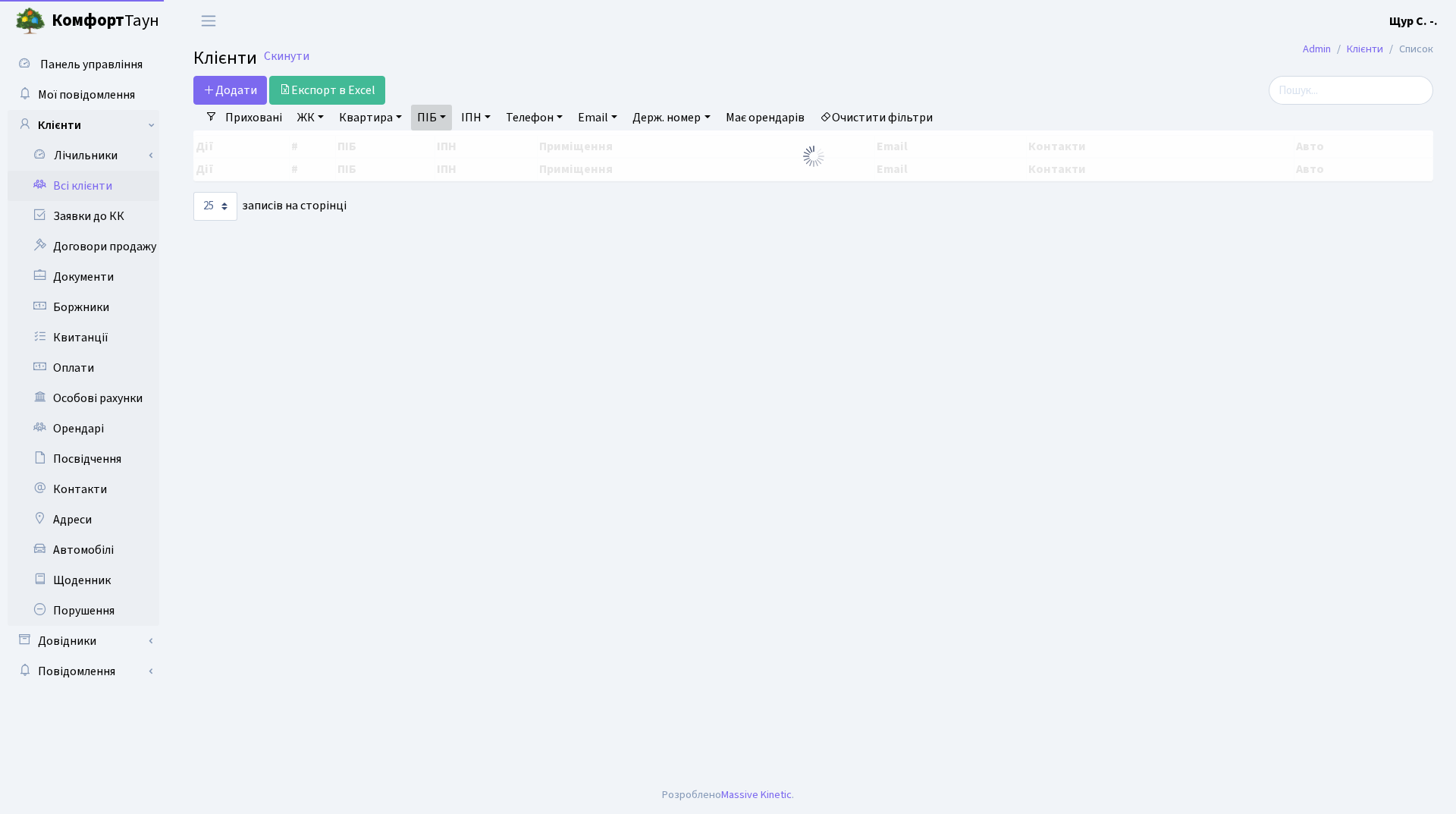
select select "25"
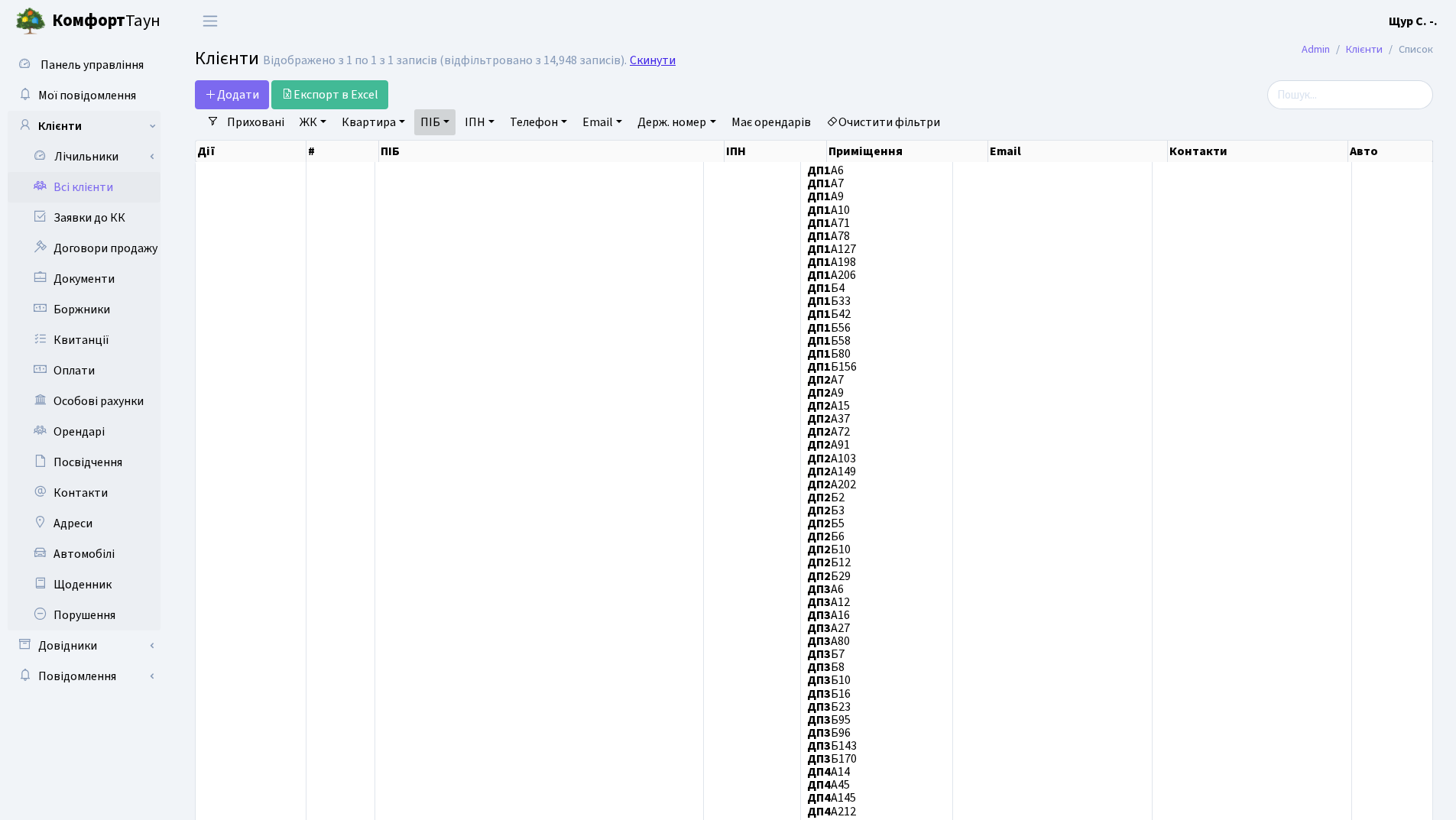
click at [641, 62] on link "Скинути" at bounding box center [652, 60] width 46 height 14
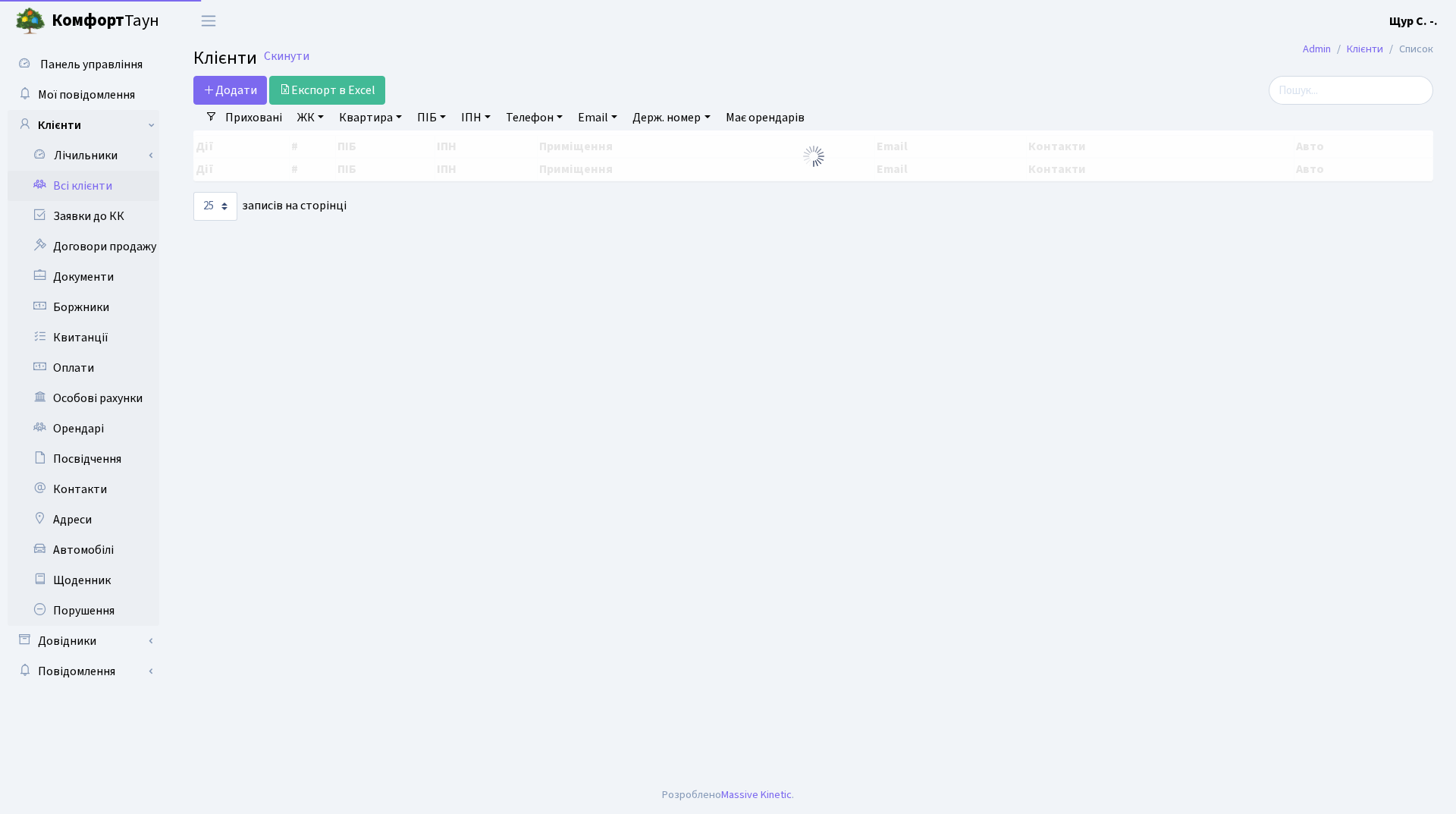
select select "25"
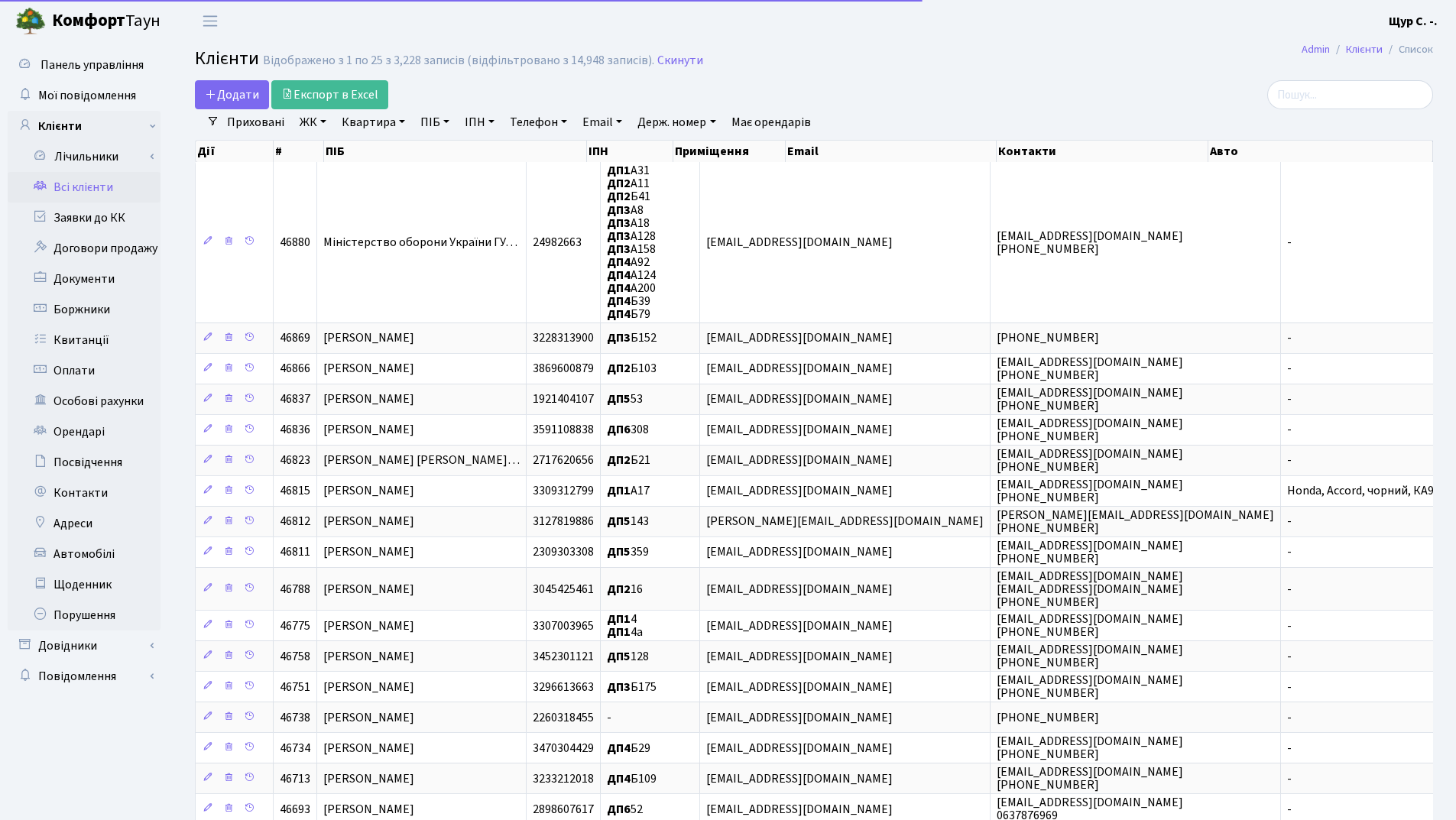
click at [376, 117] on link "Квартира" at bounding box center [373, 121] width 76 height 26
type input "229"
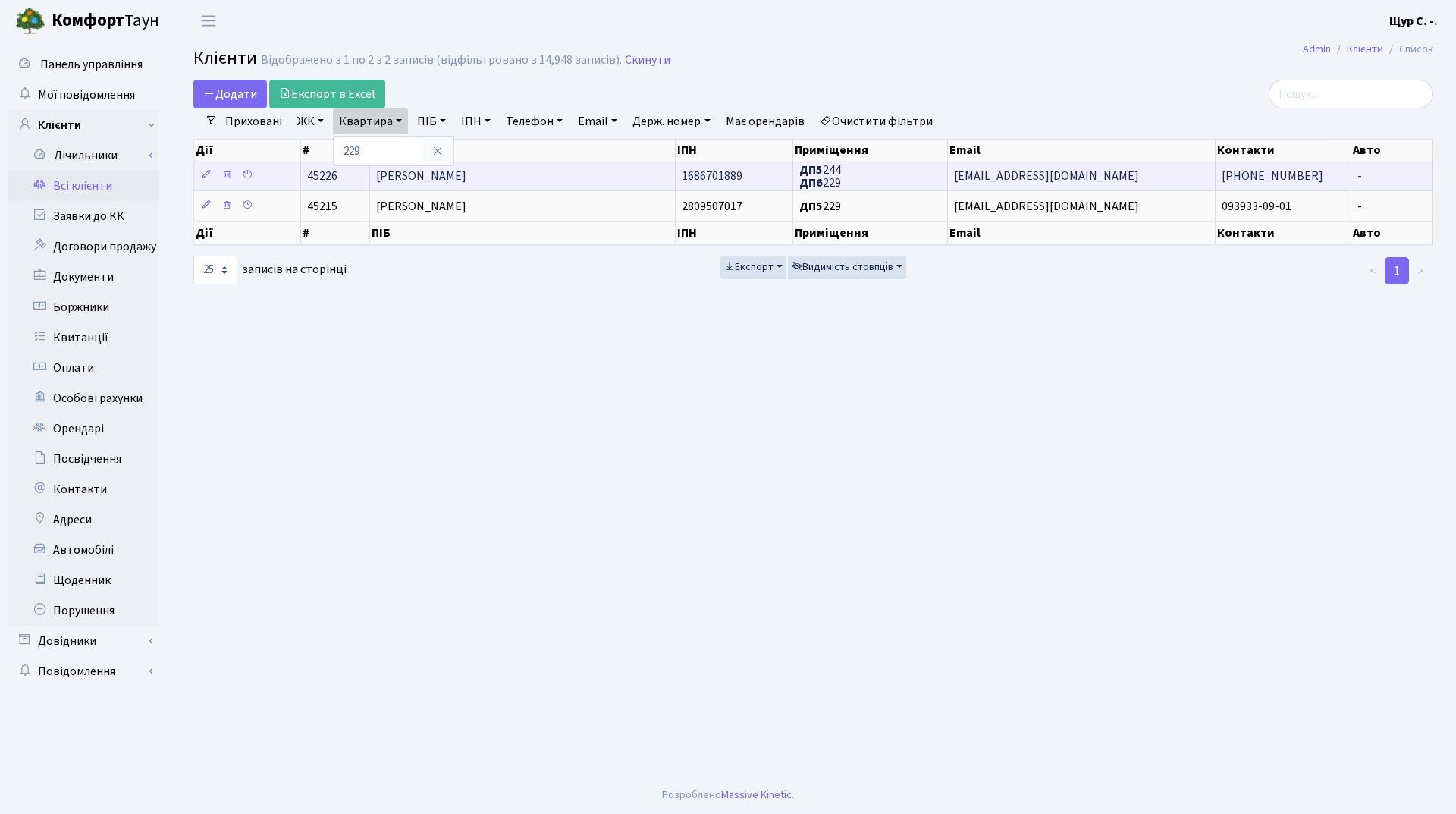
click at [466, 168] on span "Юдіна Людмила Володимирівна" at bounding box center [421, 176] width 90 height 17
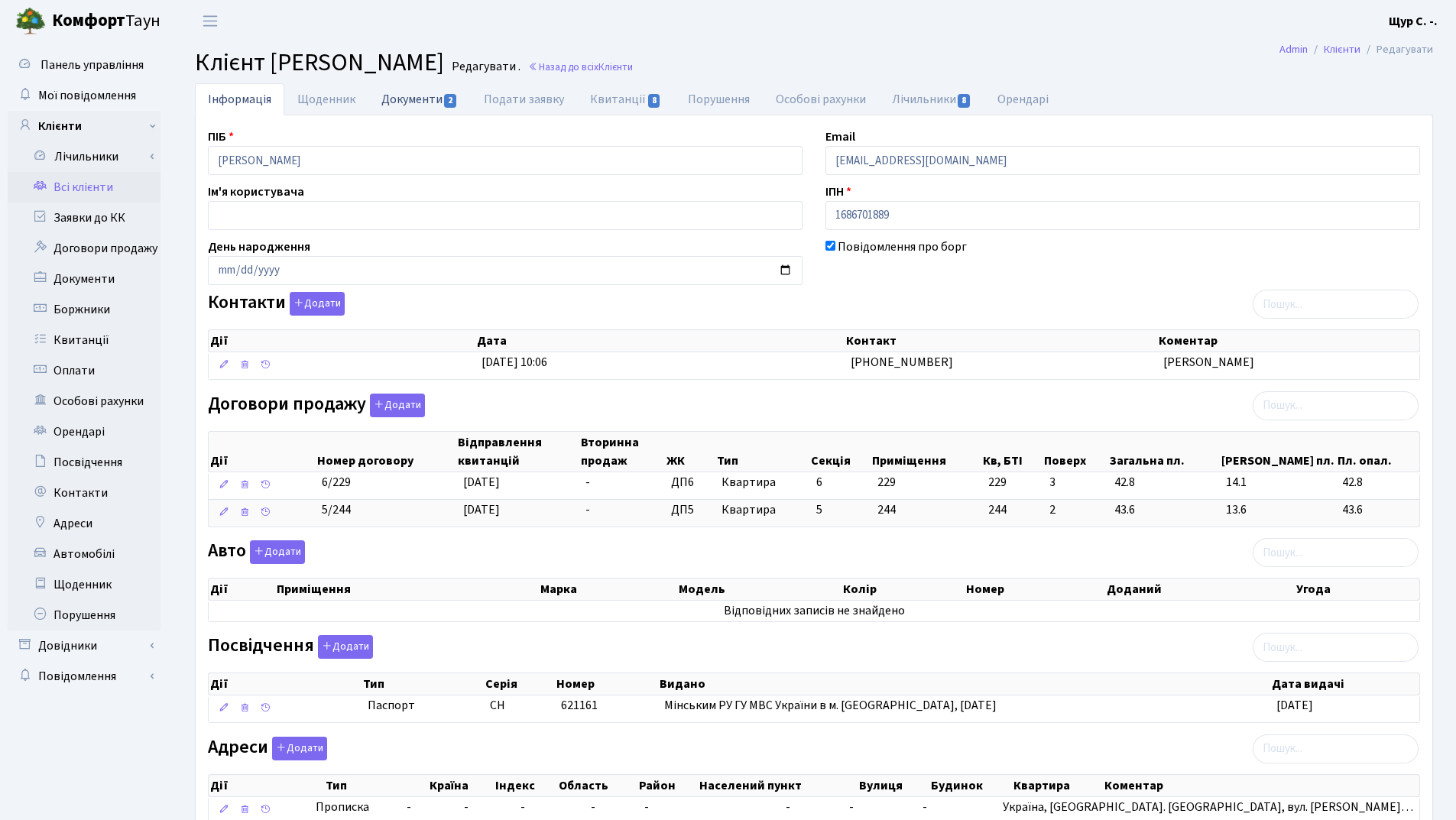
click at [405, 101] on link "Документи 2" at bounding box center [419, 99] width 102 height 32
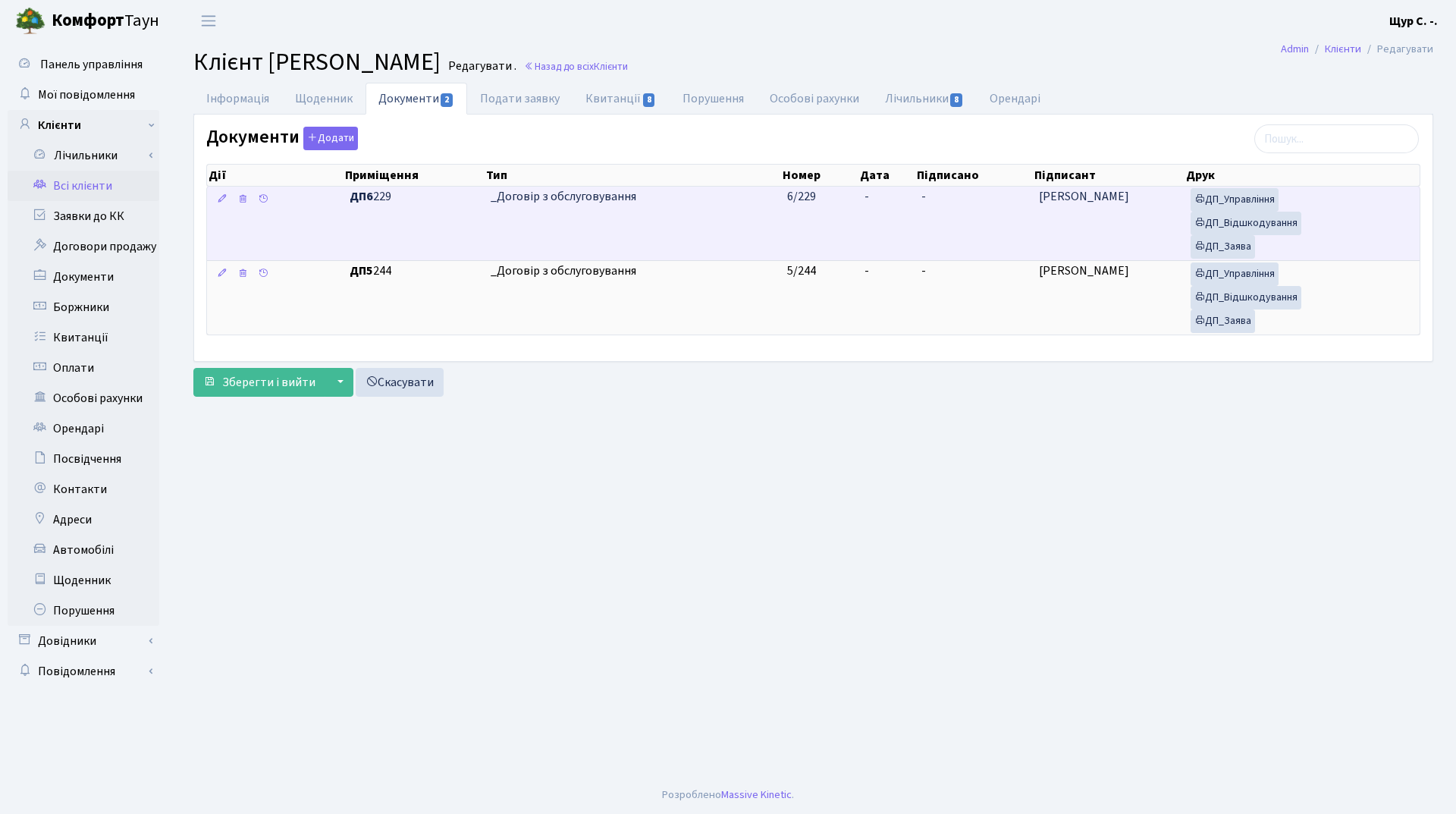
click at [516, 220] on td "_Договір з обслуговування" at bounding box center [633, 223] width 297 height 73
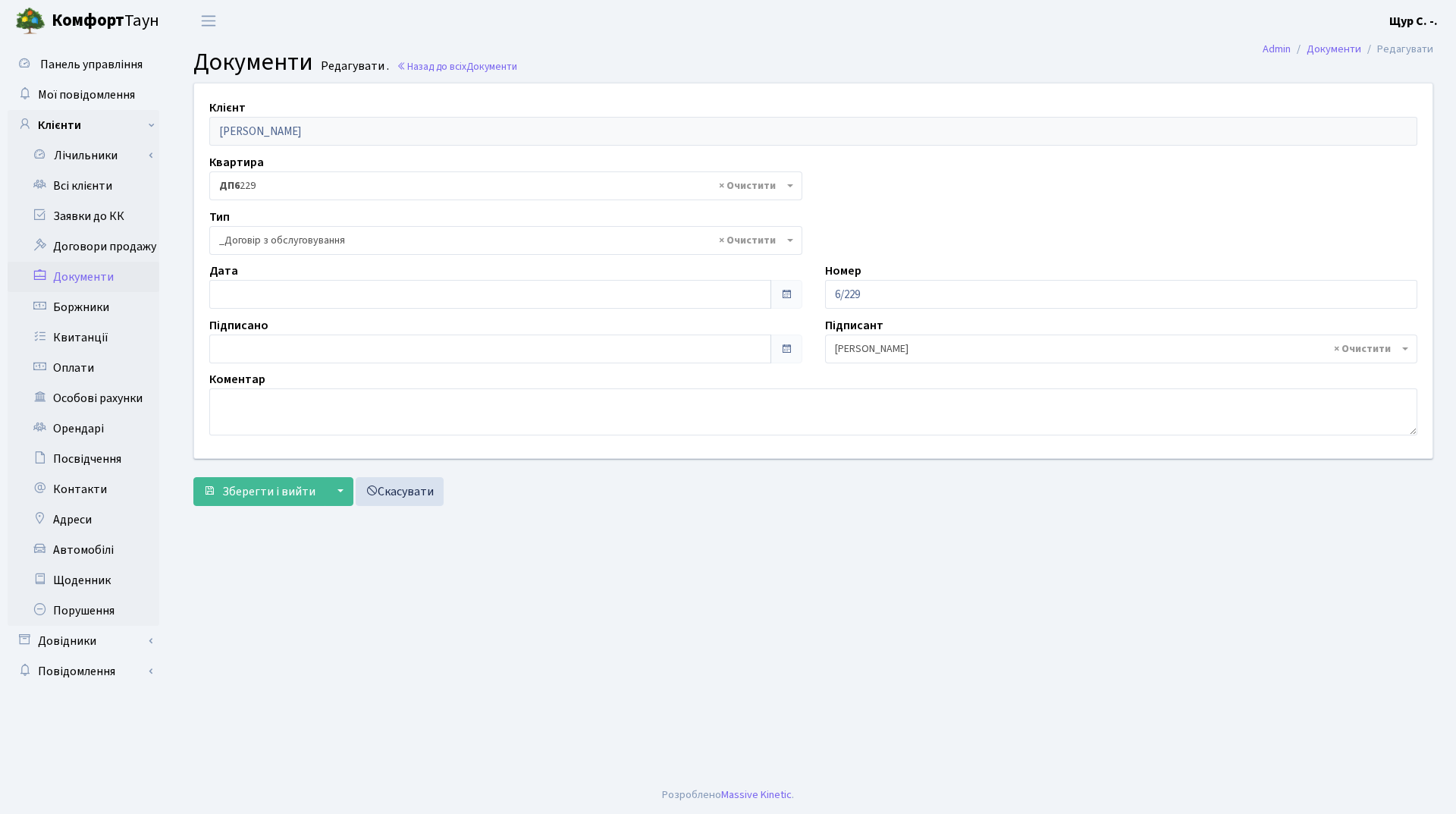
select select "289"
type input "21.08.2025"
click at [411, 301] on input "21.08.2025" at bounding box center [490, 294] width 562 height 29
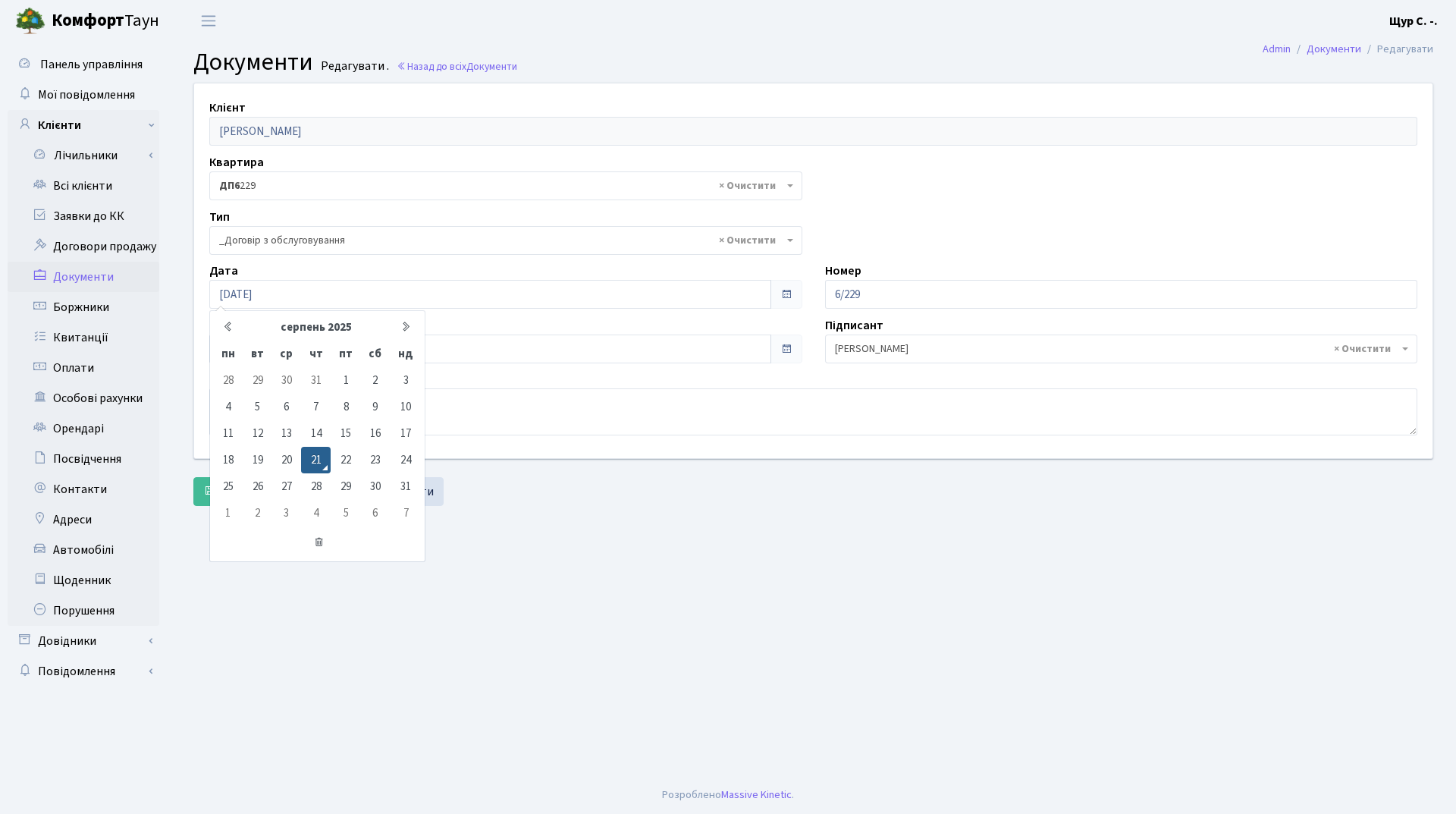
drag, startPoint x: 565, startPoint y: 608, endPoint x: 565, endPoint y: 591, distance: 17.0
click at [565, 605] on main "Admin Документи Редагувати Документи Редагувати . Назад до всіх Документи Клієн…" at bounding box center [814, 409] width 1286 height 734
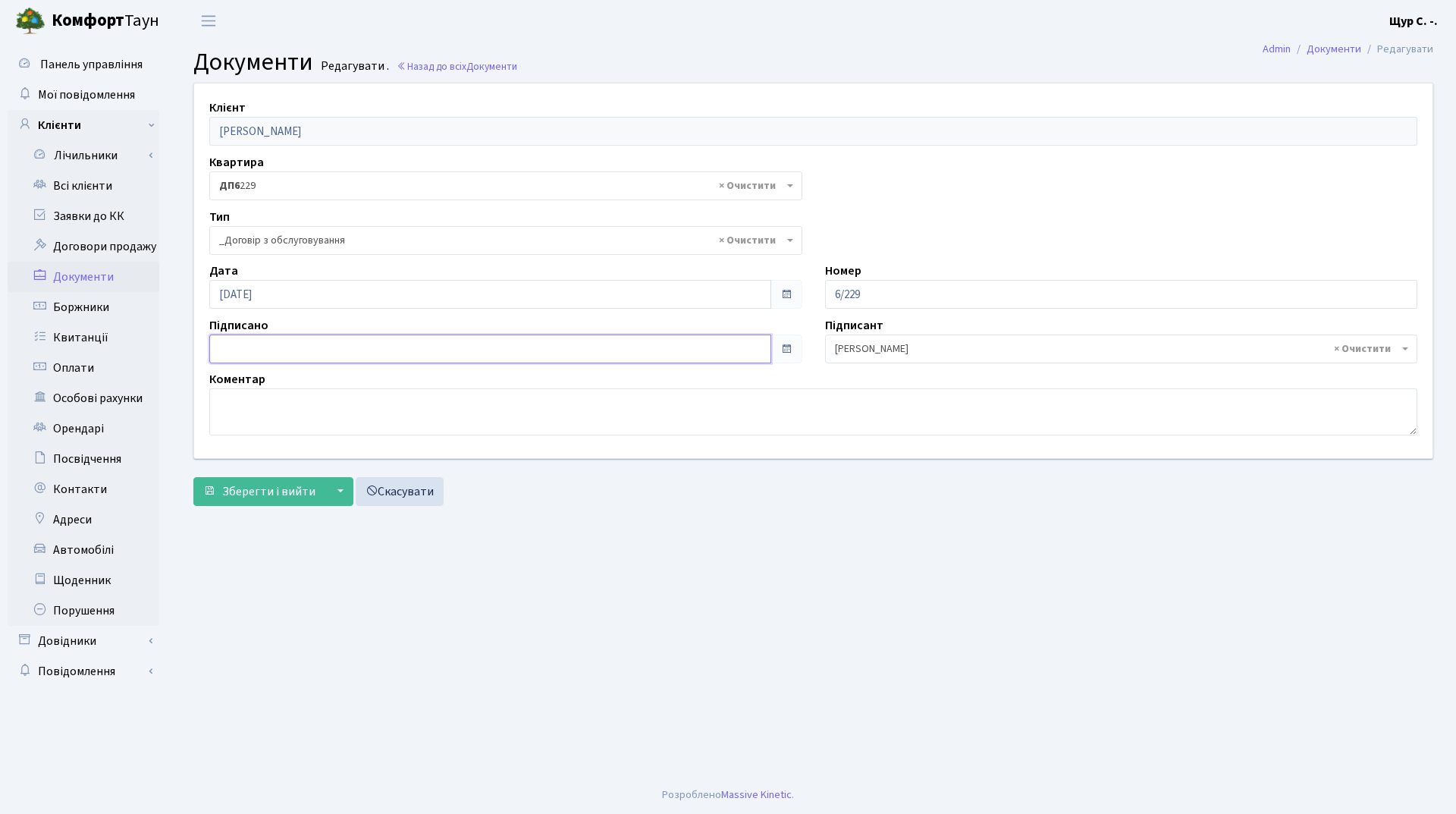
type input "21.08.2025"
click at [375, 351] on input "21.08.2025" at bounding box center [490, 348] width 562 height 29
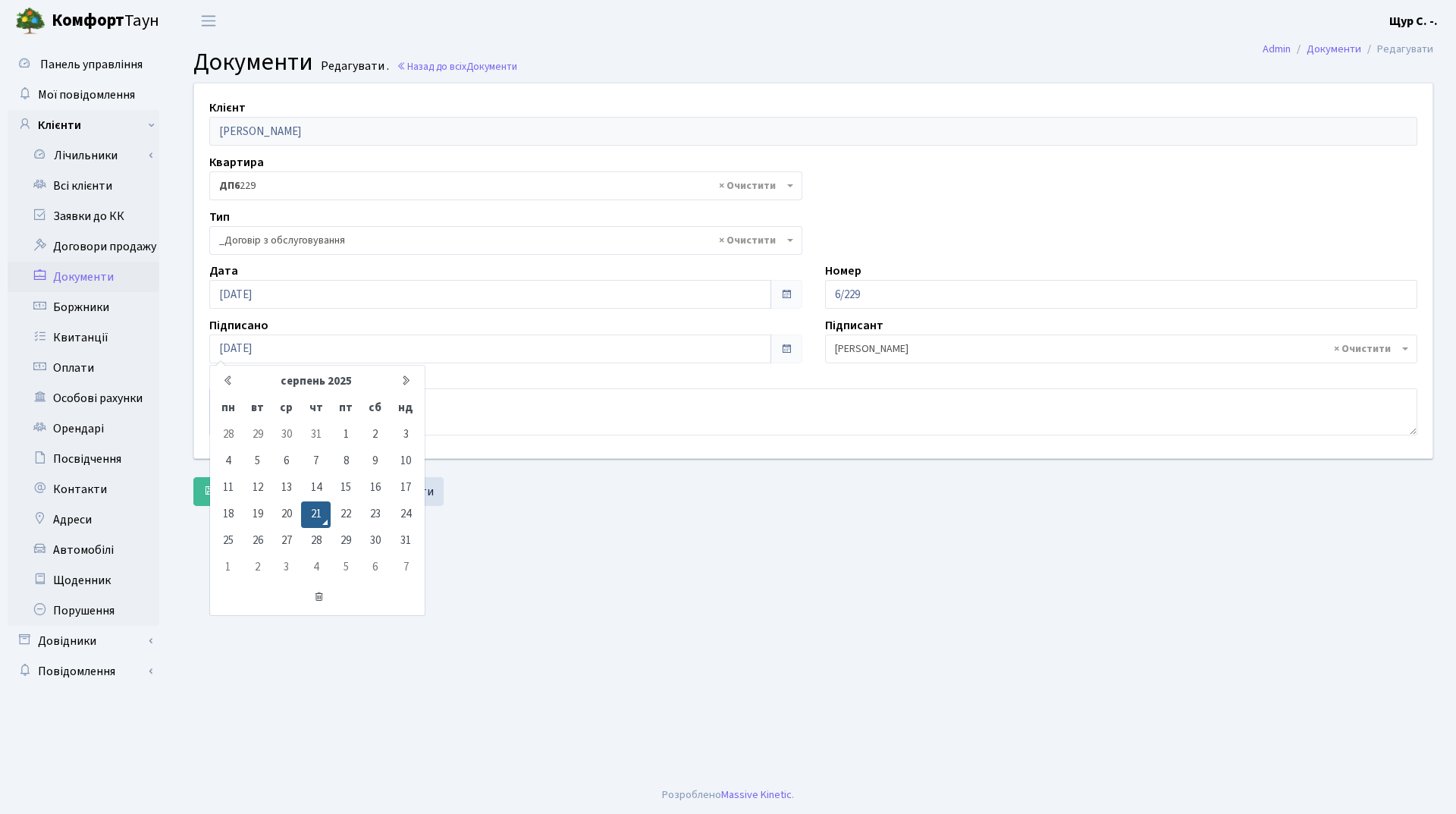
click at [571, 561] on main "Admin Документи Редагувати Документи Редагувати . Назад до всіх Документи Клієн…" at bounding box center [814, 409] width 1286 height 734
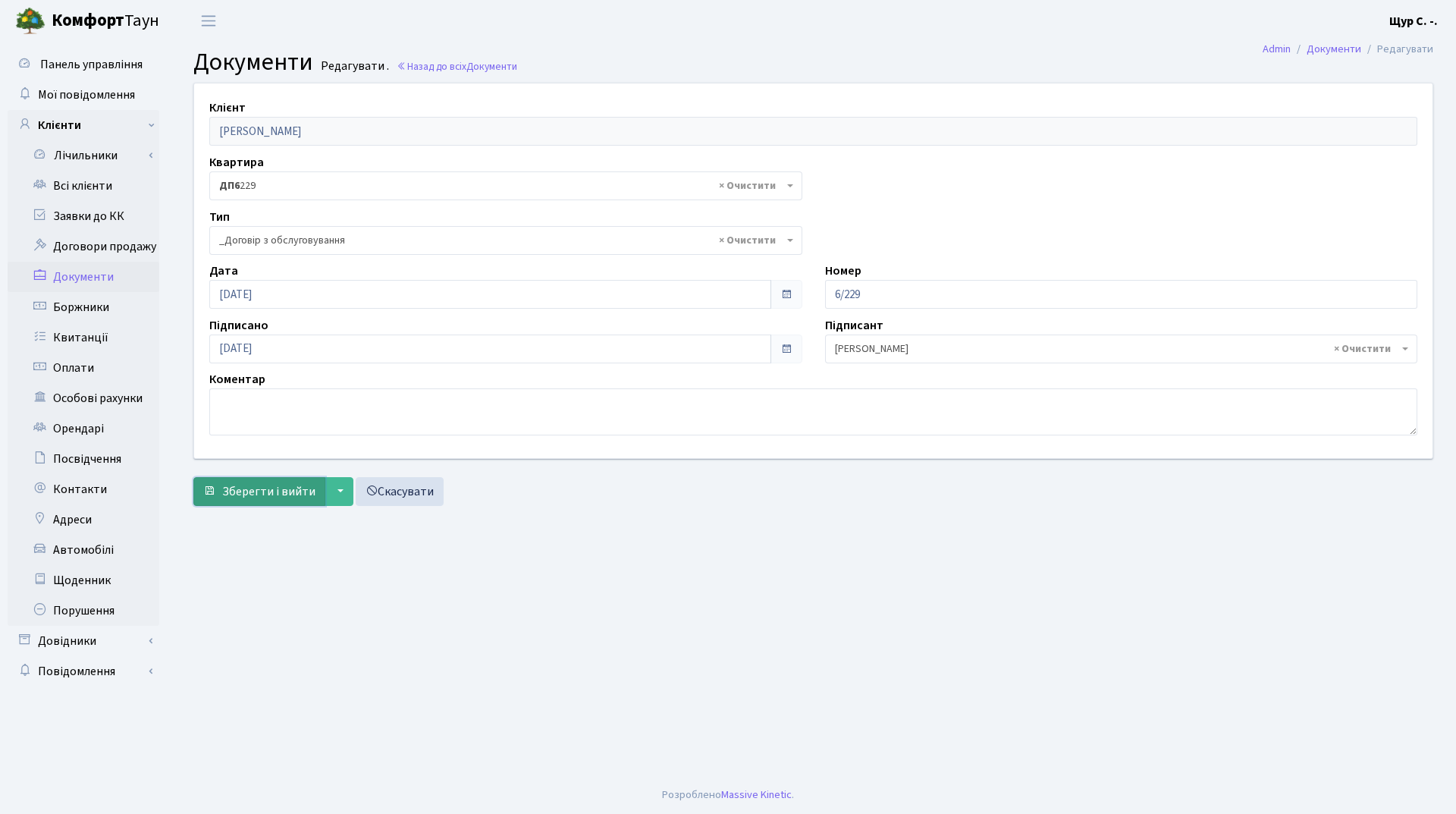
click at [271, 497] on span "Зберегти і вийти" at bounding box center [268, 491] width 93 height 17
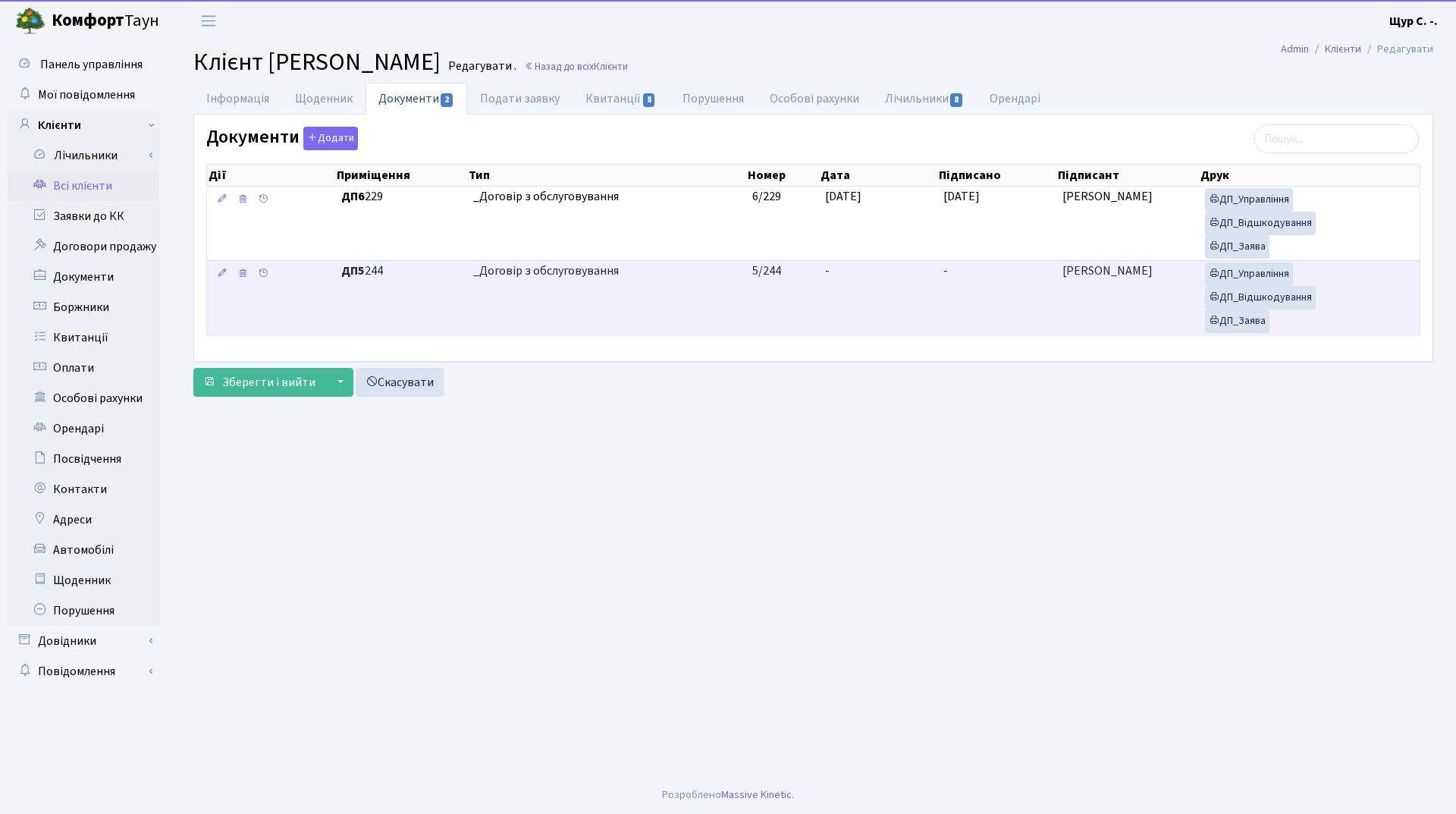
click at [571, 302] on td "_Договір з обслуговування" at bounding box center [607, 297] width 279 height 74
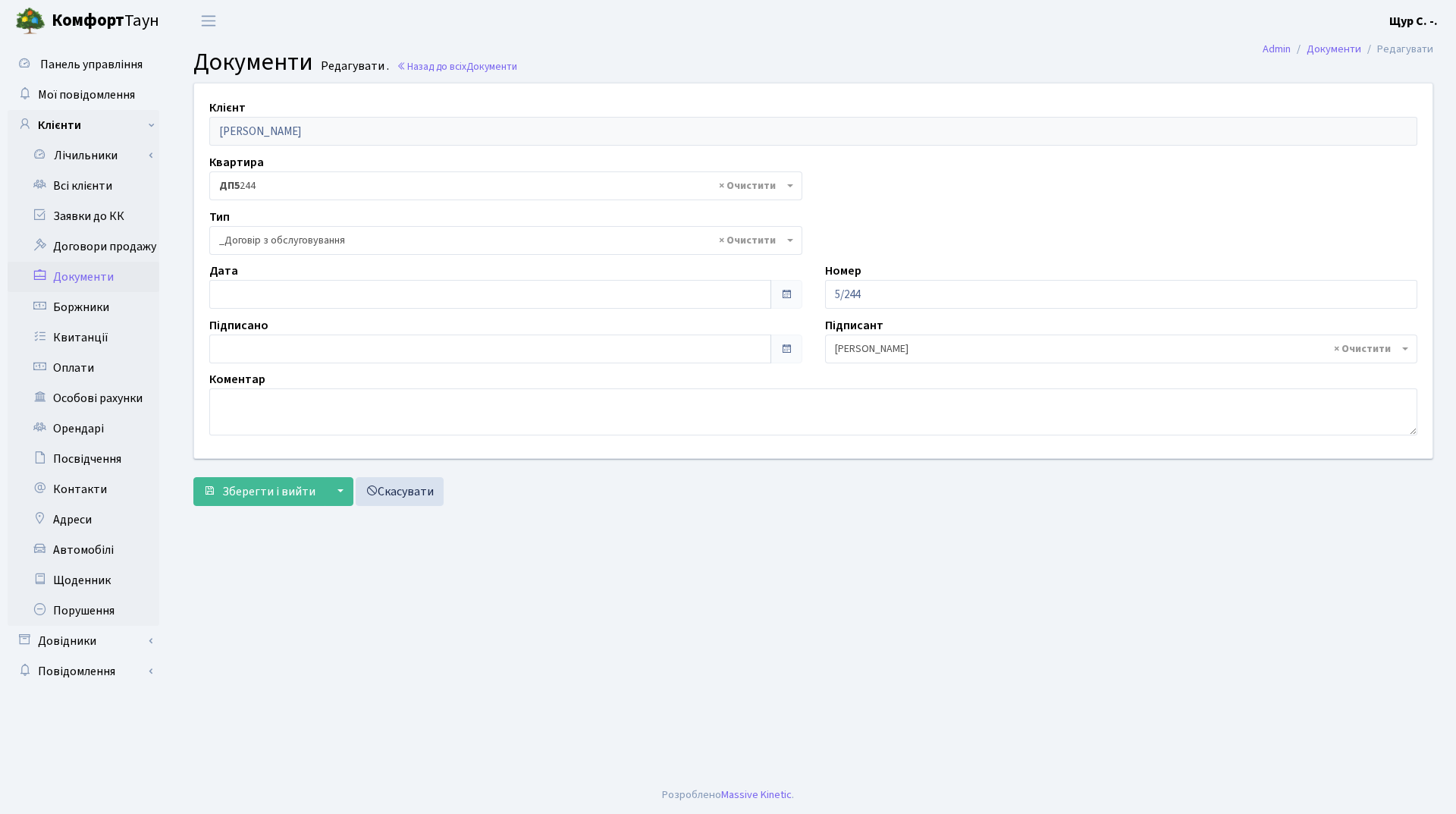
select select "289"
type input "[DATE]"
click at [342, 295] on input "[DATE]" at bounding box center [490, 294] width 562 height 29
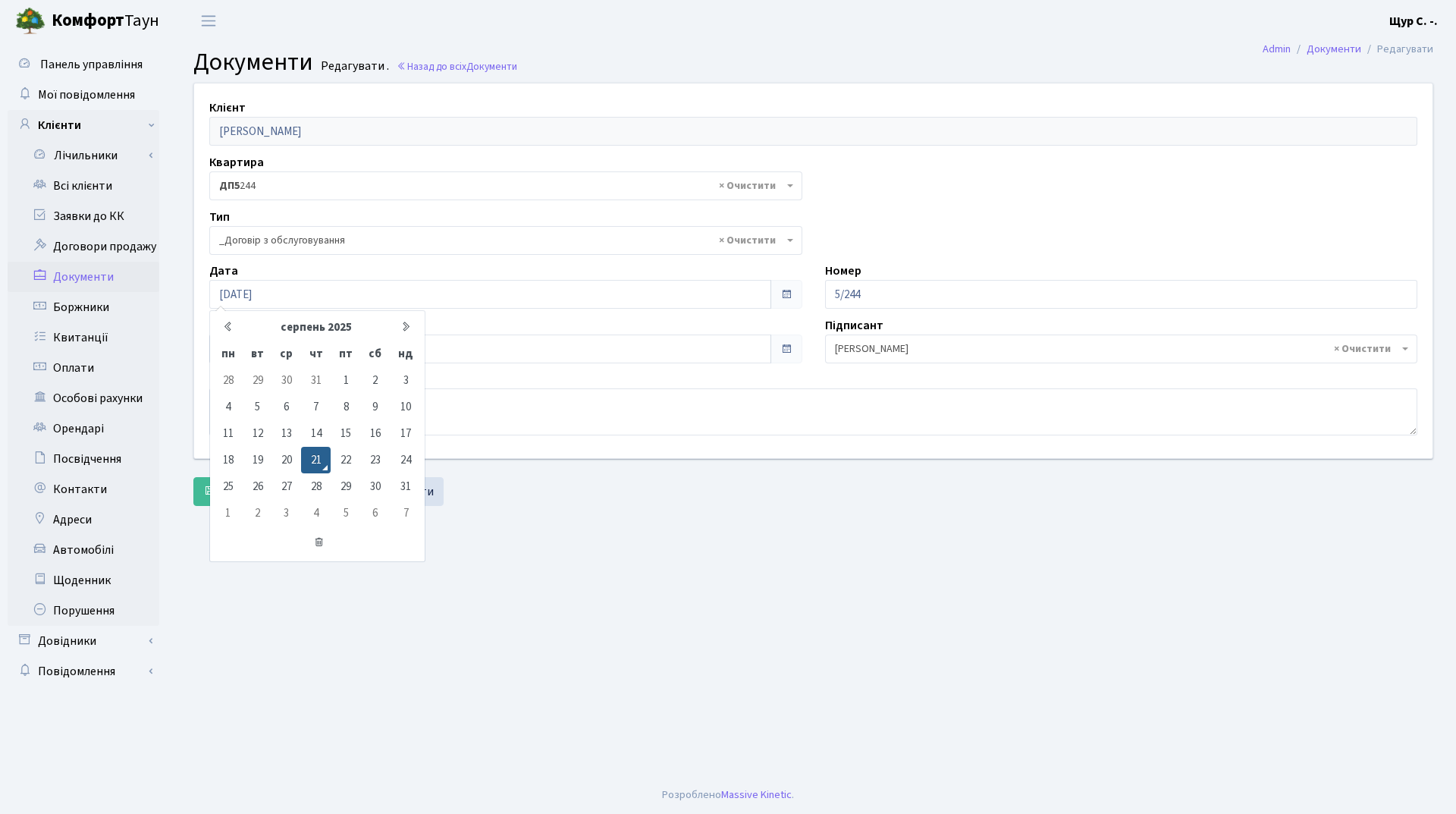
click at [590, 549] on main "Admin Документи Редагувати Документи Редагувати . Назад до всіх Документи Клієн…" at bounding box center [814, 409] width 1286 height 734
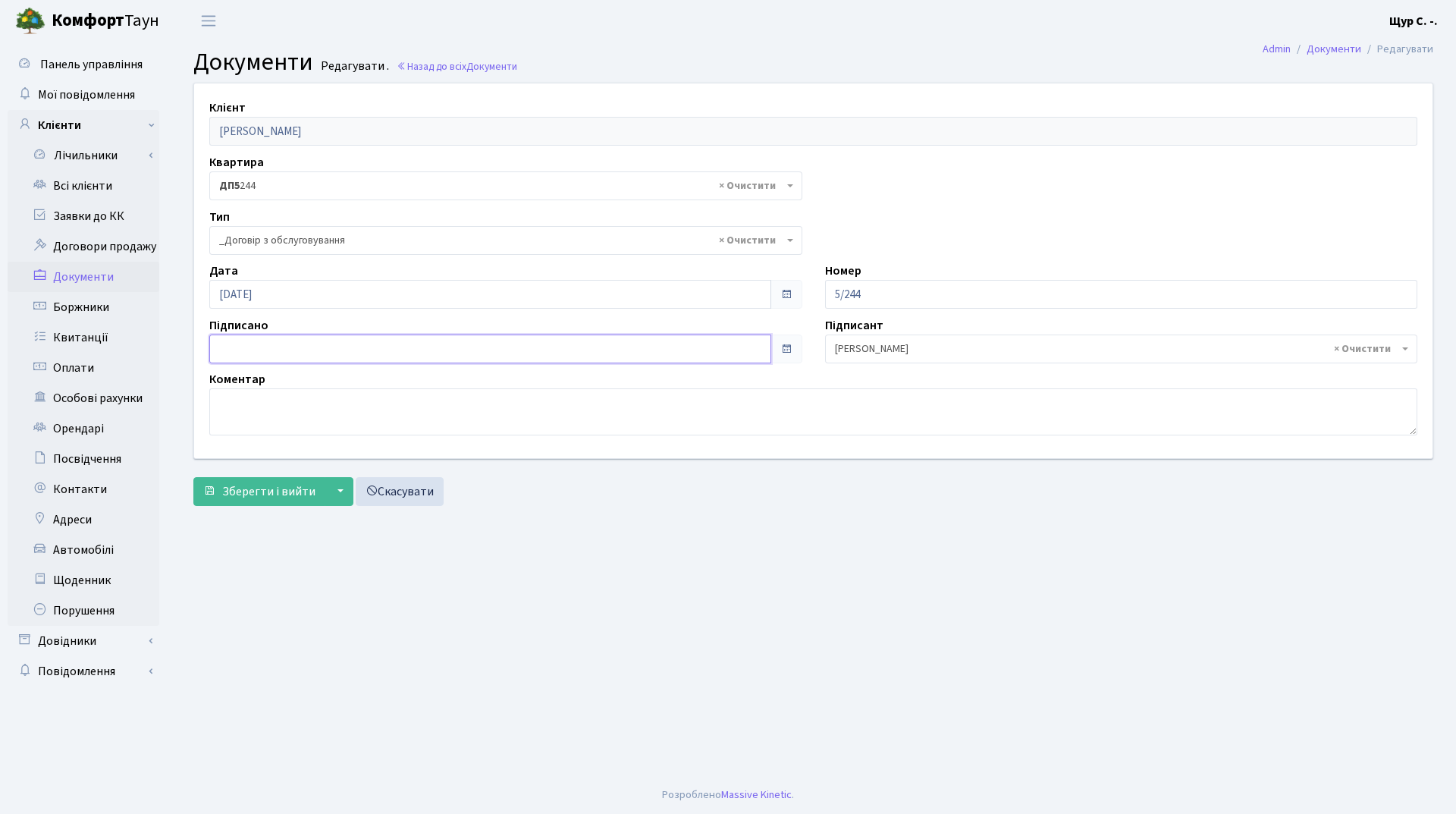
type input "[DATE]"
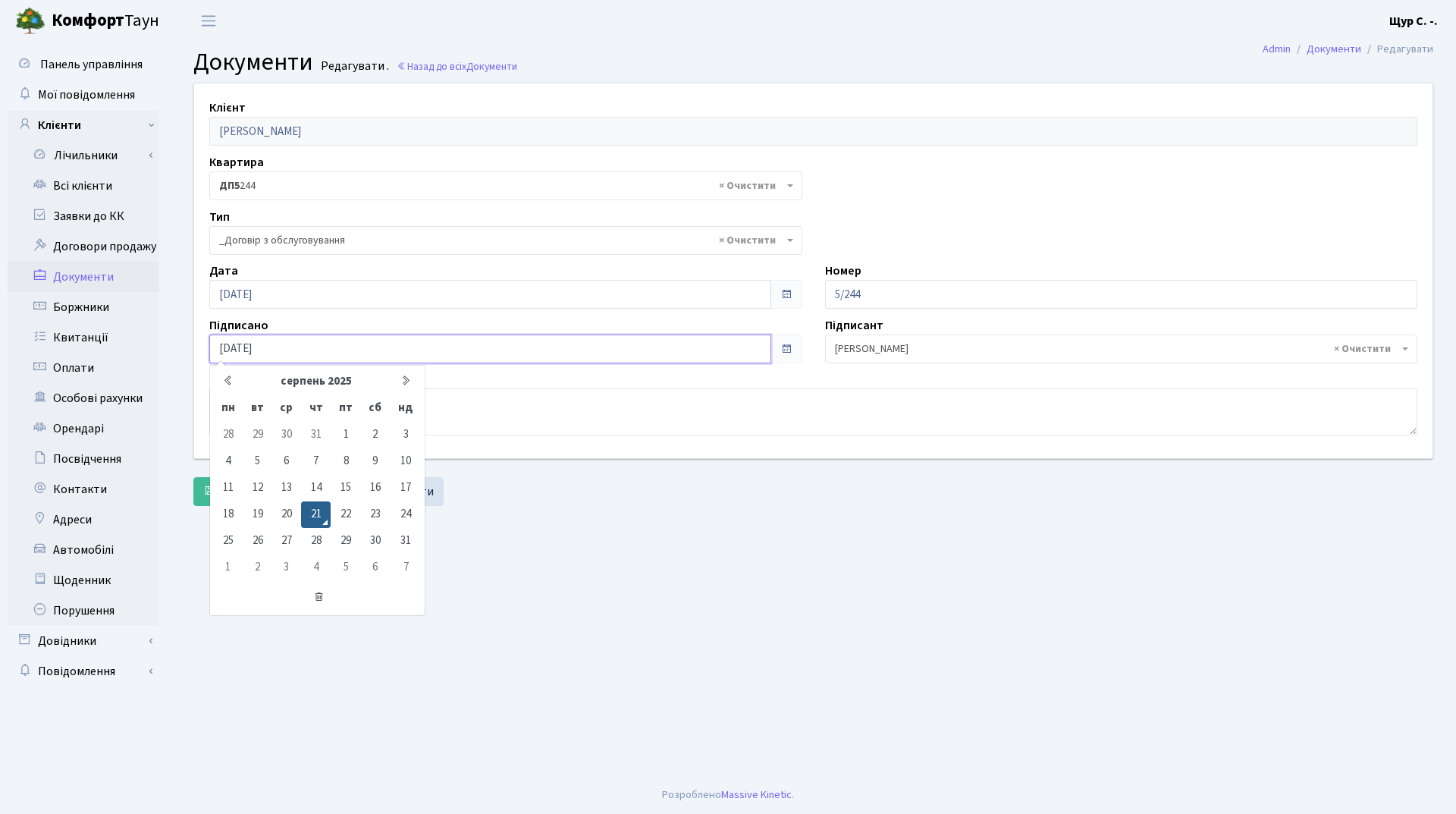
click at [319, 343] on input "[DATE]" at bounding box center [490, 348] width 562 height 29
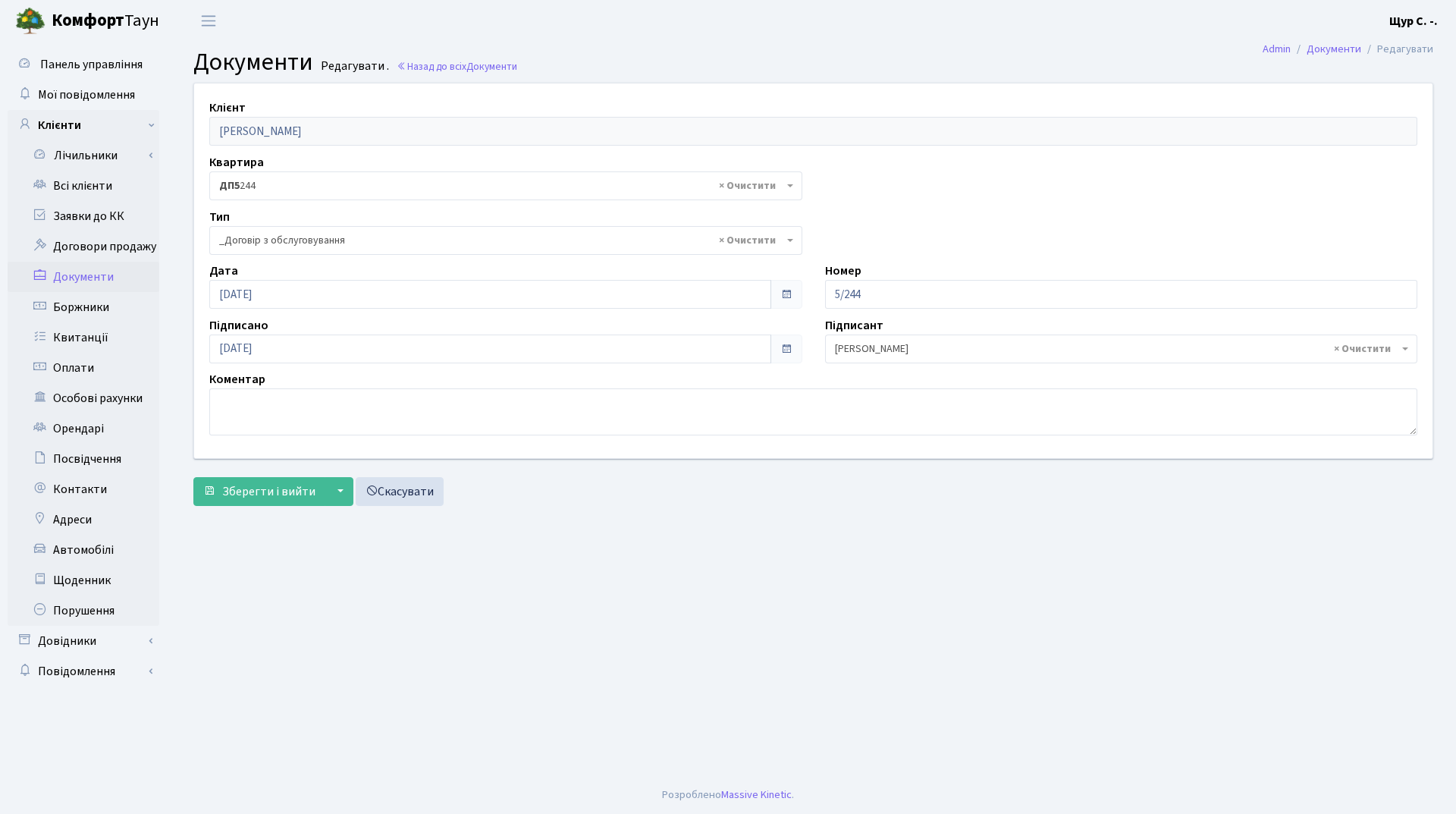
click at [541, 556] on main "Admin Документи Редагувати Документи Редагувати . Назад до всіх Документи Клієн…" at bounding box center [814, 409] width 1286 height 734
click at [253, 501] on button "Зберегти і вийти" at bounding box center [259, 491] width 132 height 29
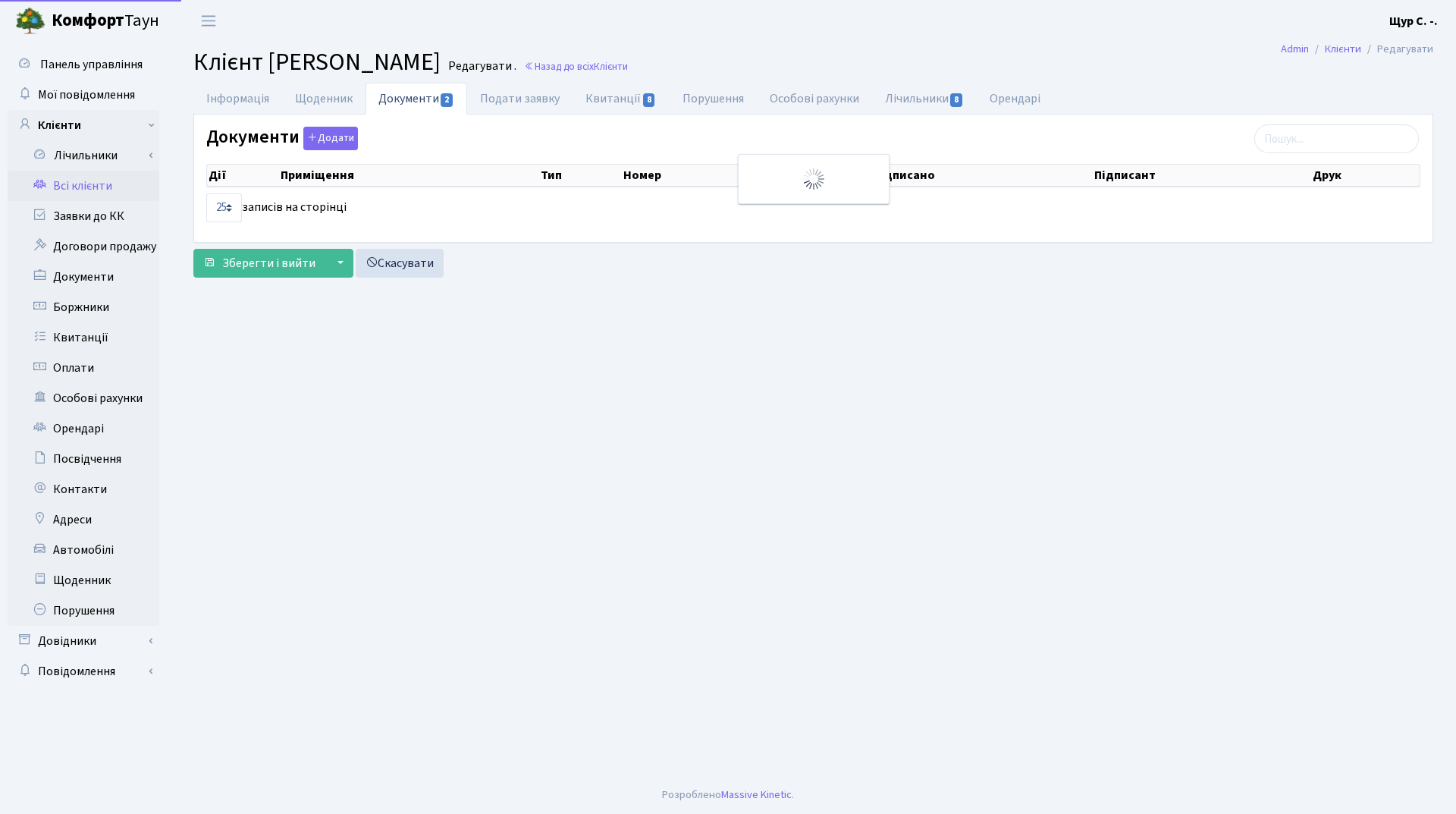
select select "25"
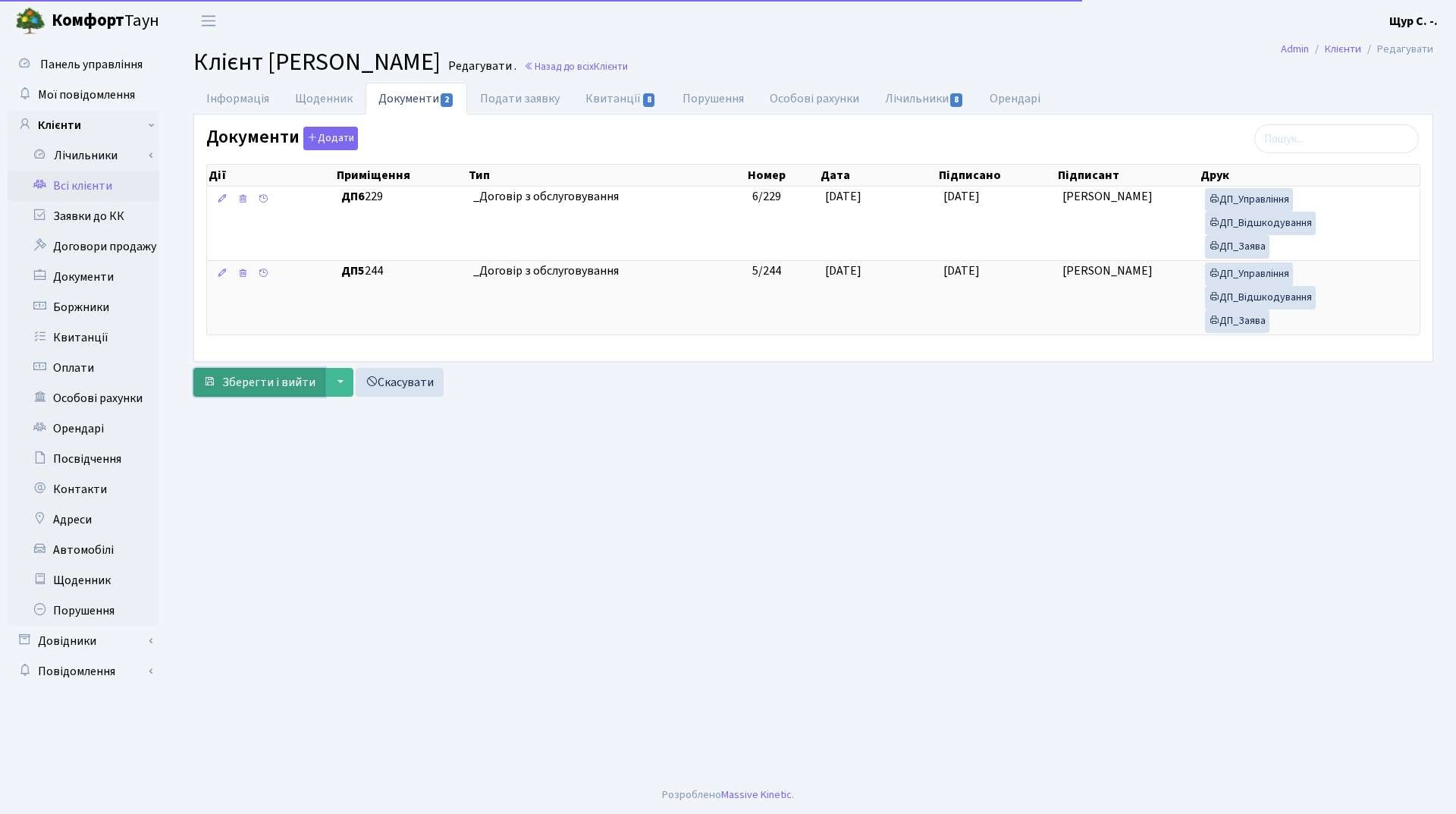
click at [267, 387] on span "Зберегти і вийти" at bounding box center [268, 382] width 93 height 17
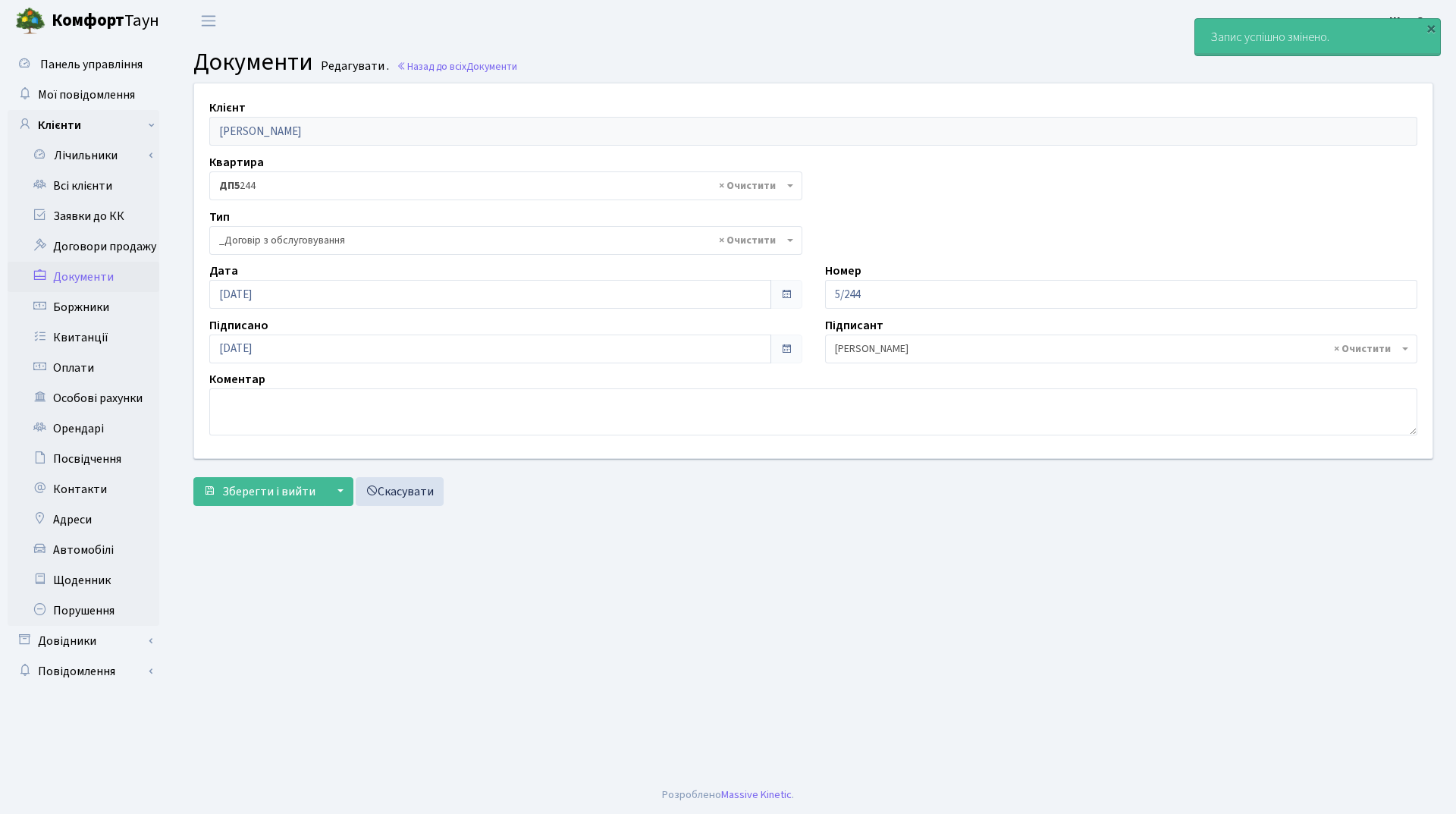
select select "289"
click at [110, 186] on link "Всі клієнти" at bounding box center [83, 186] width 152 height 31
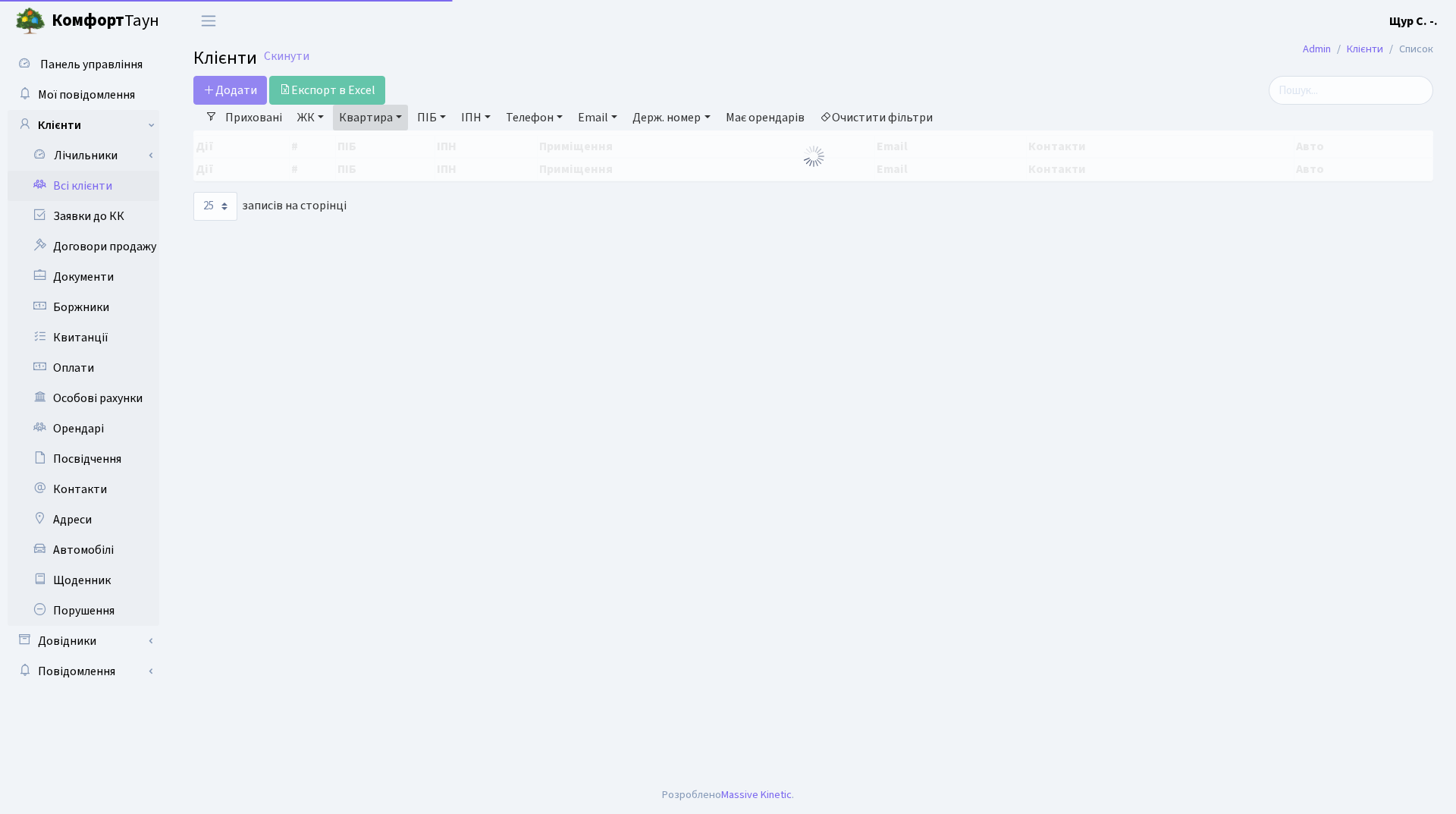
select select "25"
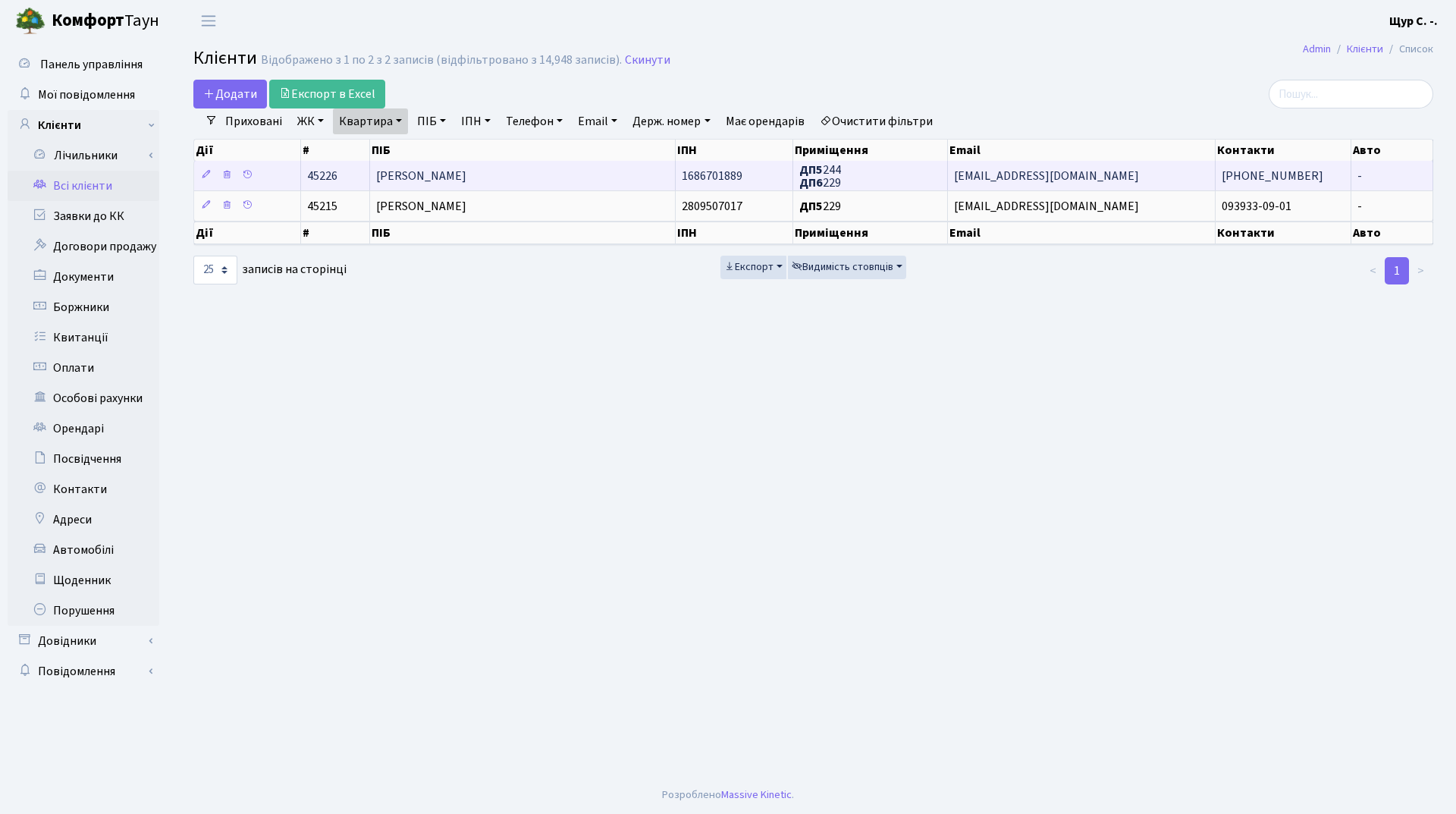
click at [466, 179] on span "[PERSON_NAME]" at bounding box center [421, 176] width 90 height 17
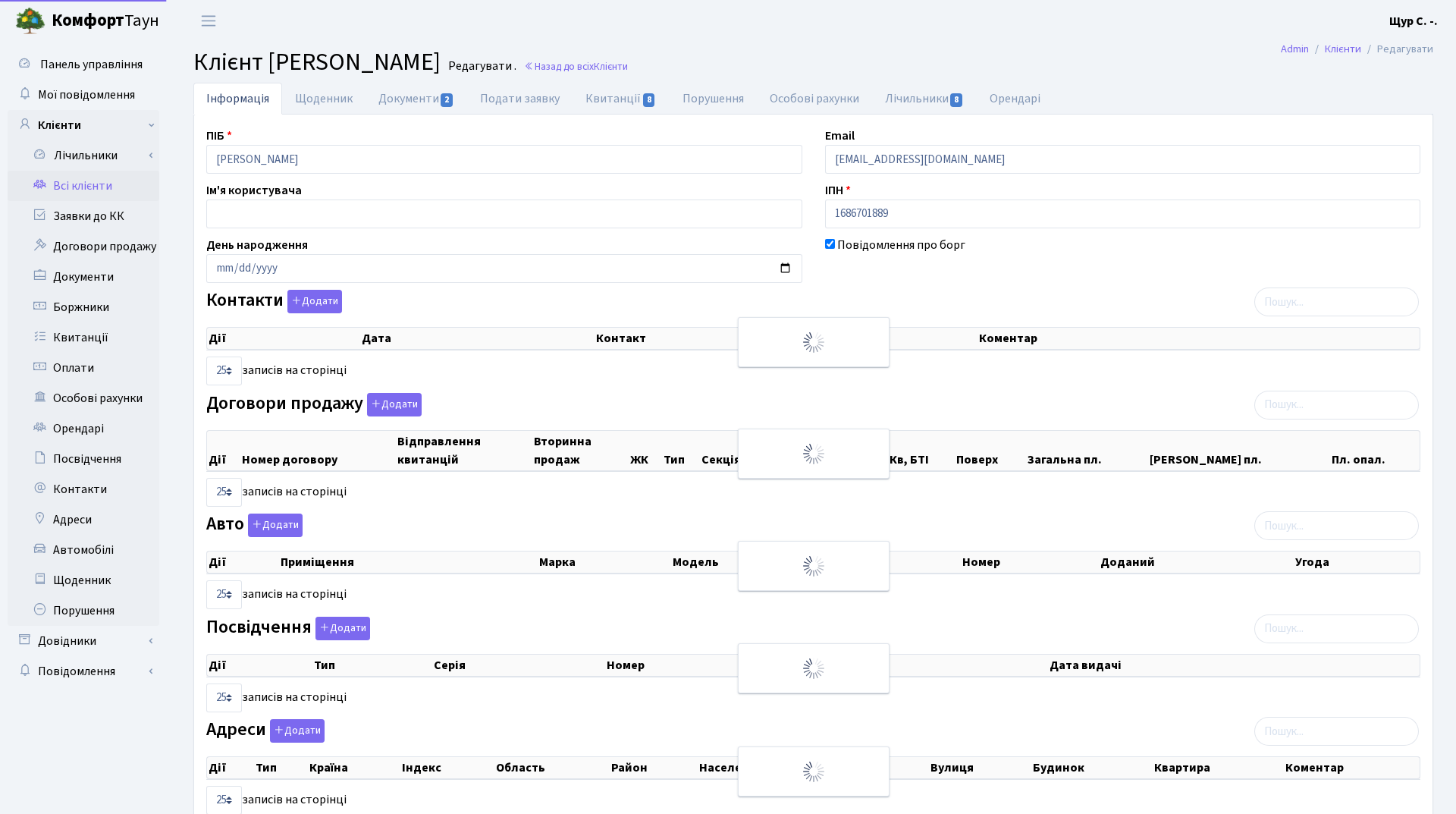
select select "25"
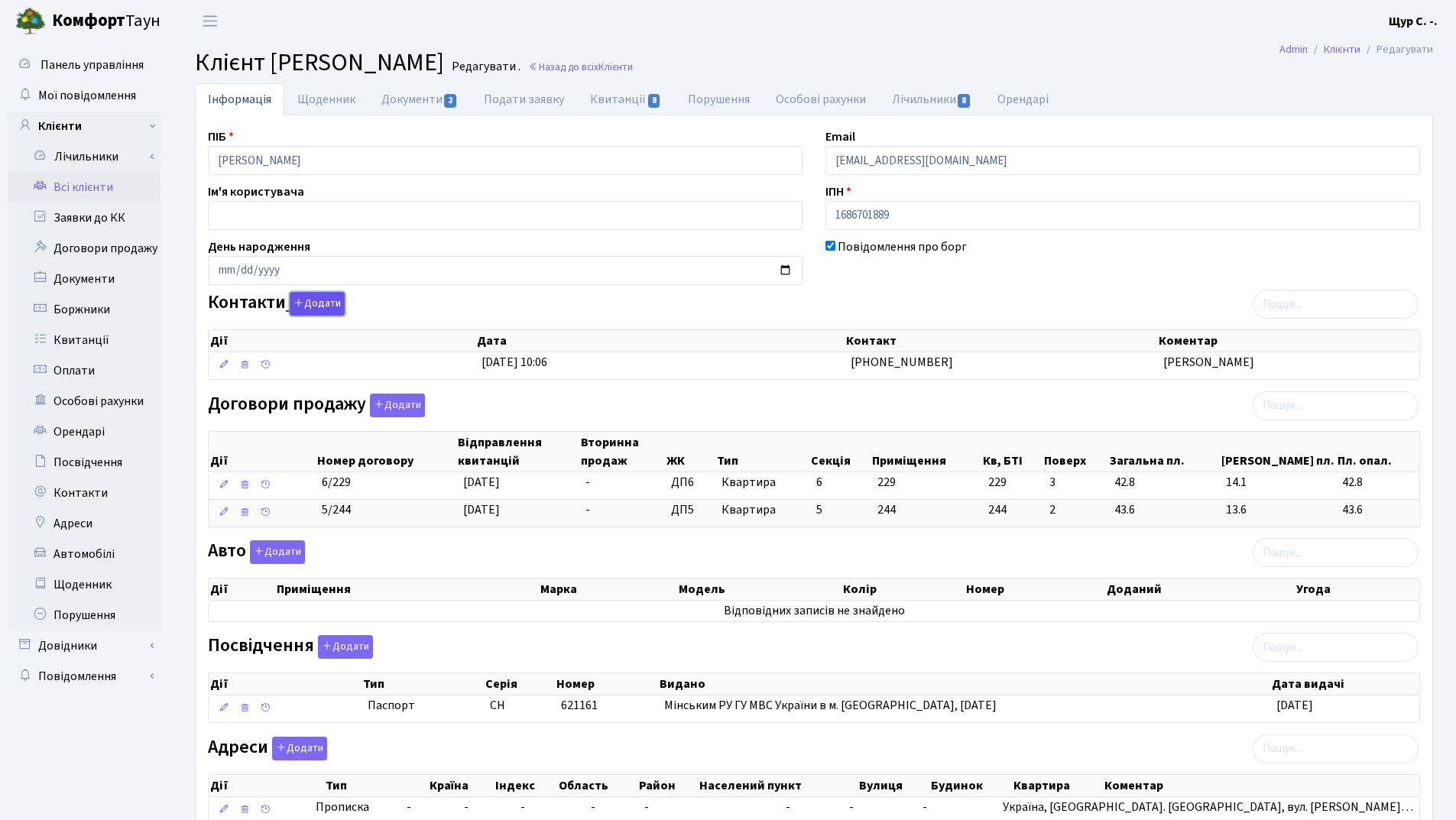
click at [297, 314] on button "Додати" at bounding box center [317, 304] width 55 height 23
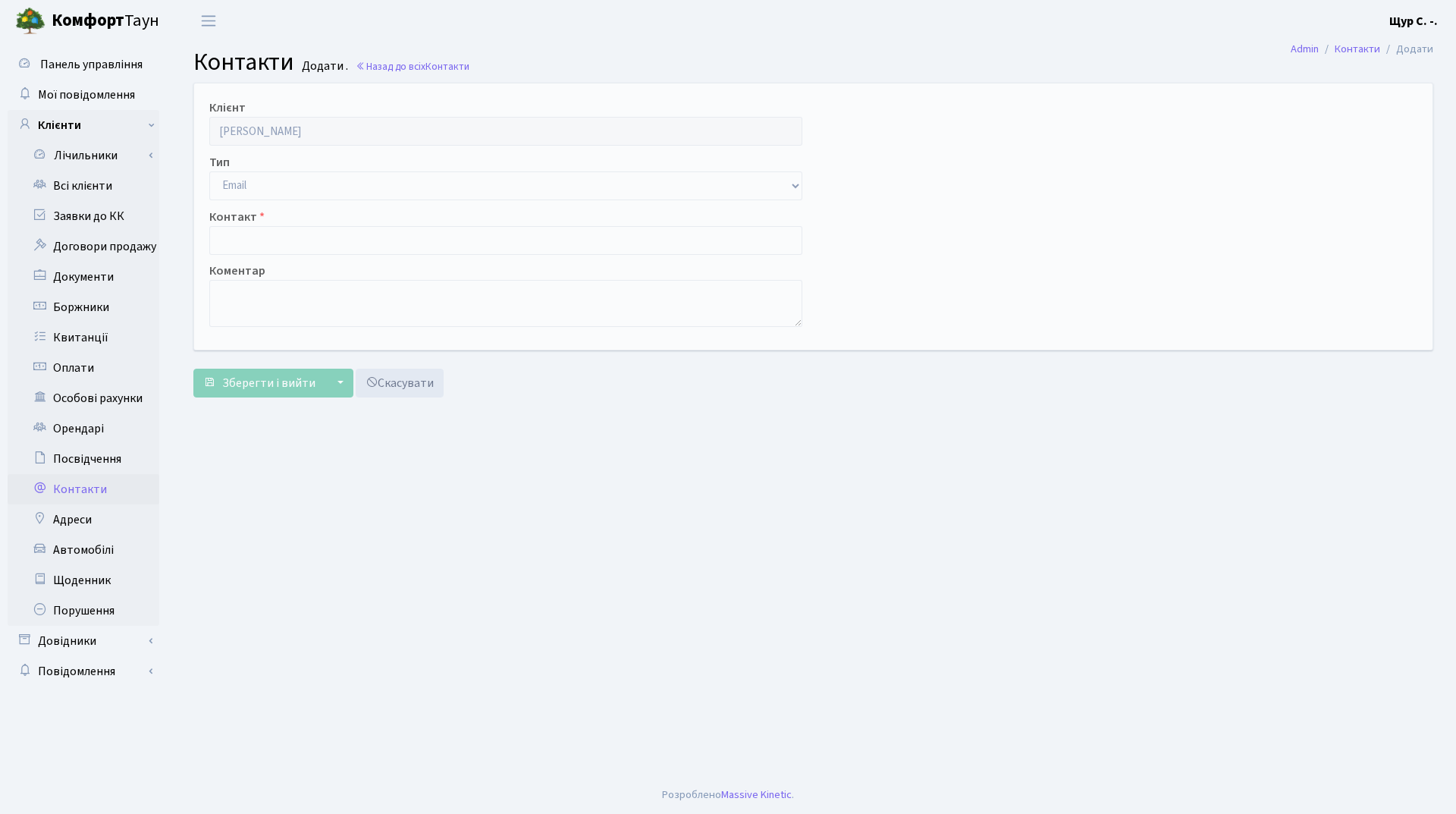
click at [309, 201] on div "Клієнт [PERSON_NAME] Тип Email Телефон Контакт Коментар" at bounding box center [813, 216] width 1261 height 266
click at [312, 186] on select "Email Телефон" at bounding box center [506, 186] width 593 height 29
select select "1"
click at [210, 172] on select "Email Телефон" at bounding box center [506, 186] width 593 height 29
click at [290, 244] on input "text" at bounding box center [506, 240] width 593 height 29
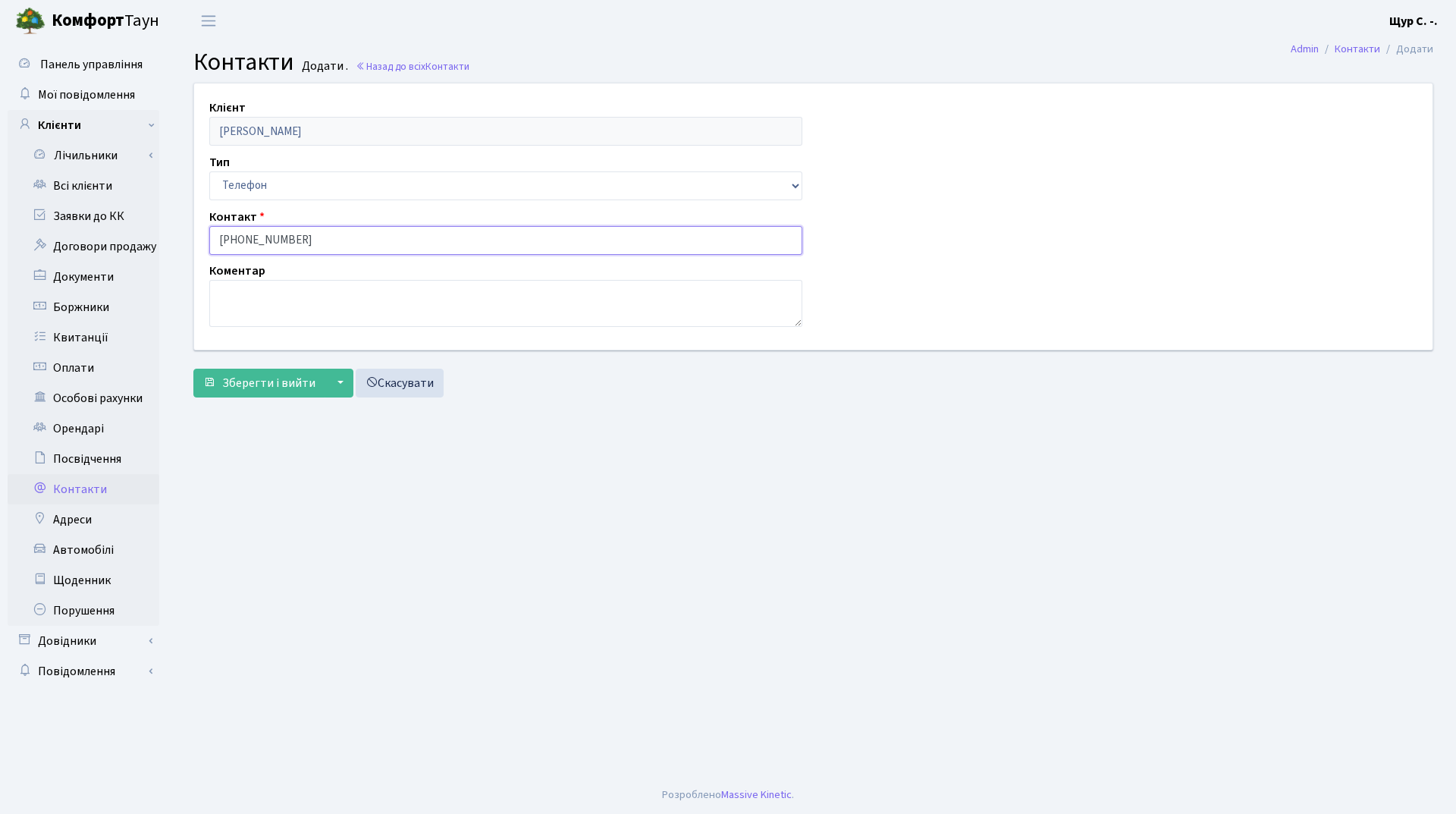
type input "[PHONE_NUMBER]"
click at [270, 307] on textarea at bounding box center [506, 303] width 593 height 47
type textarea "D"
type textarea "Вікторія"
click at [254, 381] on span "Зберегти і вийти" at bounding box center [268, 383] width 93 height 17
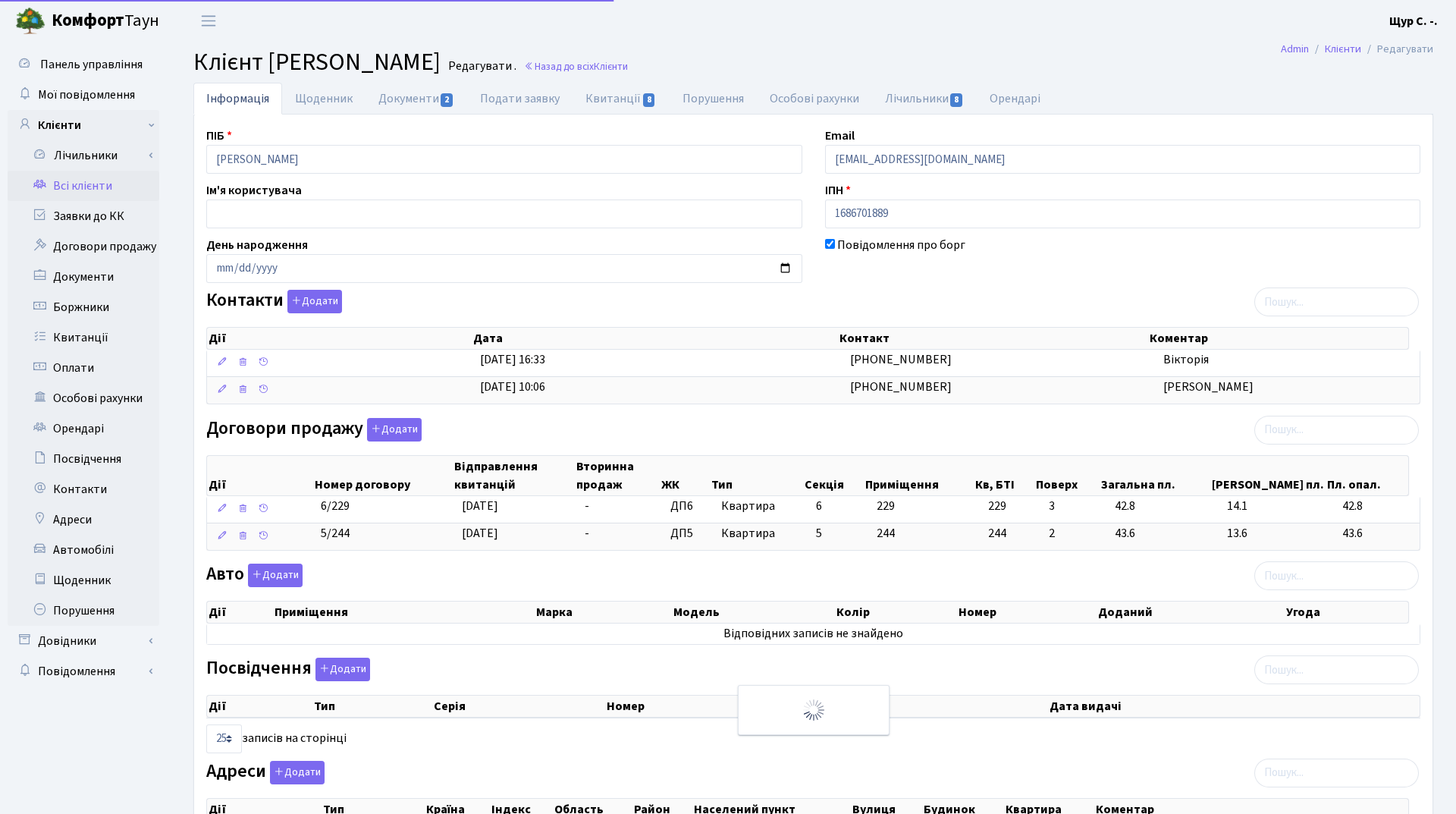
select select "25"
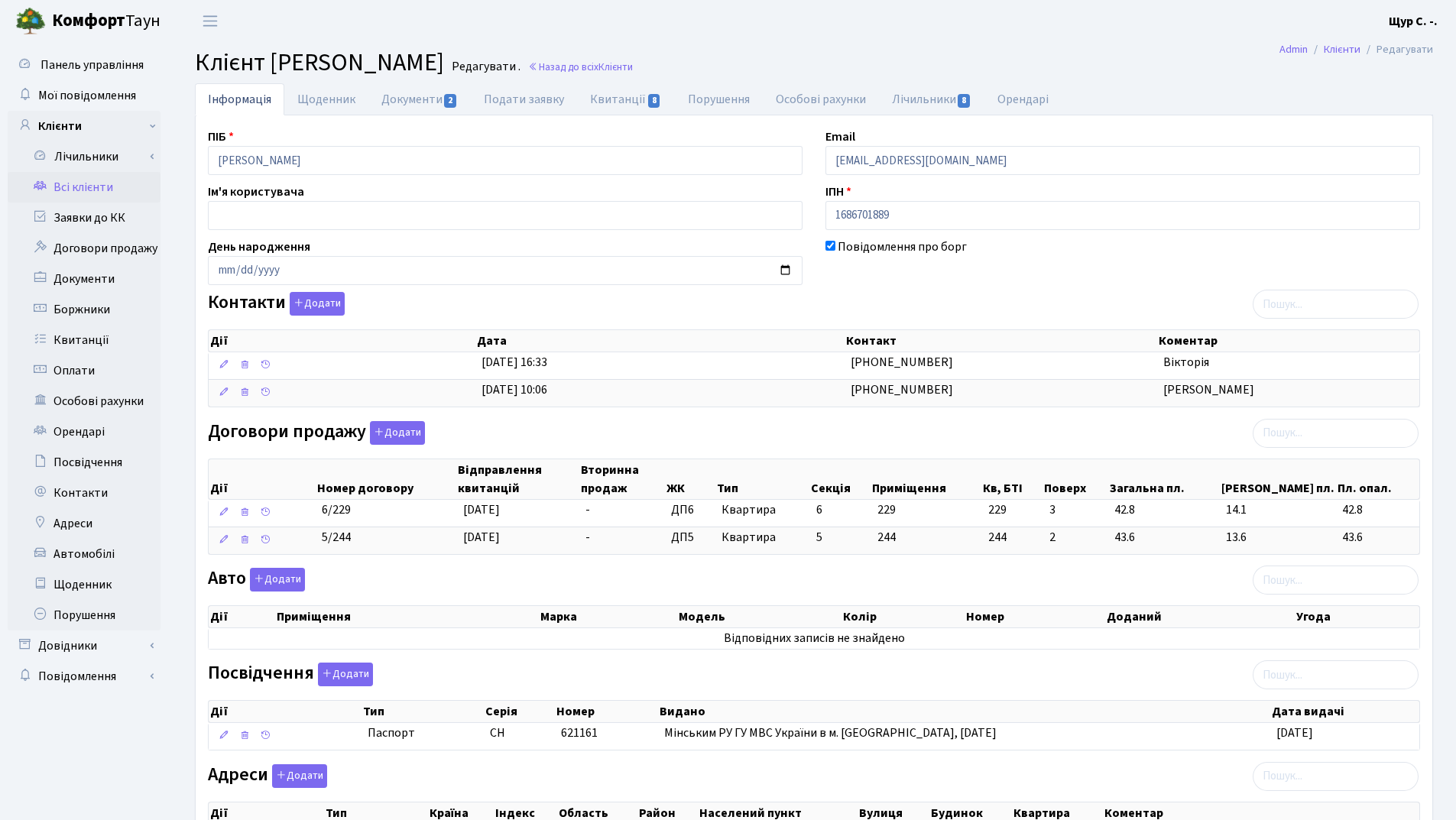
click at [57, 183] on link "Всі клієнти" at bounding box center [84, 187] width 153 height 31
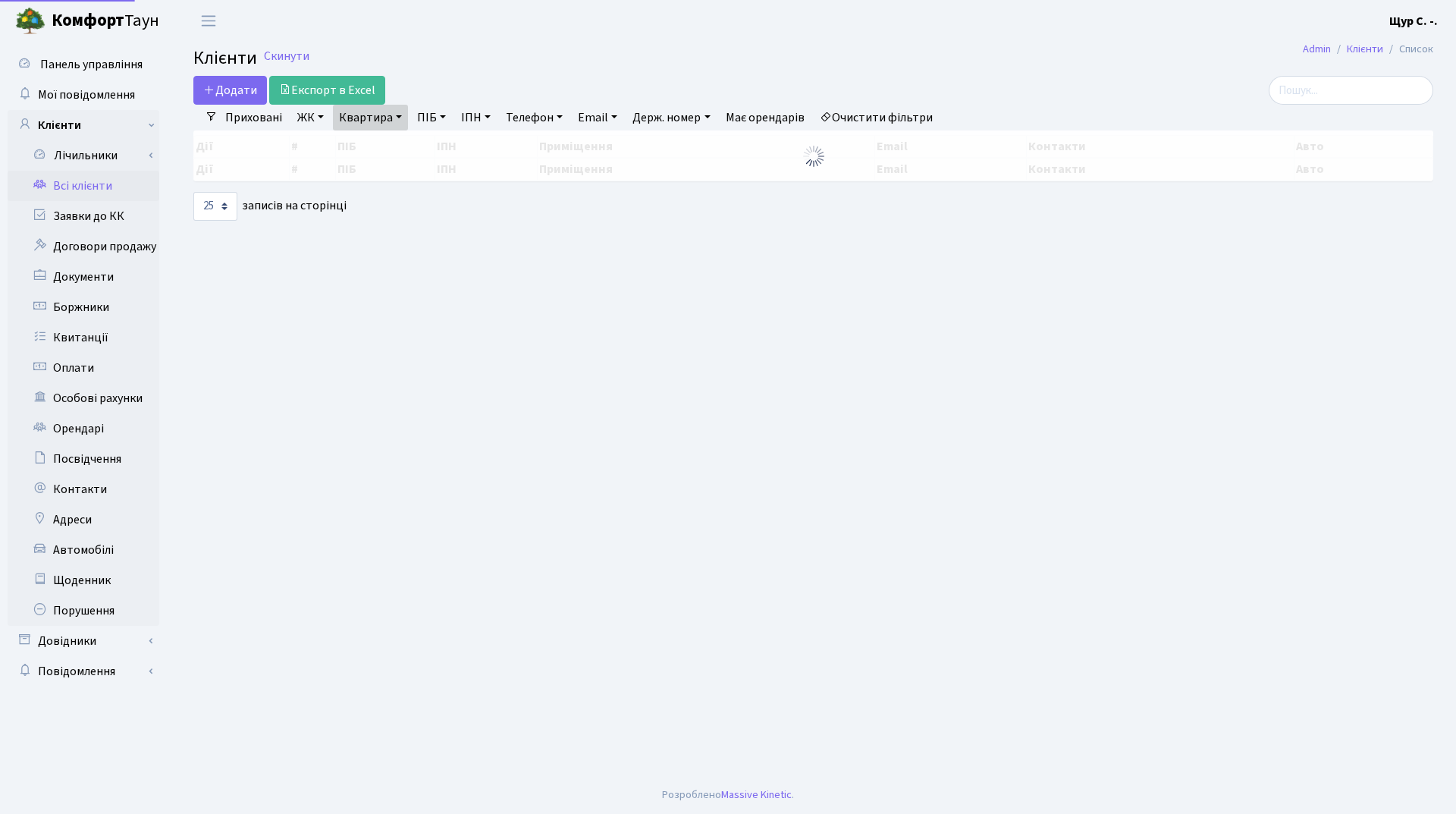
select select "25"
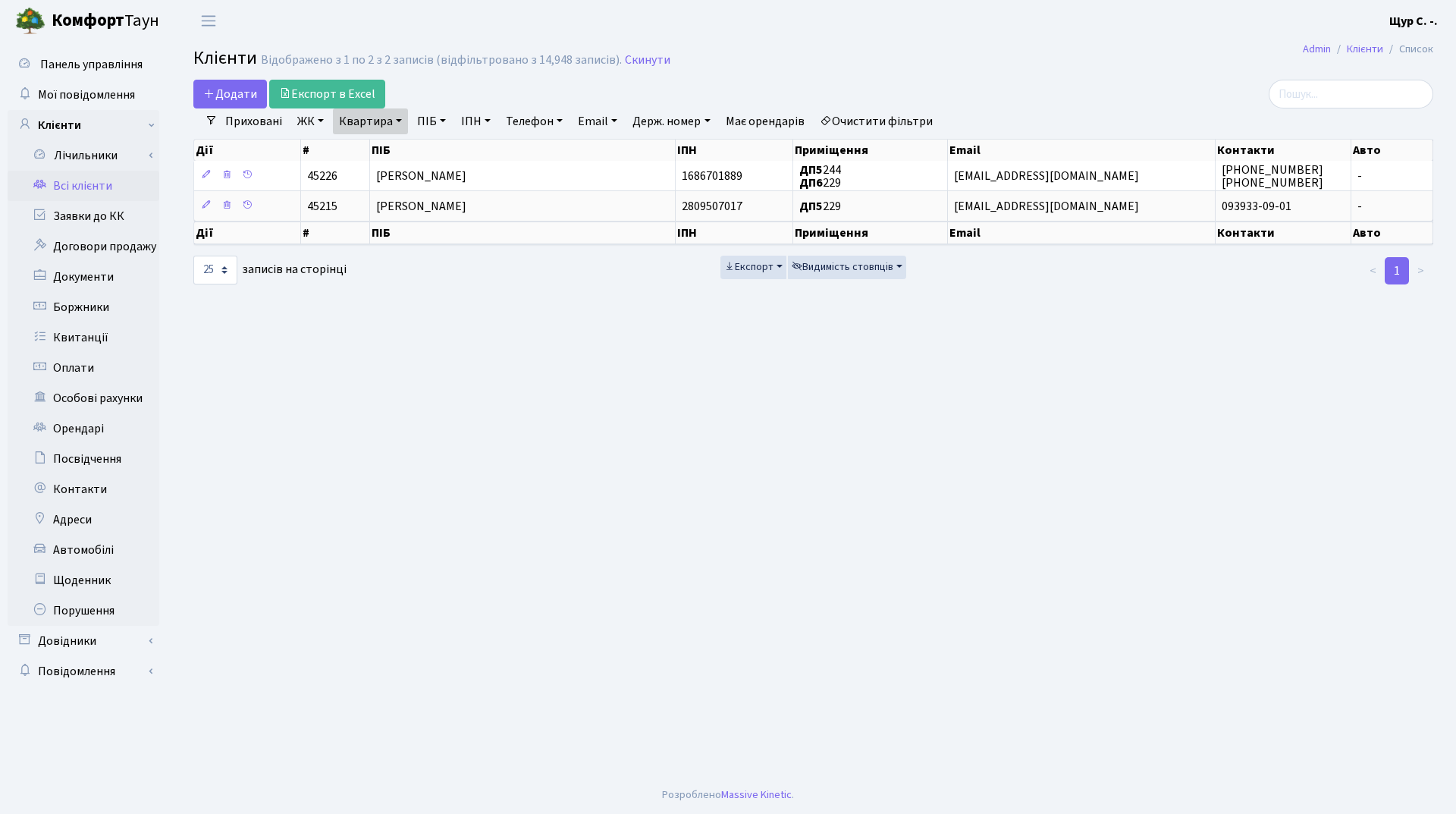
click at [902, 111] on link "Очистити фільтри" at bounding box center [877, 121] width 125 height 26
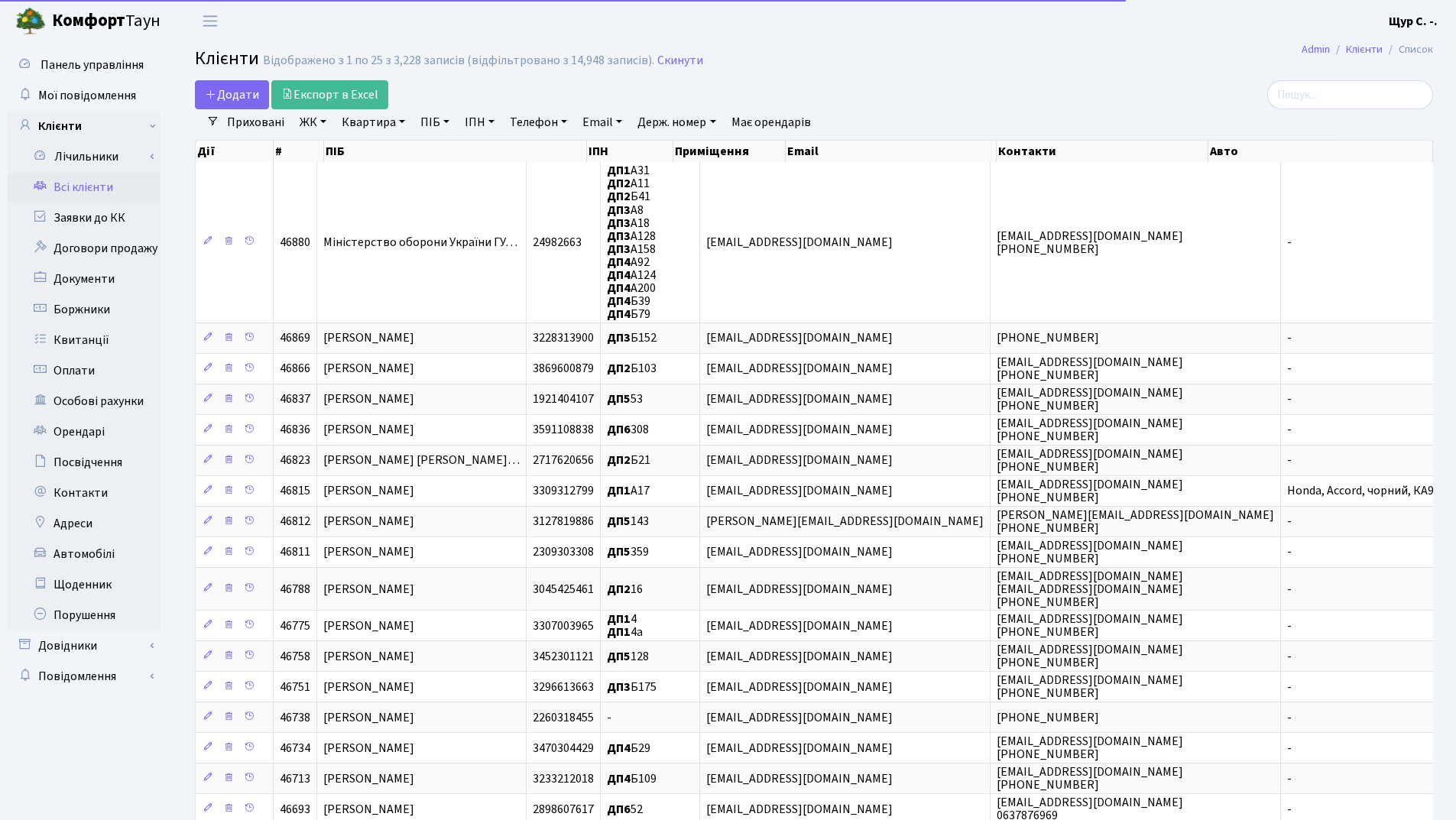
click at [375, 120] on link "Квартира" at bounding box center [373, 121] width 76 height 26
type input "11"
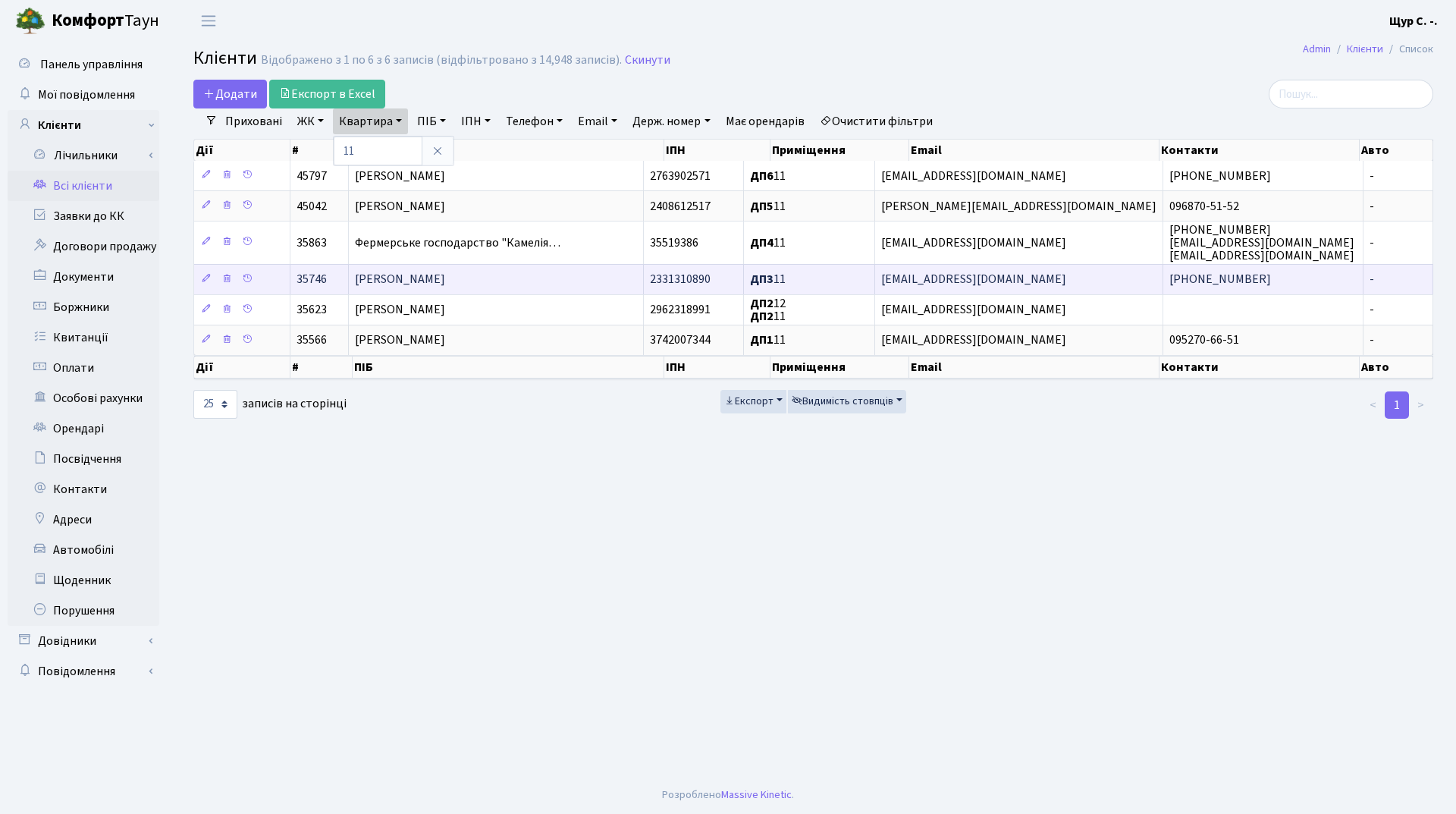
click at [445, 282] on span "[PERSON_NAME]" at bounding box center [399, 280] width 90 height 17
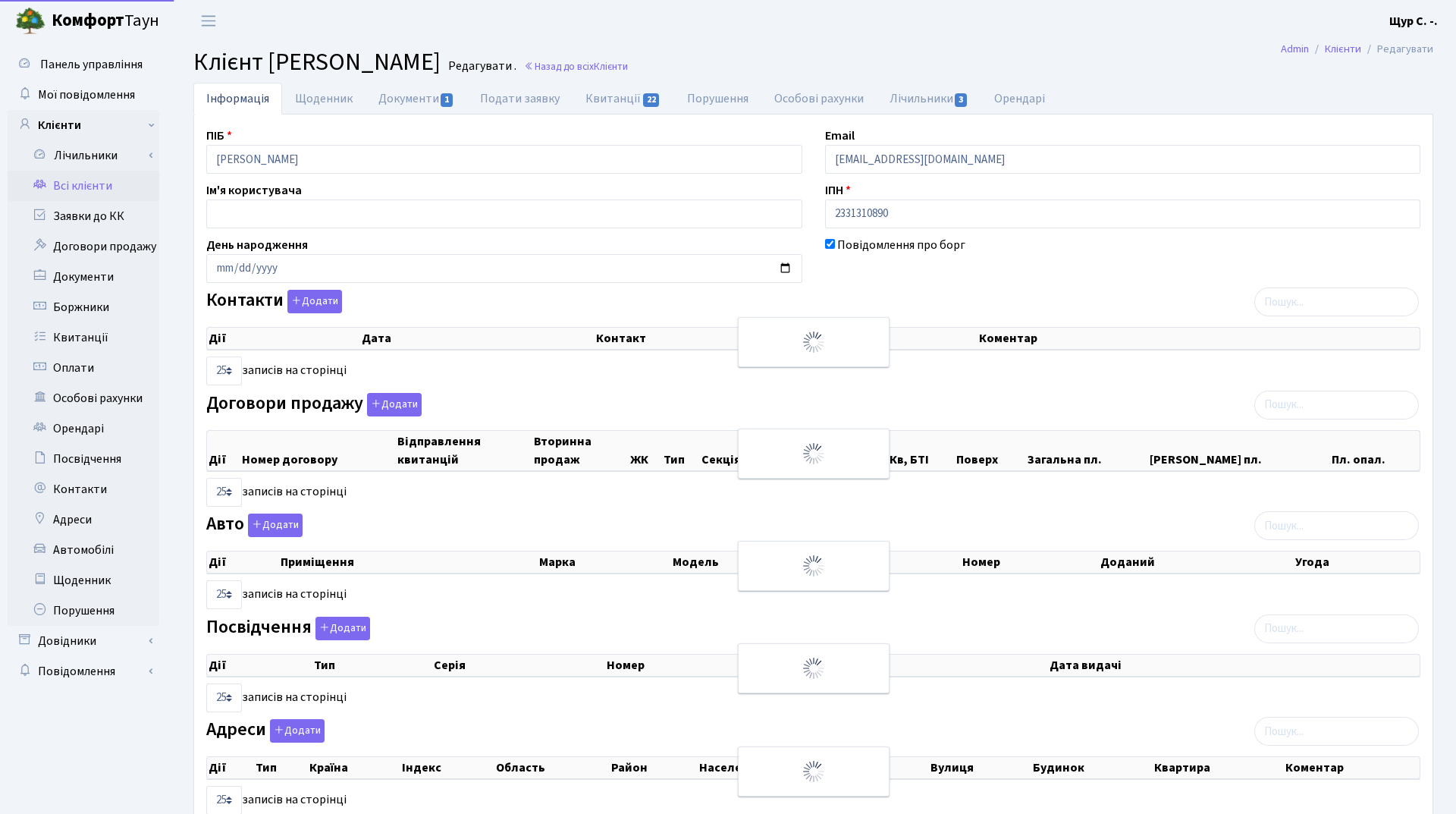
select select "25"
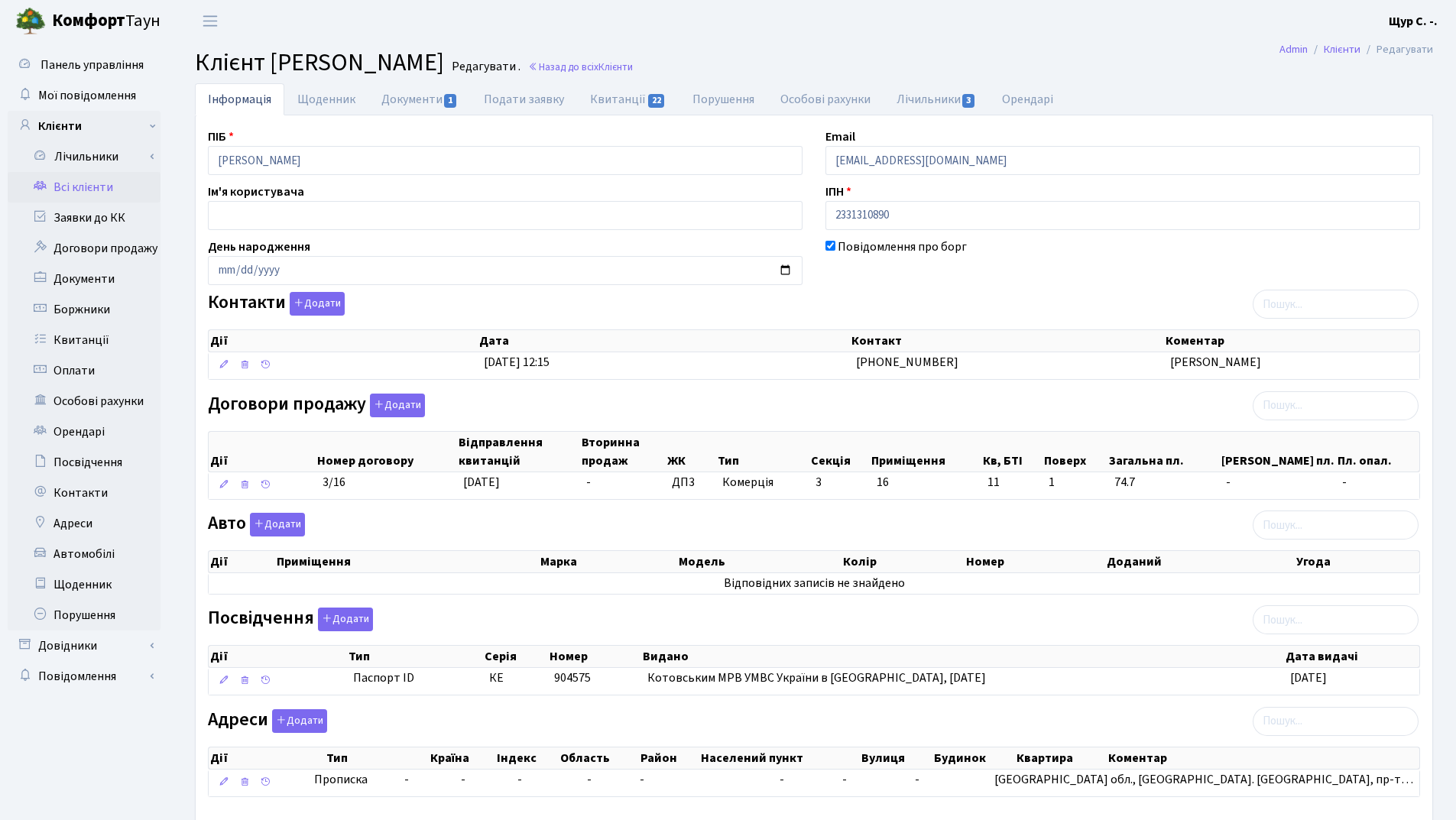
click at [105, 187] on link "Всі клієнти" at bounding box center [84, 187] width 153 height 31
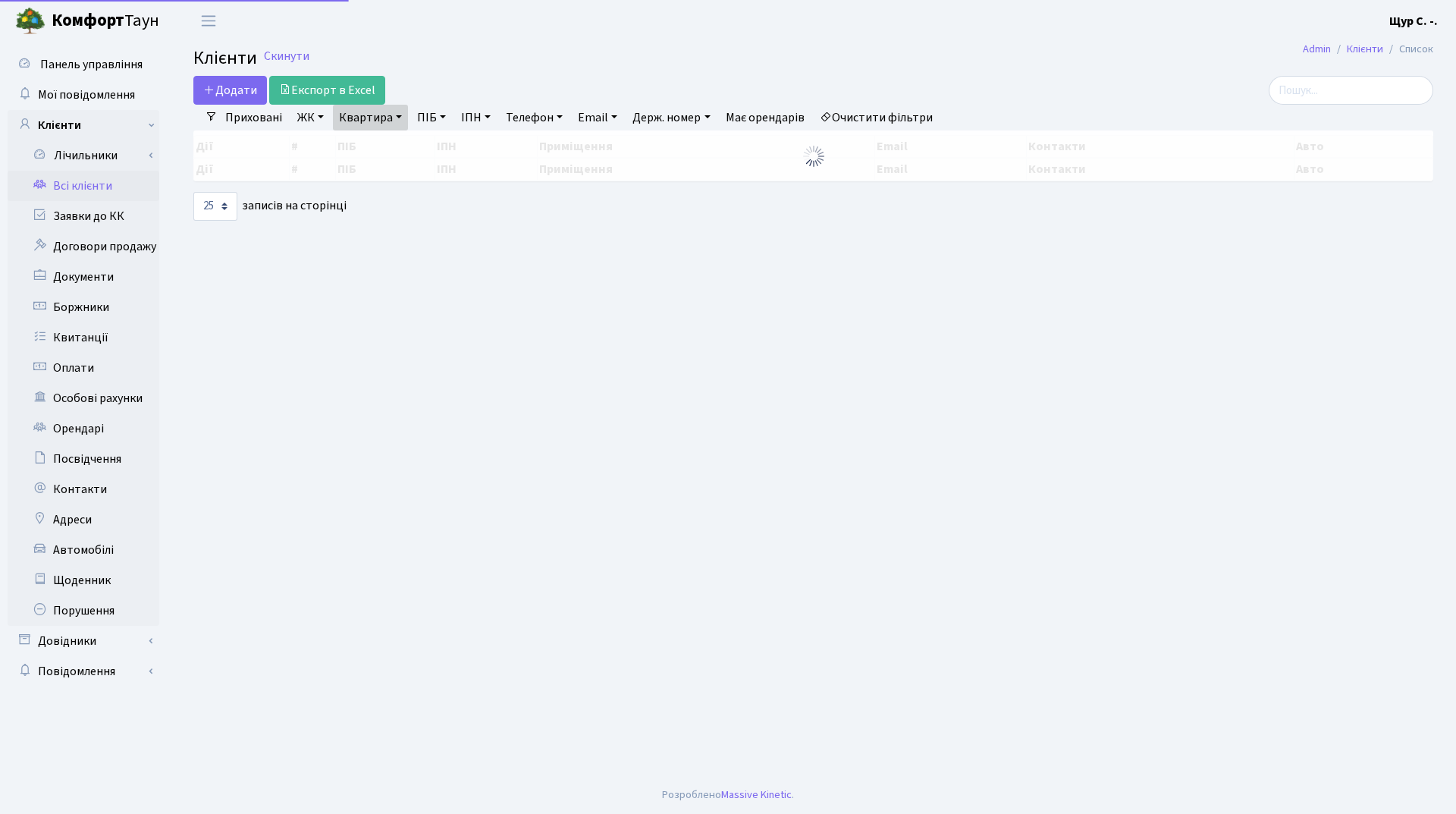
select select "25"
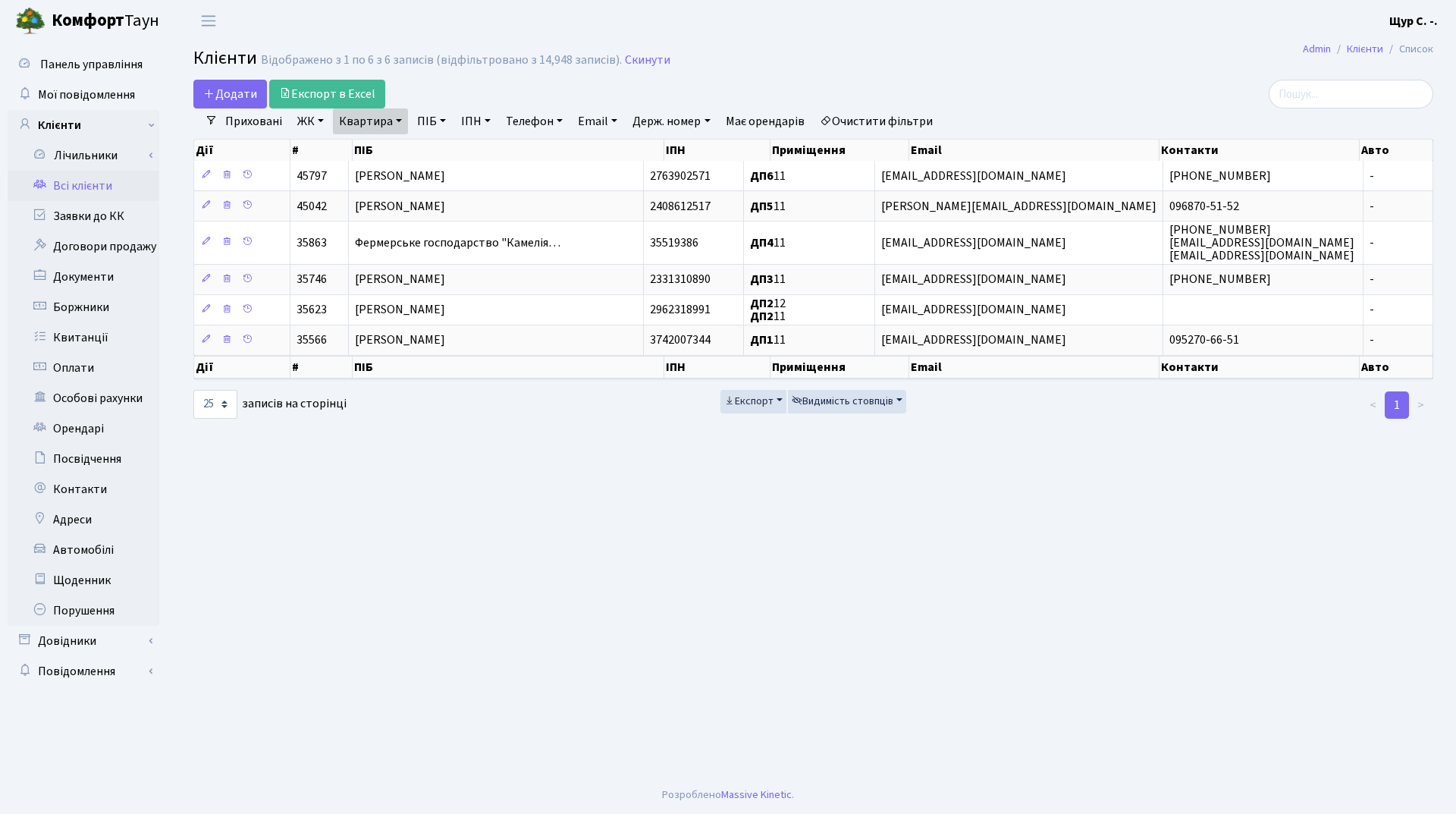
click at [874, 118] on link "Очистити фільтри" at bounding box center [877, 121] width 125 height 26
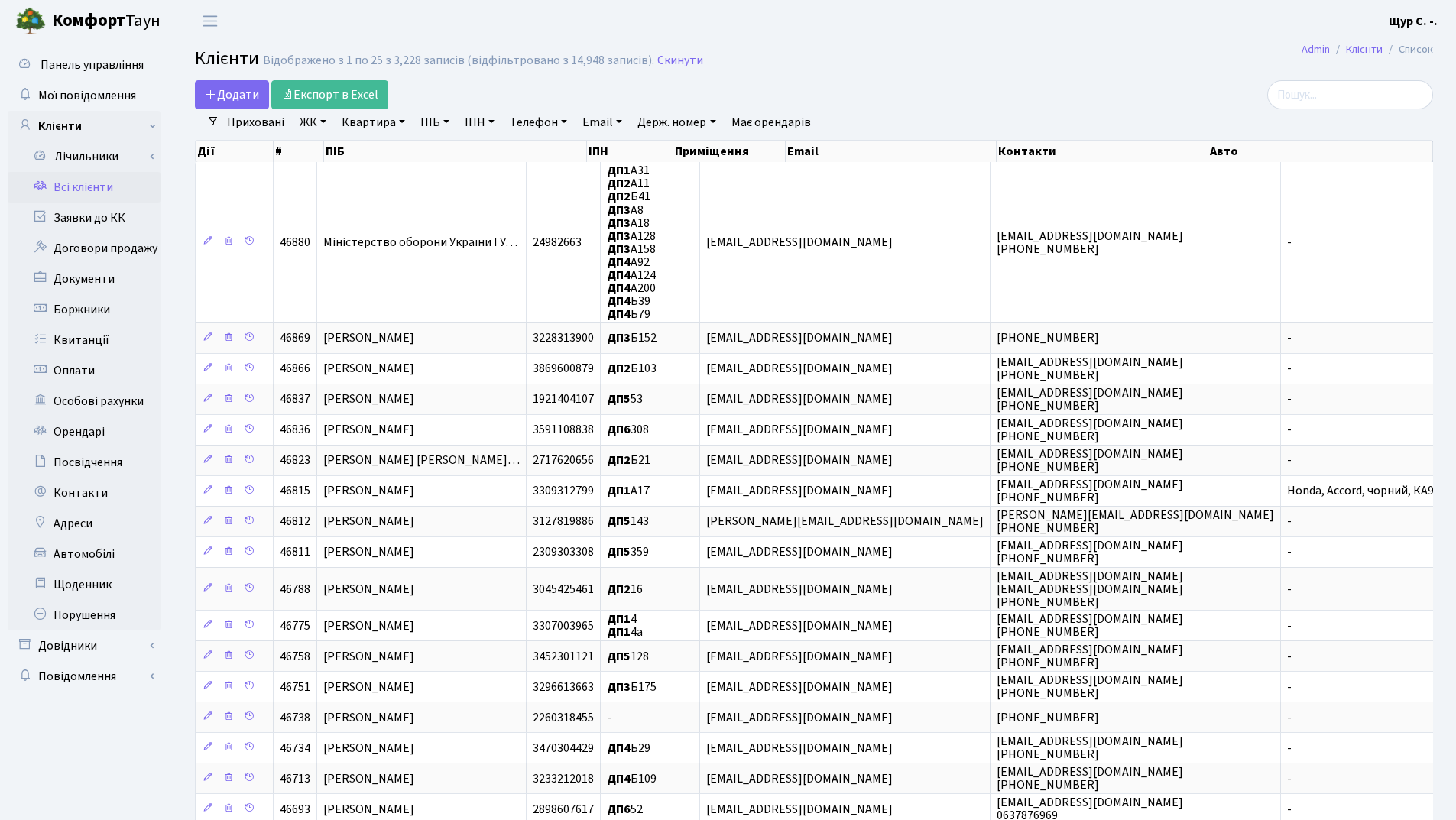
click at [365, 121] on link "Квартира" at bounding box center [373, 121] width 76 height 26
type input "12"
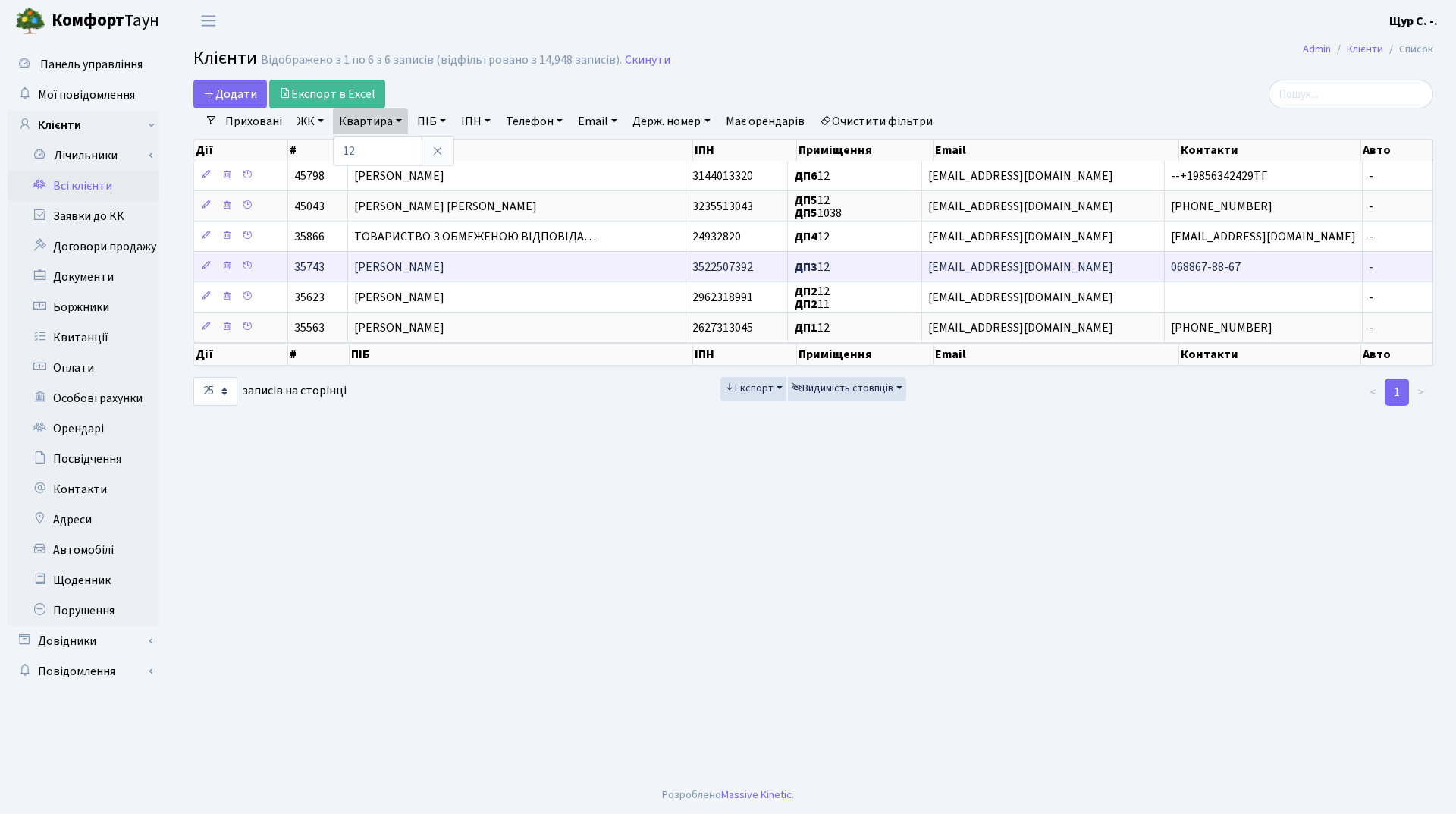
click at [444, 268] on span "Караванський Ігор Олегович" at bounding box center [399, 267] width 90 height 17
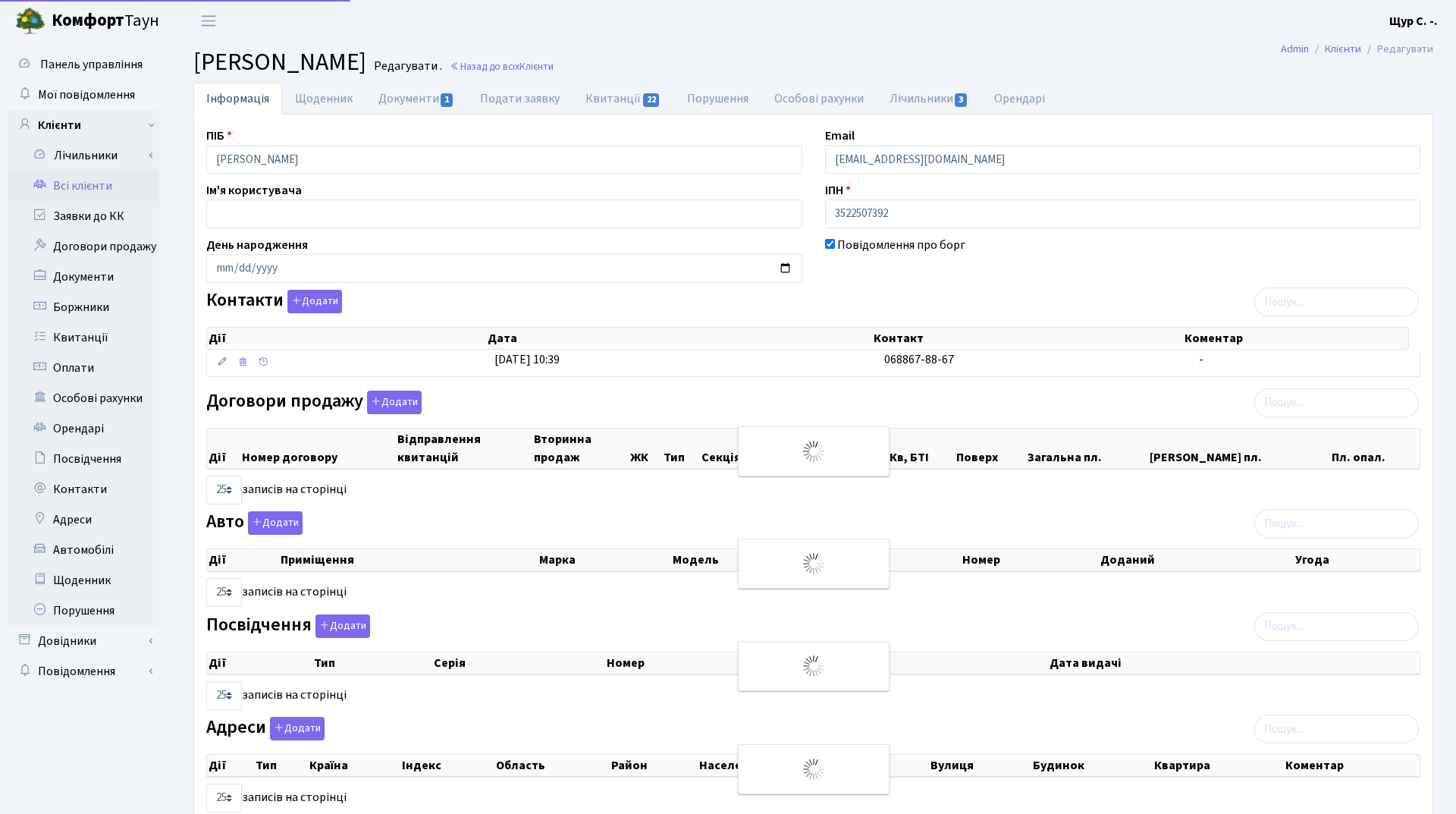
select select "25"
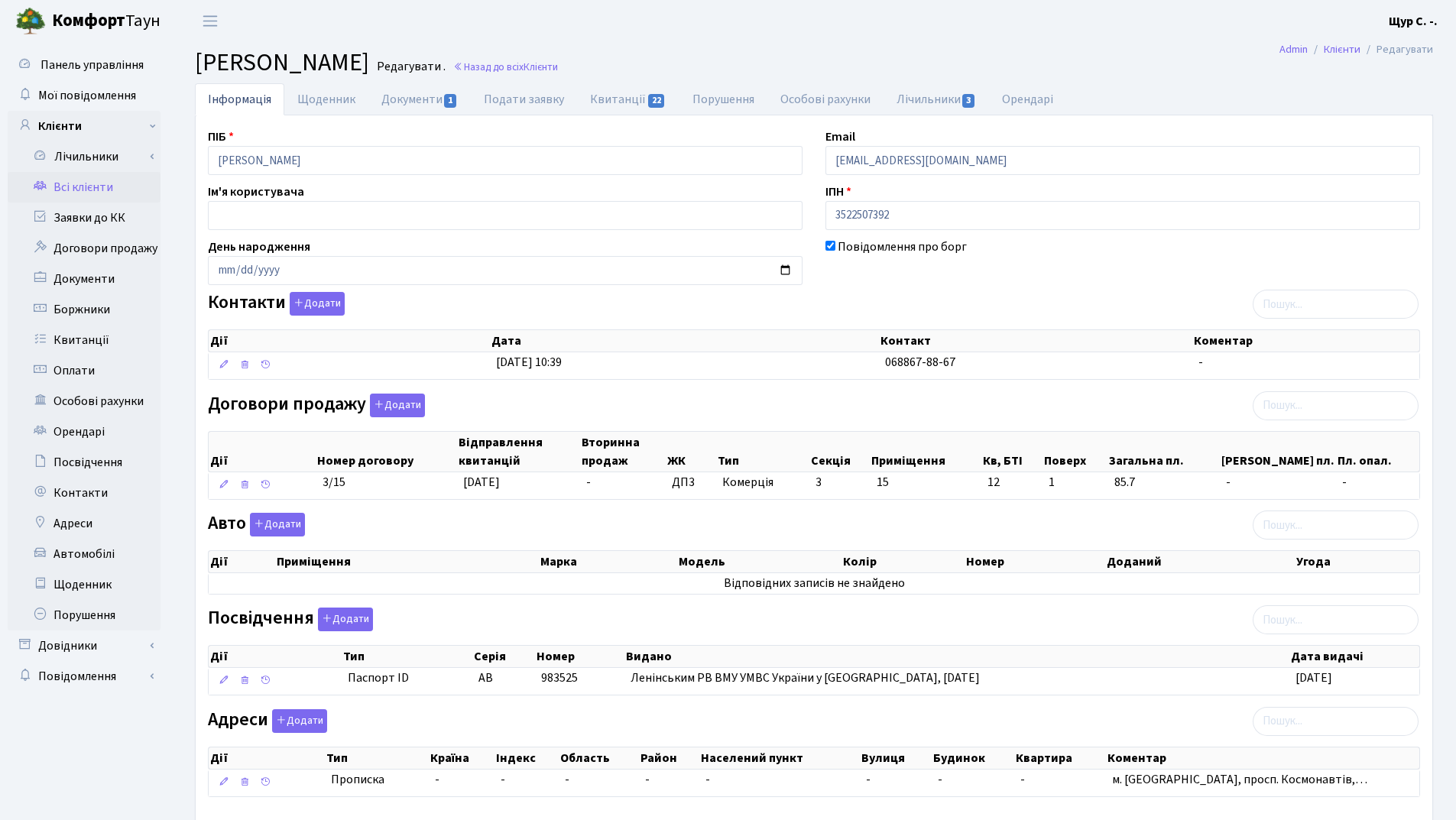
click at [100, 191] on link "Всі клієнти" at bounding box center [84, 187] width 153 height 31
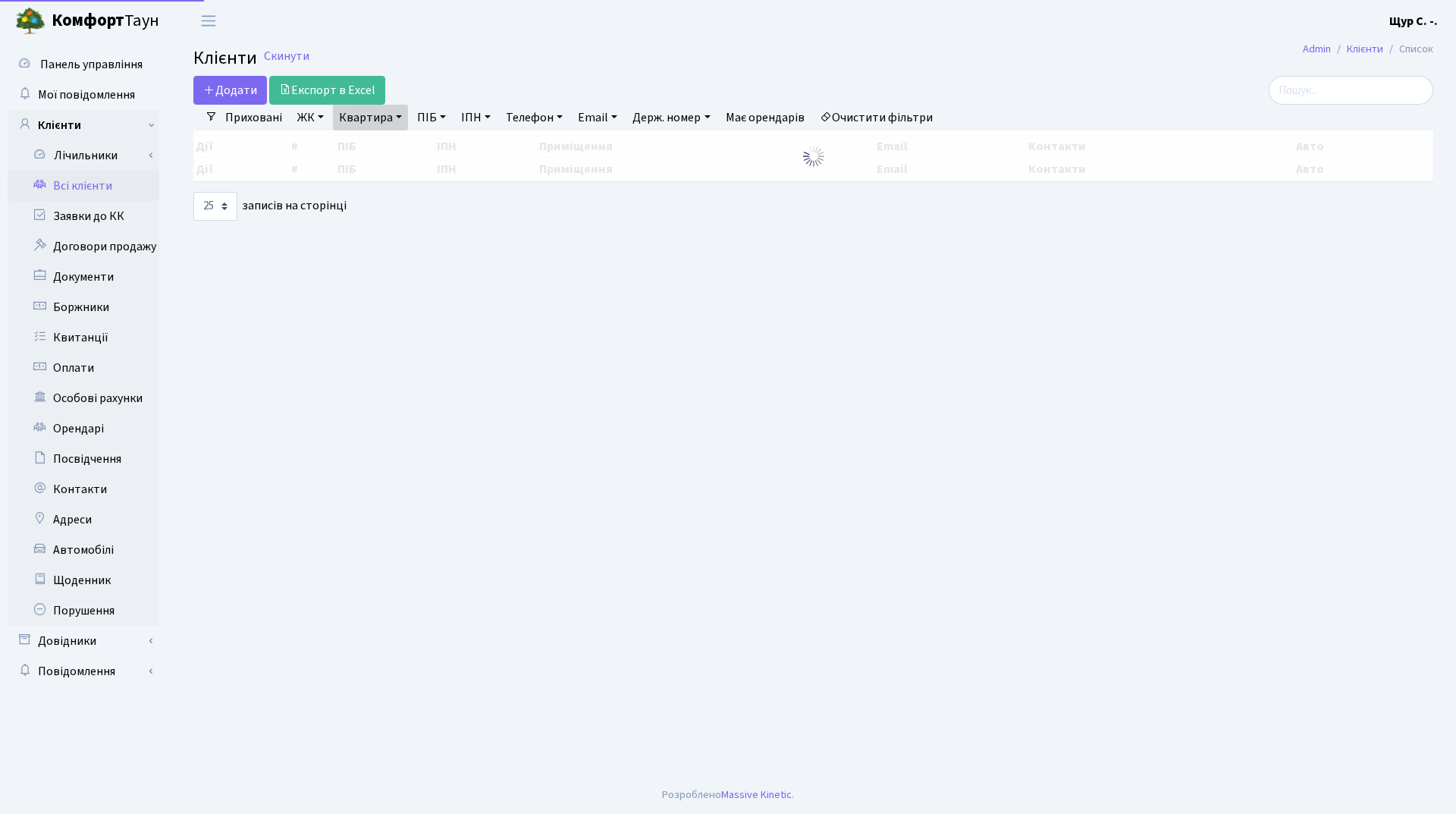
select select "25"
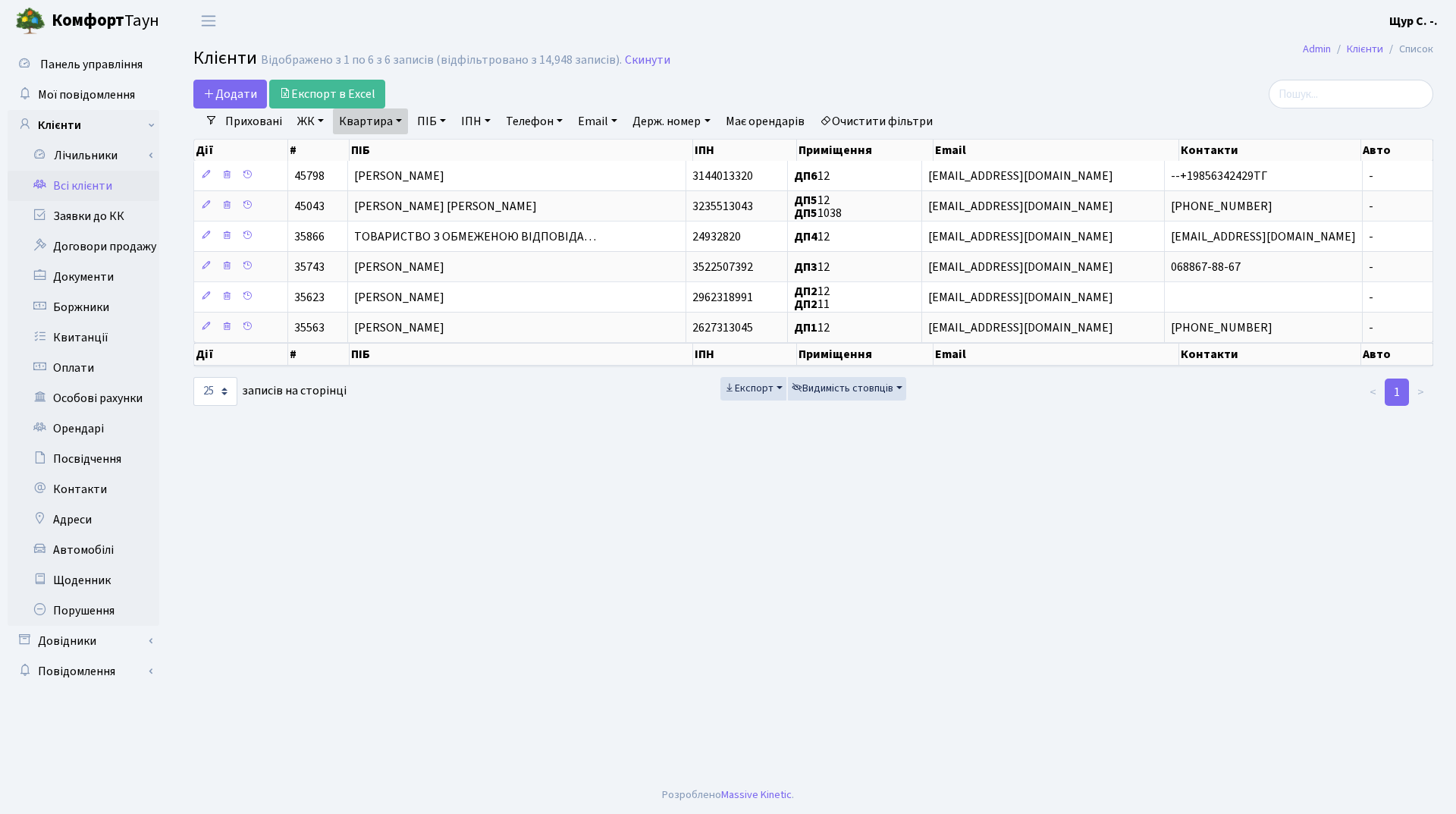
click at [353, 126] on link "Квартира" at bounding box center [370, 121] width 75 height 26
type input "2"
type input "16"
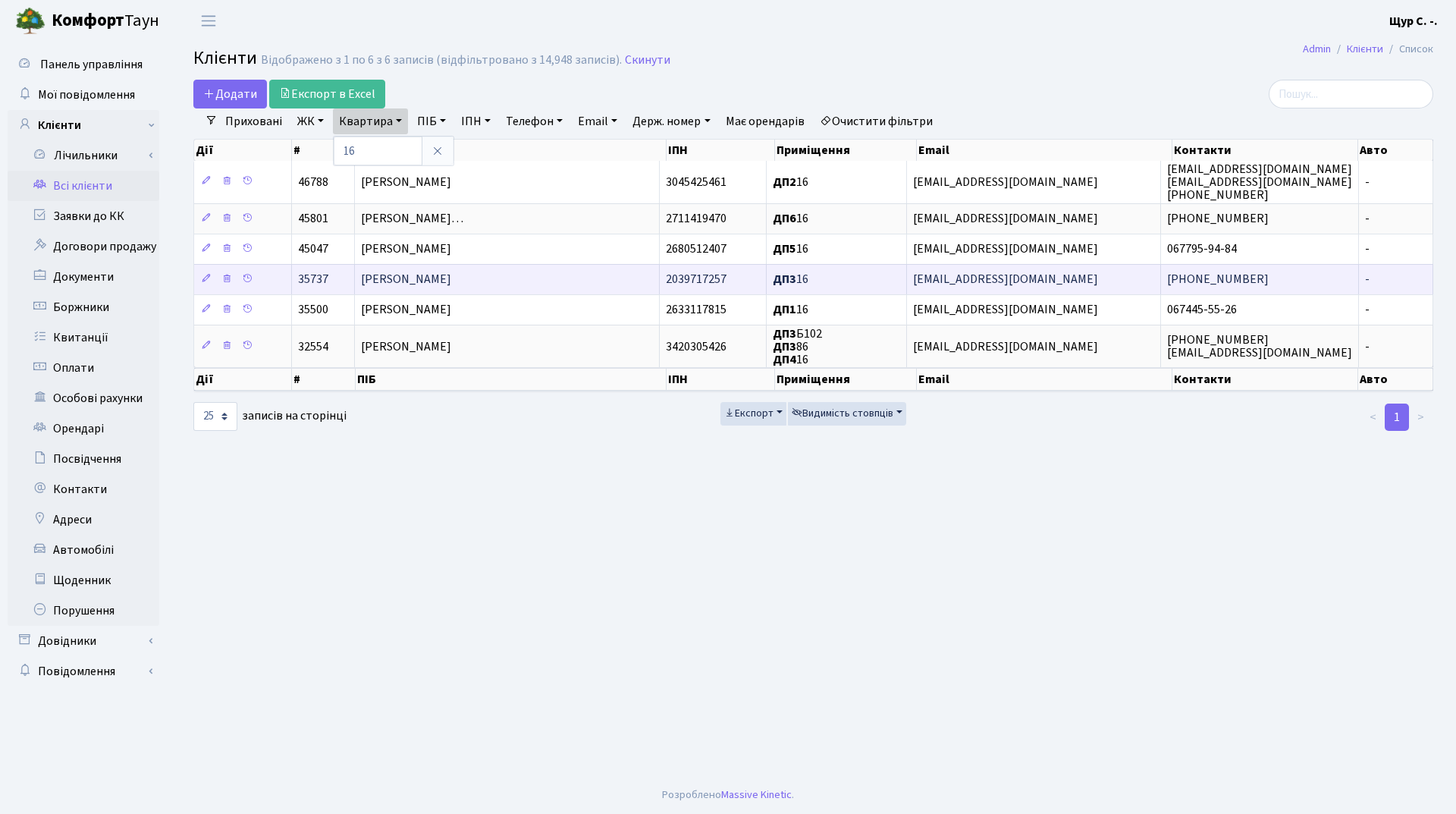
click at [451, 276] on span "[PERSON_NAME]" at bounding box center [405, 280] width 90 height 17
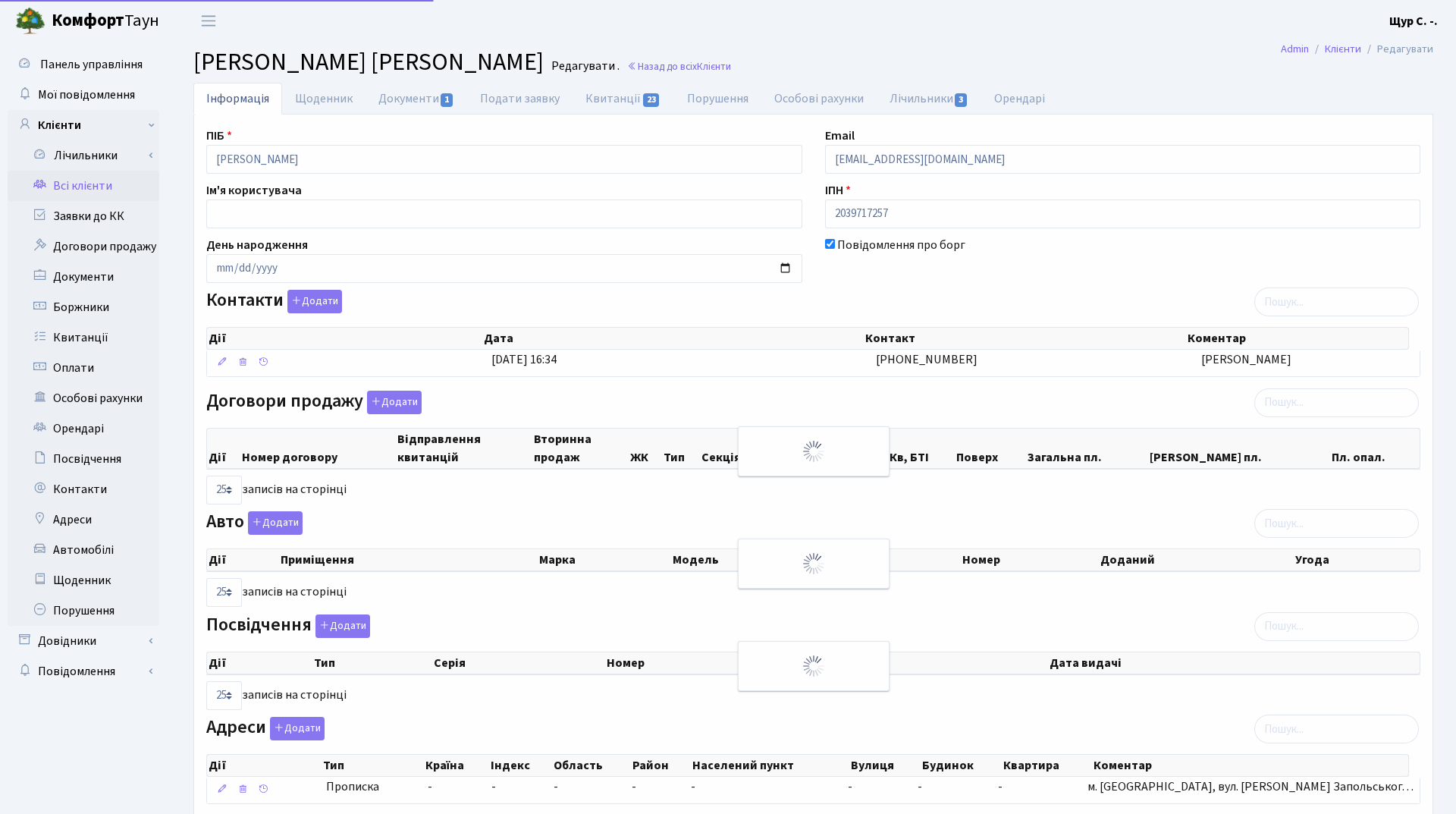
select select "25"
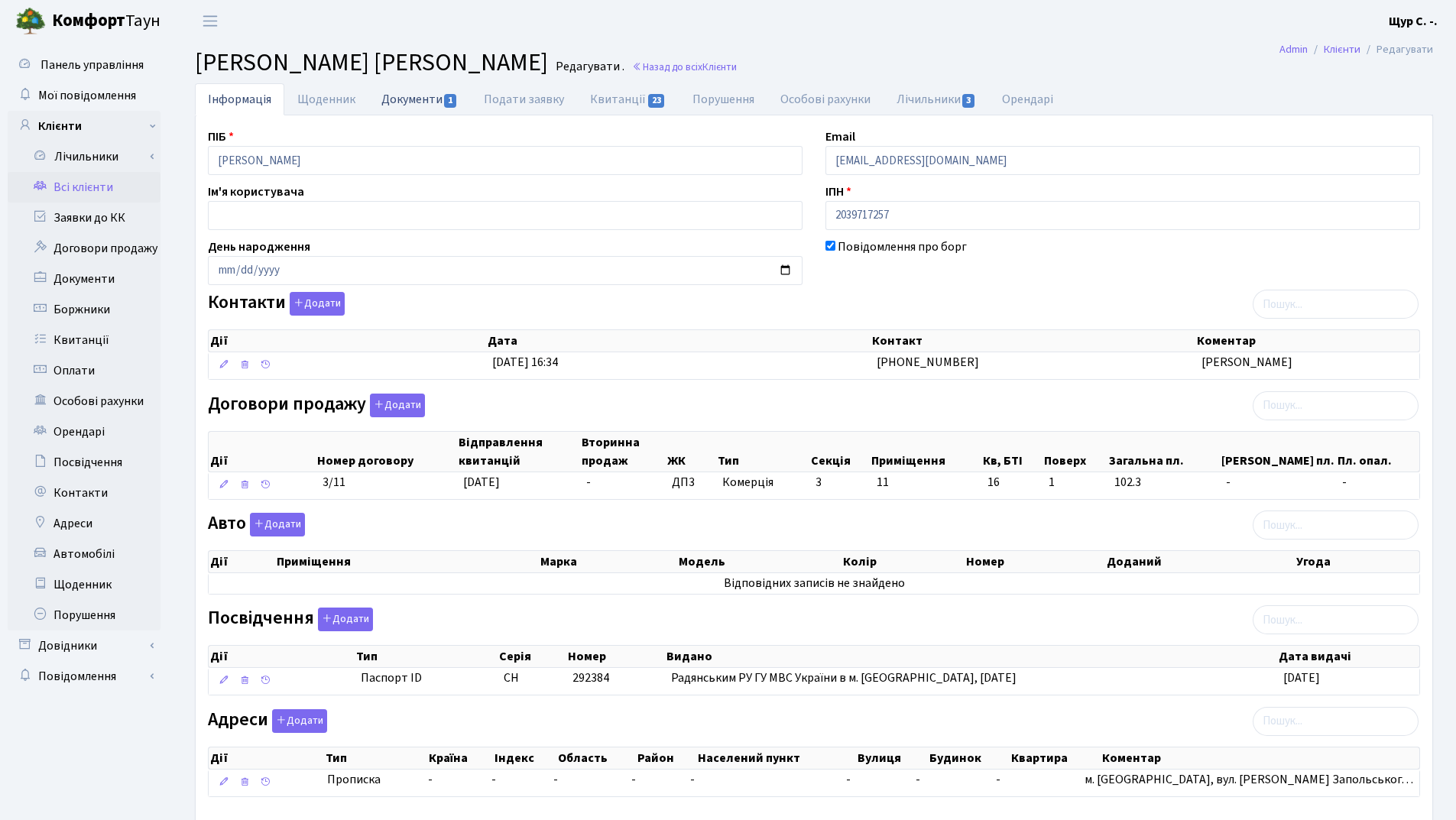
click at [417, 95] on link "Документи 1" at bounding box center [419, 99] width 102 height 32
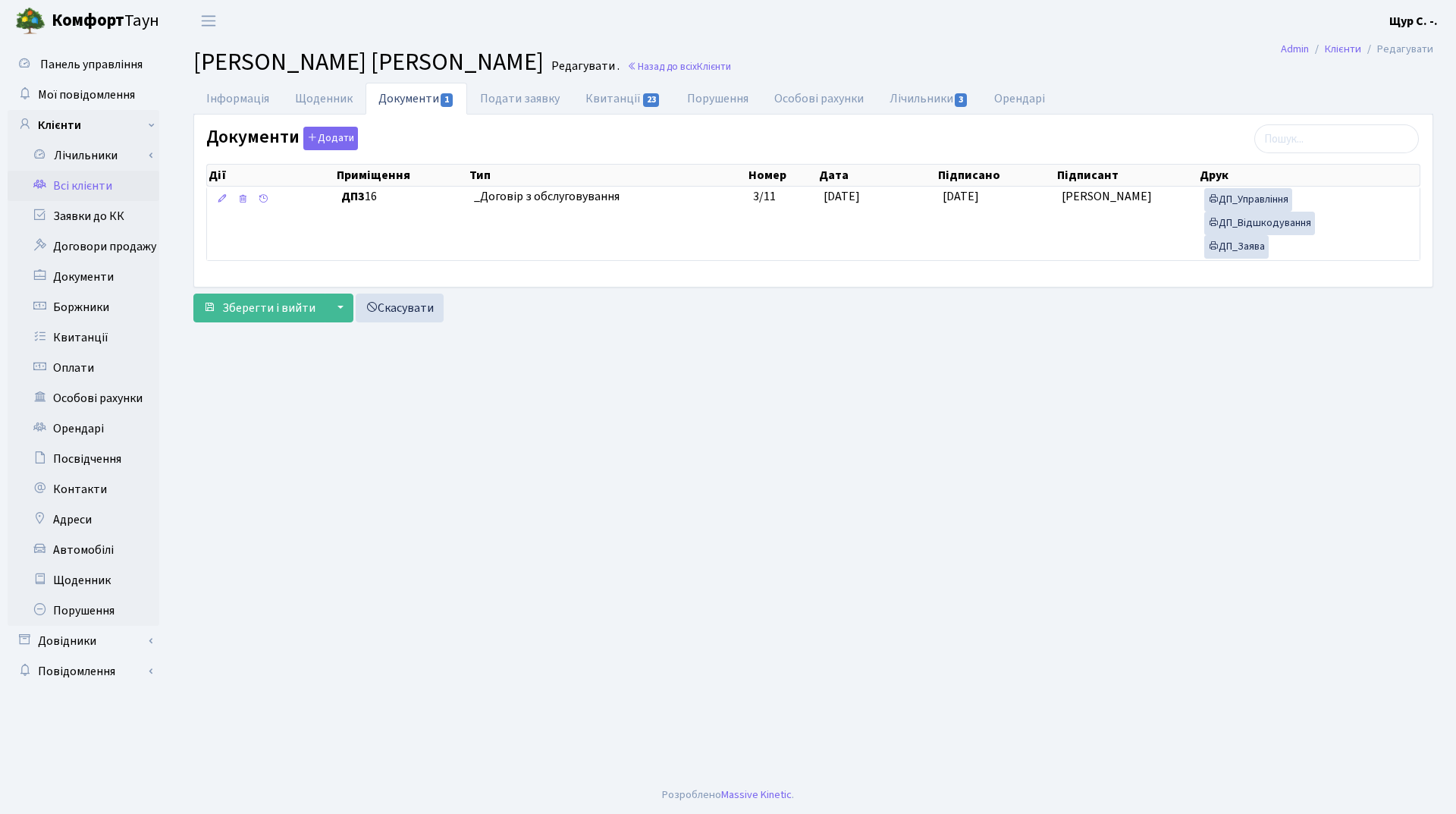
click at [90, 187] on link "Всі клієнти" at bounding box center [83, 186] width 152 height 31
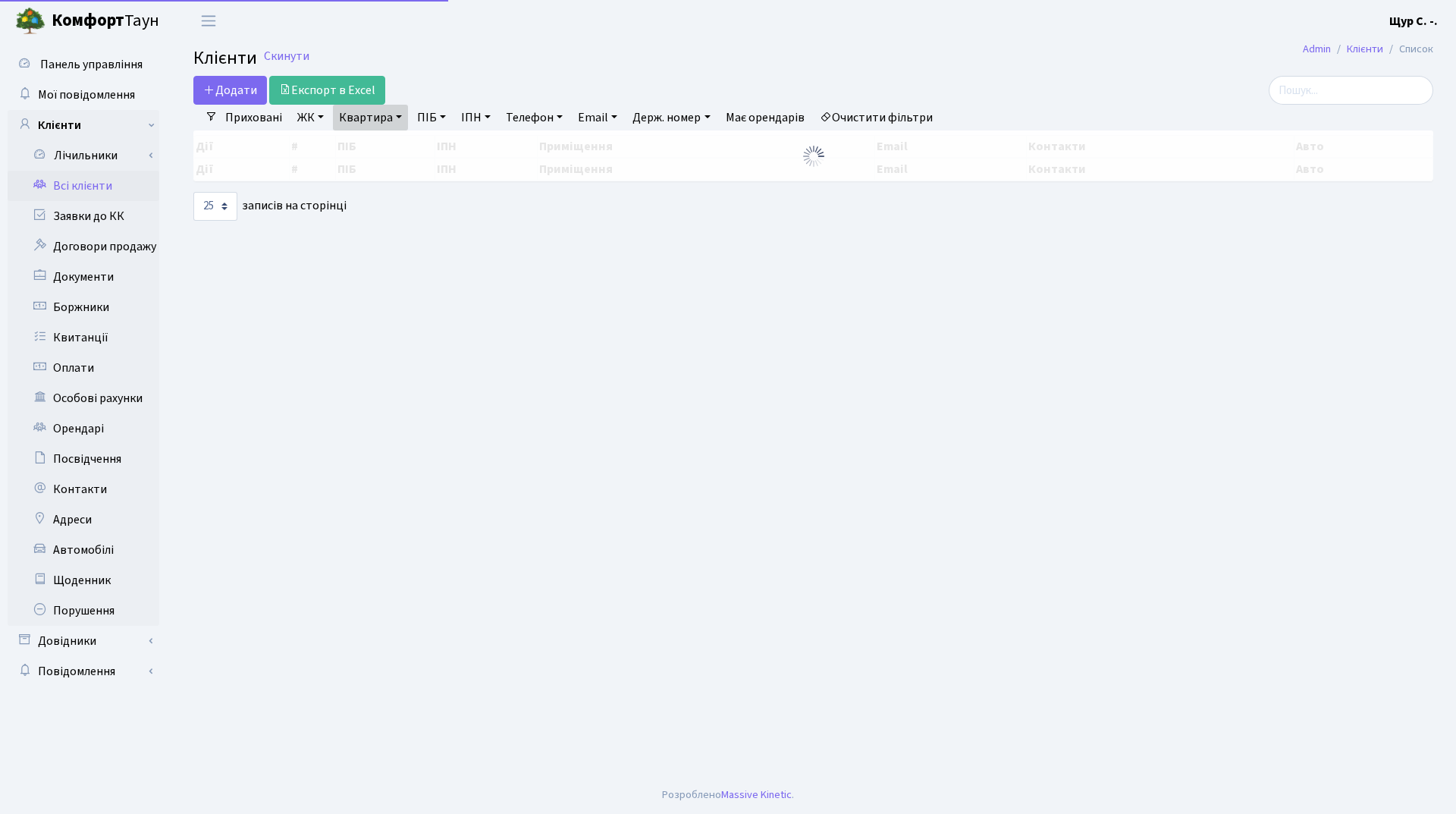
select select "25"
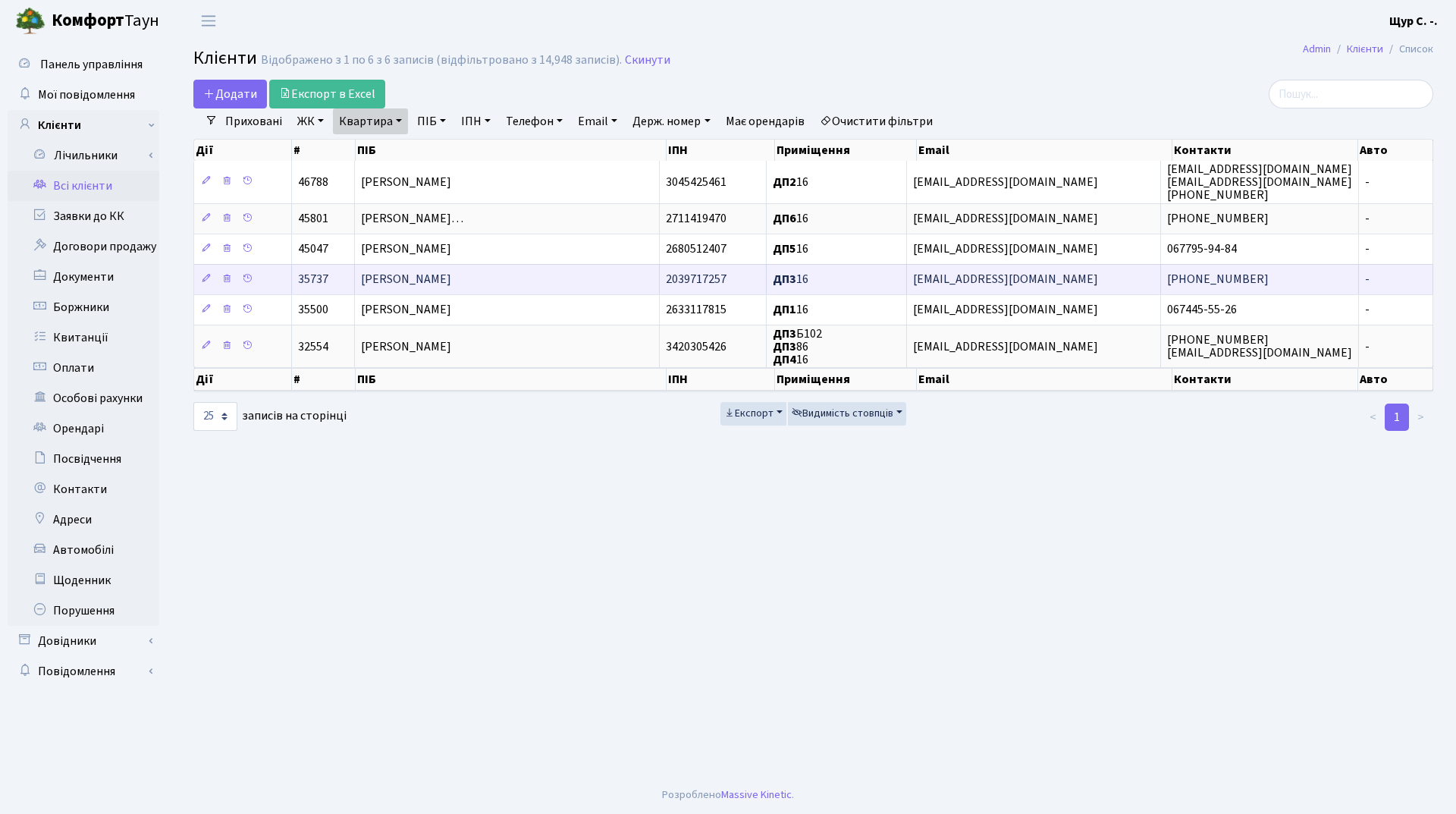
click at [570, 279] on td "[PERSON_NAME]" at bounding box center [507, 279] width 304 height 31
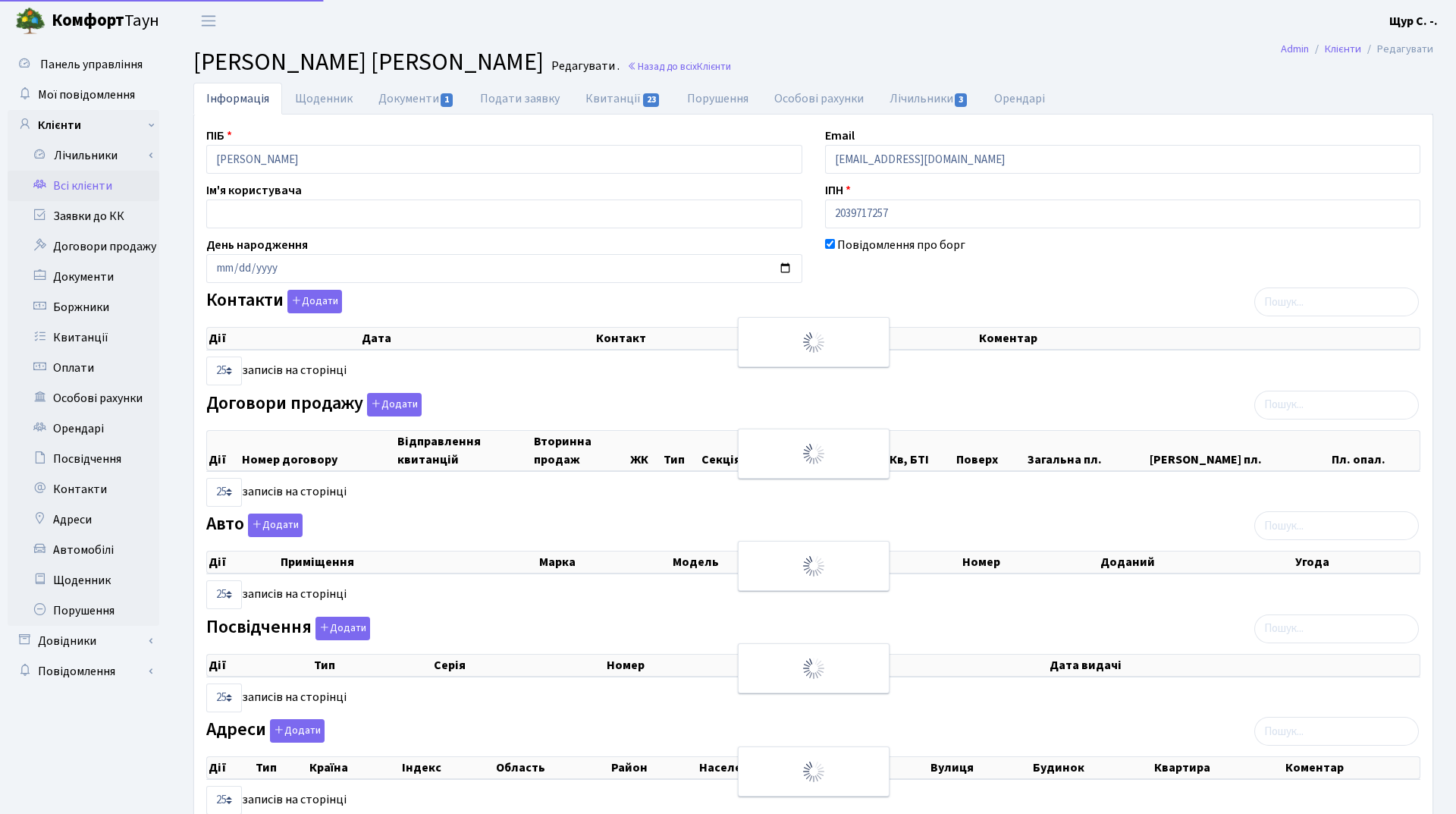
select select "25"
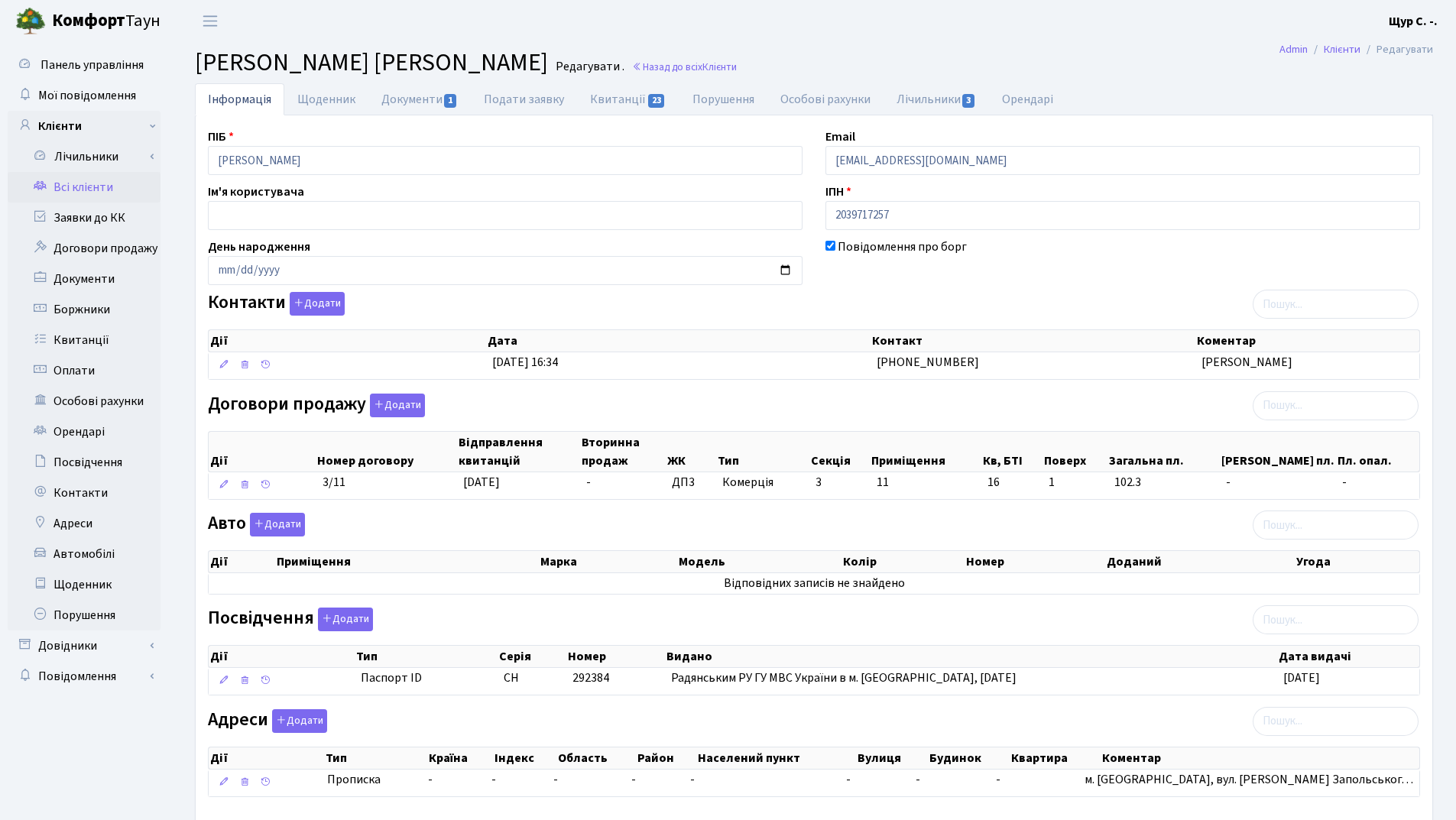
click at [101, 190] on link "Всі клієнти" at bounding box center [84, 187] width 153 height 31
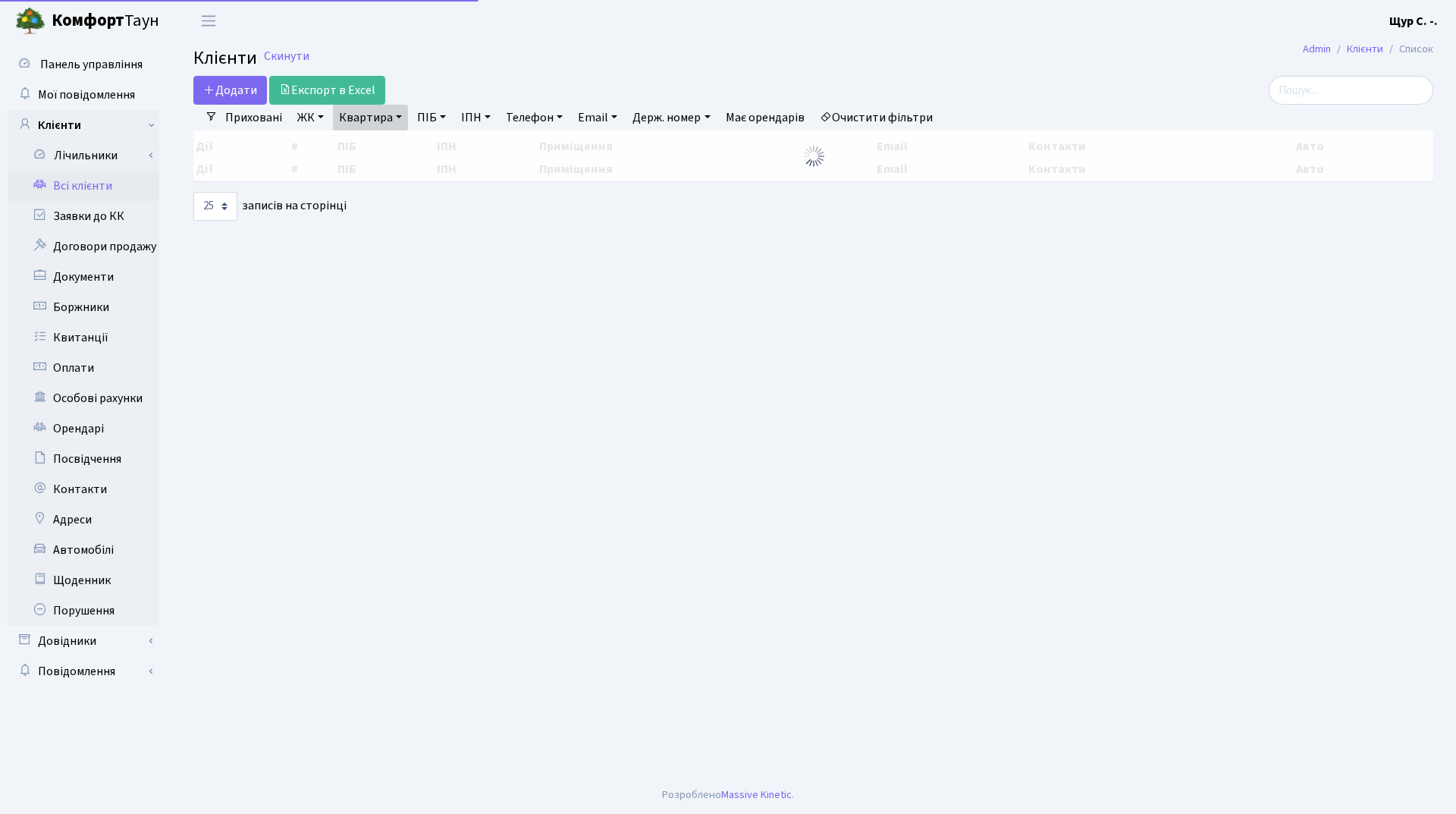
select select "25"
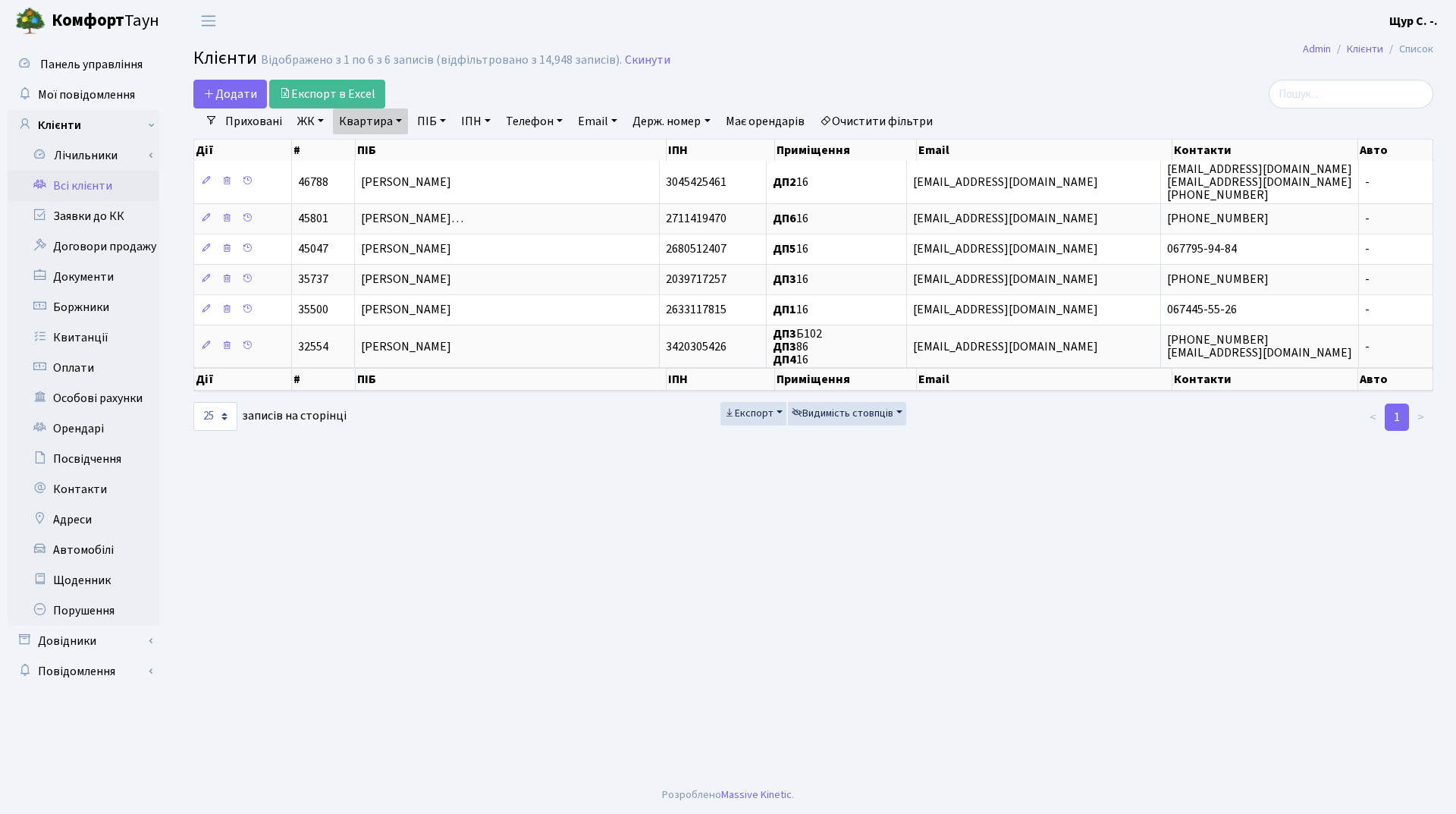
click at [877, 117] on link "Очистити фільтри" at bounding box center [877, 121] width 125 height 26
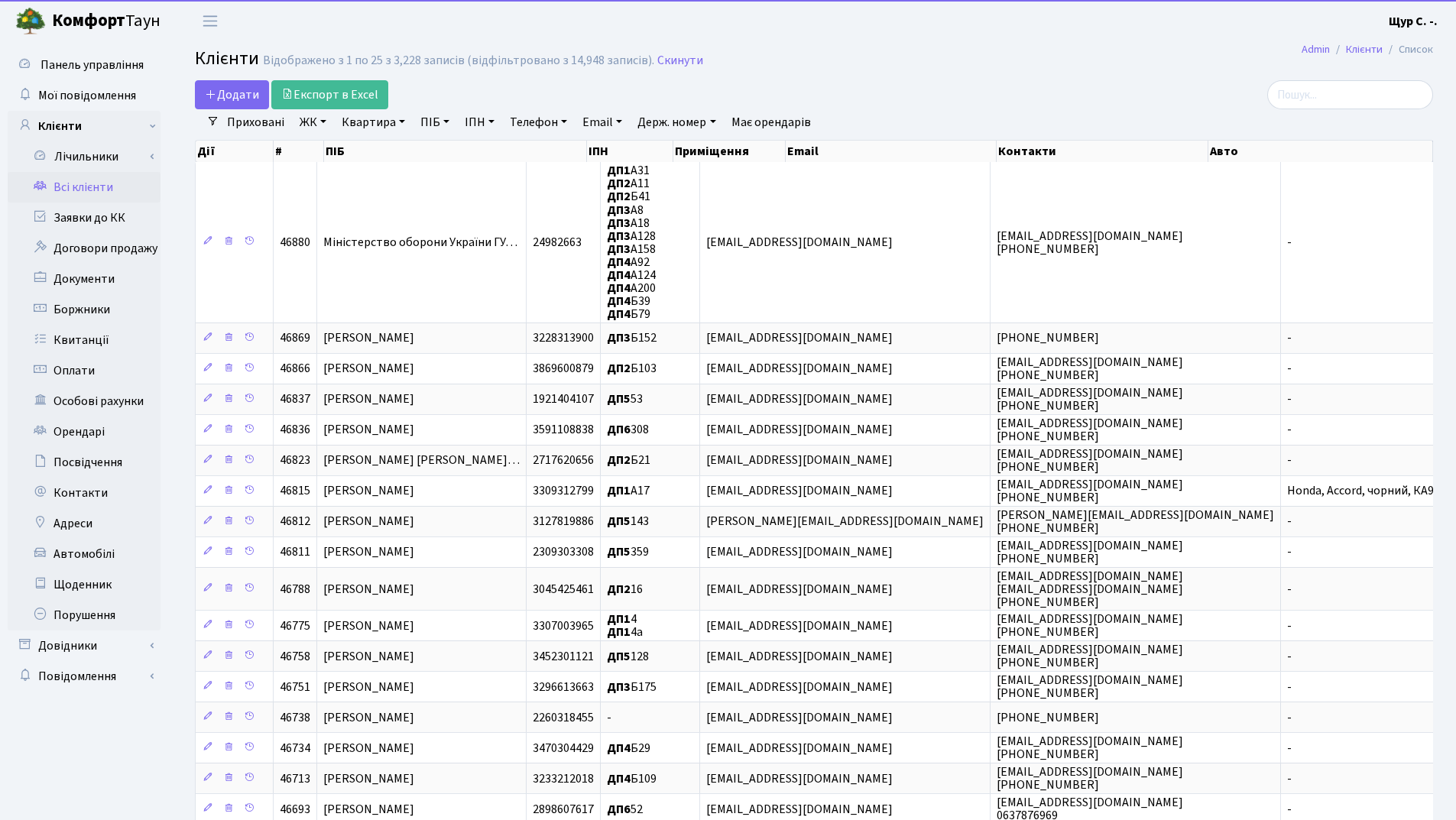
click at [368, 121] on link "Квартира" at bounding box center [373, 121] width 76 height 26
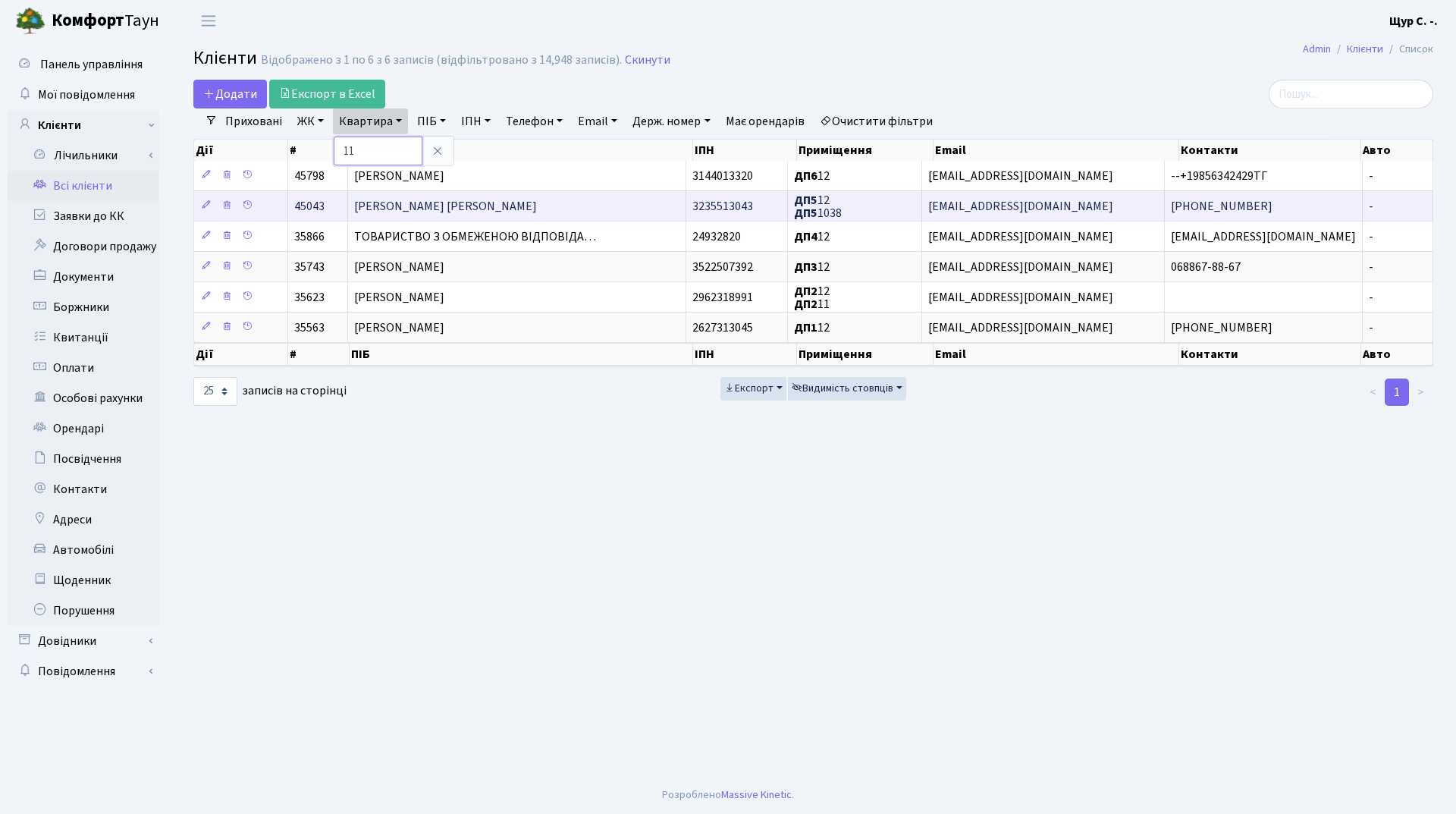
type input "11"
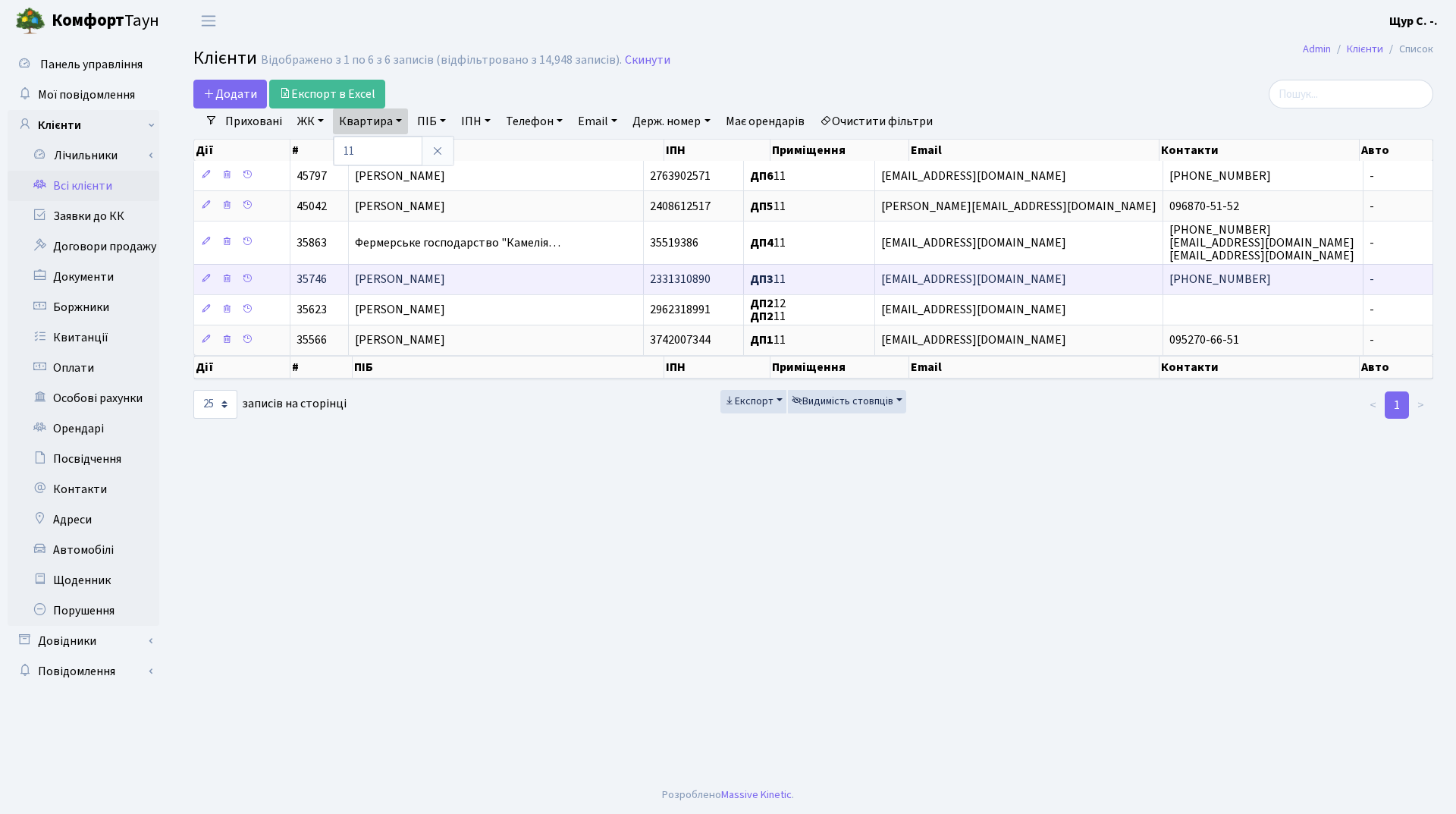
click at [445, 276] on span "[PERSON_NAME]" at bounding box center [399, 280] width 90 height 17
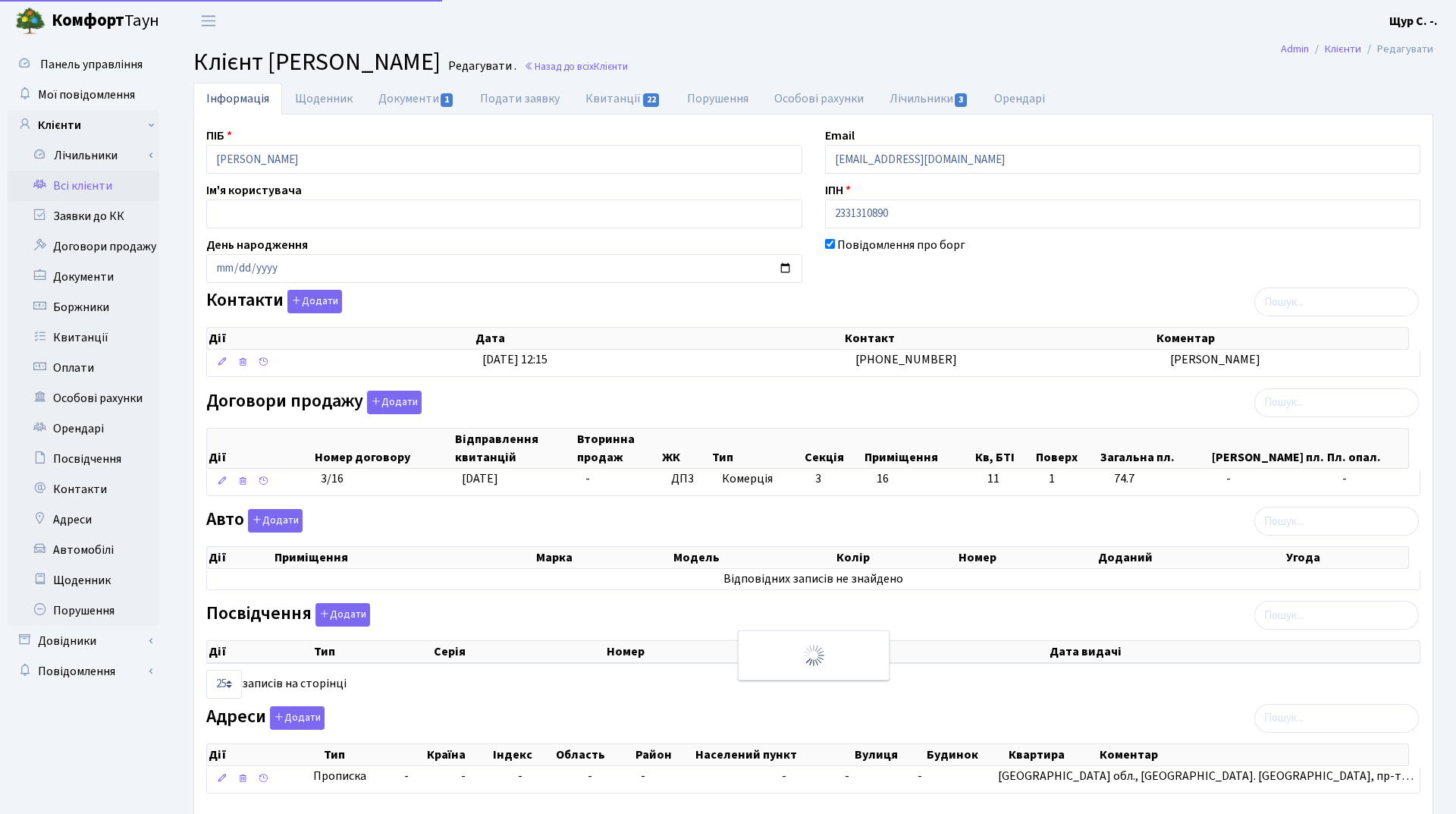
select select "25"
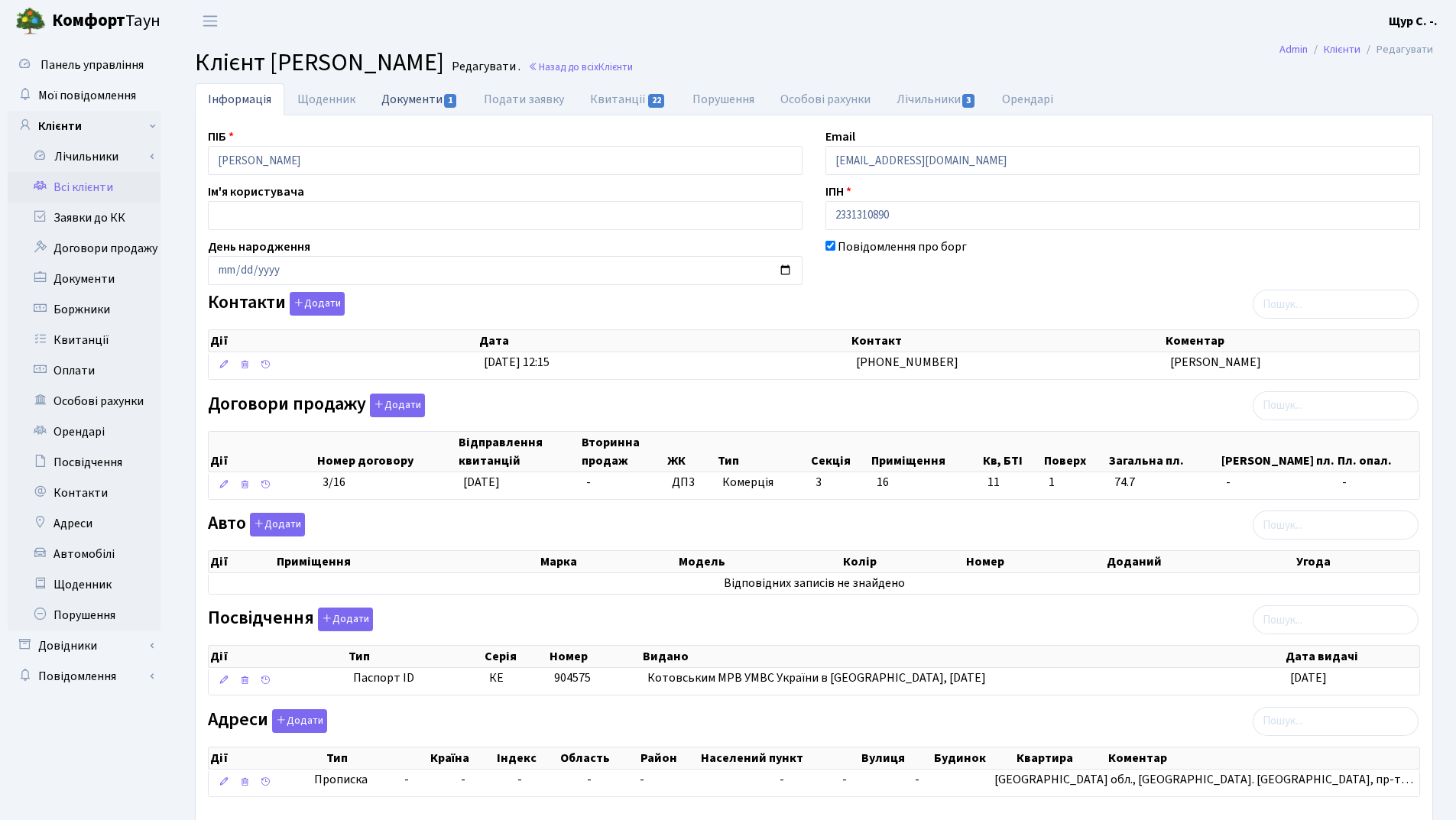
click at [424, 103] on link "Документи 1" at bounding box center [419, 99] width 102 height 32
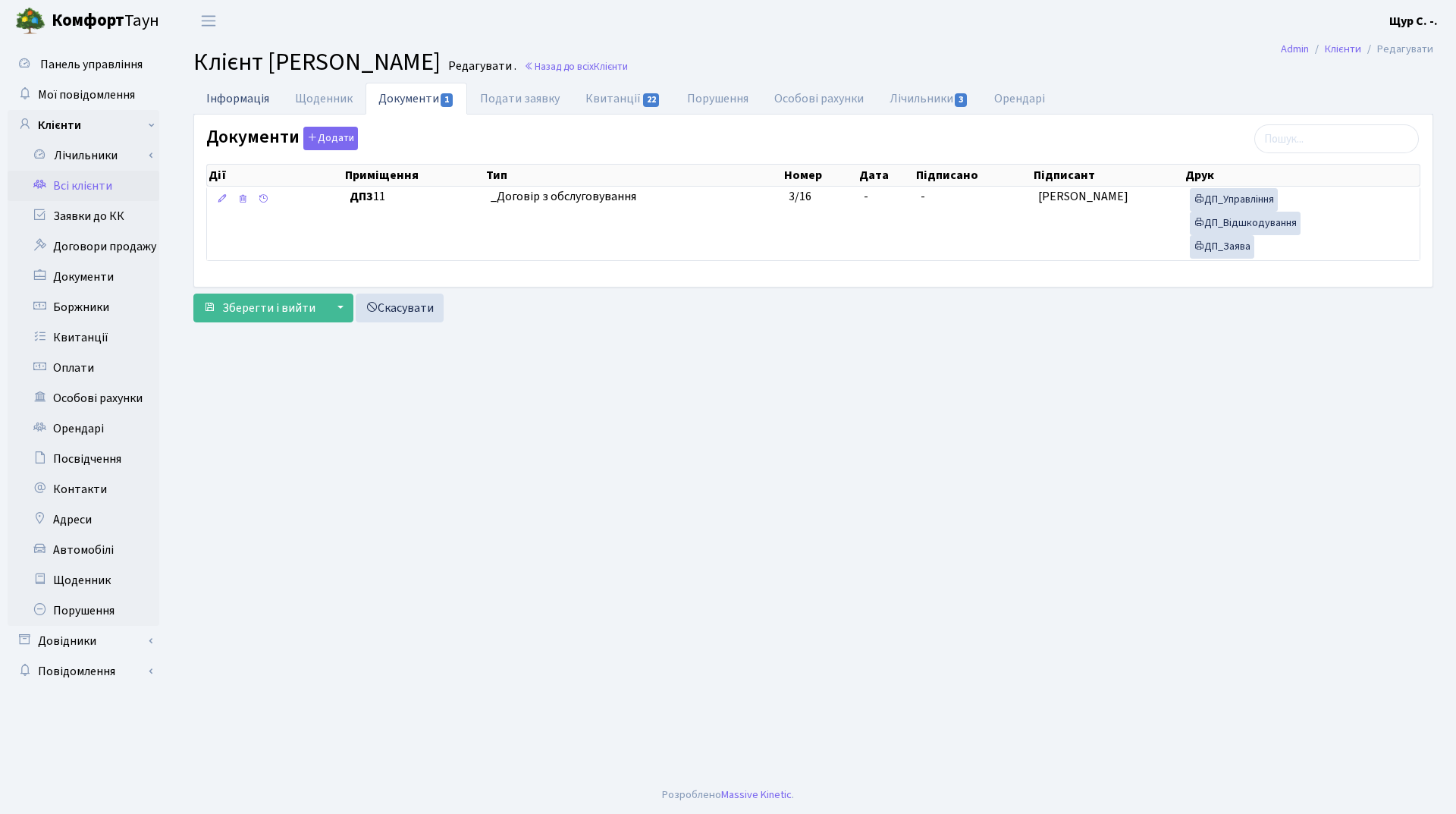
click at [251, 106] on link "Інформація" at bounding box center [238, 98] width 89 height 31
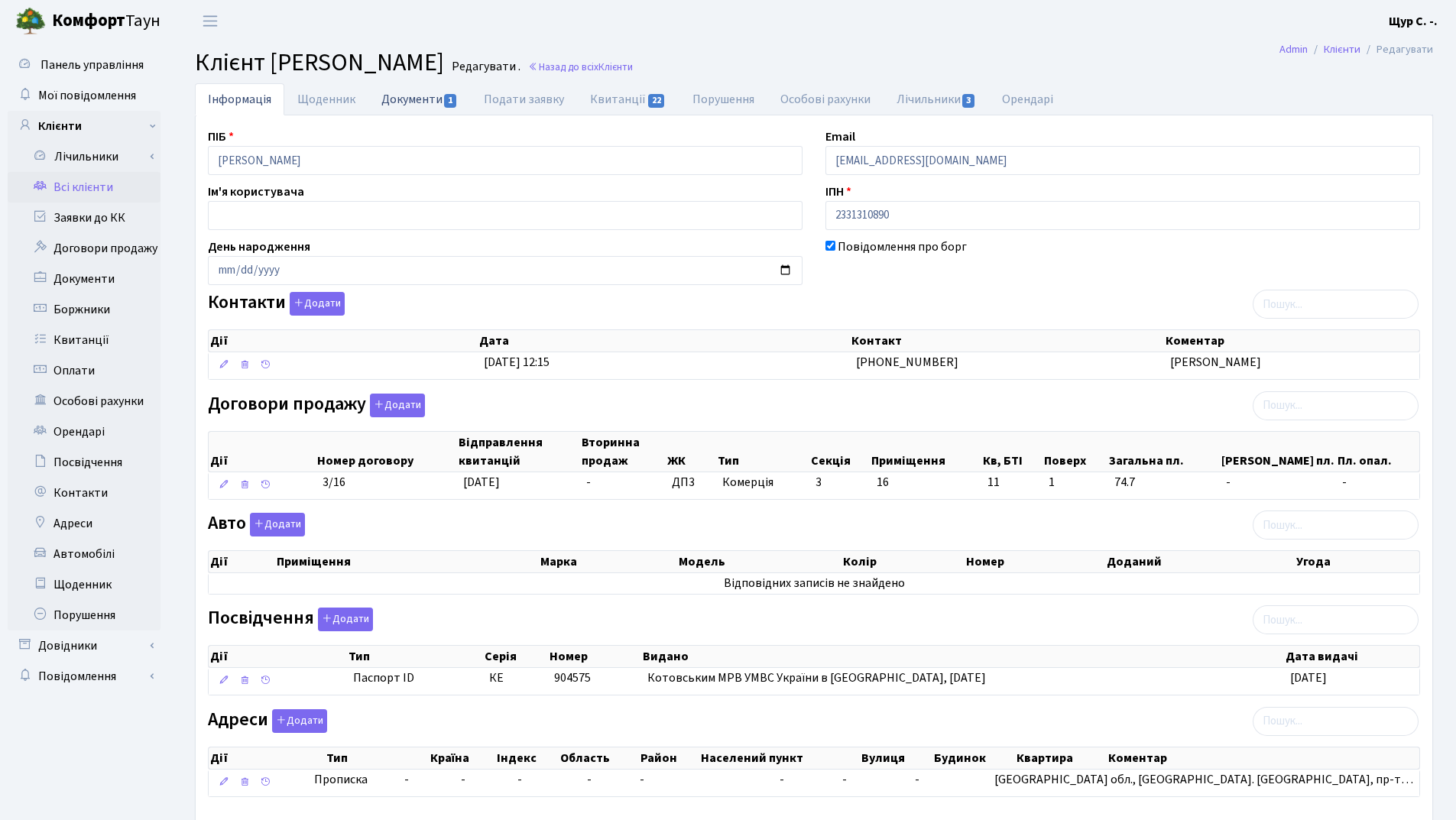
click at [417, 99] on link "Документи 1" at bounding box center [419, 99] width 102 height 32
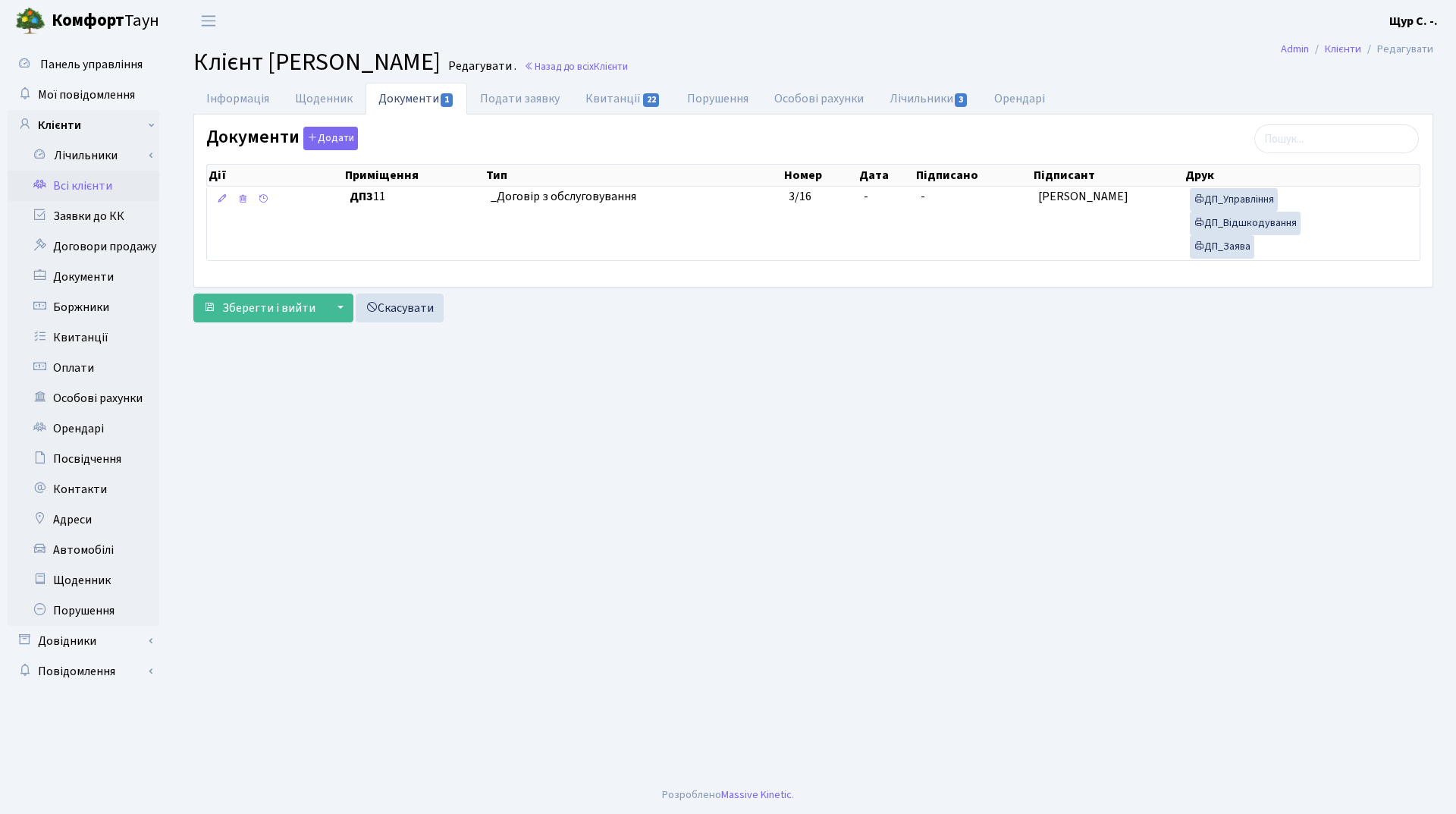
click at [107, 191] on link "Всі клієнти" at bounding box center [83, 186] width 152 height 31
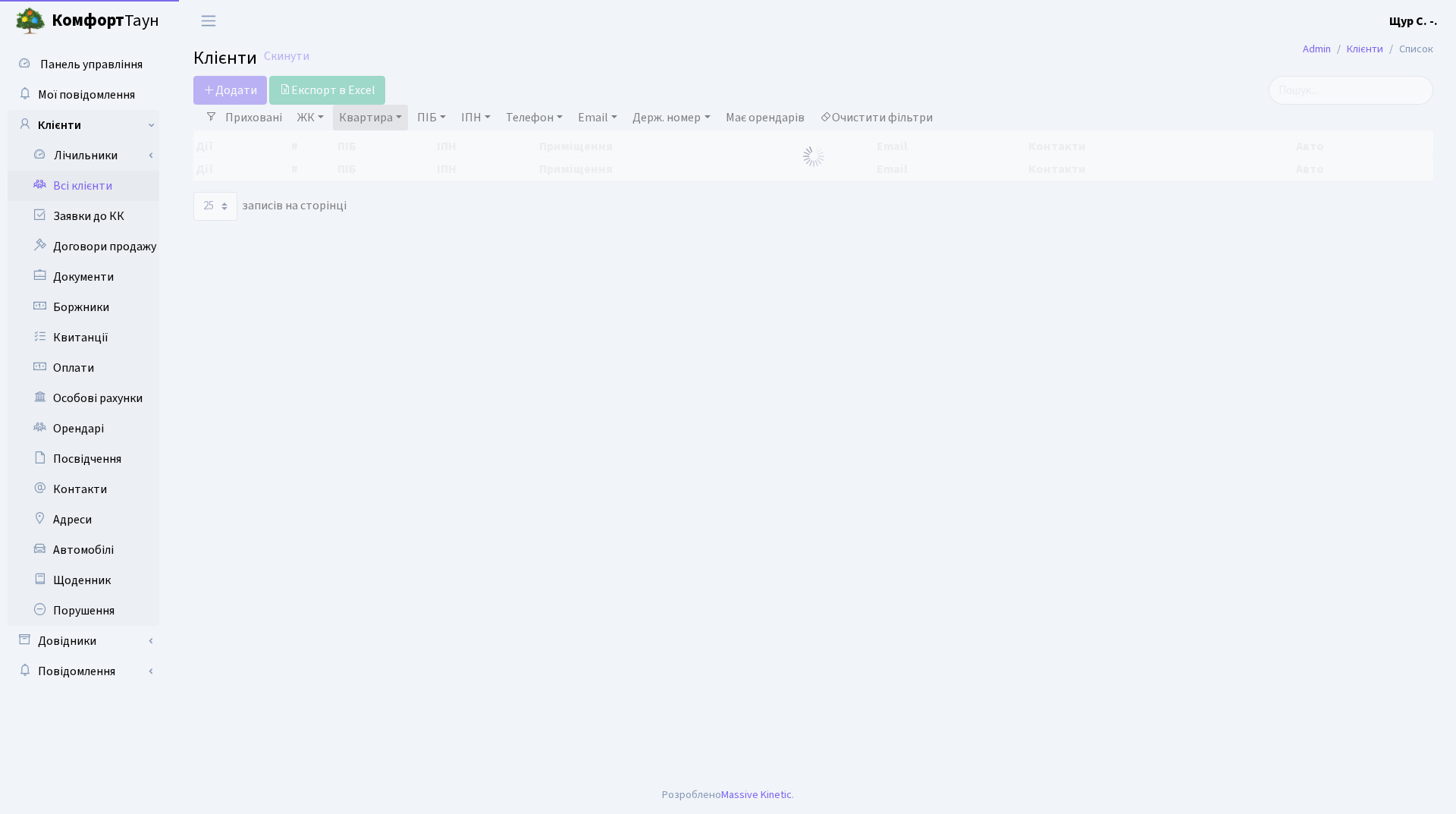
select select "25"
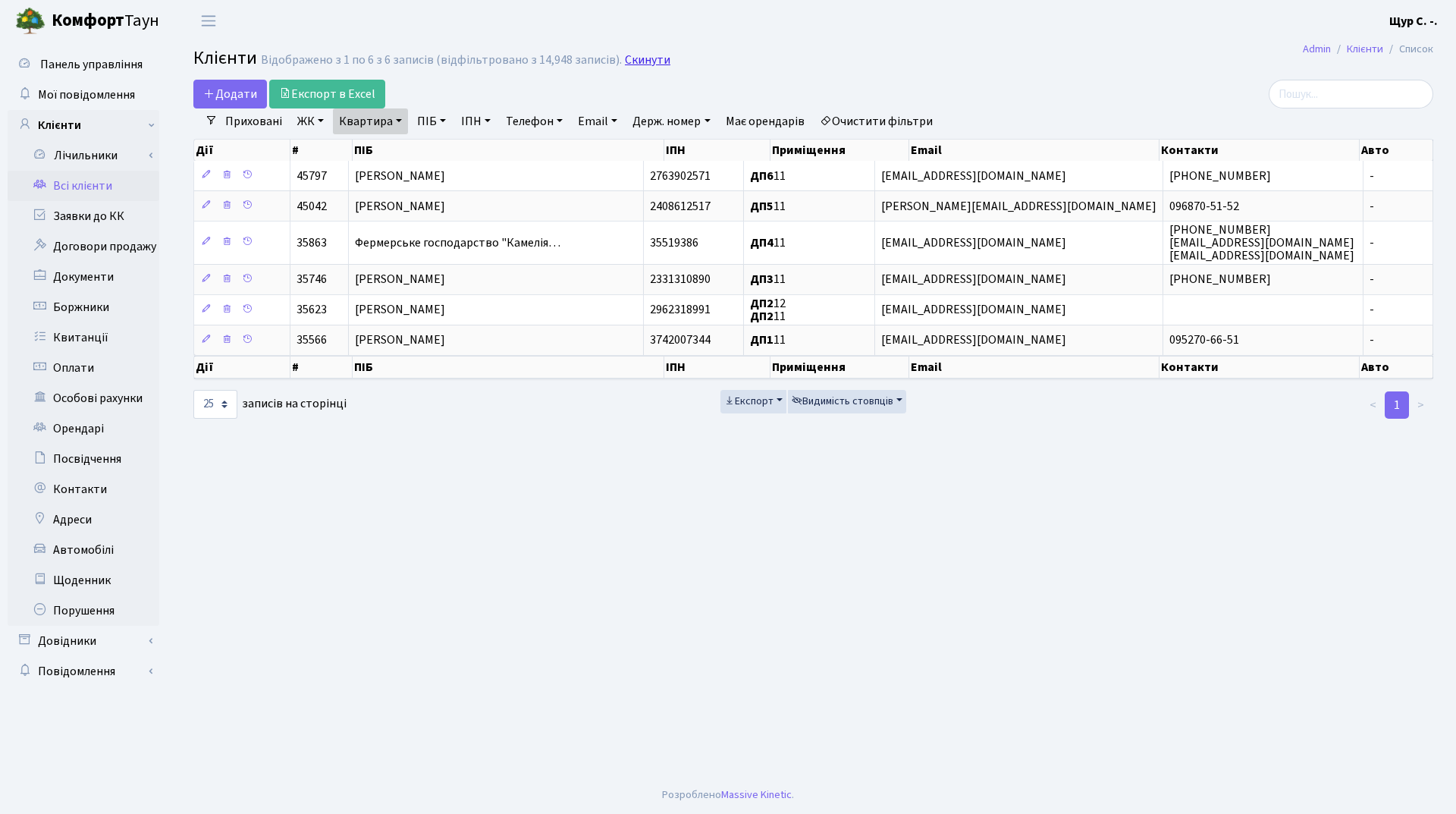
click at [646, 57] on link "Скинути" at bounding box center [647, 59] width 45 height 14
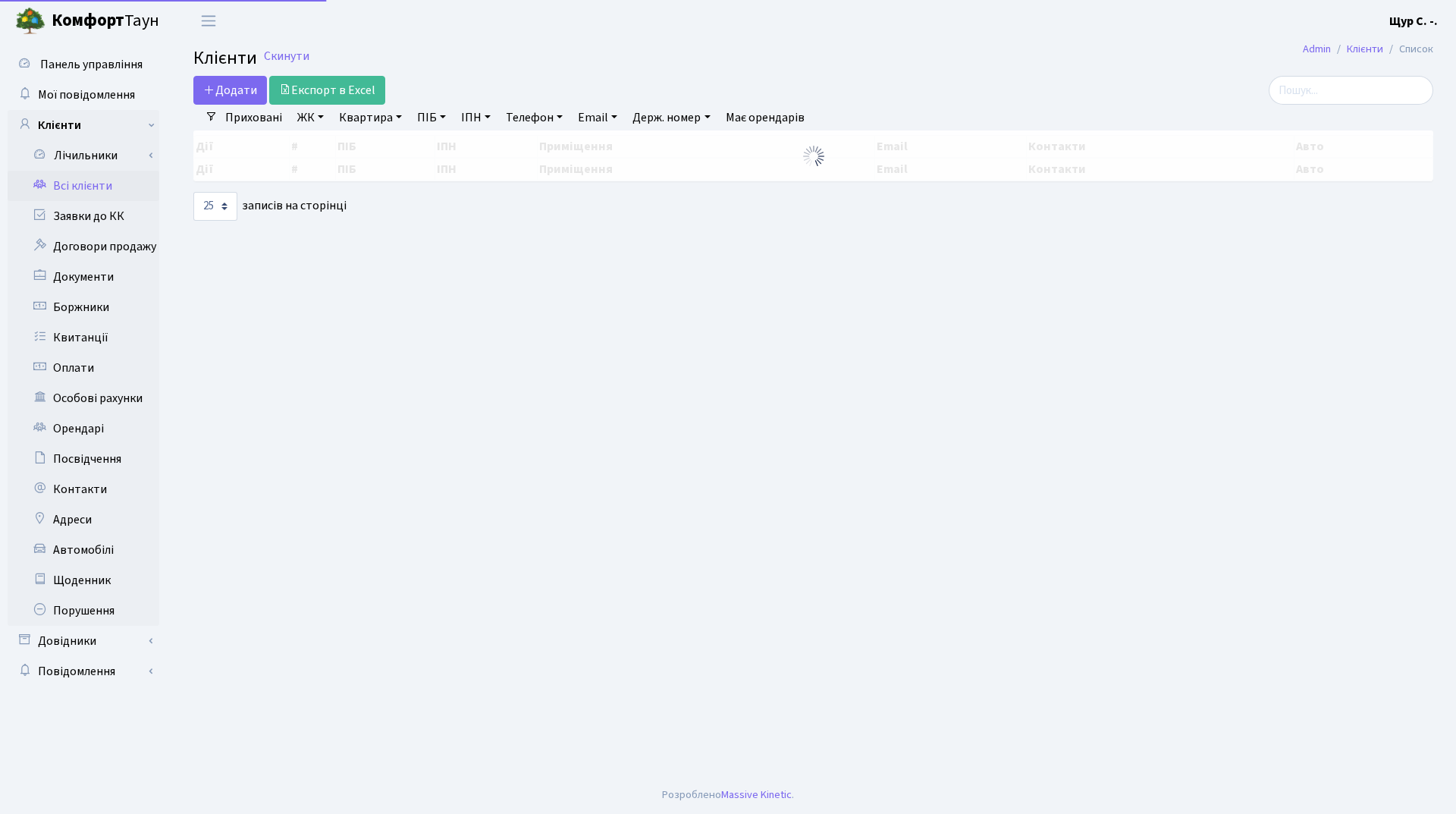
select select "25"
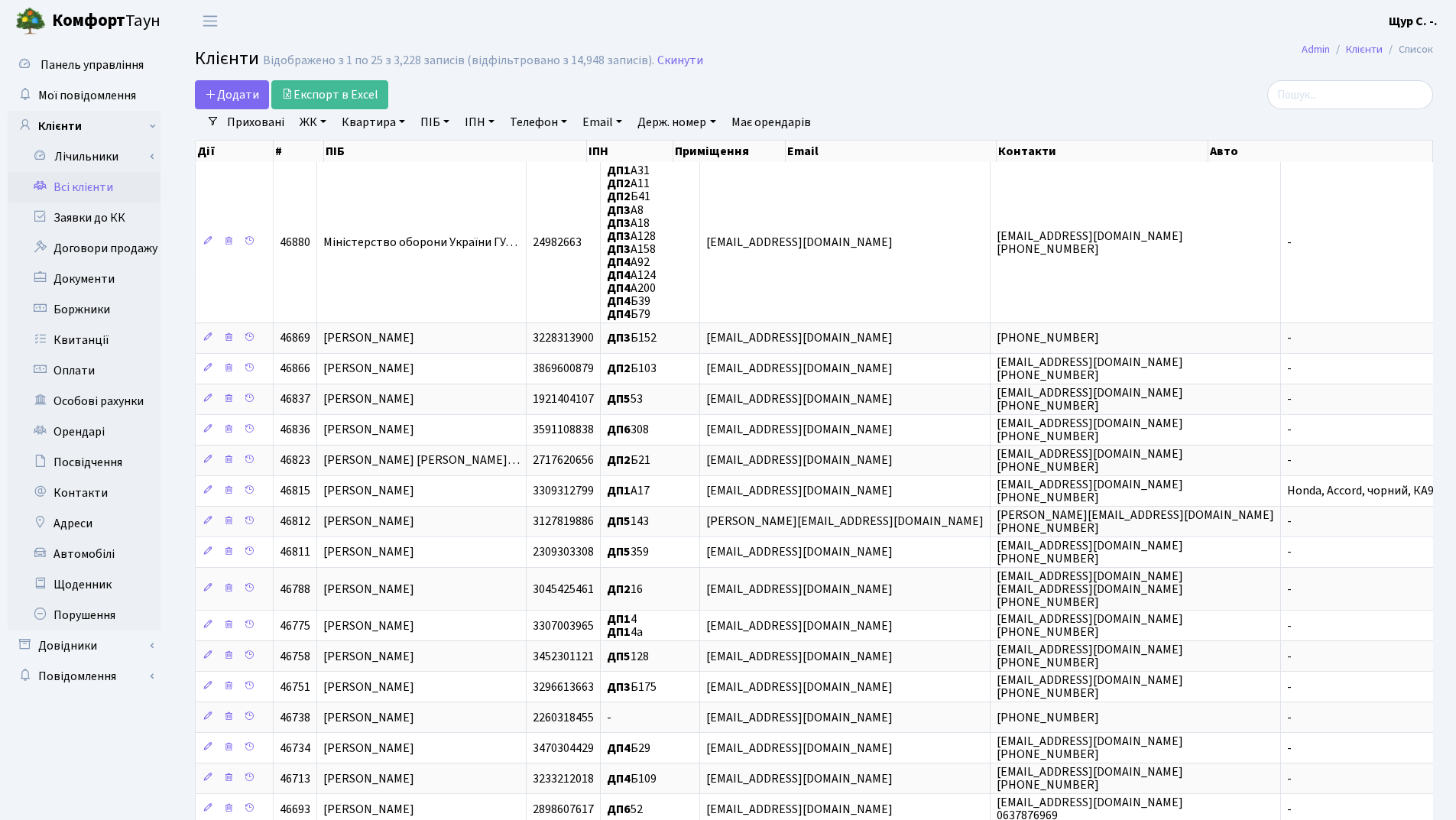
click at [370, 118] on link "Квартира" at bounding box center [373, 121] width 76 height 26
click at [436, 151] on icon at bounding box center [441, 152] width 12 height 12
click at [356, 125] on link "Квартира" at bounding box center [373, 121] width 76 height 26
click at [438, 155] on icon at bounding box center [441, 152] width 12 height 12
drag, startPoint x: 363, startPoint y: 125, endPoint x: 366, endPoint y: 111, distance: 14.3
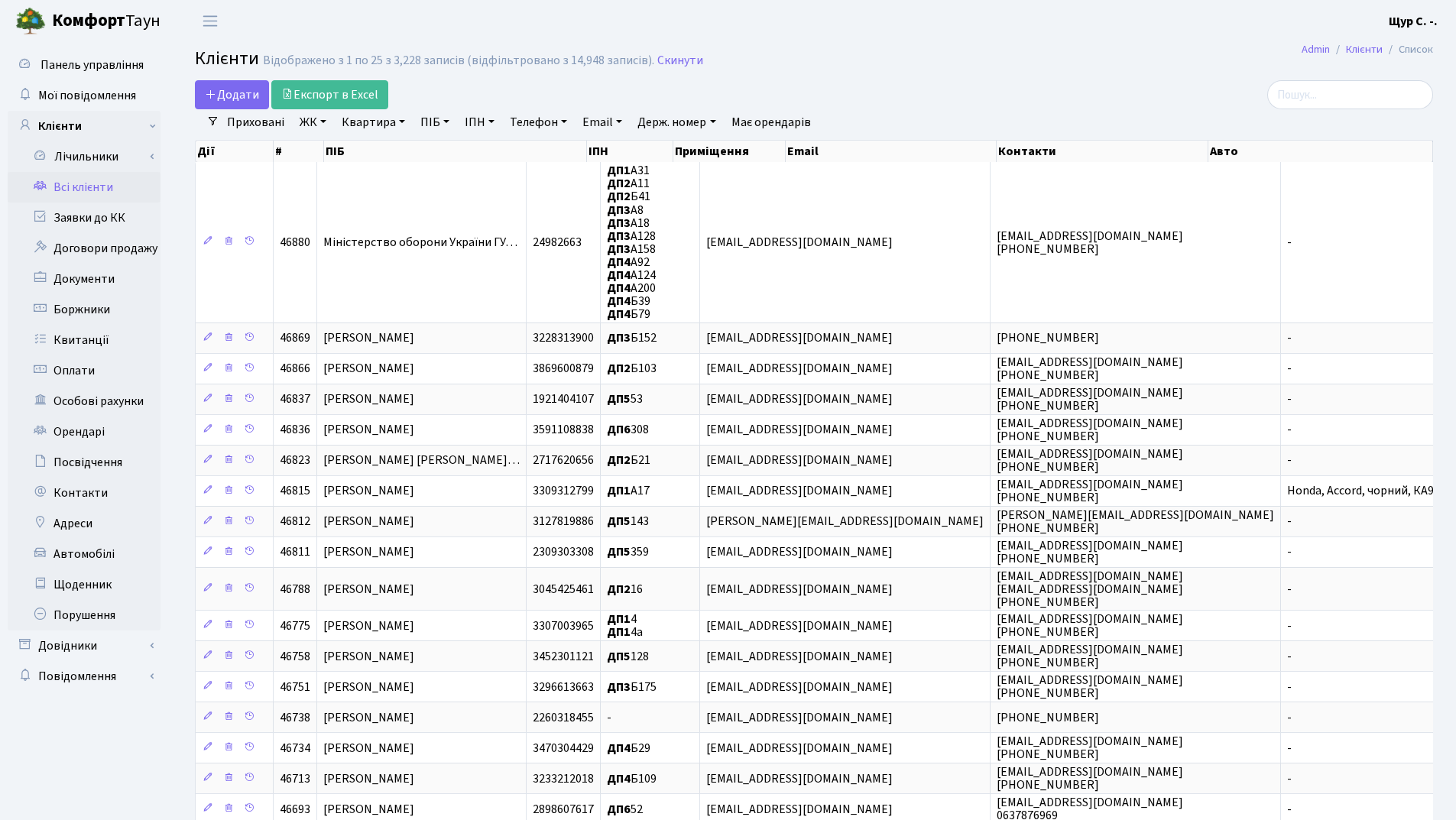
click at [363, 125] on link "Квартира" at bounding box center [373, 121] width 76 height 26
click at [448, 156] on link at bounding box center [441, 151] width 32 height 29
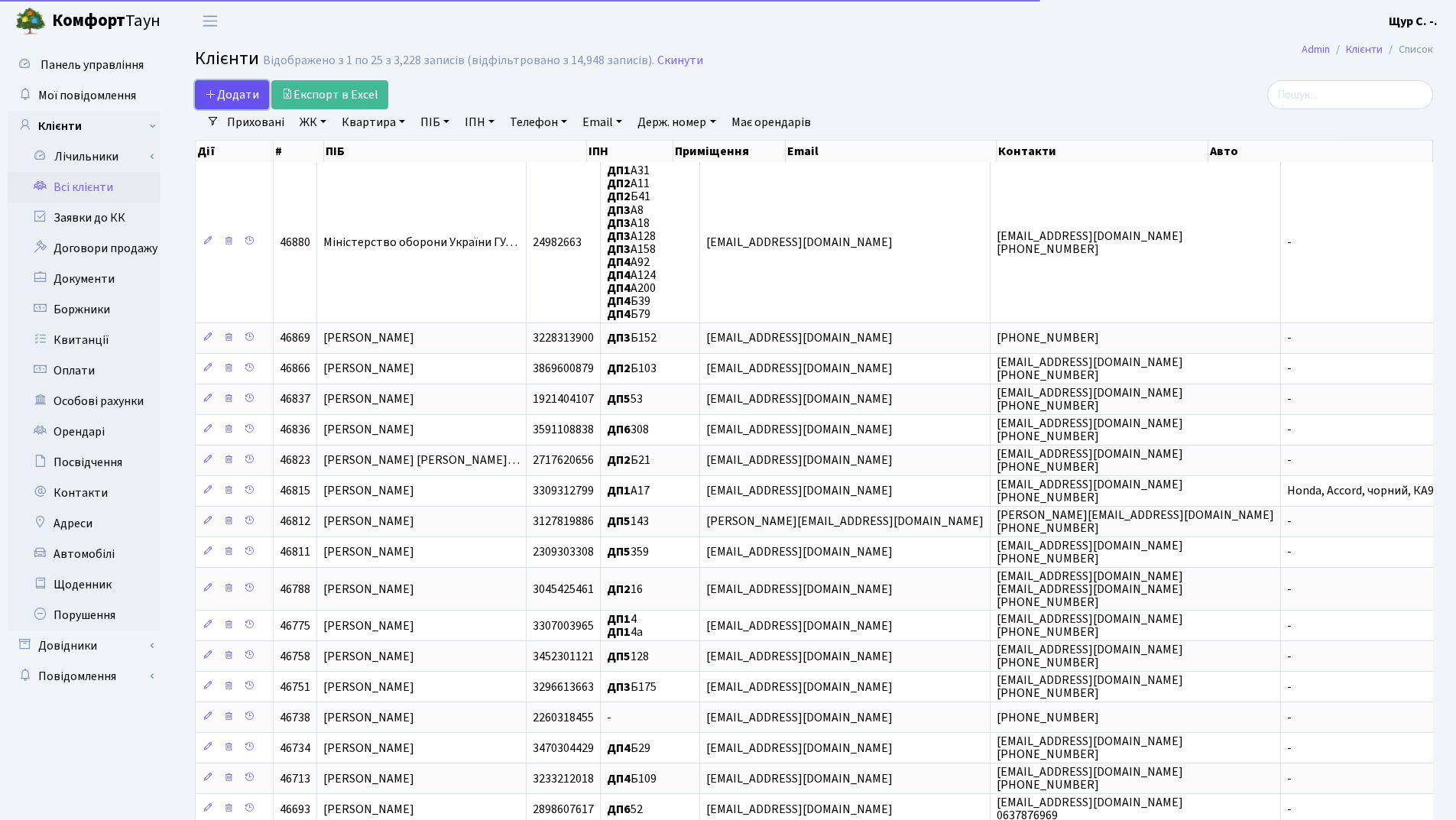
click at [241, 92] on span "Додати" at bounding box center [231, 95] width 54 height 17
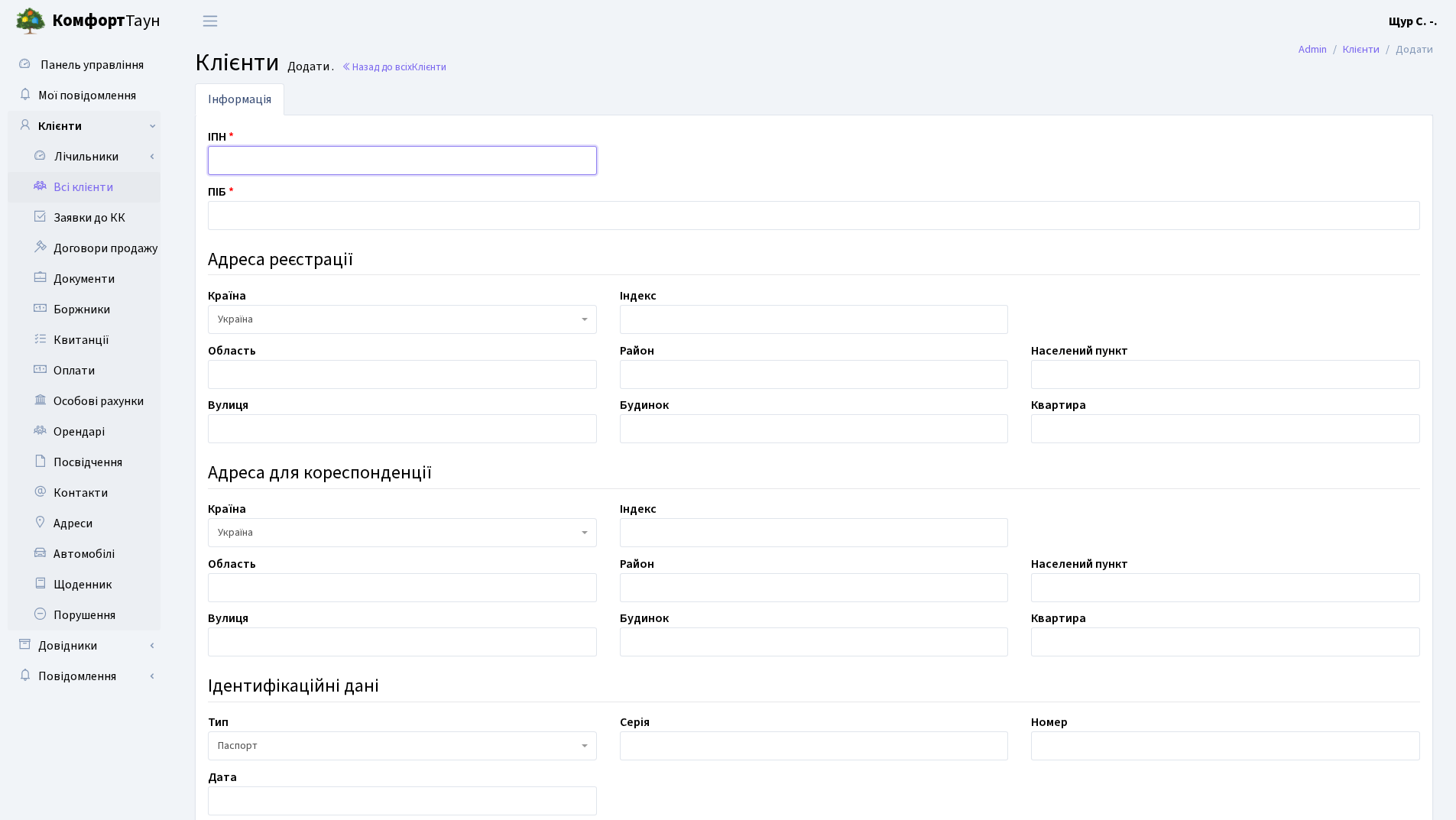
click at [260, 161] on input "text" at bounding box center [403, 161] width 389 height 29
type input "3814610689"
click at [254, 215] on input "text" at bounding box center [814, 215] width 1212 height 29
type input "[PERSON_NAME]"
click at [1117, 373] on input "text" at bounding box center [1226, 374] width 389 height 29
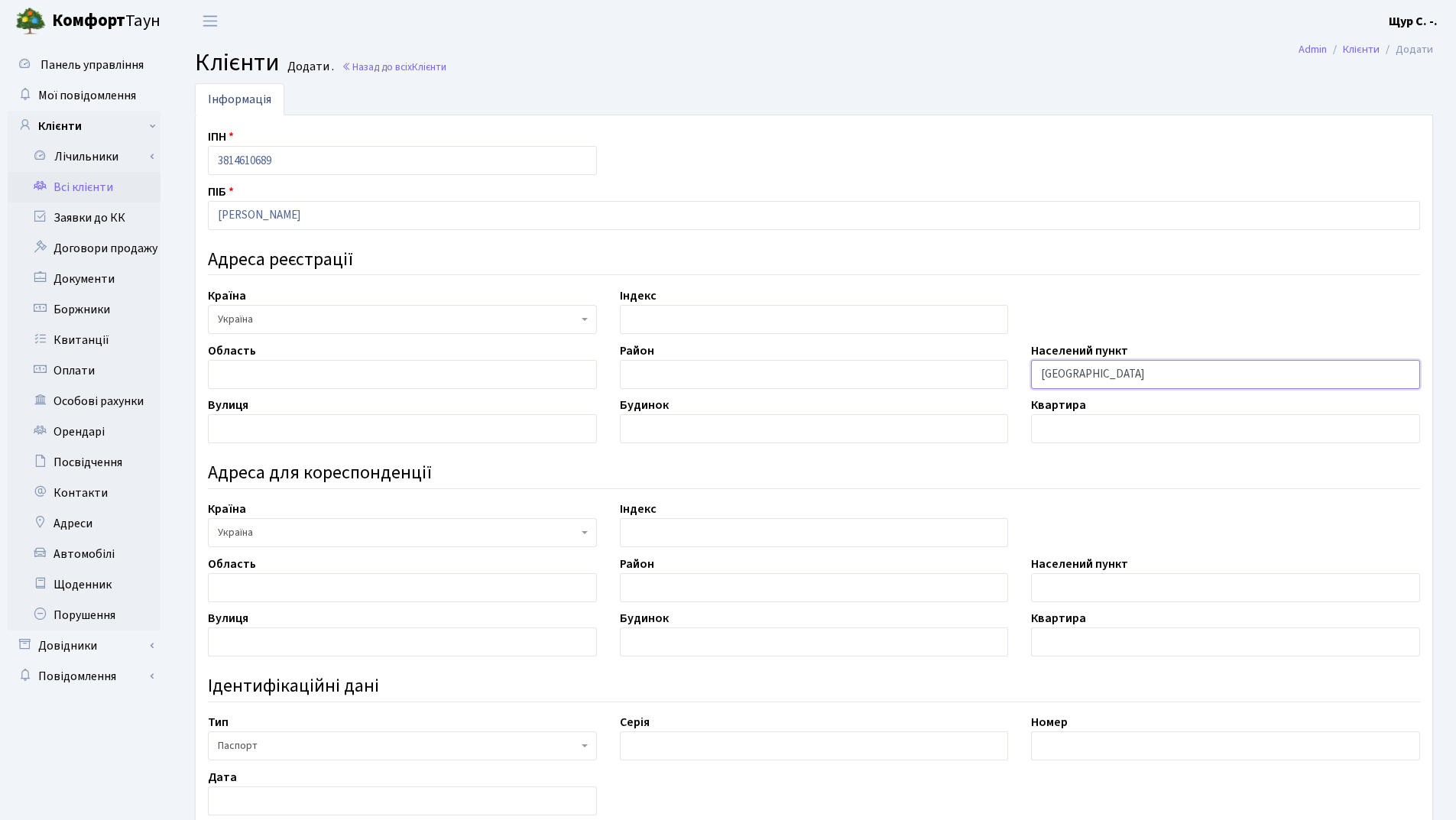
type input "Київ"
click at [292, 428] on input "text" at bounding box center [403, 428] width 389 height 29
type input "Салютна"
click at [686, 438] on input "text" at bounding box center [815, 428] width 389 height 29
type input "1-Б"
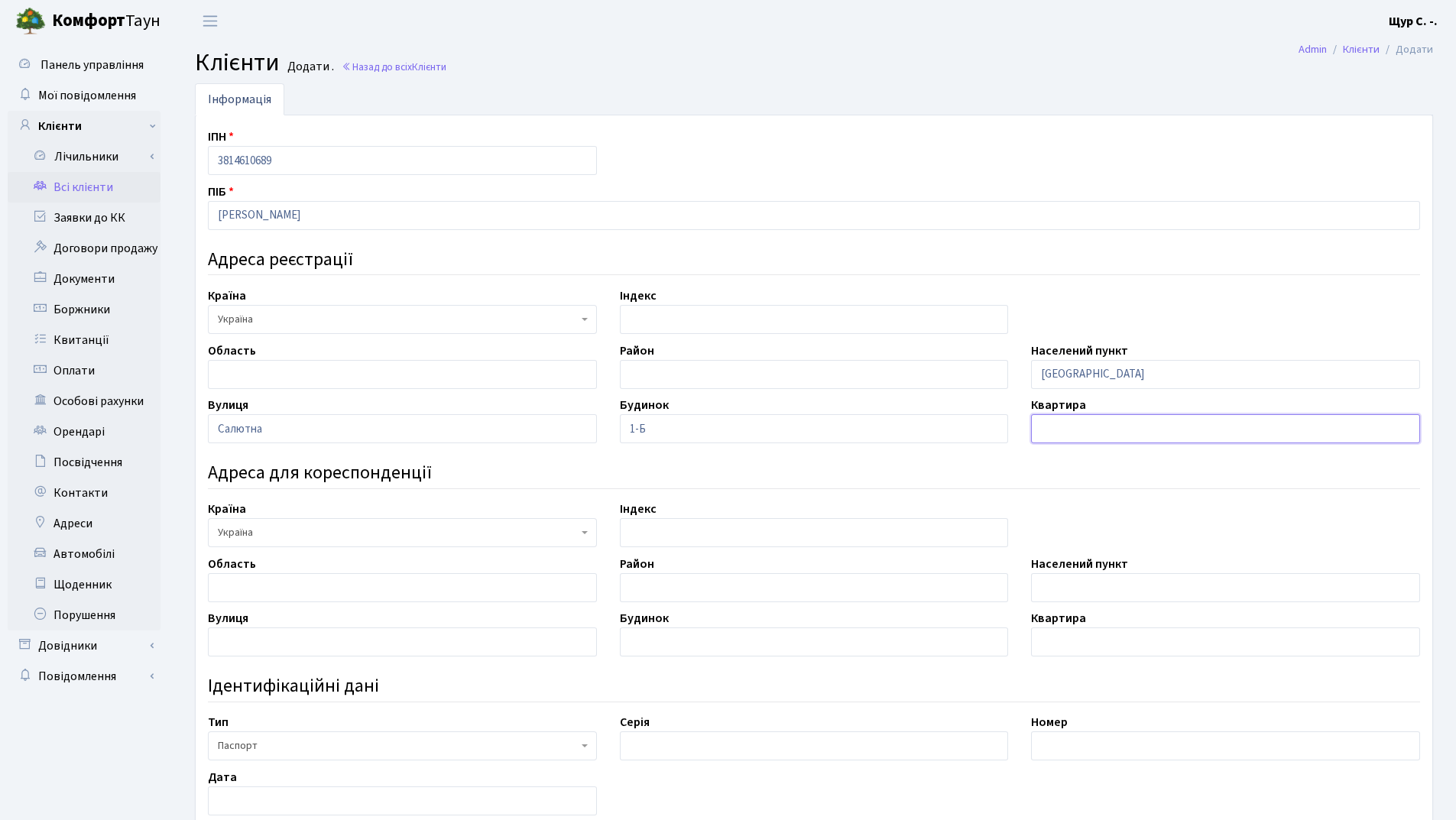
click at [1061, 434] on input "text" at bounding box center [1226, 428] width 389 height 29
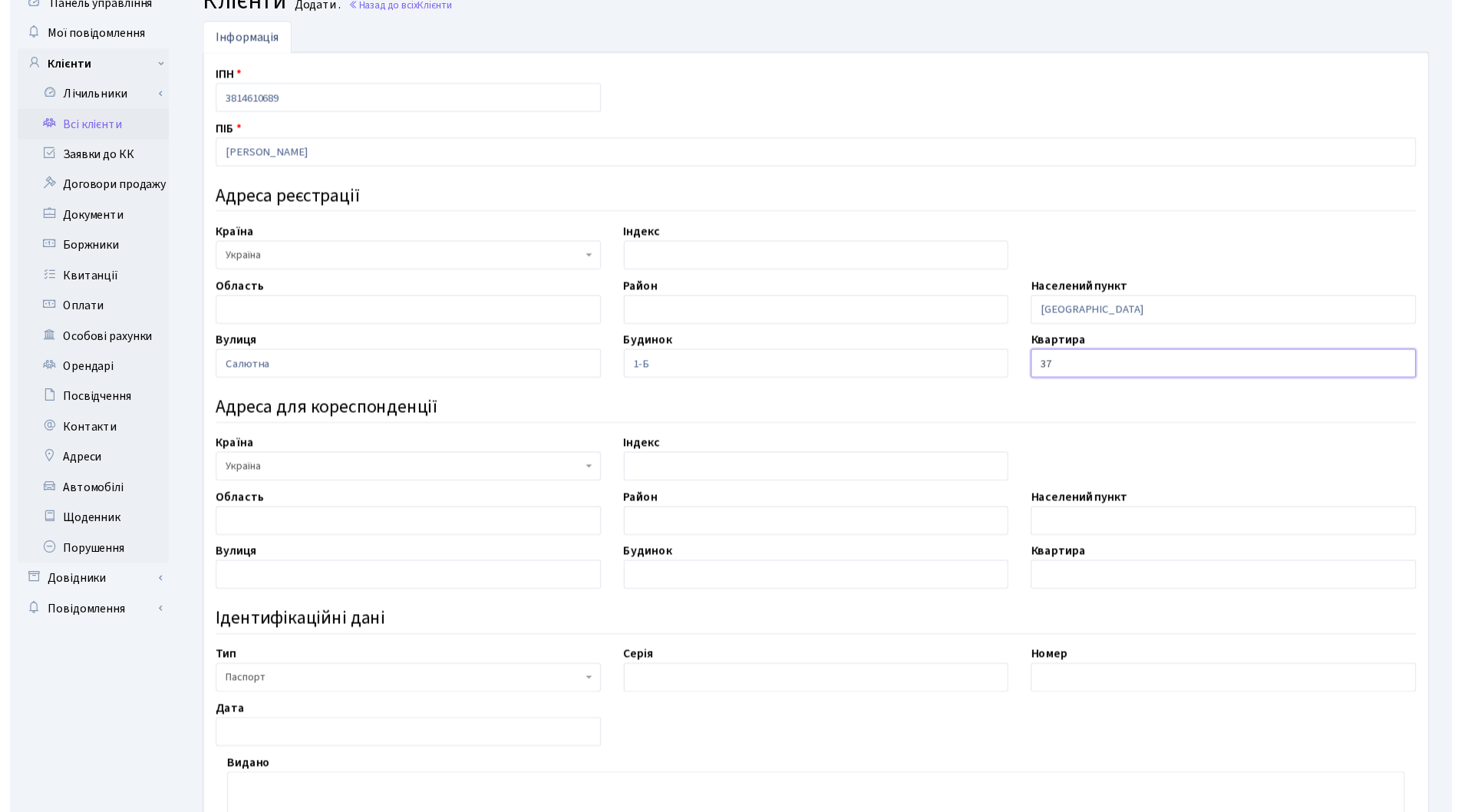
scroll to position [231, 0]
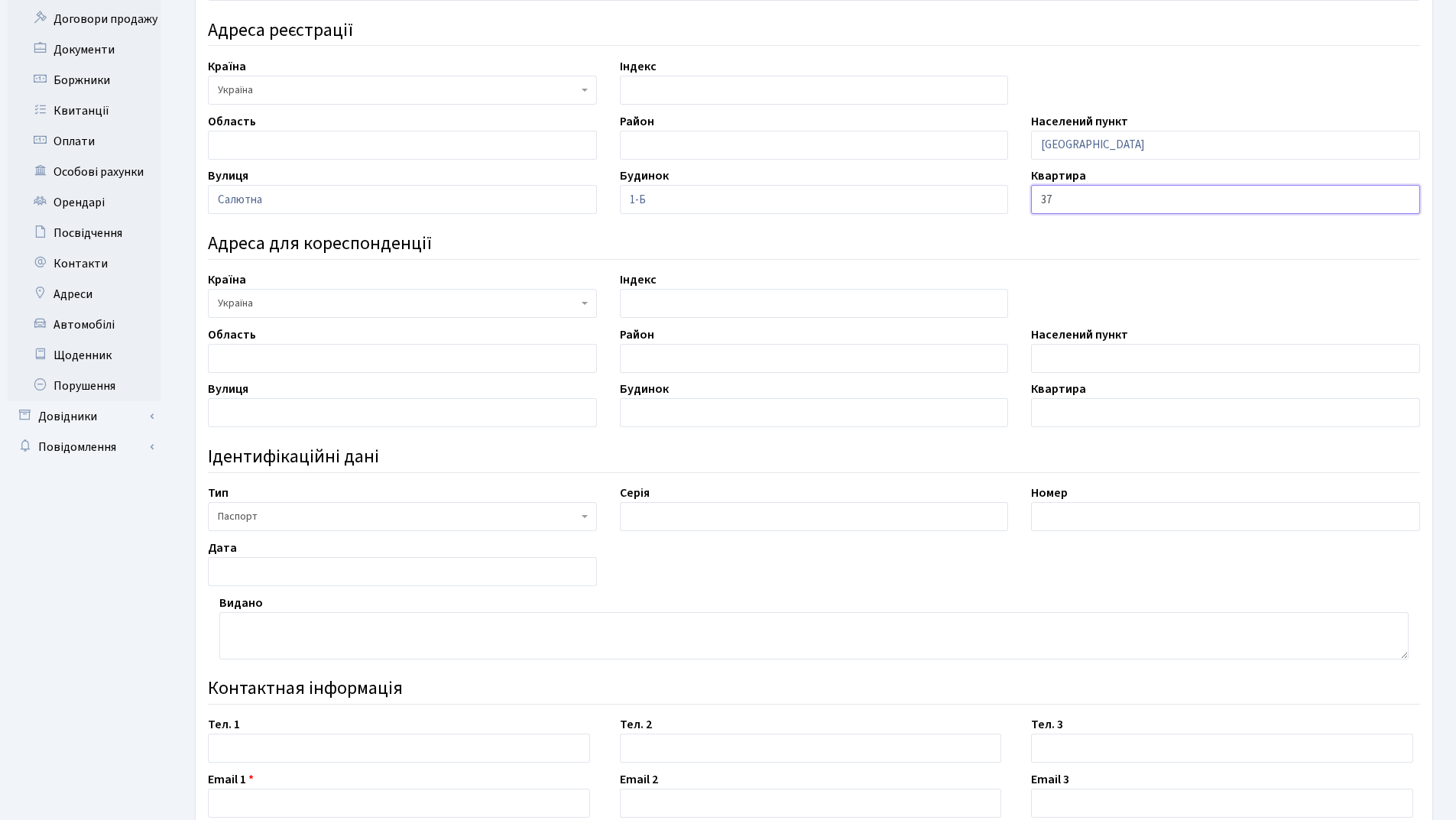
type input "37"
click at [492, 526] on span "Паспорт" at bounding box center [403, 516] width 389 height 29
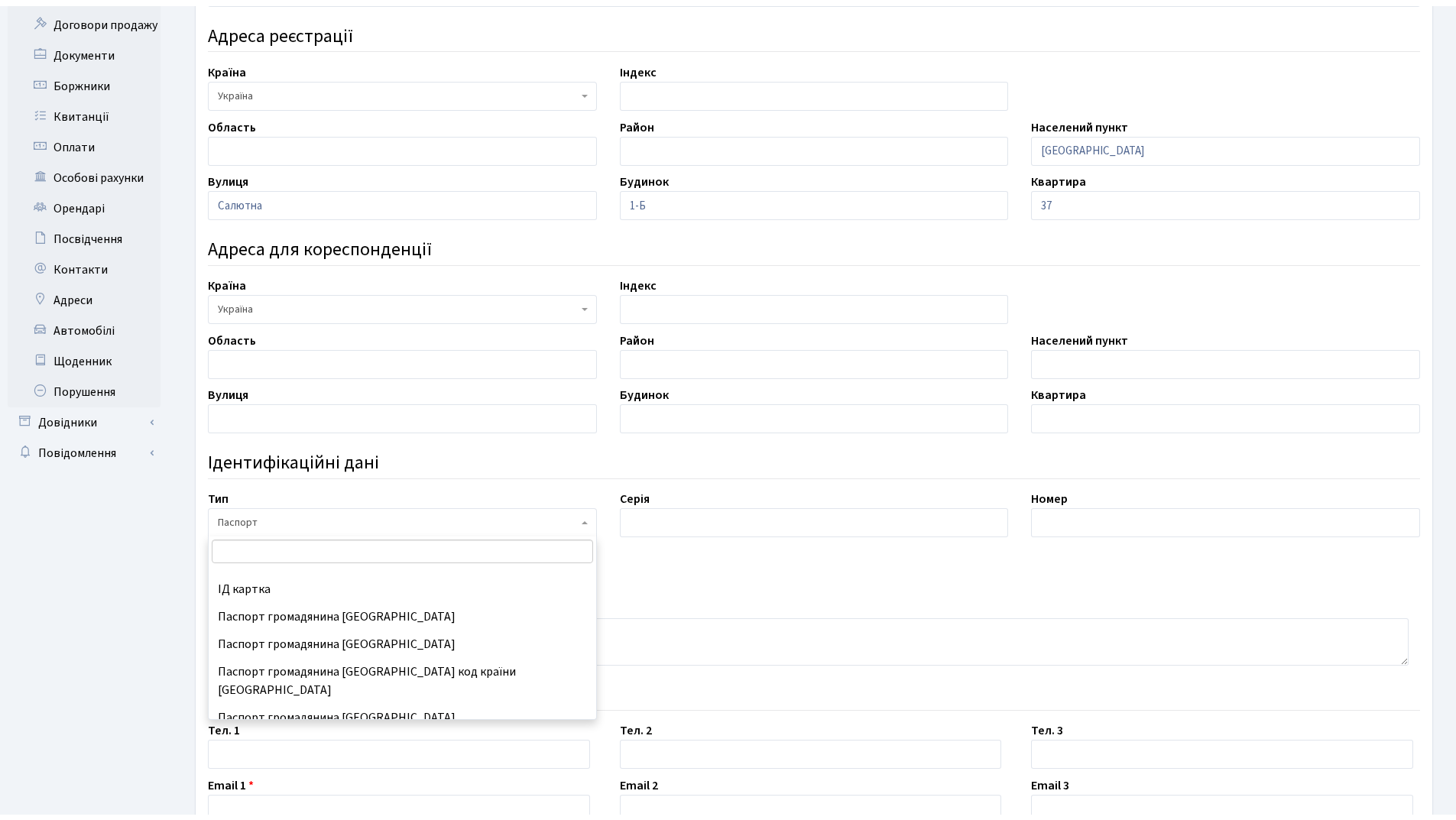
scroll to position [202, 0]
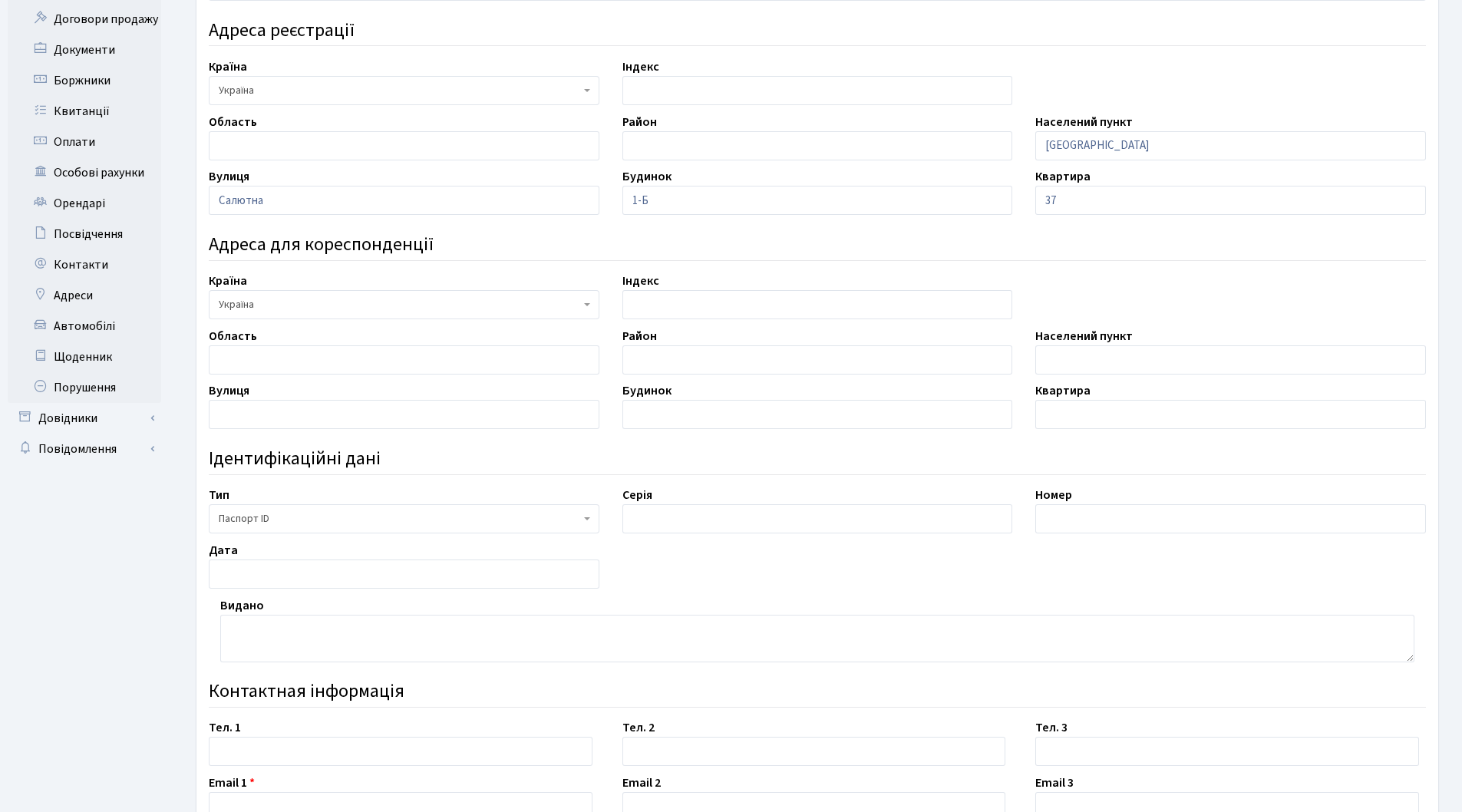
select select "34"
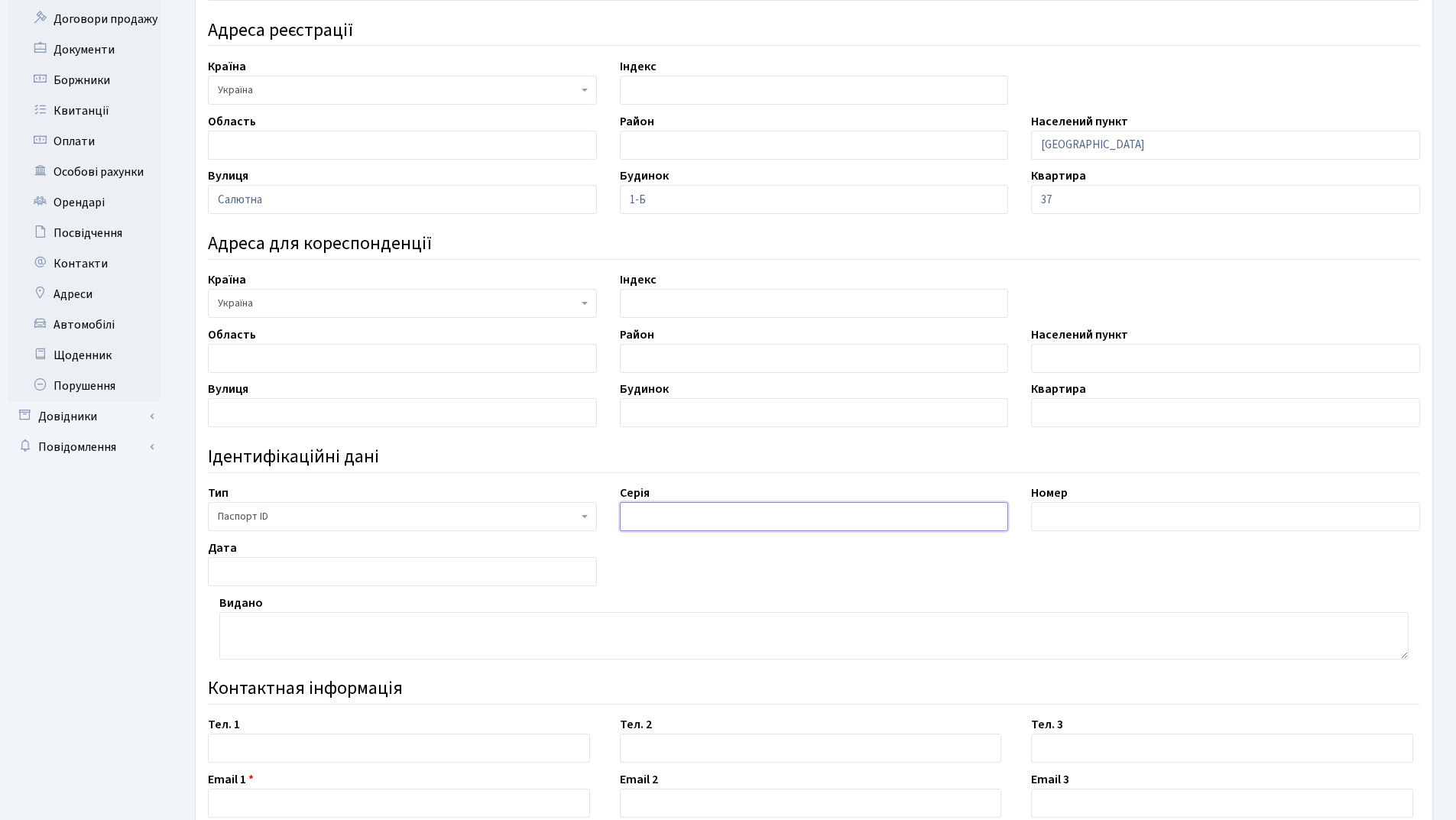
click at [655, 526] on input "text" at bounding box center [815, 516] width 389 height 29
type input "запис №20040609-00463"
click at [1088, 520] on input "text" at bounding box center [1226, 516] width 389 height 29
type input "008094726"
click at [360, 570] on input "text" at bounding box center [403, 571] width 389 height 29
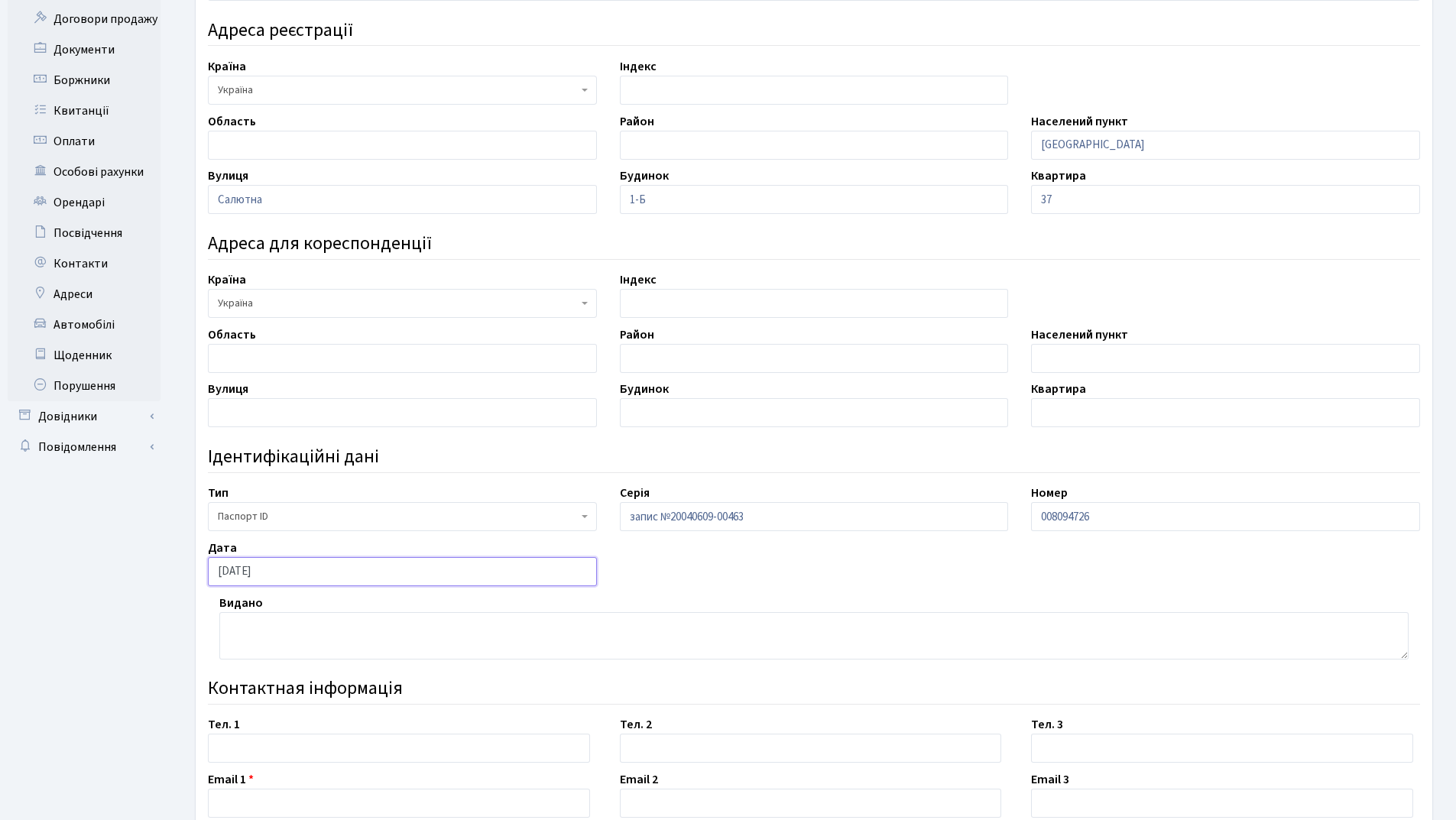
type input "16.08.2022"
click at [275, 626] on textarea at bounding box center [815, 635] width 1190 height 47
type textarea "орган, що видав 8036"
click at [257, 757] on input "text" at bounding box center [399, 748] width 382 height 29
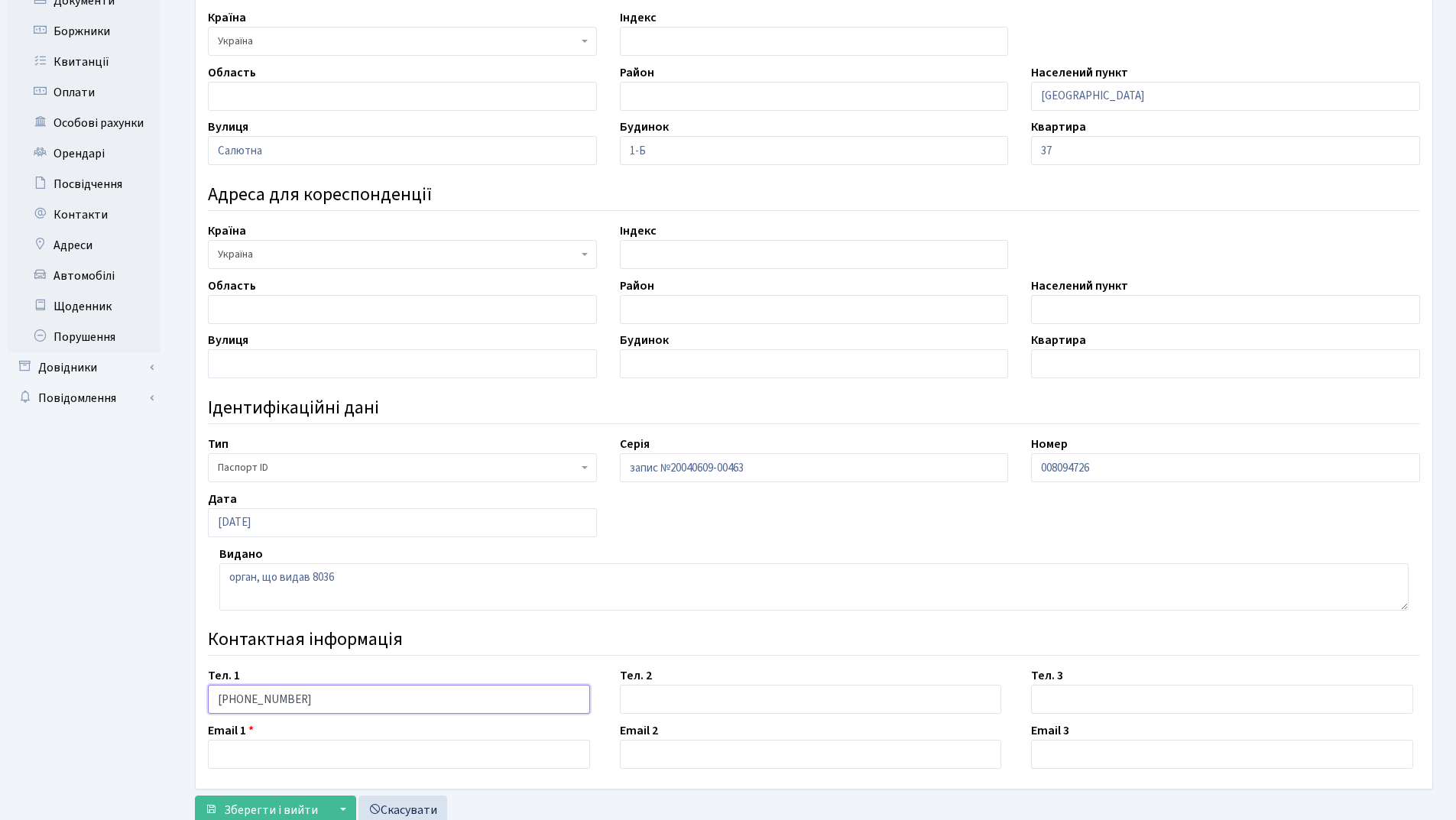
scroll to position [328, 0]
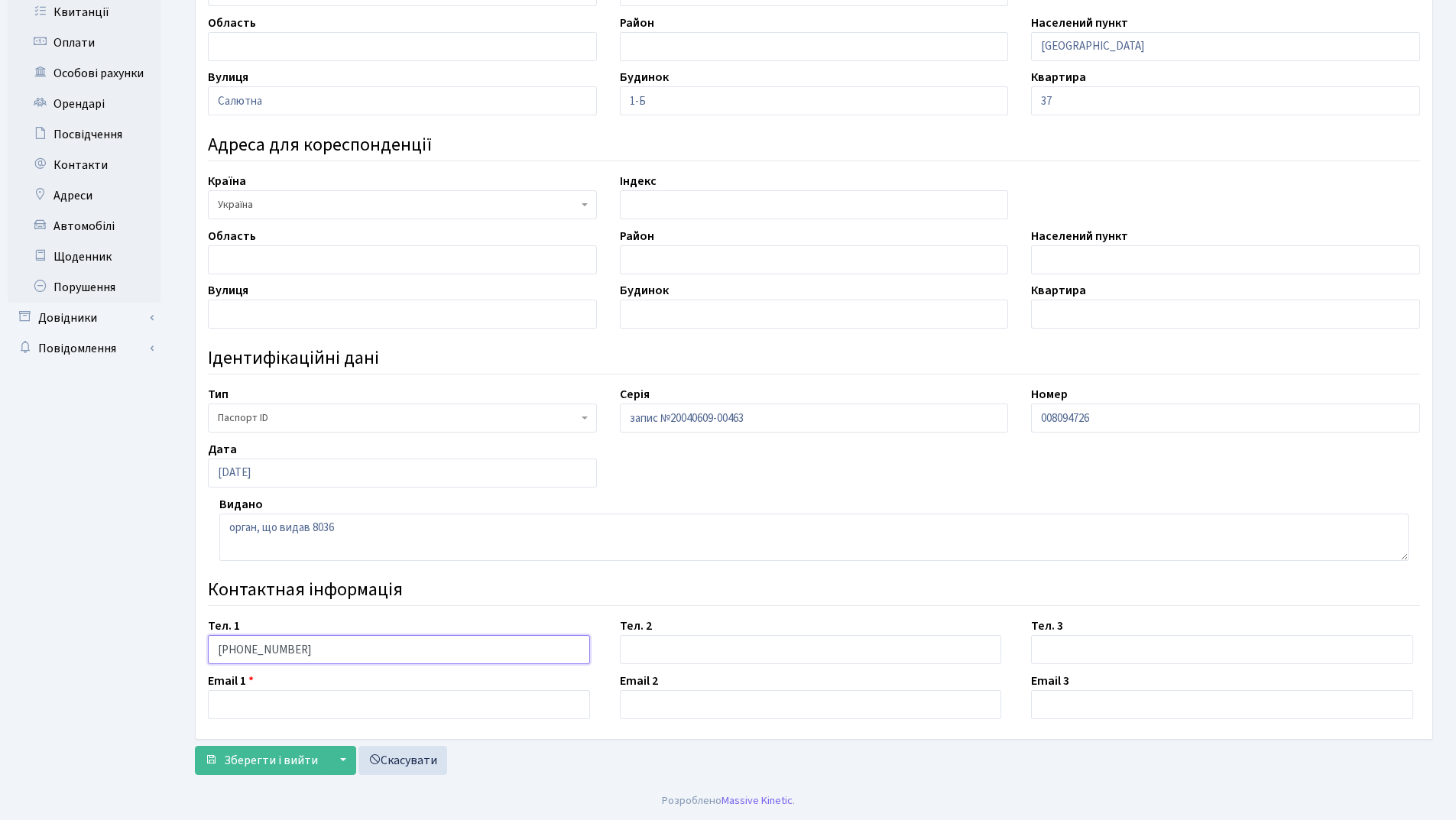
type input "066-733-72-59"
click at [233, 702] on input "text" at bounding box center [399, 704] width 382 height 29
type input "[EMAIL_ADDRESS][DOMAIN_NAME]"
click at [228, 758] on span "Зберегти і вийти" at bounding box center [270, 760] width 94 height 17
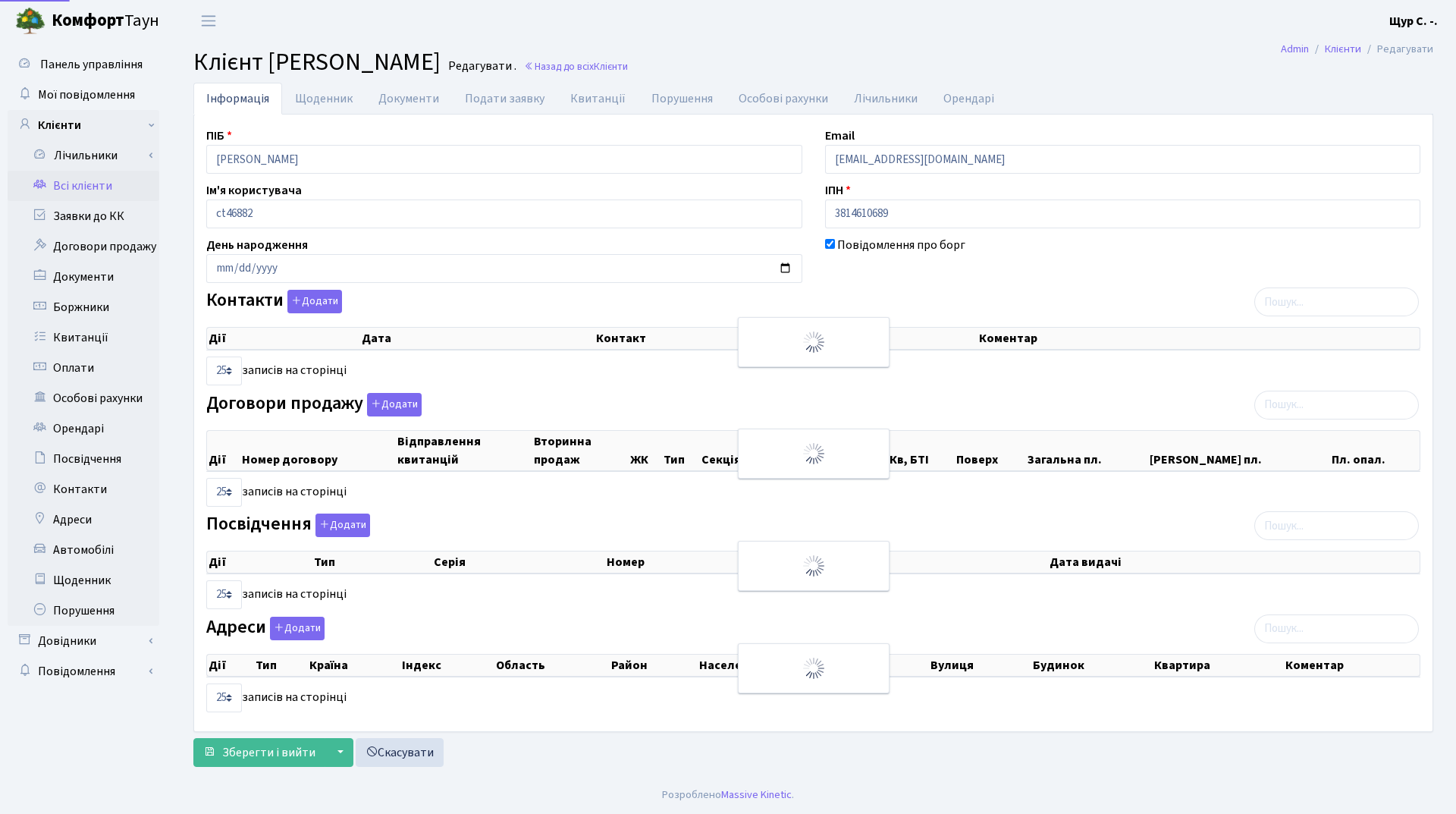
select select "25"
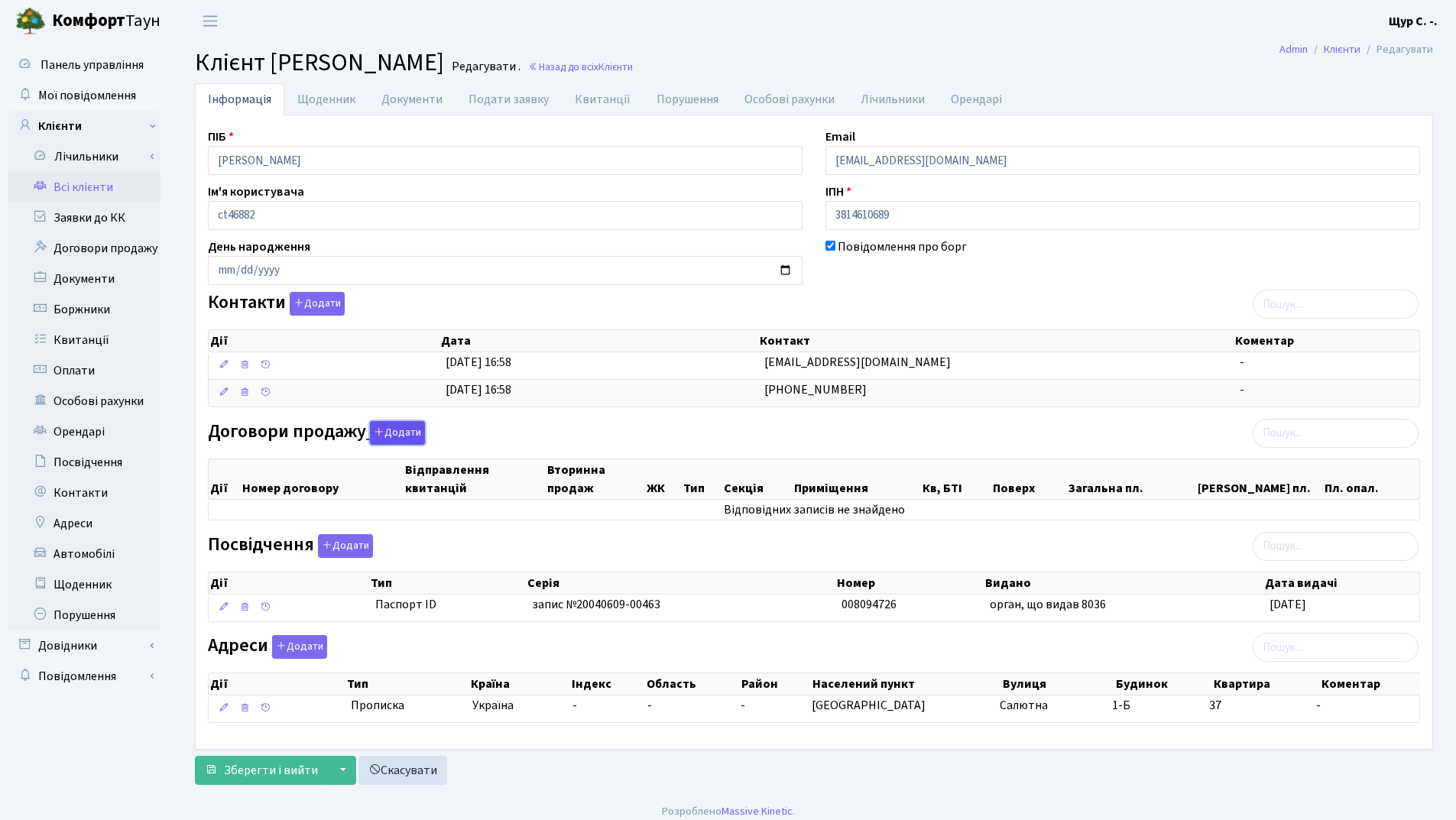
click at [389, 428] on button "Додати" at bounding box center [398, 432] width 55 height 23
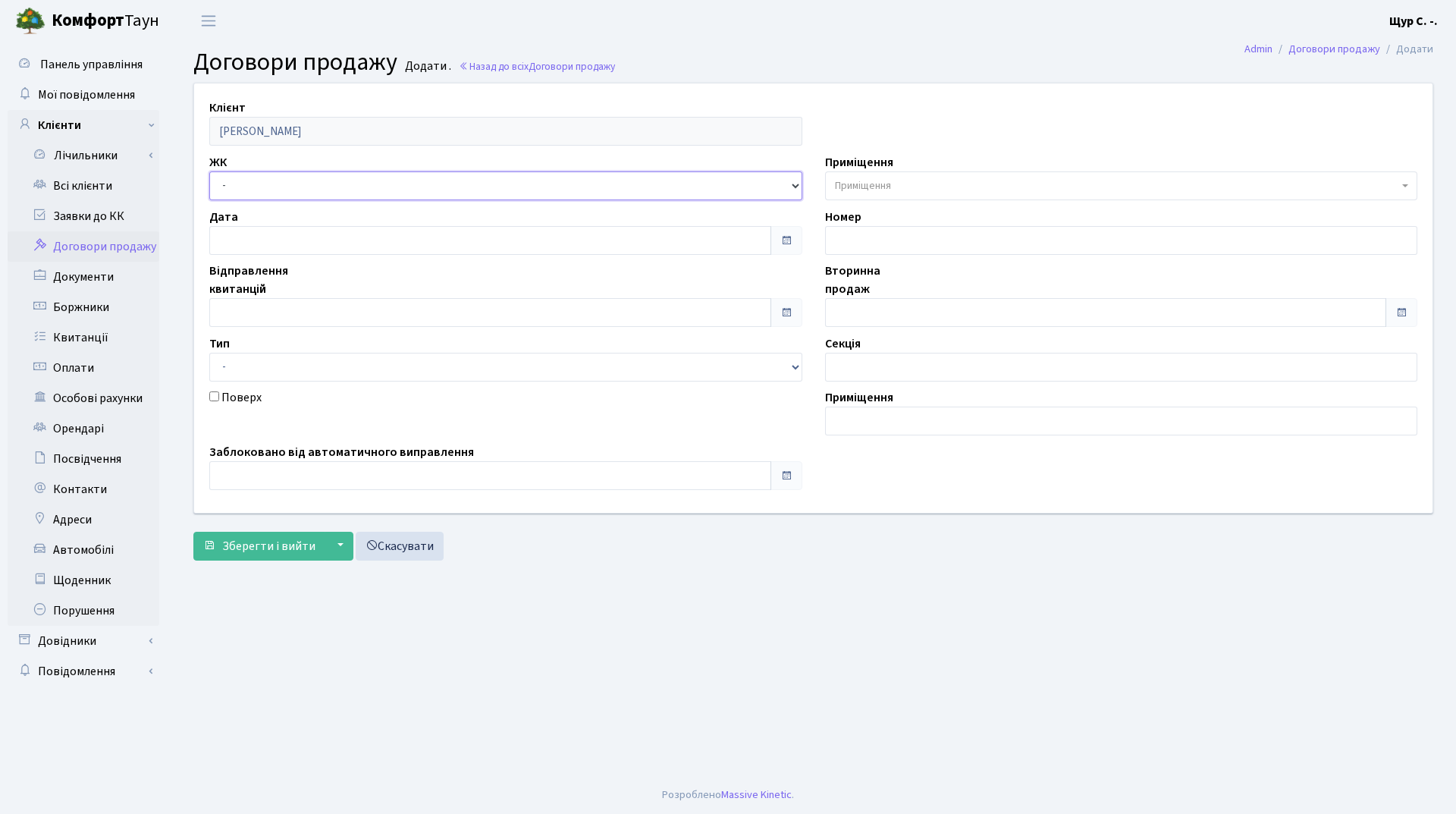
click at [368, 188] on select "- ДП1, вул. Некрасова, 10а ДП2, вул. Некрасова, 12а ДП3, вул. Некрасова, 10 ДП4…" at bounding box center [506, 186] width 593 height 29
select select "313"
click at [210, 172] on select "- ДП1, вул. Некрасова, 10а ДП2, вул. Некрасова, 12а ДП3, вул. Некрасова, 10 ДП4…" at bounding box center [506, 186] width 593 height 29
select select
click at [300, 317] on input "text" at bounding box center [490, 312] width 562 height 29
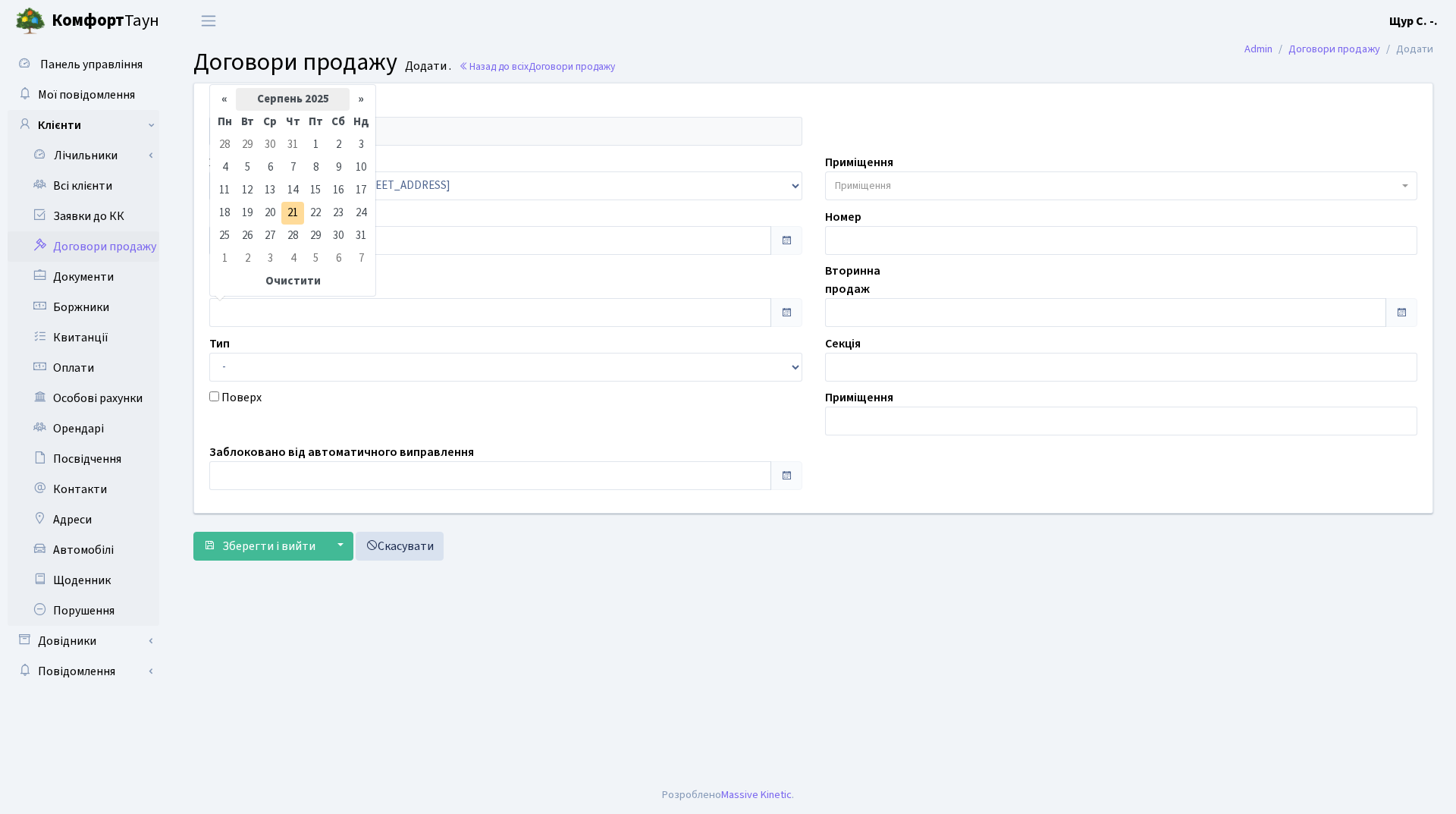
click at [288, 102] on th "Серпень 2025" at bounding box center [293, 100] width 114 height 23
click at [273, 156] on span "Лют" at bounding box center [272, 159] width 35 height 41
click at [334, 163] on td "8" at bounding box center [338, 168] width 23 height 23
type input "08.02.2025"
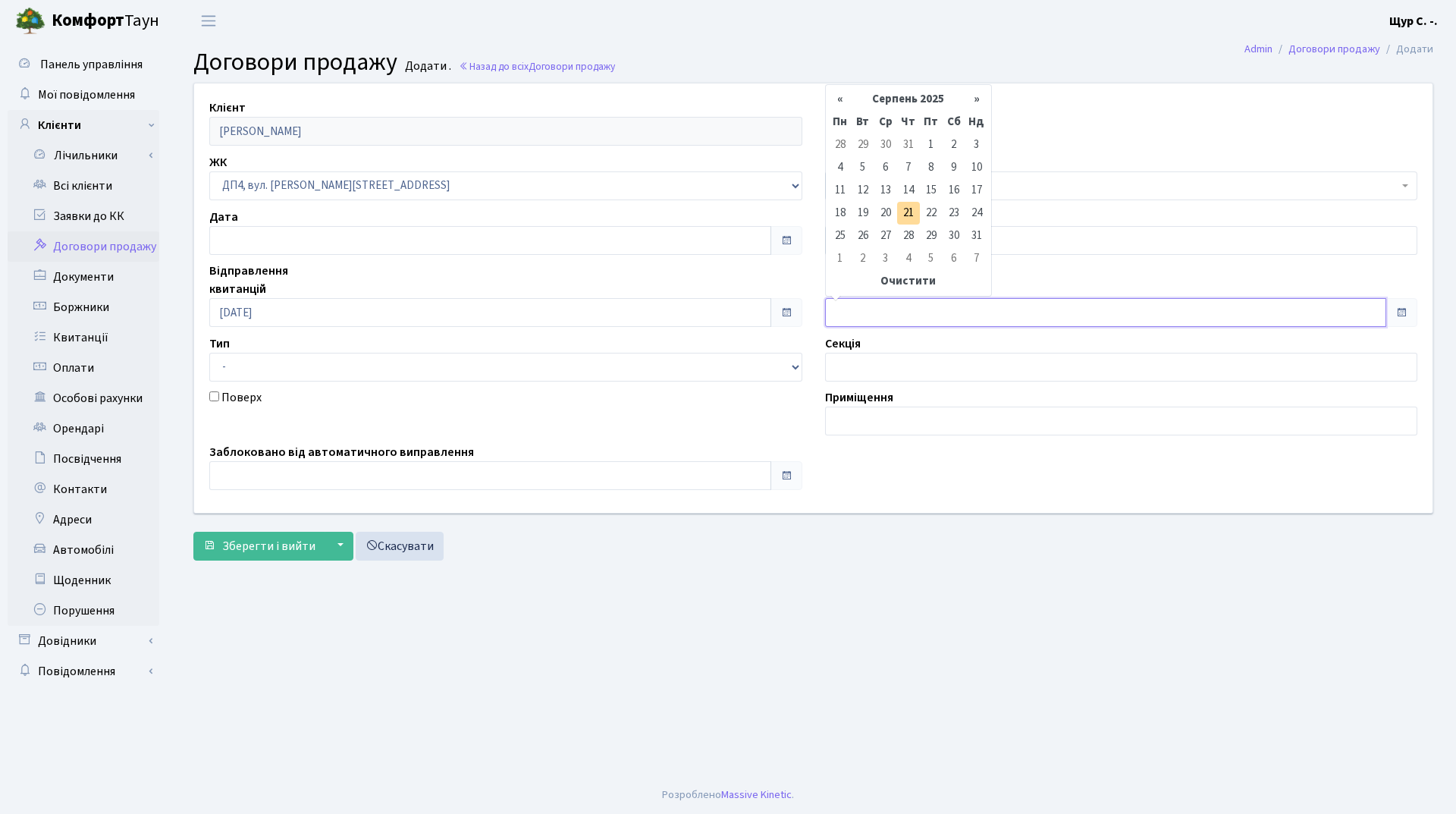
click at [877, 319] on input "text" at bounding box center [1106, 312] width 562 height 29
click at [905, 102] on th "Серпень 2025" at bounding box center [909, 100] width 114 height 23
click at [887, 160] on span "Лют" at bounding box center [886, 159] width 35 height 41
click at [958, 168] on td "8" at bounding box center [954, 168] width 23 height 23
type input "08.02.2025"
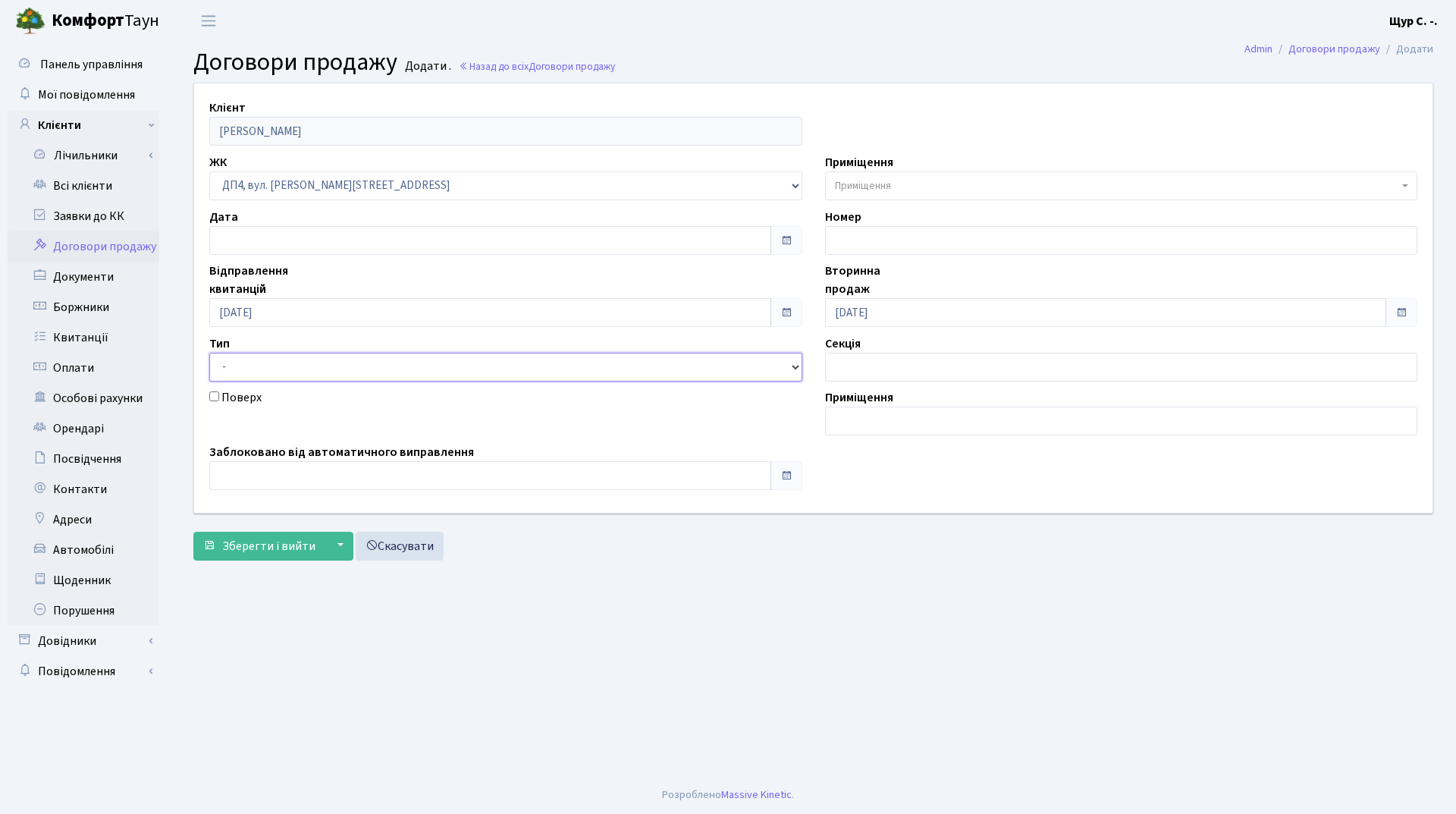
click at [527, 372] on select "- Квартира Комерція Нежитлове Паркінг" at bounding box center [506, 367] width 593 height 29
select select "269"
click at [210, 353] on select "- Квартира Комерція Нежитлове Паркінг" at bounding box center [506, 367] width 593 height 29
click at [865, 182] on span "Приміщення" at bounding box center [863, 186] width 56 height 15
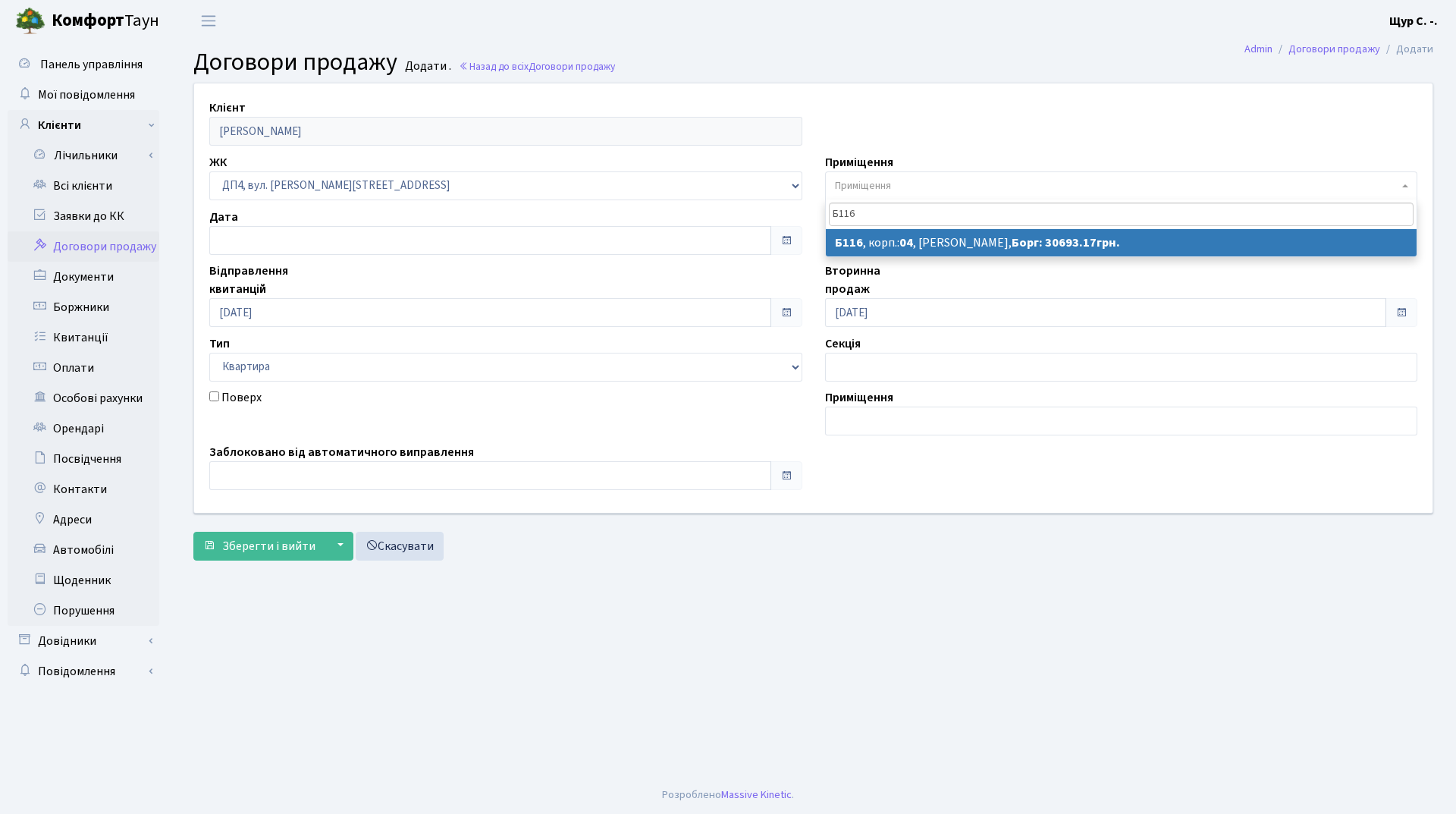
type input "Б116"
select select "33838"
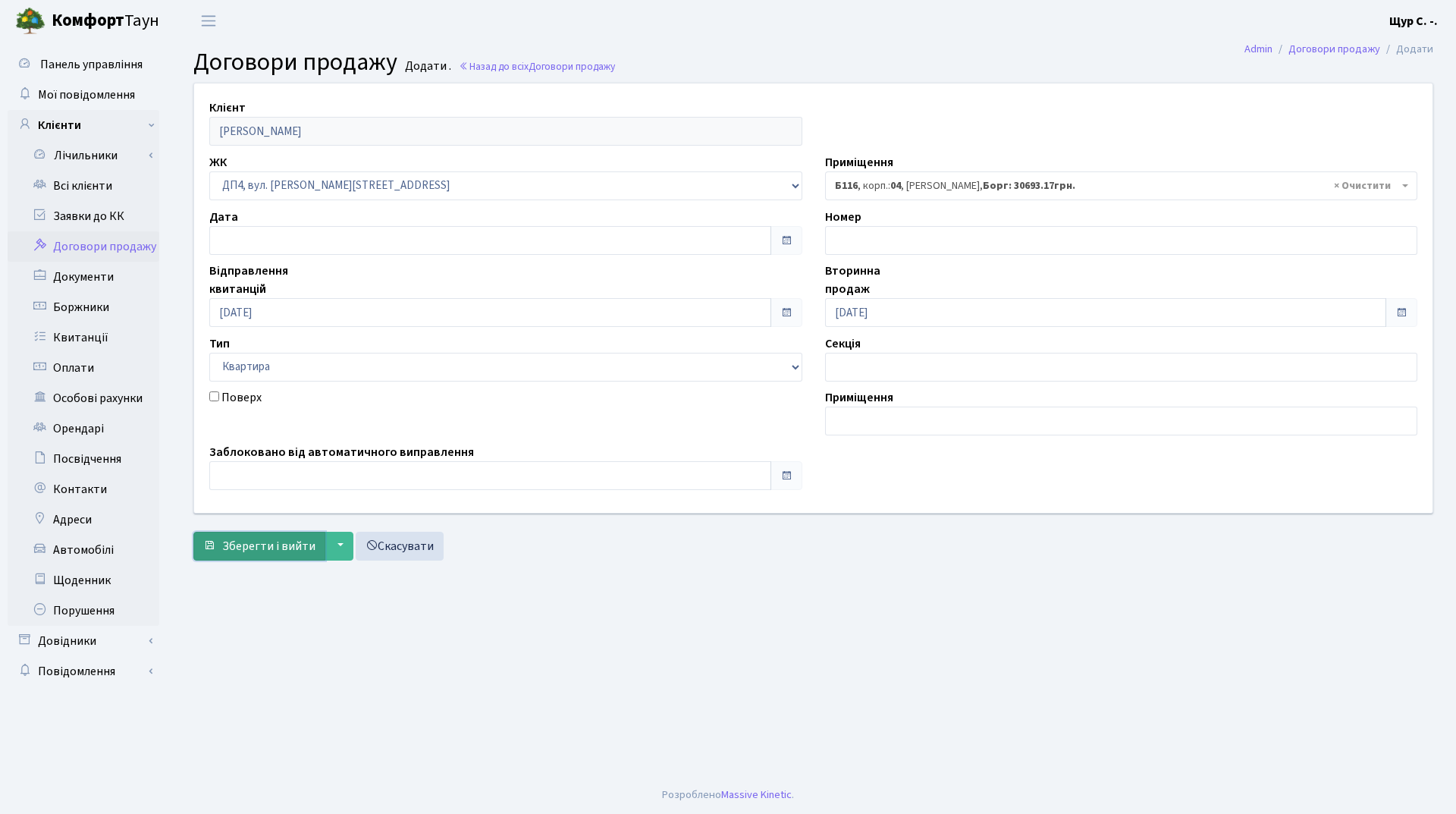
click at [267, 549] on span "Зберегти і вийти" at bounding box center [268, 546] width 93 height 17
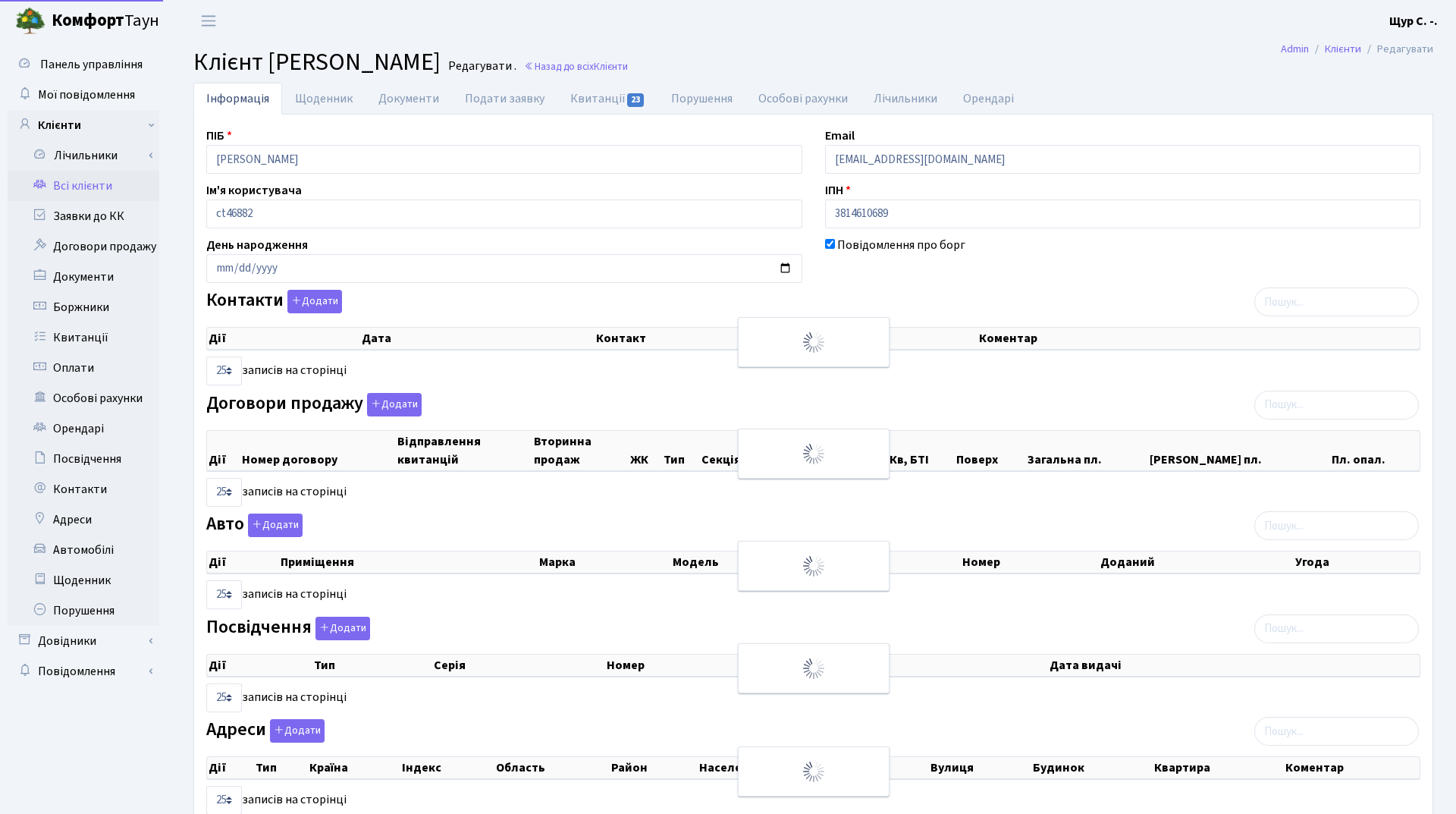
select select "25"
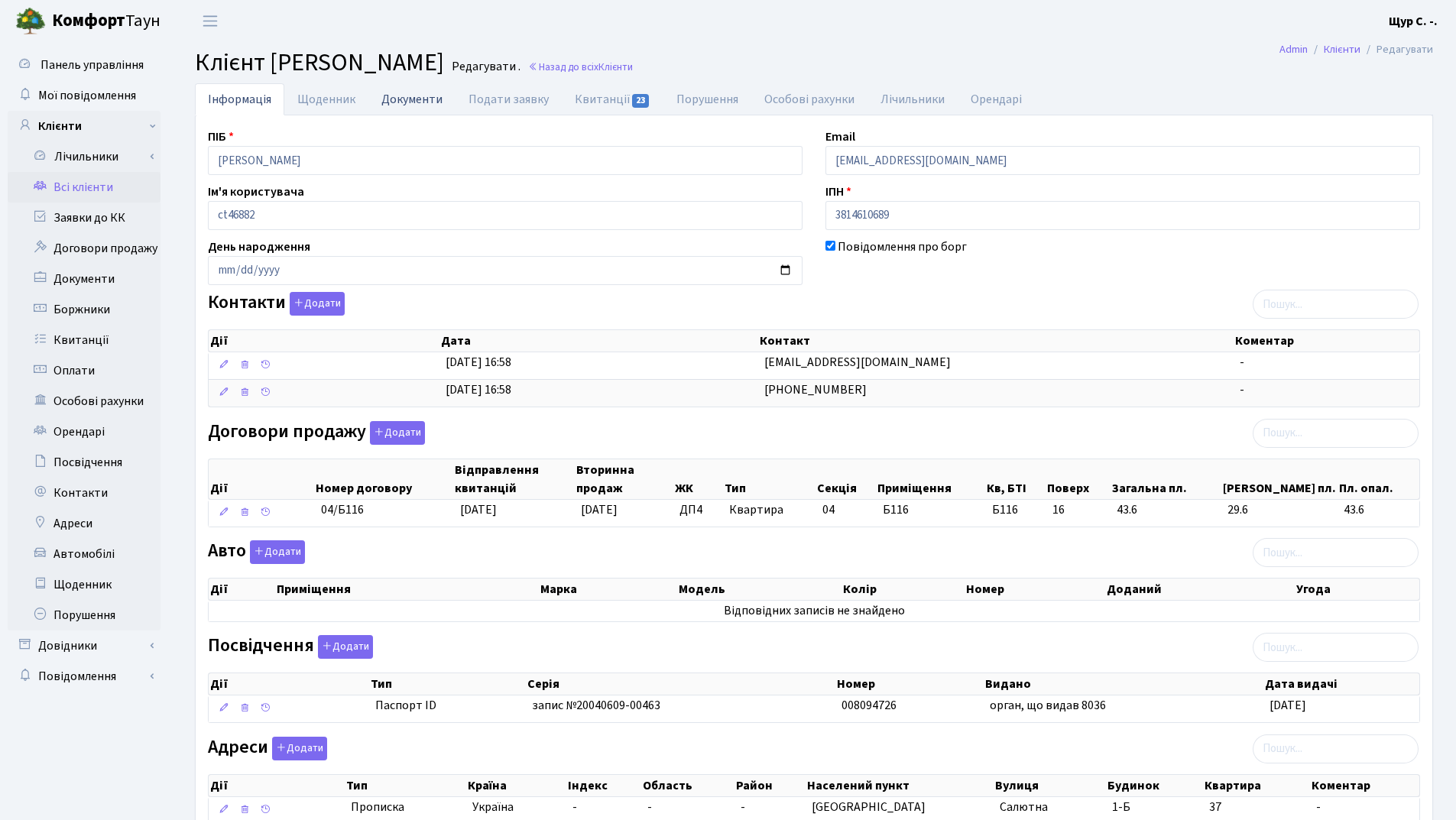
click at [404, 101] on link "Документи" at bounding box center [412, 99] width 87 height 32
select select "25"
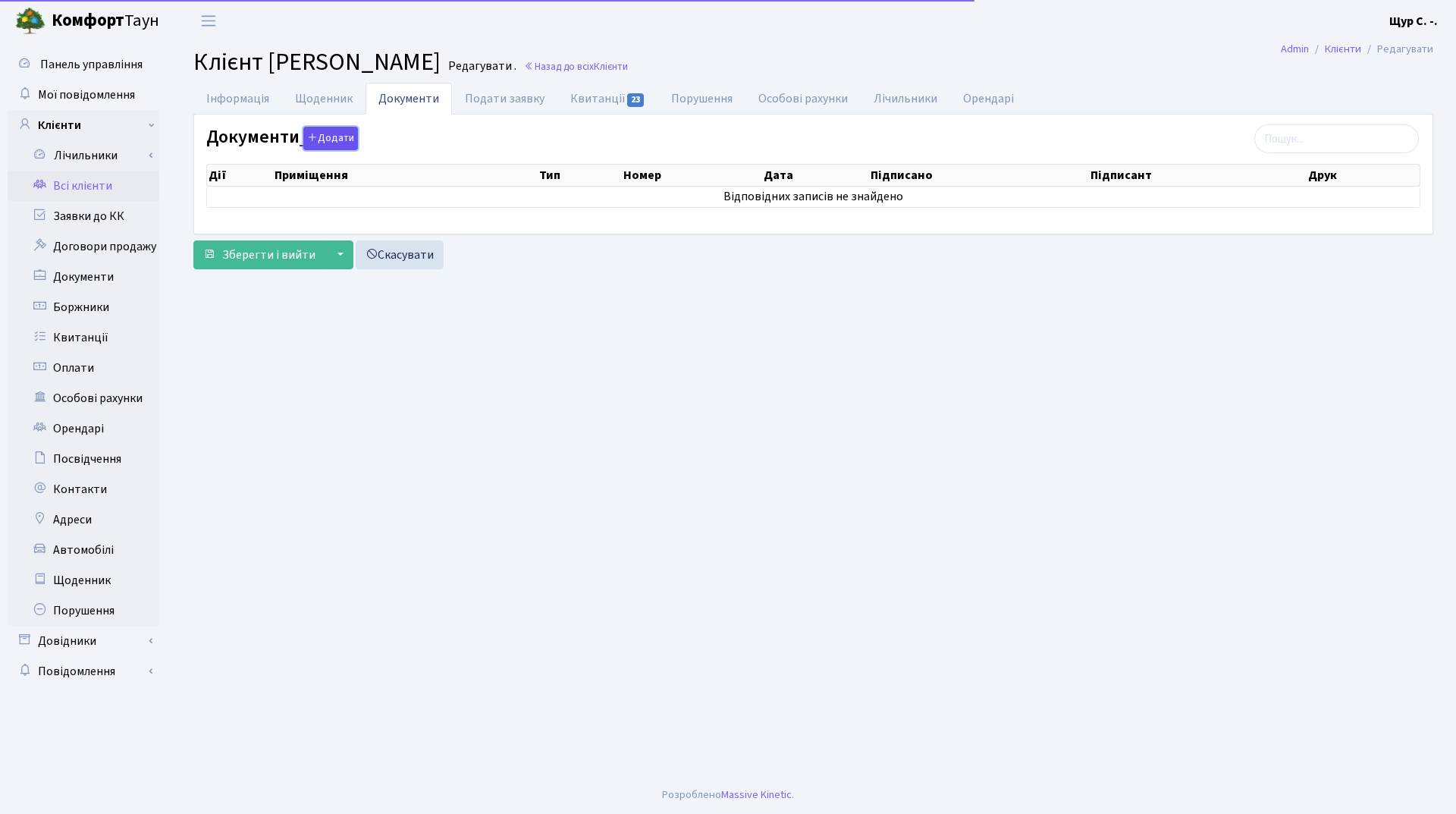
click at [314, 138] on icon "button" at bounding box center [312, 137] width 11 height 11
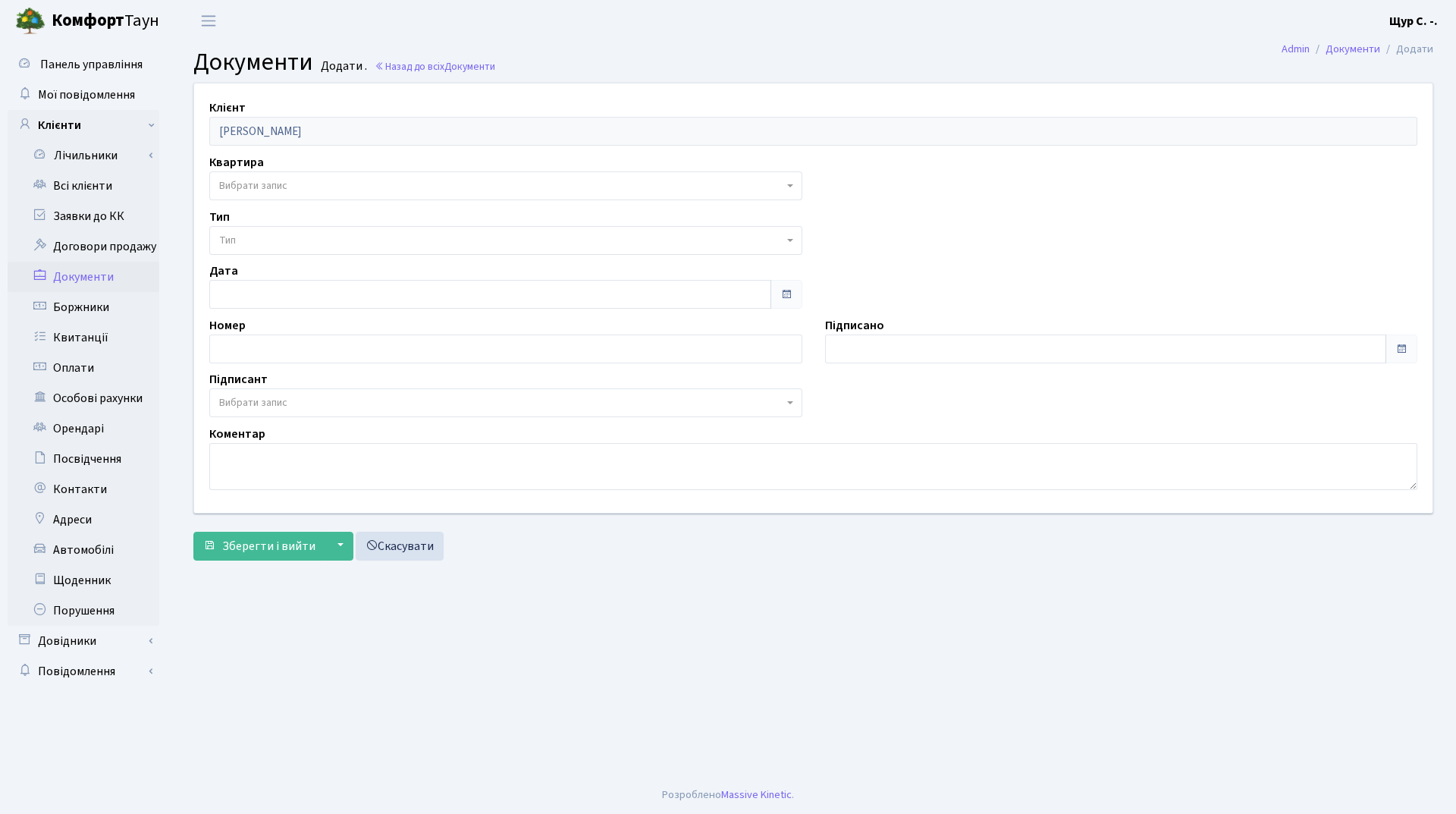
click at [295, 187] on span "Вибрати запис" at bounding box center [502, 186] width 565 height 15
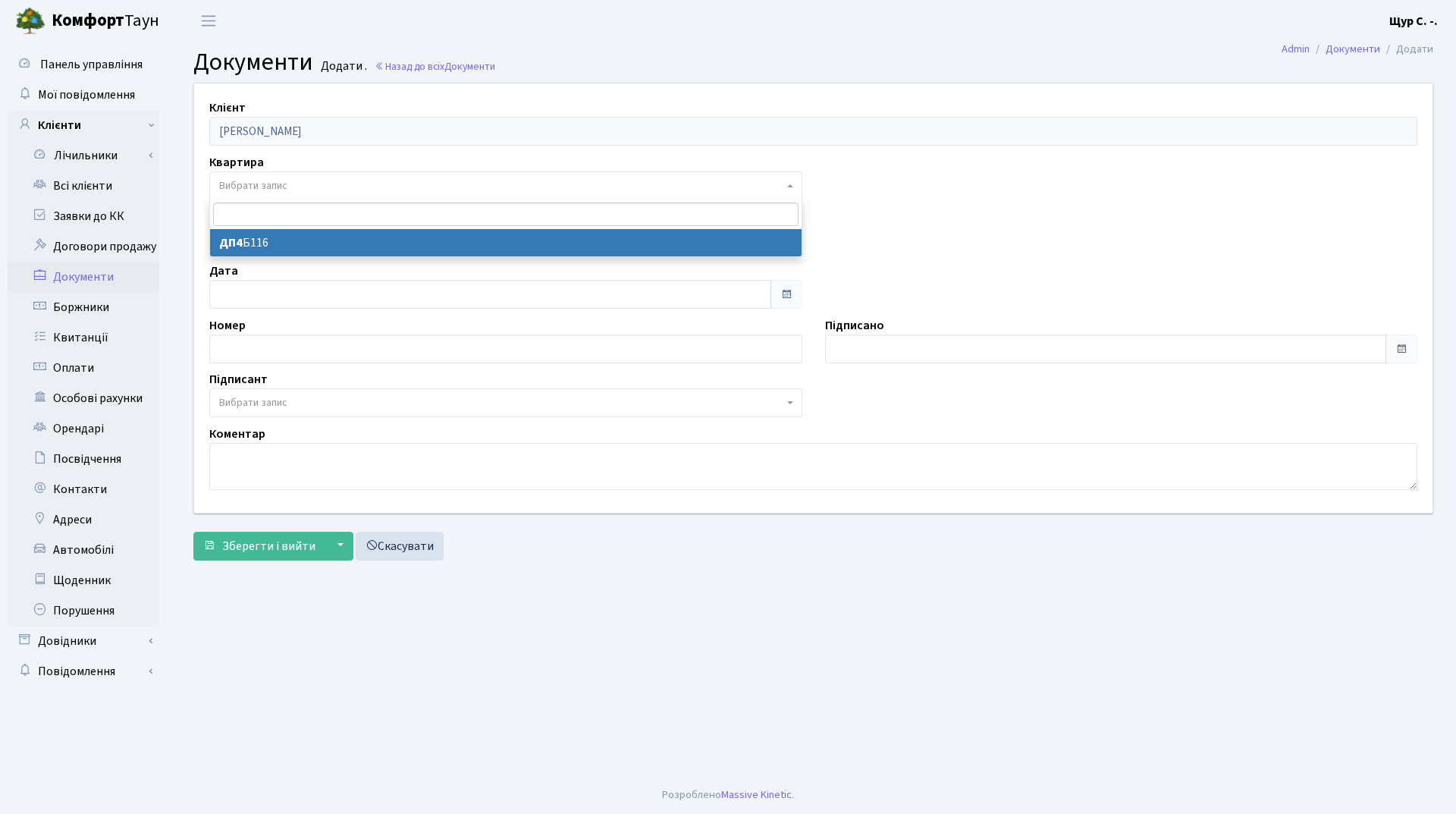
select select "178220"
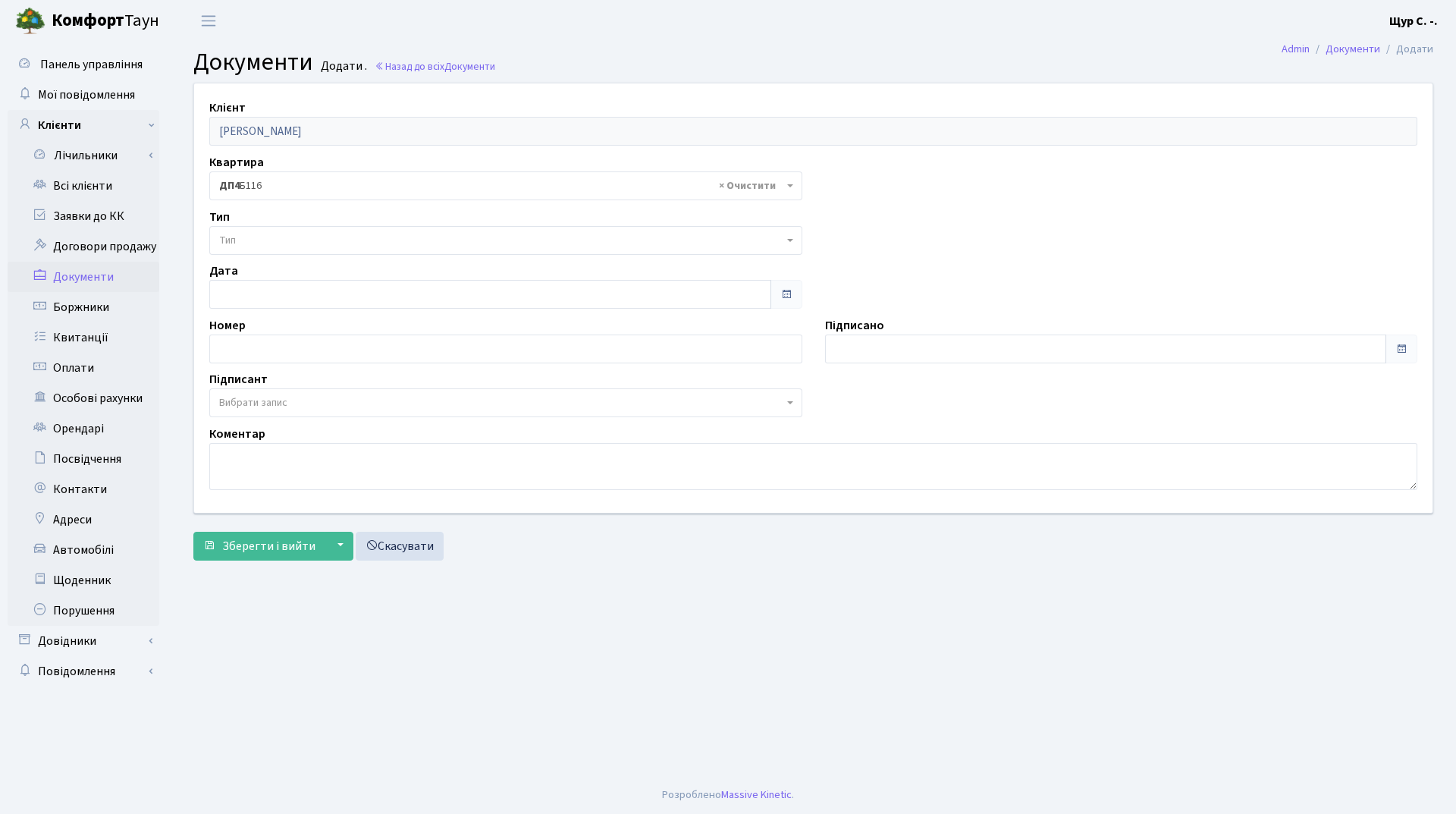
click at [292, 244] on span "Тип" at bounding box center [502, 240] width 565 height 15
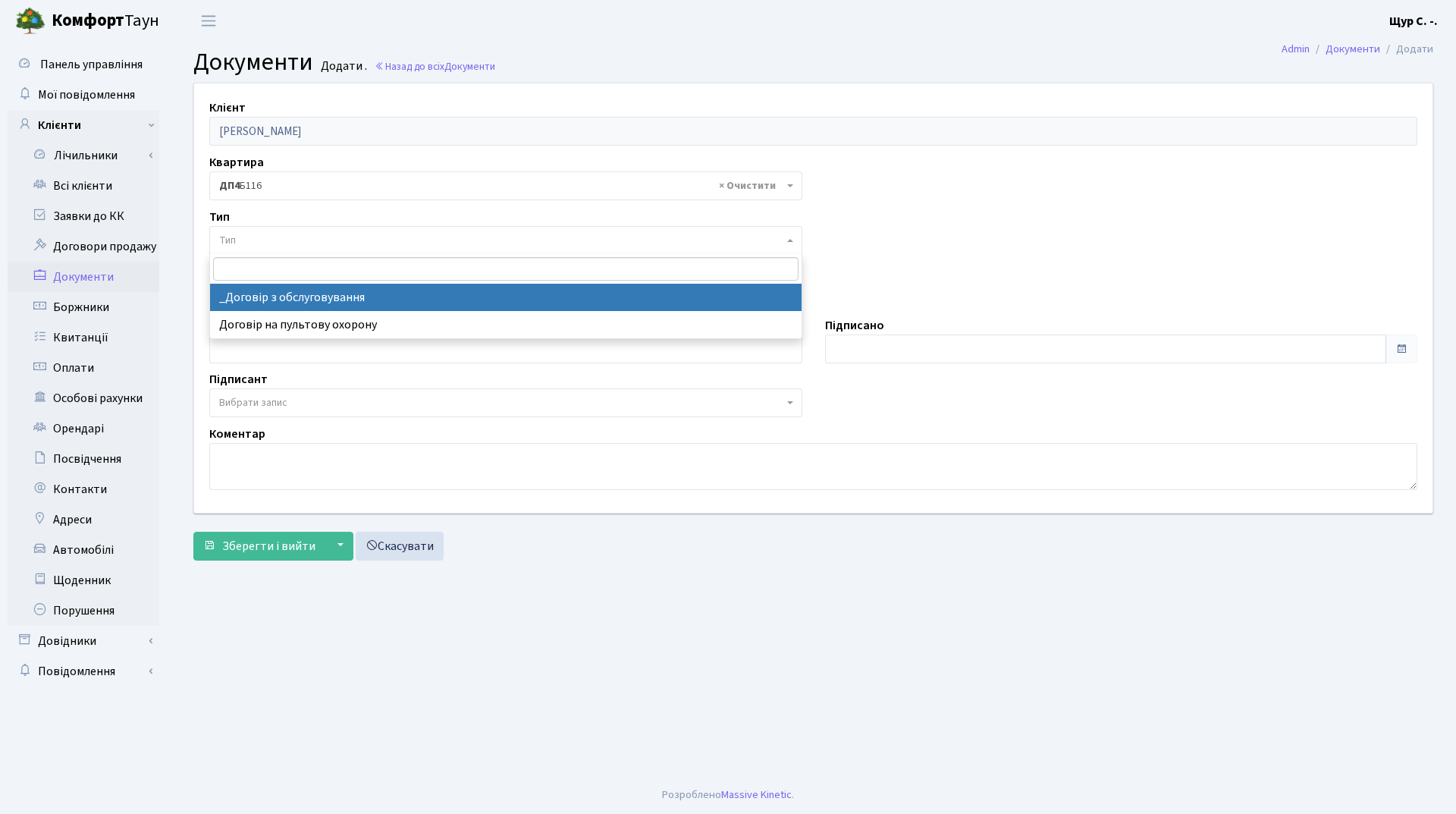
select select "289"
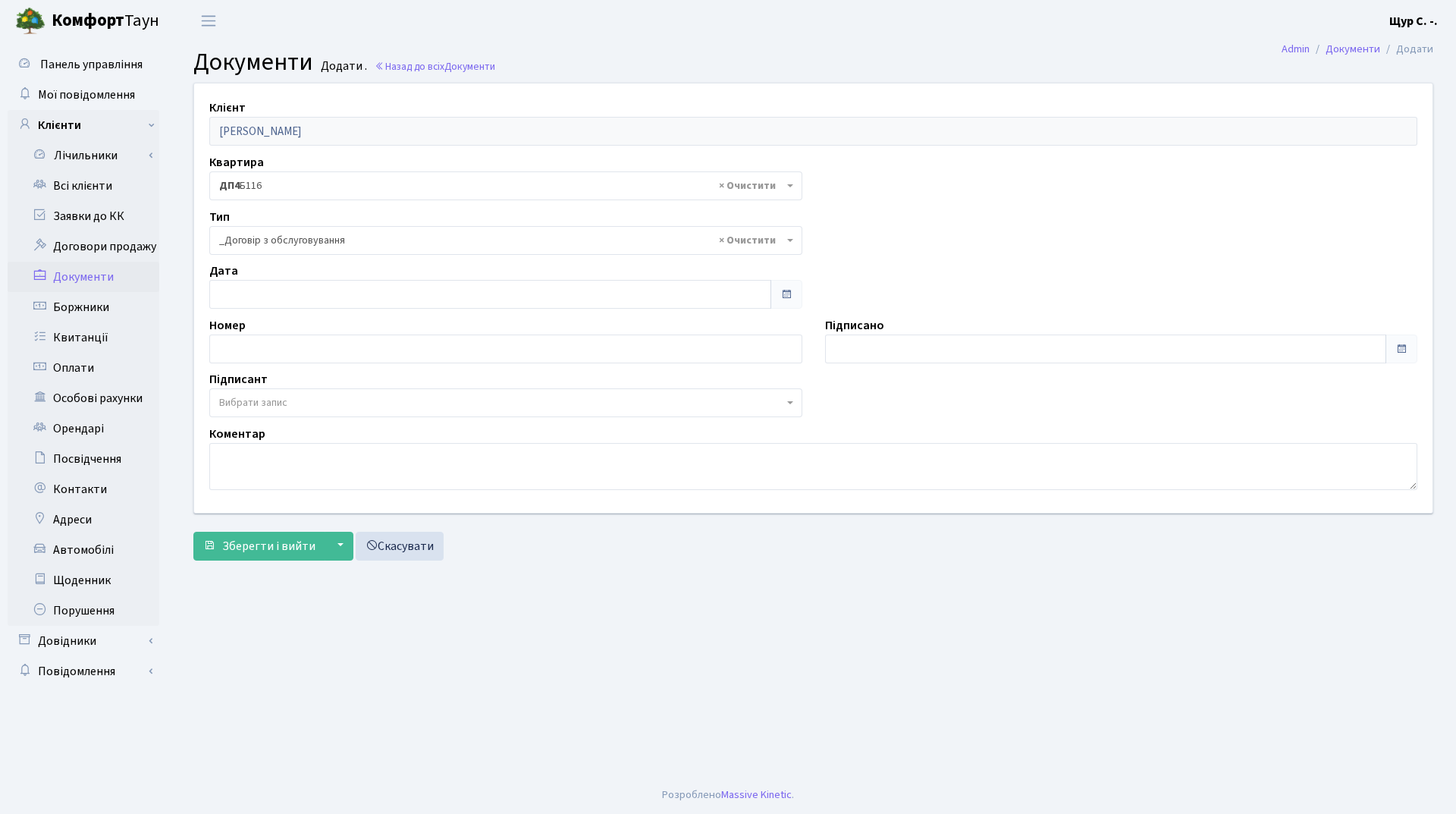
click at [299, 399] on span "Вибрати запис" at bounding box center [502, 403] width 565 height 15
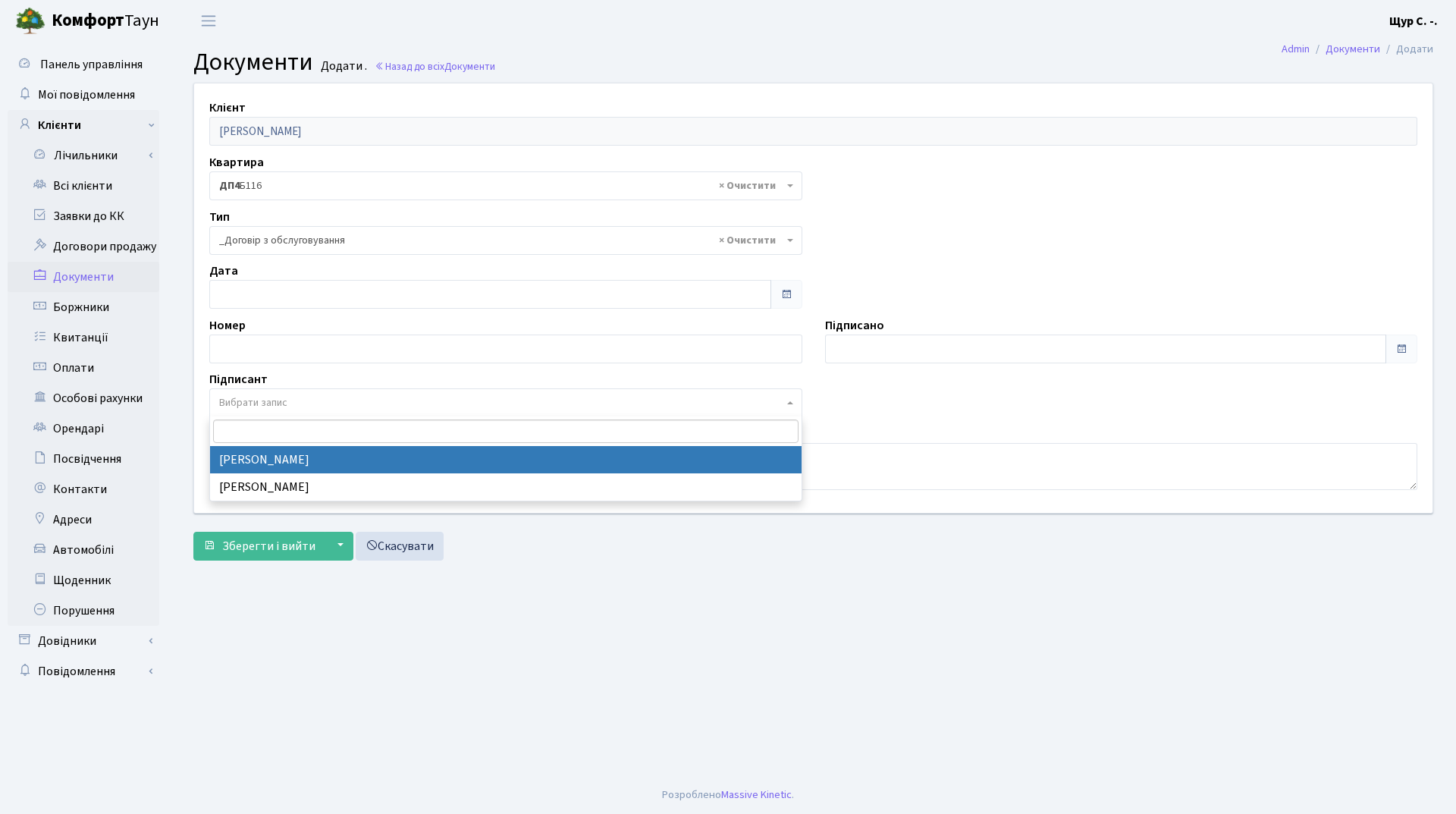
select select "74"
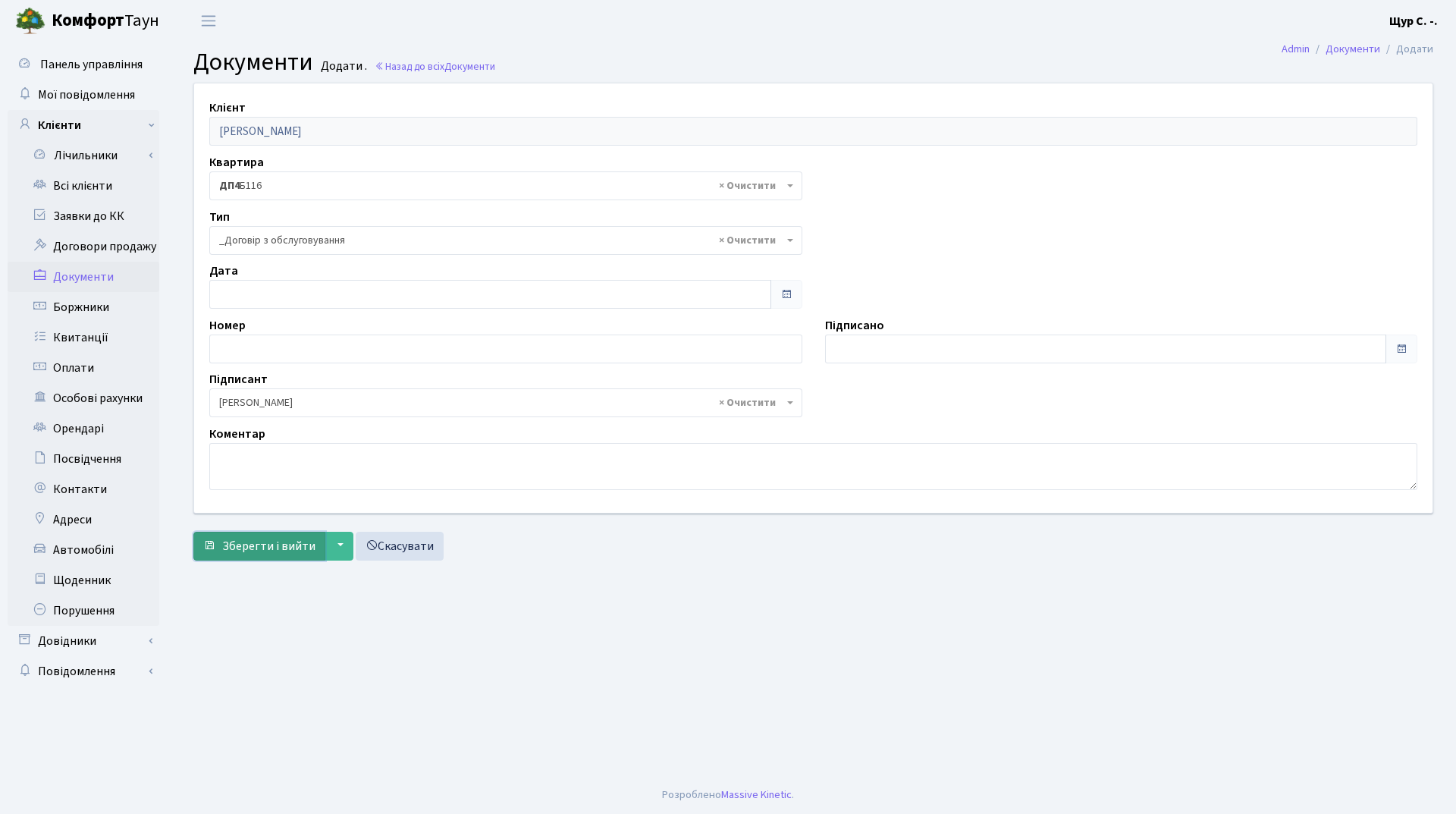
click at [243, 541] on span "Зберегти і вийти" at bounding box center [268, 546] width 93 height 17
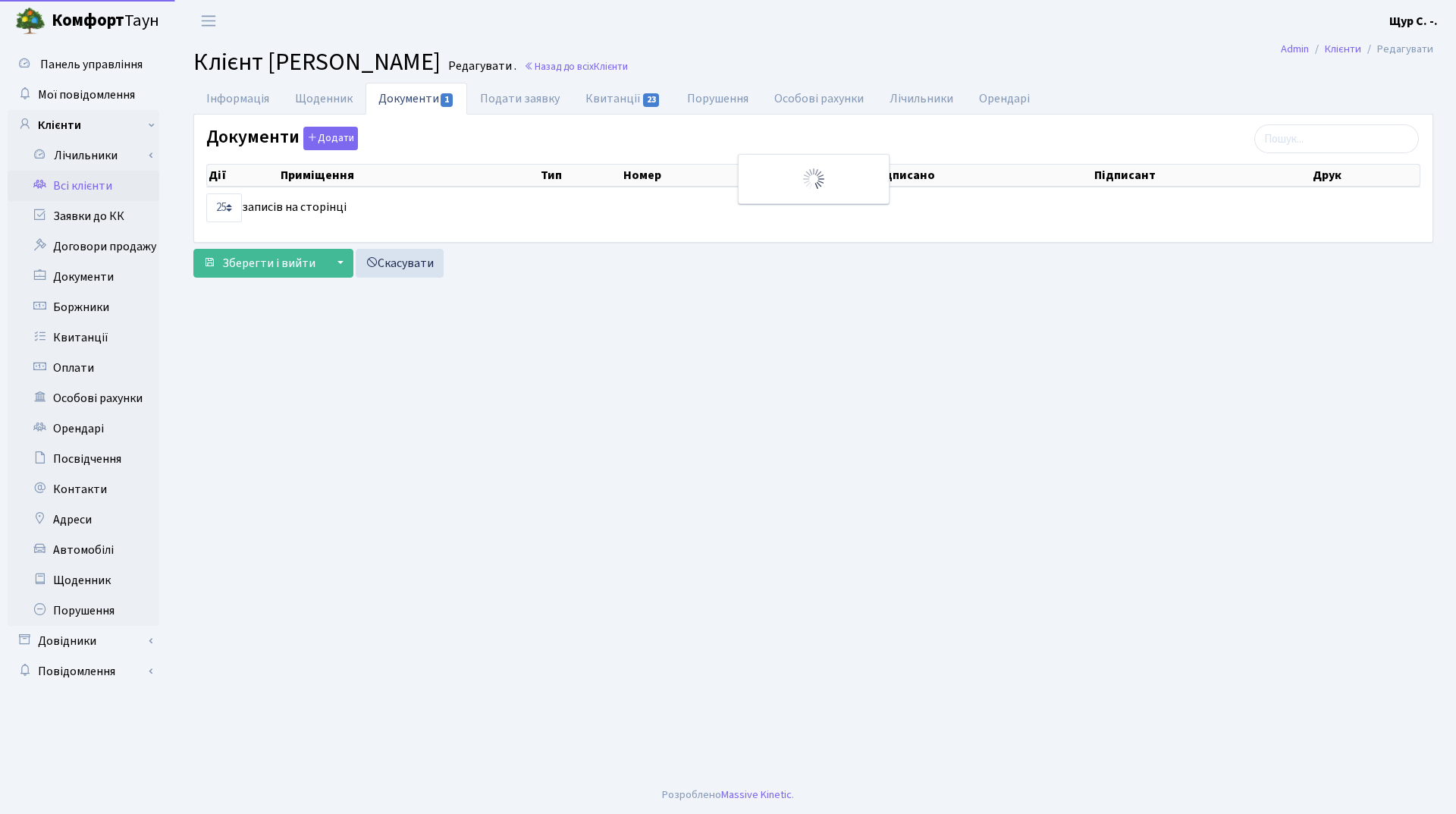
select select "25"
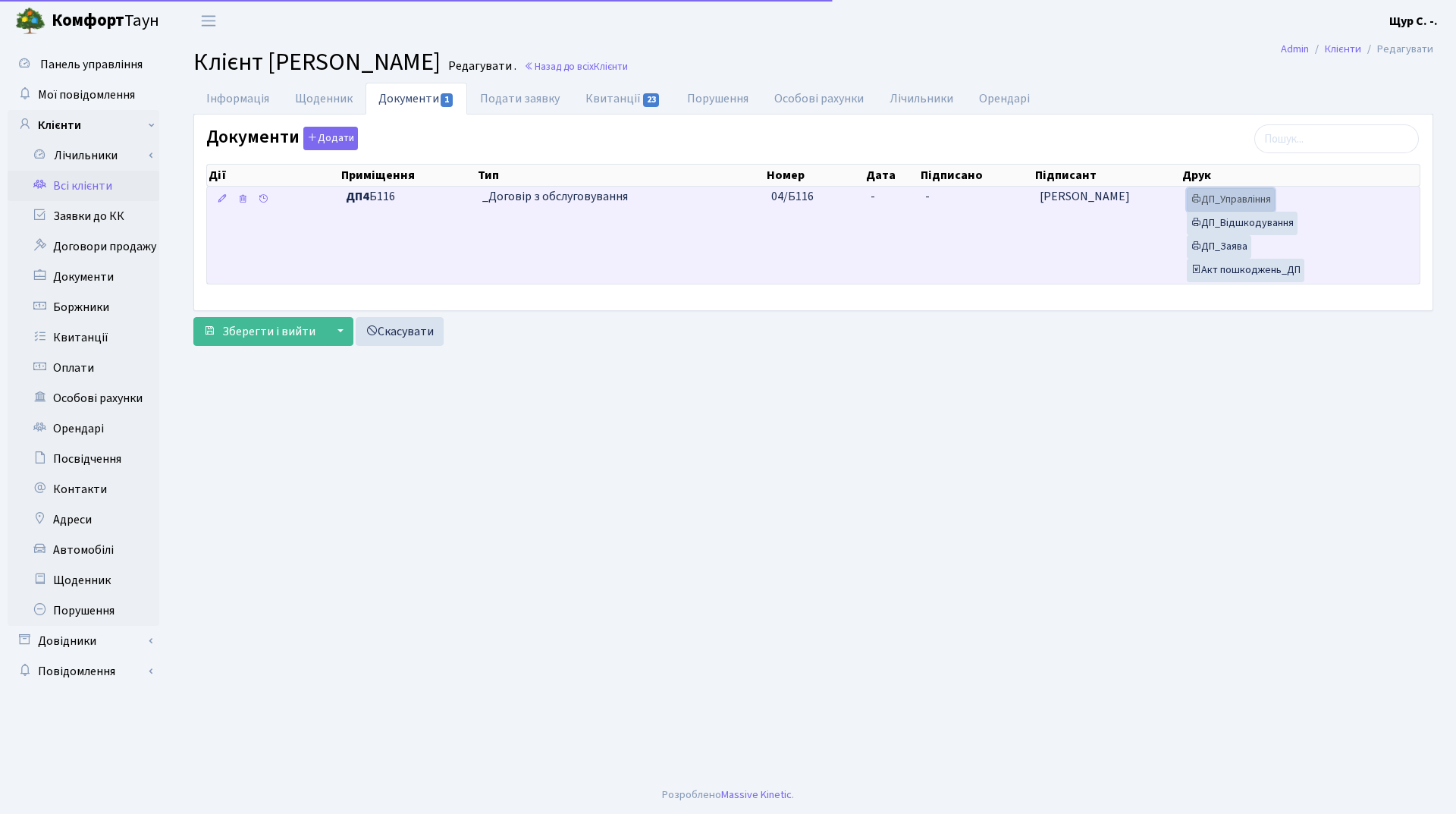
click at [1222, 196] on link "ДП_Управління" at bounding box center [1231, 200] width 88 height 23
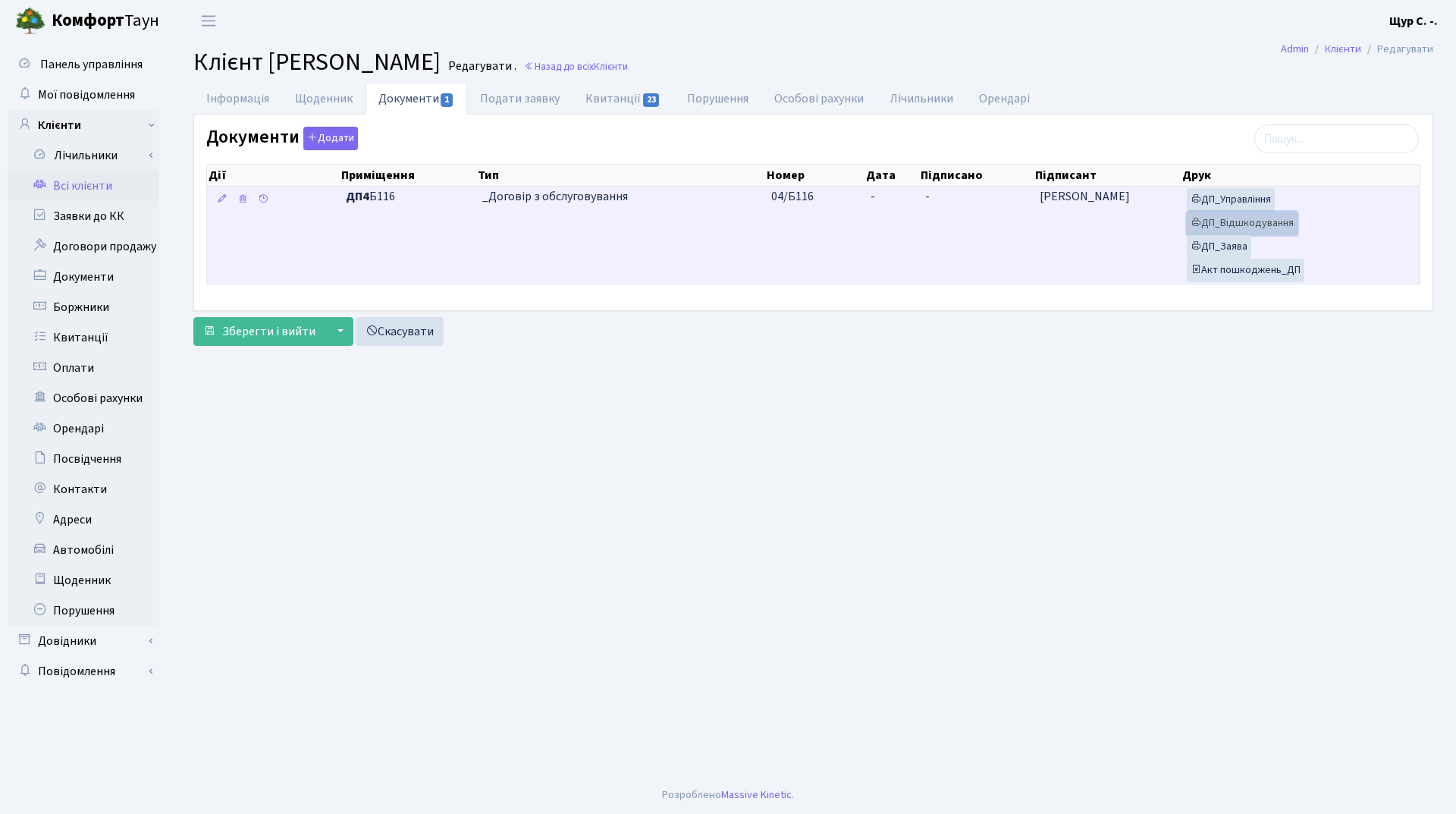
click at [1238, 228] on link "ДП_Відшкодування" at bounding box center [1242, 223] width 111 height 23
click at [1214, 241] on link "ДП_Заява" at bounding box center [1219, 247] width 64 height 23
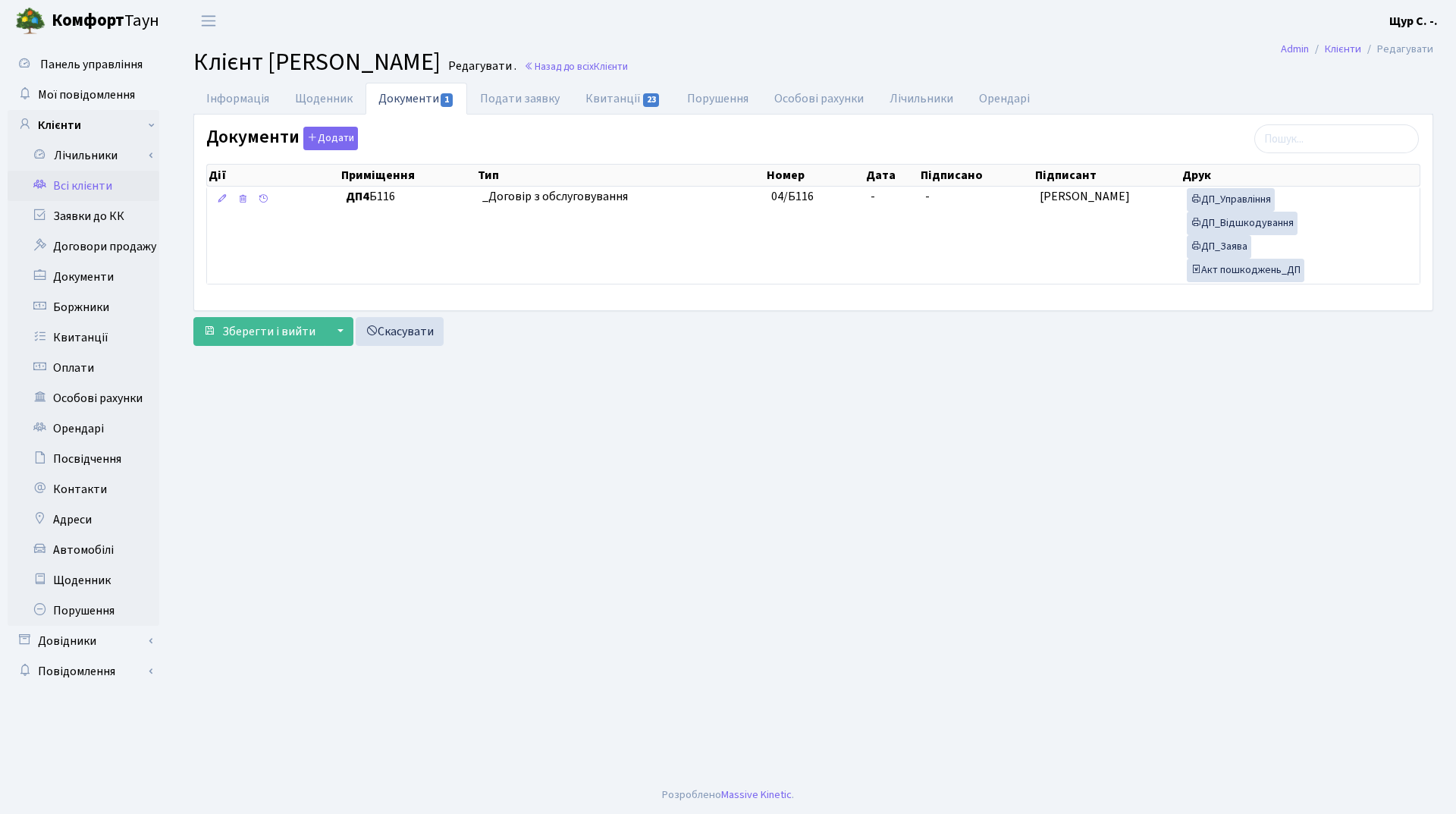
click at [96, 188] on link "Всі клієнти" at bounding box center [83, 186] width 152 height 31
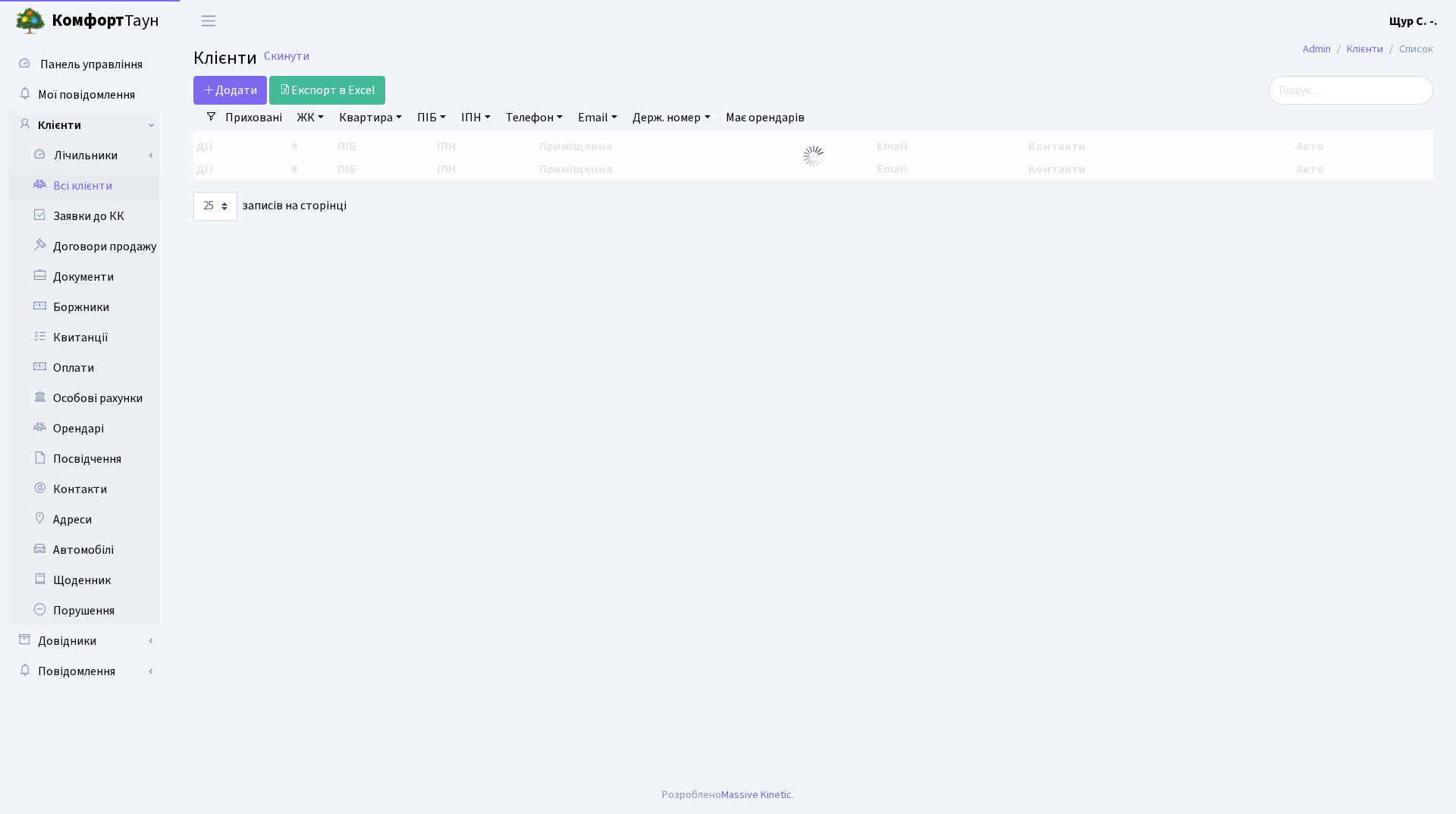
select select "25"
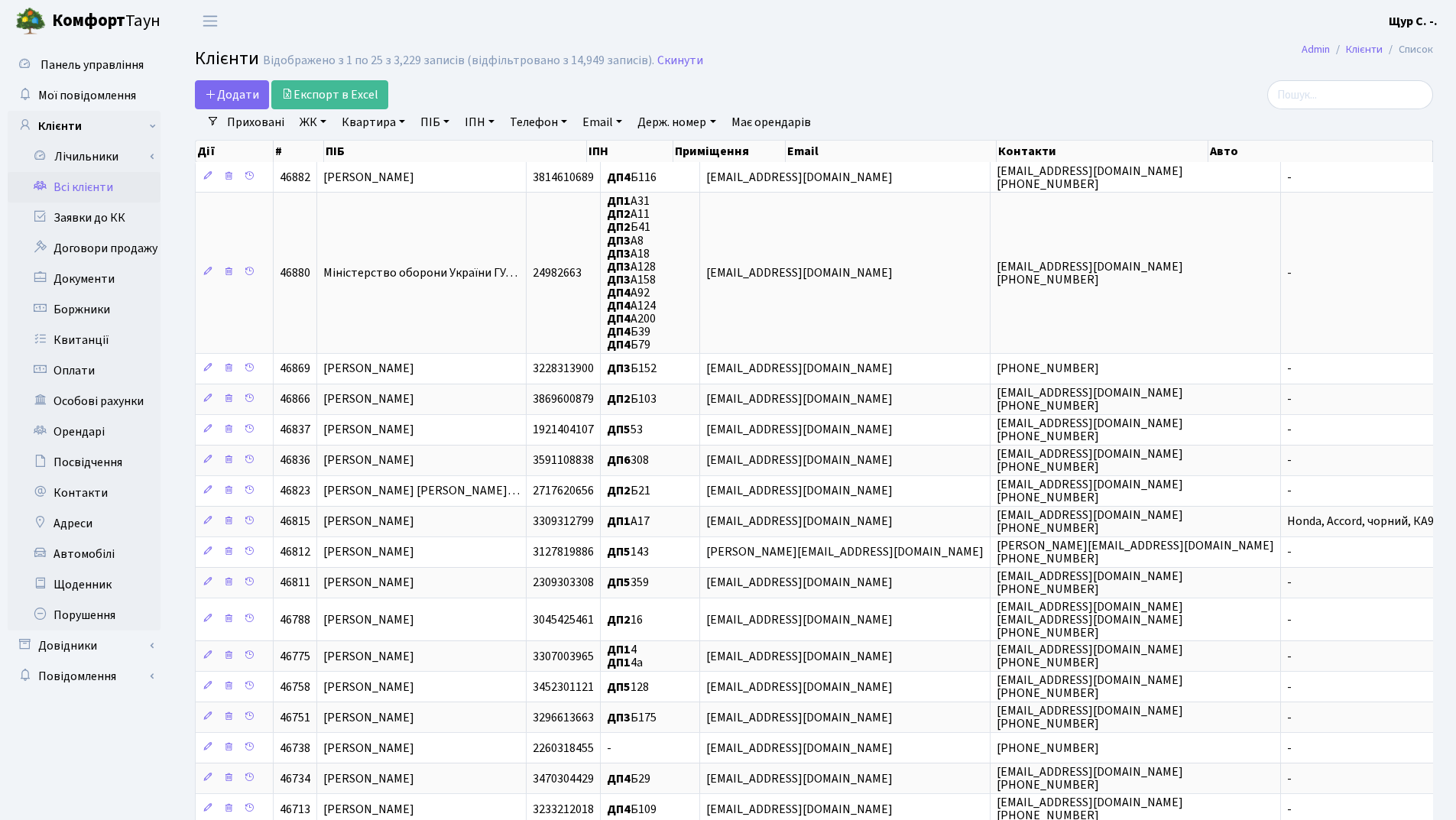
click at [373, 126] on link "Квартира" at bounding box center [373, 121] width 76 height 26
type input "б116"
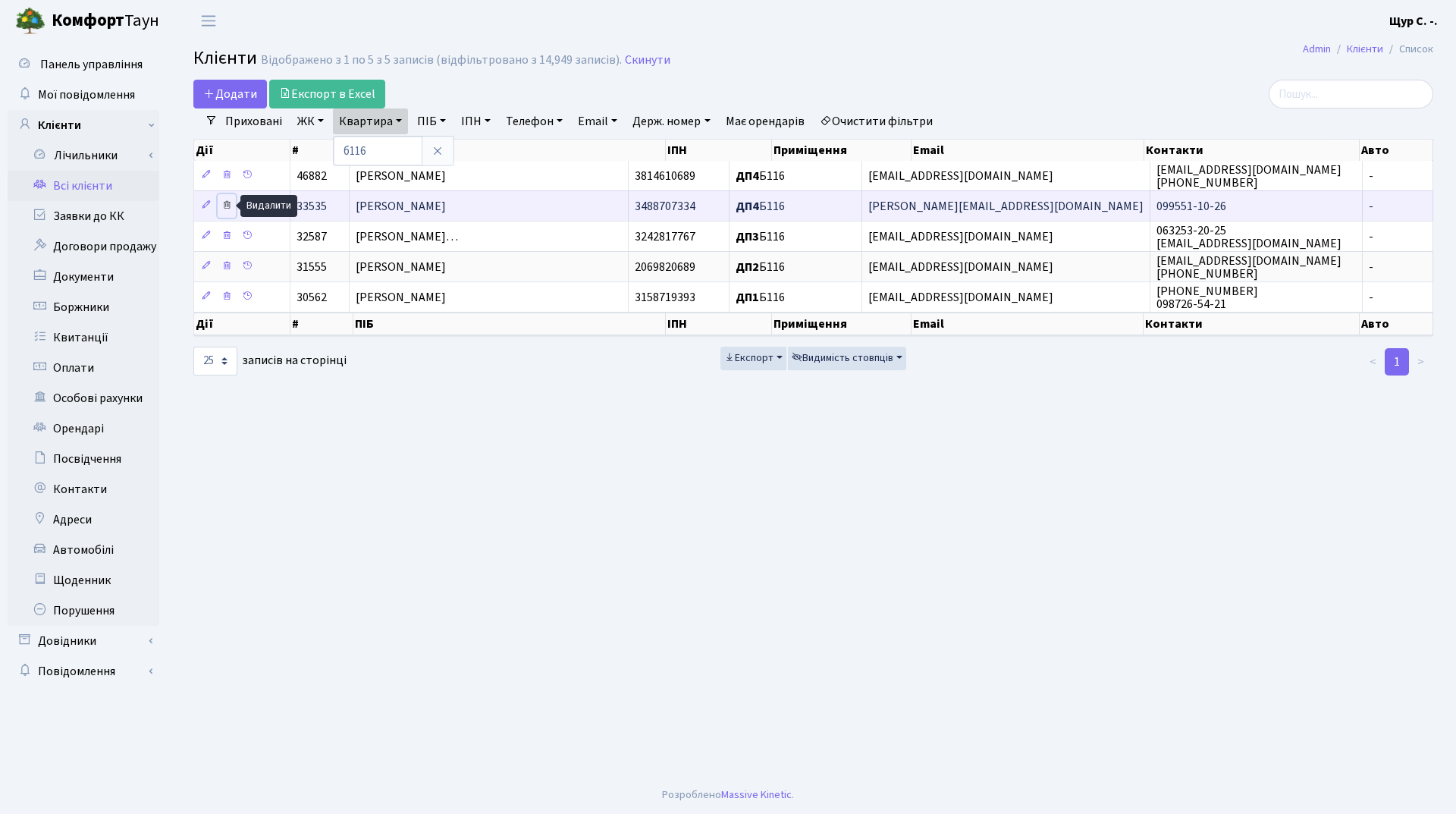
click at [224, 201] on icon at bounding box center [226, 205] width 11 height 11
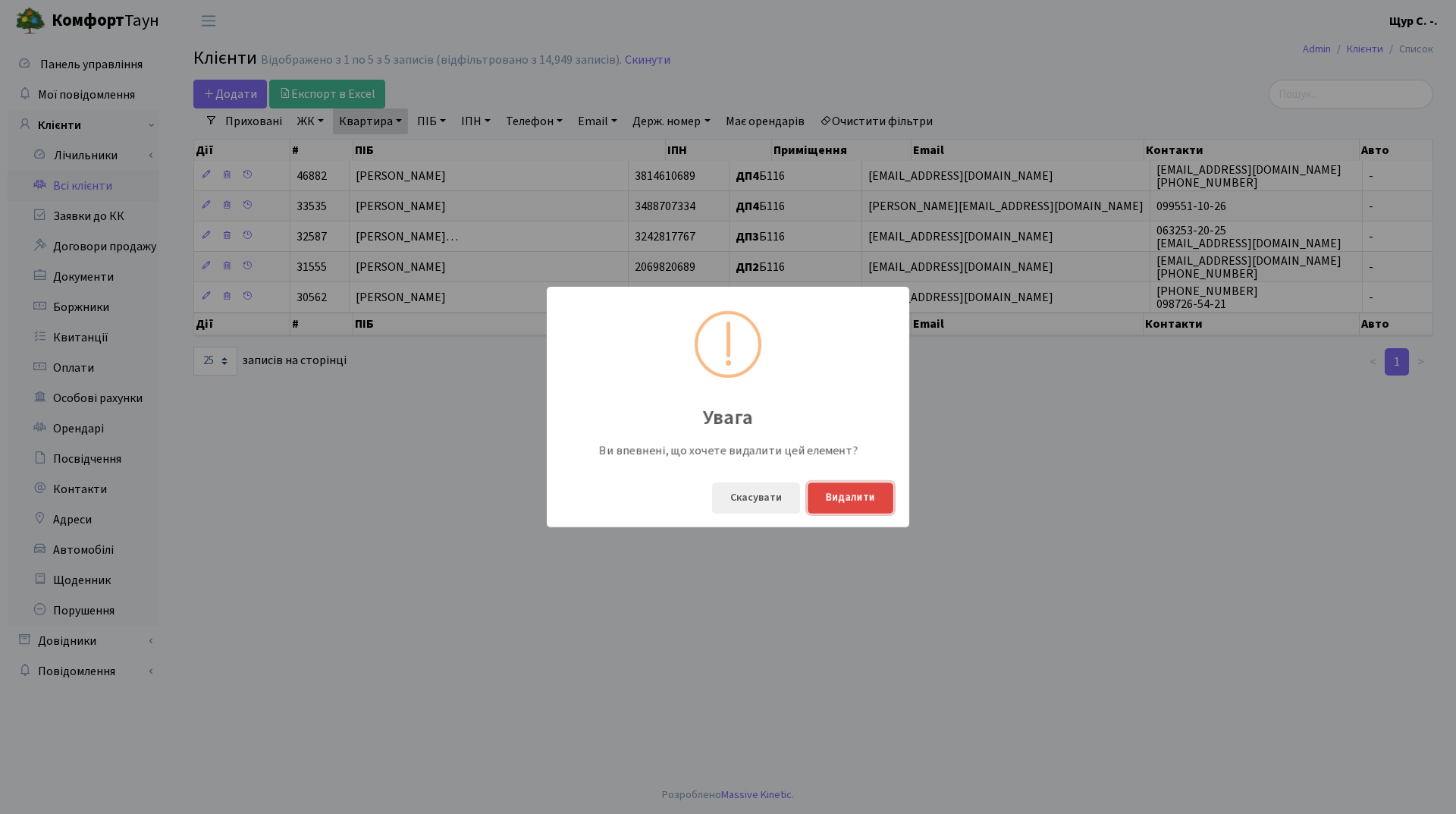
click at [834, 494] on button "Видалити" at bounding box center [851, 498] width 86 height 31
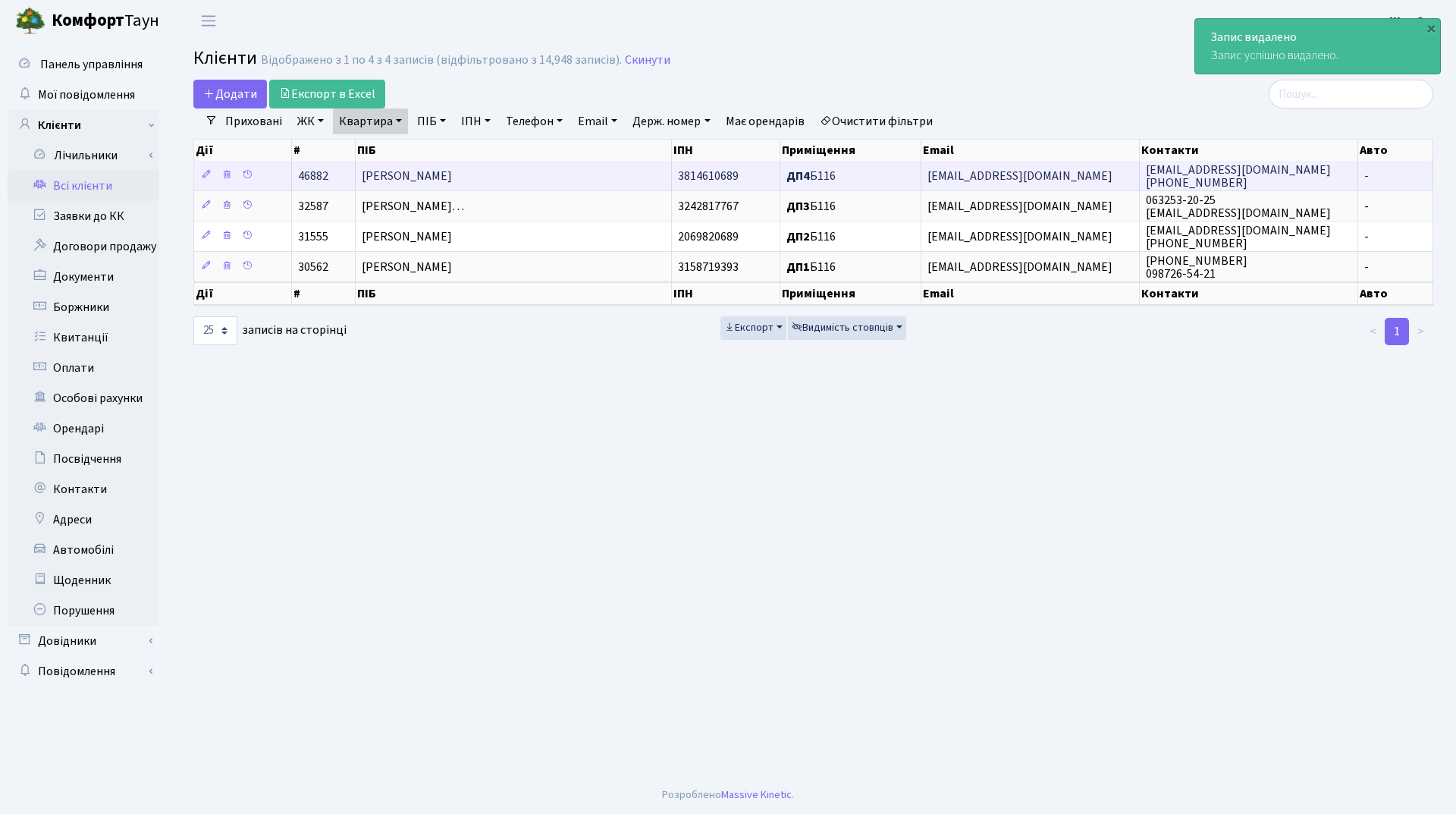
click at [437, 175] on span "[PERSON_NAME]" at bounding box center [406, 176] width 90 height 17
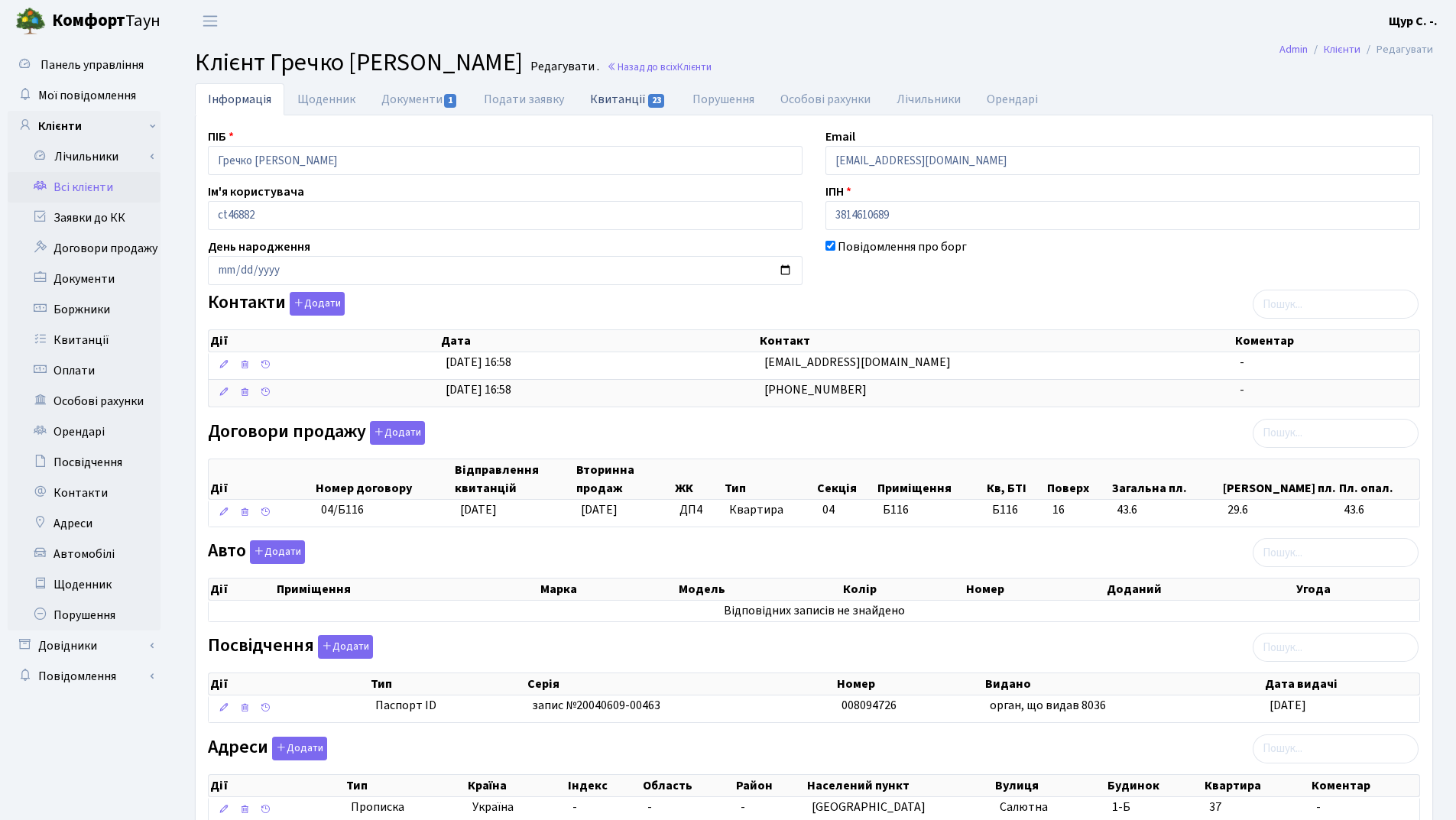
click at [600, 99] on link "Квитанції 23" at bounding box center [628, 99] width 102 height 32
select select "25"
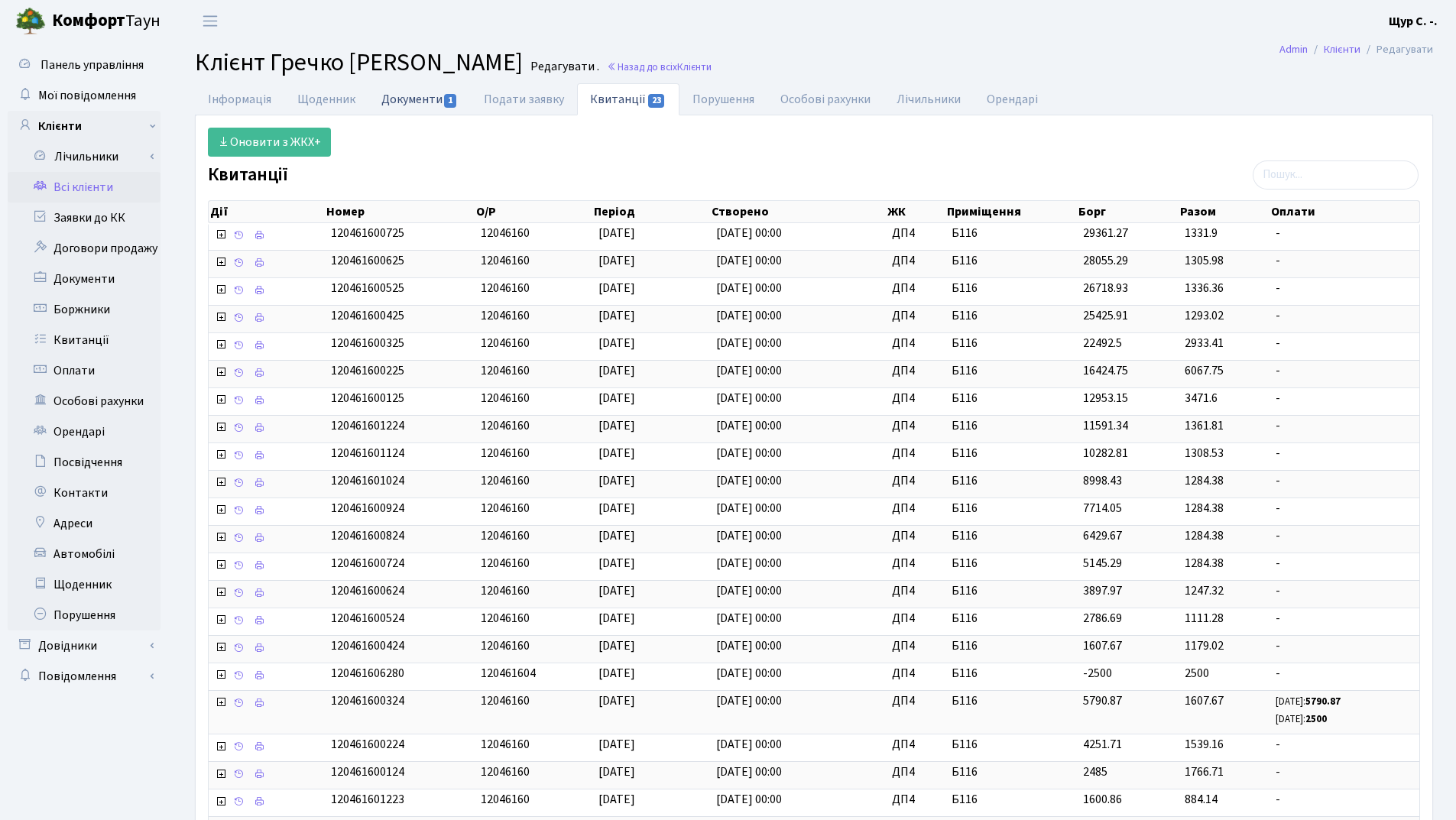
click at [407, 103] on link "Документи 1" at bounding box center [419, 99] width 102 height 32
select select "25"
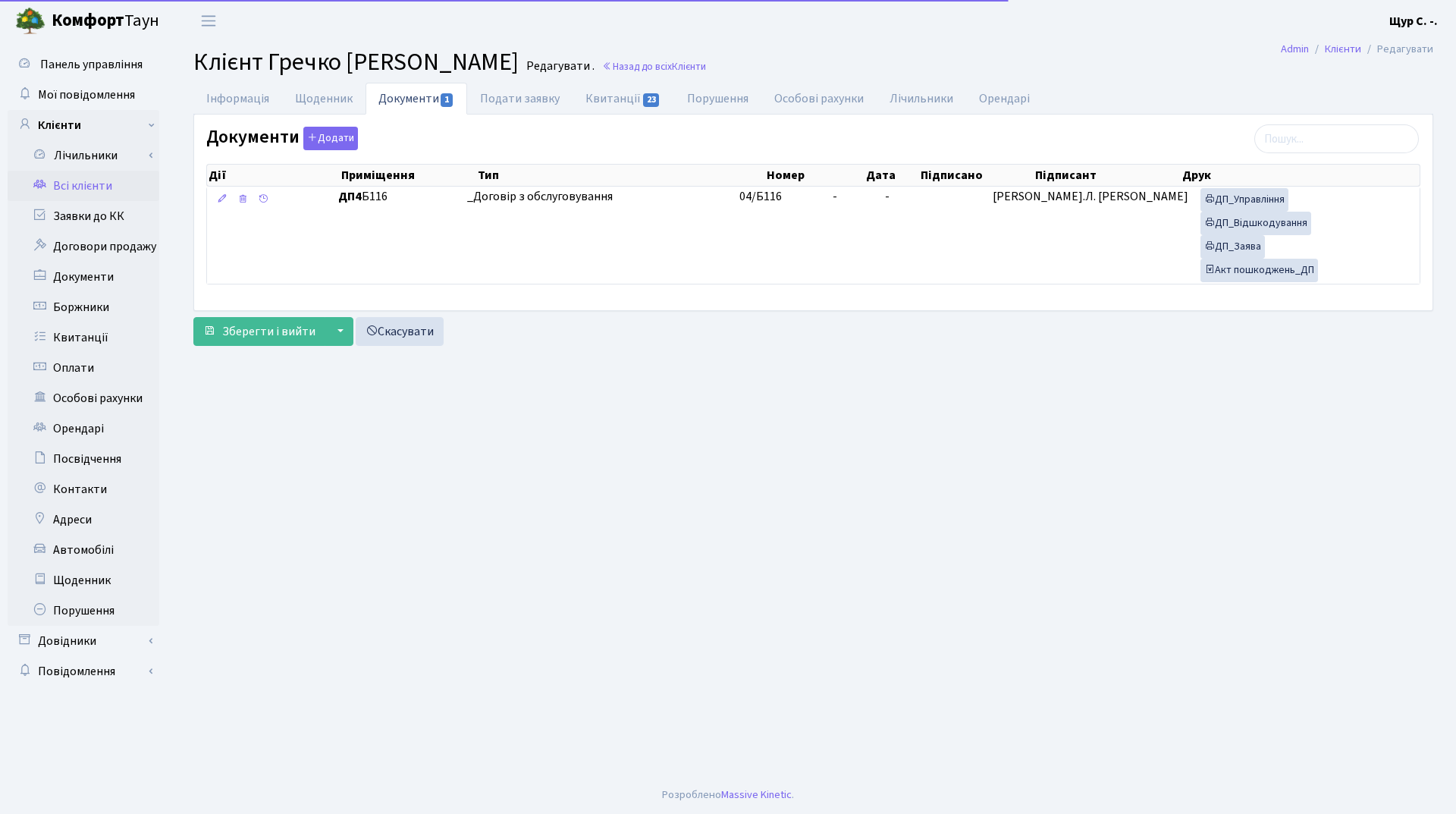
click at [589, 220] on td "_Договір з обслуговування" at bounding box center [598, 235] width 272 height 97
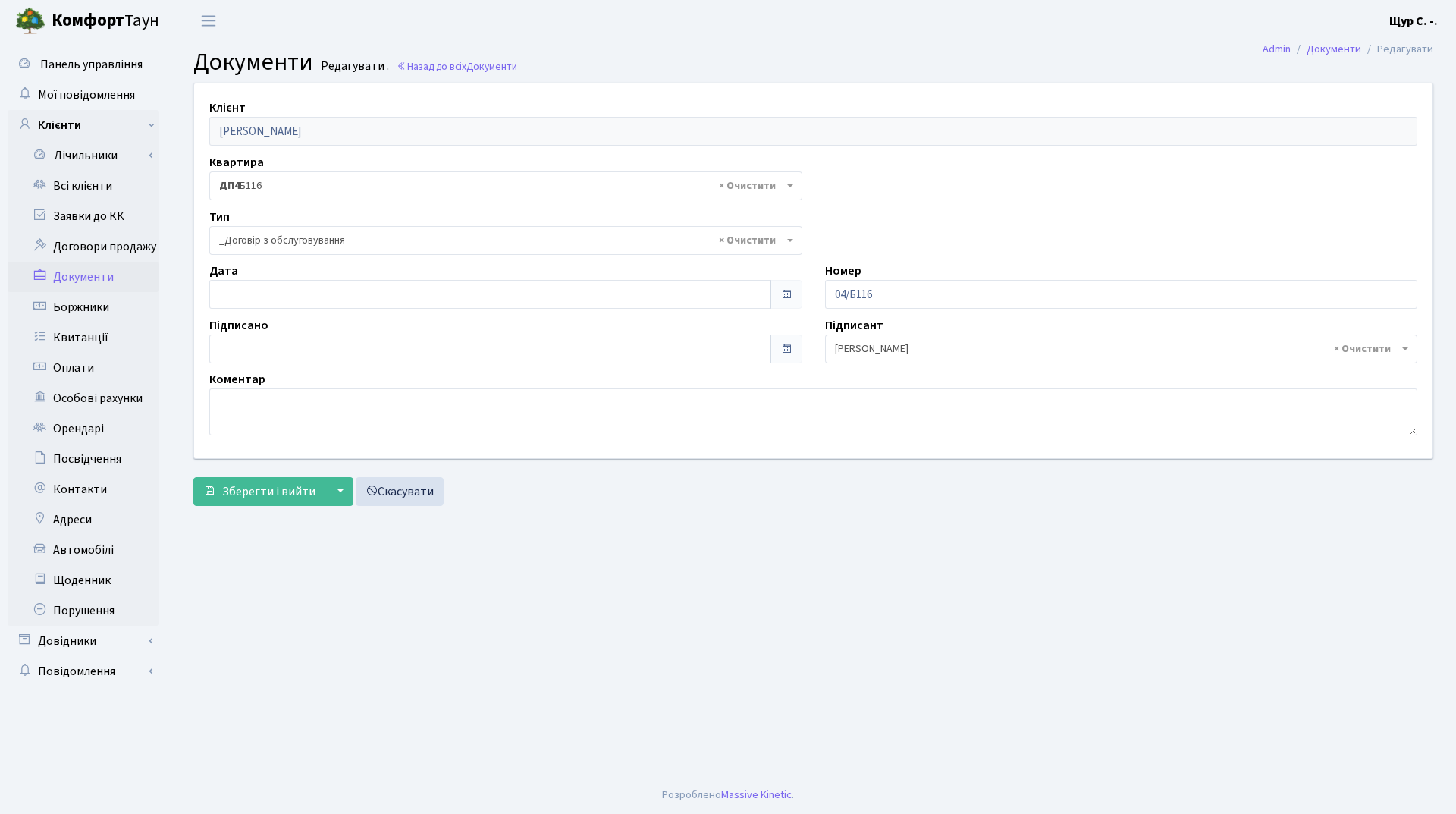
select select "289"
type input "[DATE]"
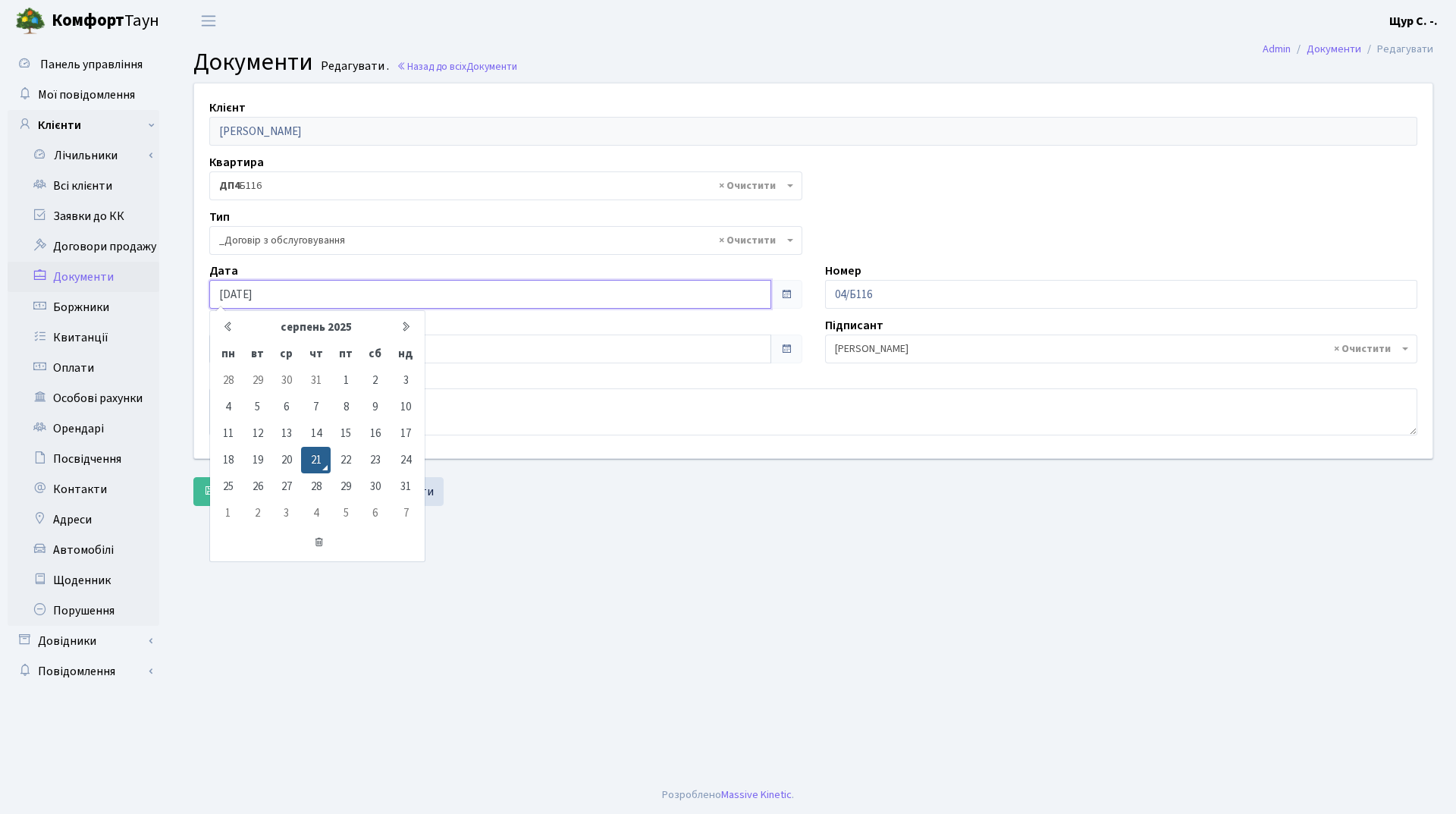
click at [399, 300] on input "[DATE]" at bounding box center [490, 294] width 562 height 29
drag, startPoint x: 582, startPoint y: 575, endPoint x: 519, endPoint y: 483, distance: 111.5
click at [583, 575] on main "Admin Документи Редагувати Документи Редагувати . Назад до всіх Документи Клієн…" at bounding box center [814, 409] width 1286 height 734
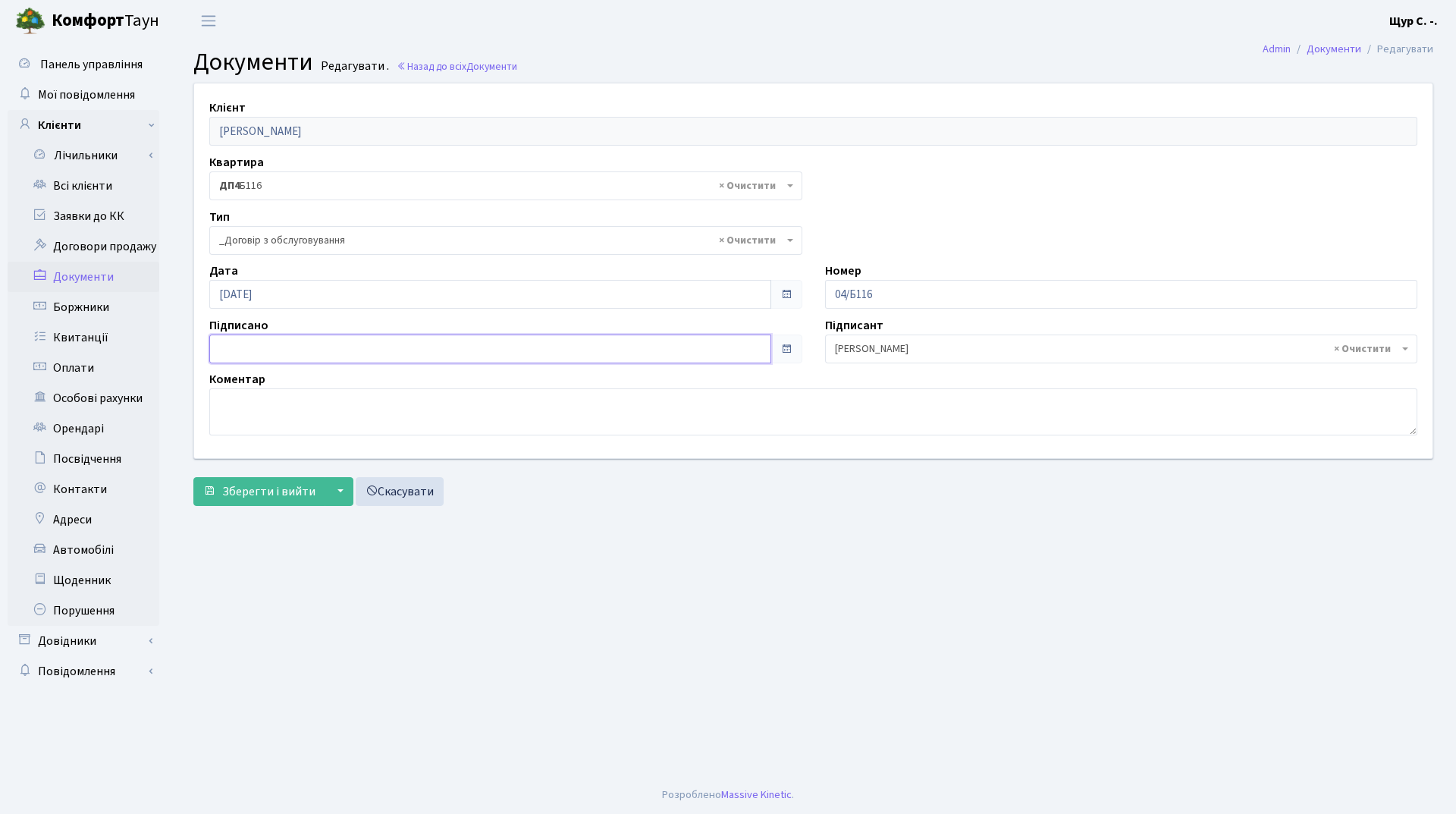
type input "[DATE]"
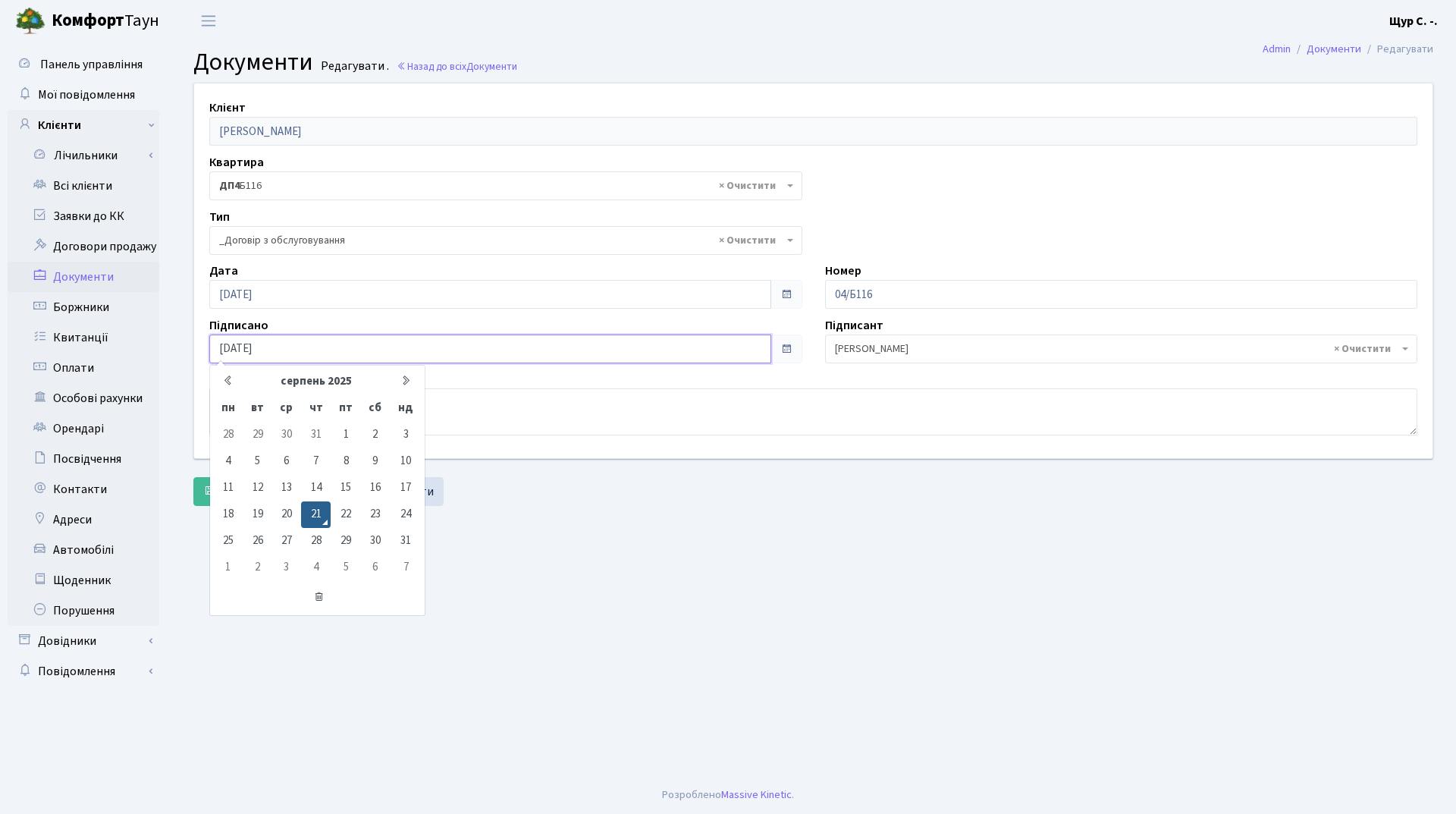
click at [437, 343] on input "[DATE]" at bounding box center [490, 348] width 562 height 29
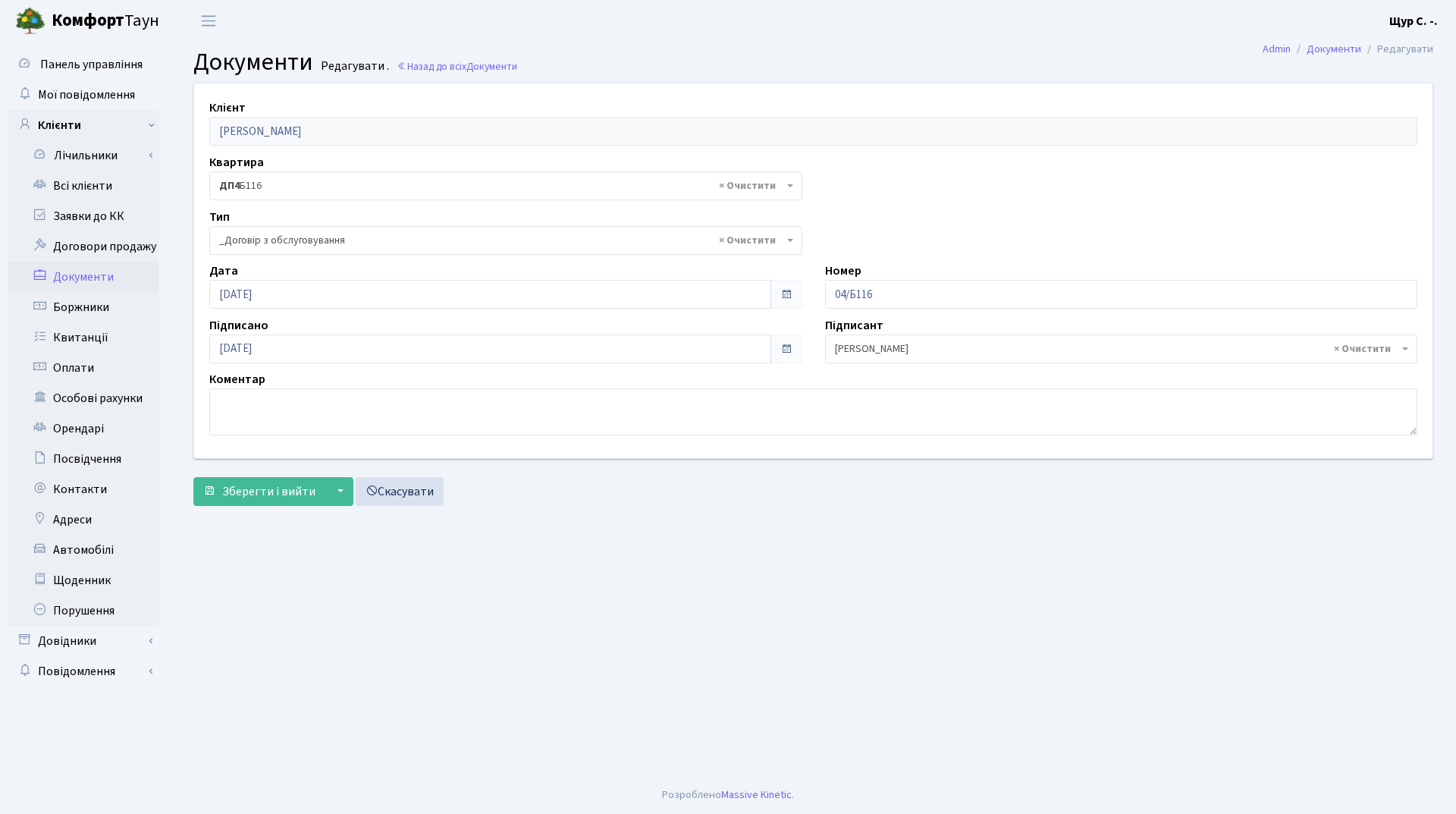
click at [594, 551] on main "Admin Документи Редагувати Документи Редагувати . Назад до всіх Документи Клієн…" at bounding box center [814, 409] width 1286 height 734
click at [246, 492] on span "Зберегти і вийти" at bounding box center [268, 491] width 93 height 17
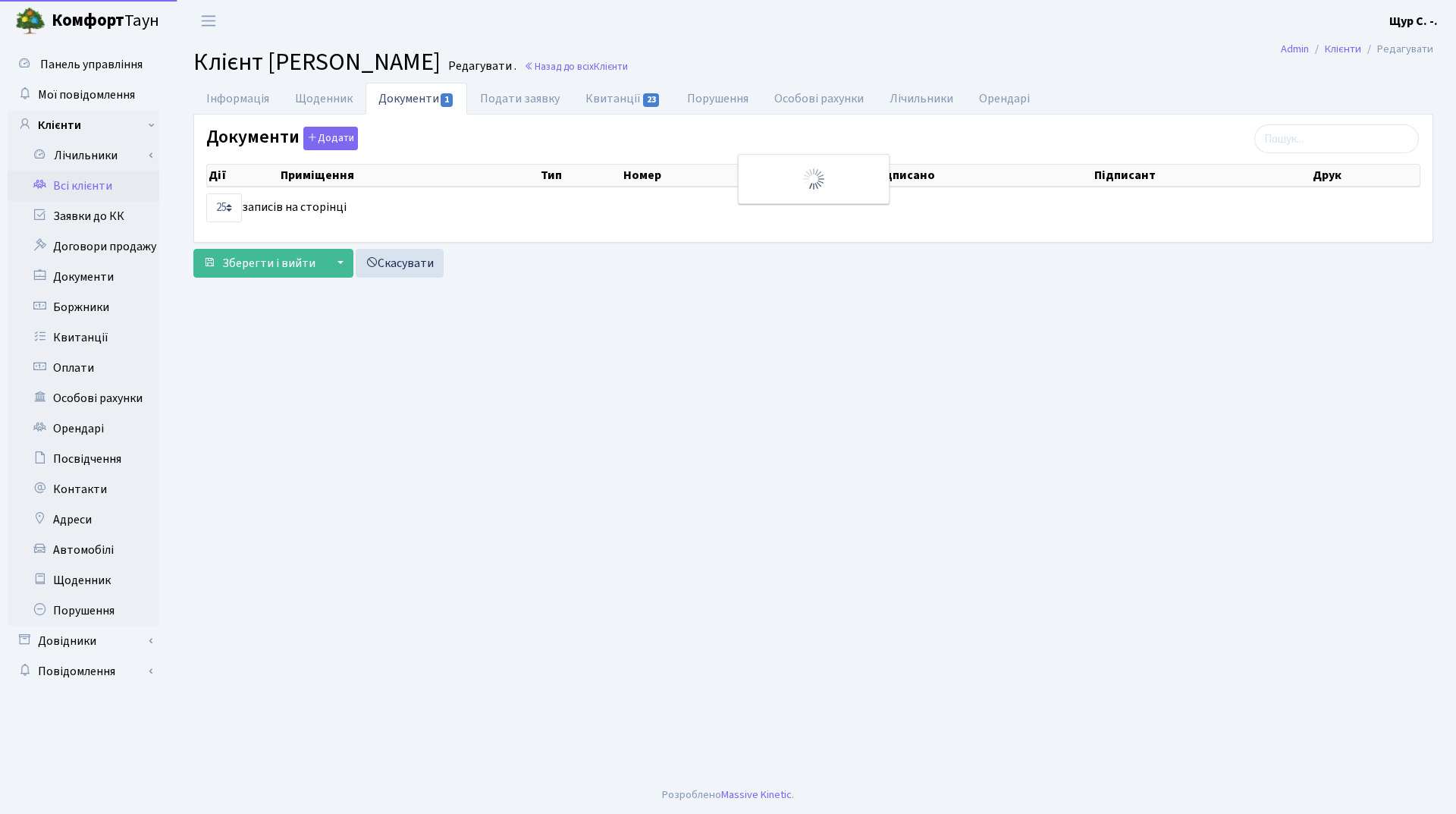
select select "25"
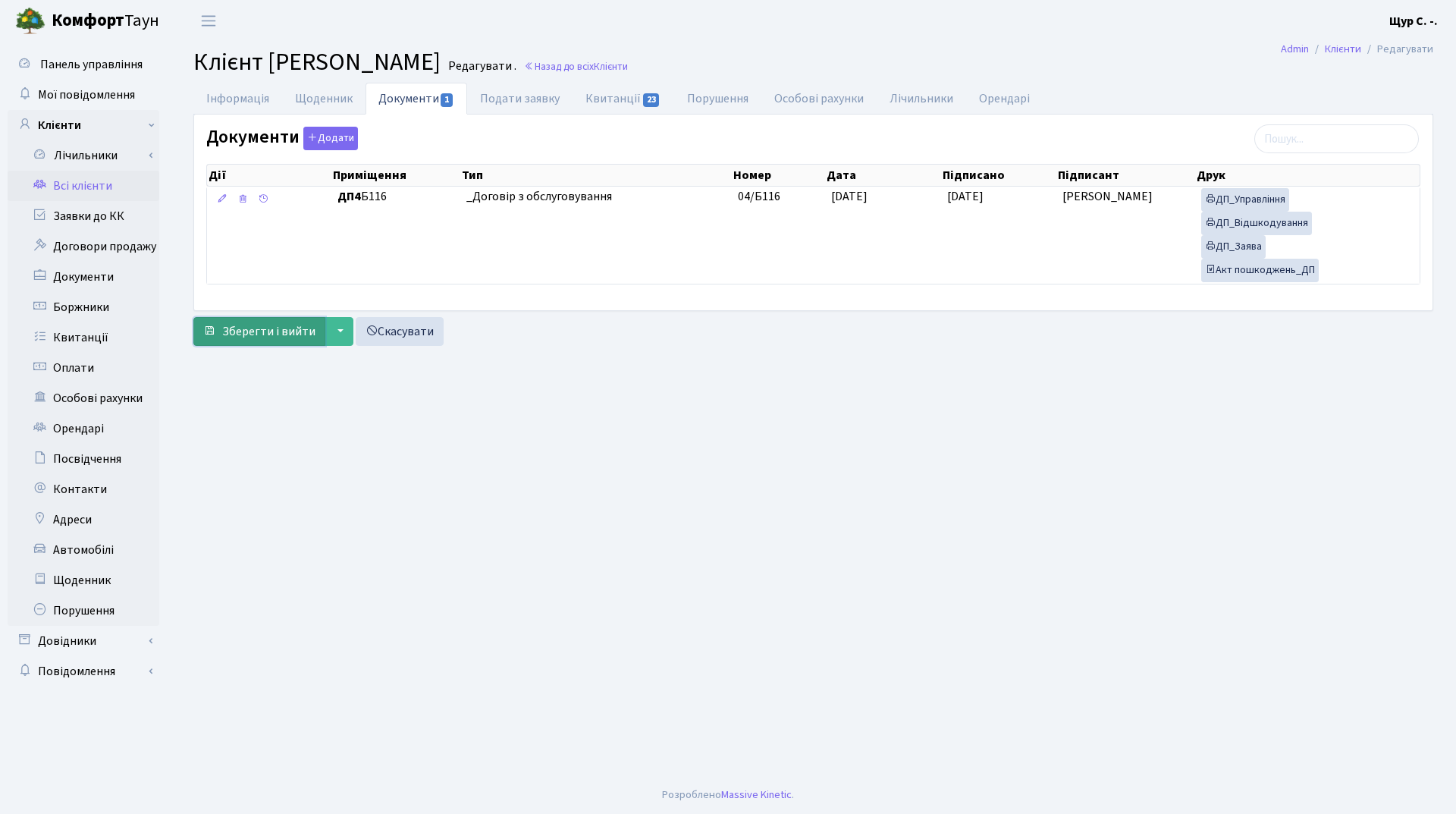
click at [258, 329] on span "Зберегти і вийти" at bounding box center [268, 331] width 93 height 17
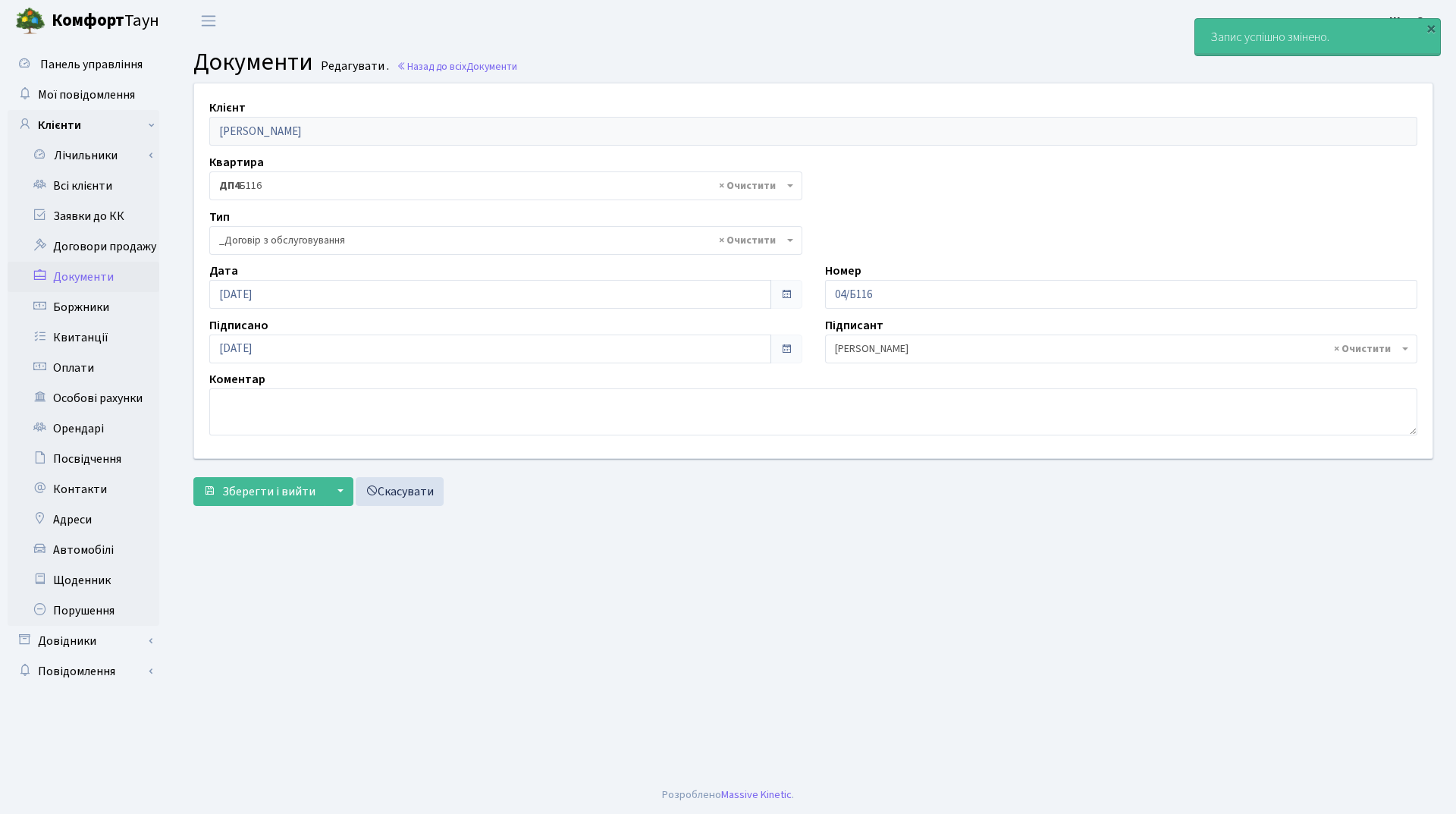
select select "289"
click at [81, 188] on link "Всі клієнти" at bounding box center [83, 186] width 152 height 31
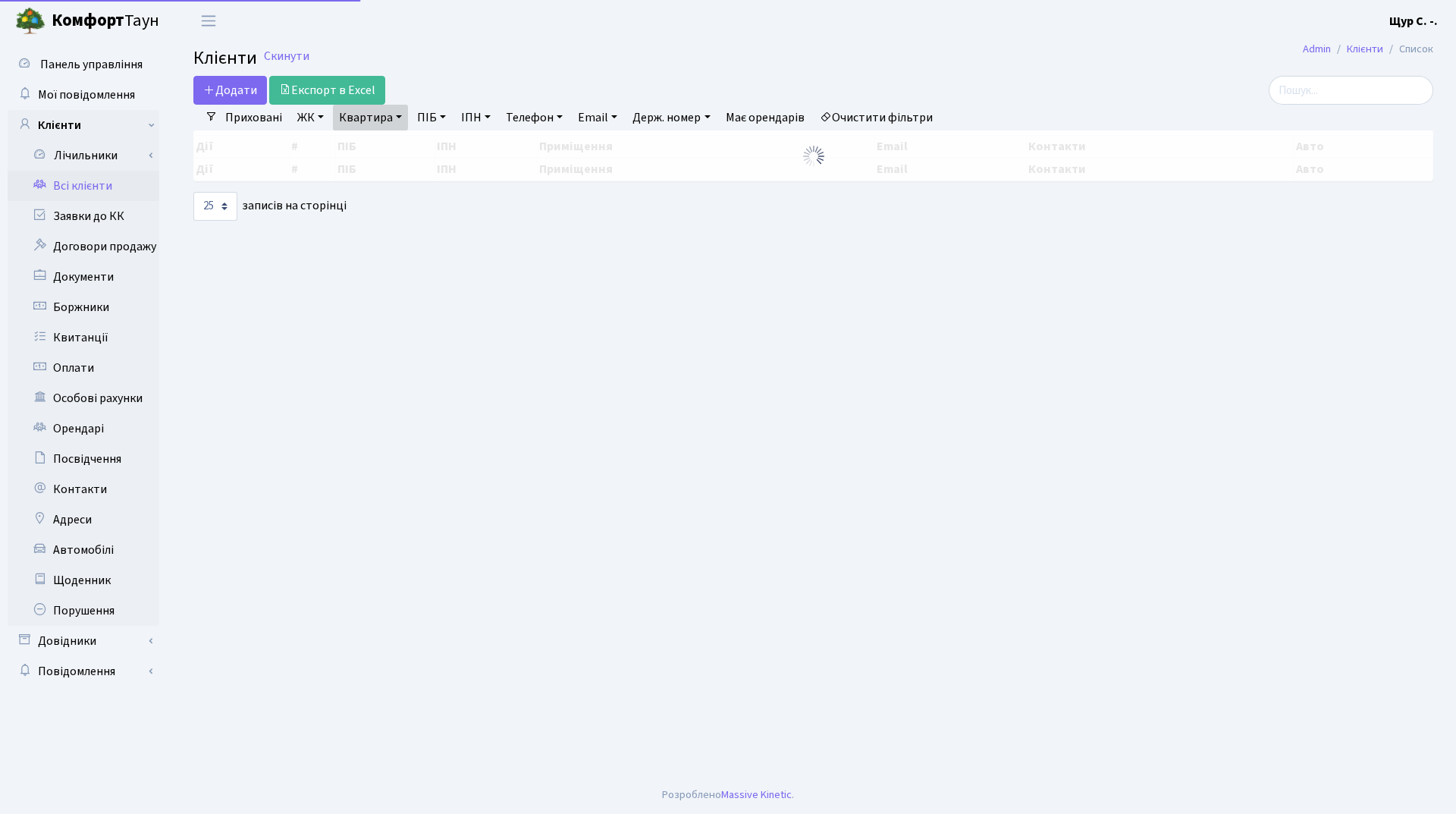
select select "25"
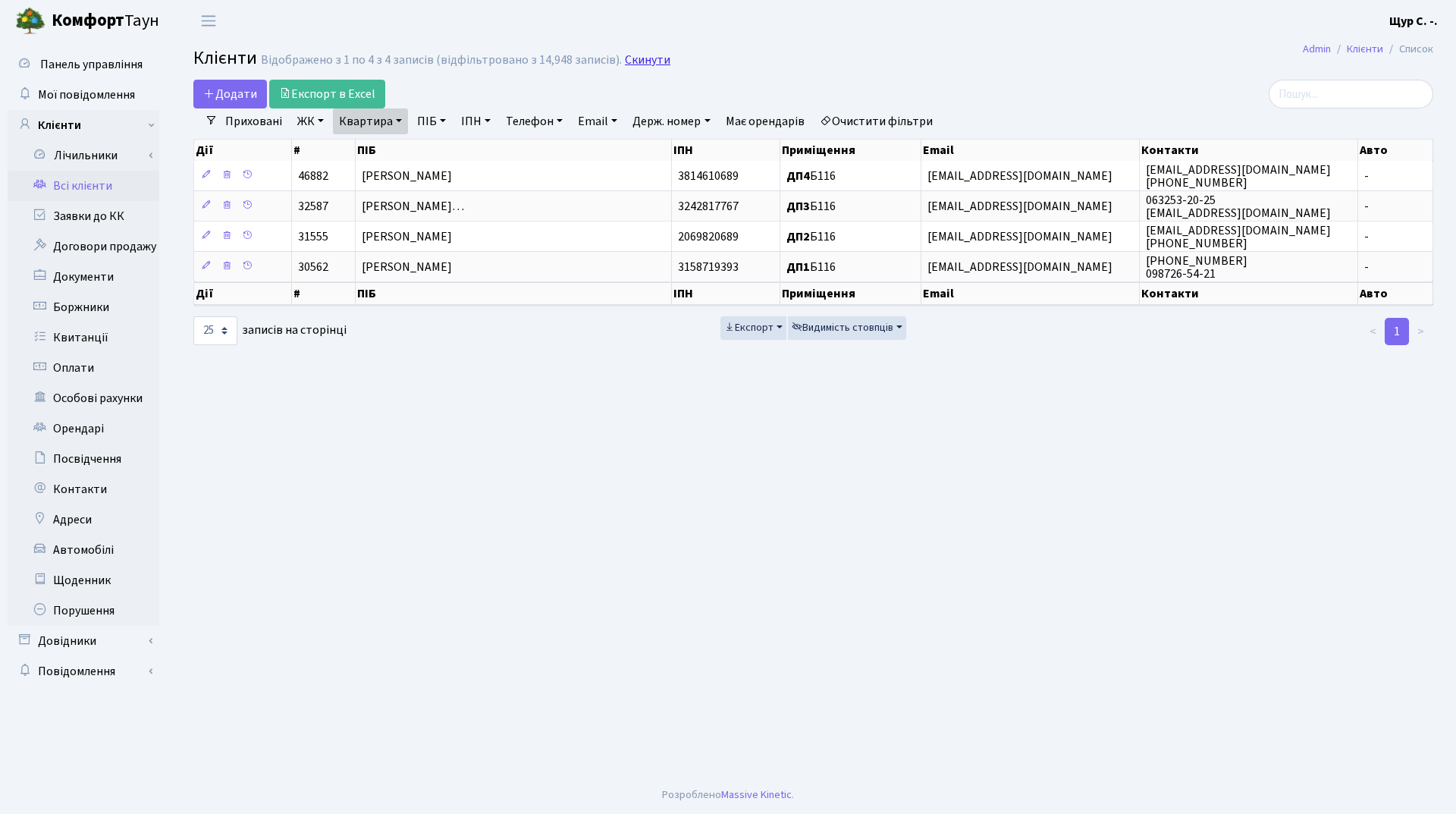
click at [648, 54] on link "Скинути" at bounding box center [647, 59] width 45 height 14
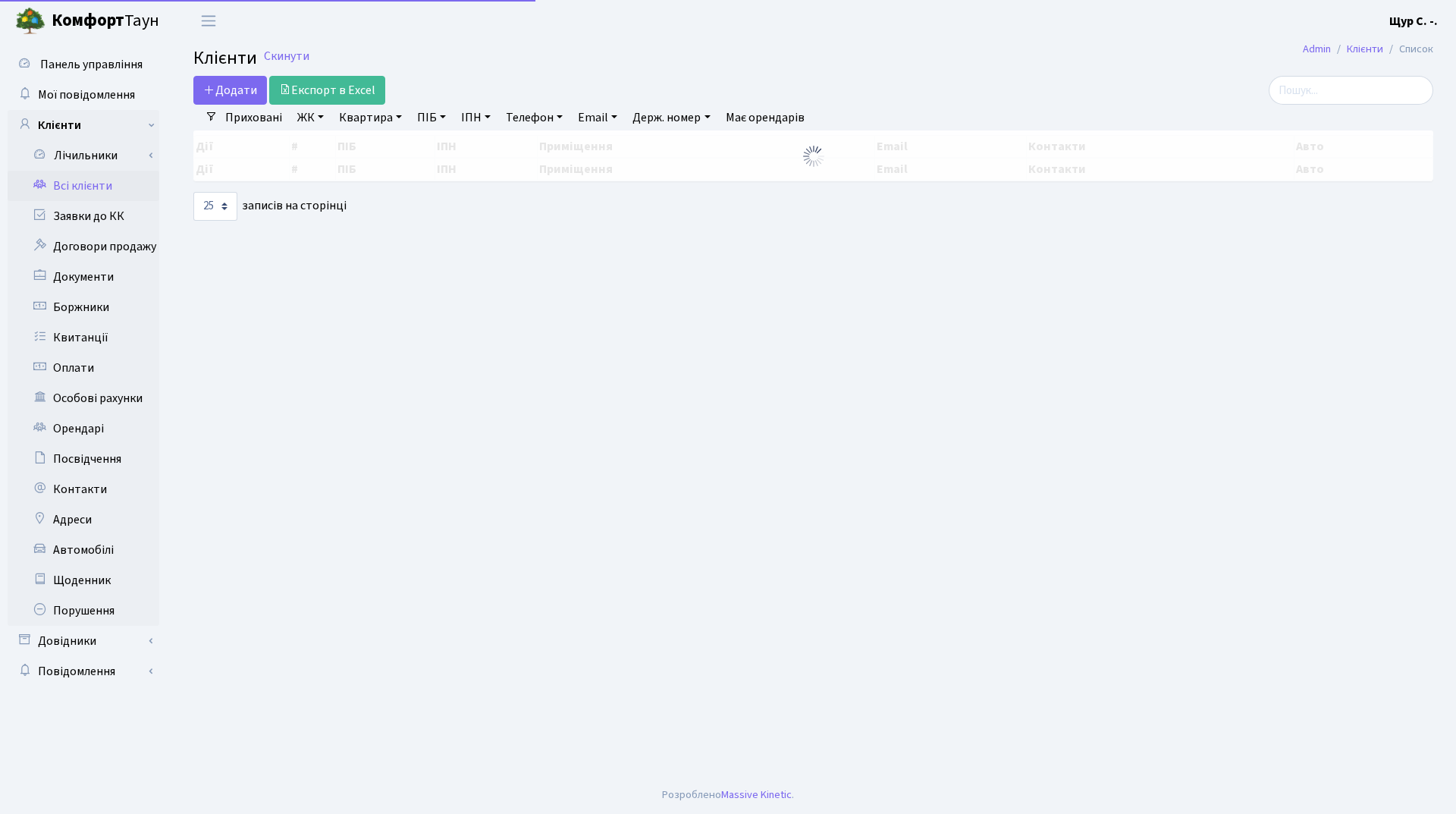
select select "25"
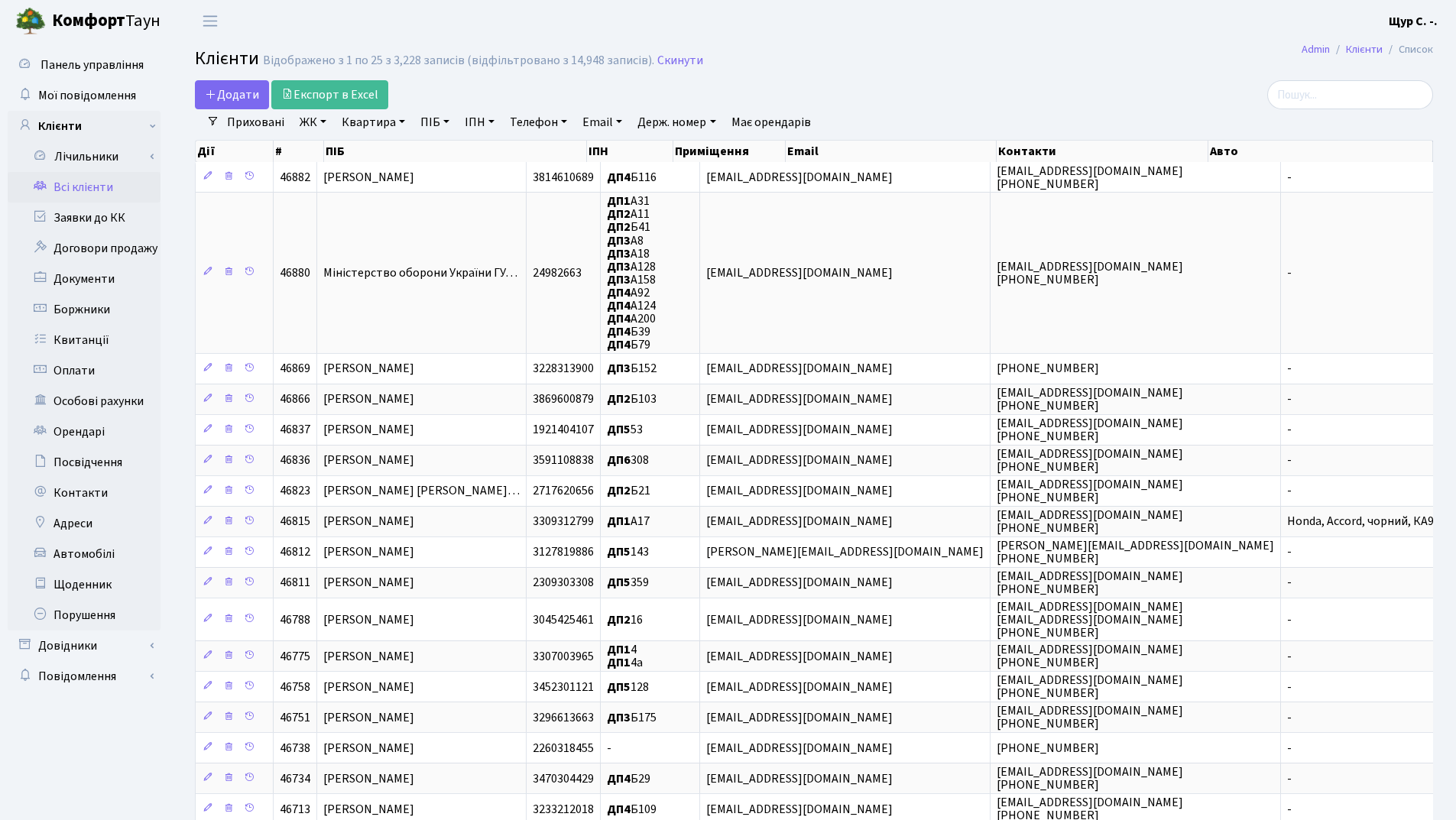
click at [362, 124] on link "Квартира" at bounding box center [373, 121] width 76 height 26
type input "б116"
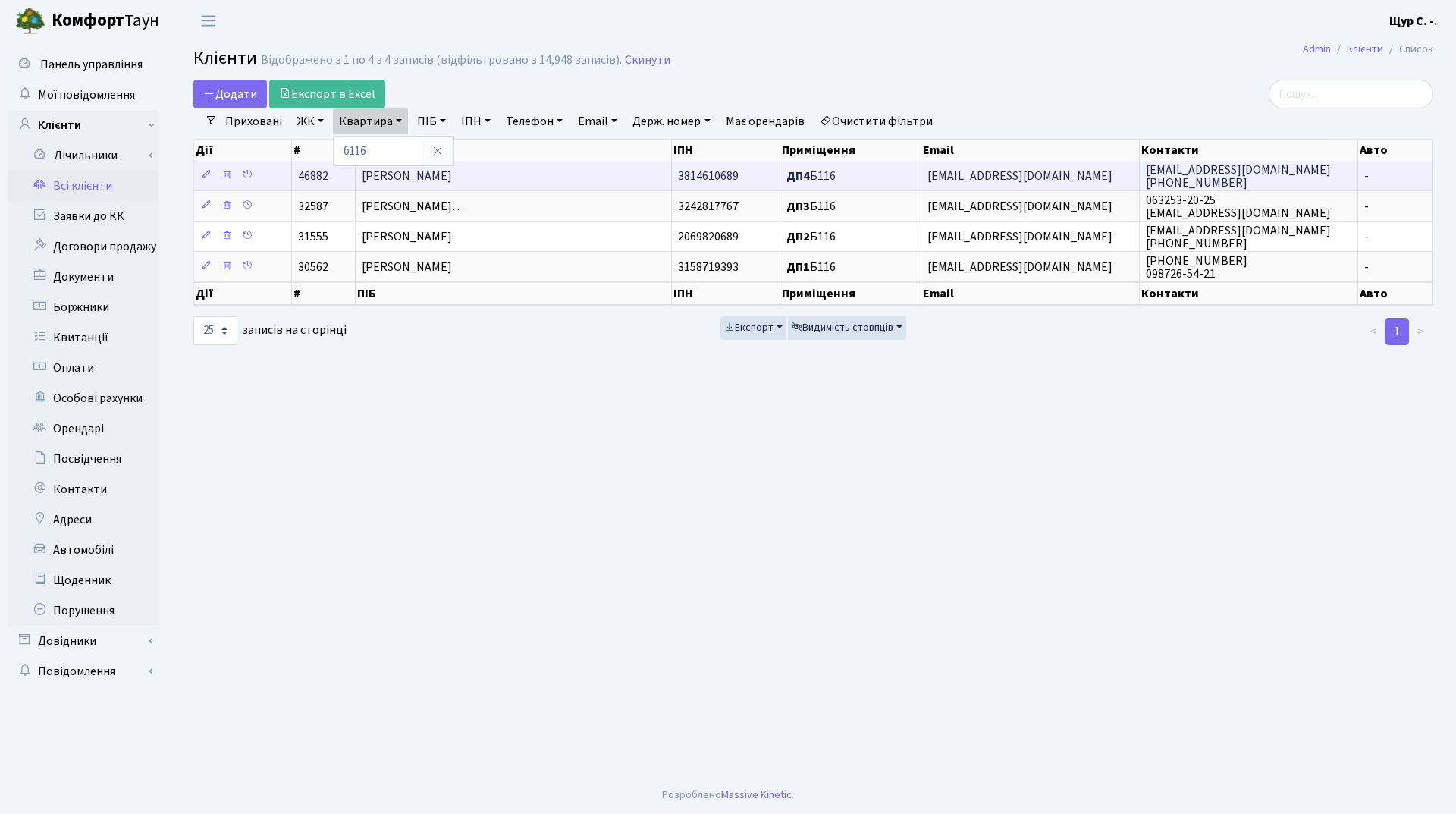
click at [410, 176] on span "Гречко [PERSON_NAME]" at bounding box center [406, 176] width 90 height 17
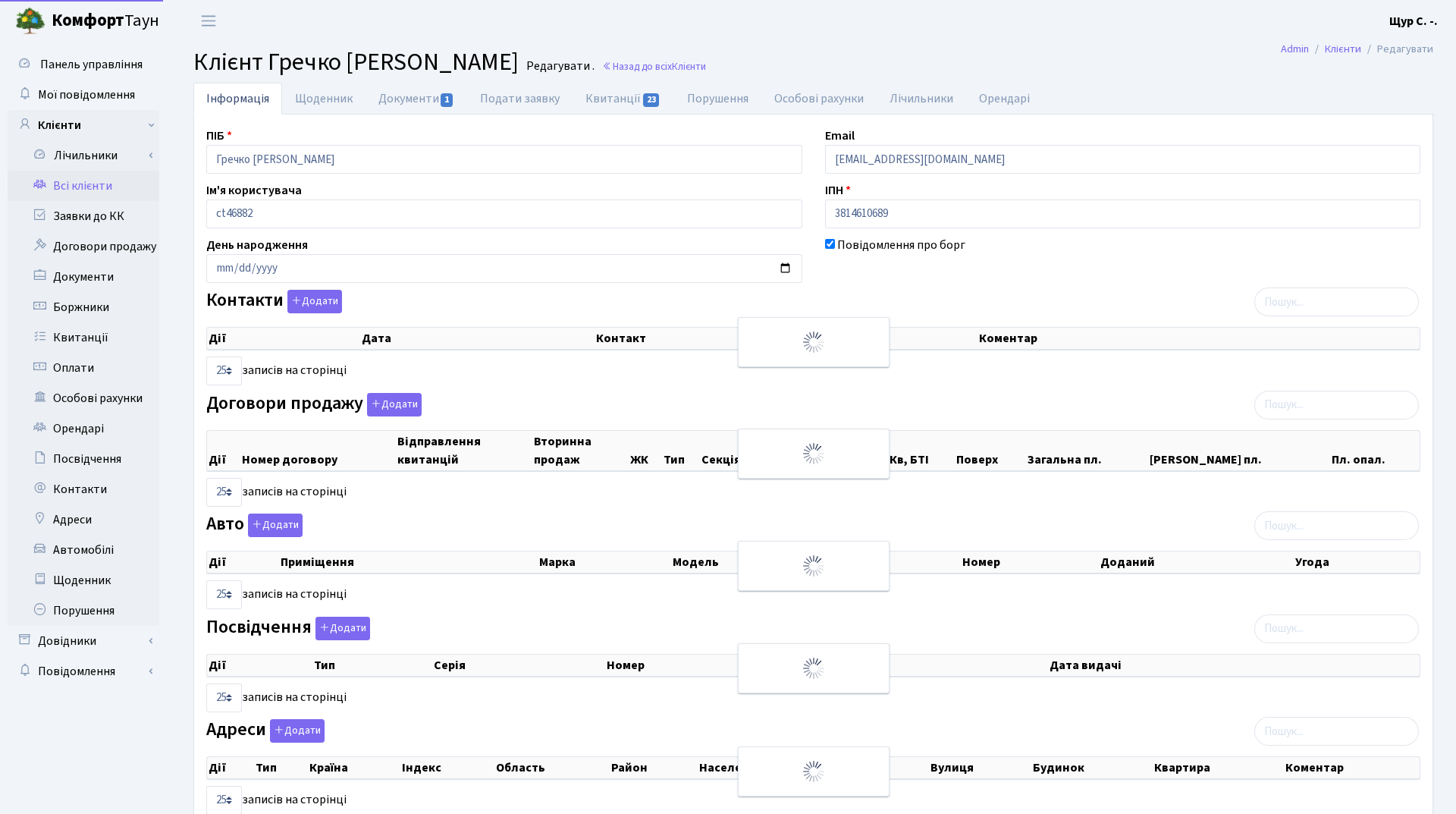
select select "25"
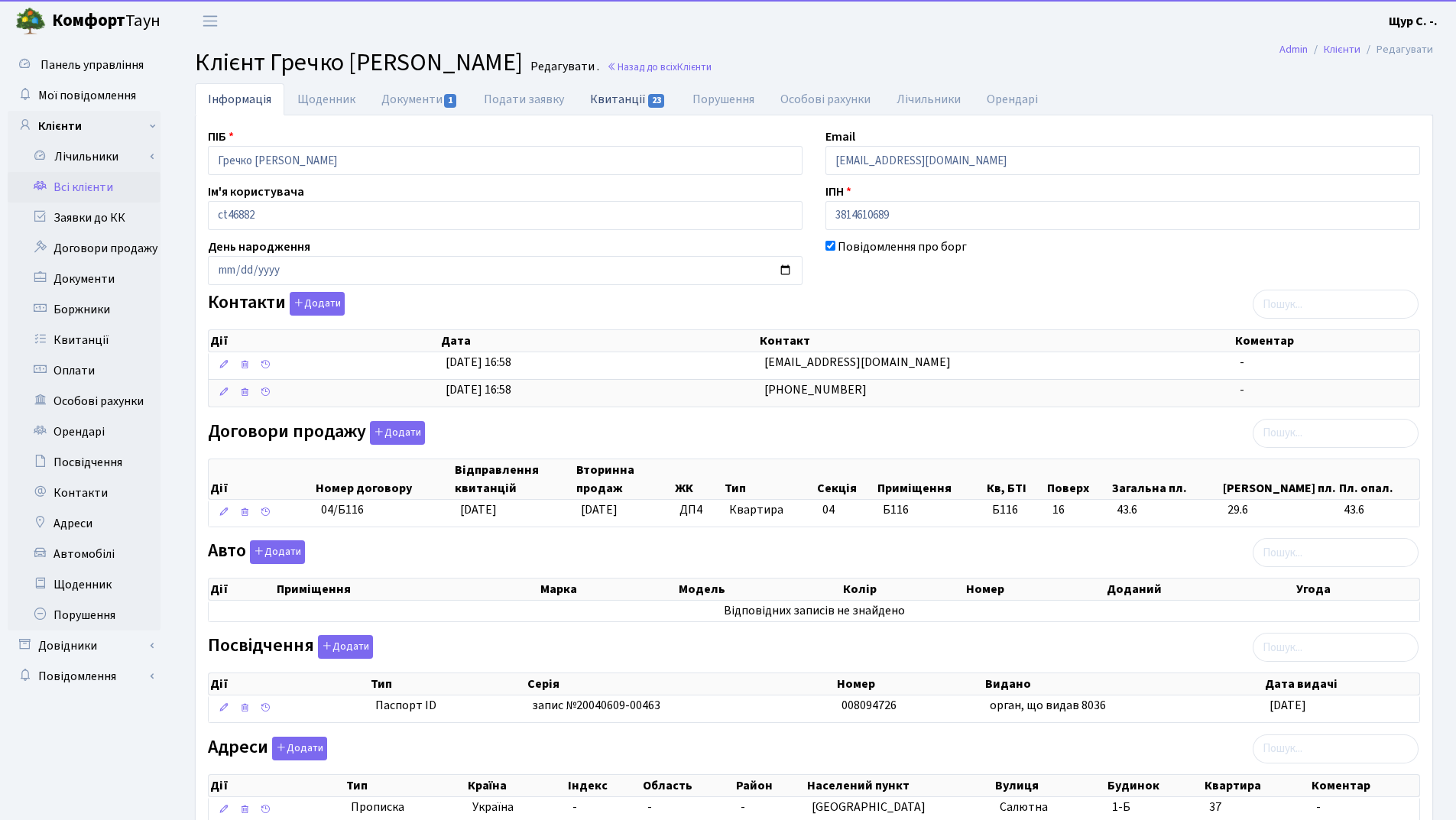
click at [632, 102] on link "Квитанції 23" at bounding box center [628, 99] width 102 height 32
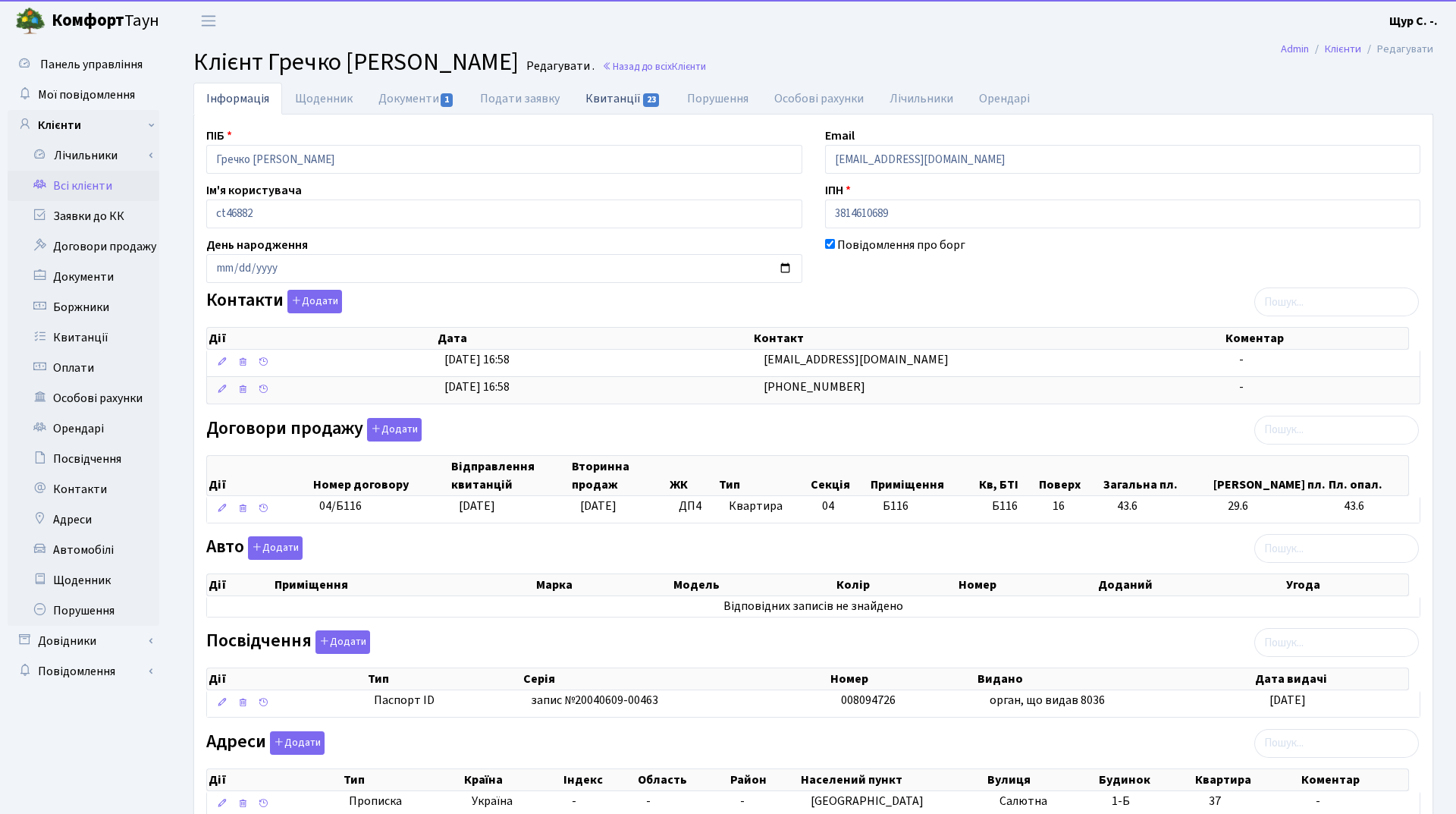
select select "25"
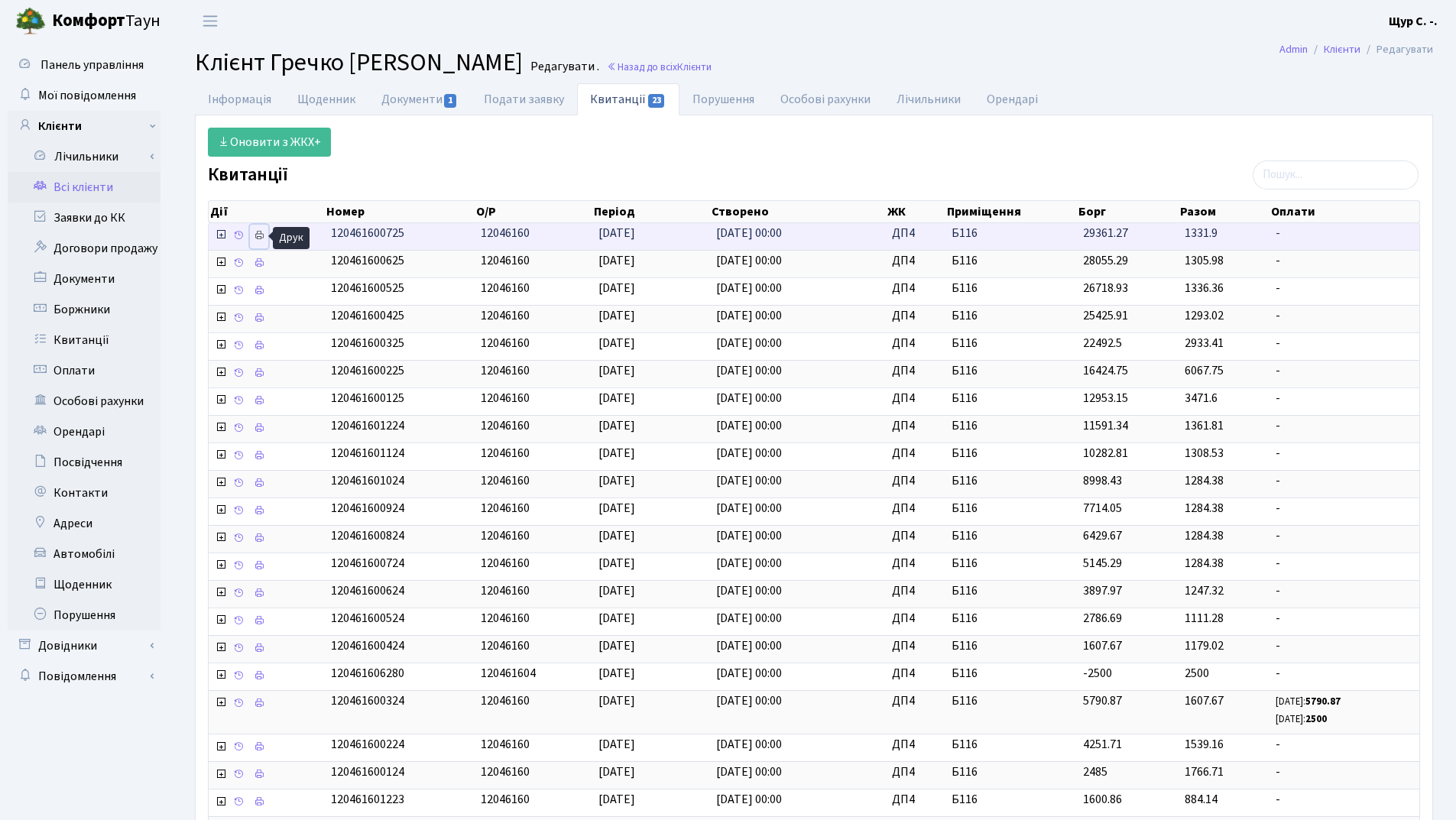
click at [260, 235] on icon at bounding box center [259, 235] width 11 height 11
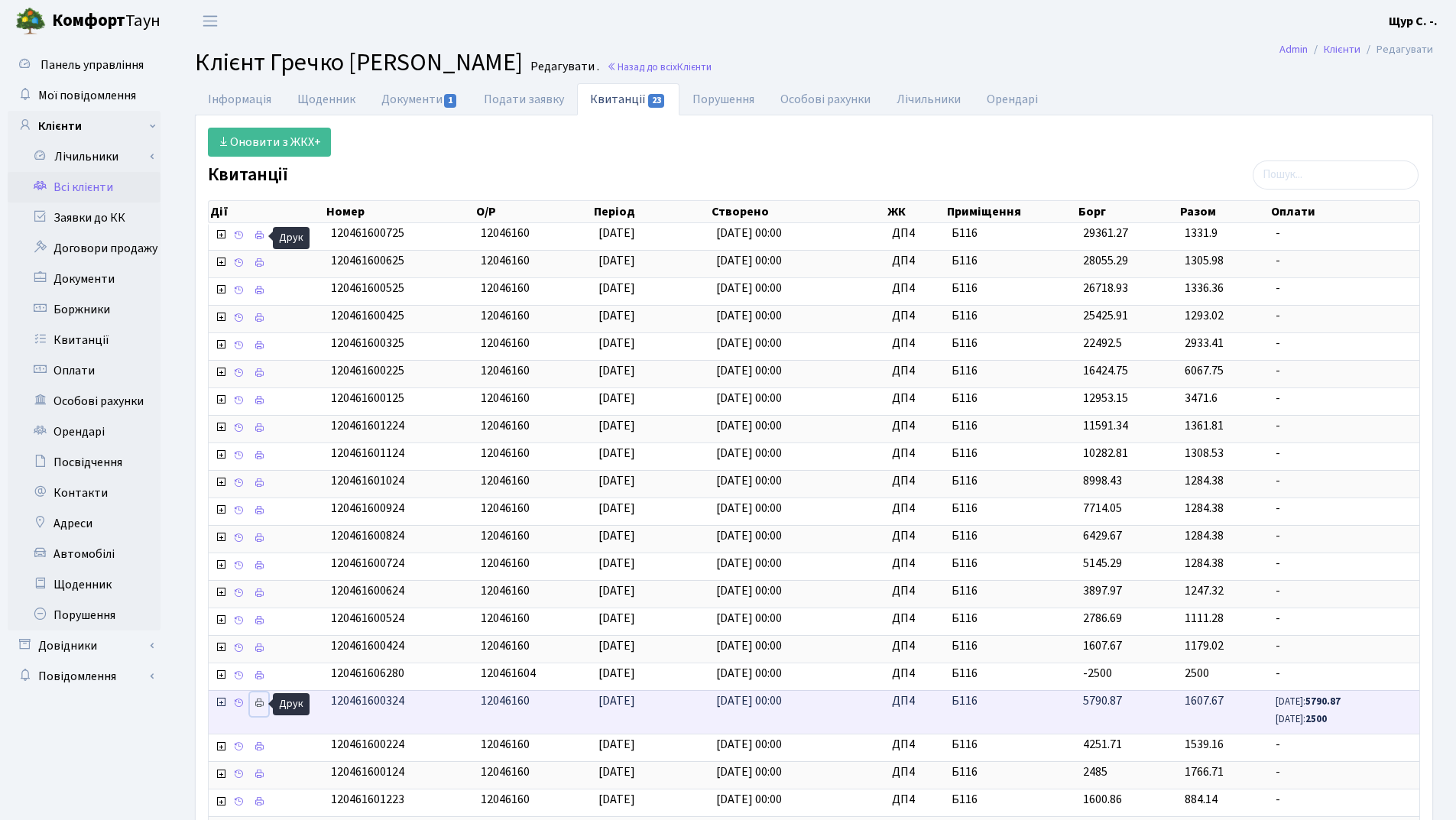
click at [260, 708] on icon at bounding box center [259, 703] width 11 height 11
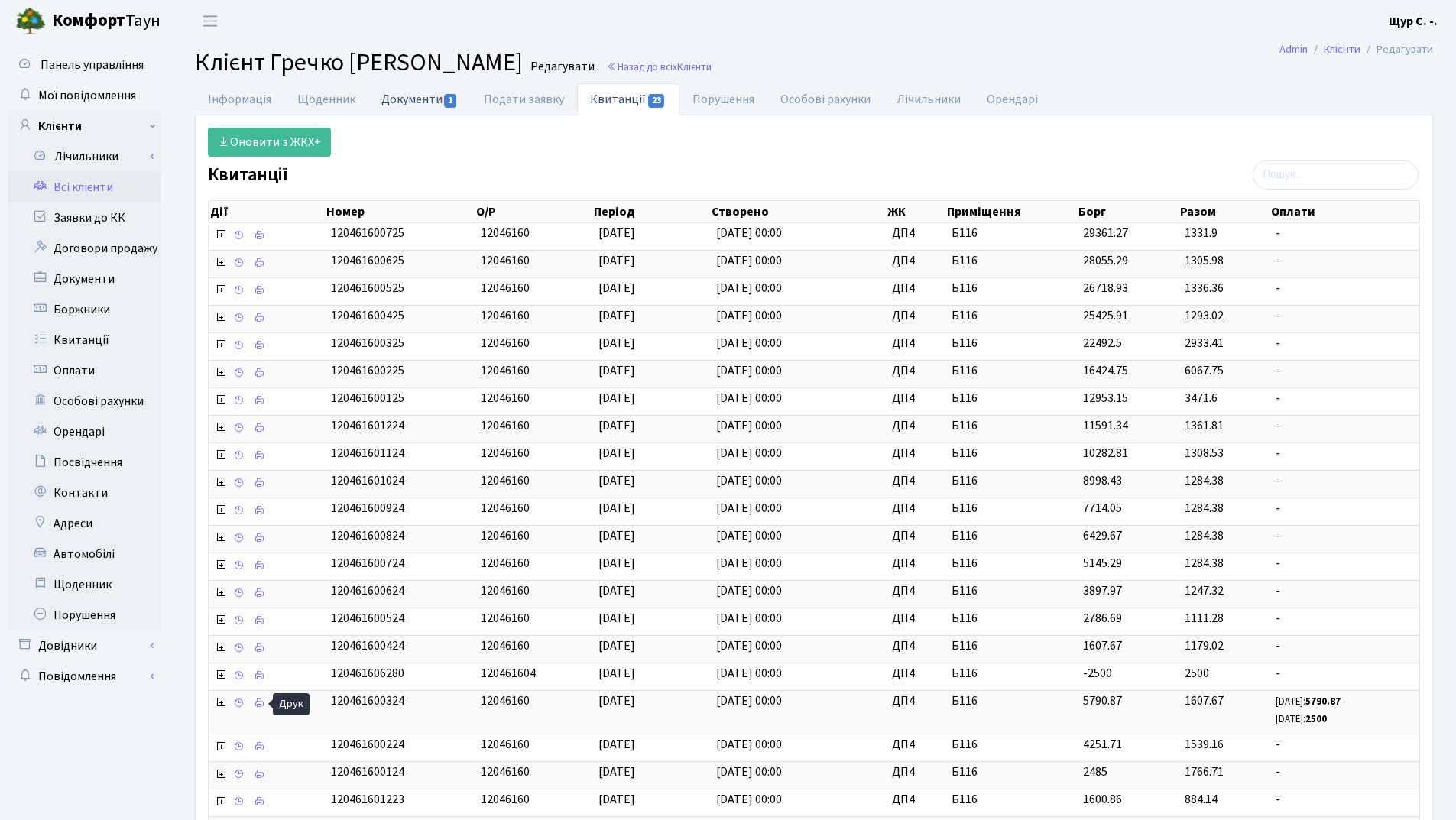
click at [418, 93] on link "Документи 1" at bounding box center [419, 99] width 102 height 32
select select "25"
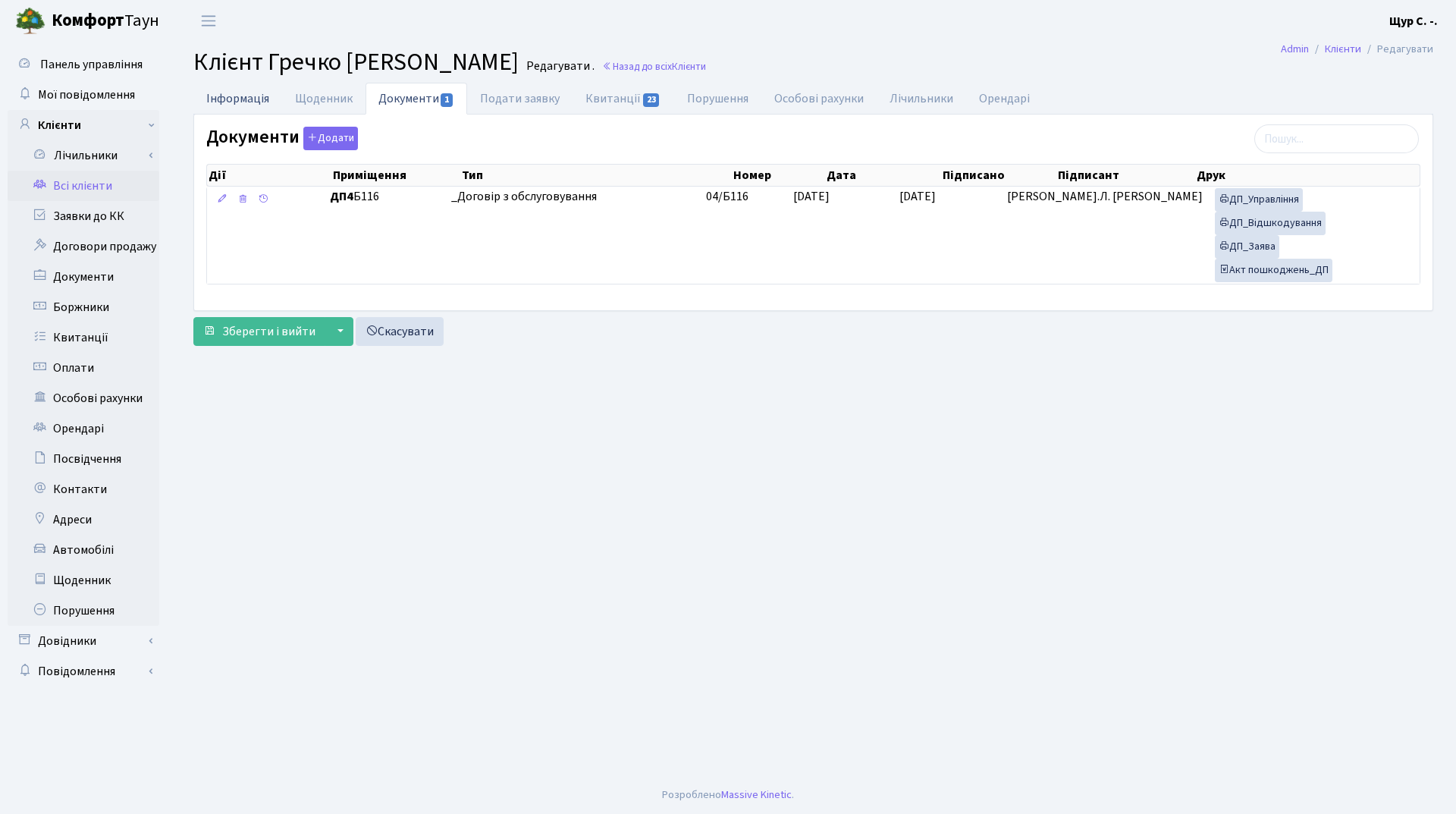
click at [239, 102] on link "Інформація" at bounding box center [238, 98] width 89 height 31
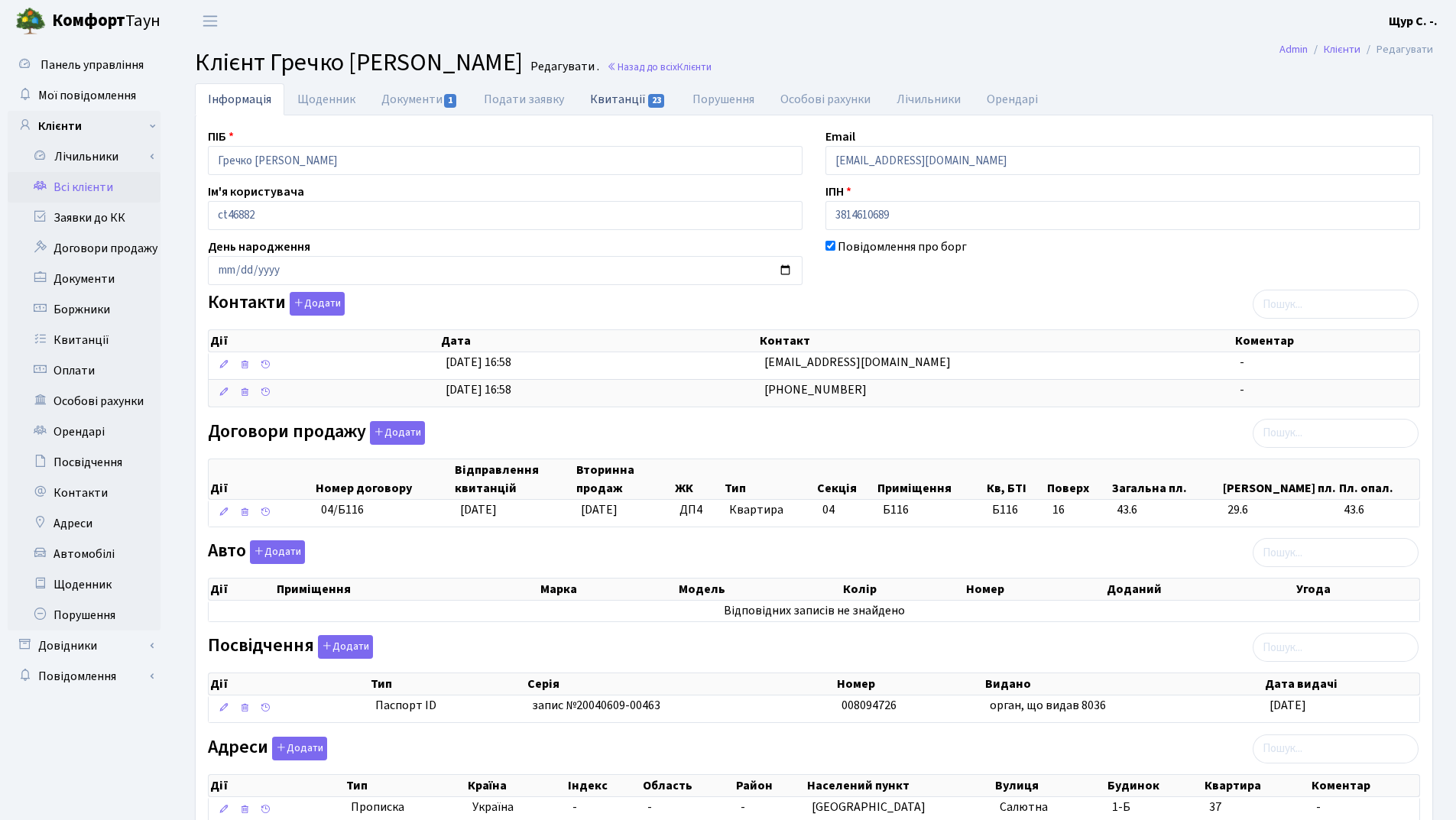
click at [614, 98] on link "Квитанції 23" at bounding box center [628, 99] width 102 height 32
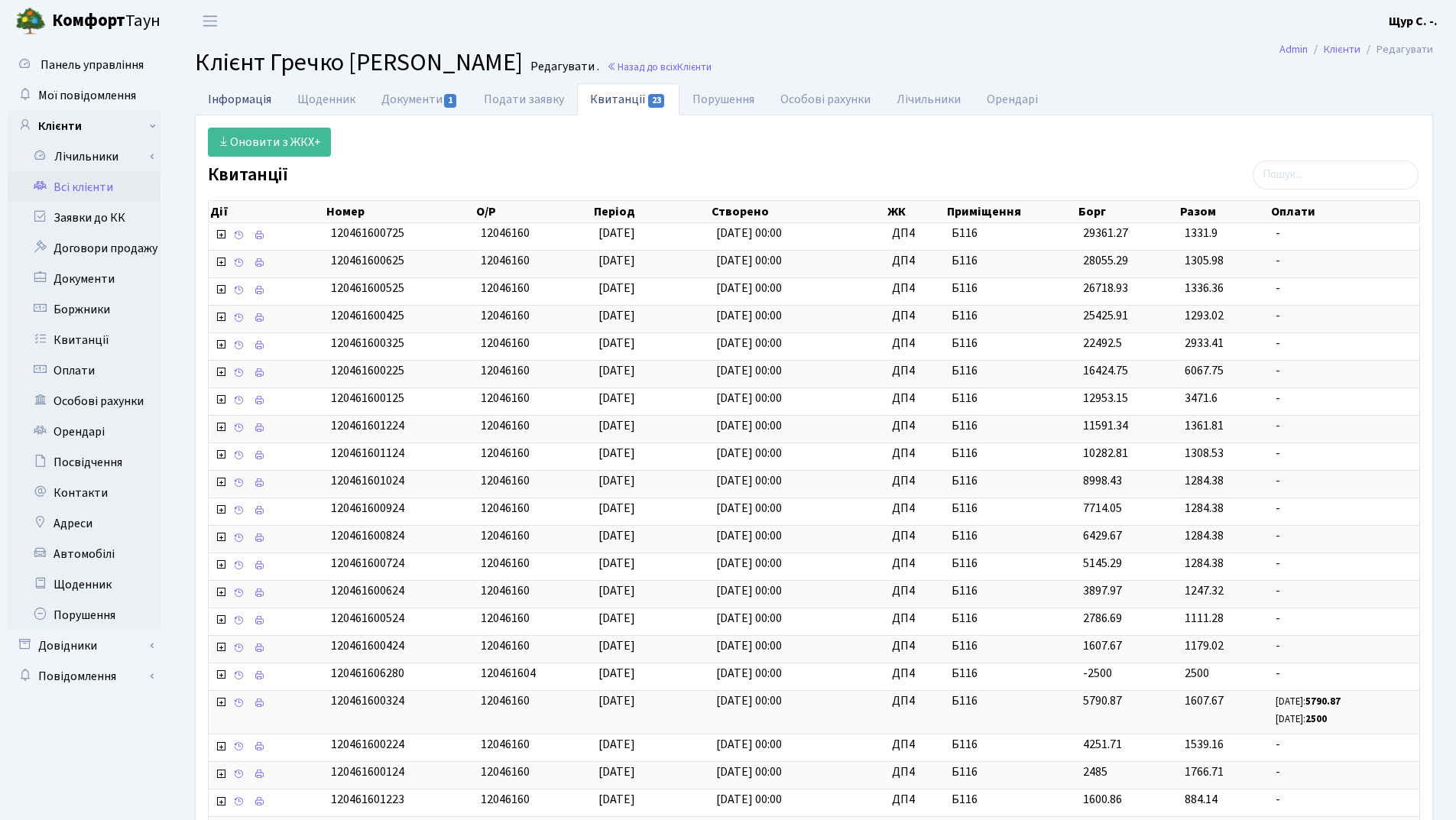
click at [215, 98] on link "Інформація" at bounding box center [240, 99] width 90 height 32
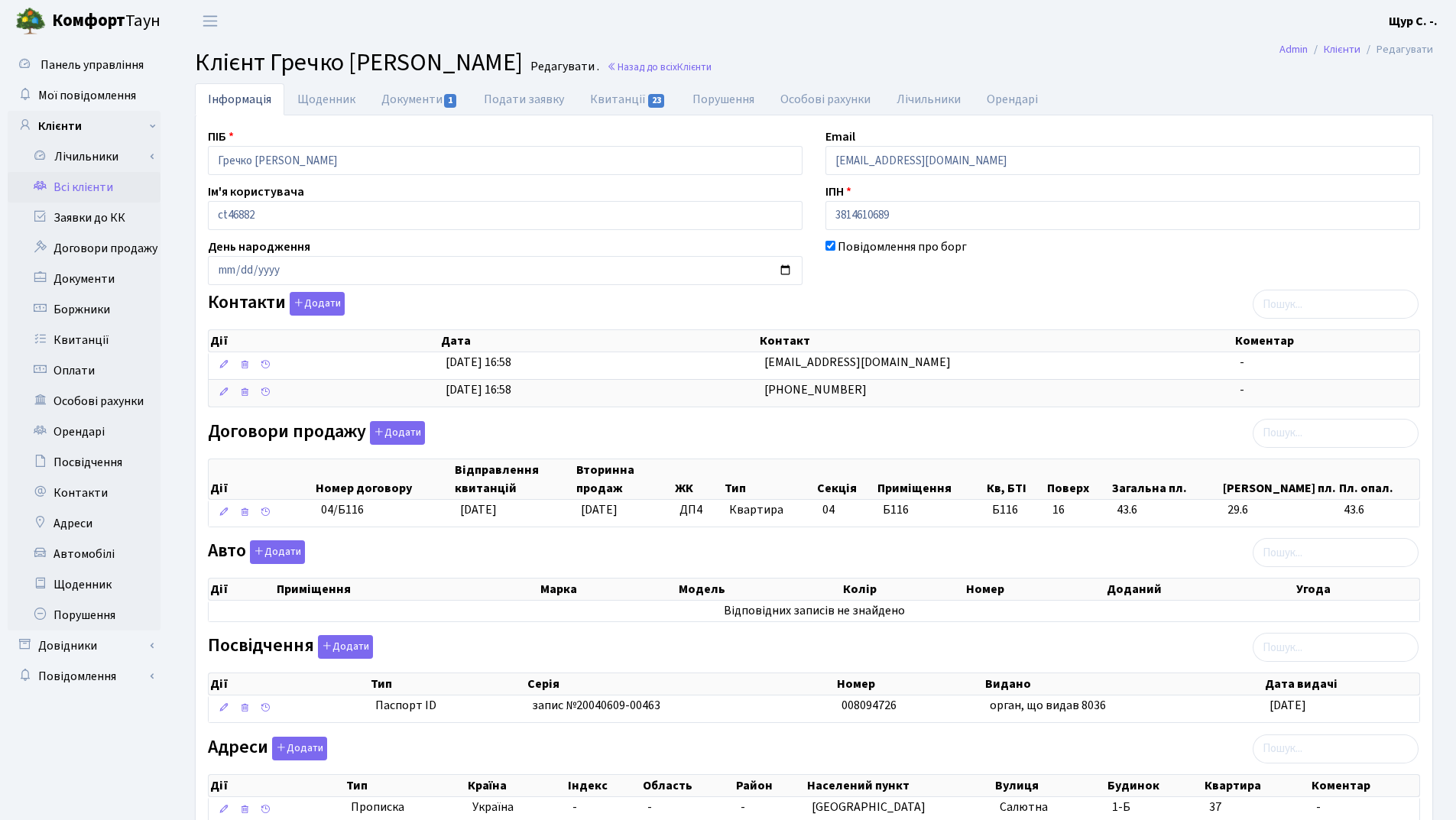
click at [106, 182] on link "Всі клієнти" at bounding box center [84, 187] width 153 height 31
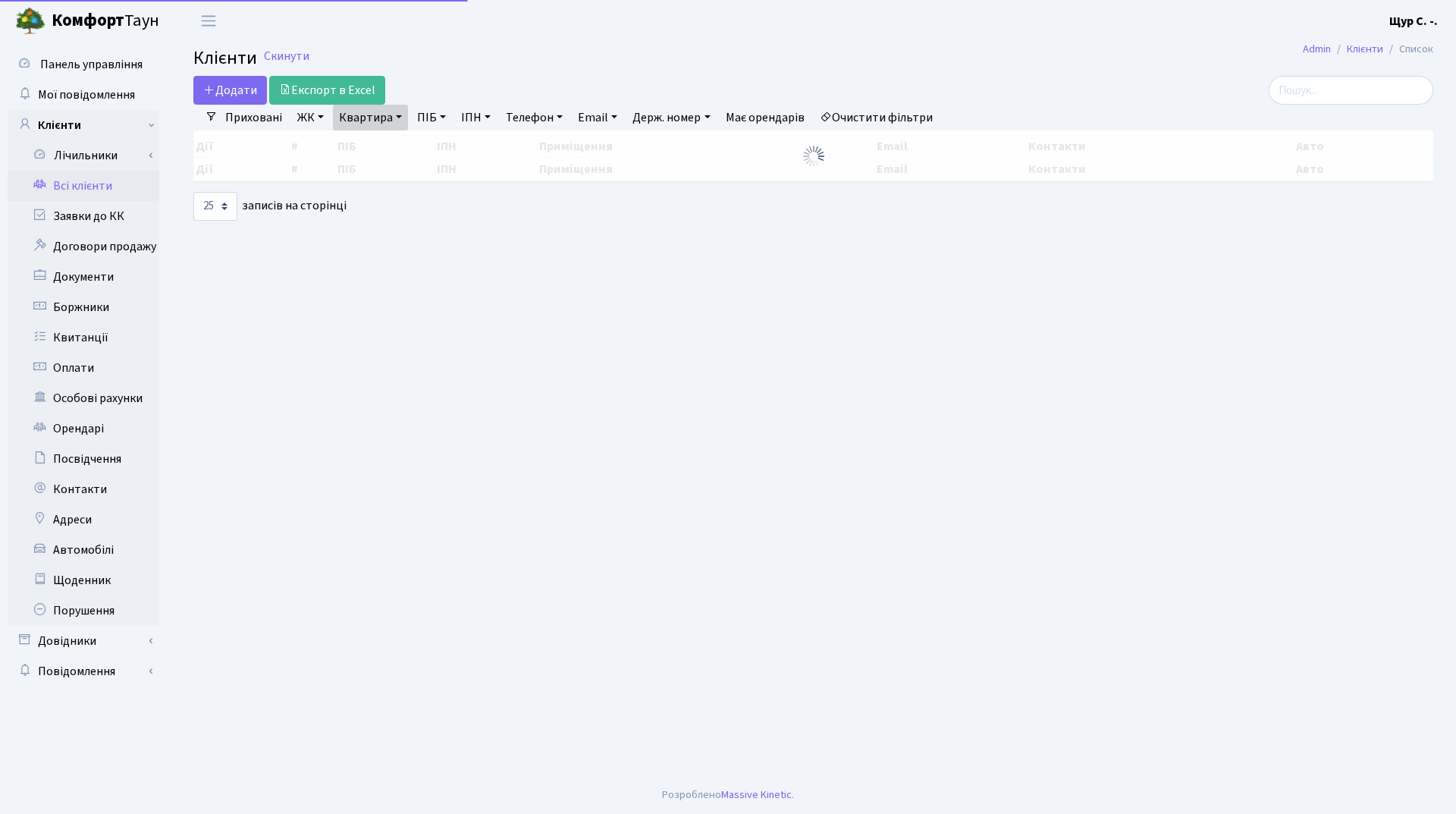
select select "25"
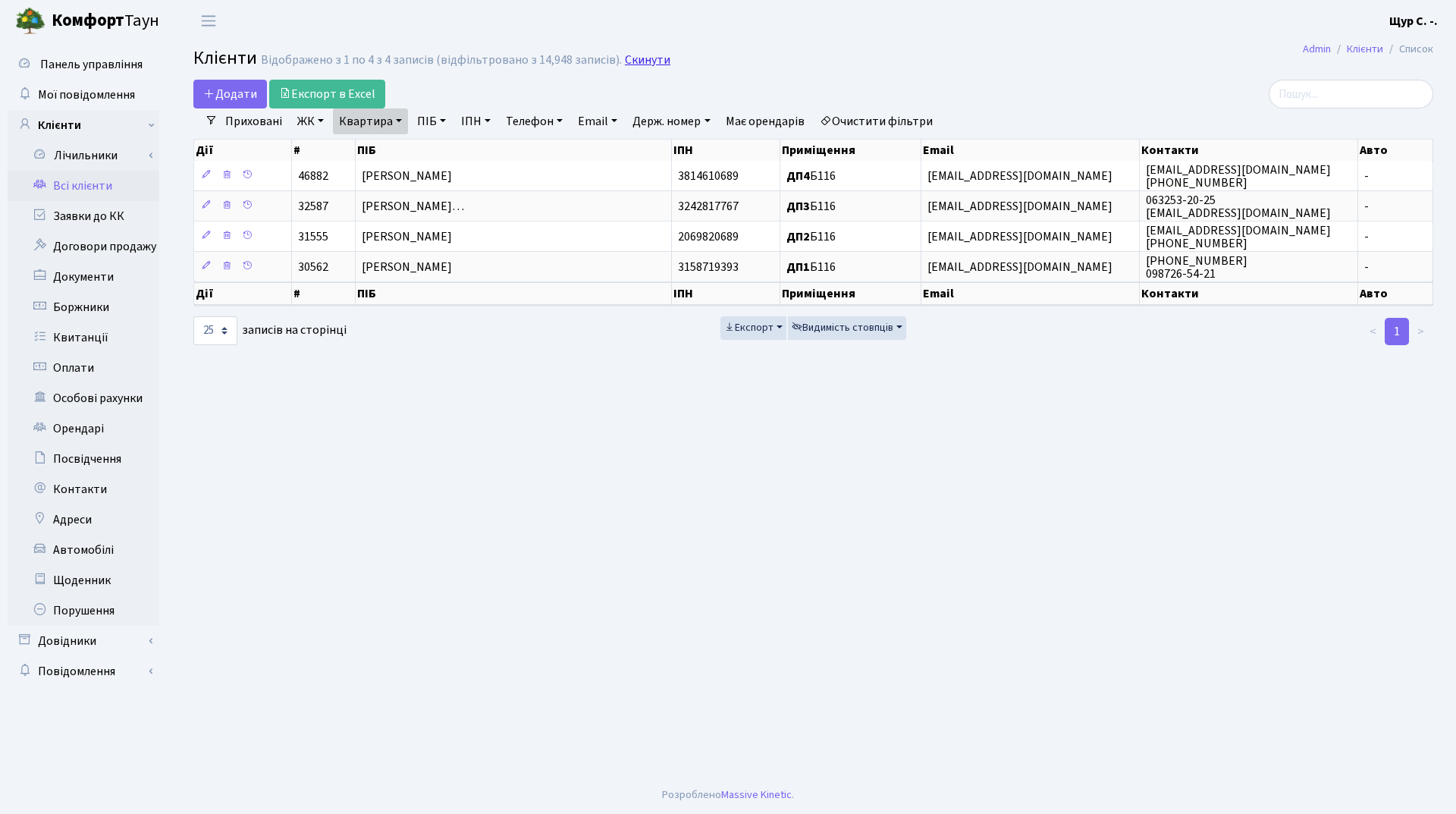
click at [645, 54] on link "Скинути" at bounding box center [647, 59] width 45 height 14
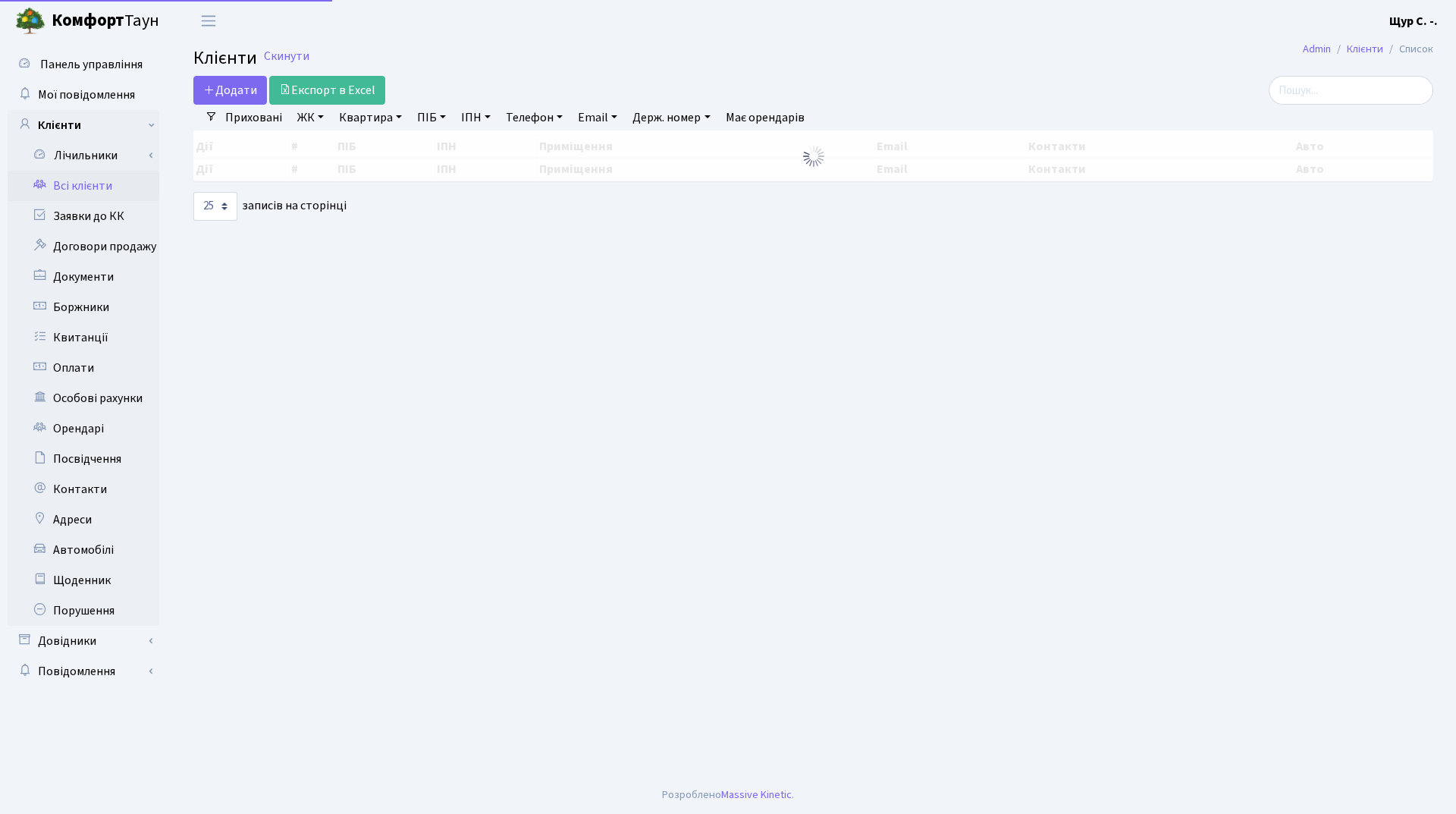
select select "25"
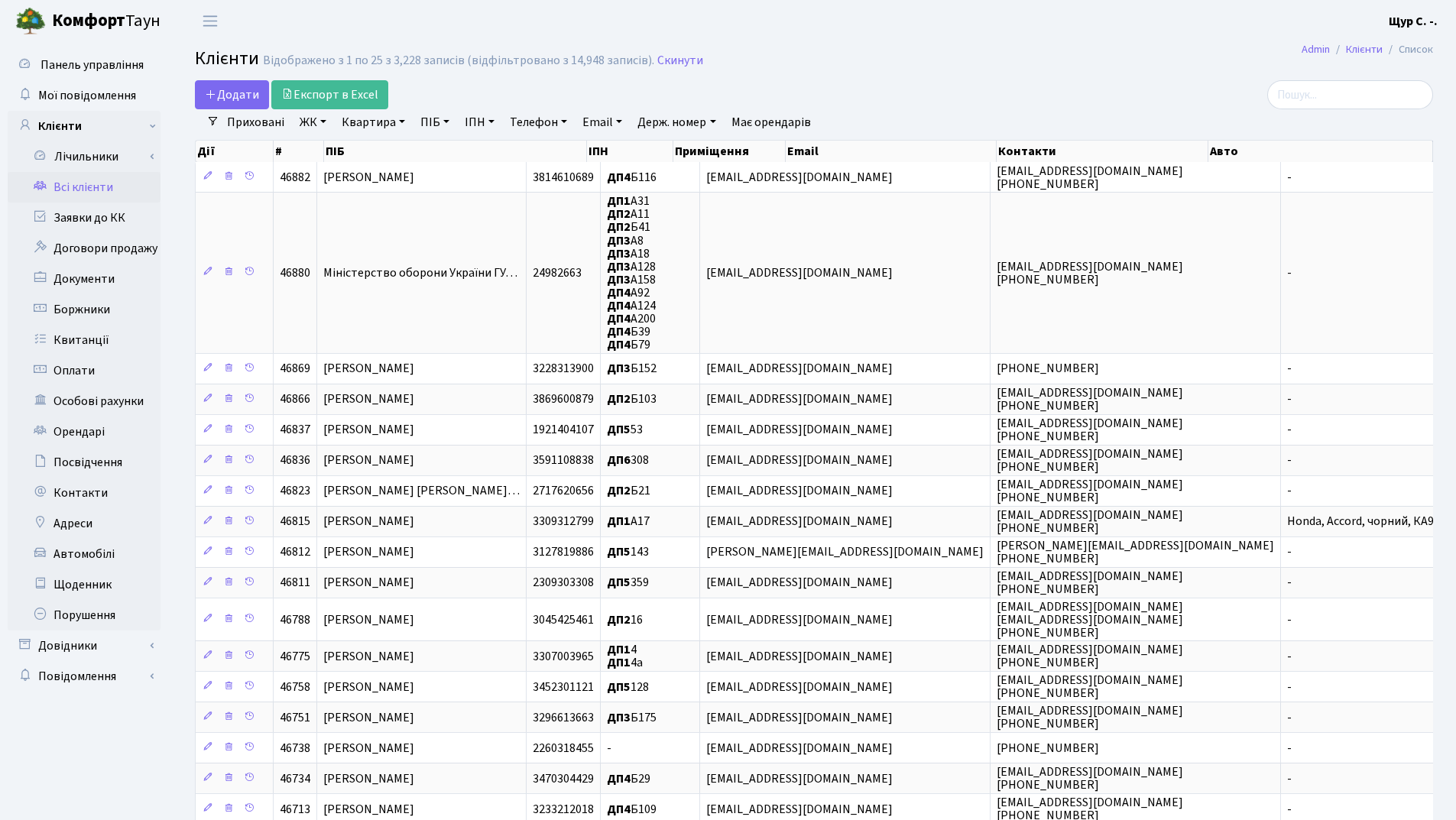
click at [359, 117] on link "Квартира" at bounding box center [373, 121] width 76 height 26
type input "а167"
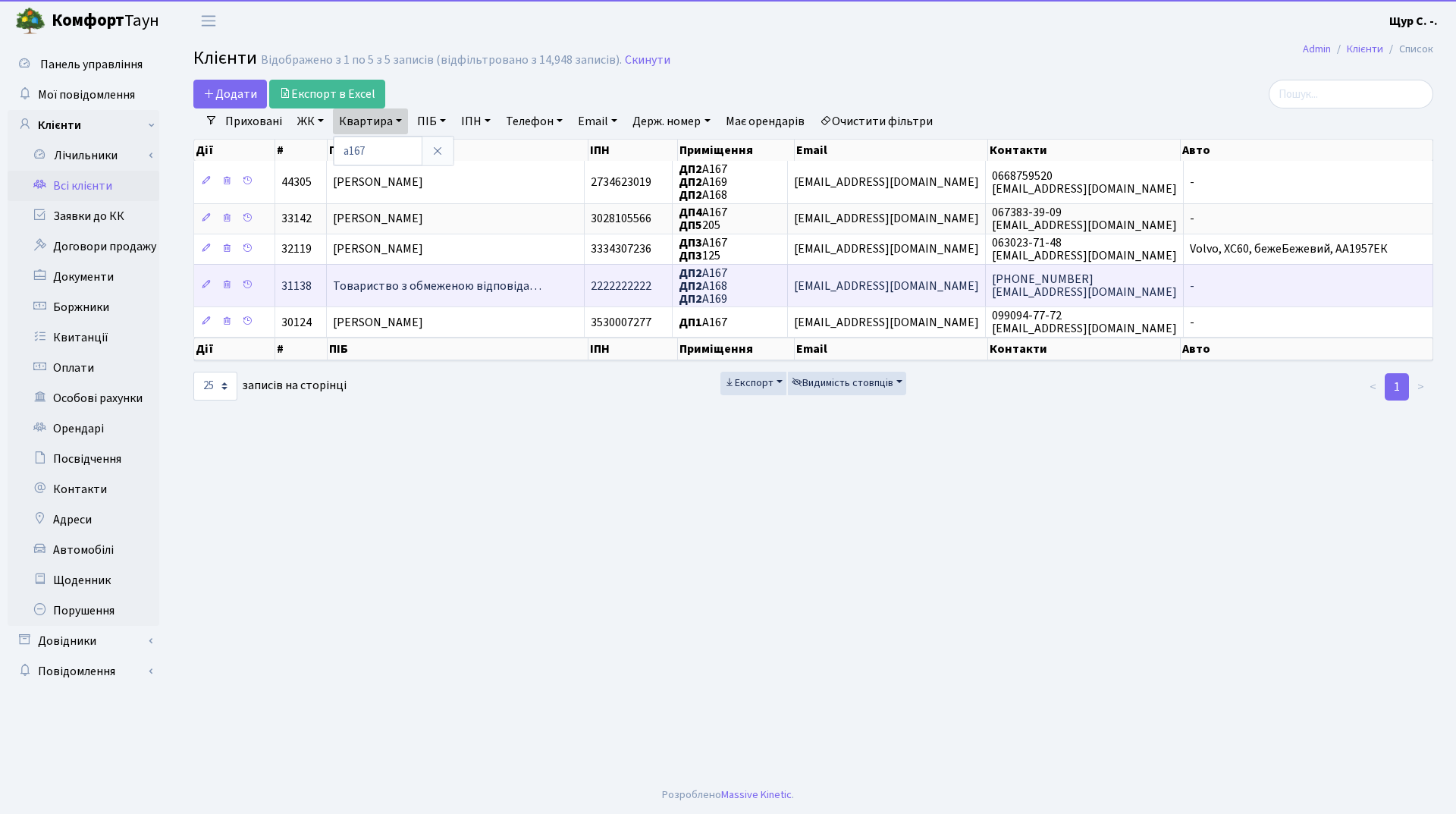
click at [404, 276] on td "Товариство з обмеженою відповіда…" at bounding box center [456, 285] width 258 height 42
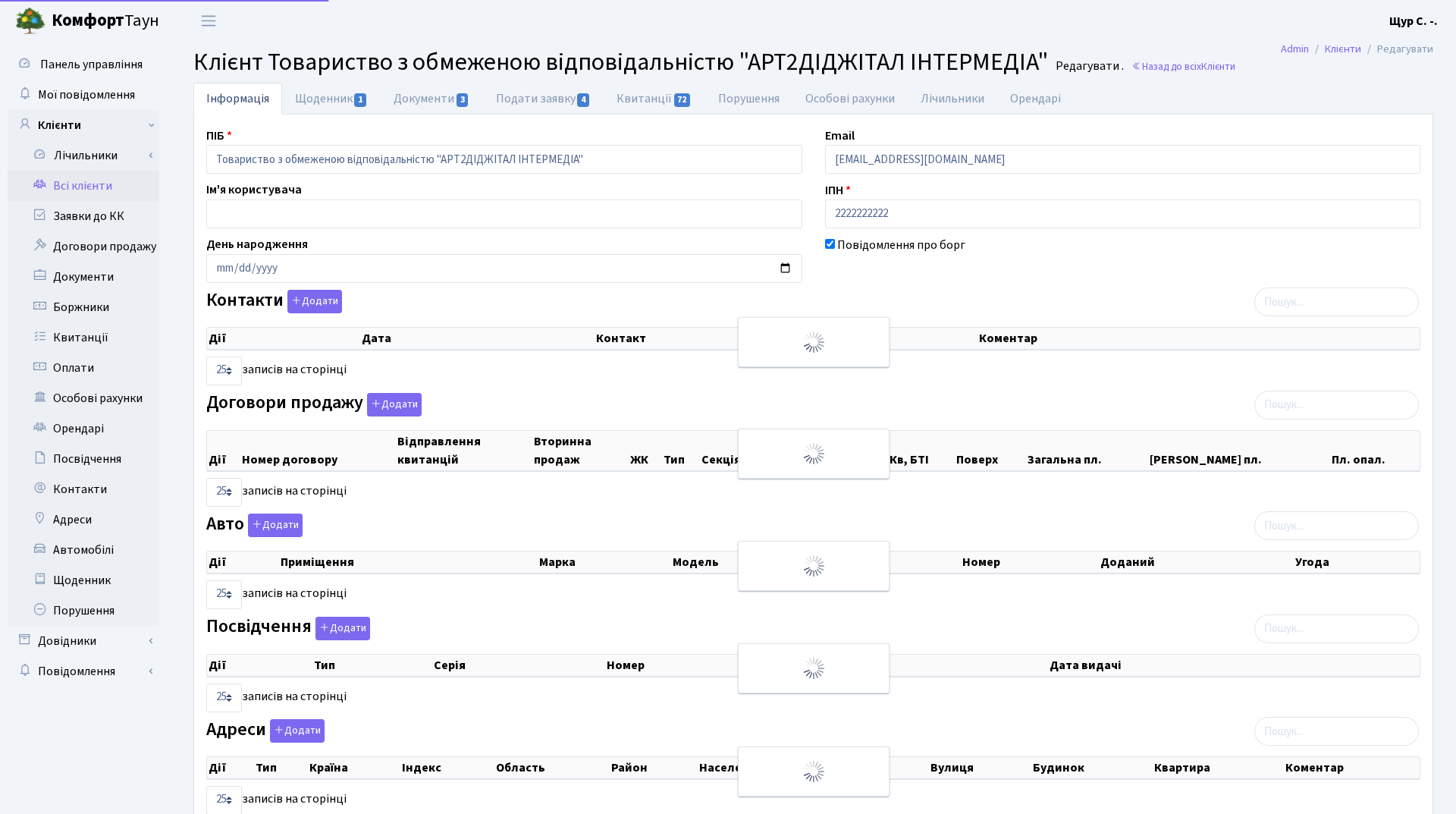
select select "25"
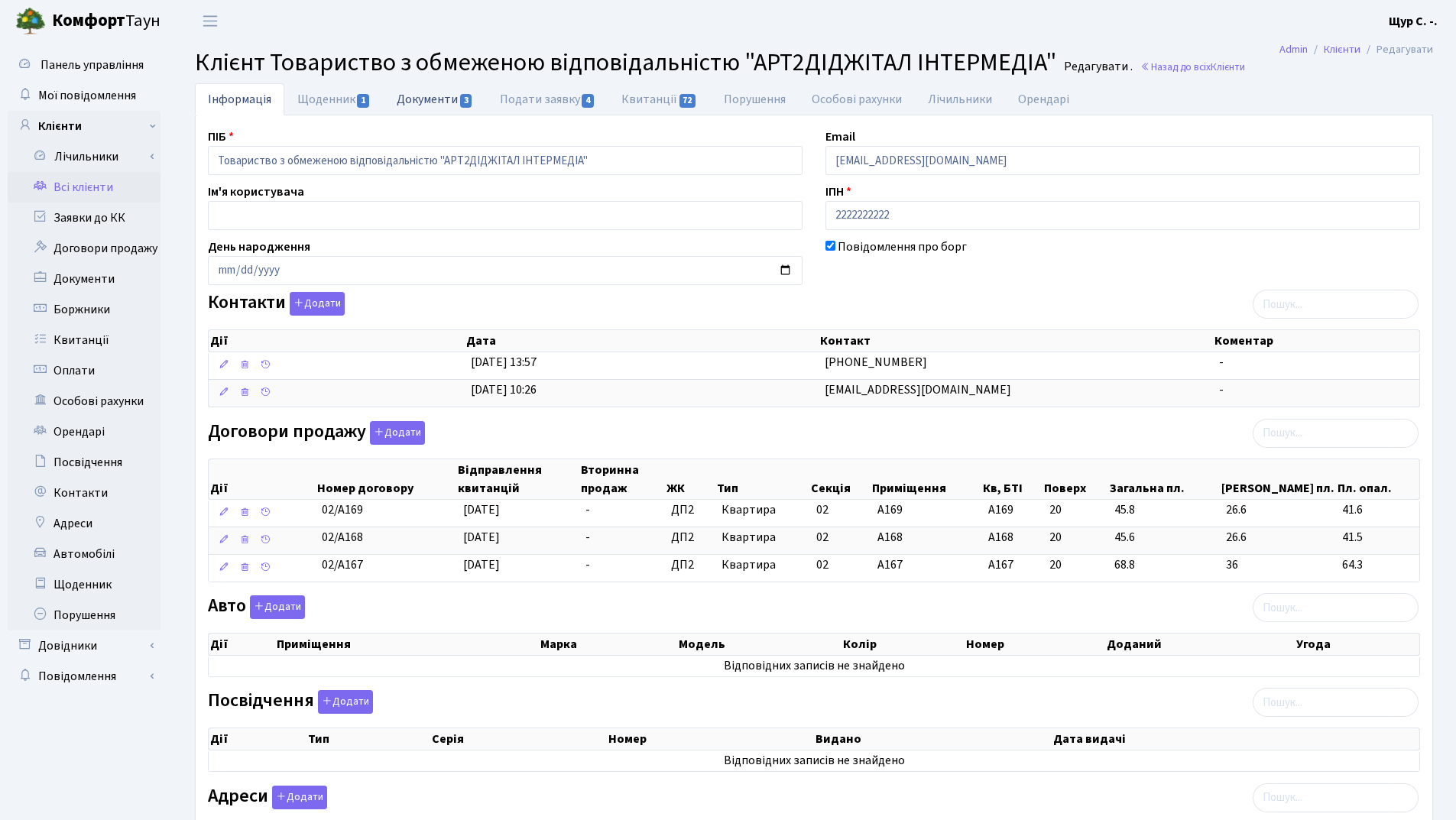
click at [426, 92] on link "Документи 3" at bounding box center [434, 99] width 102 height 32
select select "25"
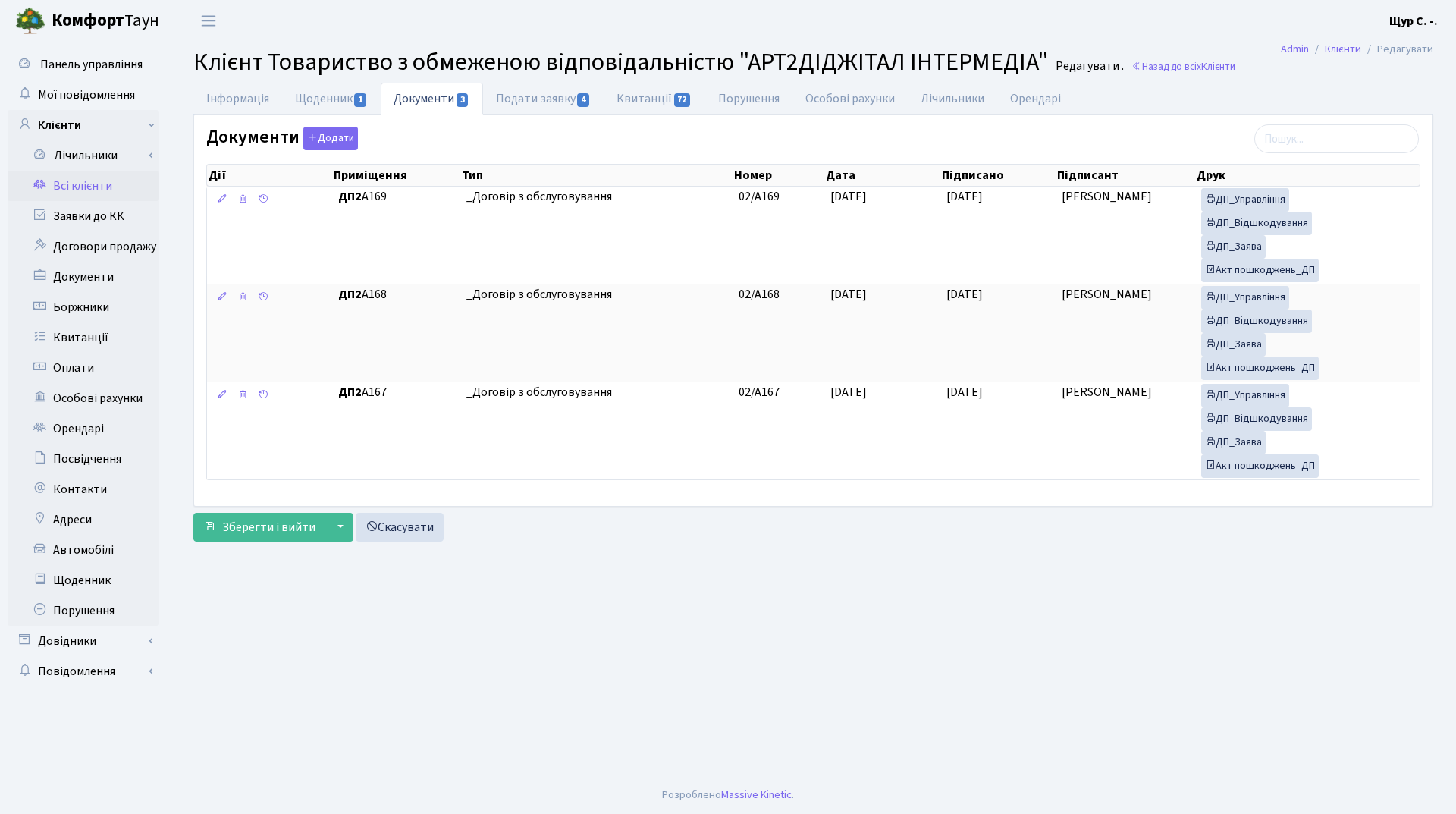
click at [98, 195] on link "Всі клієнти" at bounding box center [83, 186] width 152 height 31
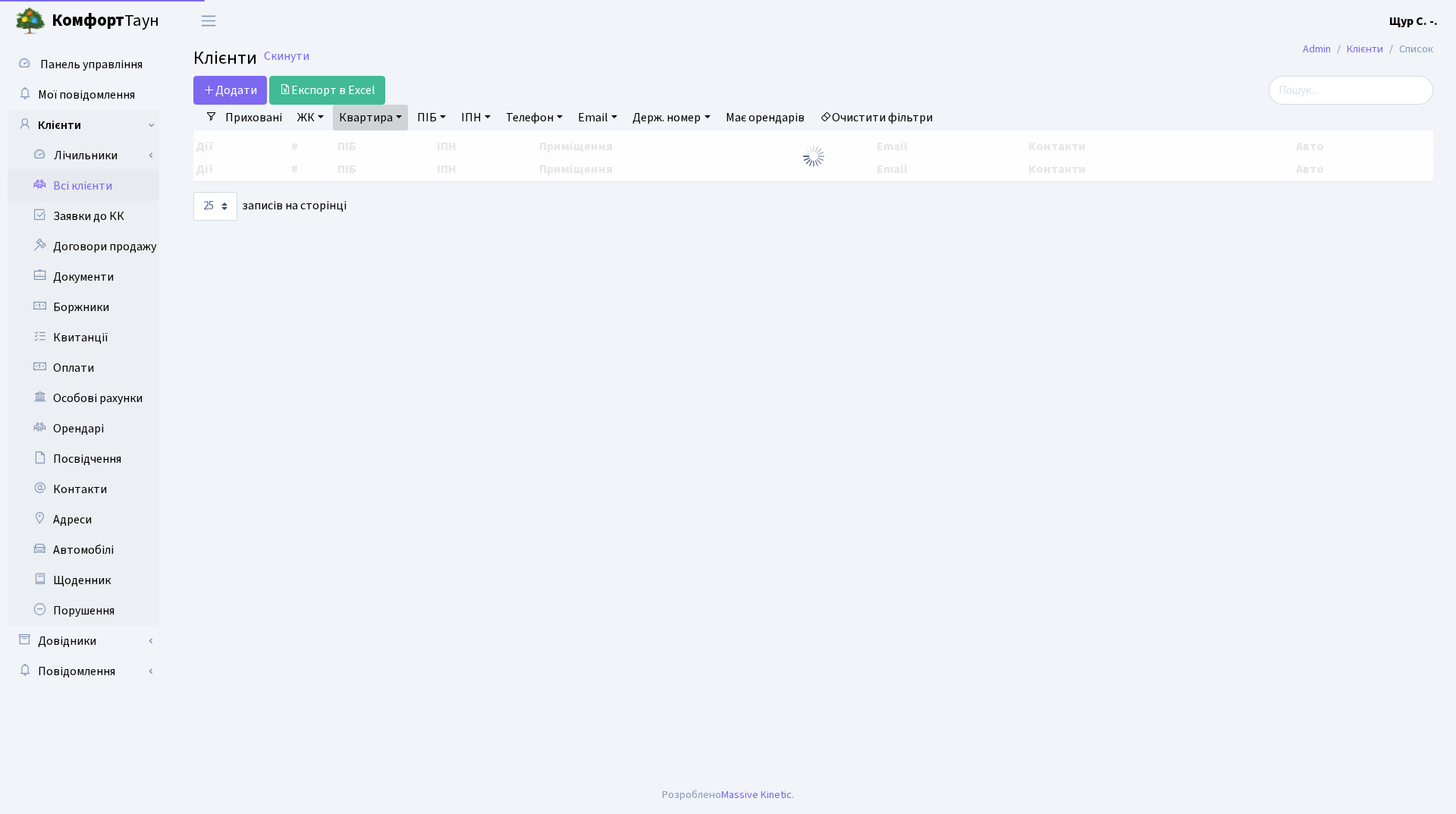
select select "25"
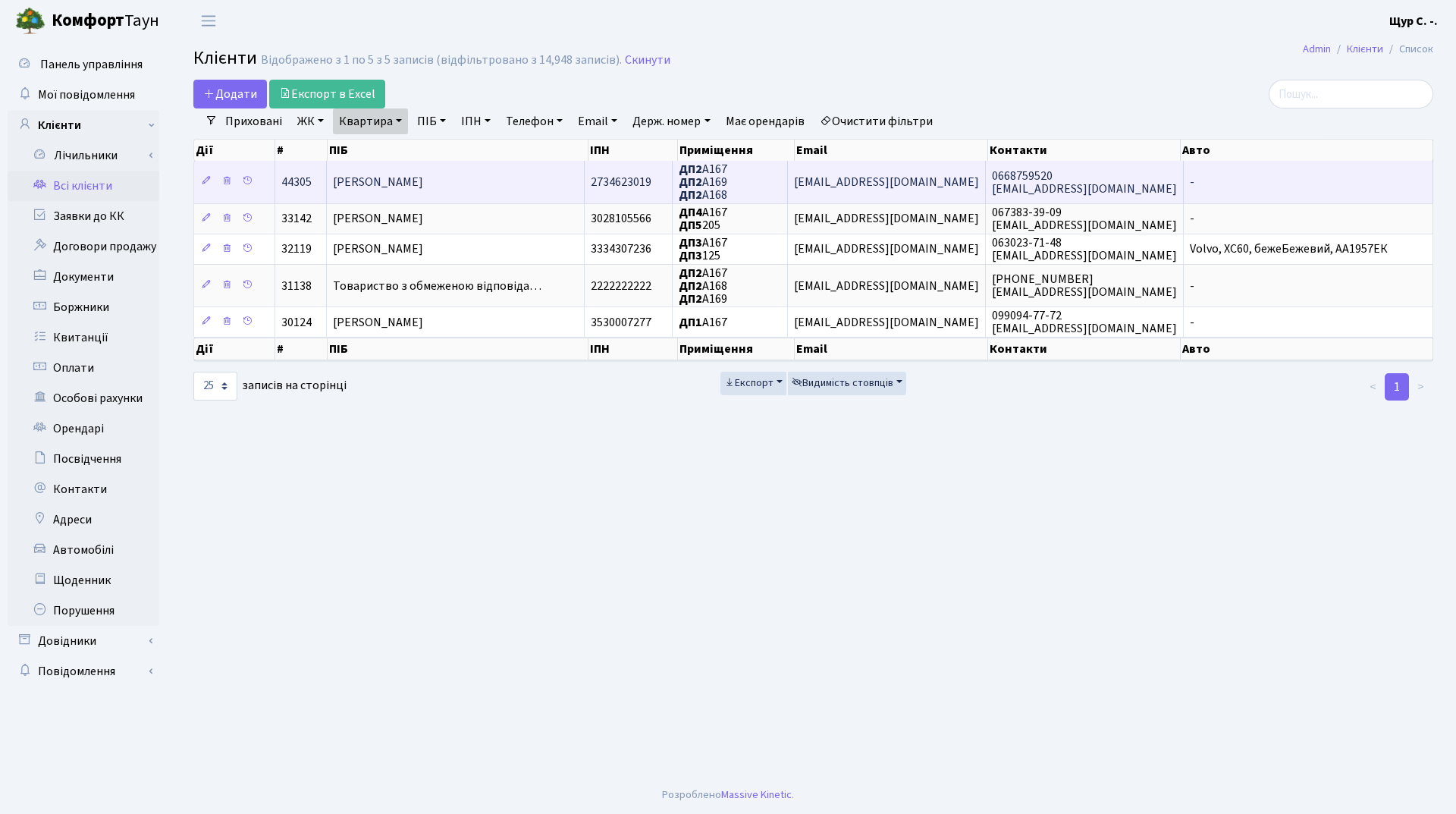
click at [437, 181] on td "Танрівердіо Коне" at bounding box center [456, 182] width 258 height 42
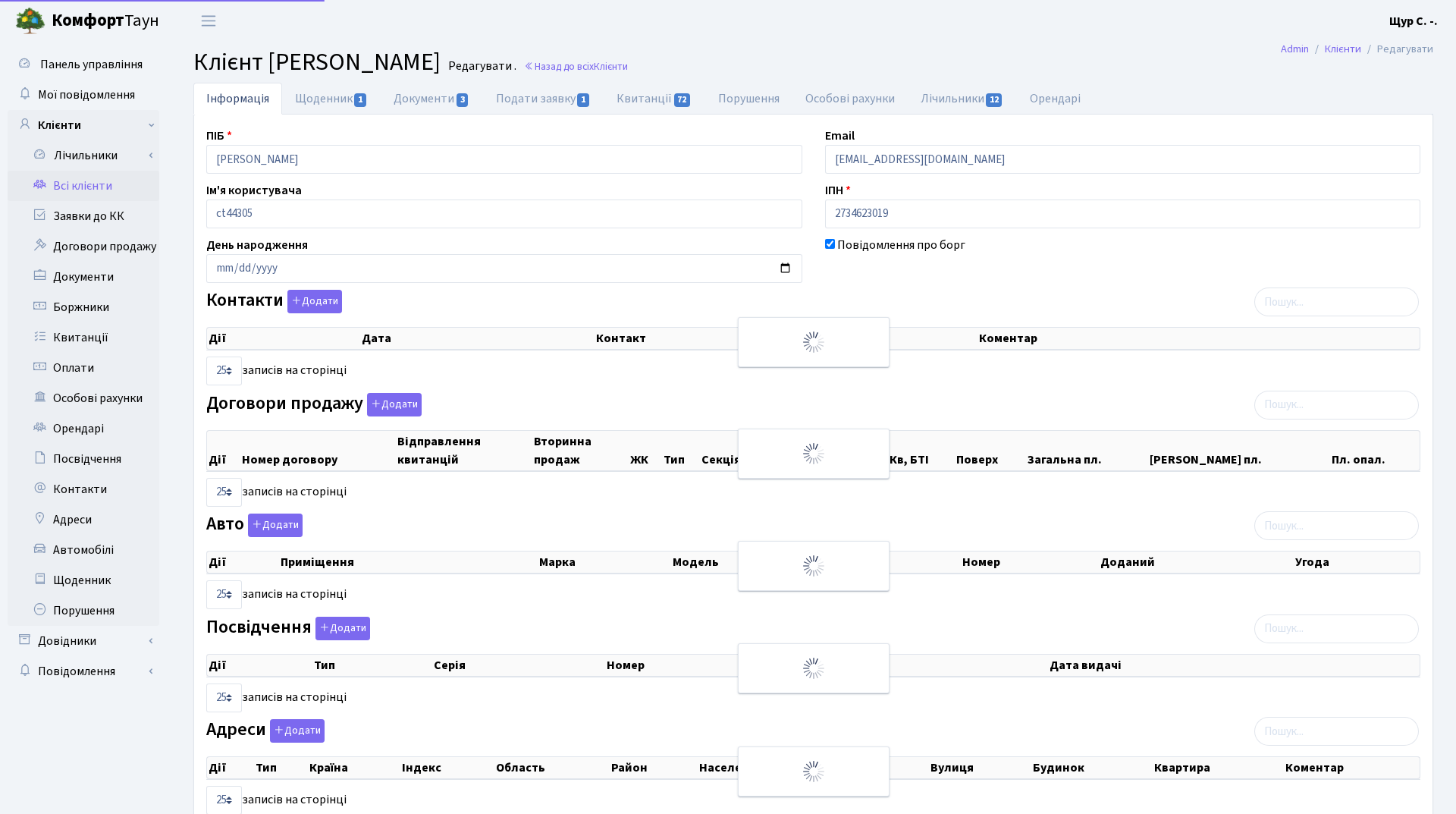
select select "25"
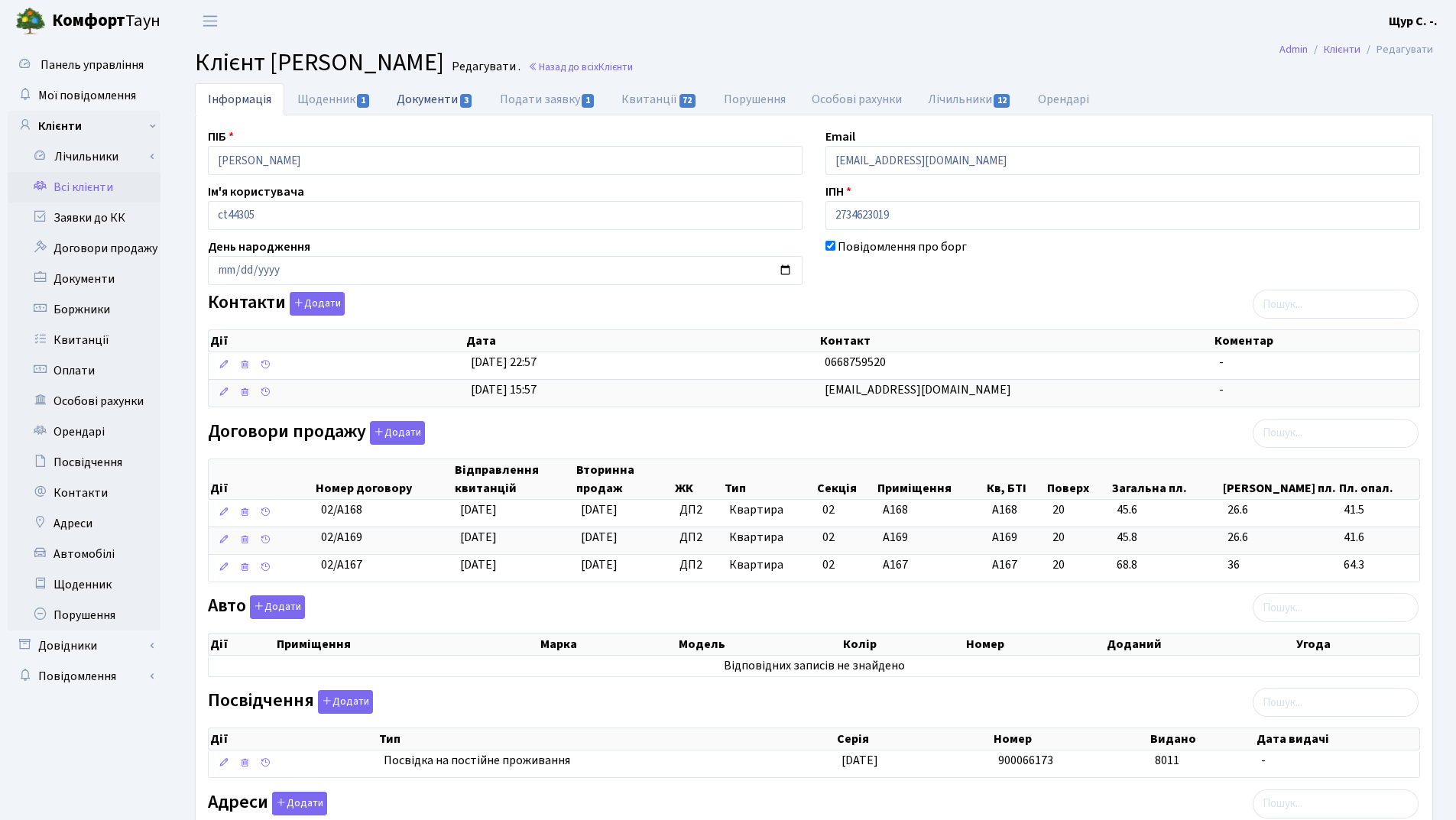
click at [424, 104] on link "Документи 3" at bounding box center [434, 99] width 102 height 32
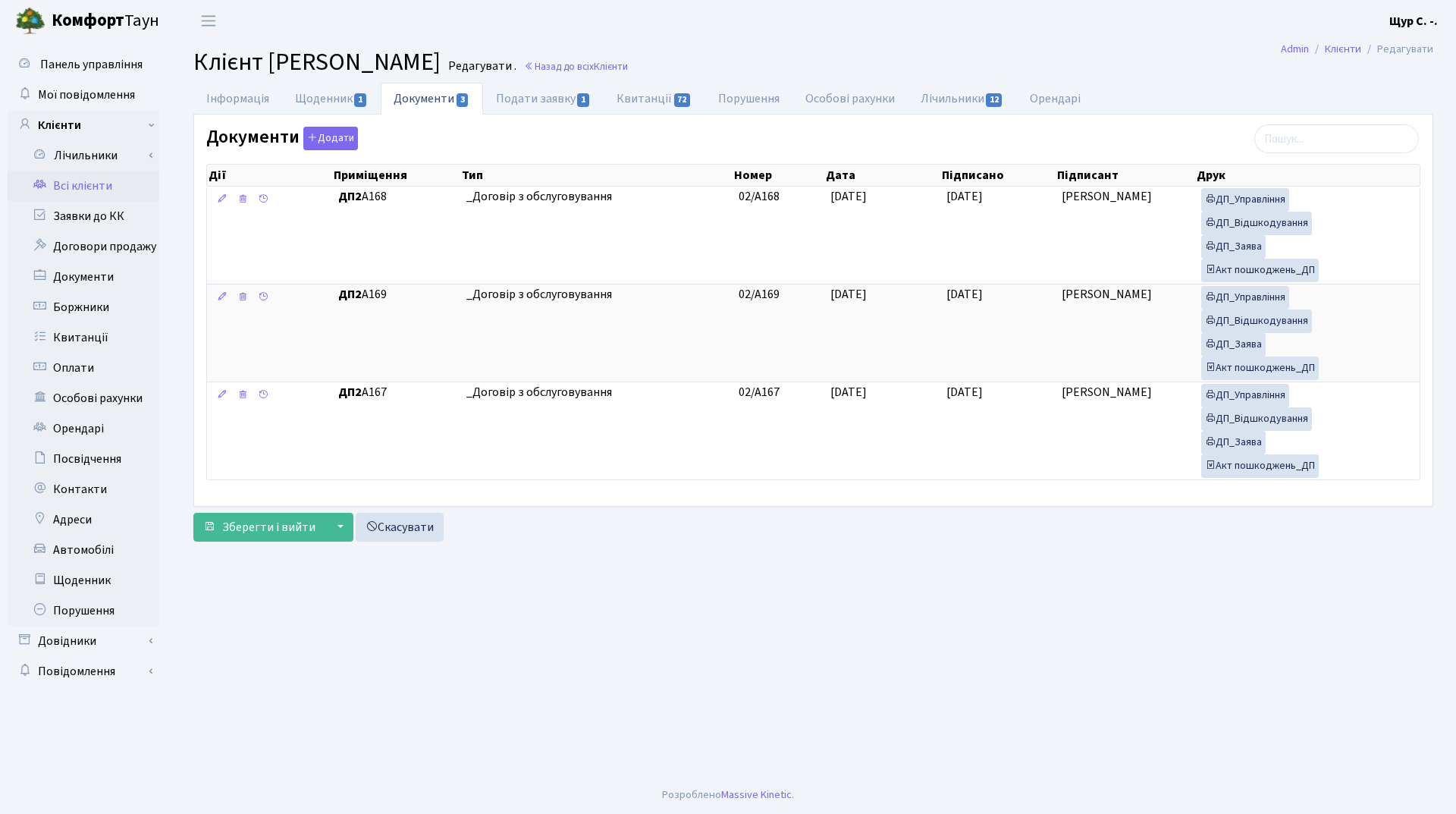
click at [90, 187] on link "Всі клієнти" at bounding box center [83, 186] width 152 height 31
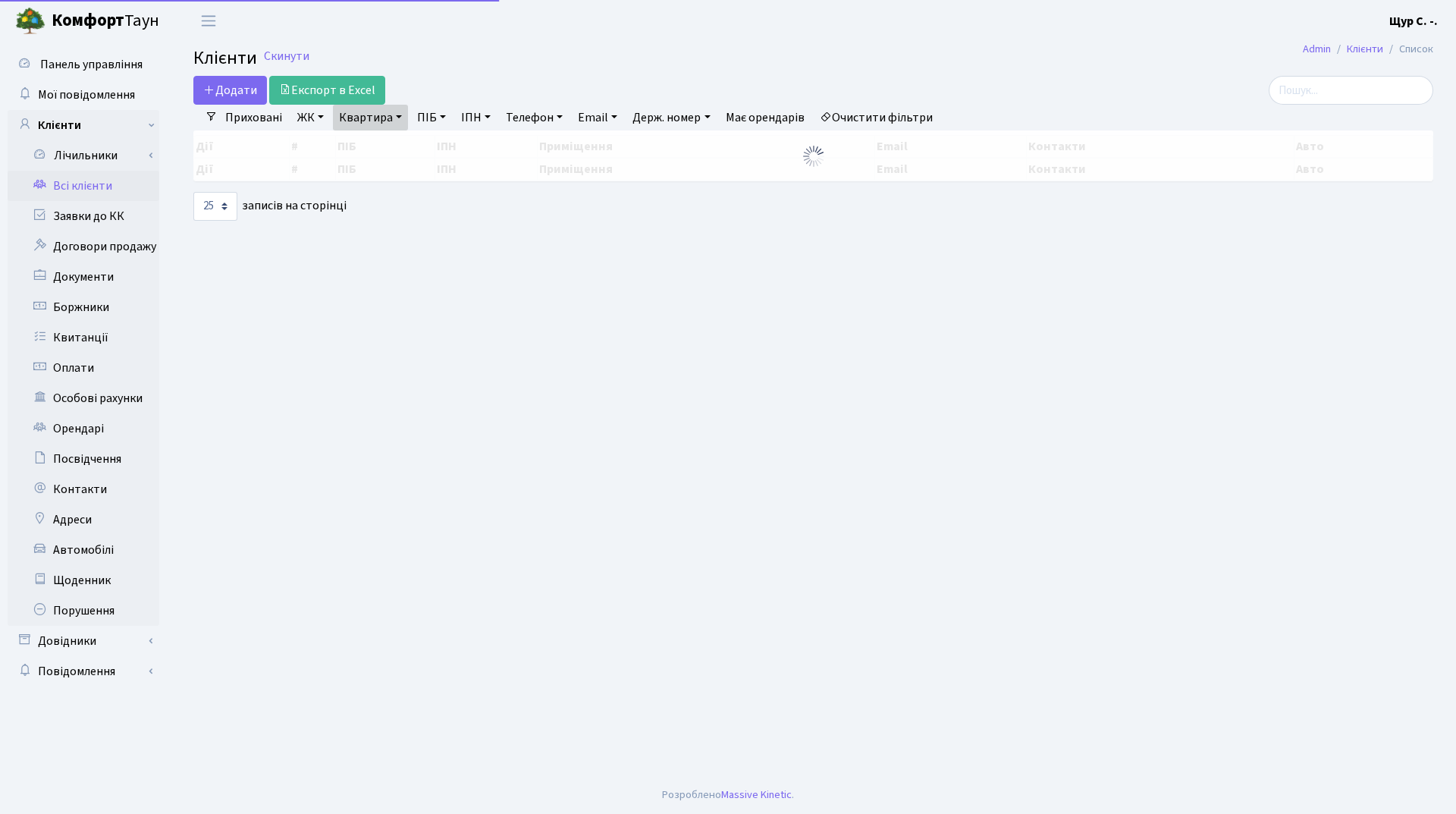
select select "25"
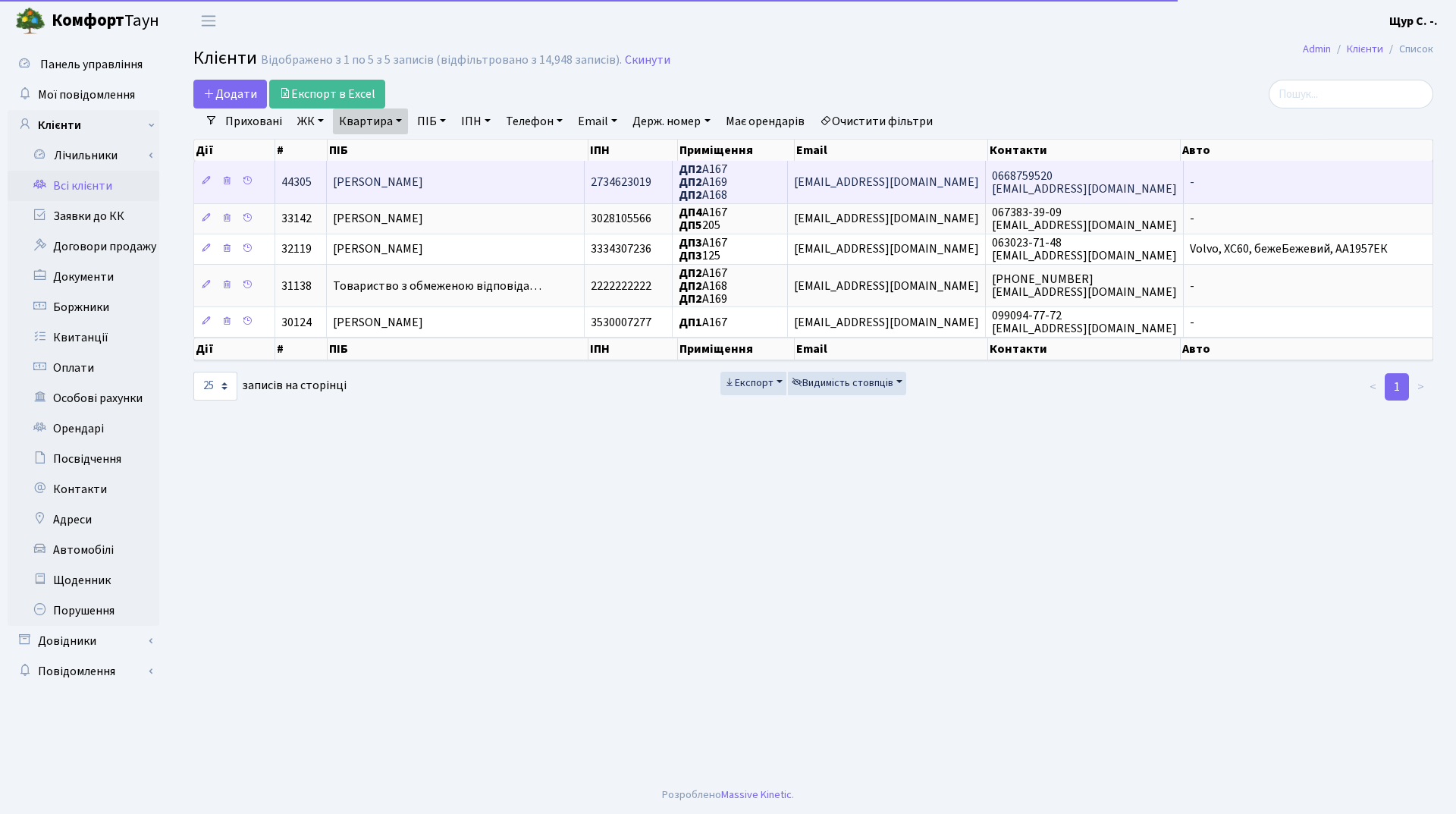
click at [410, 174] on span "[PERSON_NAME]" at bounding box center [377, 182] width 90 height 17
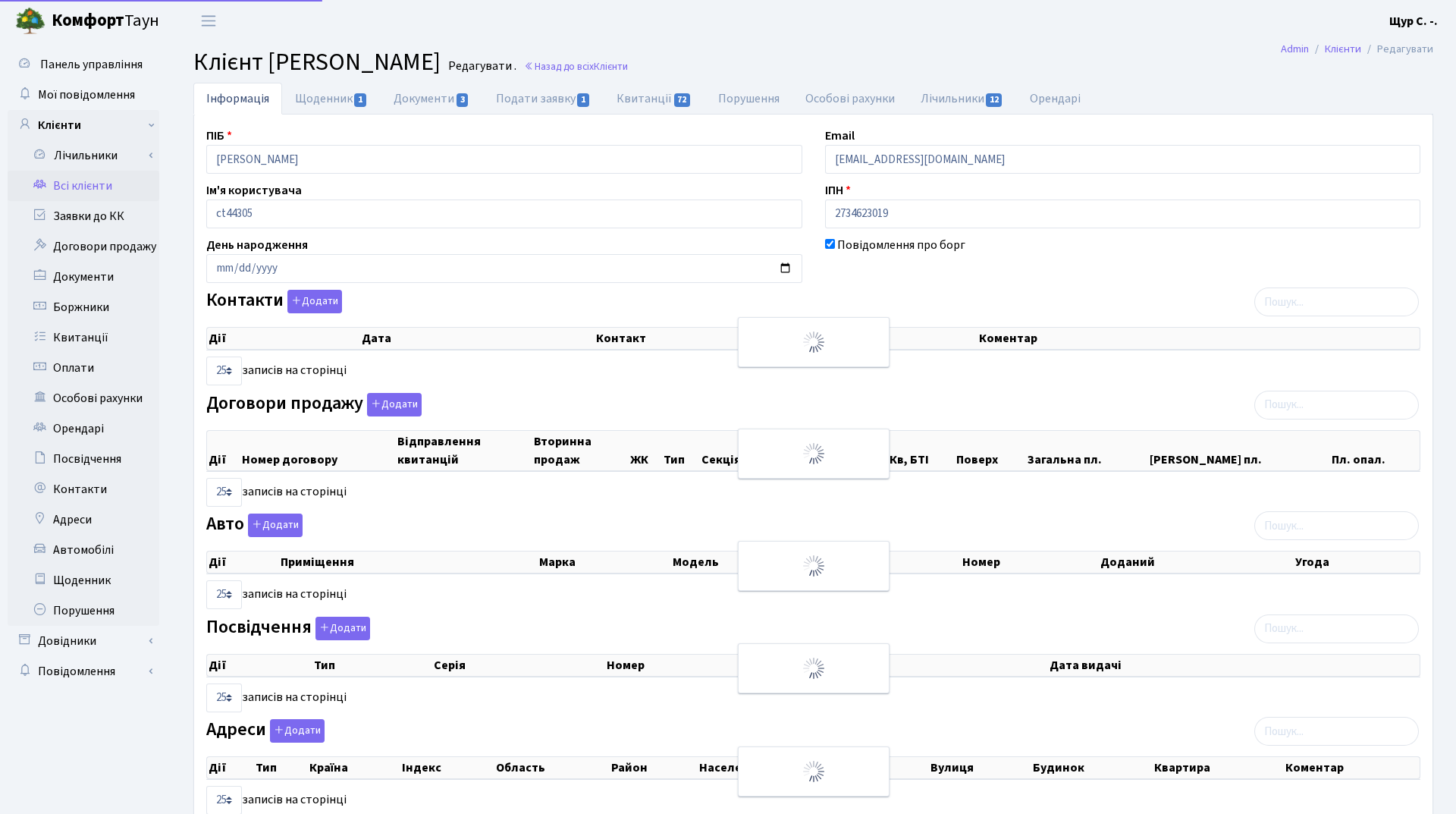
select select "25"
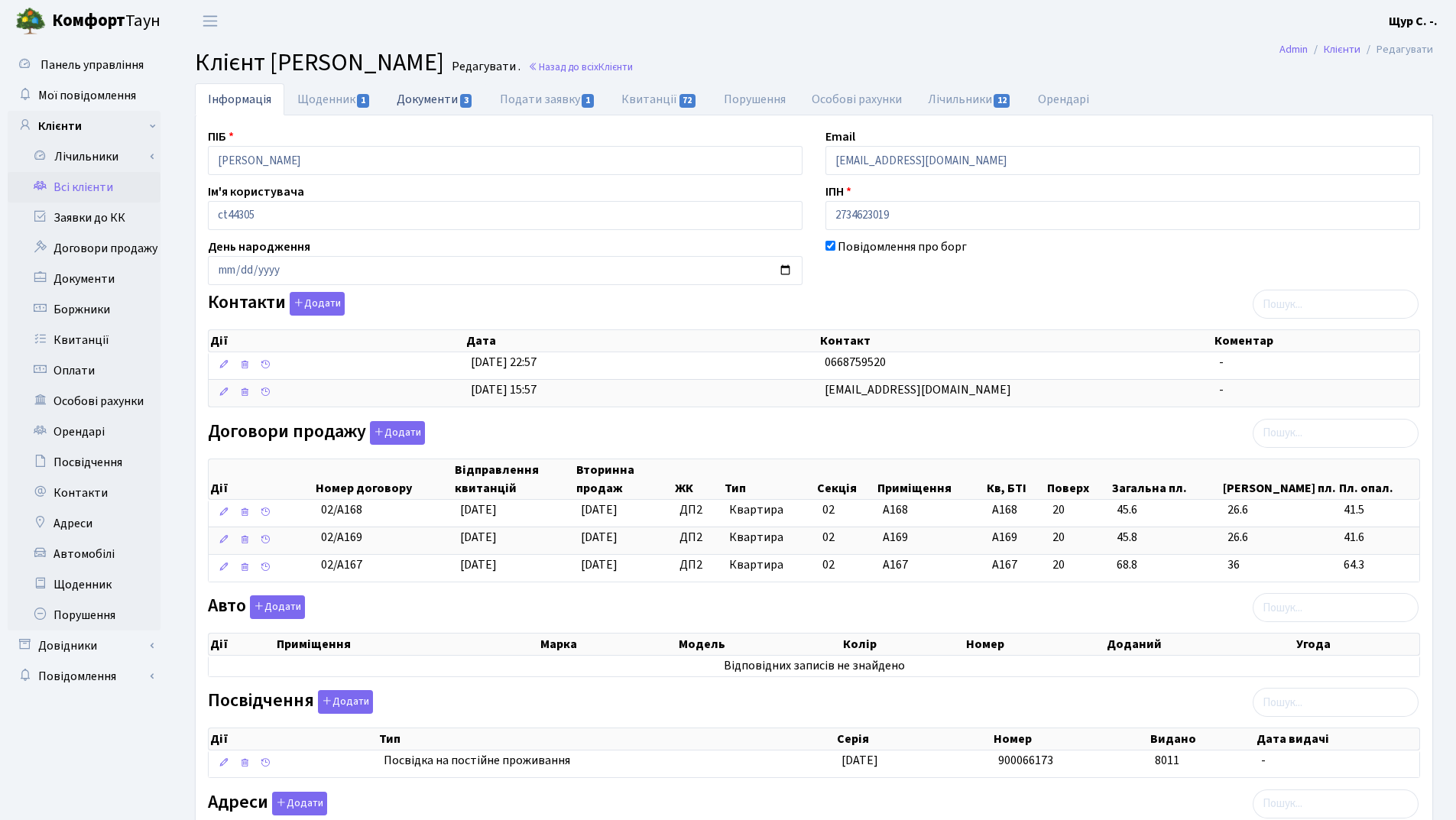
click at [427, 100] on link "Документи 3" at bounding box center [434, 99] width 102 height 32
select select "25"
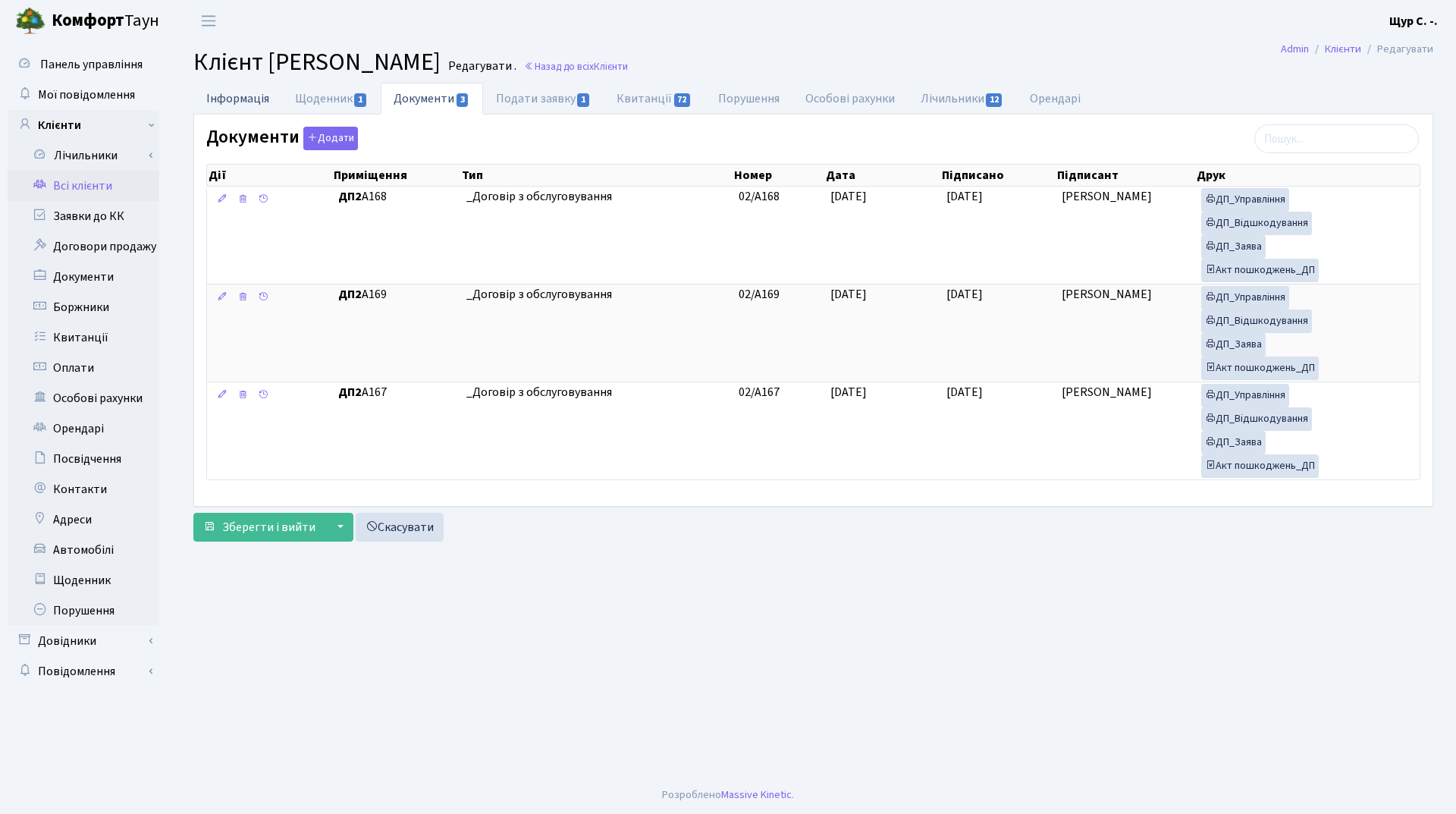
click at [225, 91] on link "Інформація" at bounding box center [238, 98] width 89 height 31
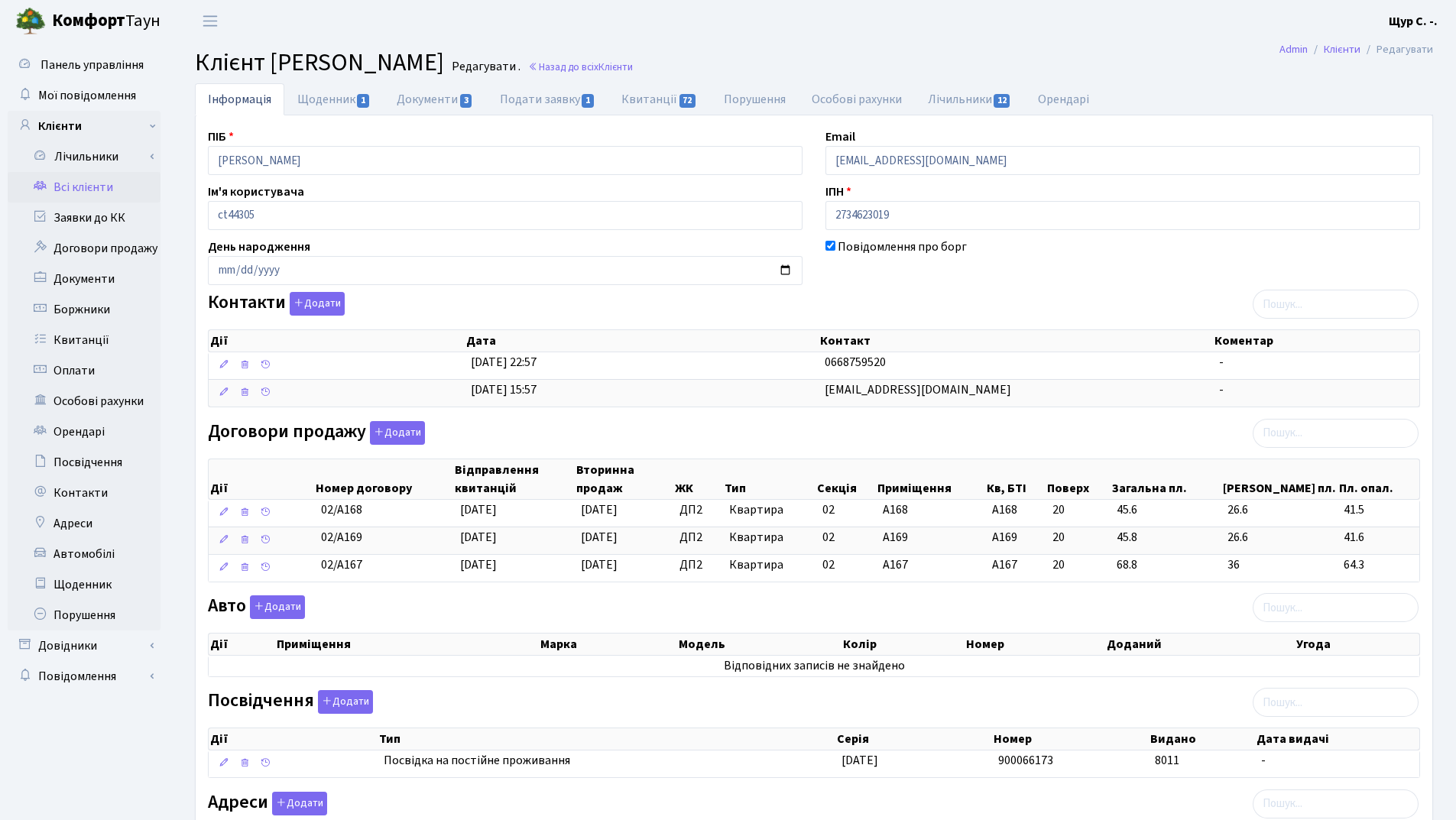
click at [103, 180] on link "Всі клієнти" at bounding box center [84, 187] width 153 height 31
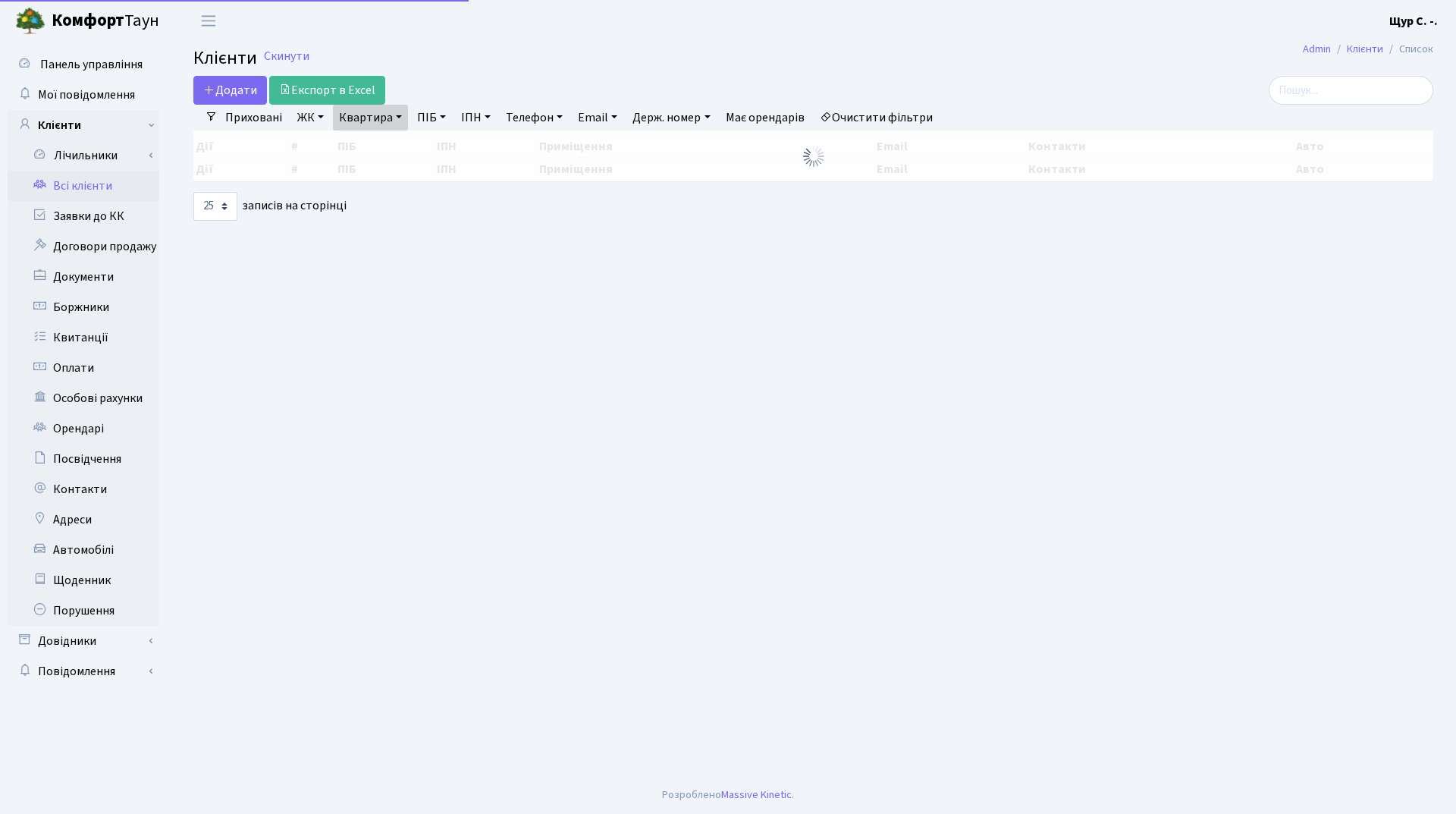
select select "25"
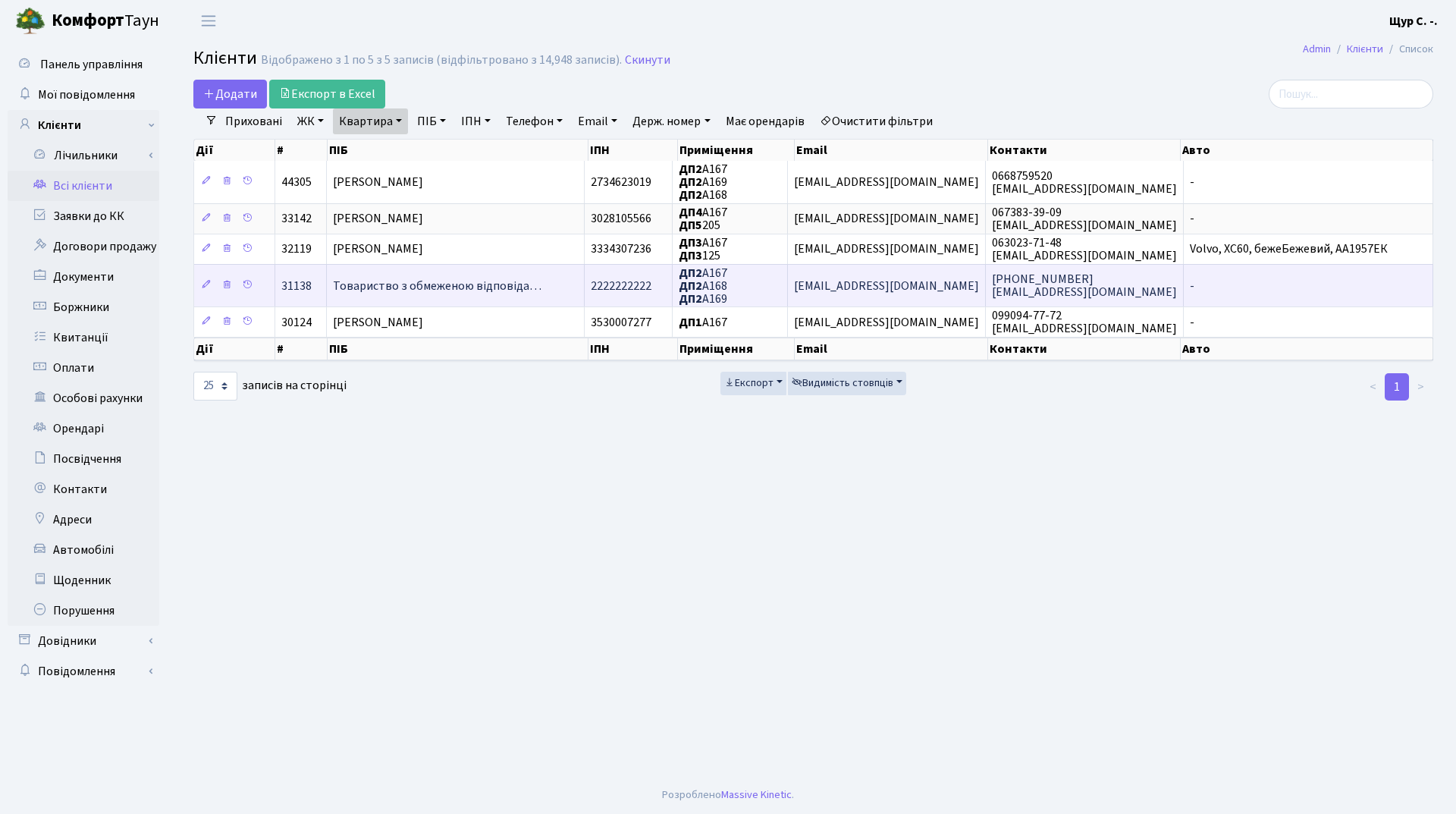
click at [481, 291] on span "Товариство з обмеженою відповіда…" at bounding box center [437, 286] width 209 height 17
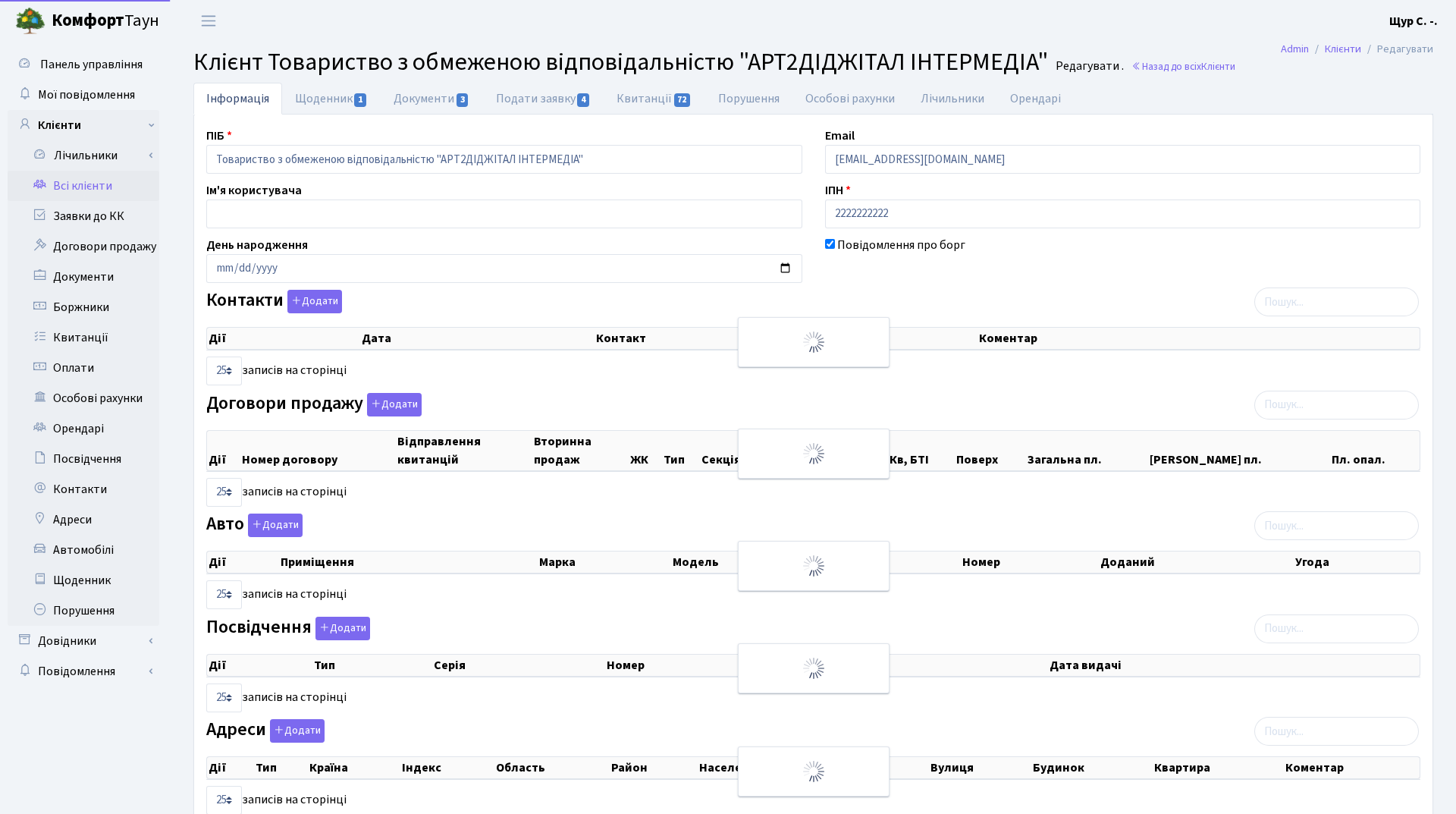
select select "25"
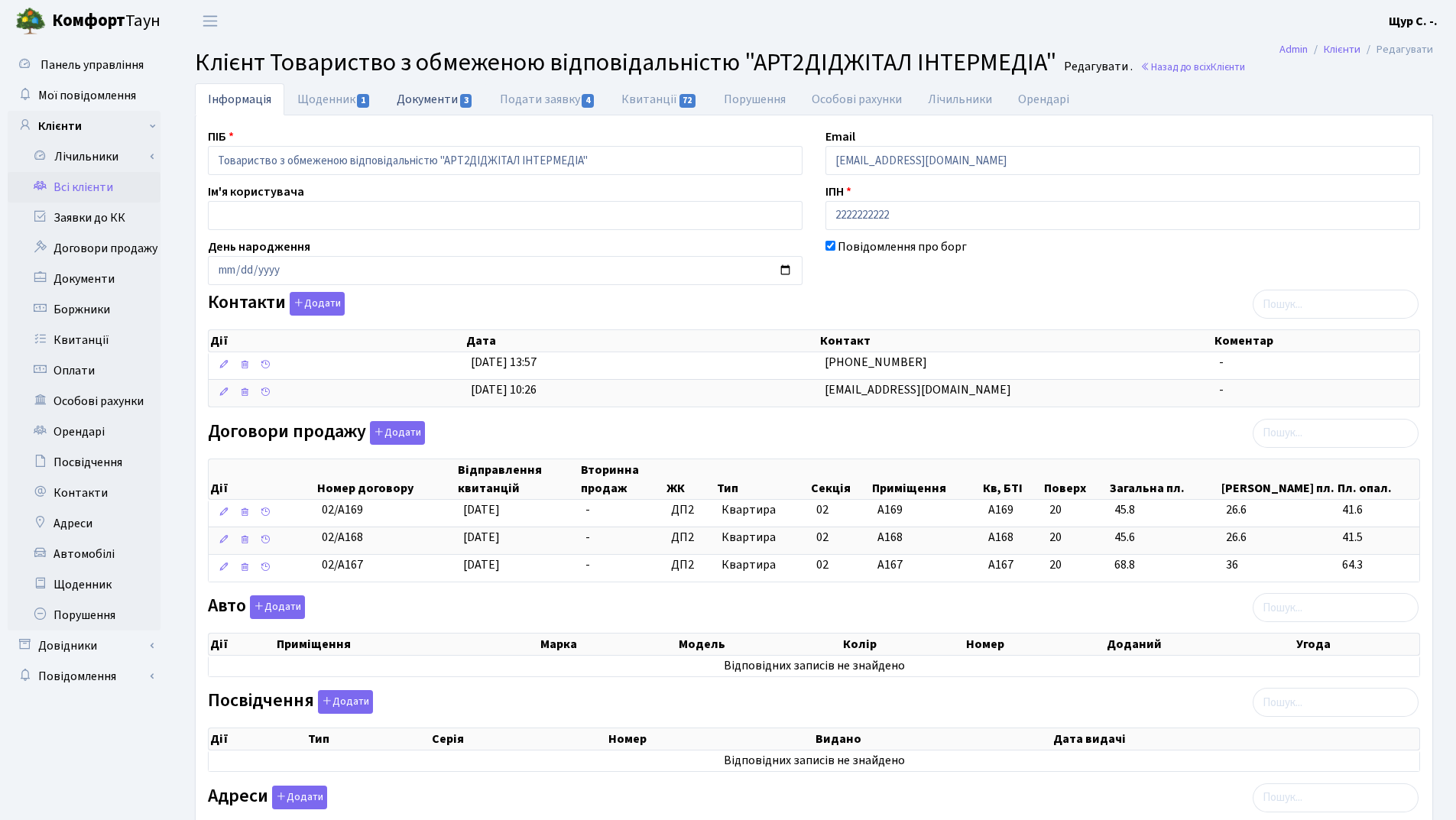
click at [428, 97] on link "Документи 3" at bounding box center [434, 99] width 102 height 32
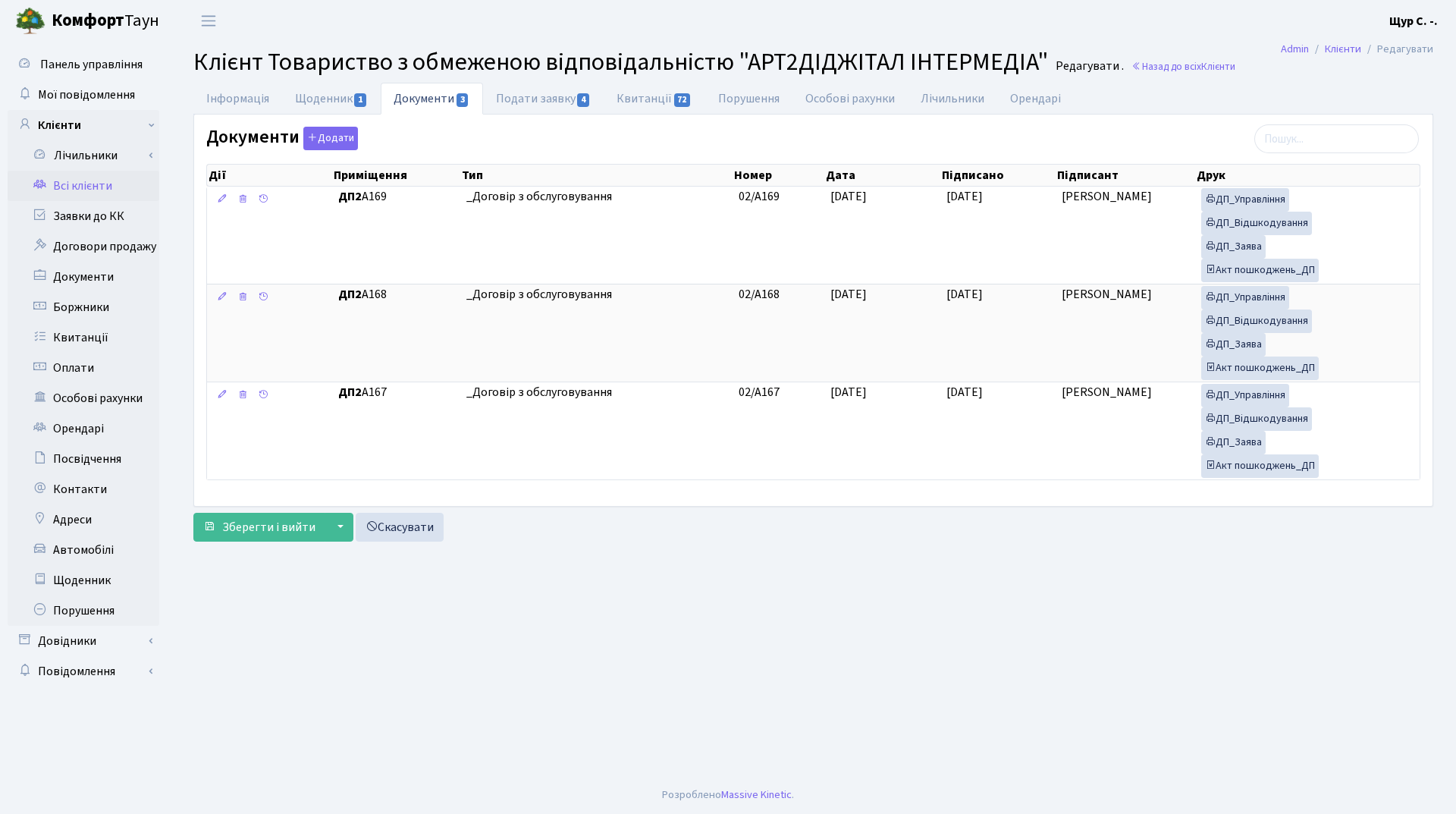
click at [73, 192] on link "Всі клієнти" at bounding box center [83, 186] width 152 height 31
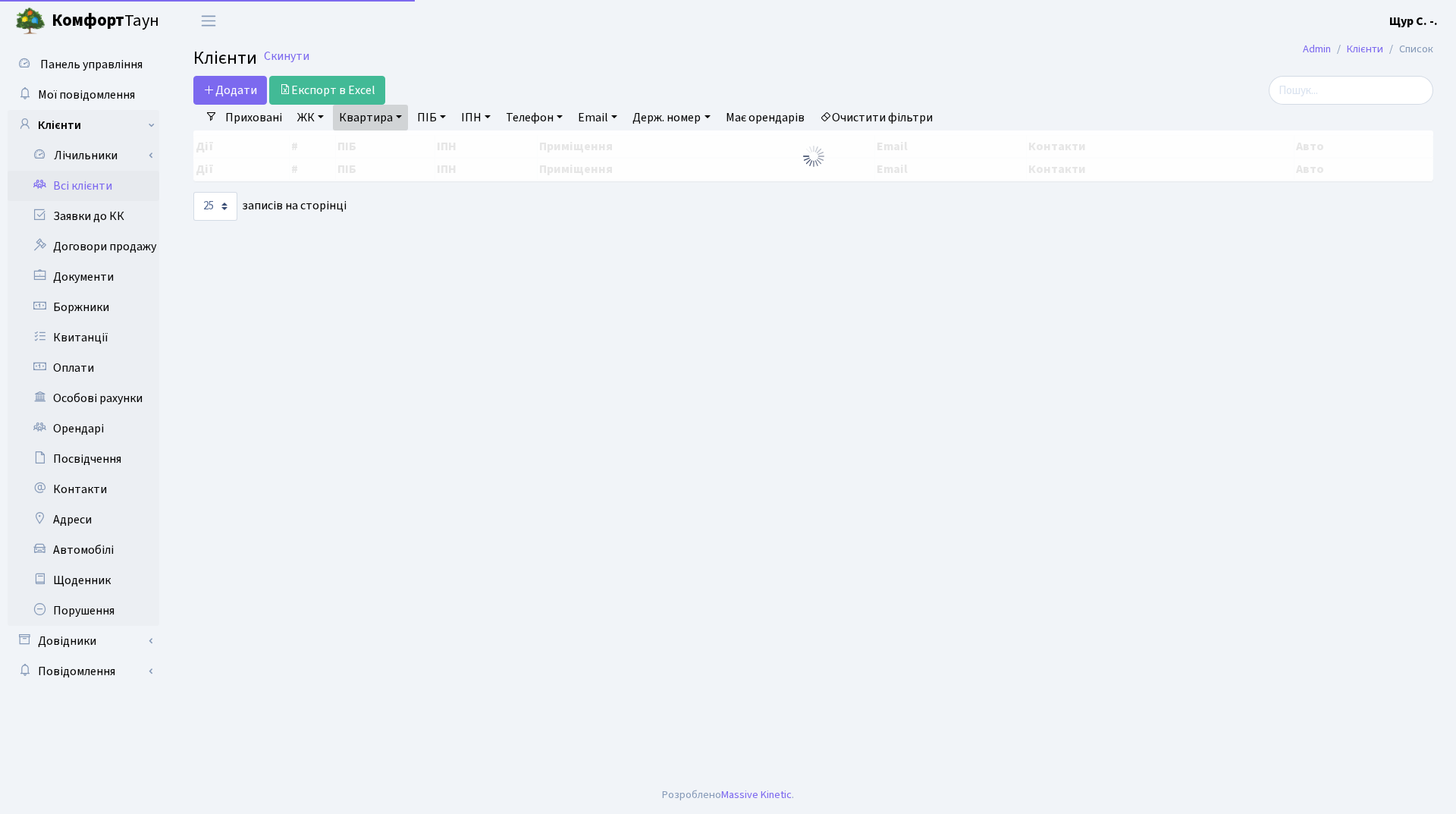
select select "25"
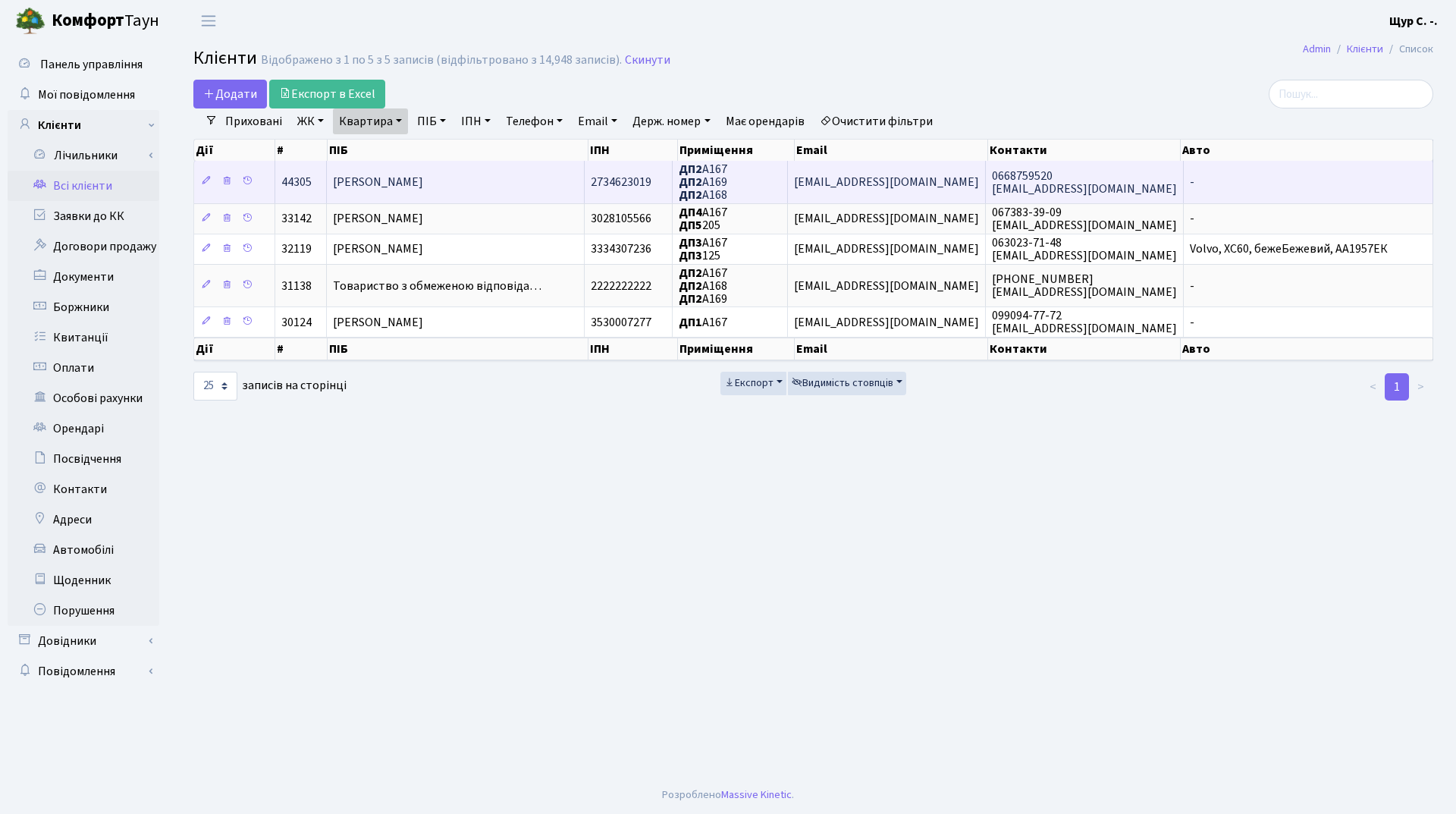
click at [415, 194] on td "[PERSON_NAME]" at bounding box center [456, 182] width 258 height 42
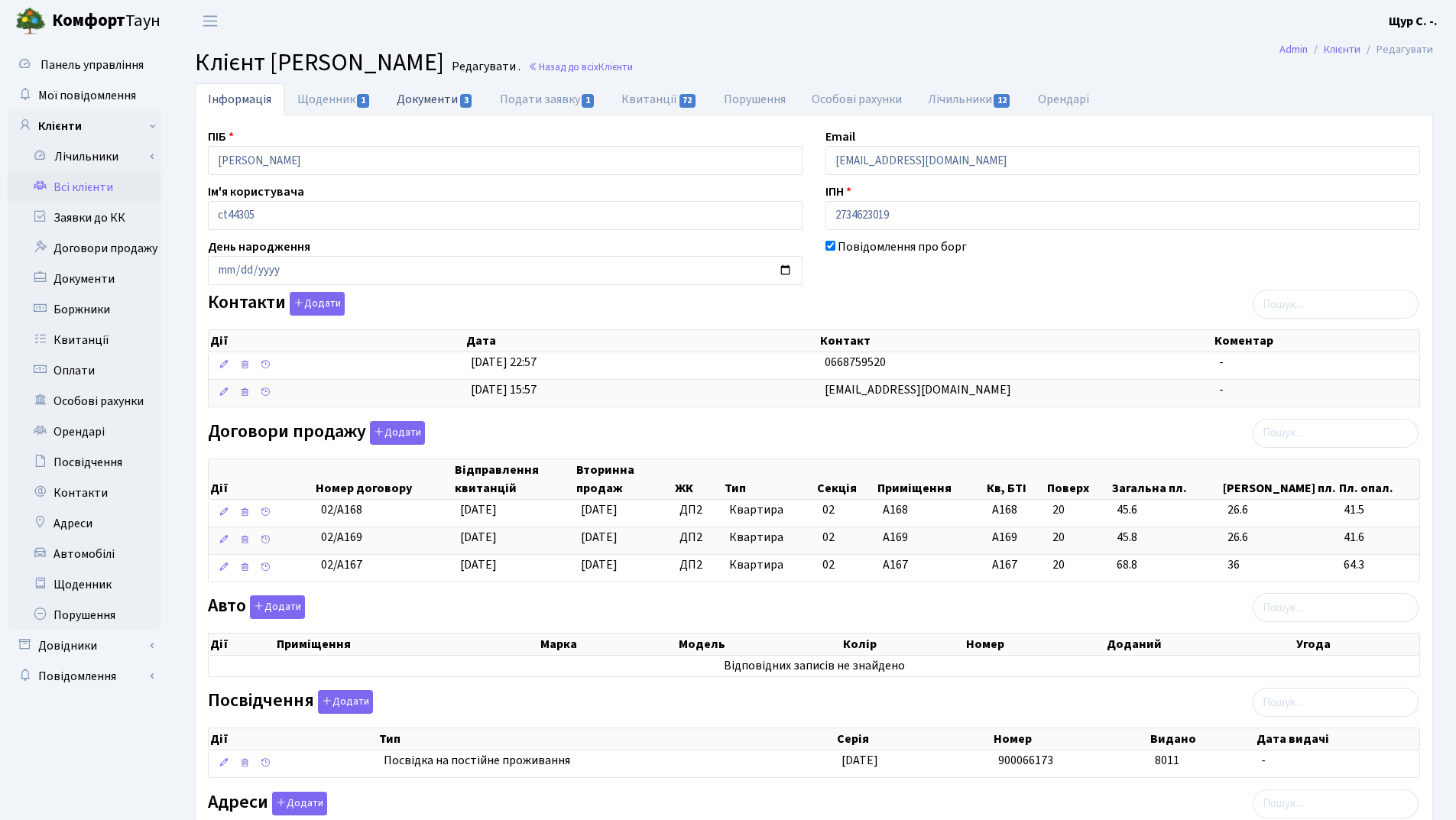
click at [428, 108] on link "Документи 3" at bounding box center [434, 99] width 102 height 32
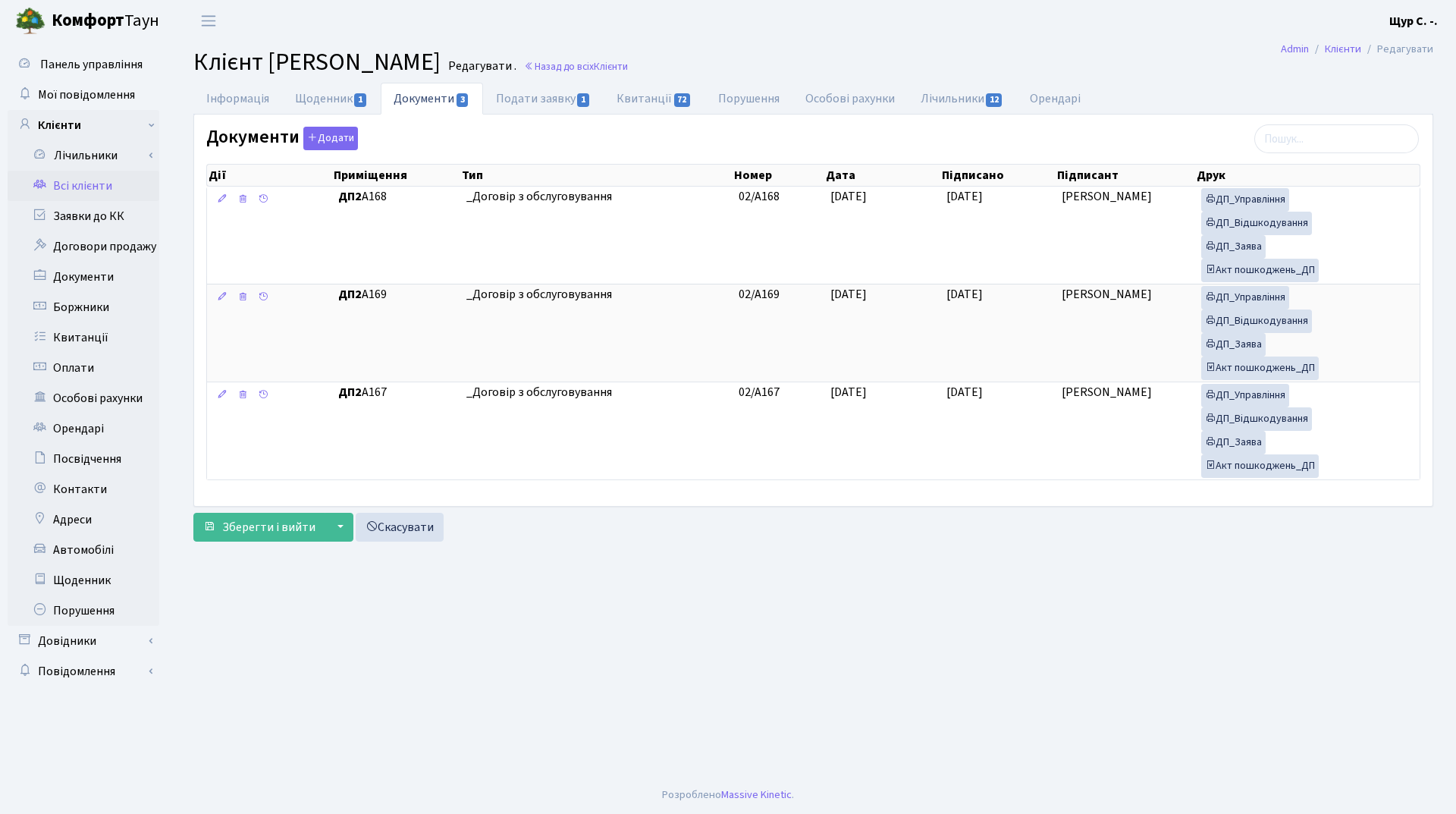
click at [96, 187] on link "Всі клієнти" at bounding box center [83, 186] width 152 height 31
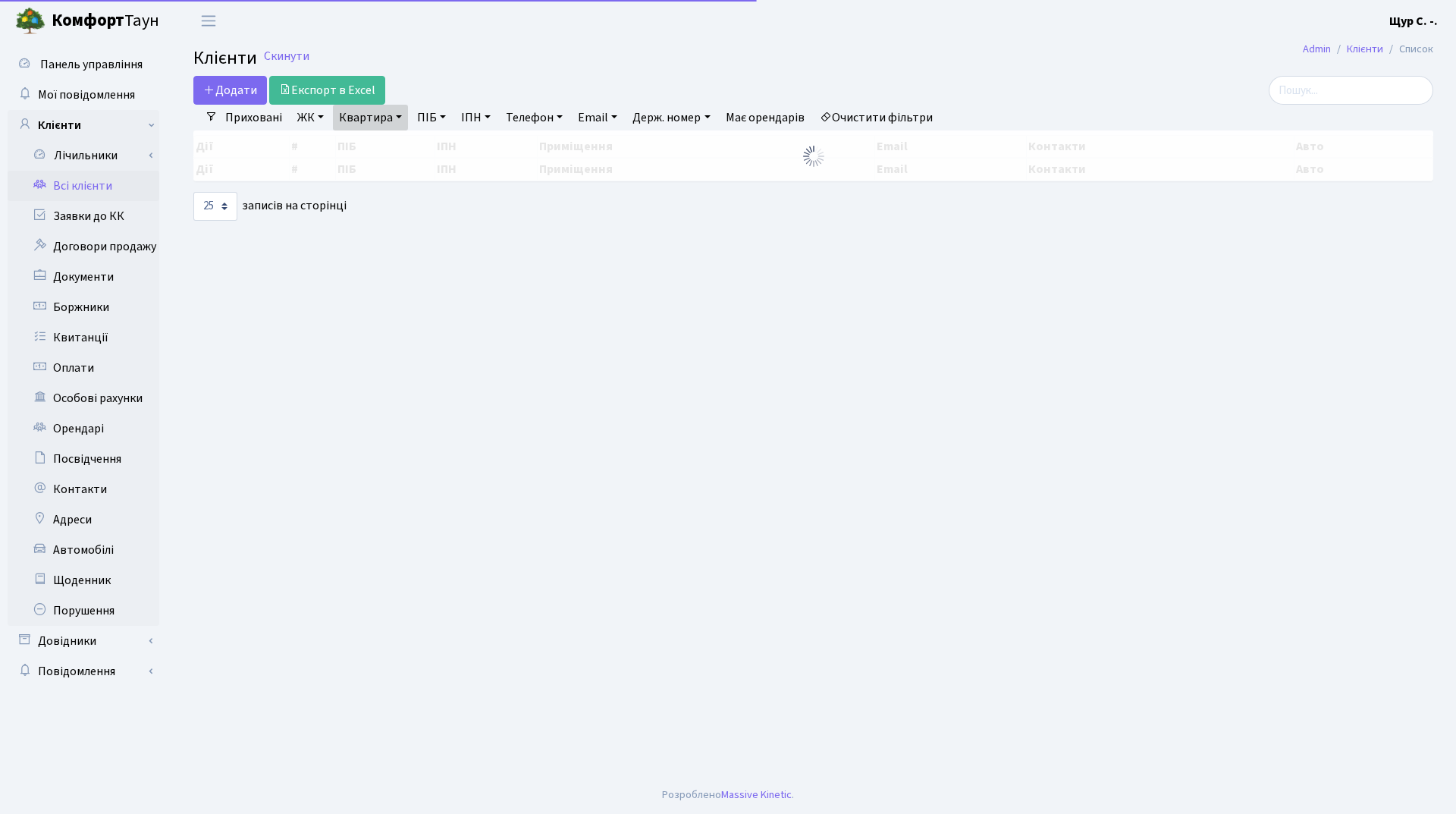
select select "25"
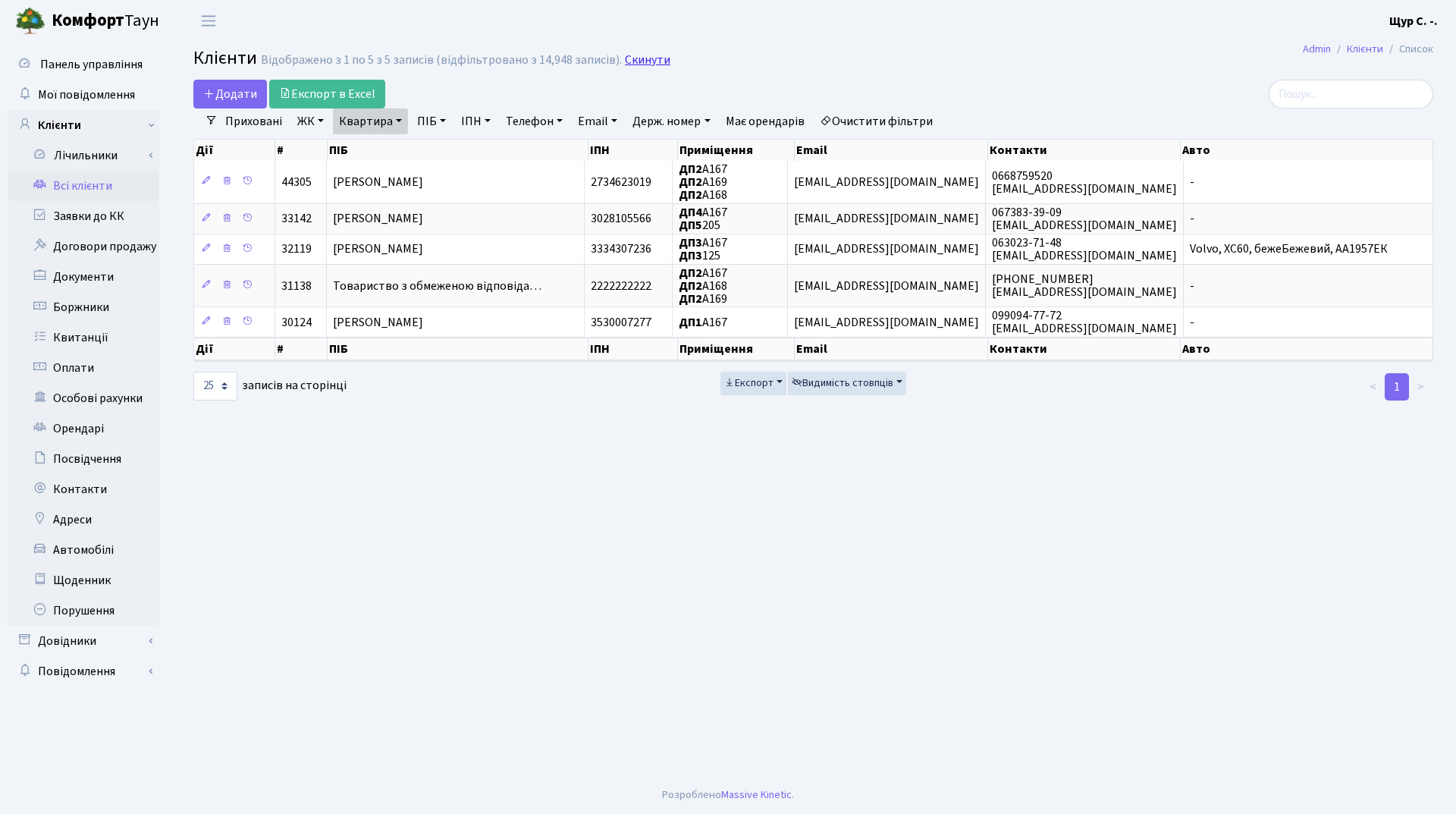
click at [648, 63] on link "Скинути" at bounding box center [647, 59] width 45 height 14
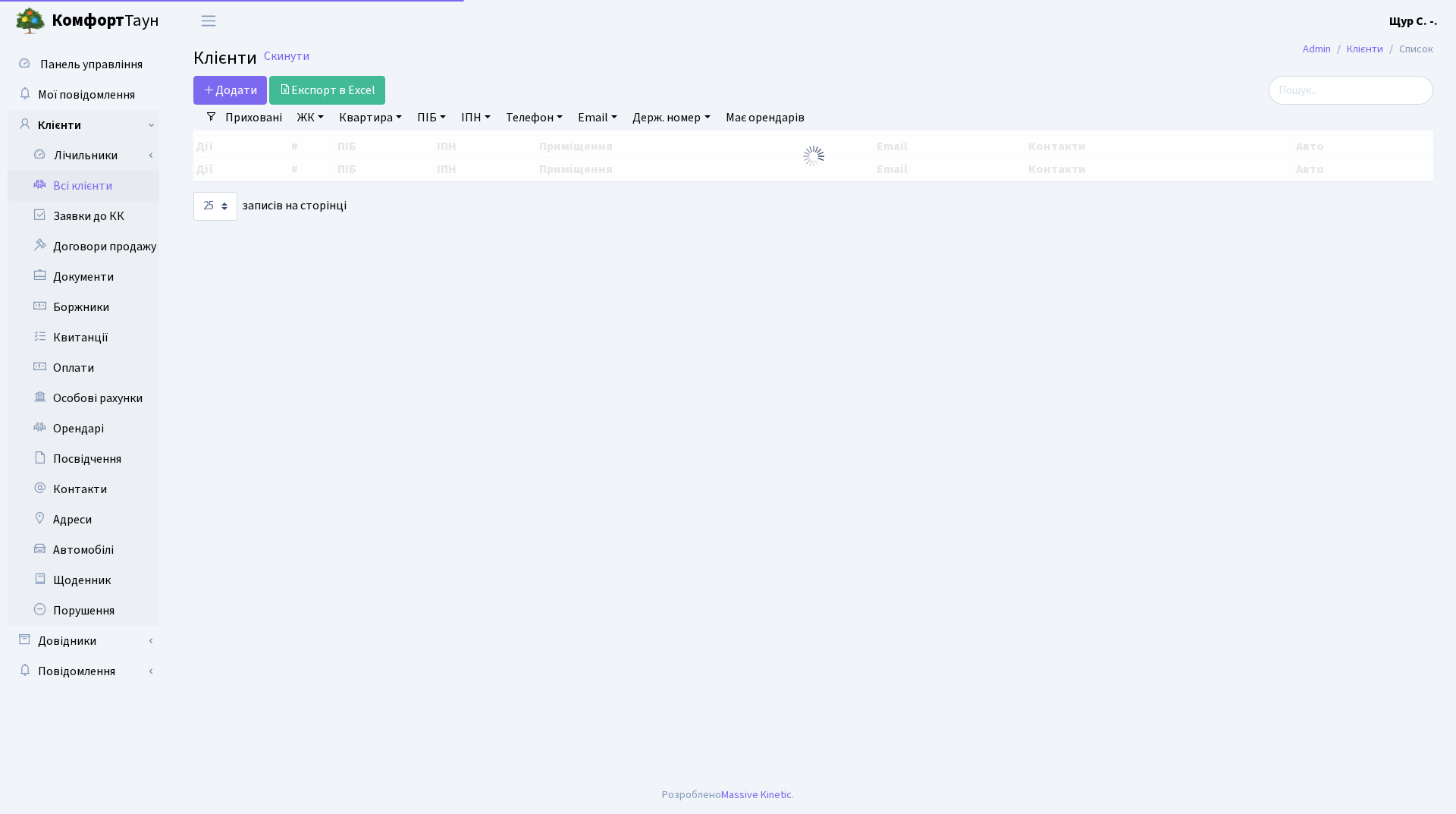
select select "25"
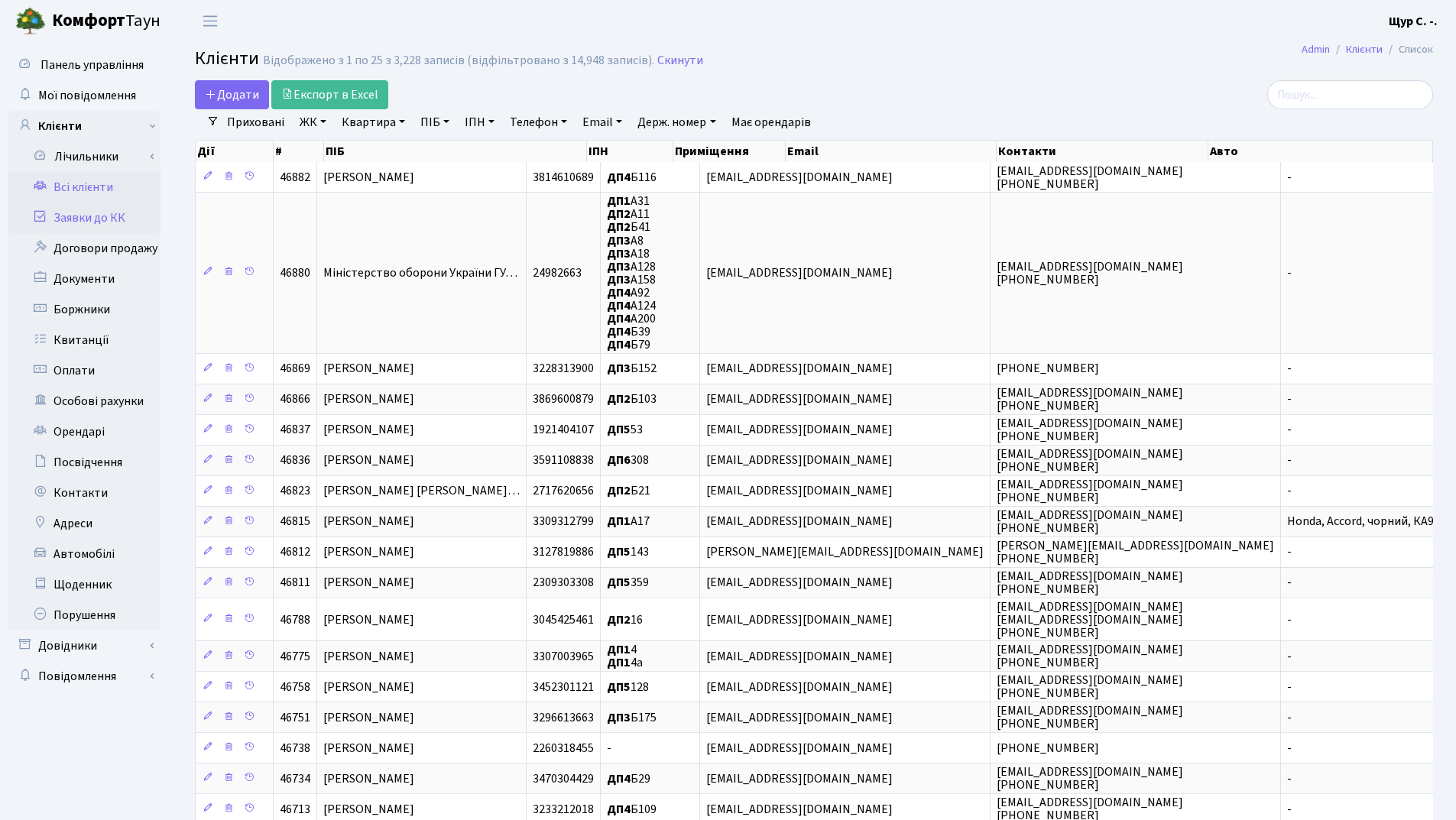
click at [92, 212] on link "Заявки до КК" at bounding box center [84, 218] width 153 height 31
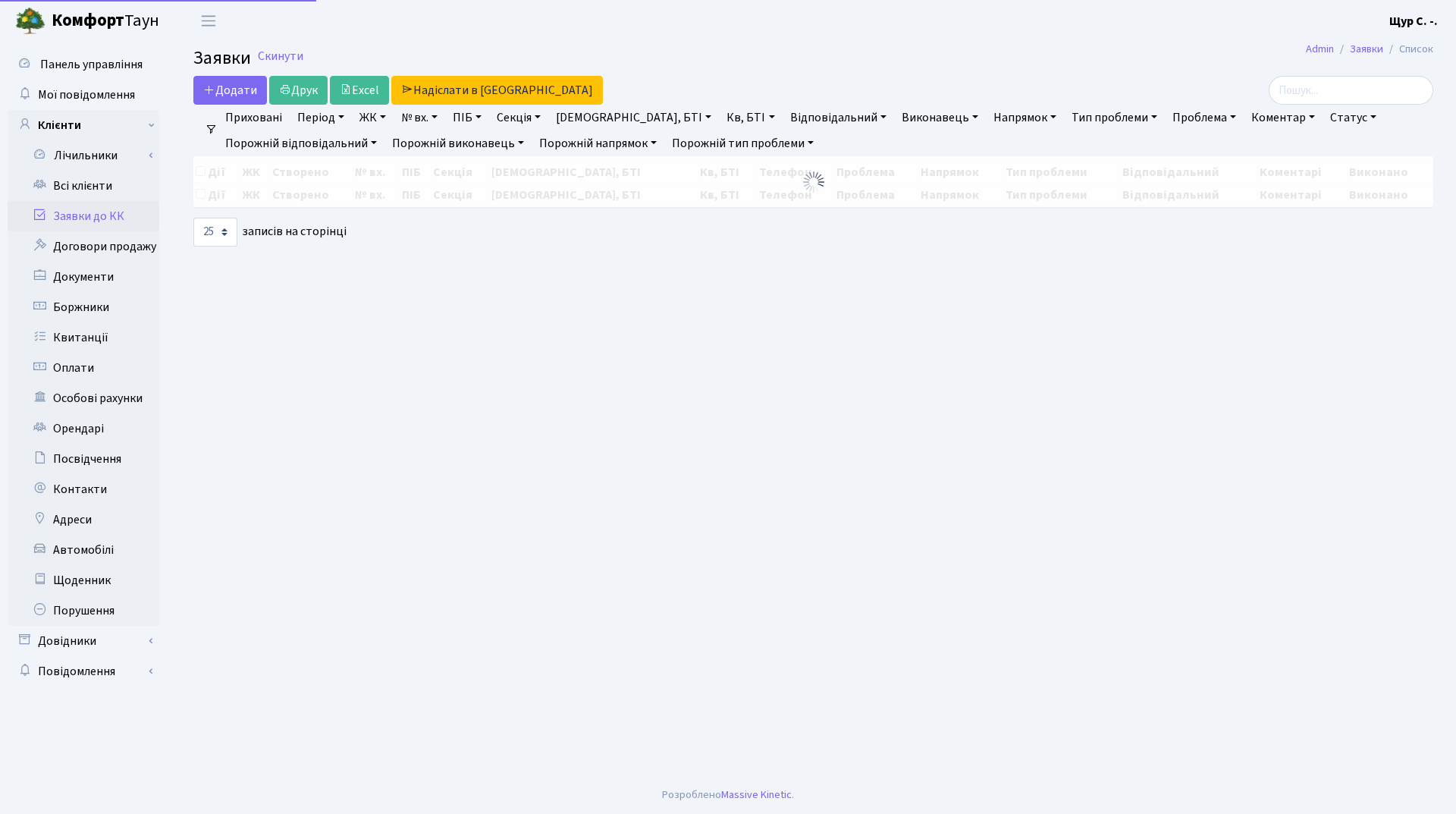
select select "25"
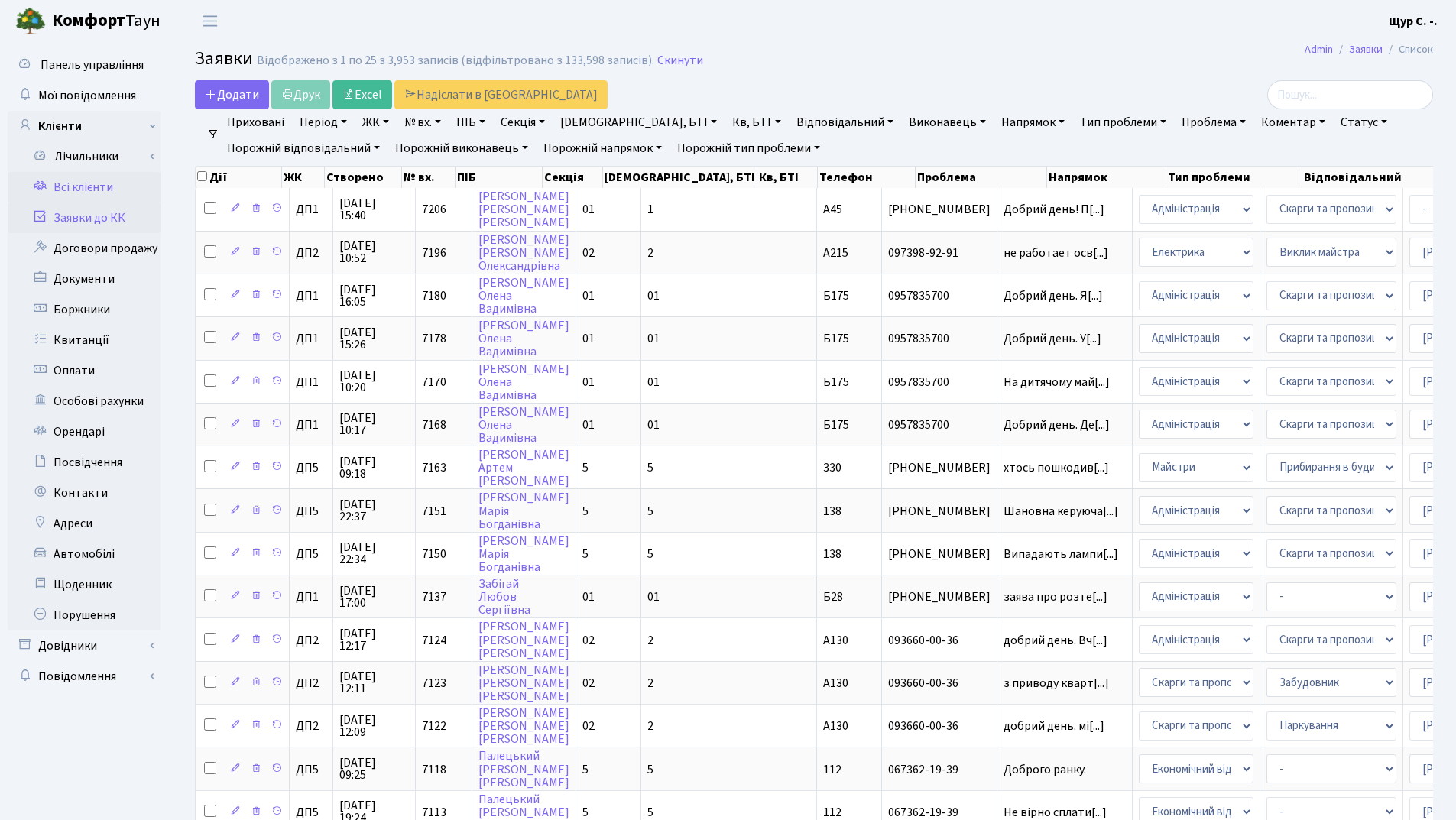
click at [85, 180] on link "Всі клієнти" at bounding box center [84, 187] width 153 height 31
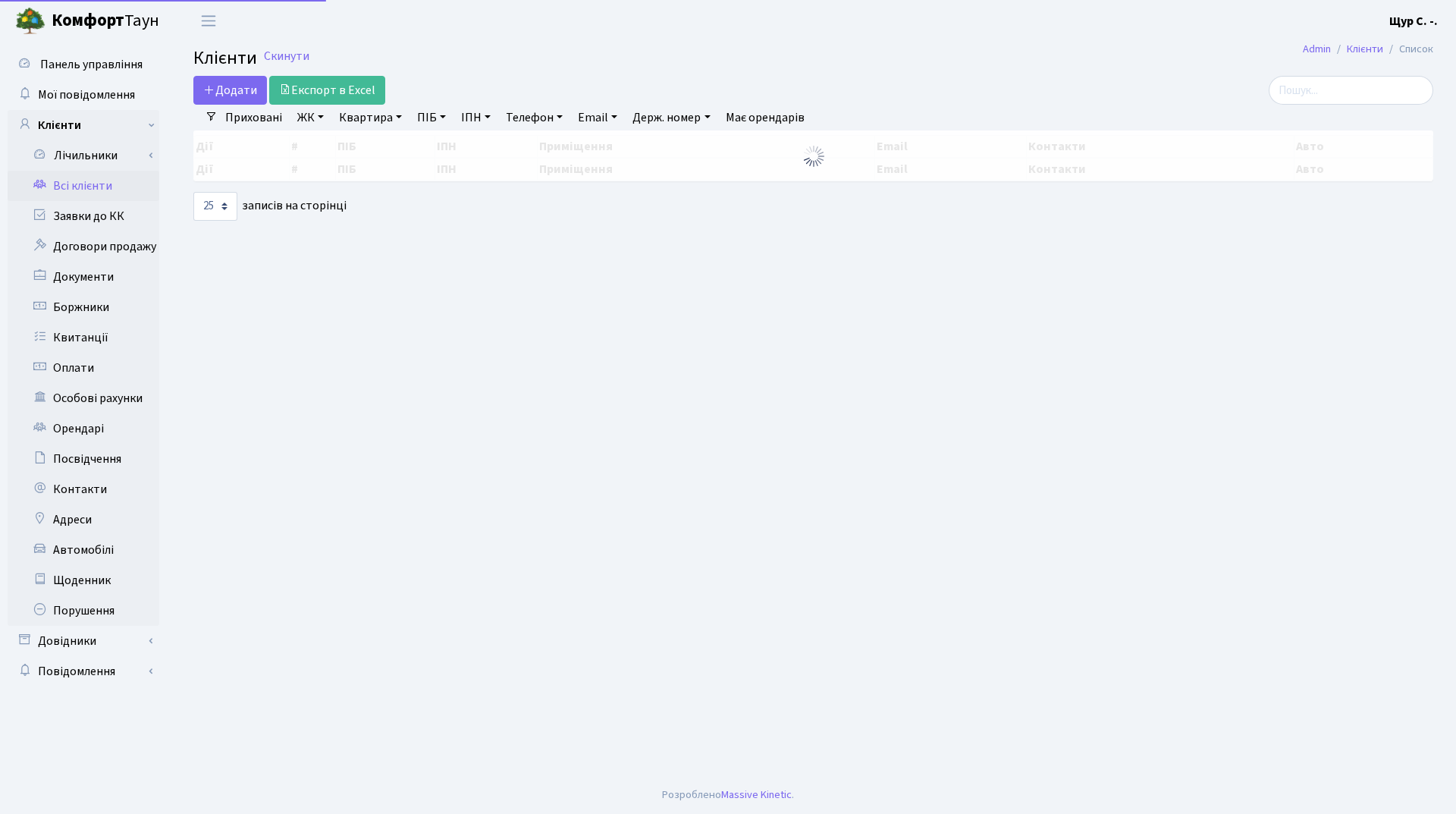
select select "25"
